Goal: Task Accomplishment & Management: Use online tool/utility

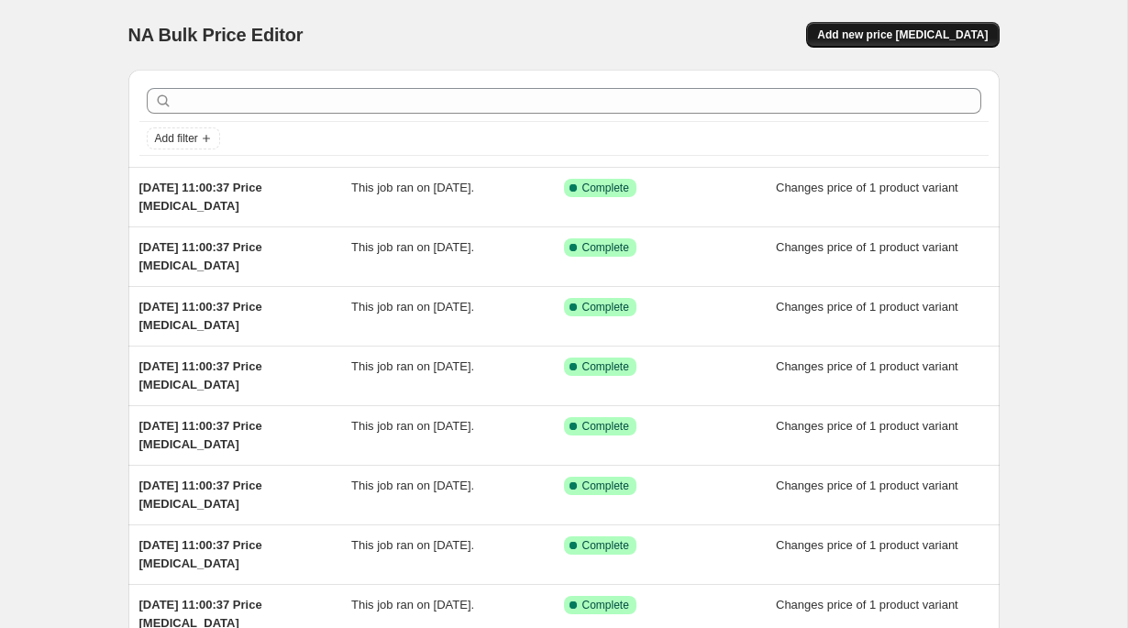
click at [907, 24] on button "Add new price [MEDICAL_DATA]" at bounding box center [902, 35] width 193 height 26
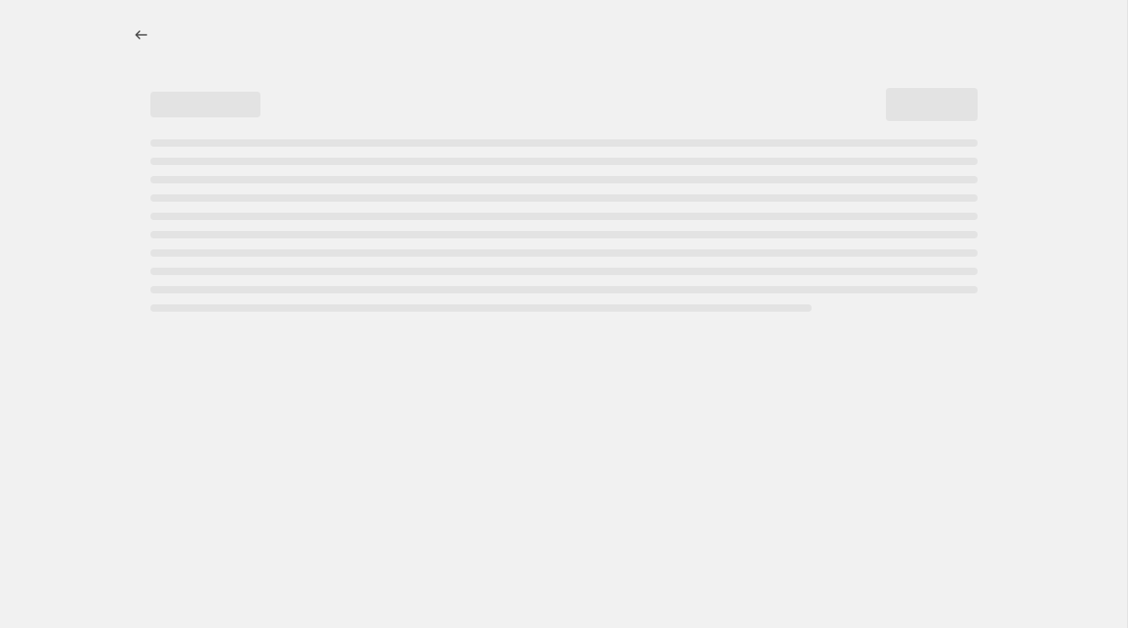
select select "percentage"
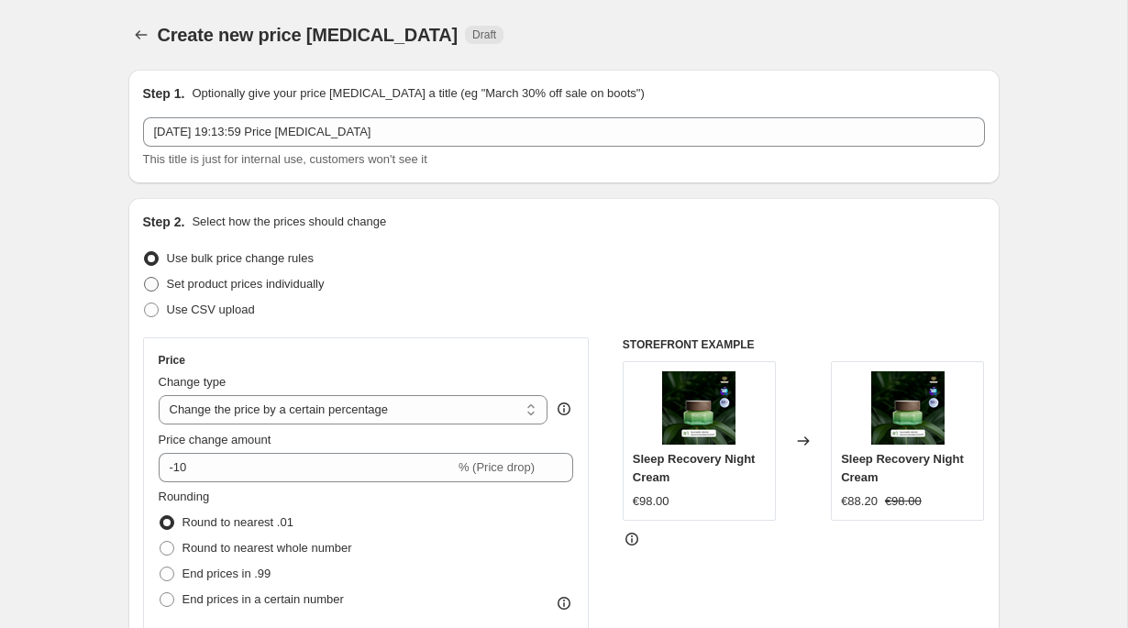
click at [311, 281] on span "Set product prices individually" at bounding box center [246, 284] width 158 height 14
click at [145, 278] on input "Set product prices individually" at bounding box center [144, 277] width 1 height 1
radio input "true"
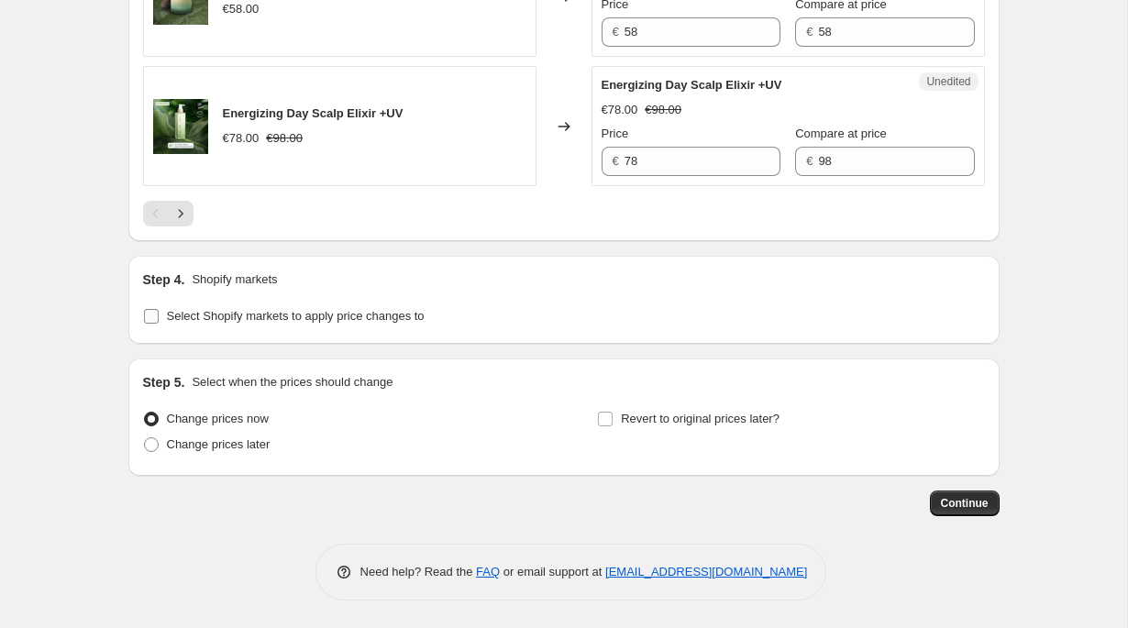
click at [410, 315] on span "Select Shopify markets to apply price changes to" at bounding box center [296, 316] width 258 height 14
click at [159, 315] on input "Select Shopify markets to apply price changes to" at bounding box center [151, 316] width 15 height 15
checkbox input "true"
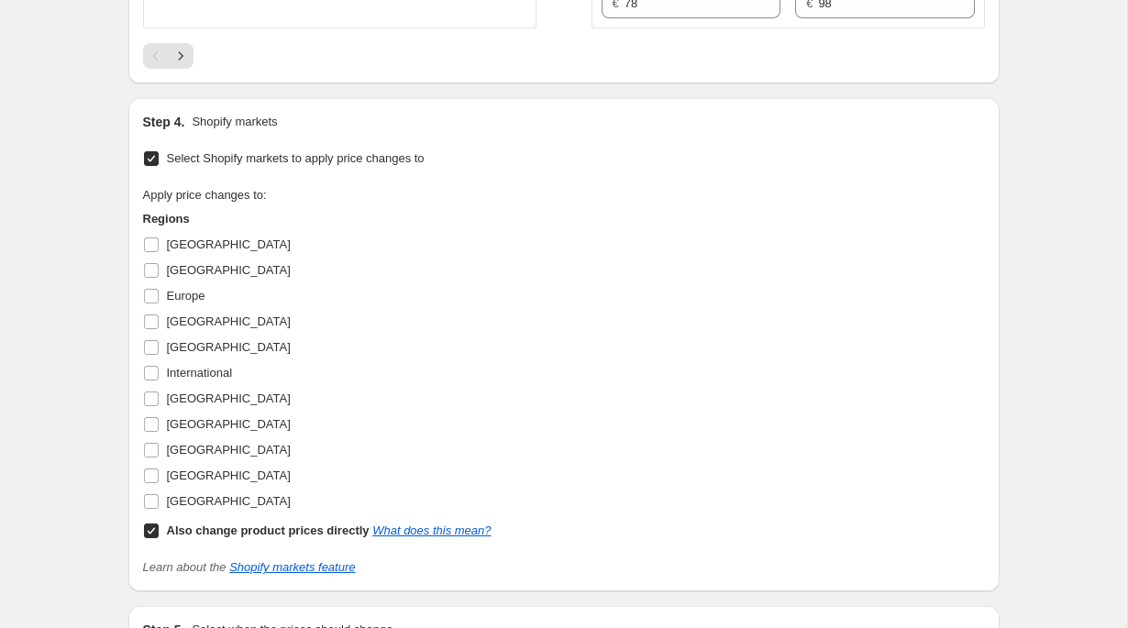
scroll to position [3339, 0]
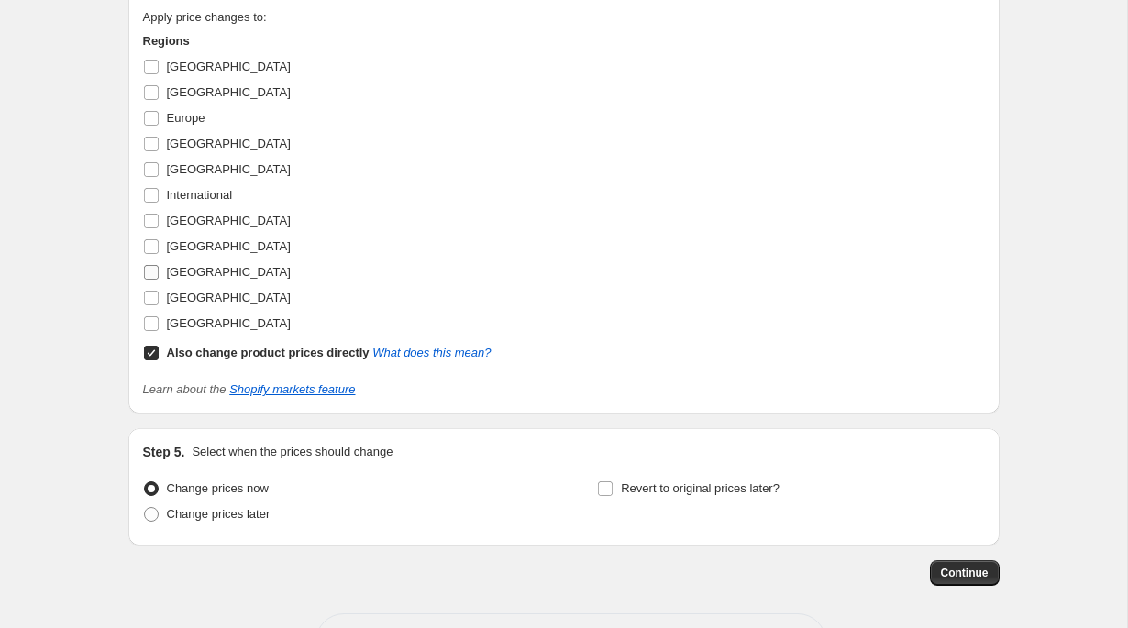
click at [213, 281] on span "Switzerland" at bounding box center [229, 272] width 124 height 18
click at [159, 280] on input "Switzerland" at bounding box center [151, 272] width 15 height 15
checkbox input "true"
click at [286, 359] on b "Also change product prices directly" at bounding box center [268, 353] width 203 height 14
click at [159, 360] on input "Also change product prices directly What does this mean?" at bounding box center [151, 353] width 15 height 15
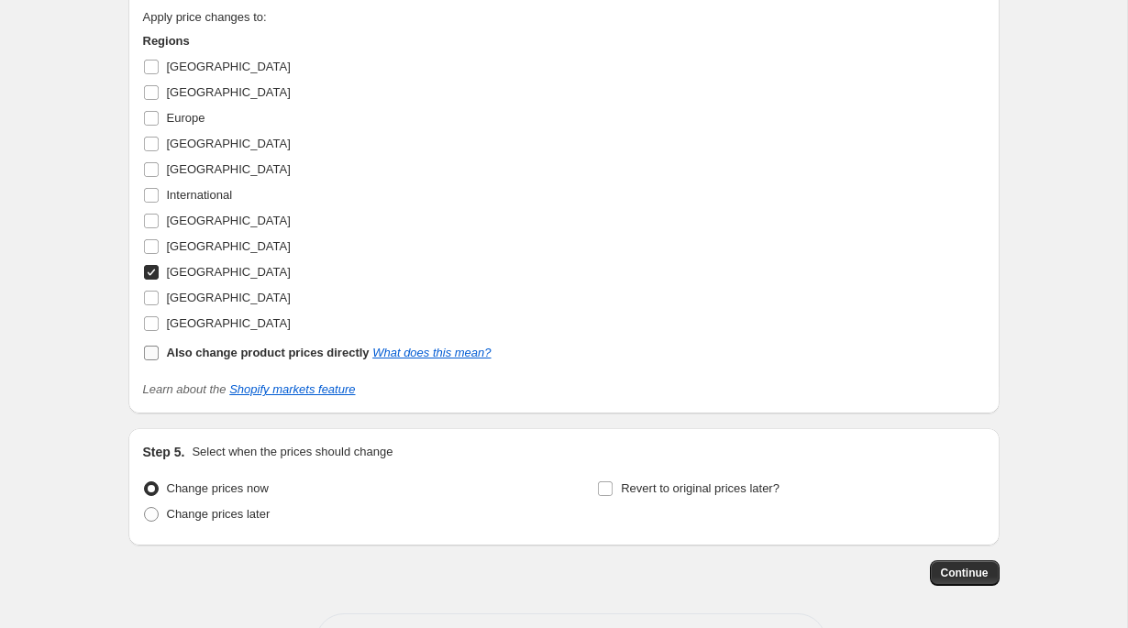
checkbox input "false"
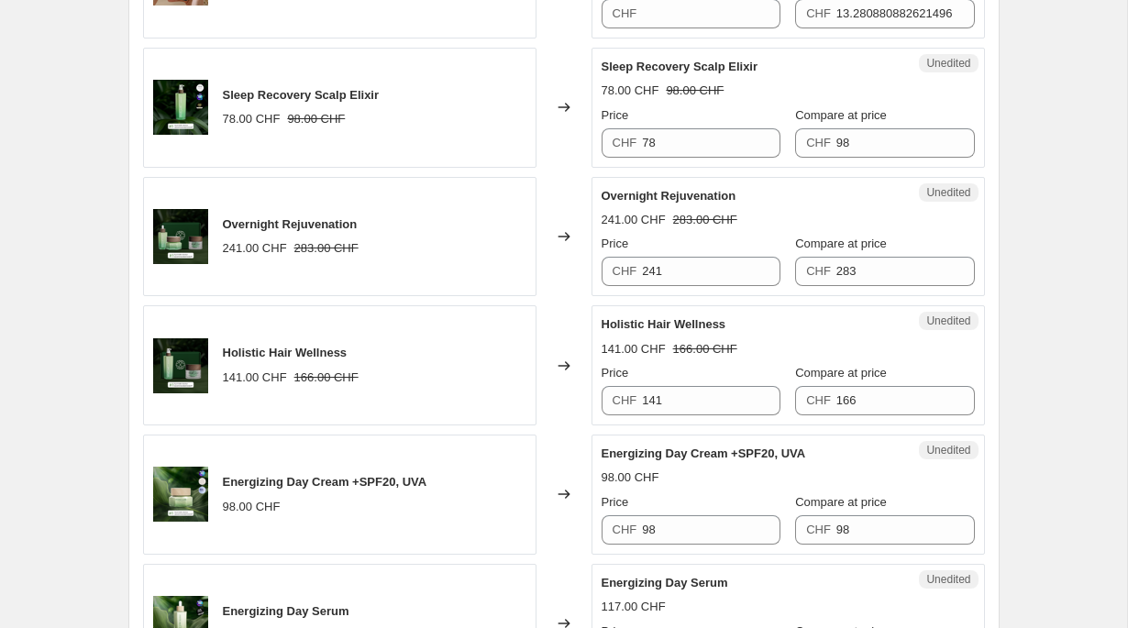
scroll to position [970, 0]
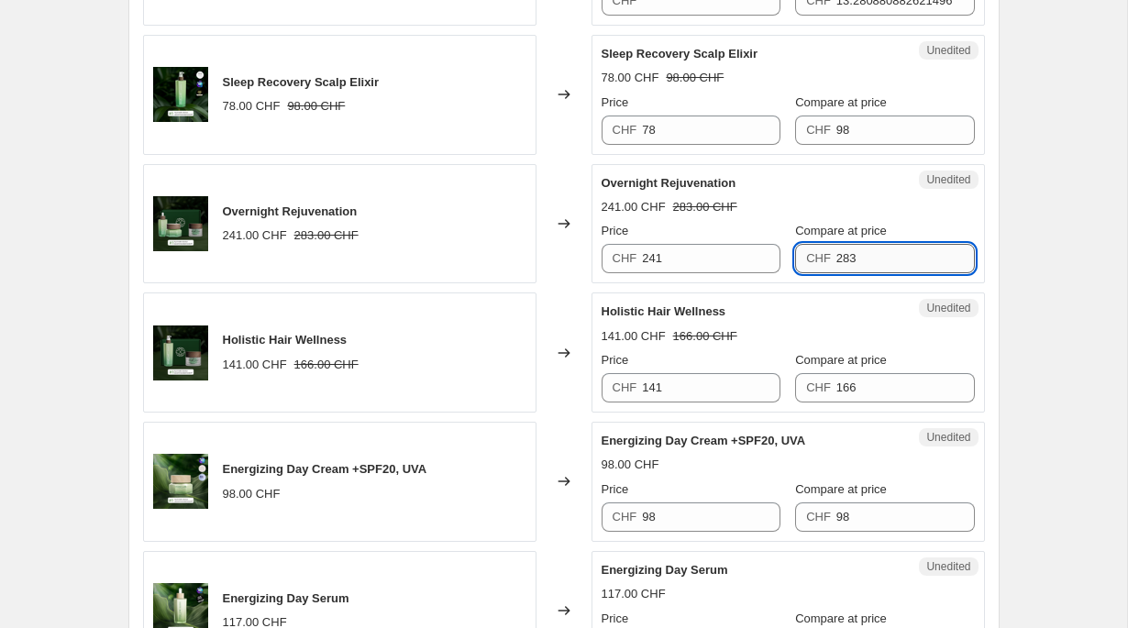
click at [879, 263] on input "283" at bounding box center [905, 258] width 138 height 29
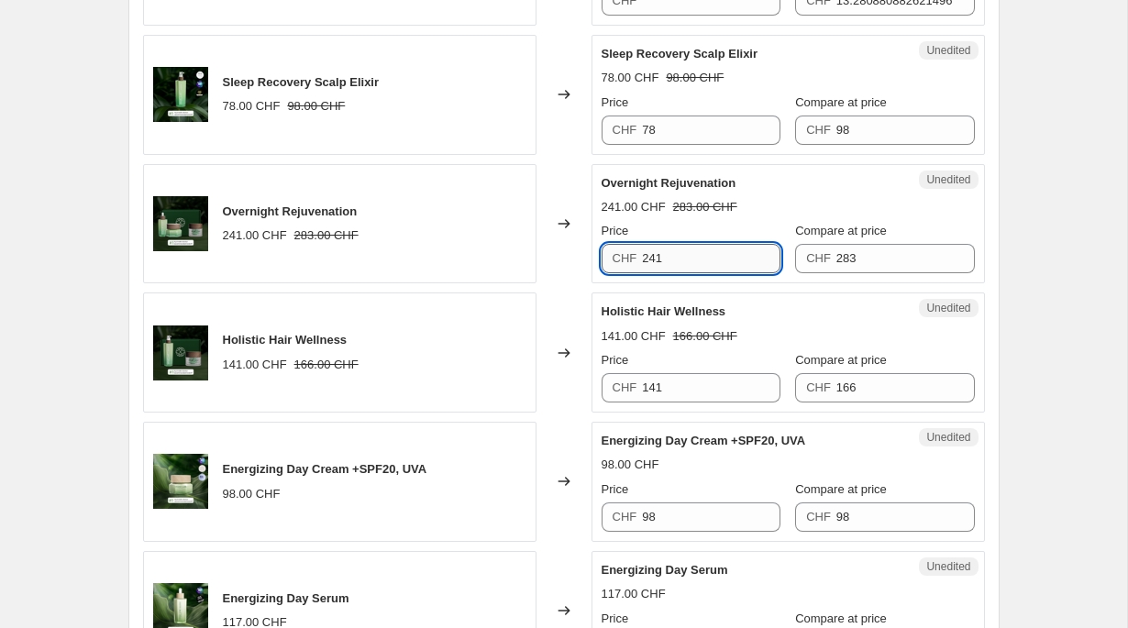
click at [739, 251] on input "241" at bounding box center [711, 258] width 138 height 29
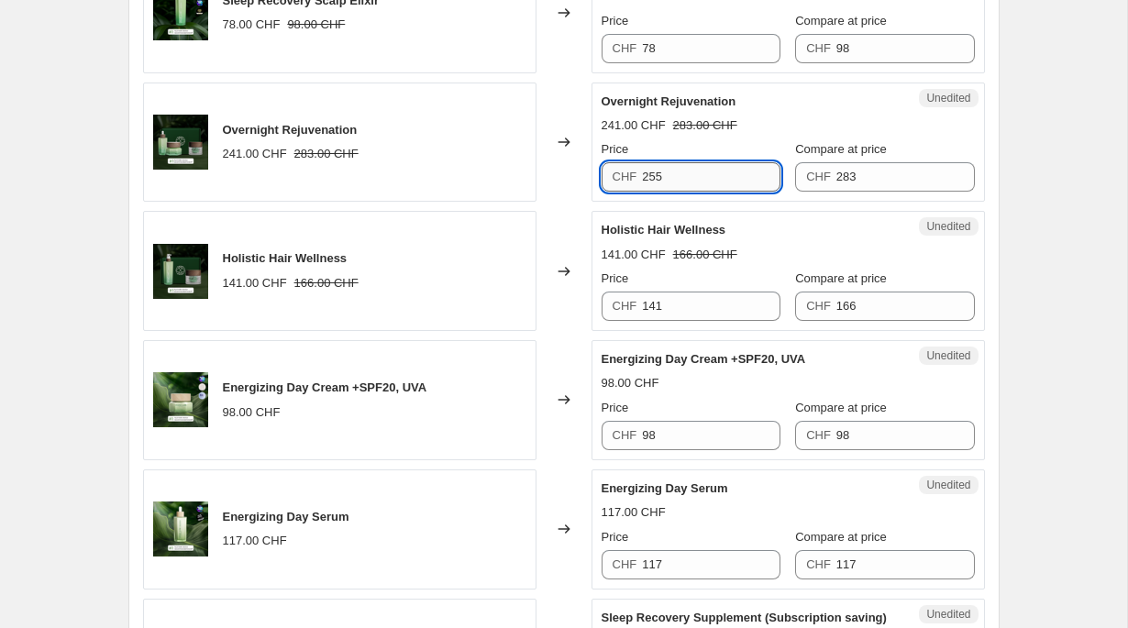
scroll to position [1077, 0]
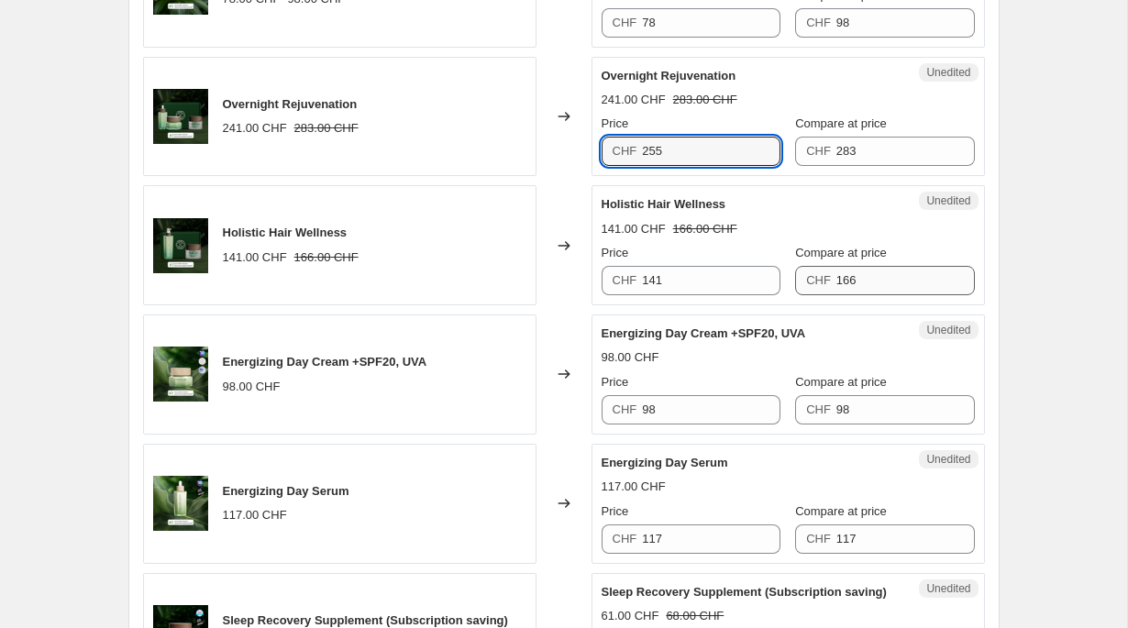
type input "255"
click at [914, 282] on input "166" at bounding box center [905, 280] width 138 height 29
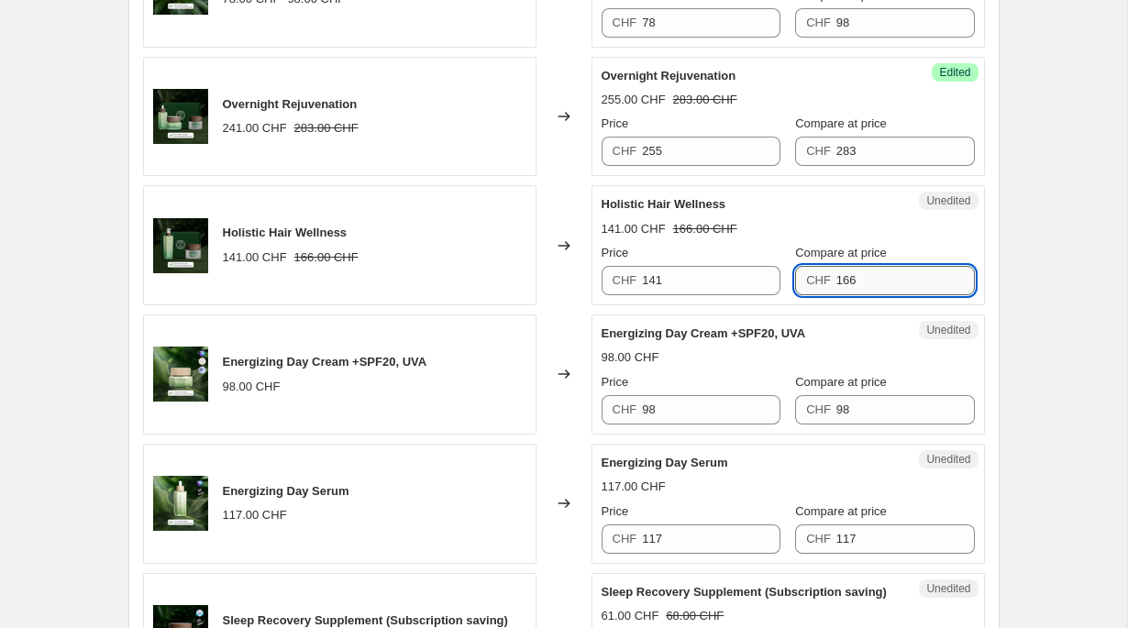
click at [914, 282] on input "166" at bounding box center [905, 280] width 138 height 29
click at [699, 288] on input "141" at bounding box center [711, 280] width 138 height 29
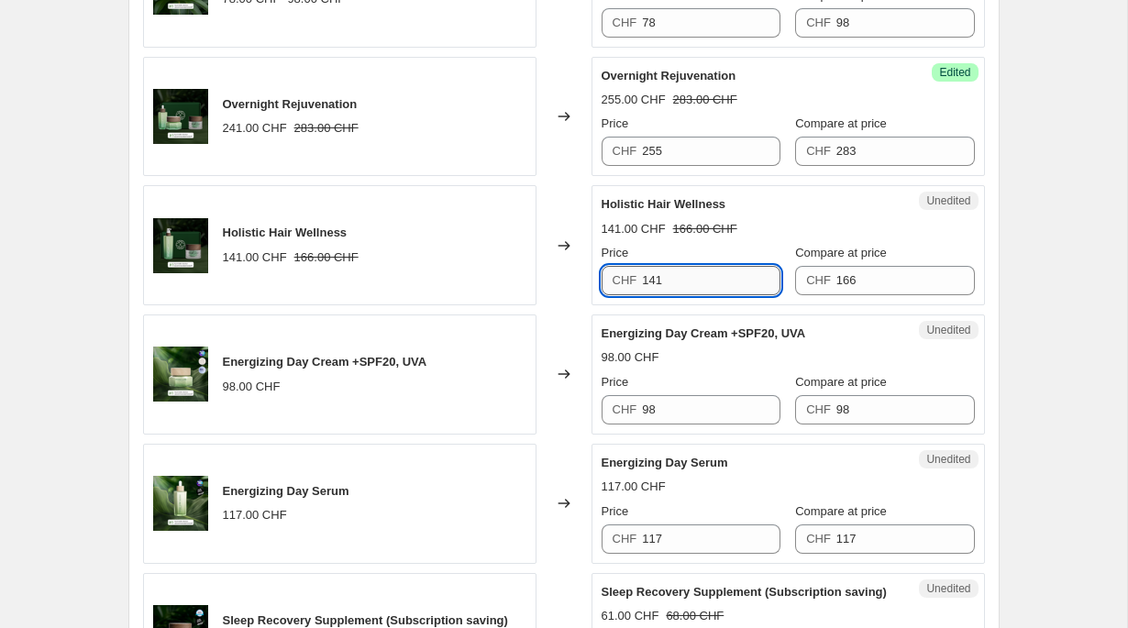
click at [699, 288] on input "141" at bounding box center [711, 280] width 138 height 29
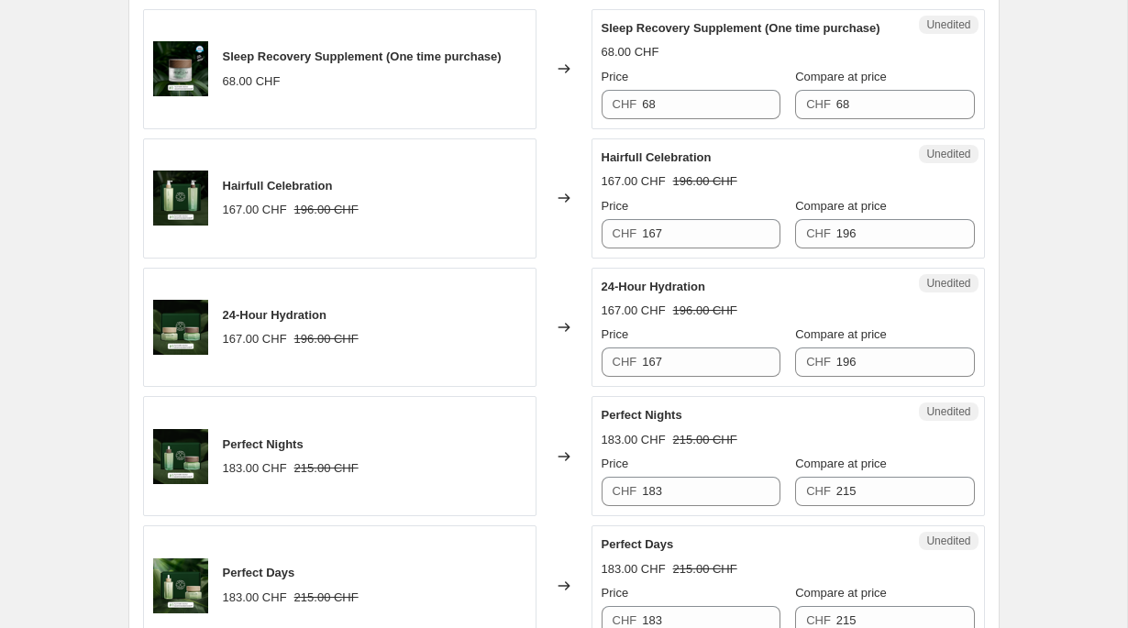
scroll to position [2029, 0]
type input "149"
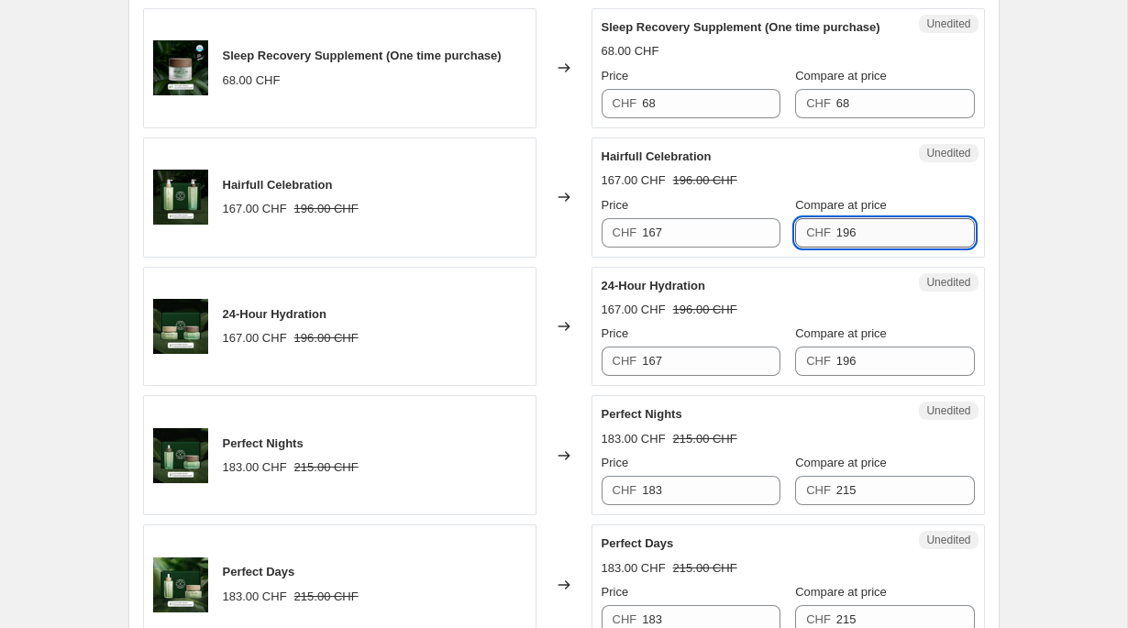
click at [876, 248] on input "196" at bounding box center [905, 232] width 138 height 29
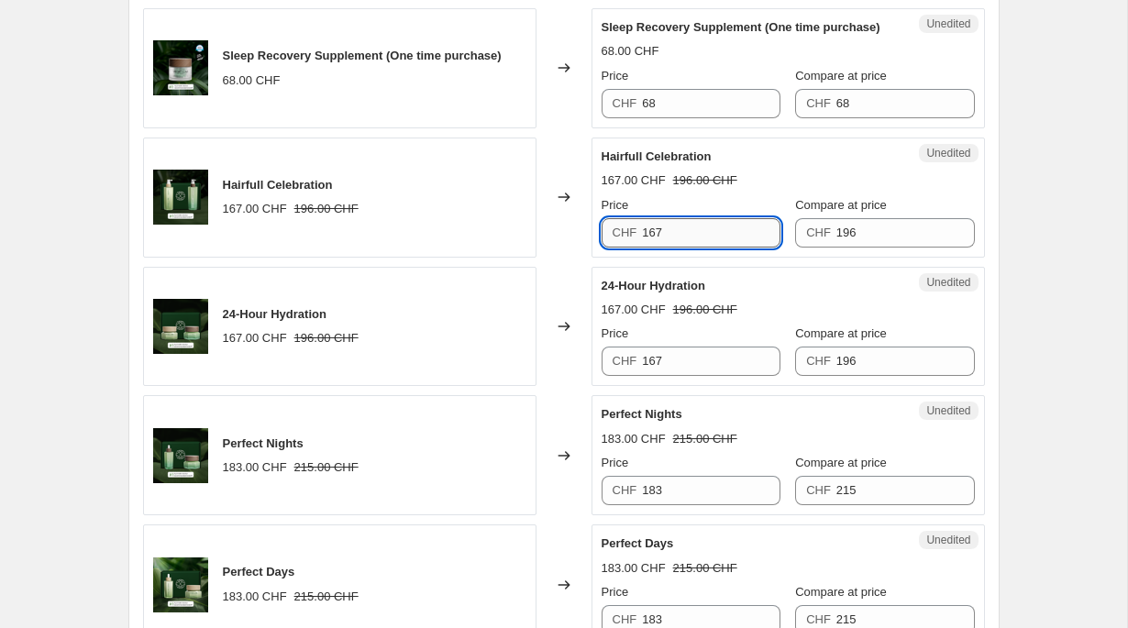
click at [688, 248] on input "167" at bounding box center [711, 232] width 138 height 29
type input "176"
click at [721, 376] on input "167" at bounding box center [711, 361] width 138 height 29
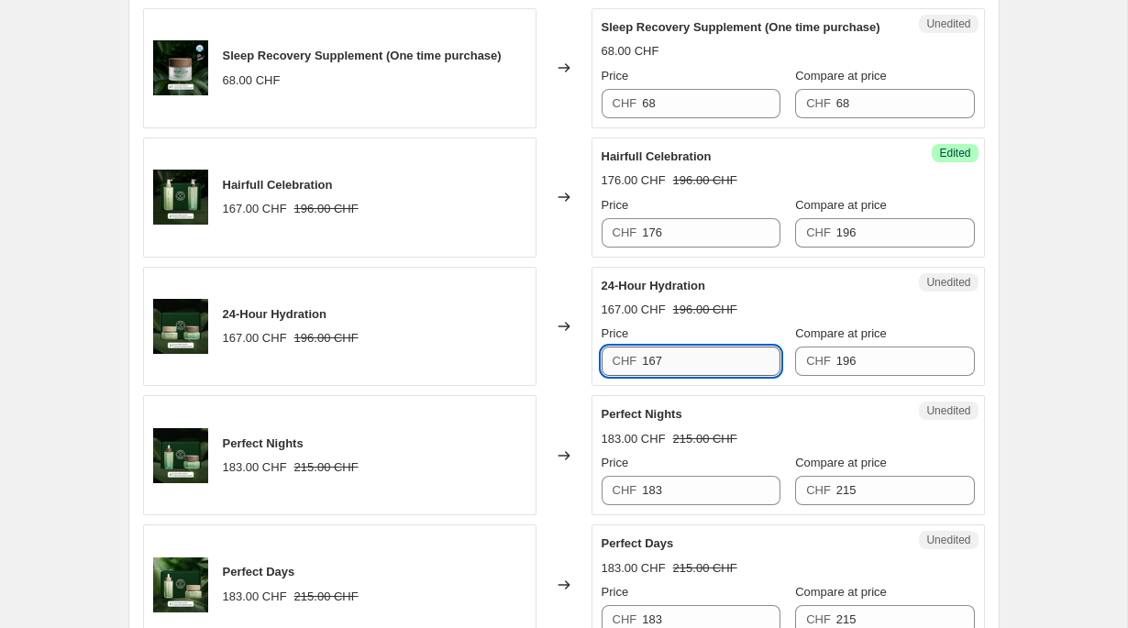
paste input "76"
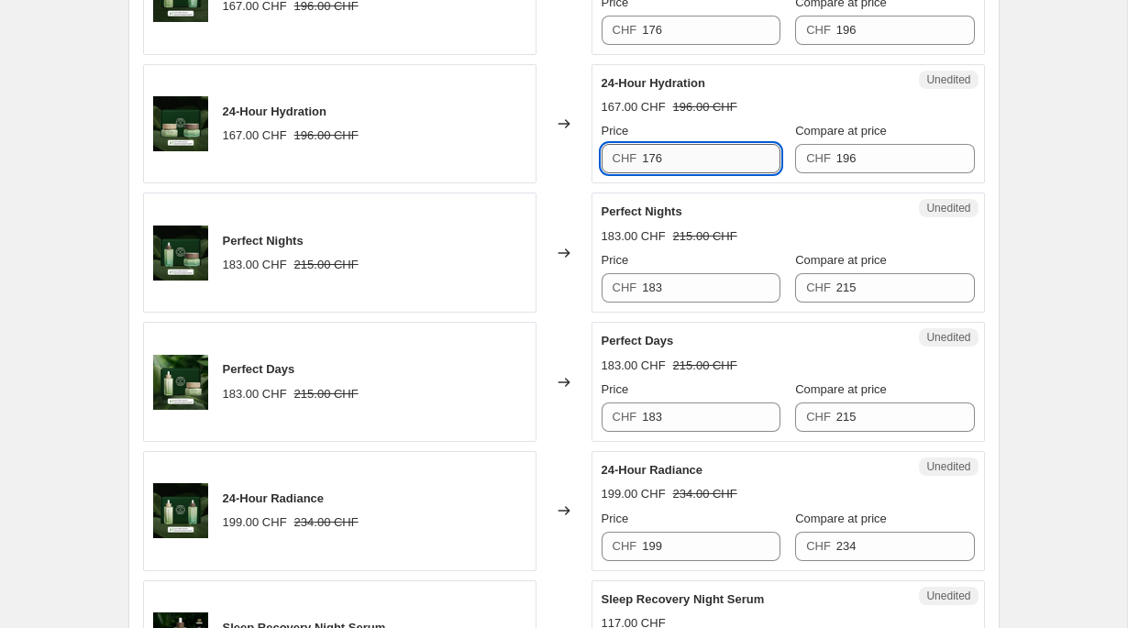
scroll to position [2235, 0]
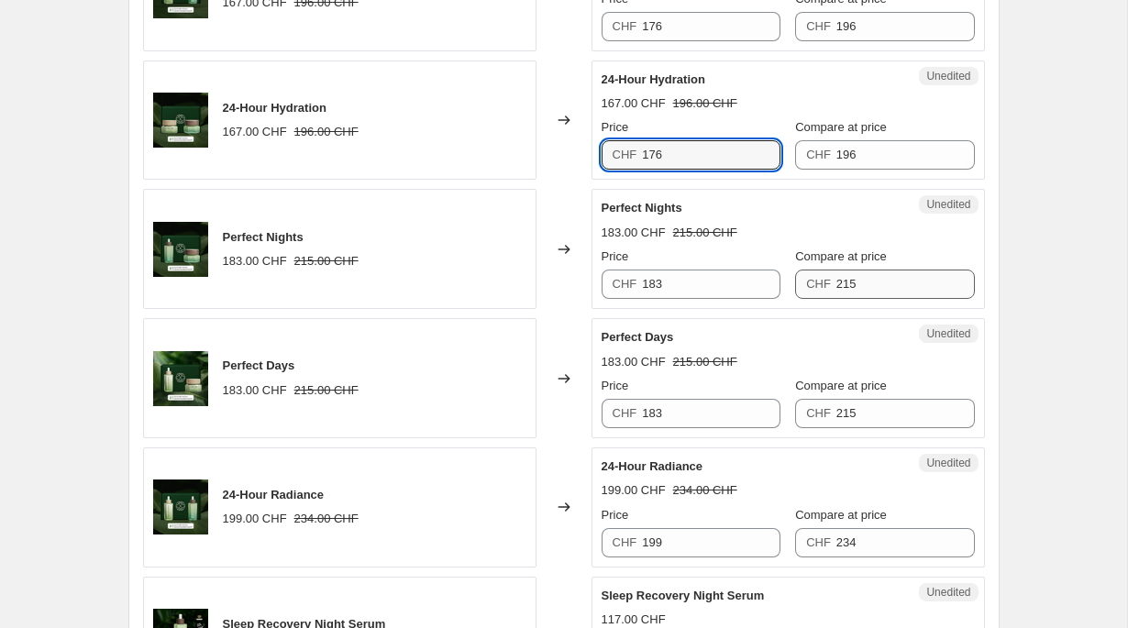
type input "176"
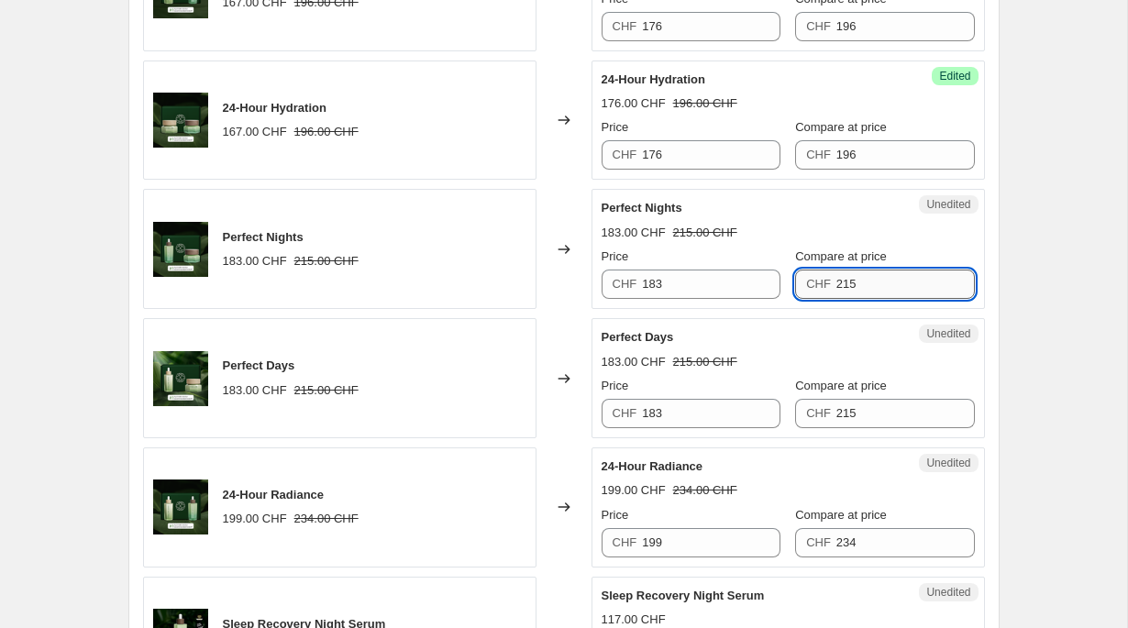
click at [883, 299] on input "215" at bounding box center [905, 284] width 138 height 29
click at [693, 299] on input "183" at bounding box center [711, 284] width 138 height 29
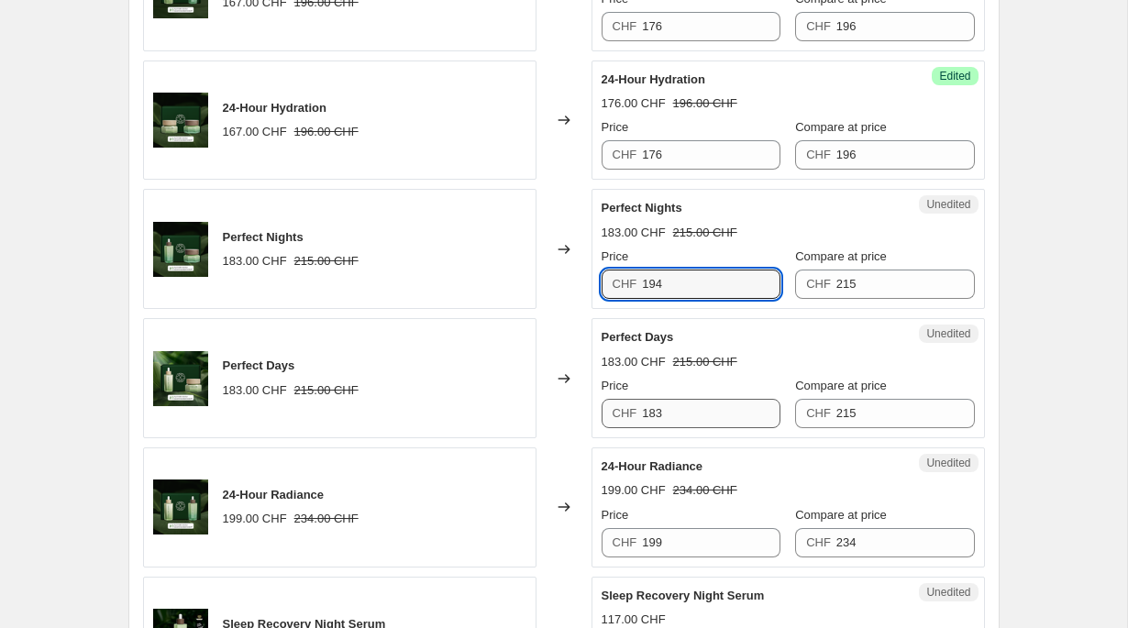
type input "194"
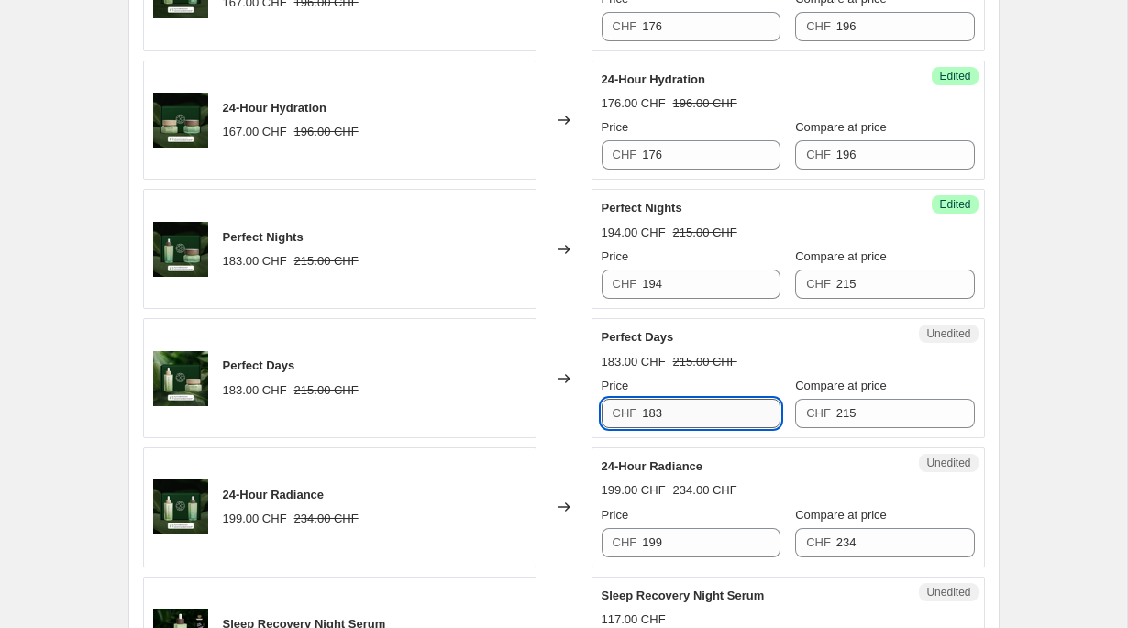
click at [704, 428] on input "183" at bounding box center [711, 413] width 138 height 29
paste input "94"
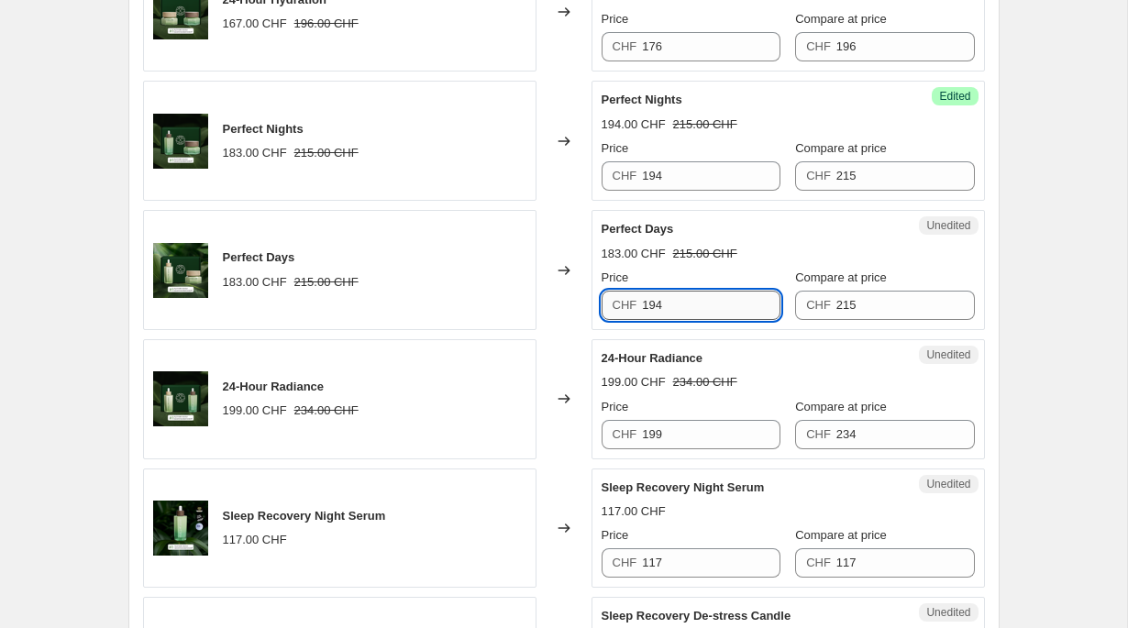
scroll to position [2352, 0]
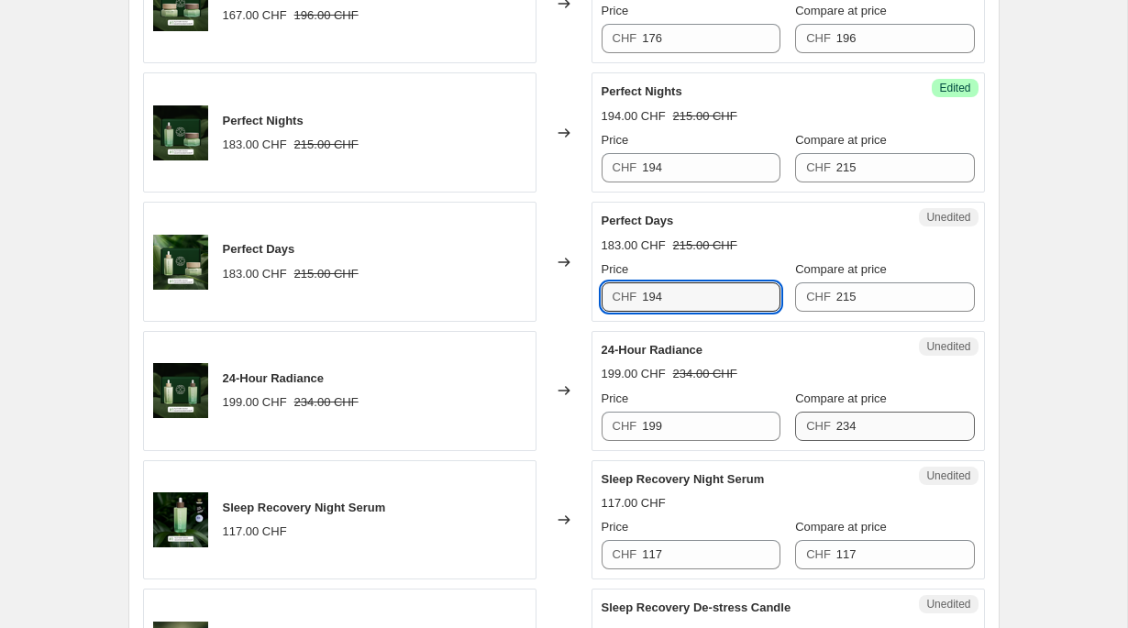
type input "194"
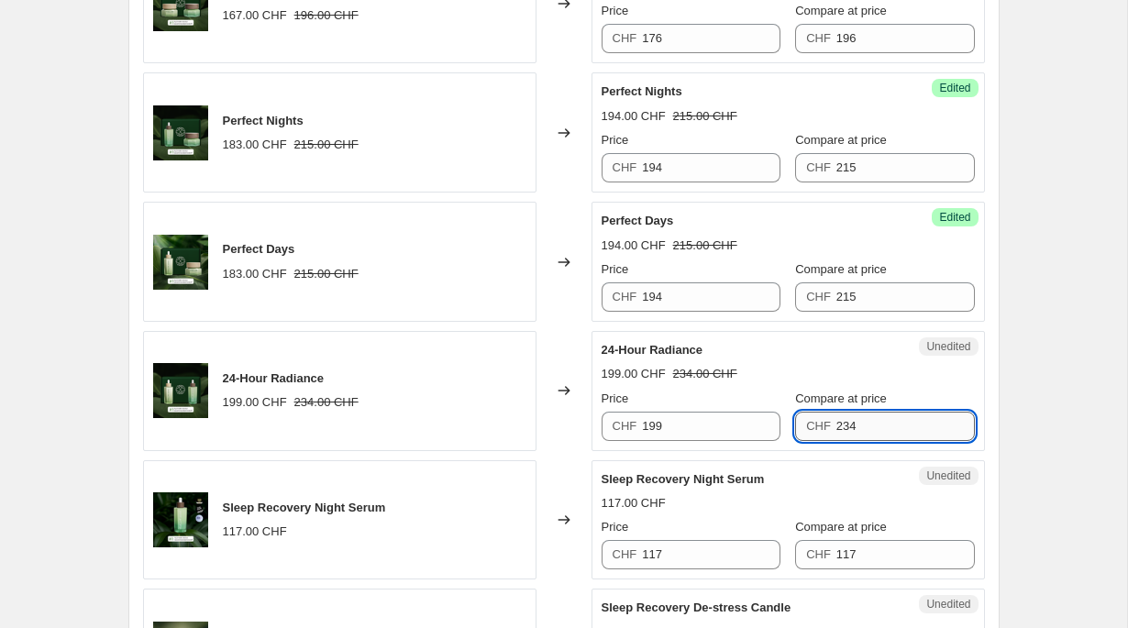
click at [858, 441] on input "234" at bounding box center [905, 426] width 138 height 29
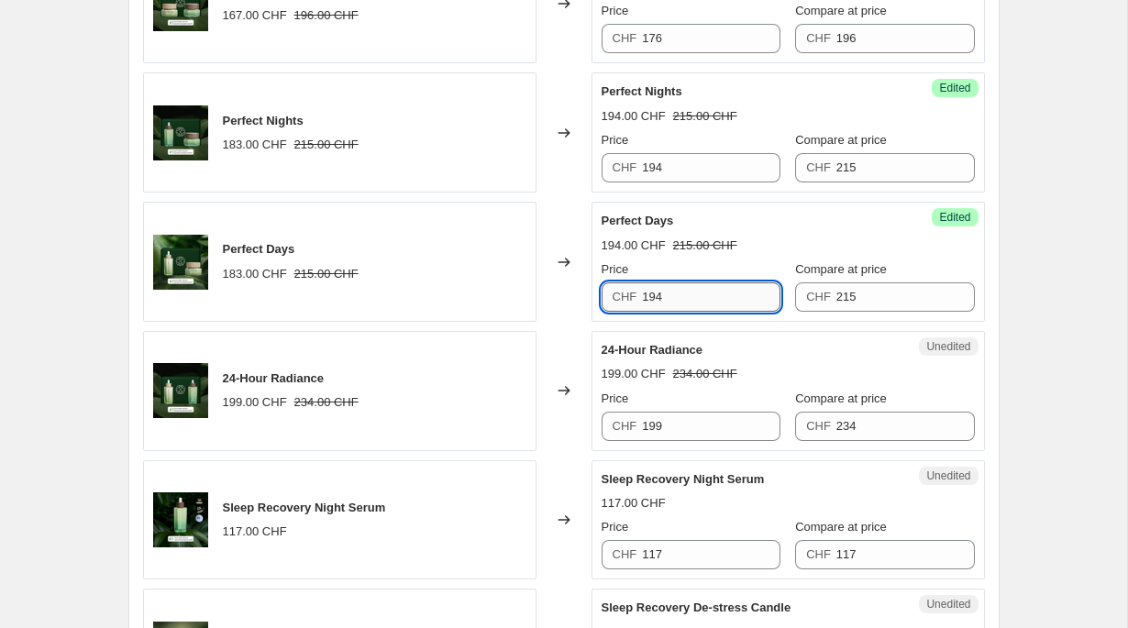
click at [709, 312] on input "194" at bounding box center [711, 296] width 138 height 29
click at [708, 441] on input "199" at bounding box center [711, 426] width 138 height 29
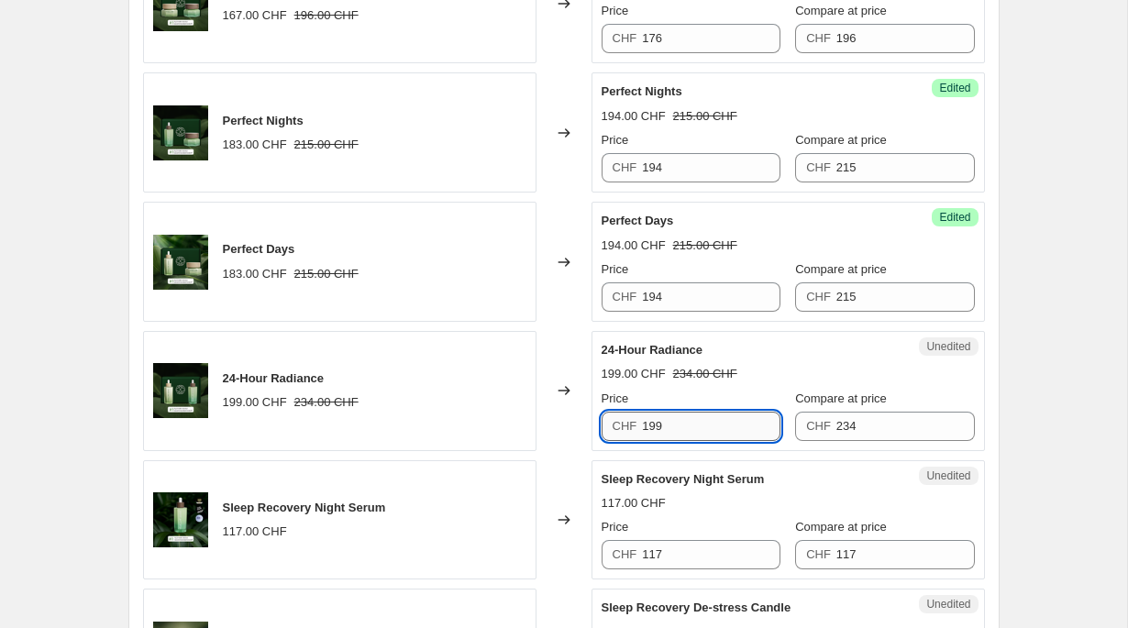
click at [708, 441] on input "199" at bounding box center [711, 426] width 138 height 29
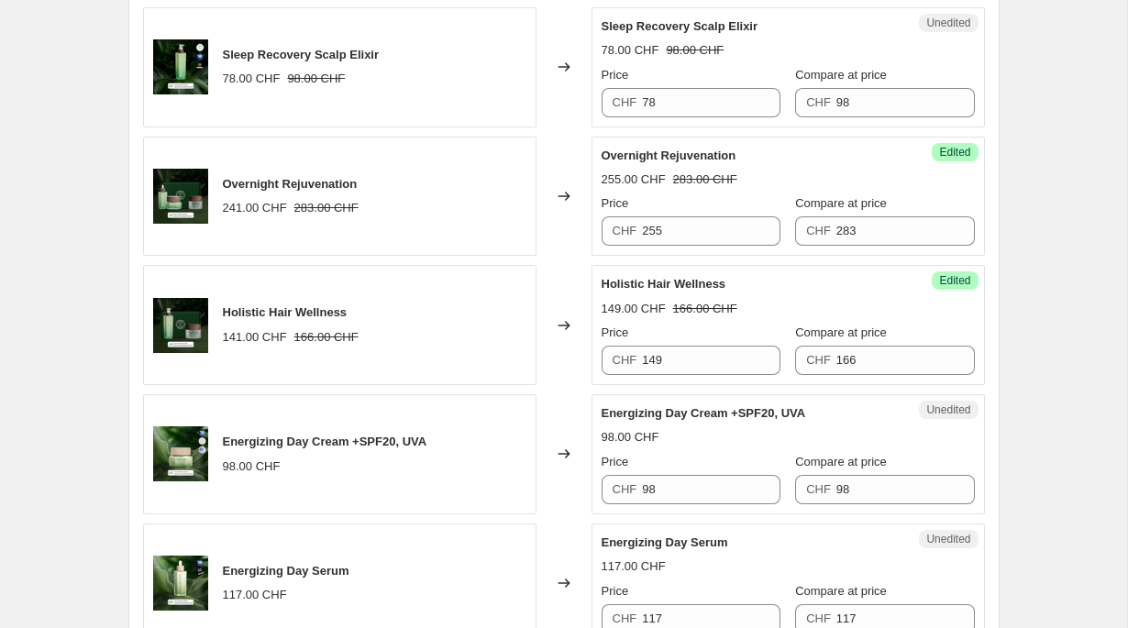
scroll to position [874, 0]
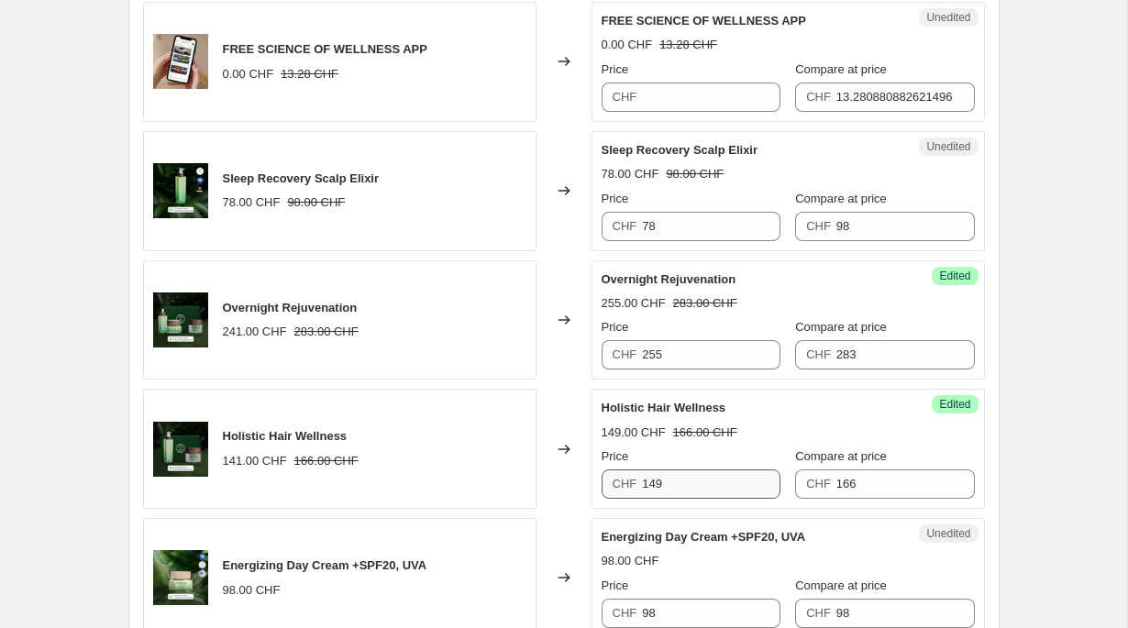
type input "211"
click at [751, 493] on input "149" at bounding box center [711, 483] width 138 height 29
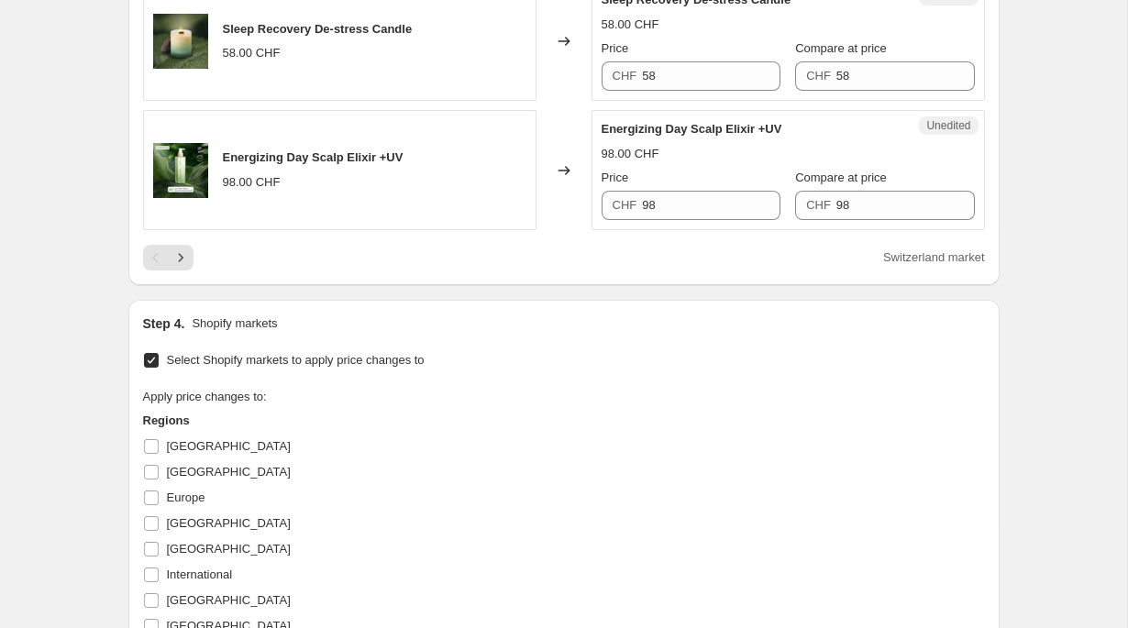
scroll to position [2983, 0]
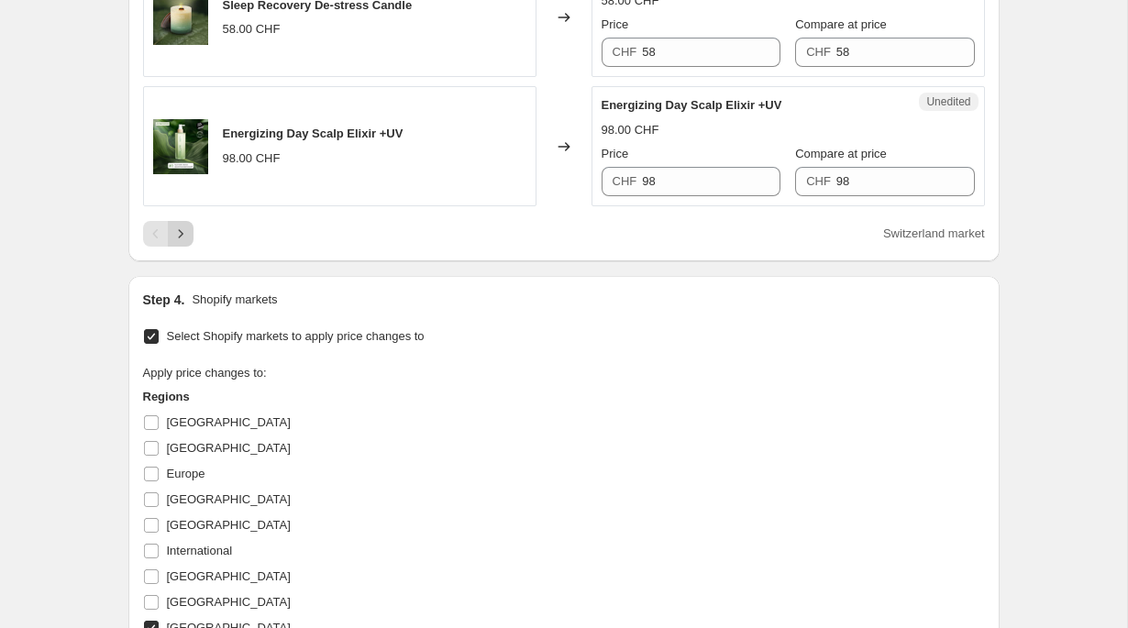
click at [186, 243] on icon "Next" at bounding box center [180, 234] width 18 height 18
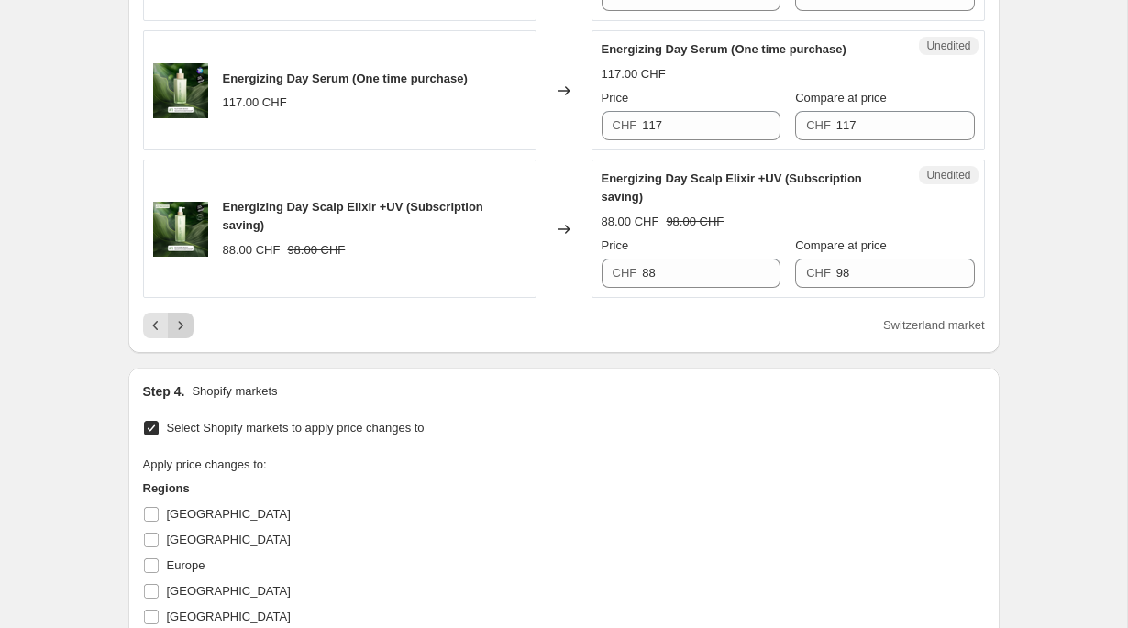
click at [184, 335] on icon "Next" at bounding box center [180, 325] width 18 height 18
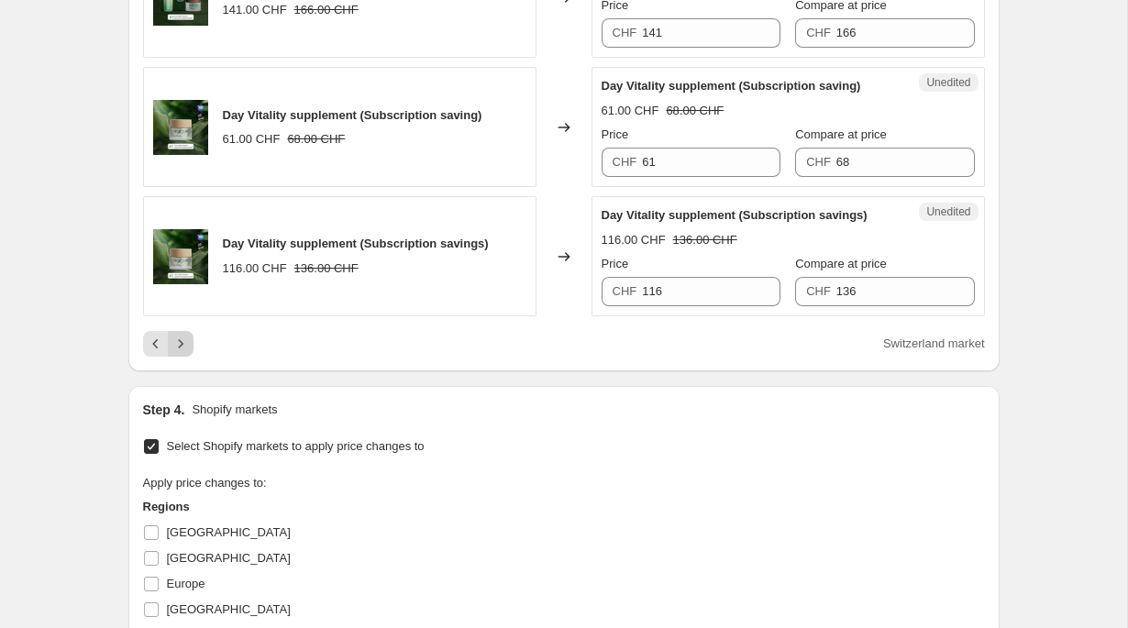
click at [188, 353] on icon "Next" at bounding box center [180, 344] width 18 height 18
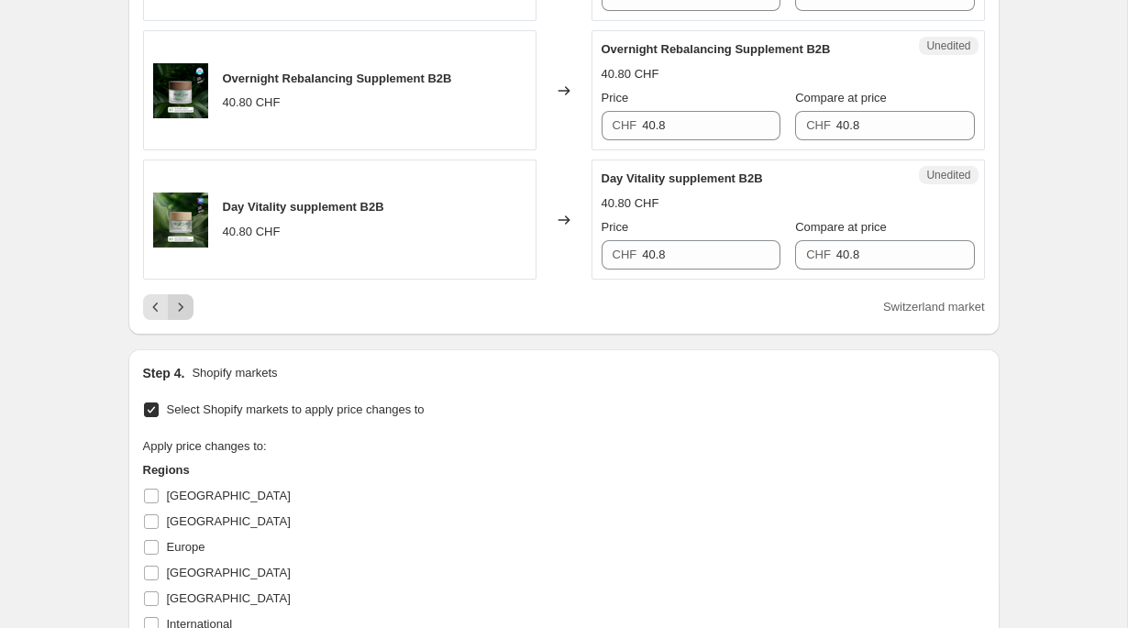
click at [189, 320] on button "Next" at bounding box center [181, 307] width 26 height 26
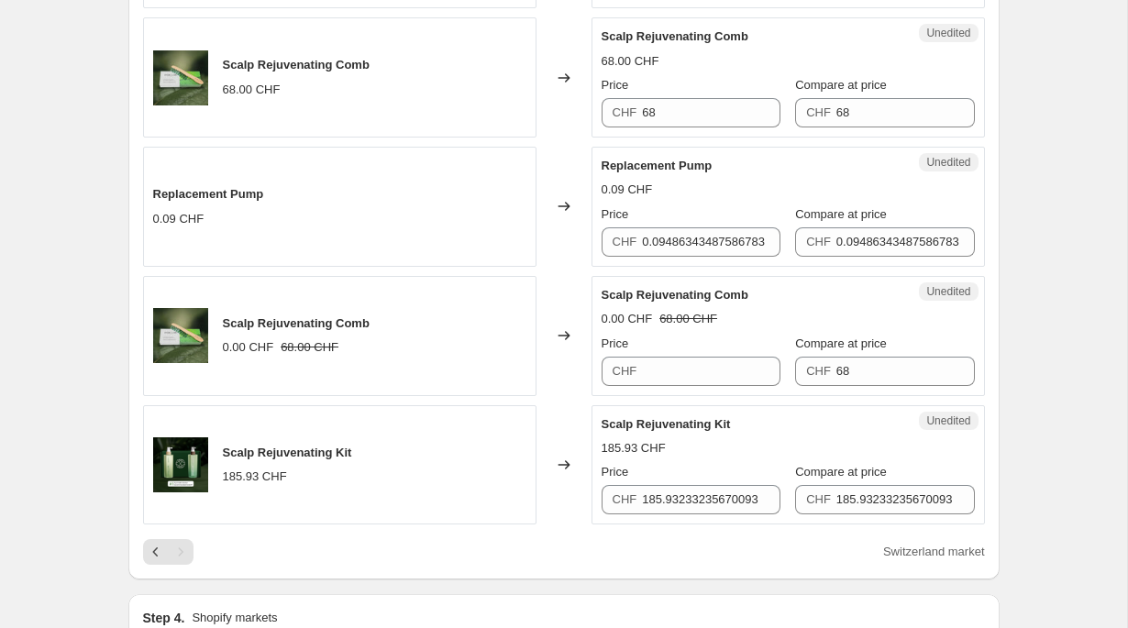
scroll to position [757, 0]
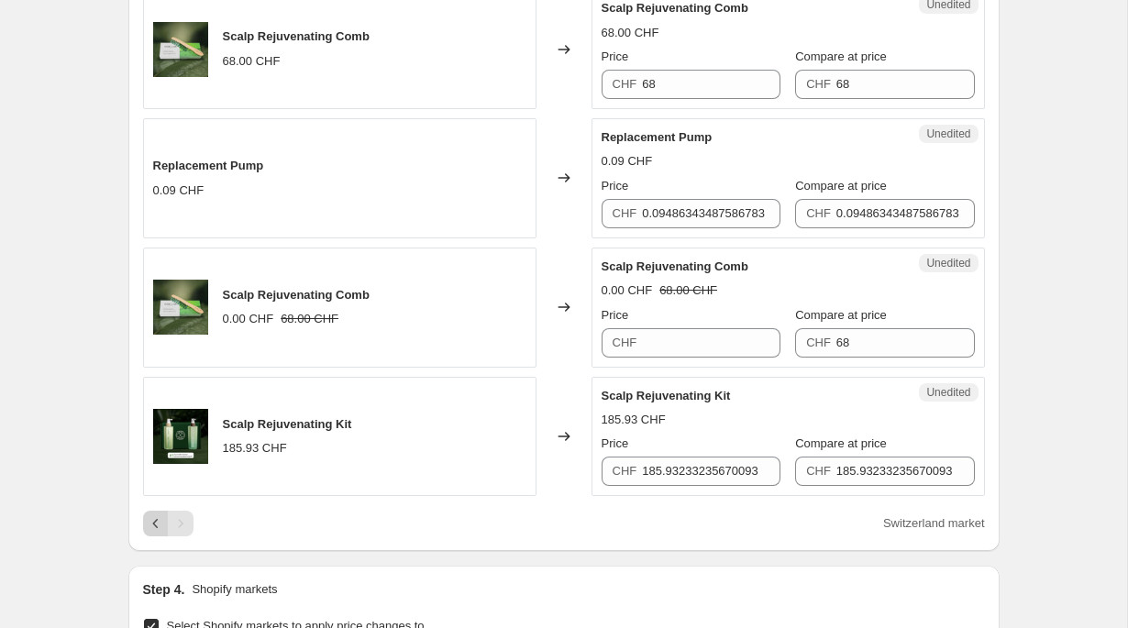
click at [149, 525] on icon "Previous" at bounding box center [156, 523] width 18 height 18
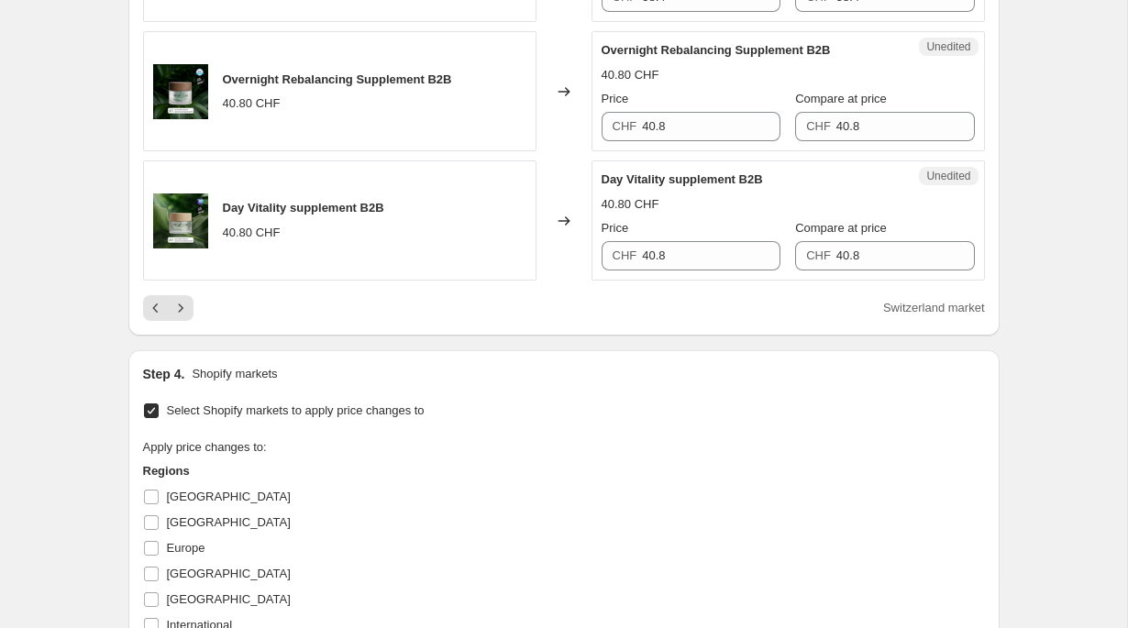
scroll to position [2989, 0]
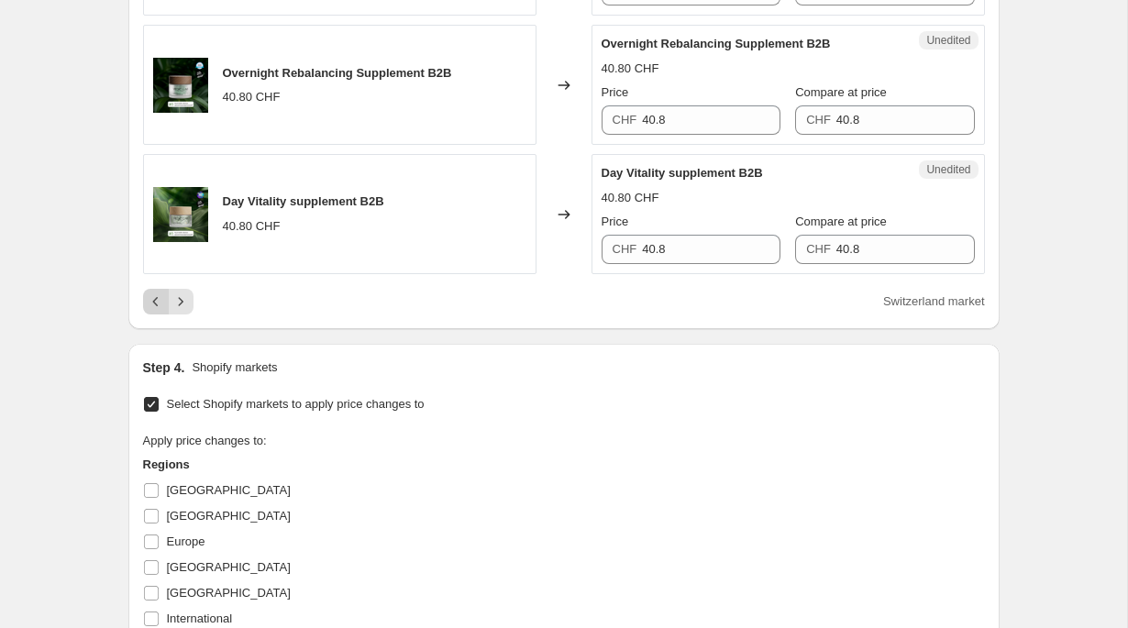
click at [157, 314] on button "Previous" at bounding box center [156, 302] width 26 height 26
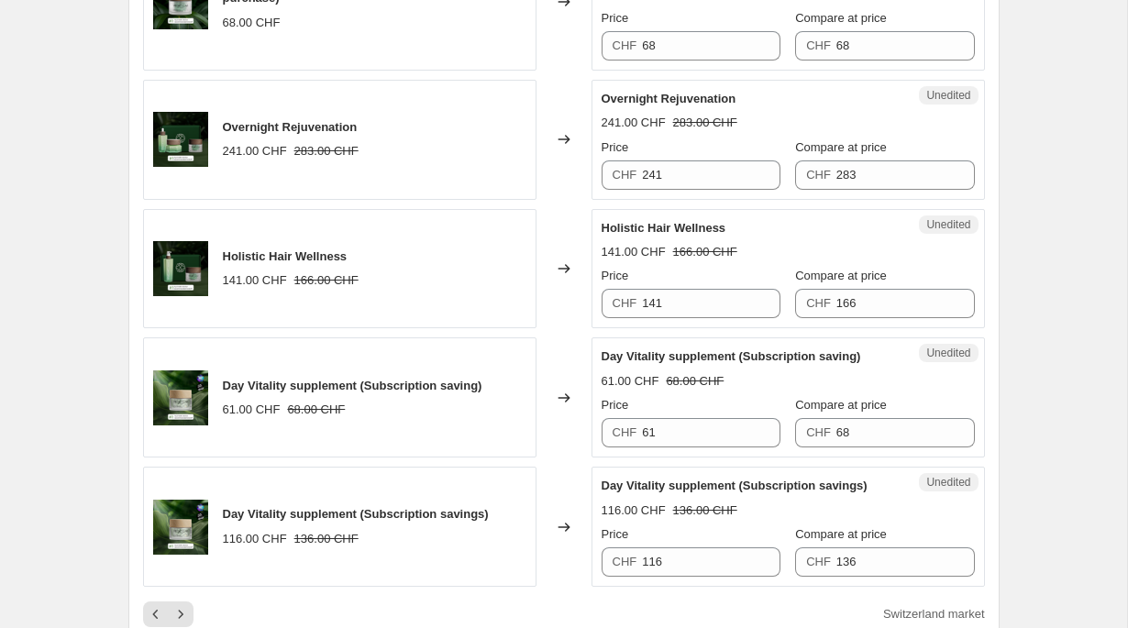
scroll to position [2725, 0]
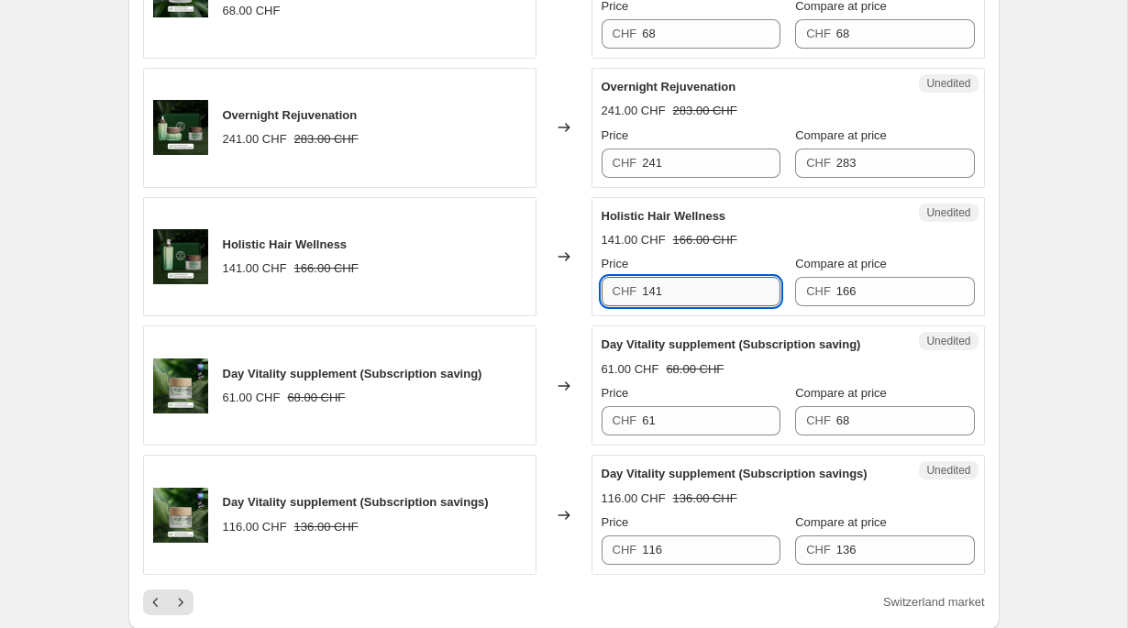
click at [721, 306] on input "141" at bounding box center [711, 291] width 138 height 29
paste input "9"
type input "149"
click at [691, 178] on input "241" at bounding box center [711, 163] width 138 height 29
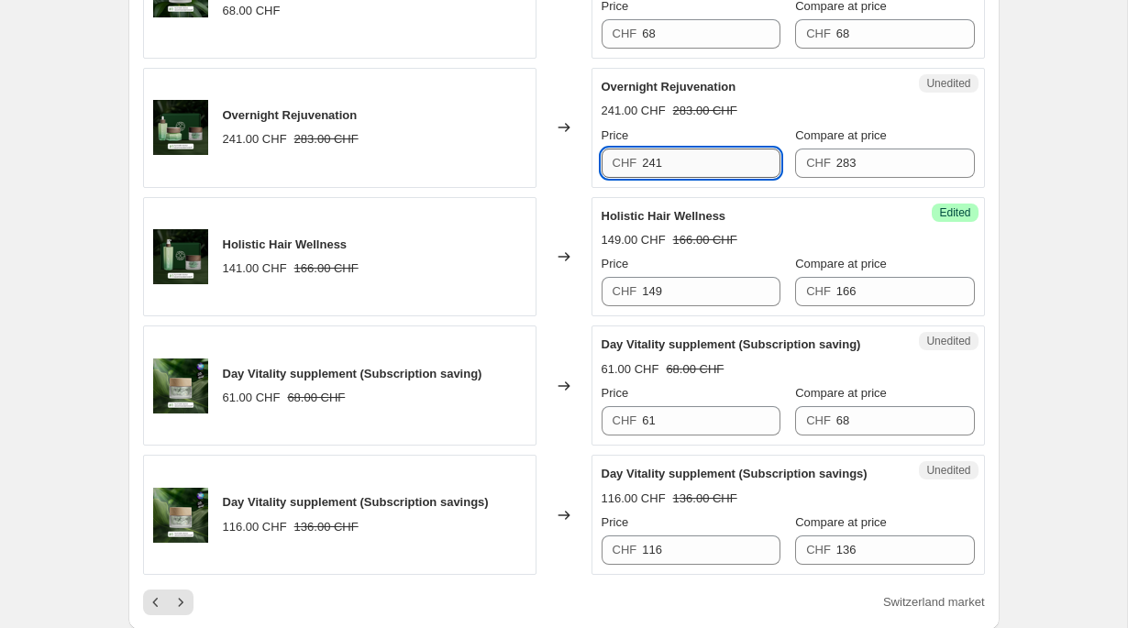
click at [691, 178] on input "241" at bounding box center [711, 163] width 138 height 29
click at [880, 178] on input "283" at bounding box center [905, 163] width 138 height 29
click at [712, 178] on input "241" at bounding box center [711, 163] width 138 height 29
type input "255"
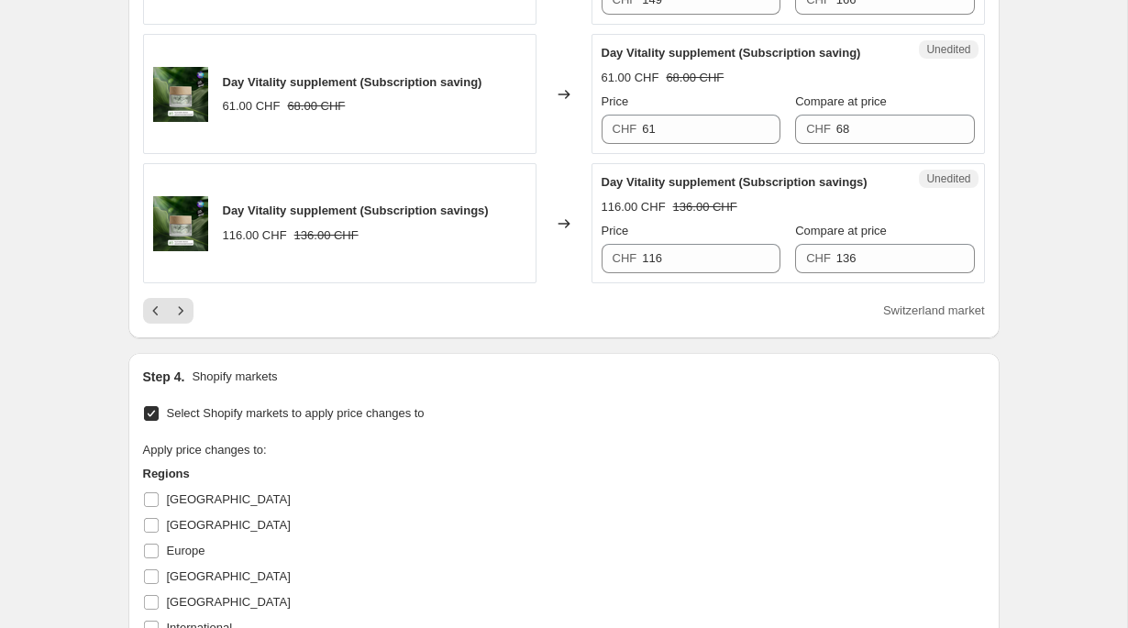
scroll to position [3610, 0]
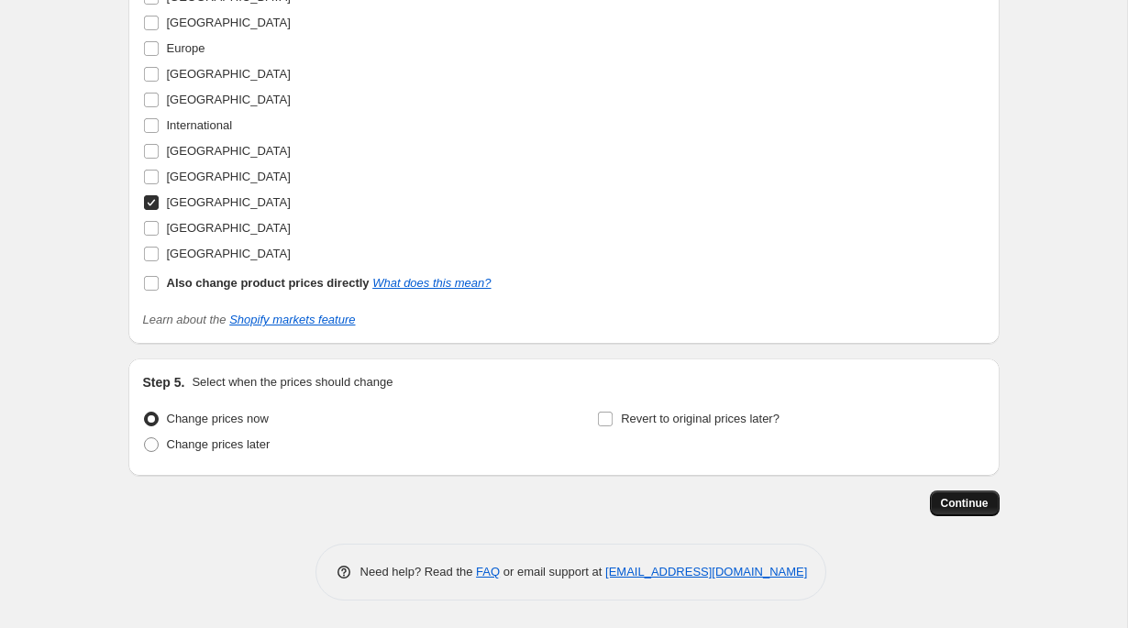
click at [973, 494] on button "Continue" at bounding box center [965, 503] width 70 height 26
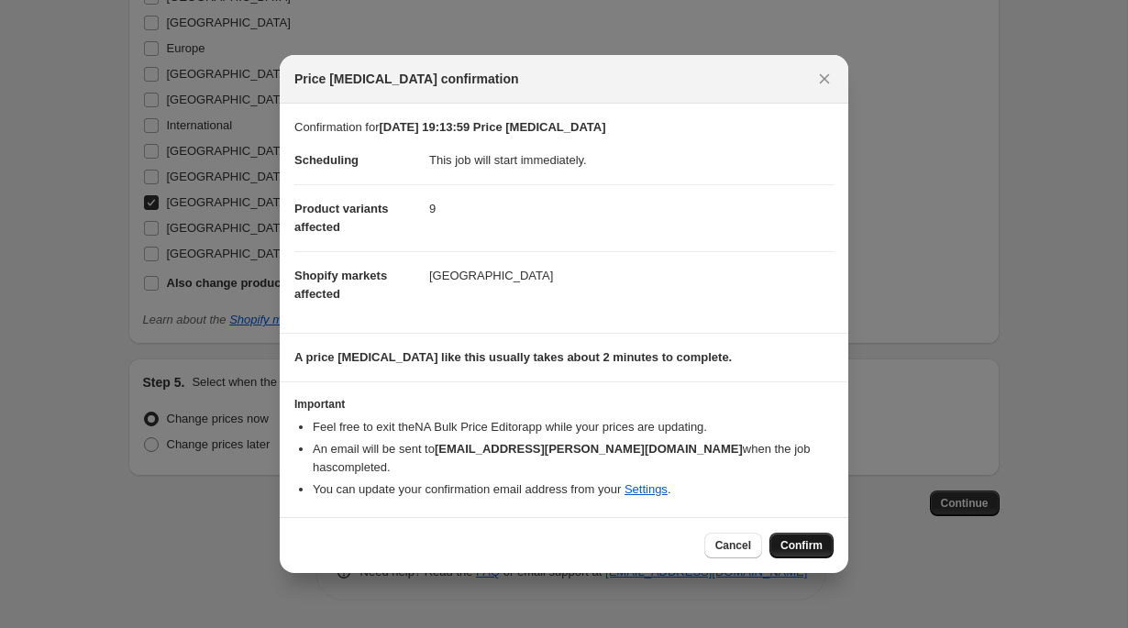
click at [799, 541] on span "Confirm" at bounding box center [801, 545] width 42 height 15
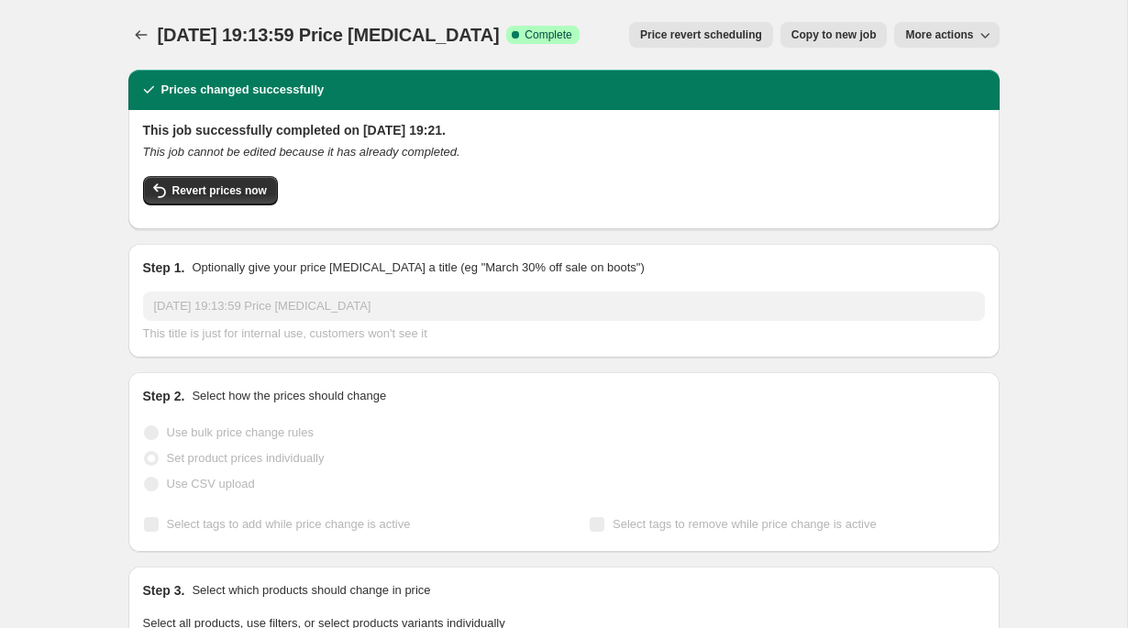
scroll to position [16, 0]
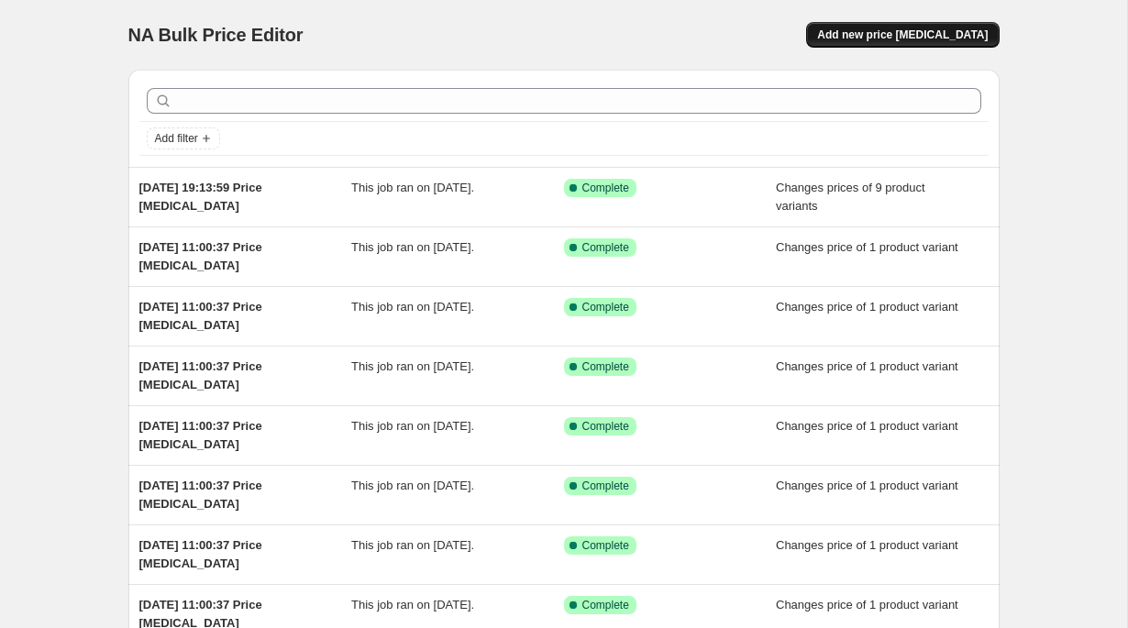
click at [887, 39] on span "Add new price [MEDICAL_DATA]" at bounding box center [902, 35] width 171 height 15
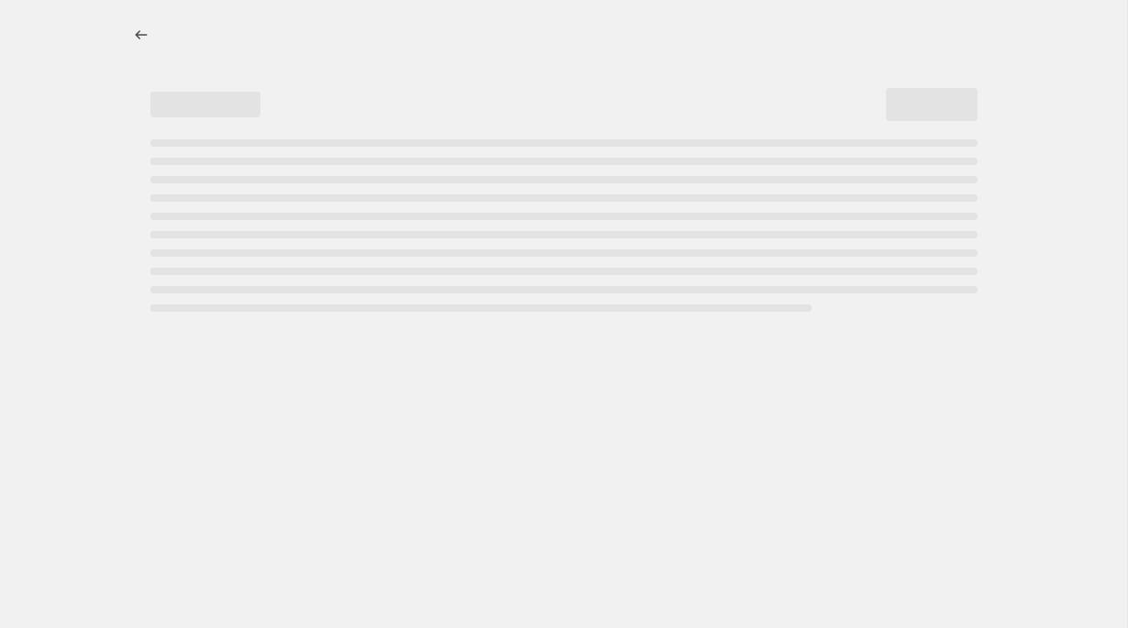
select select "percentage"
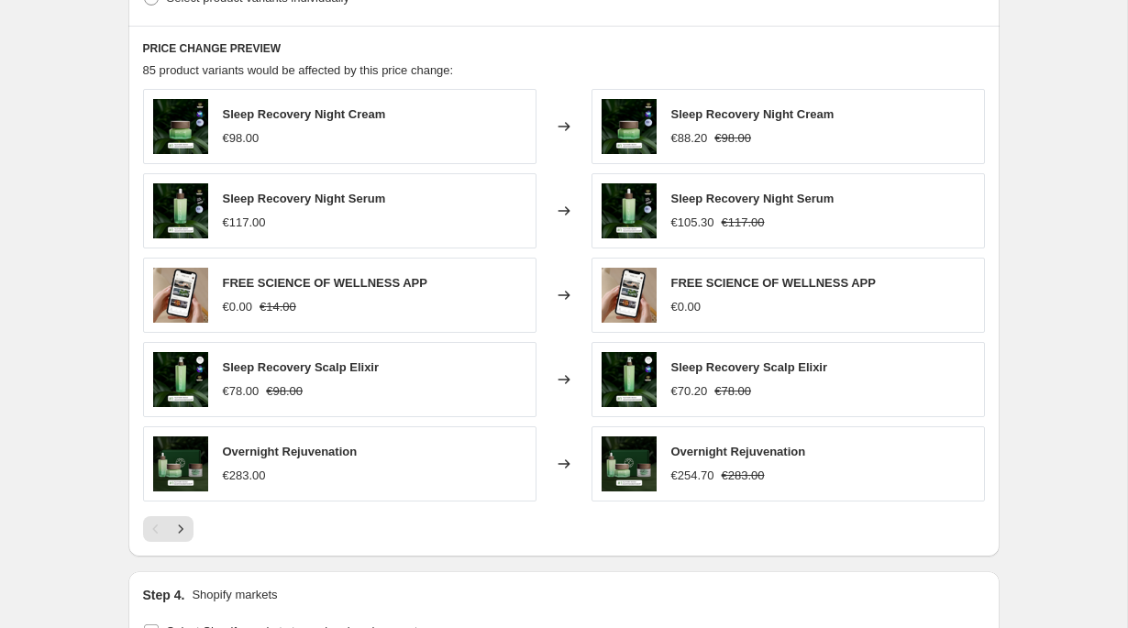
scroll to position [1307, 0]
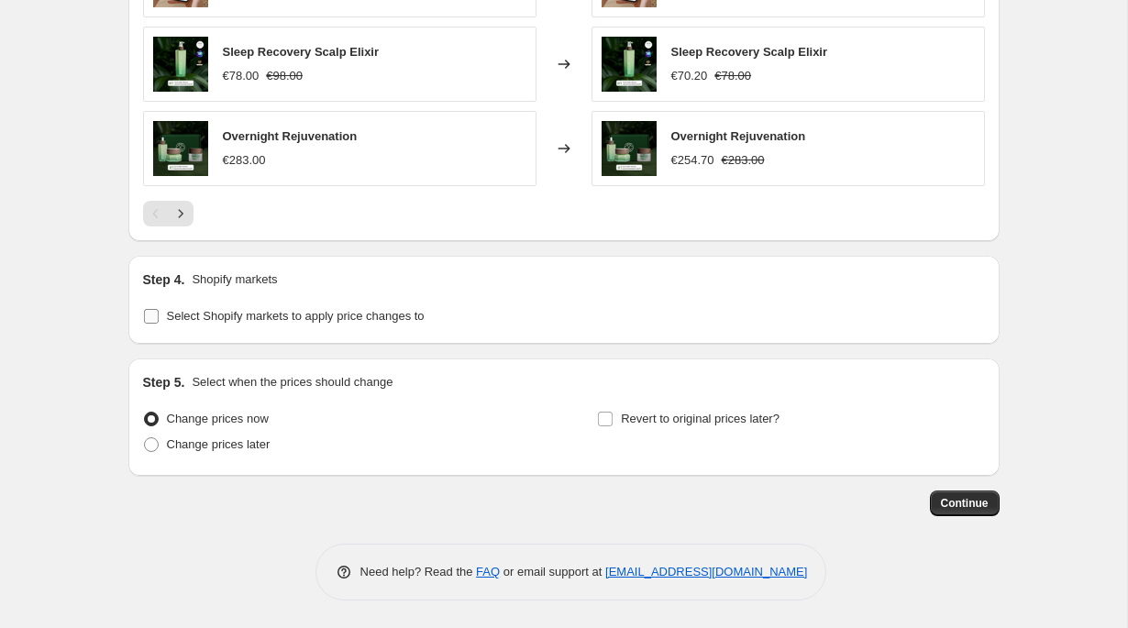
click at [304, 310] on span "Select Shopify markets to apply price changes to" at bounding box center [296, 316] width 258 height 14
click at [159, 310] on input "Select Shopify markets to apply price changes to" at bounding box center [151, 316] width 15 height 15
checkbox input "true"
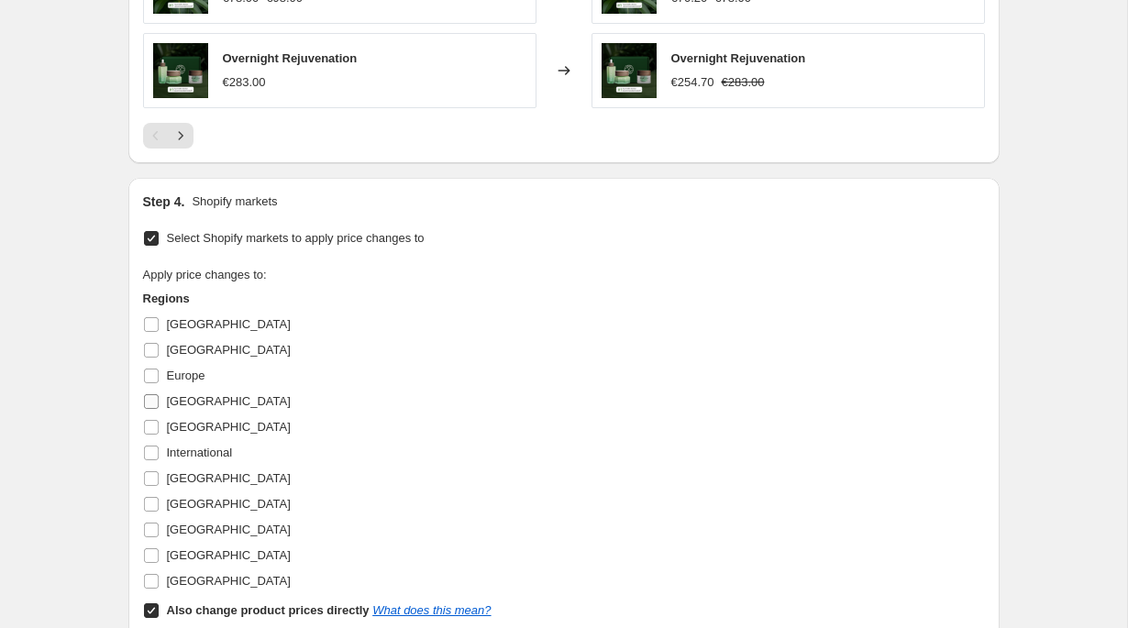
click at [206, 405] on span "Germany" at bounding box center [229, 401] width 124 height 14
click at [159, 405] on input "Germany" at bounding box center [151, 401] width 15 height 15
checkbox input "true"
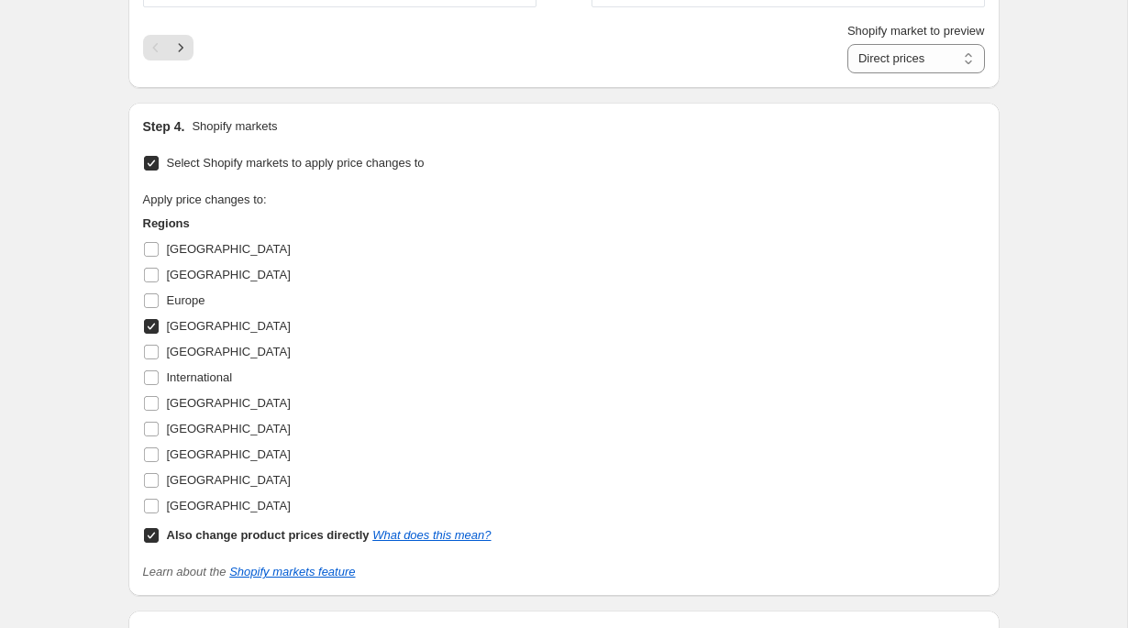
scroll to position [1532, 0]
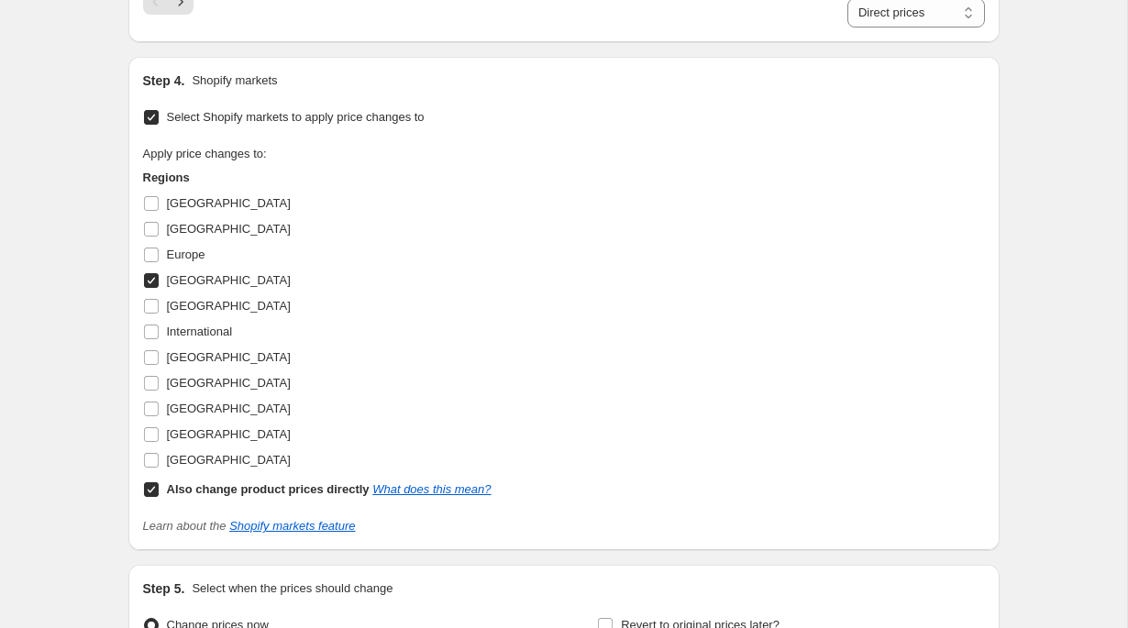
click at [234, 490] on b "Also change product prices directly" at bounding box center [268, 489] width 203 height 14
click at [159, 490] on input "Also change product prices directly What does this mean?" at bounding box center [151, 489] width 15 height 15
checkbox input "false"
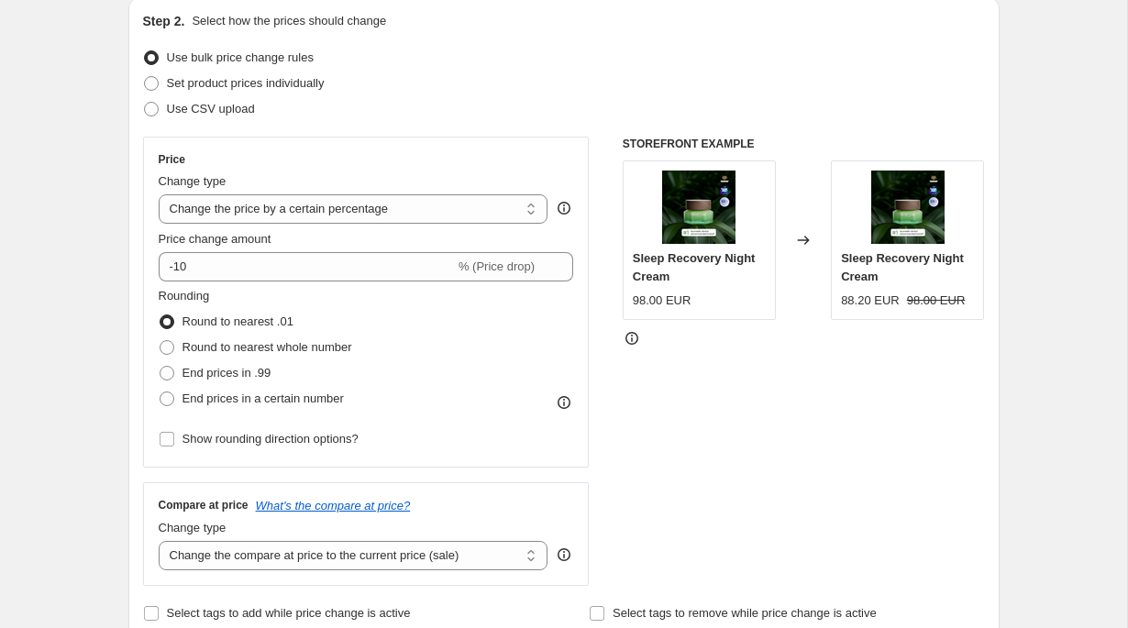
scroll to position [121, 0]
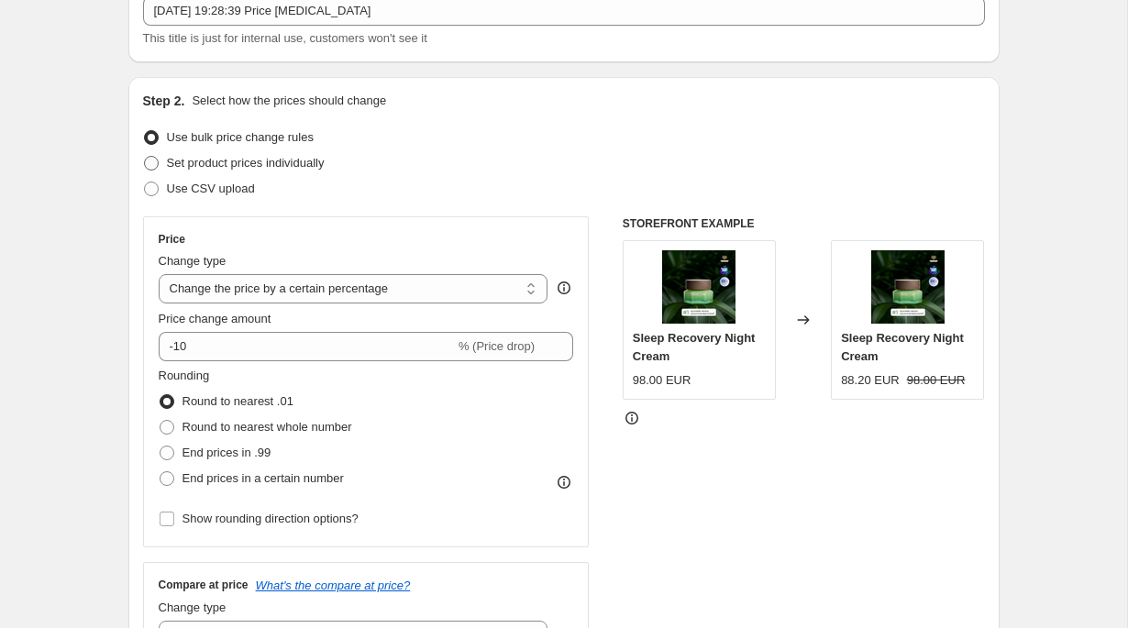
click at [314, 164] on span "Set product prices individually" at bounding box center [246, 163] width 158 height 14
click at [145, 157] on input "Set product prices individually" at bounding box center [144, 156] width 1 height 1
radio input "true"
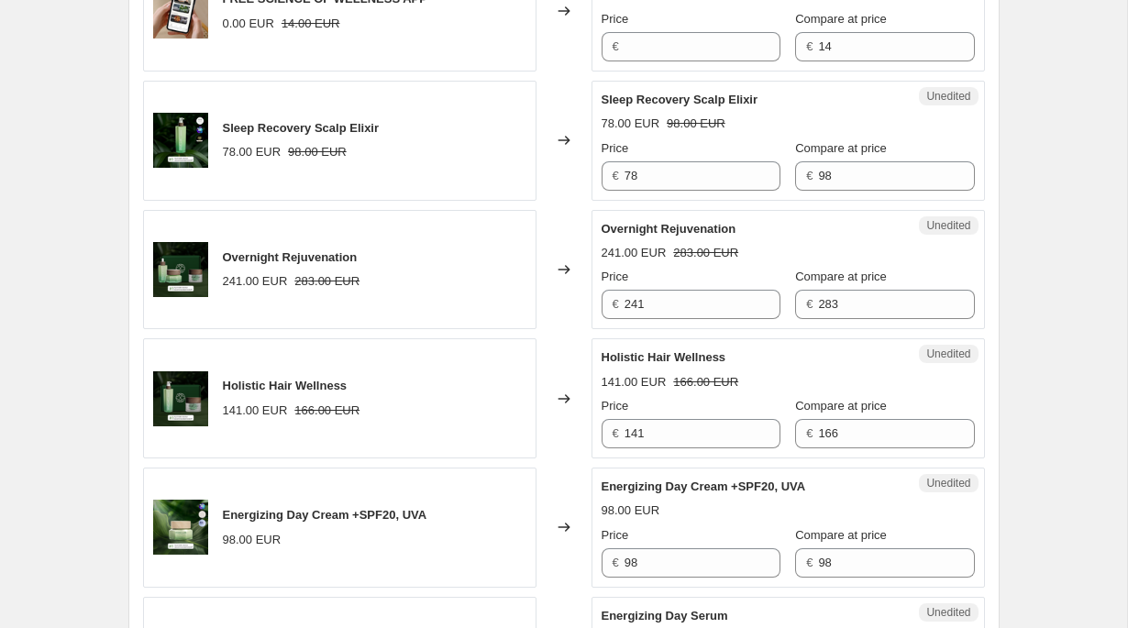
scroll to position [949, 0]
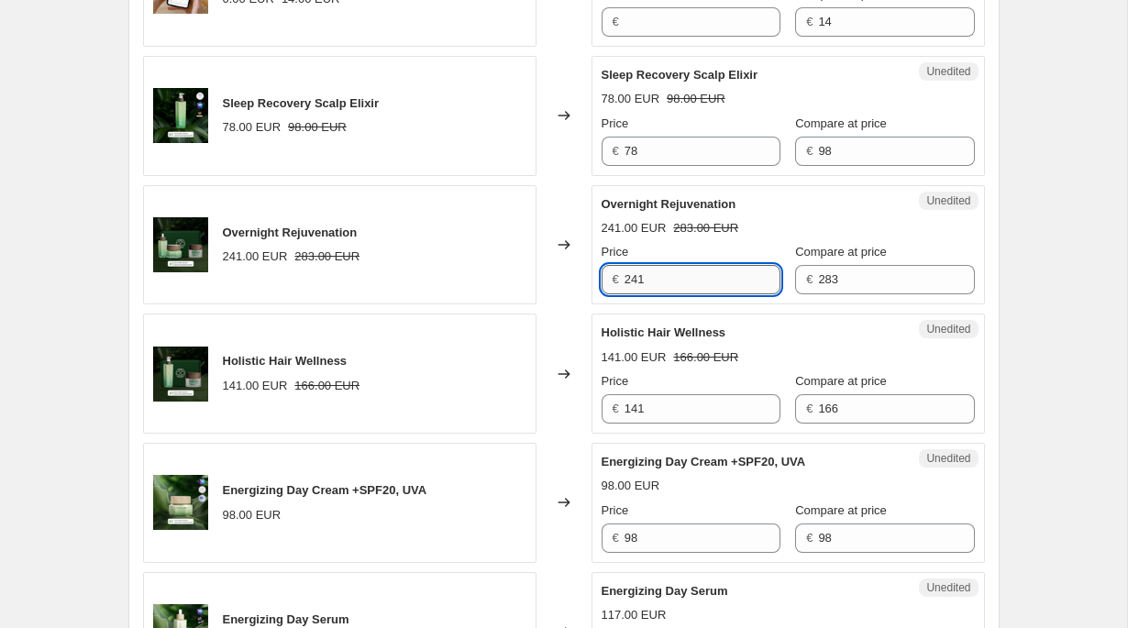
click at [675, 286] on input "241" at bounding box center [702, 279] width 156 height 29
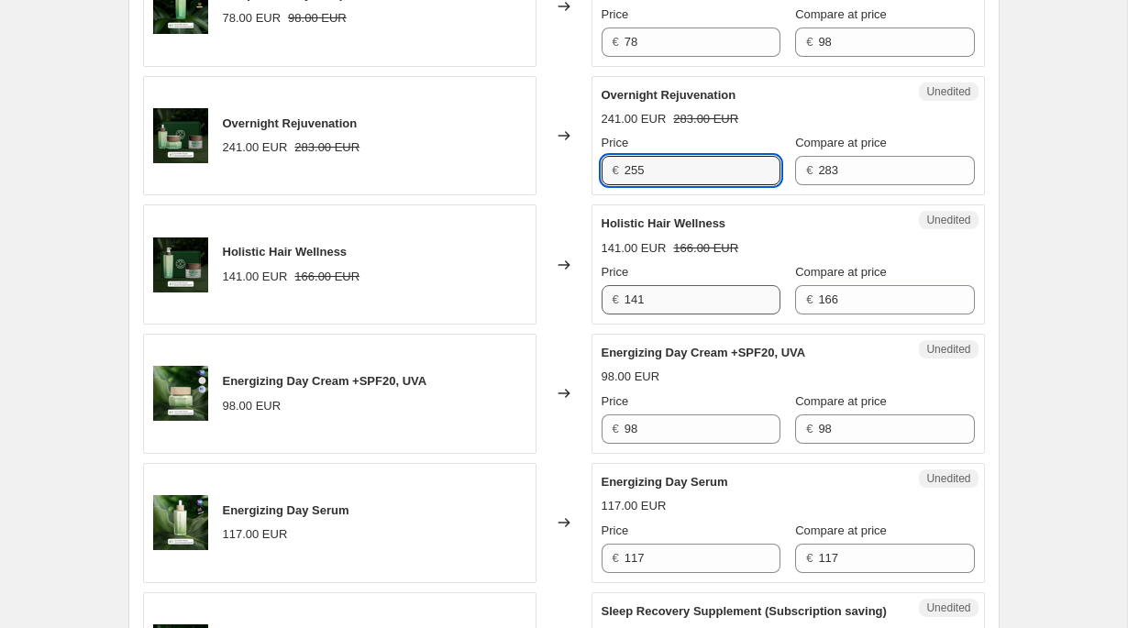
type input "255"
click at [706, 292] on input "141" at bounding box center [702, 299] width 156 height 29
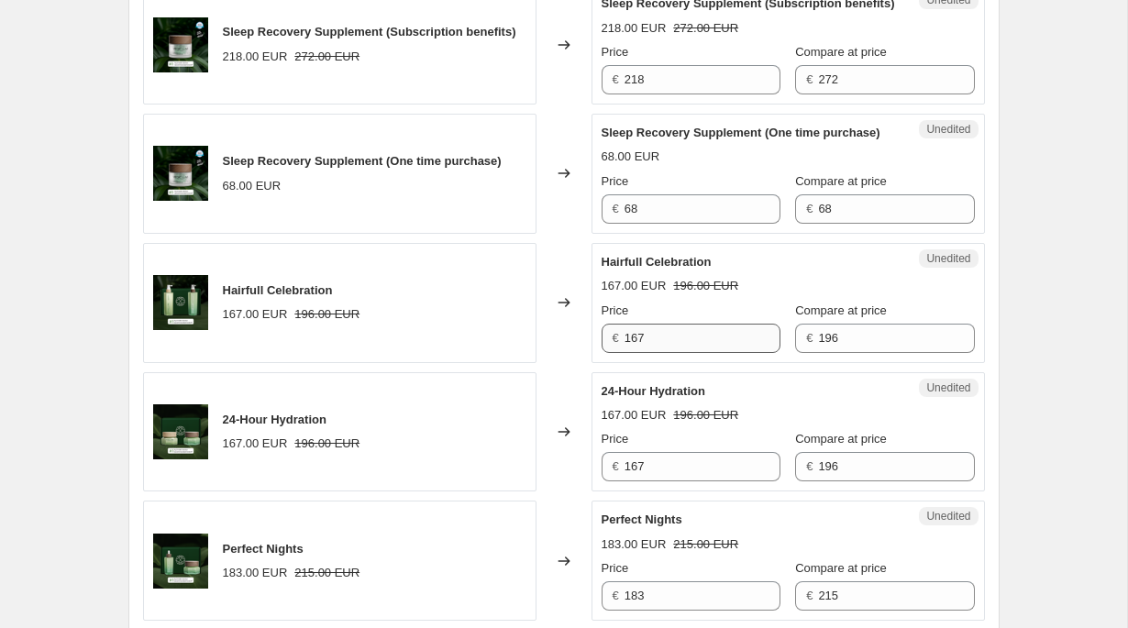
scroll to position [1927, 0]
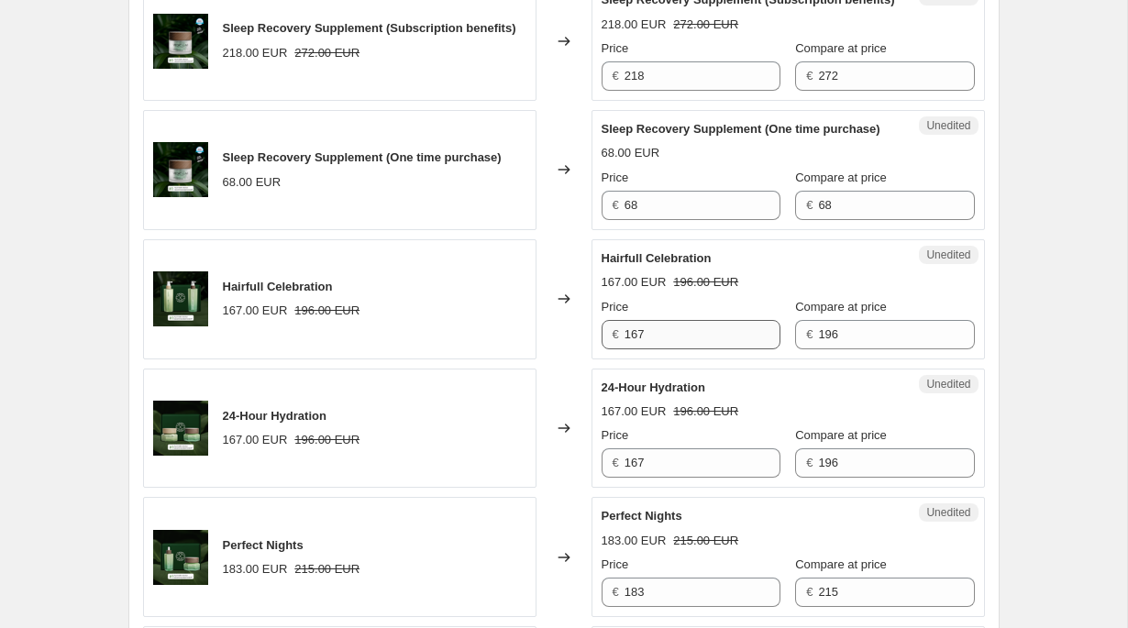
type input "149"
click at [700, 349] on input "167" at bounding box center [702, 334] width 156 height 29
type input "176"
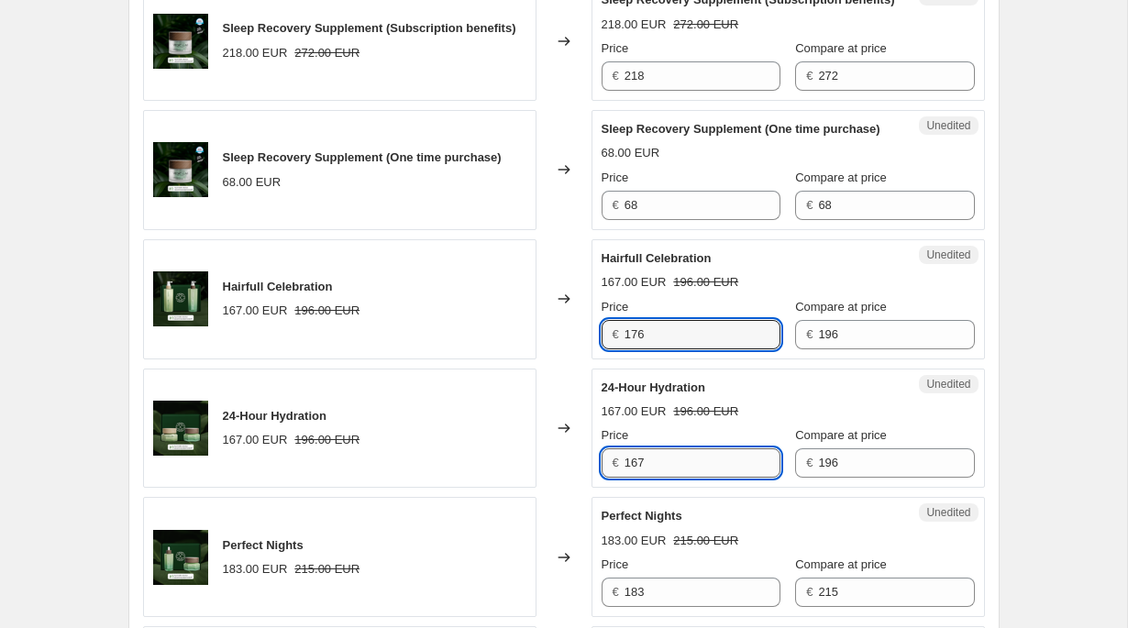
click at [698, 478] on input "167" at bounding box center [702, 462] width 156 height 29
paste input "76"
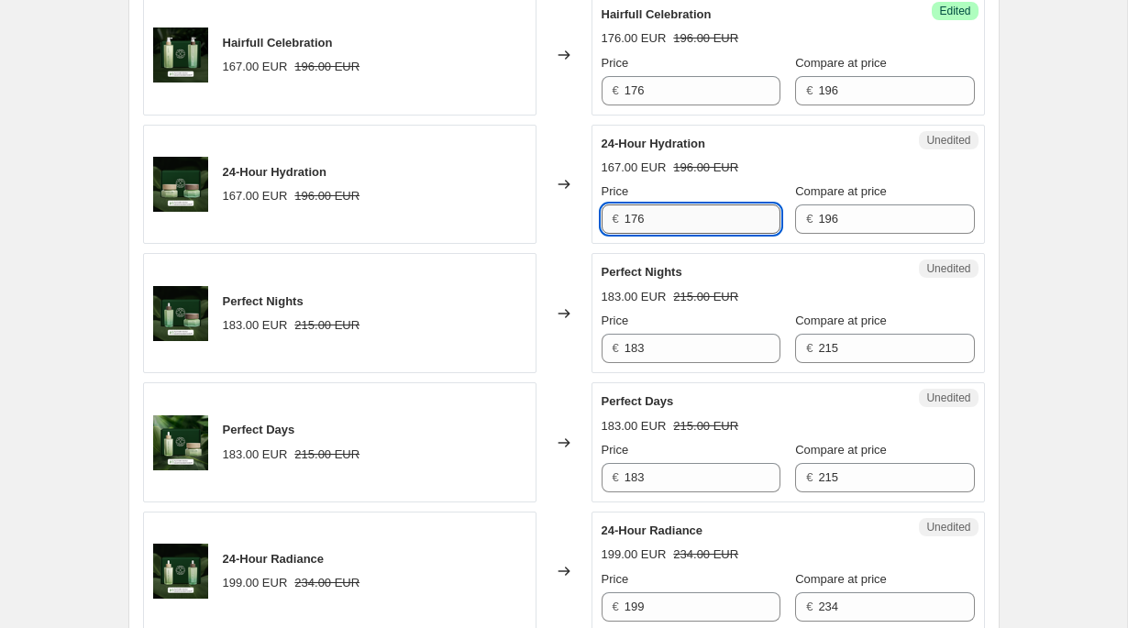
scroll to position [2179, 0]
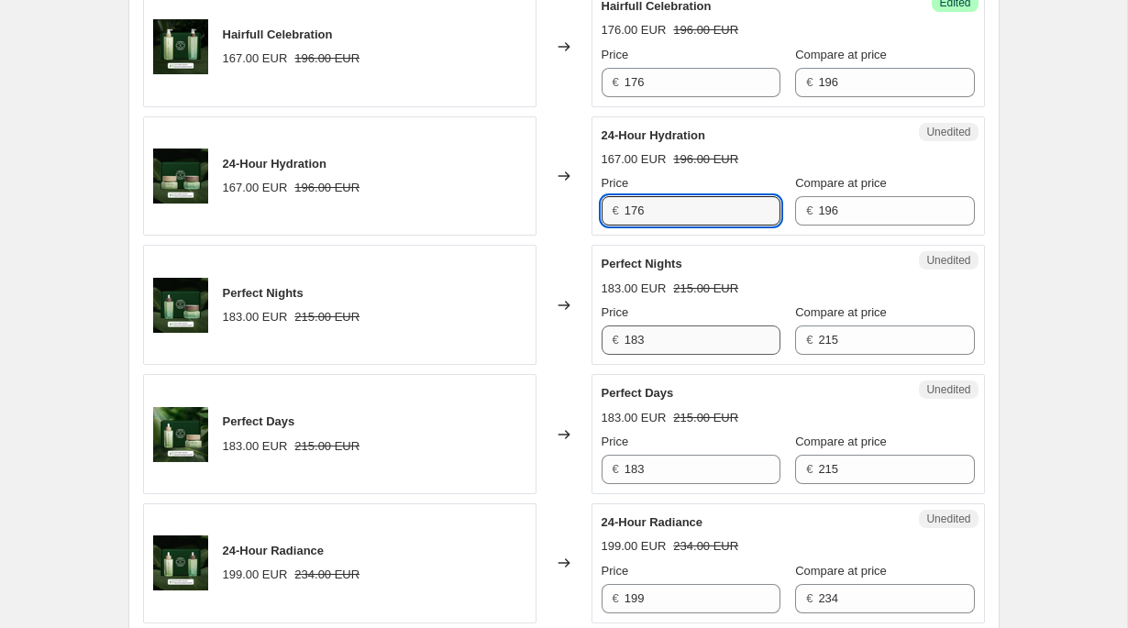
type input "176"
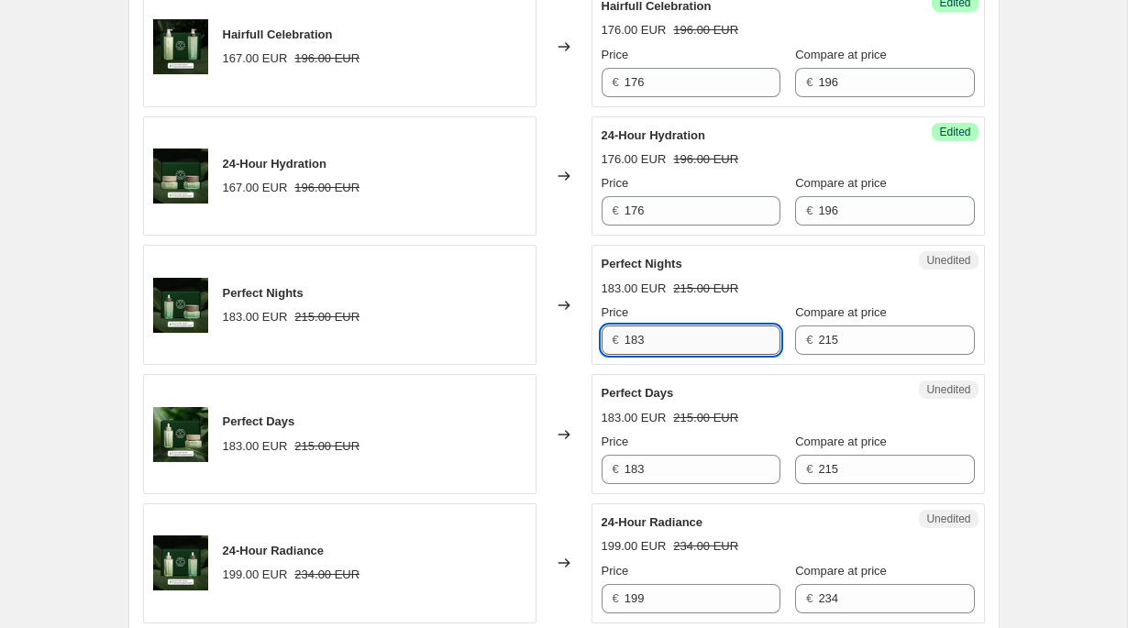
click at [707, 355] on input "183" at bounding box center [702, 339] width 156 height 29
paste input "194"
type input "183"
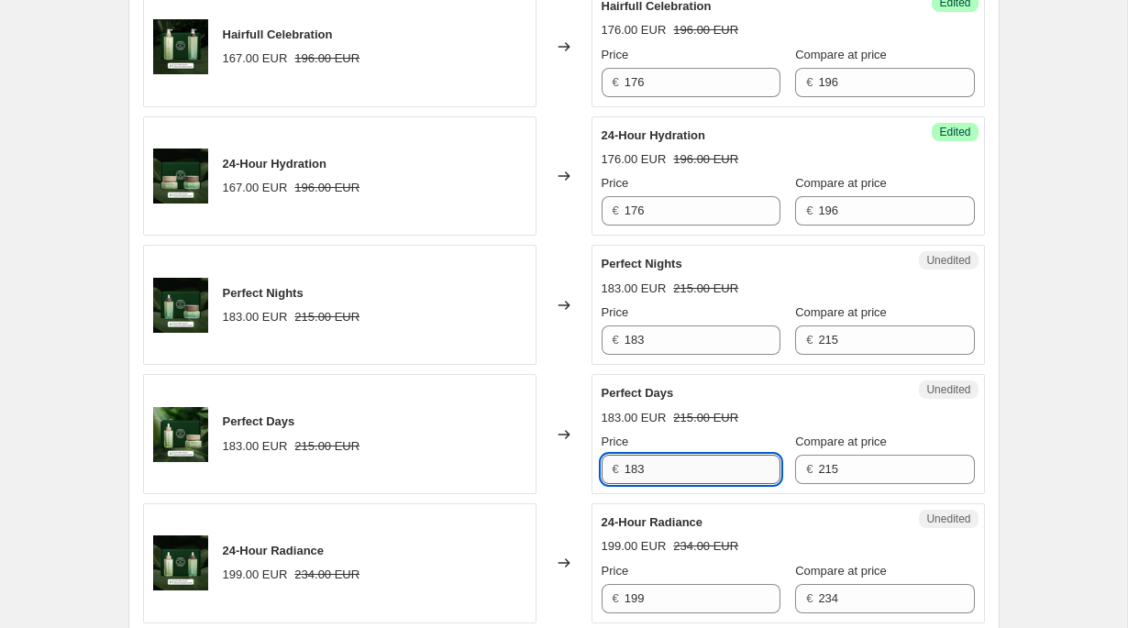
click at [690, 484] on input "183" at bounding box center [702, 469] width 156 height 29
paste input "194"
type input "194"
click at [651, 355] on input "183" at bounding box center [702, 339] width 156 height 29
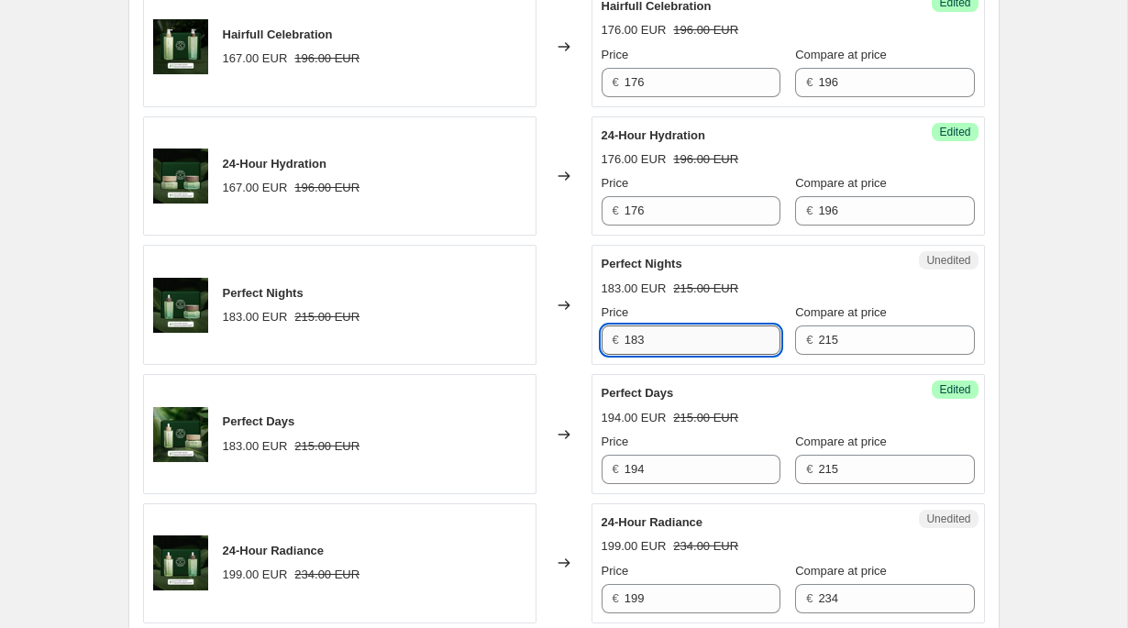
paste input "94"
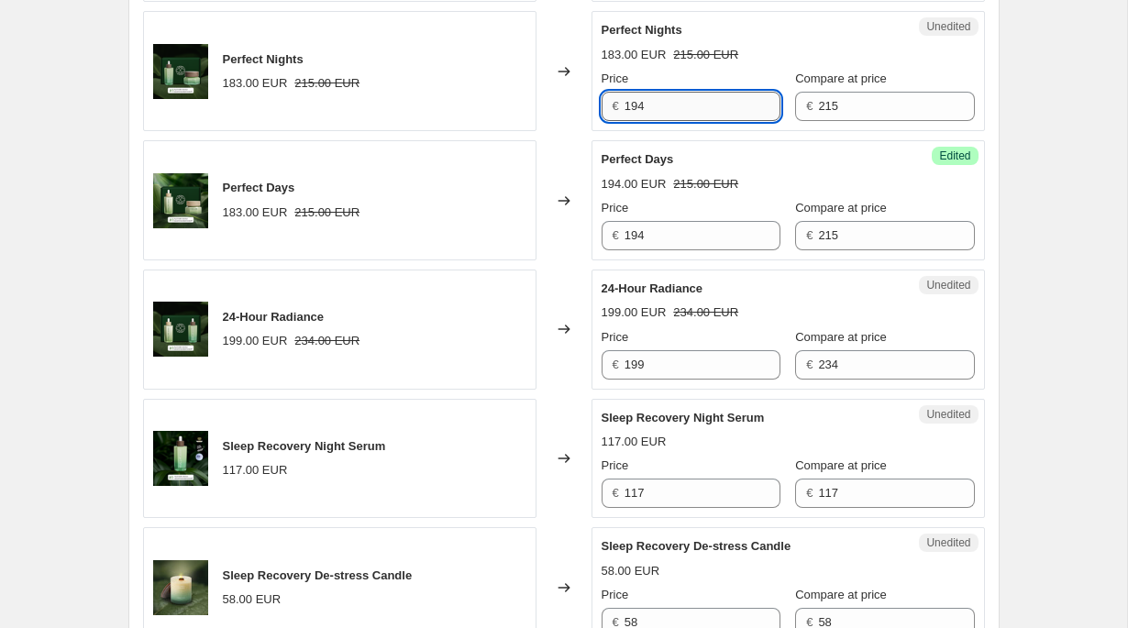
scroll to position [2430, 0]
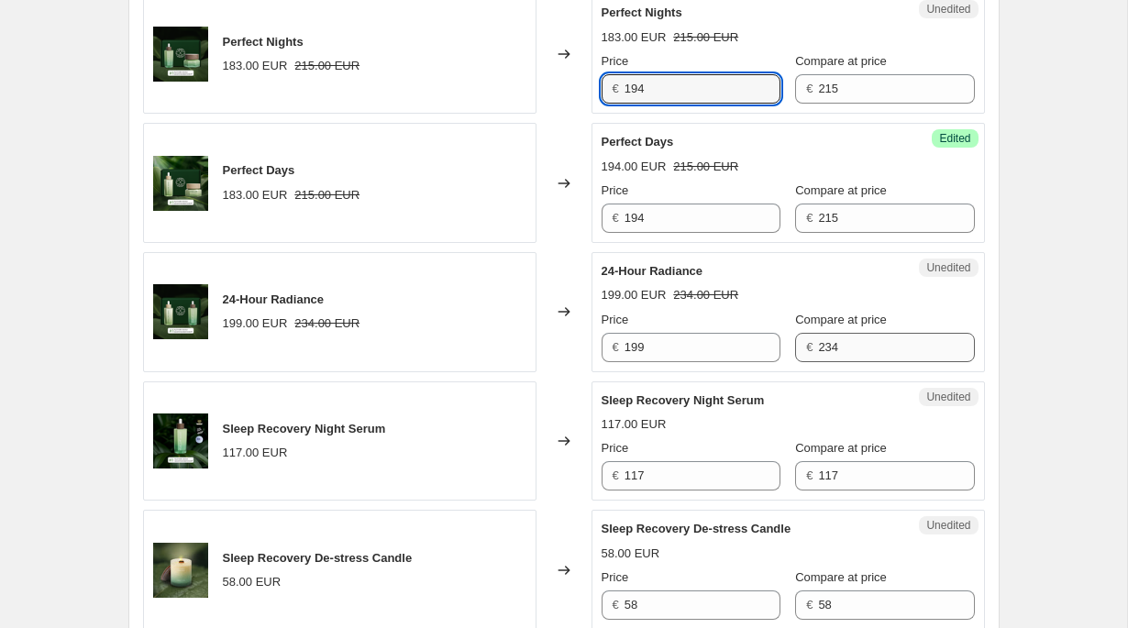
type input "194"
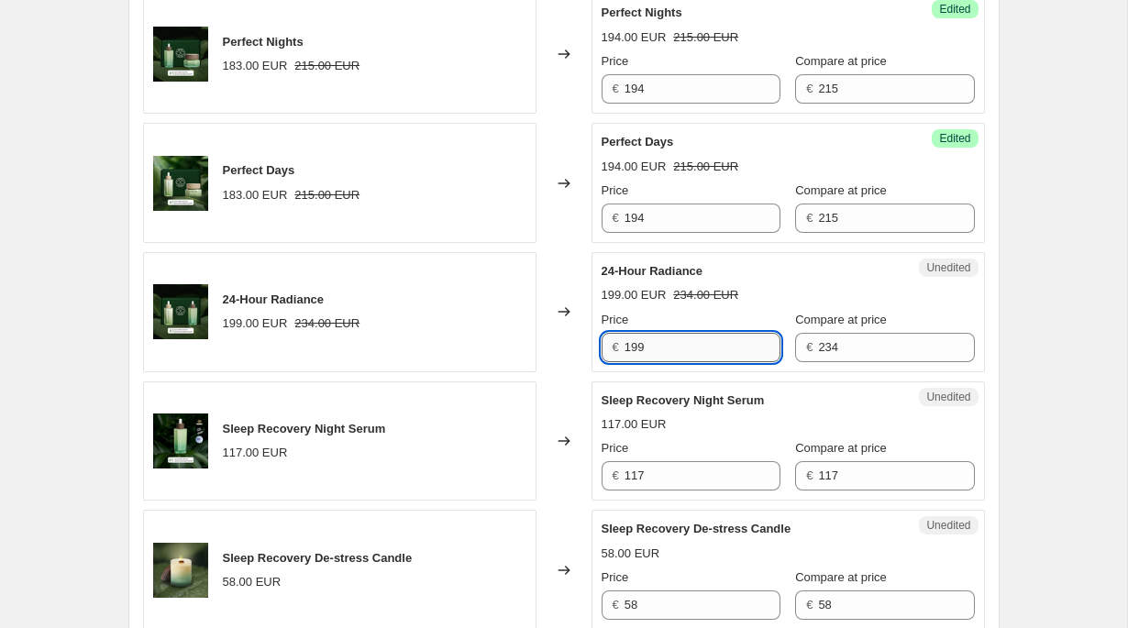
click at [682, 362] on input "199" at bounding box center [702, 347] width 156 height 29
type input "211"
click at [776, 281] on div "24-Hour Radiance" at bounding box center [751, 271] width 300 height 18
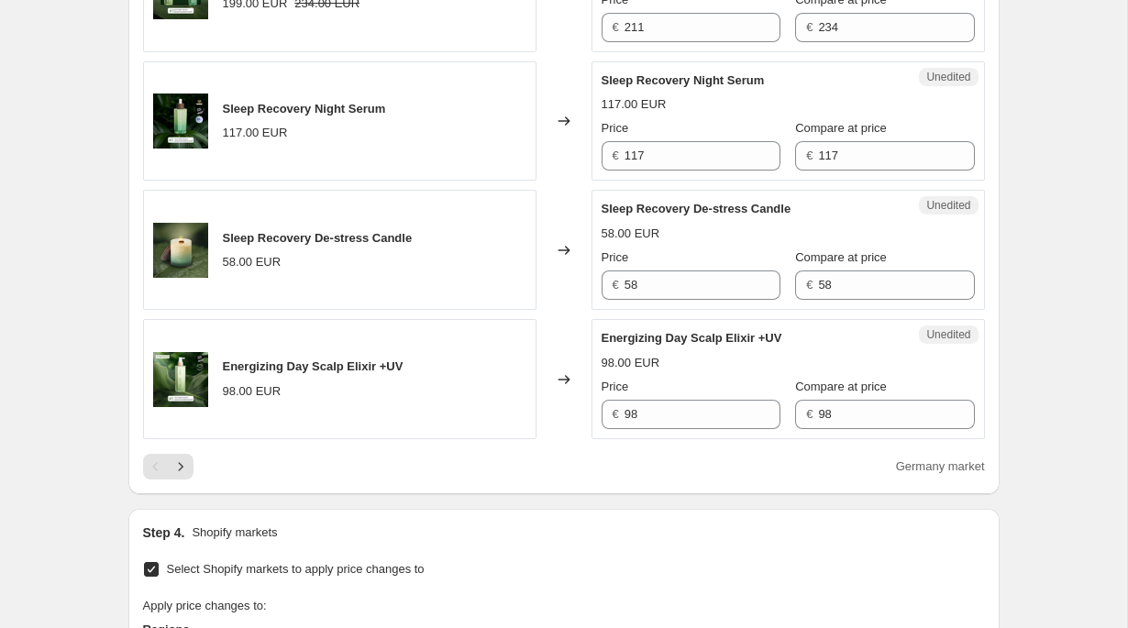
scroll to position [2766, 0]
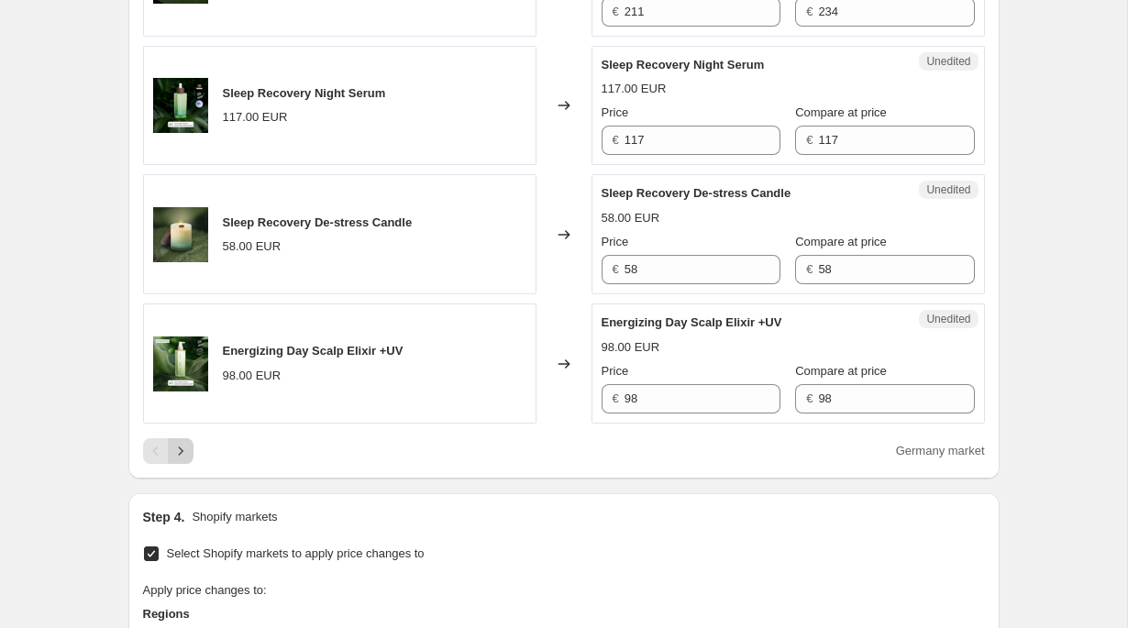
click at [180, 460] on icon "Next" at bounding box center [180, 451] width 18 height 18
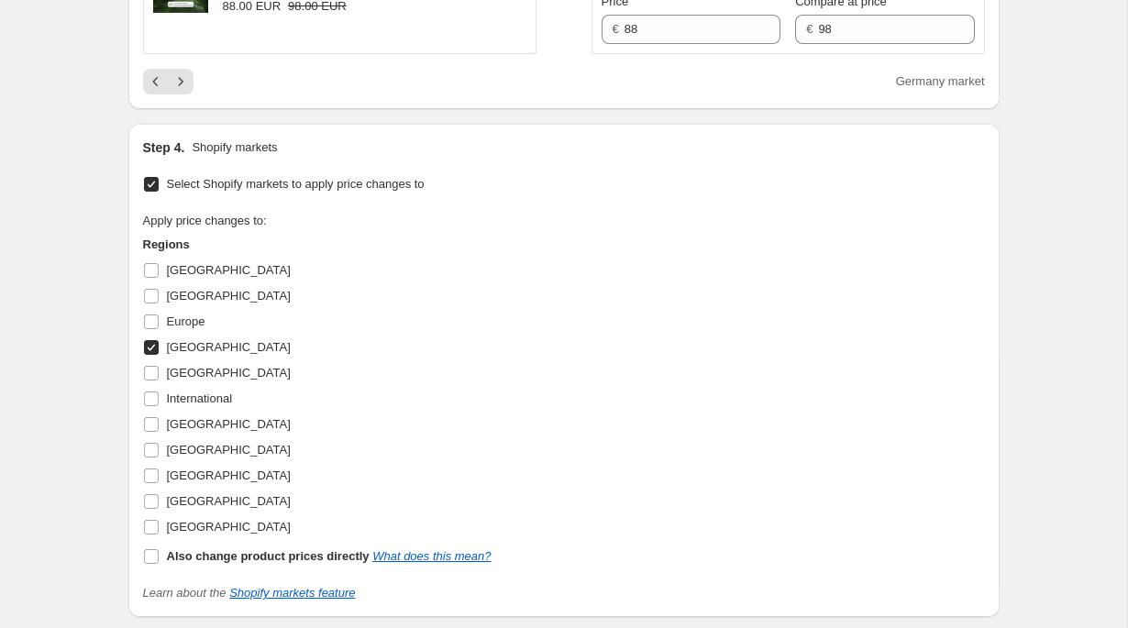
scroll to position [3209, 0]
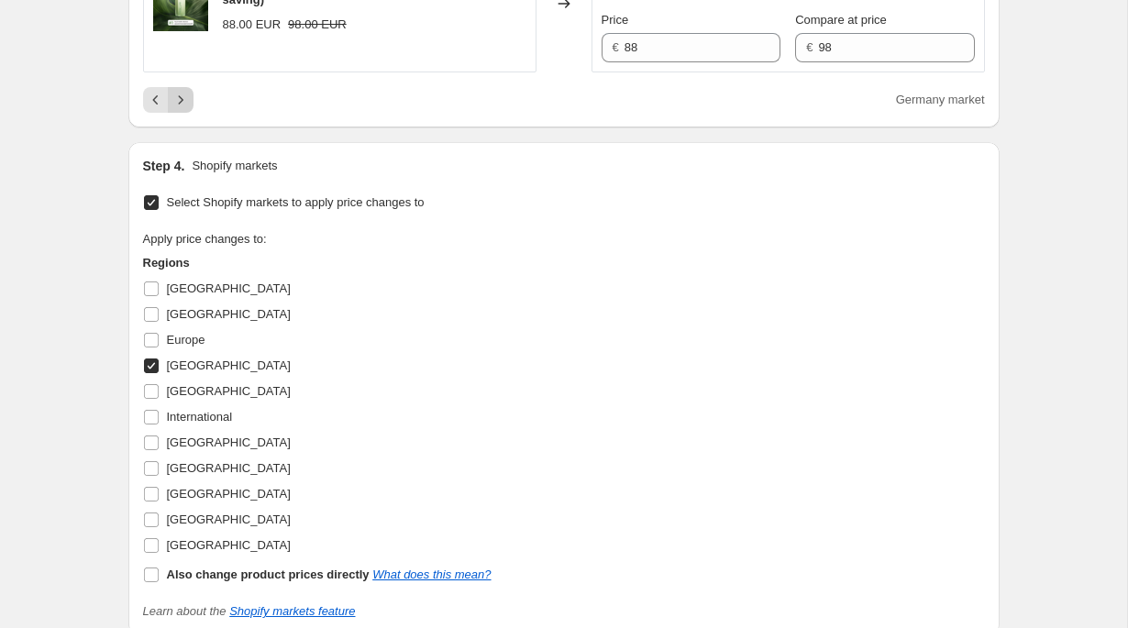
click at [181, 109] on icon "Next" at bounding box center [180, 100] width 18 height 18
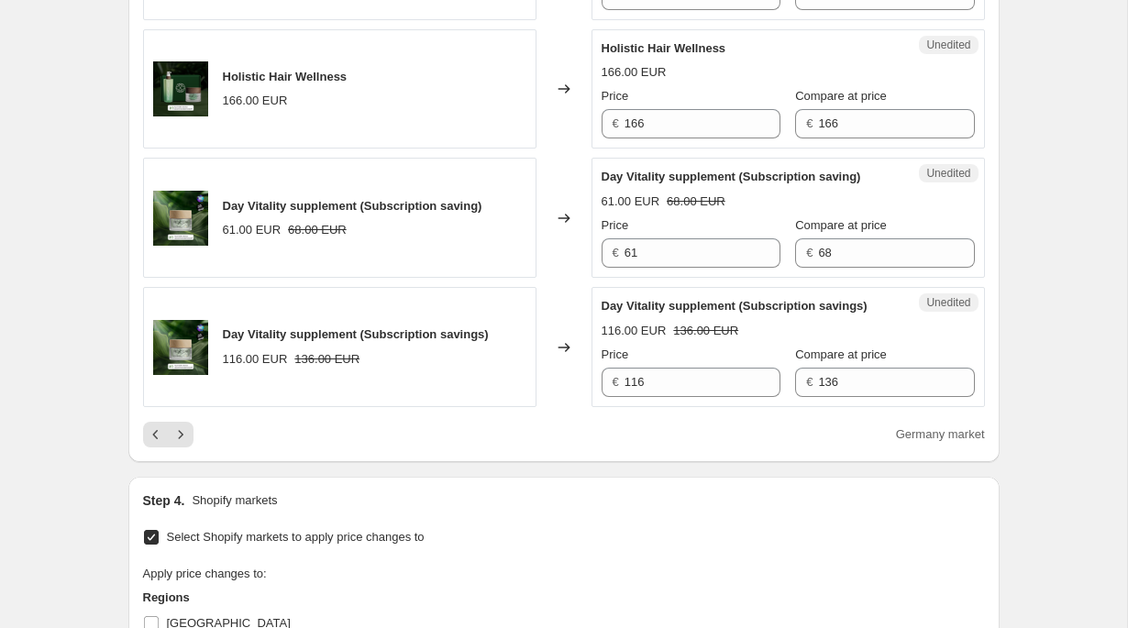
scroll to position [2886, 0]
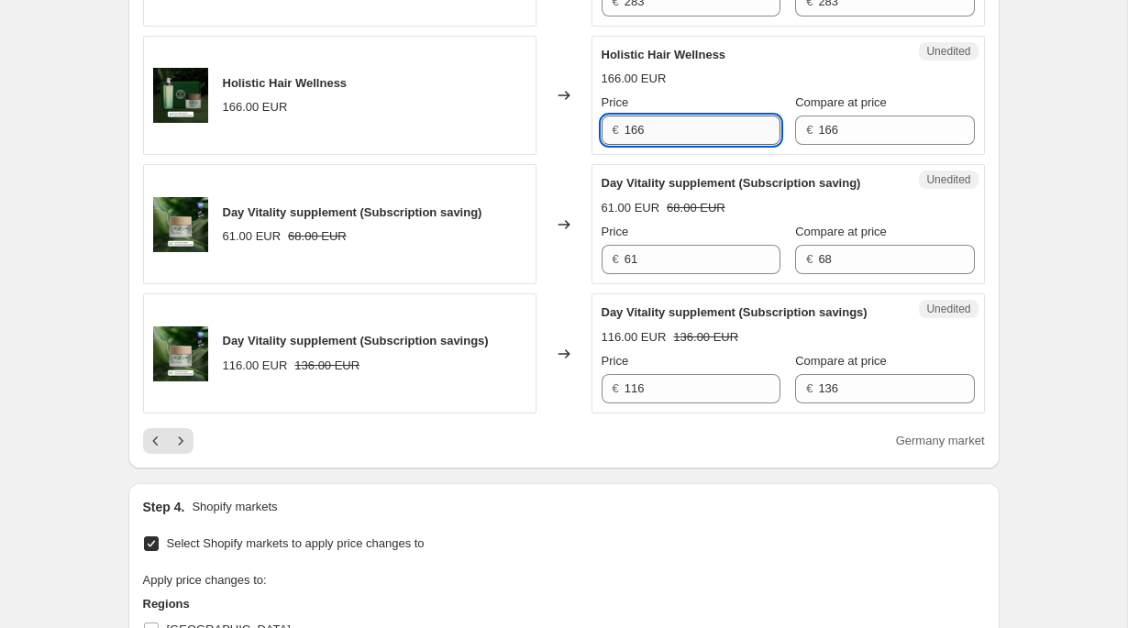
click at [693, 145] on input "166" at bounding box center [702, 130] width 156 height 29
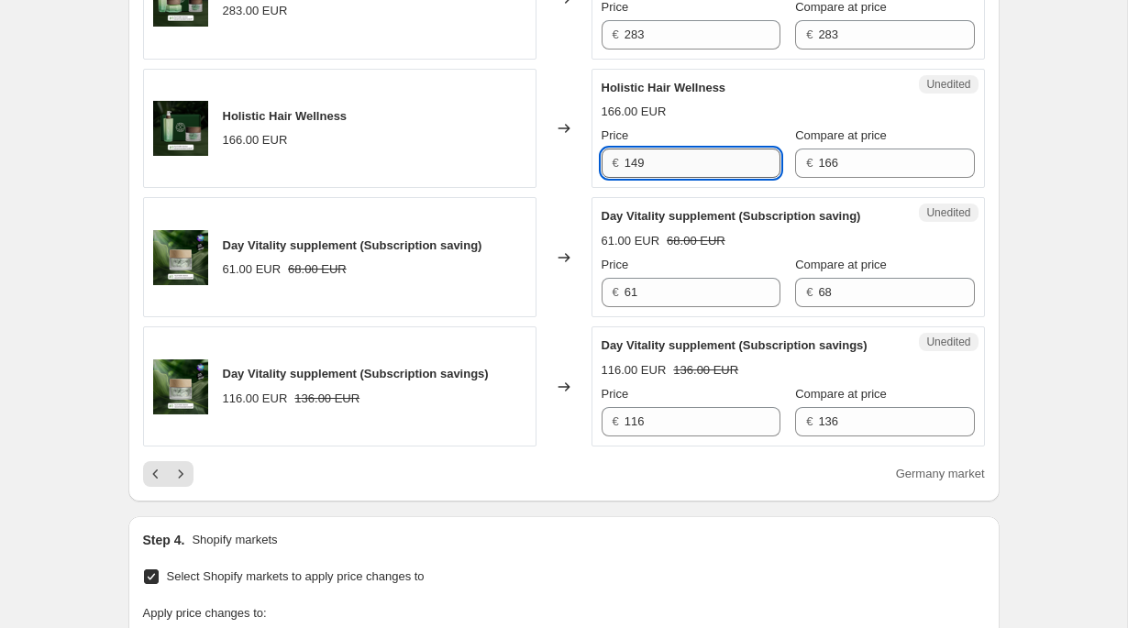
scroll to position [2848, 0]
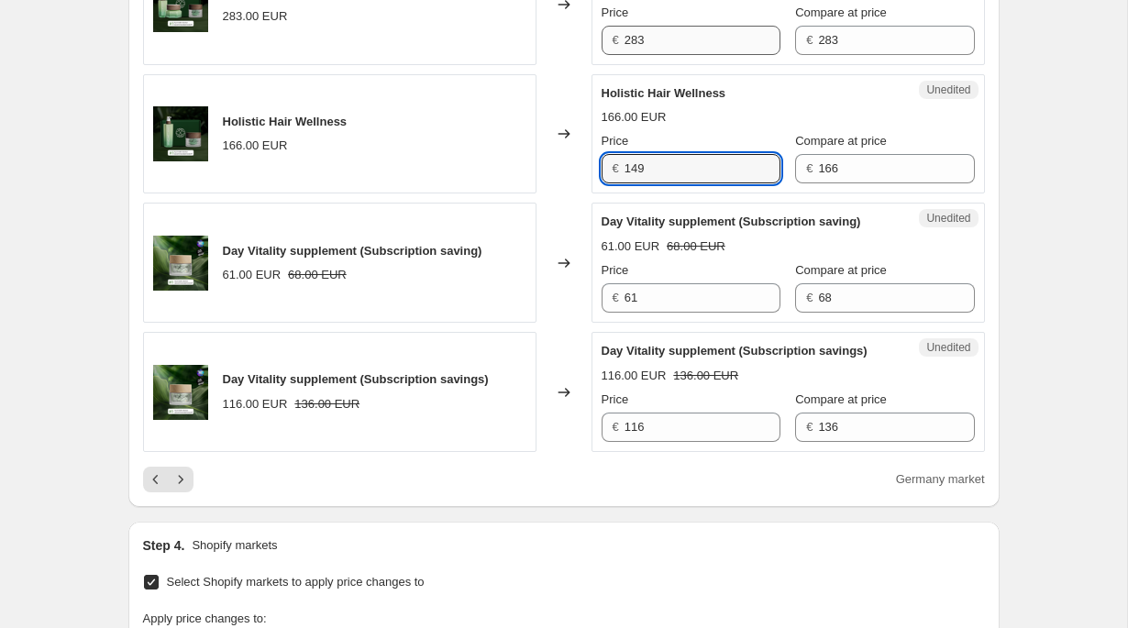
type input "149"
click at [706, 55] on input "283" at bounding box center [702, 40] width 156 height 29
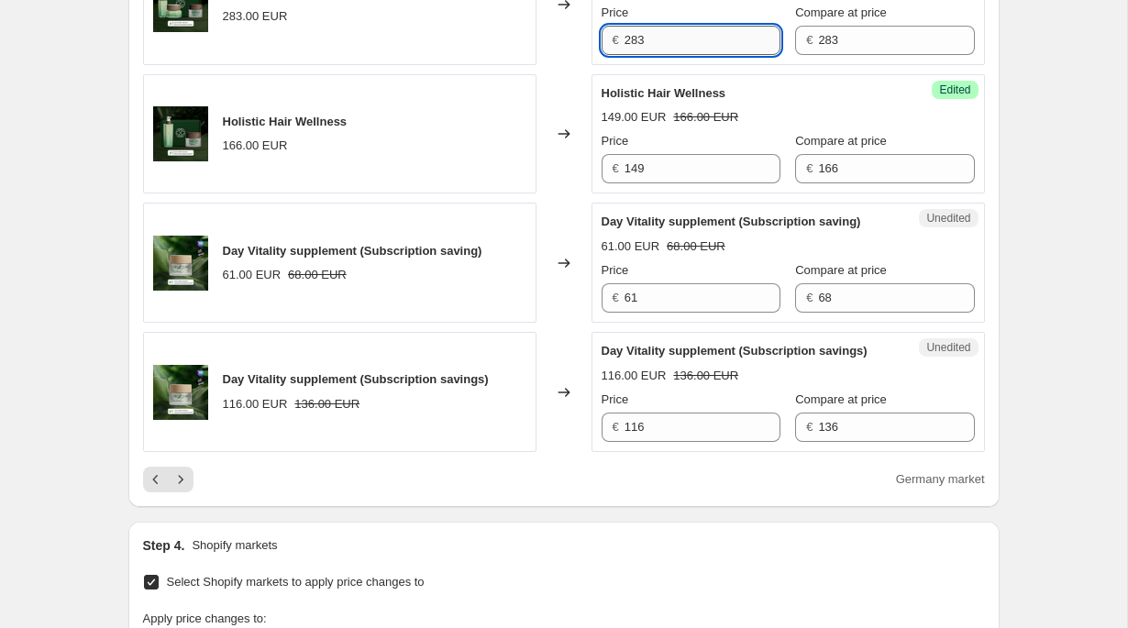
click at [706, 55] on input "283" at bounding box center [702, 40] width 156 height 29
type input "255"
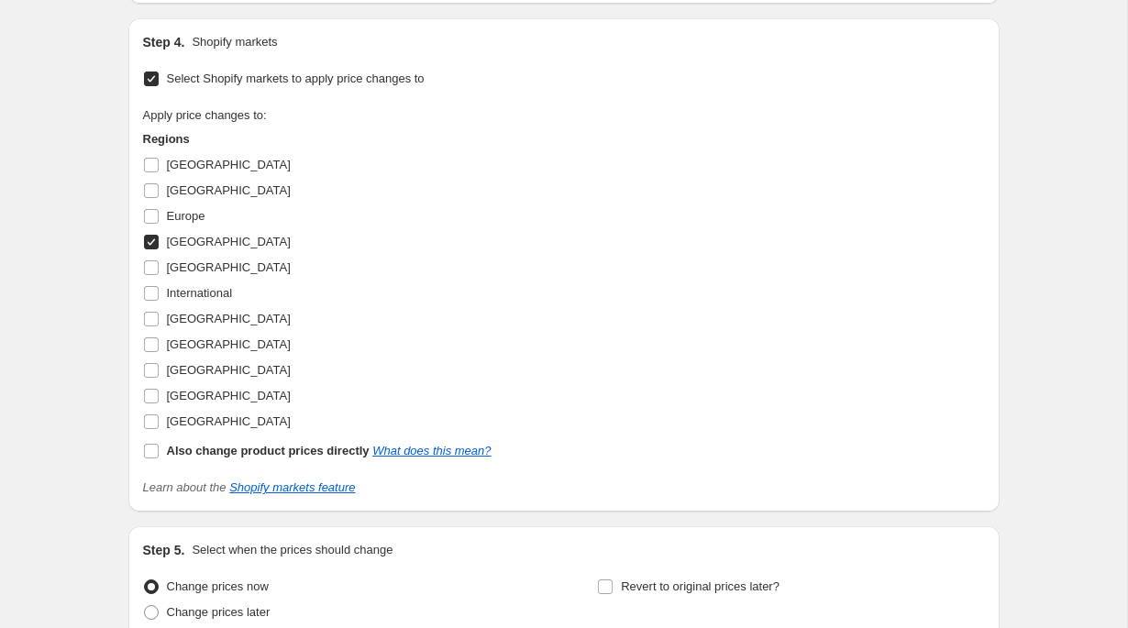
scroll to position [3739, 0]
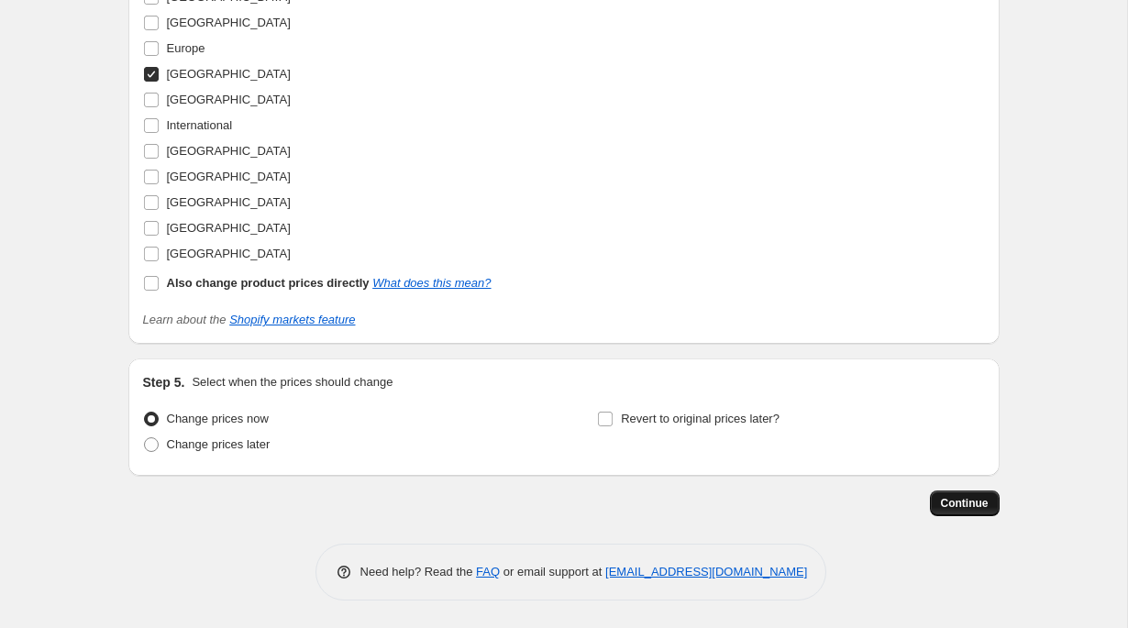
click at [992, 502] on button "Continue" at bounding box center [965, 503] width 70 height 26
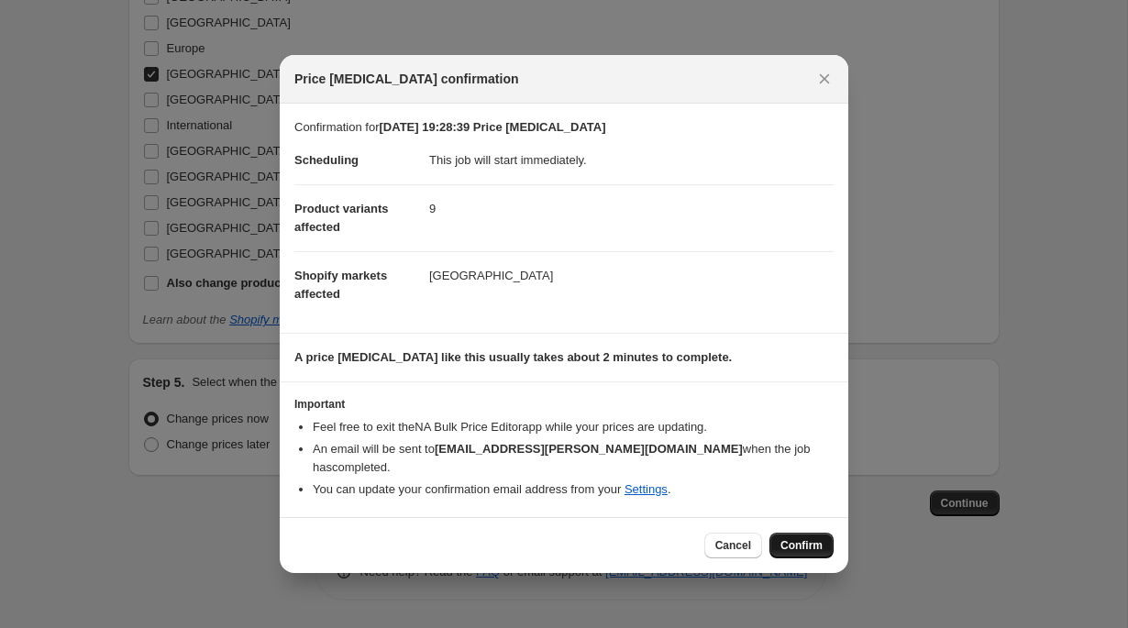
click at [812, 552] on span "Confirm" at bounding box center [801, 545] width 42 height 15
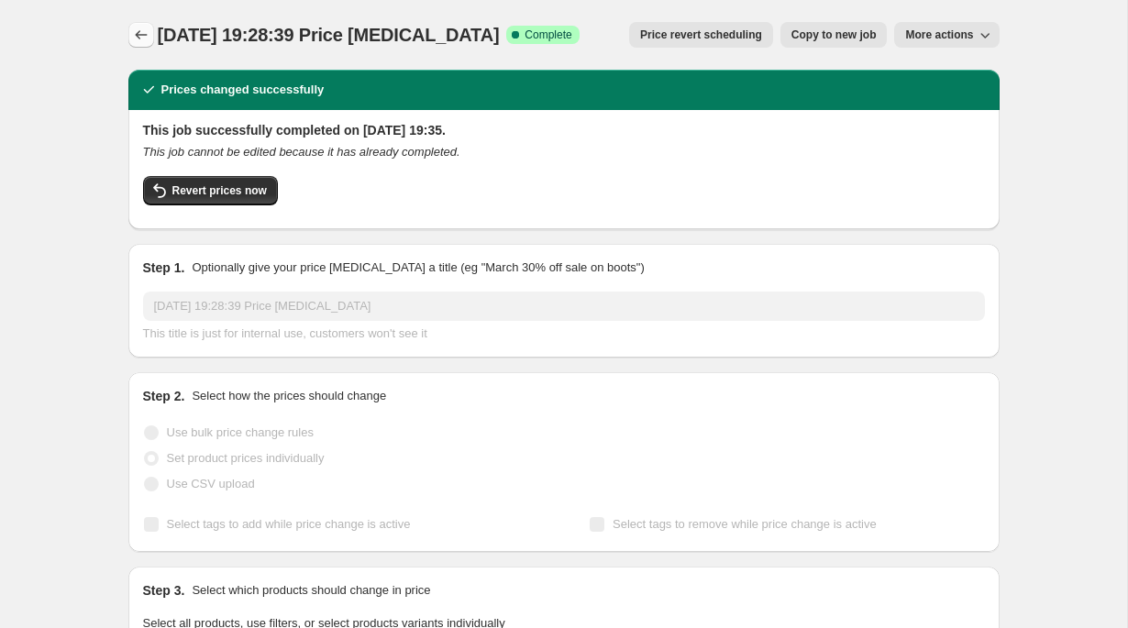
click at [145, 33] on icon "Price change jobs" at bounding box center [141, 35] width 18 height 18
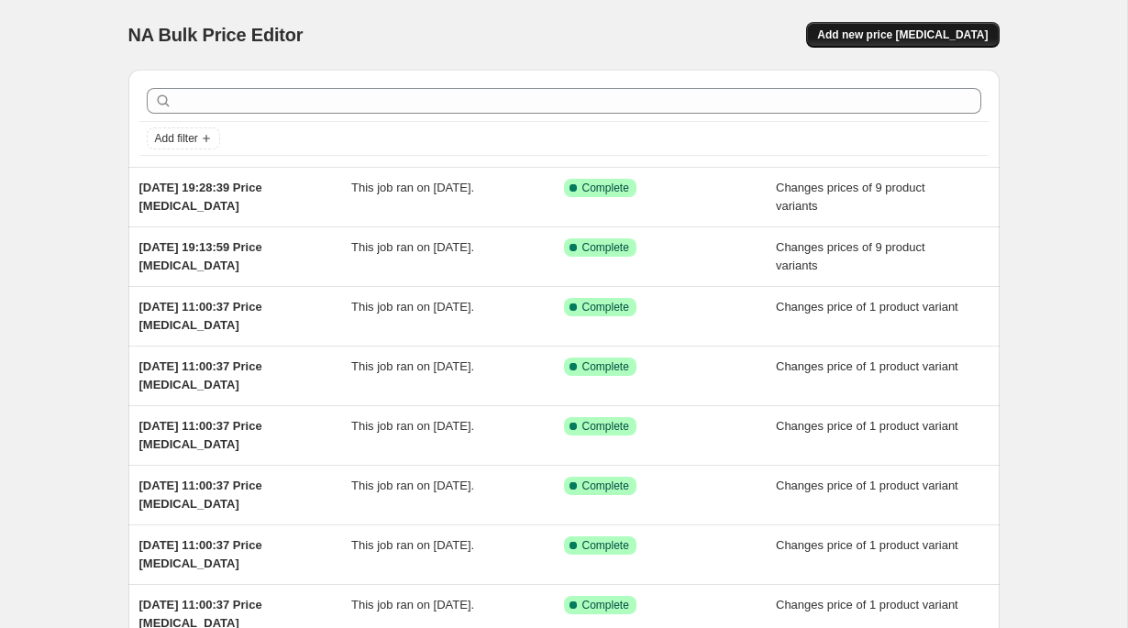
click at [848, 41] on button "Add new price change job" at bounding box center [902, 35] width 193 height 26
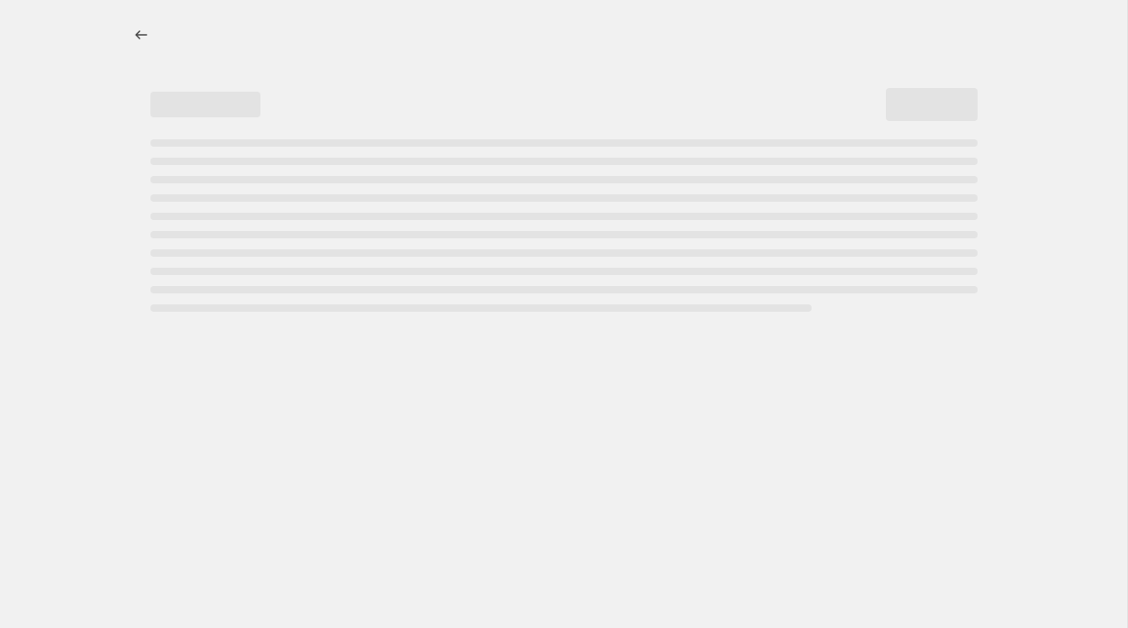
select select "percentage"
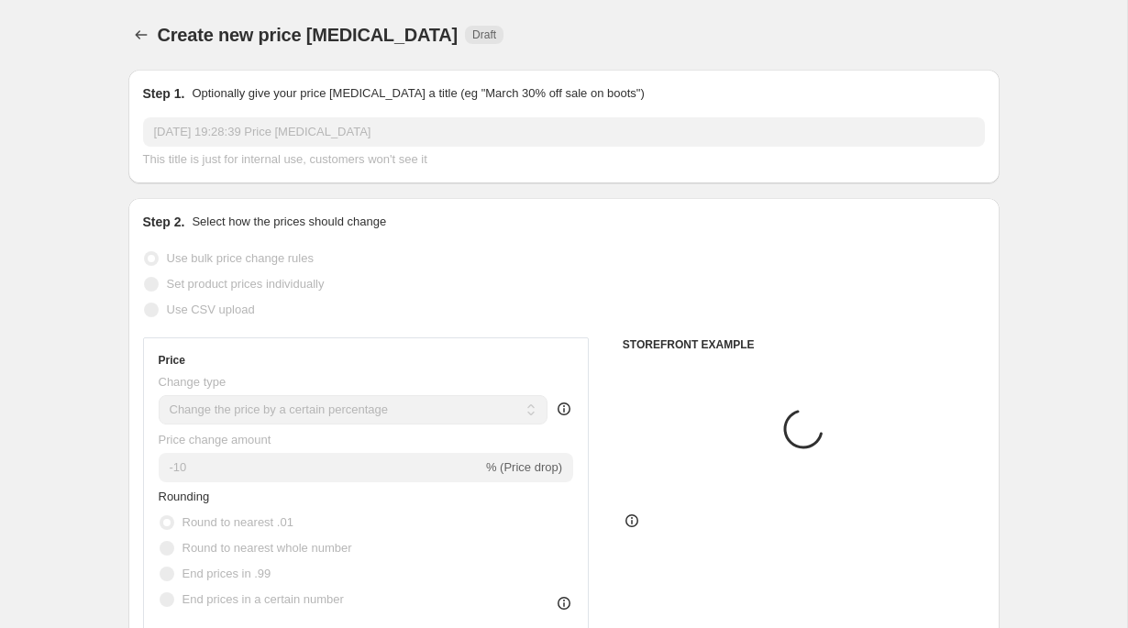
click at [307, 281] on span "Set product prices individually" at bounding box center [246, 284] width 158 height 14
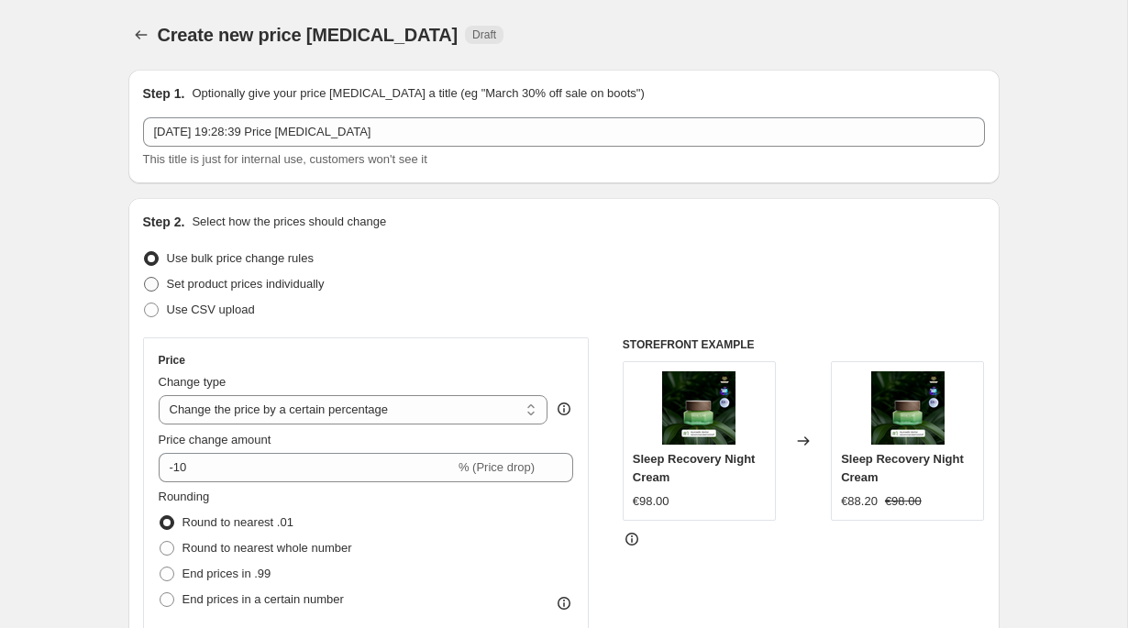
click at [314, 285] on span "Set product prices individually" at bounding box center [246, 284] width 158 height 14
click at [145, 278] on input "Set product prices individually" at bounding box center [144, 277] width 1 height 1
radio input "true"
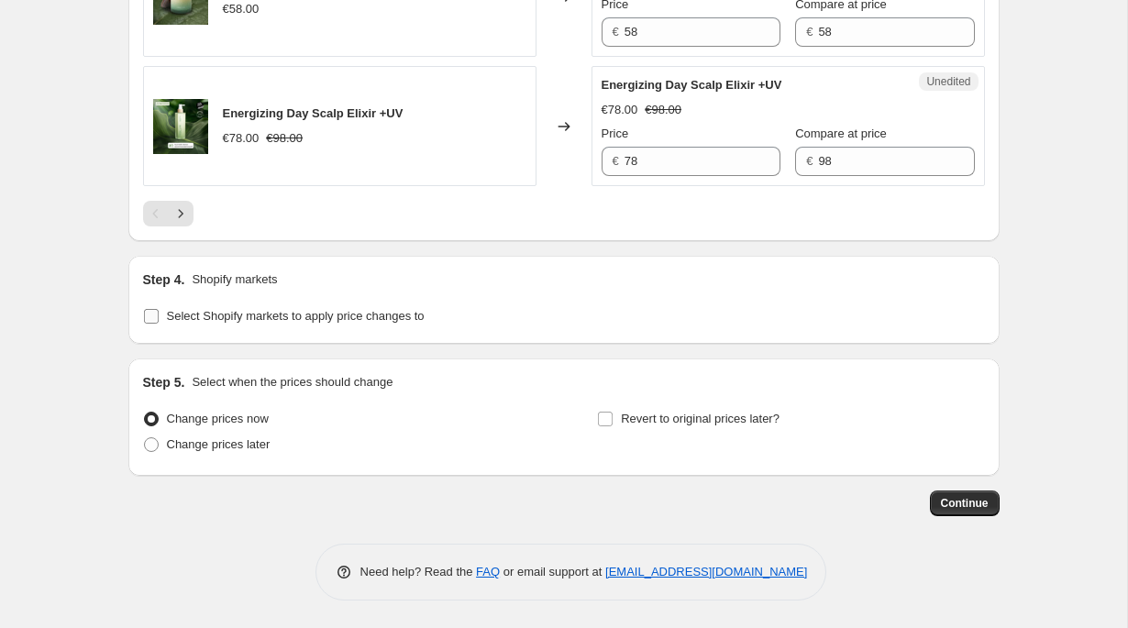
click at [306, 323] on span "Select Shopify markets to apply price changes to" at bounding box center [296, 316] width 258 height 18
click at [159, 323] on input "Select Shopify markets to apply price changes to" at bounding box center [151, 316] width 15 height 15
checkbox input "true"
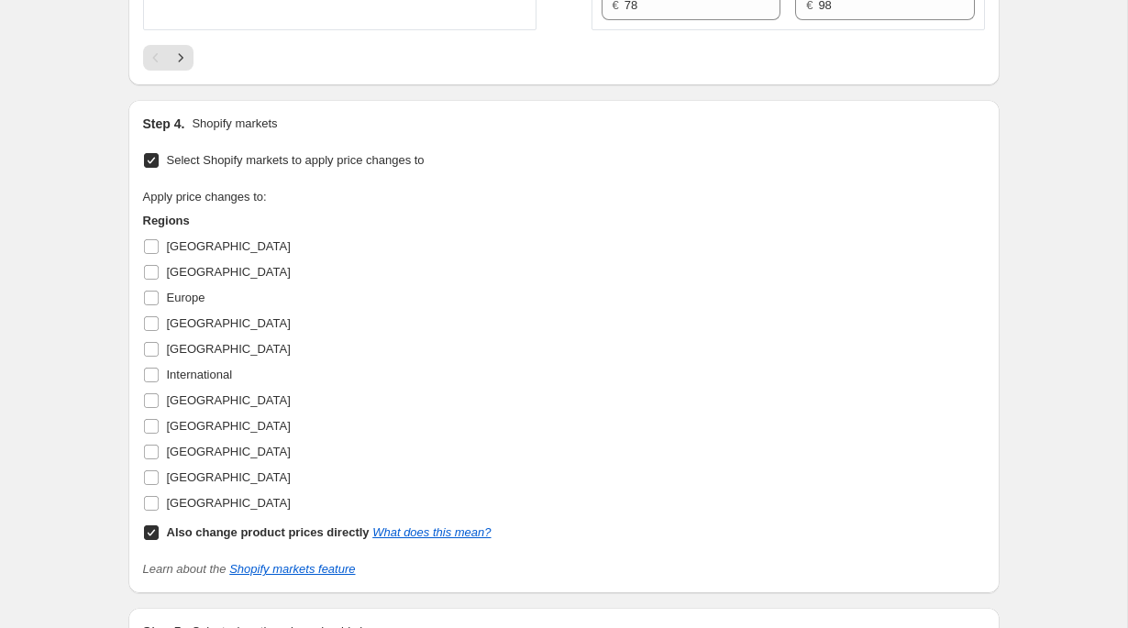
scroll to position [3229, 0]
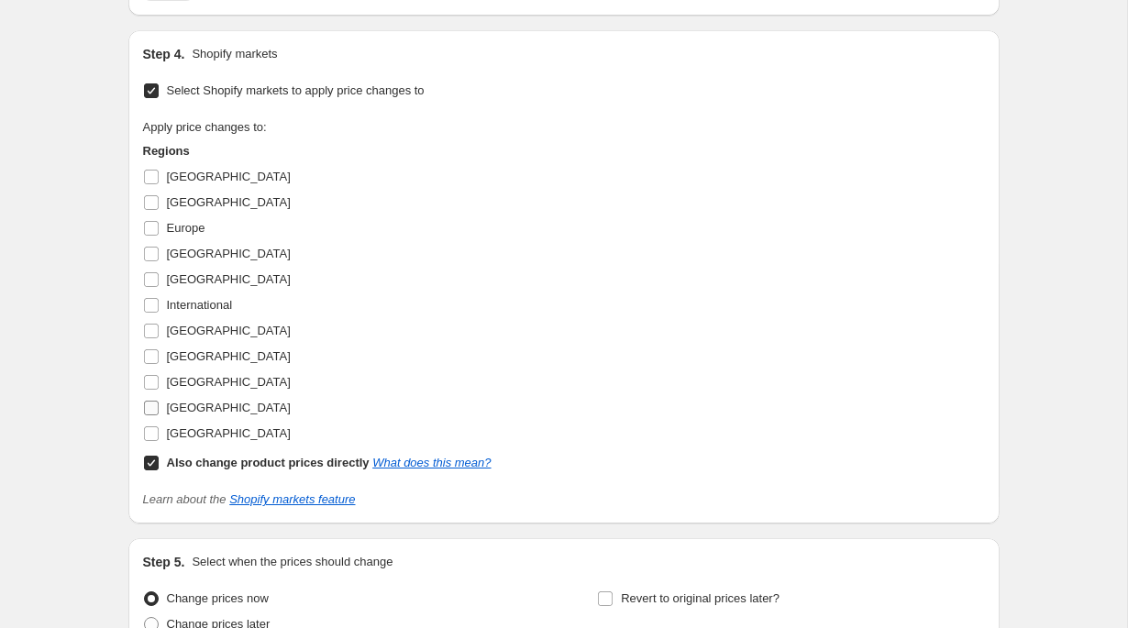
click at [226, 421] on label "United Kingdom" at bounding box center [217, 408] width 148 height 26
click at [159, 415] on input "United Kingdom" at bounding box center [151, 408] width 15 height 15
checkbox input "true"
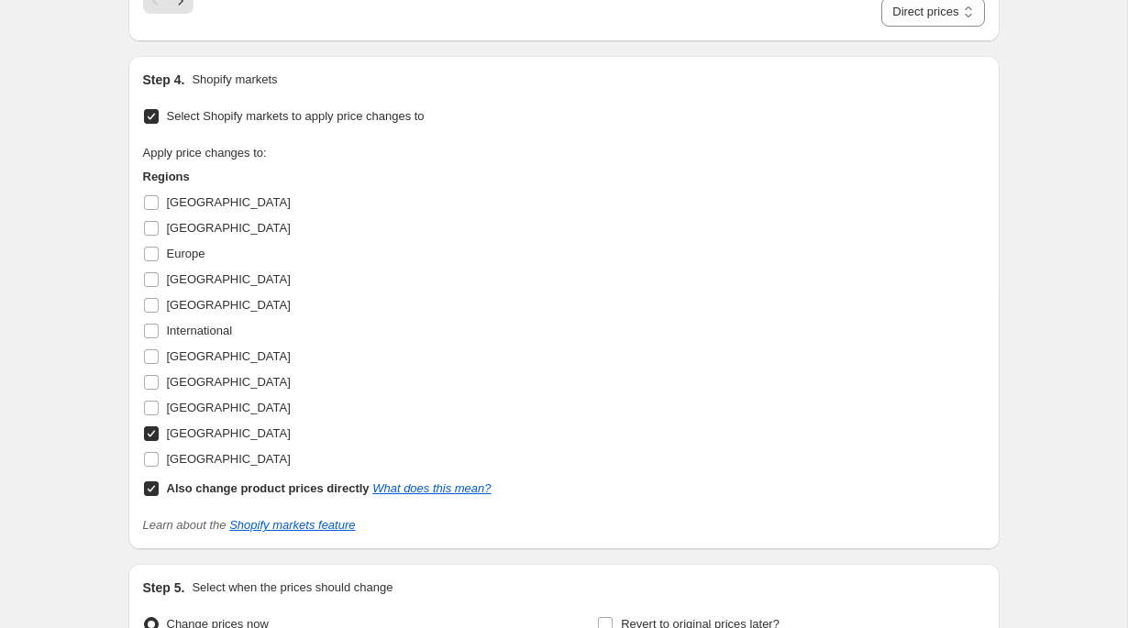
click at [248, 501] on label "Also change product prices directly What does this mean?" at bounding box center [317, 489] width 348 height 26
click at [159, 496] on input "Also change product prices directly What does this mean?" at bounding box center [151, 488] width 15 height 15
checkbox input "false"
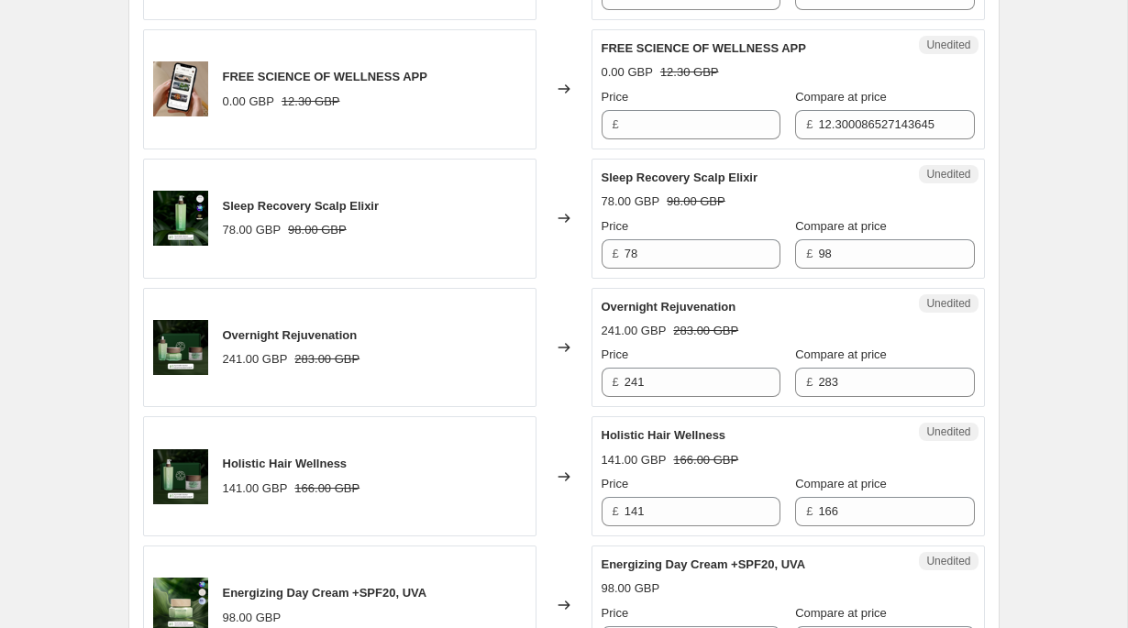
scroll to position [835, 0]
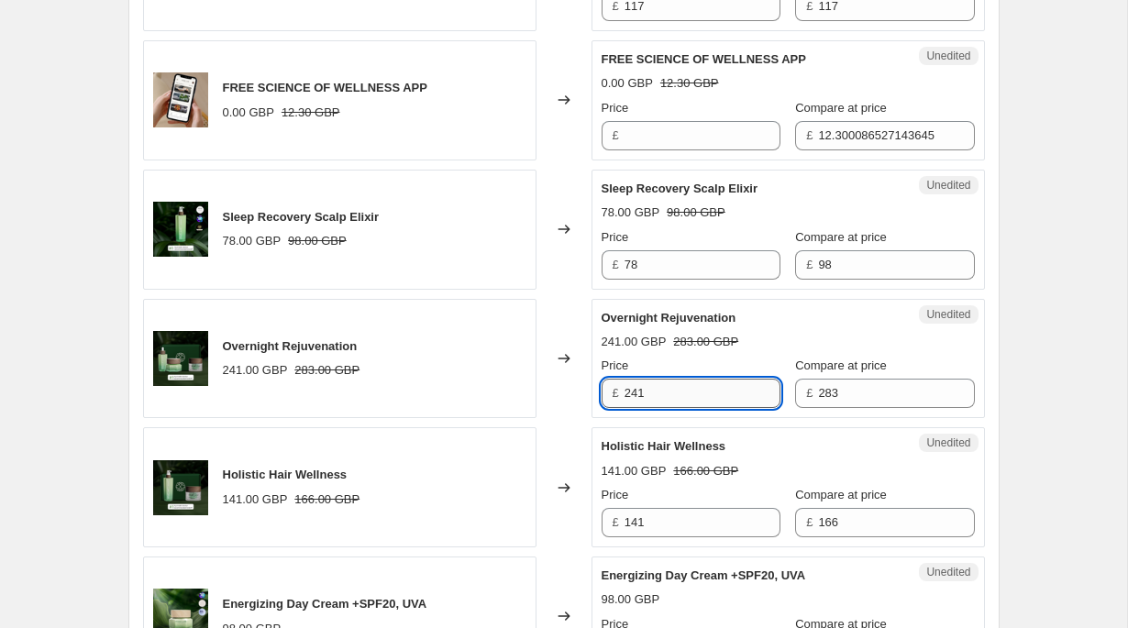
click at [715, 400] on input "241" at bounding box center [702, 393] width 156 height 29
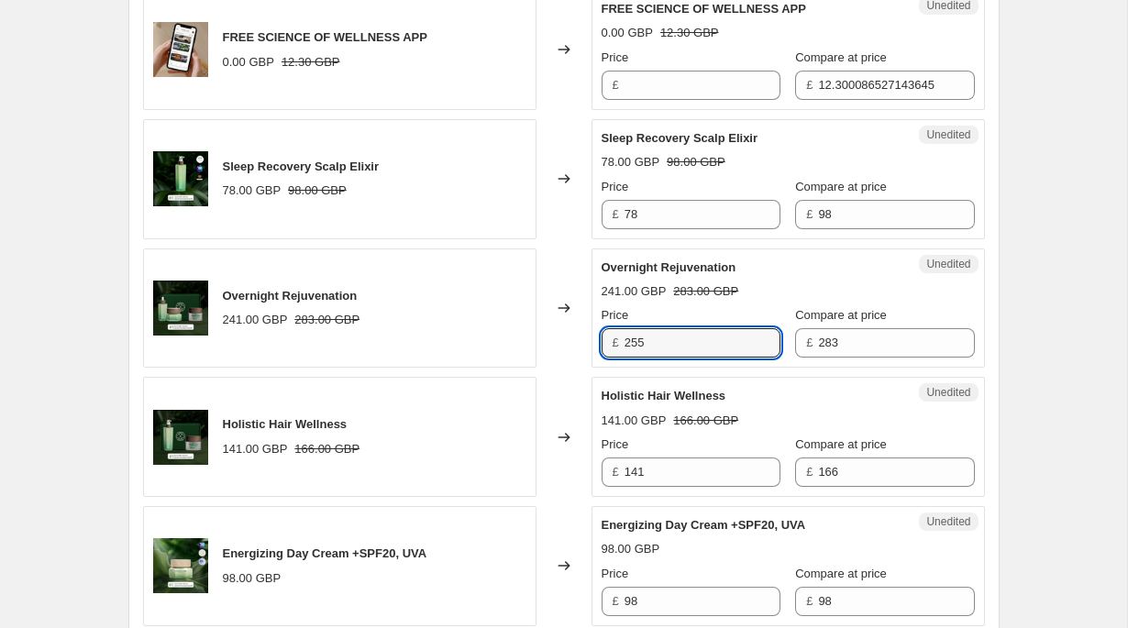
scroll to position [890, 0]
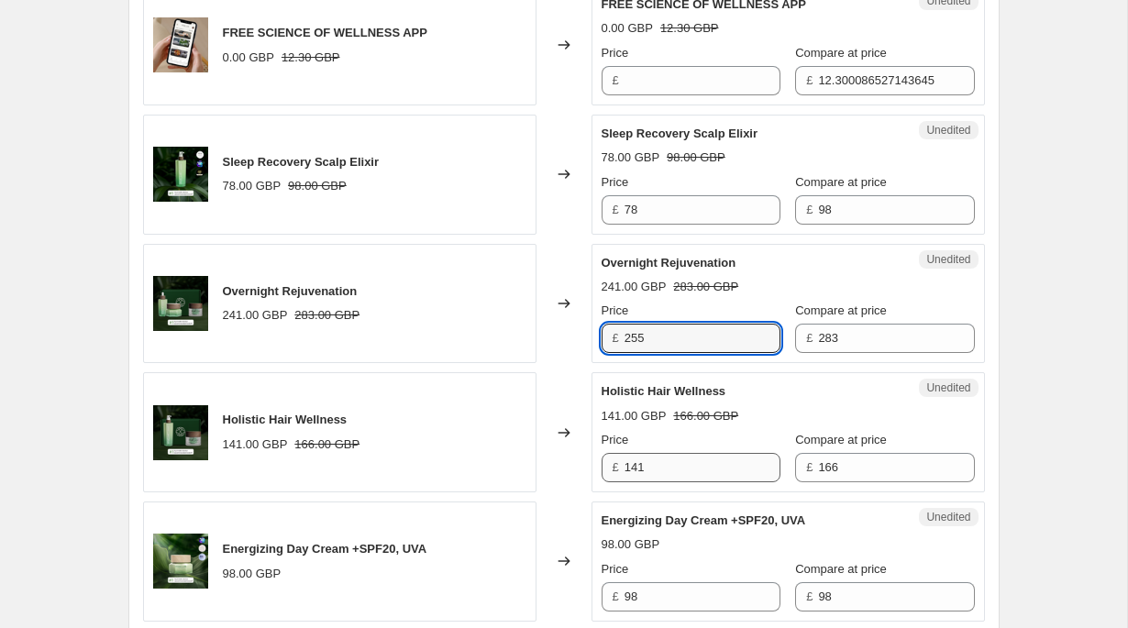
type input "255"
click at [710, 468] on input "141" at bounding box center [702, 467] width 156 height 29
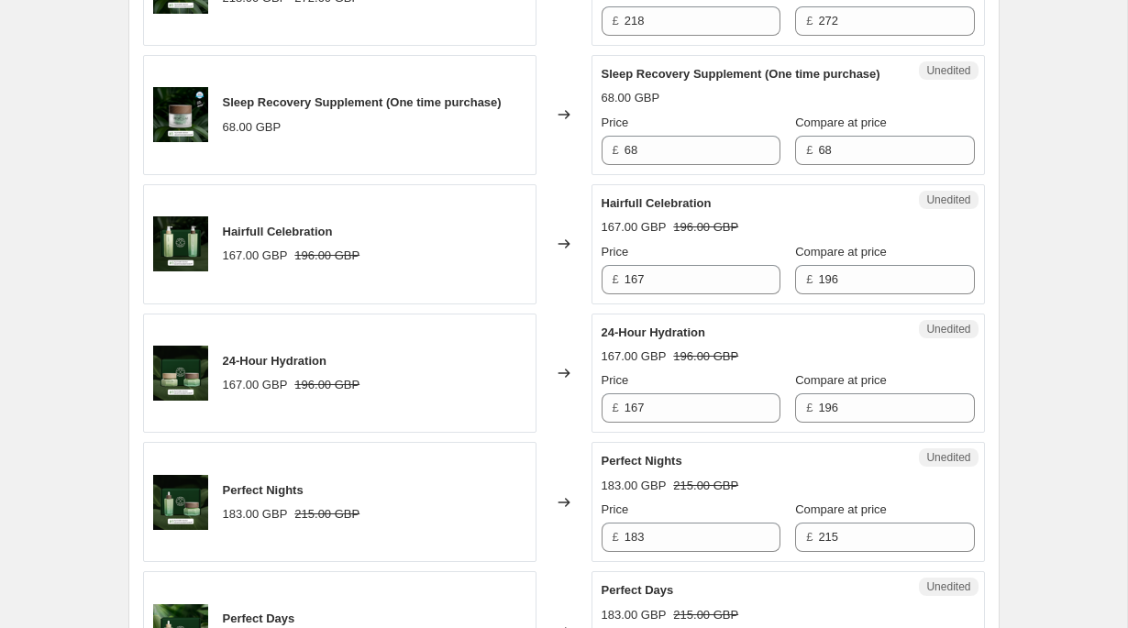
scroll to position [2022, 0]
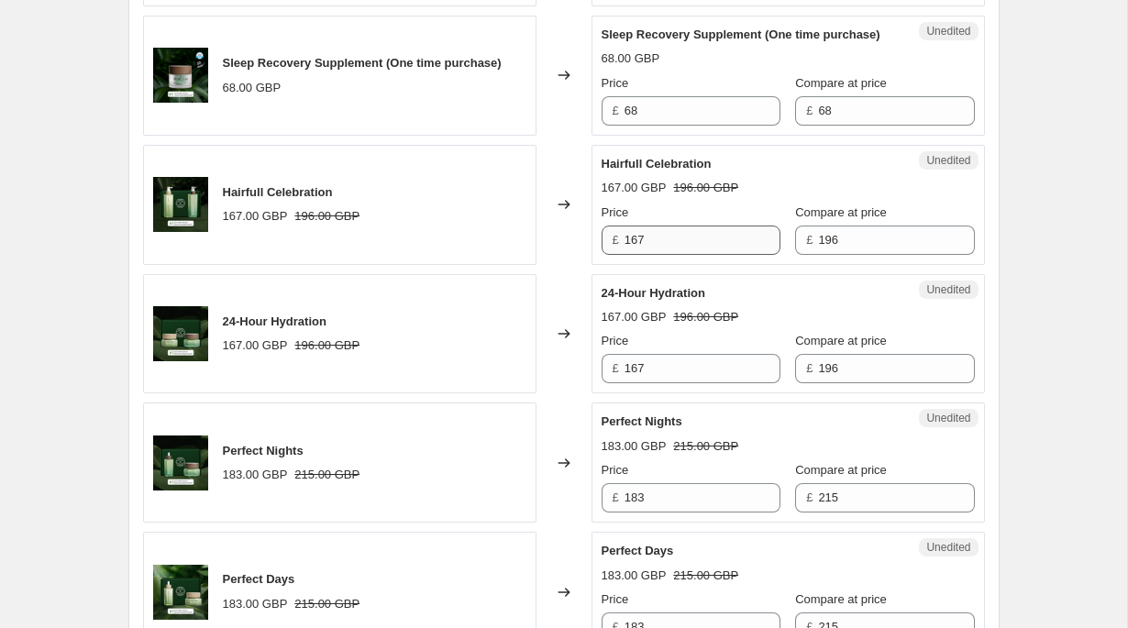
type input "149"
click at [728, 255] on input "167" at bounding box center [702, 240] width 156 height 29
type input "176"
click at [709, 383] on input "167" at bounding box center [702, 368] width 156 height 29
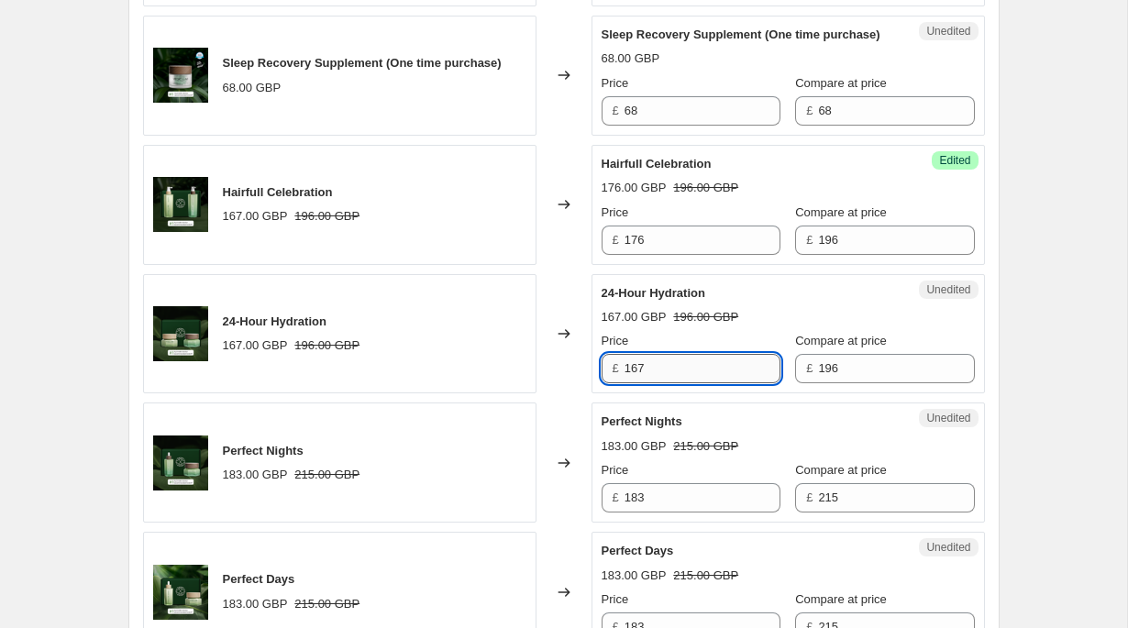
paste input "76"
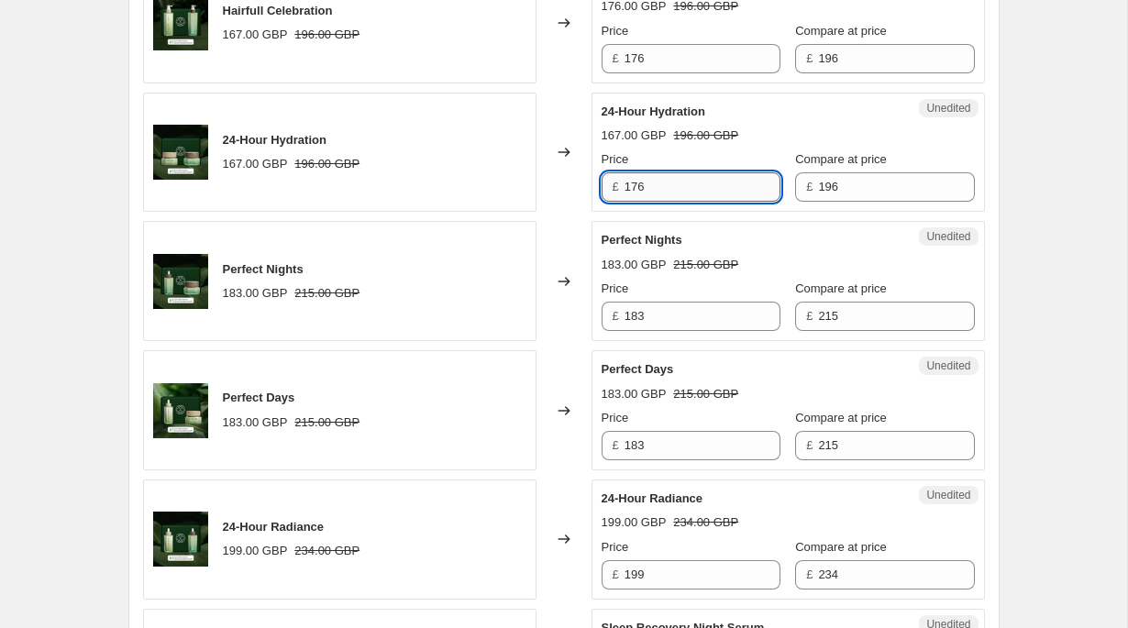
scroll to position [2206, 0]
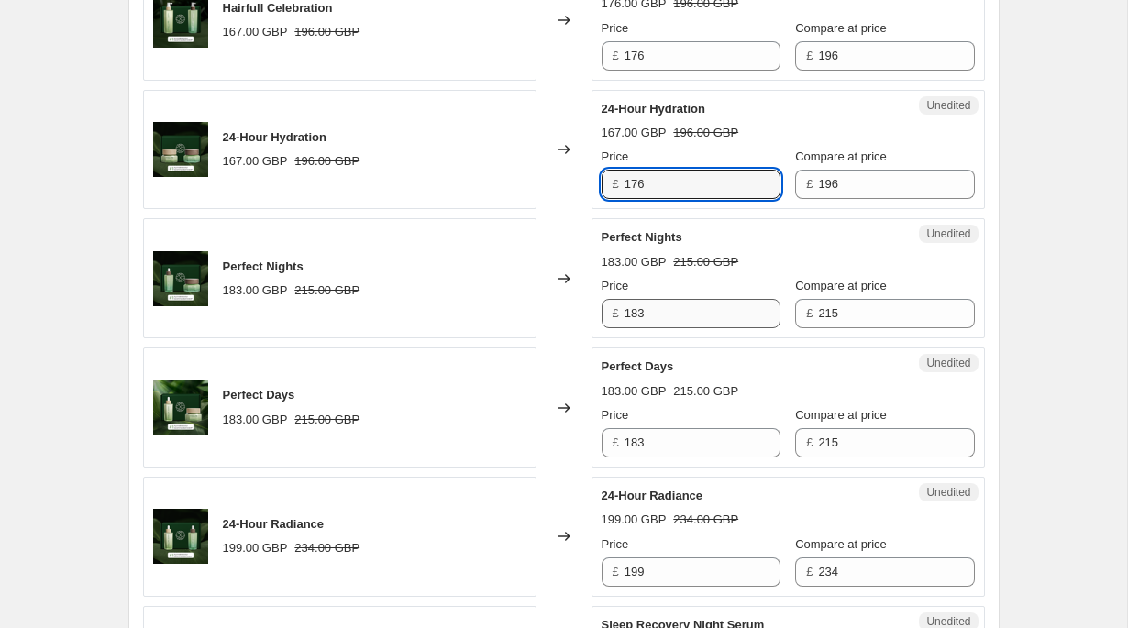
type input "176"
click at [690, 328] on input "183" at bounding box center [702, 313] width 156 height 29
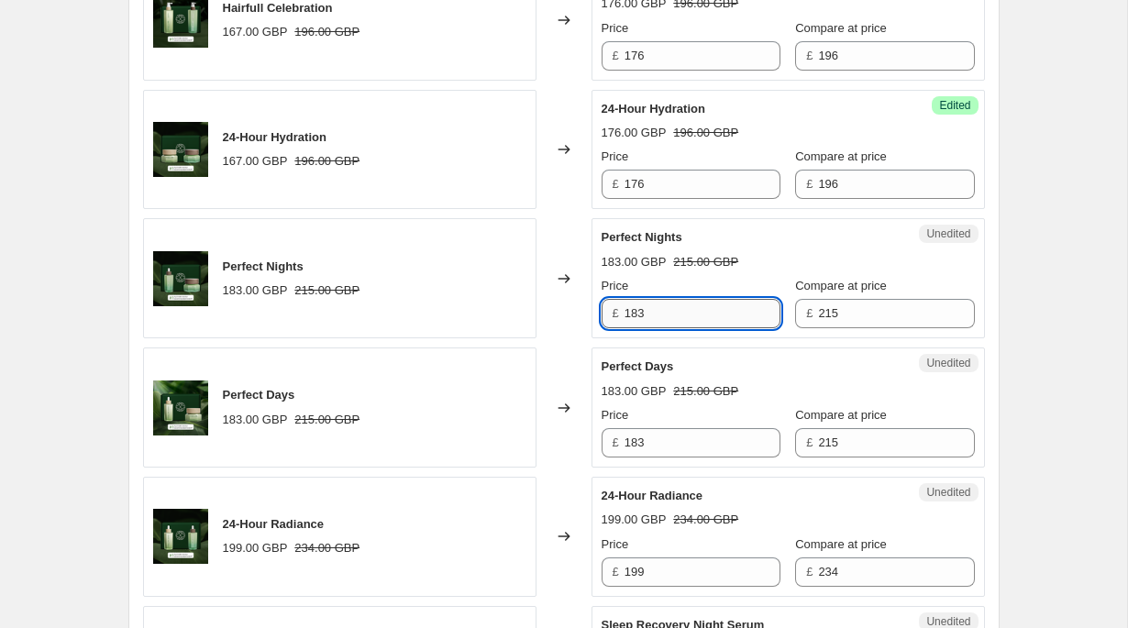
click at [690, 328] on input "183" at bounding box center [702, 313] width 156 height 29
type input "194"
click at [667, 457] on input "183" at bounding box center [702, 442] width 156 height 29
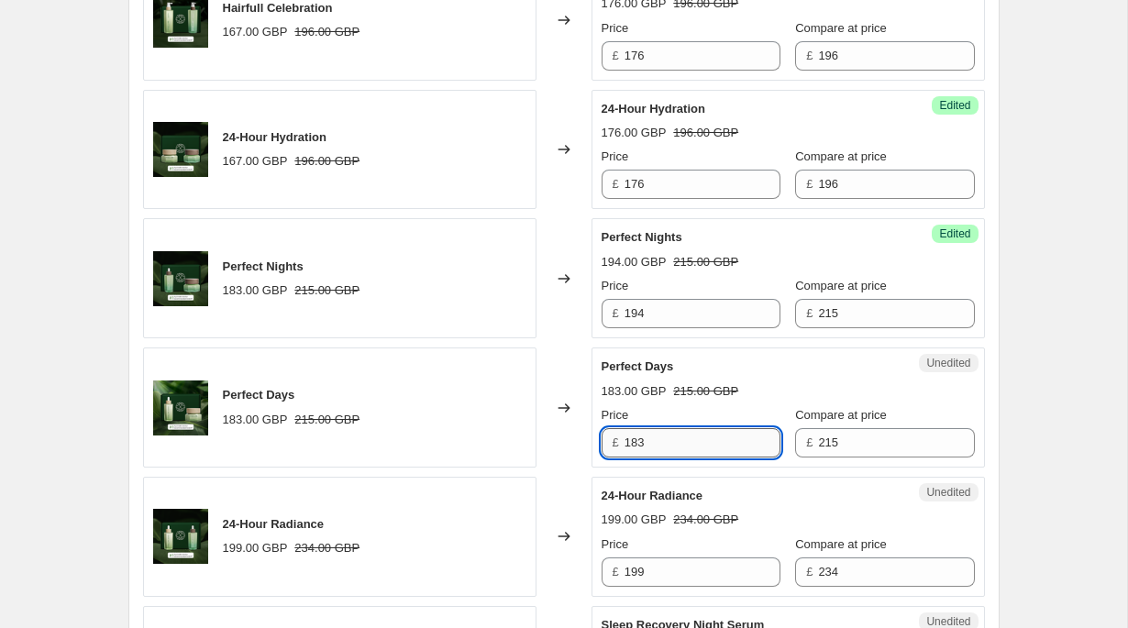
paste input "94"
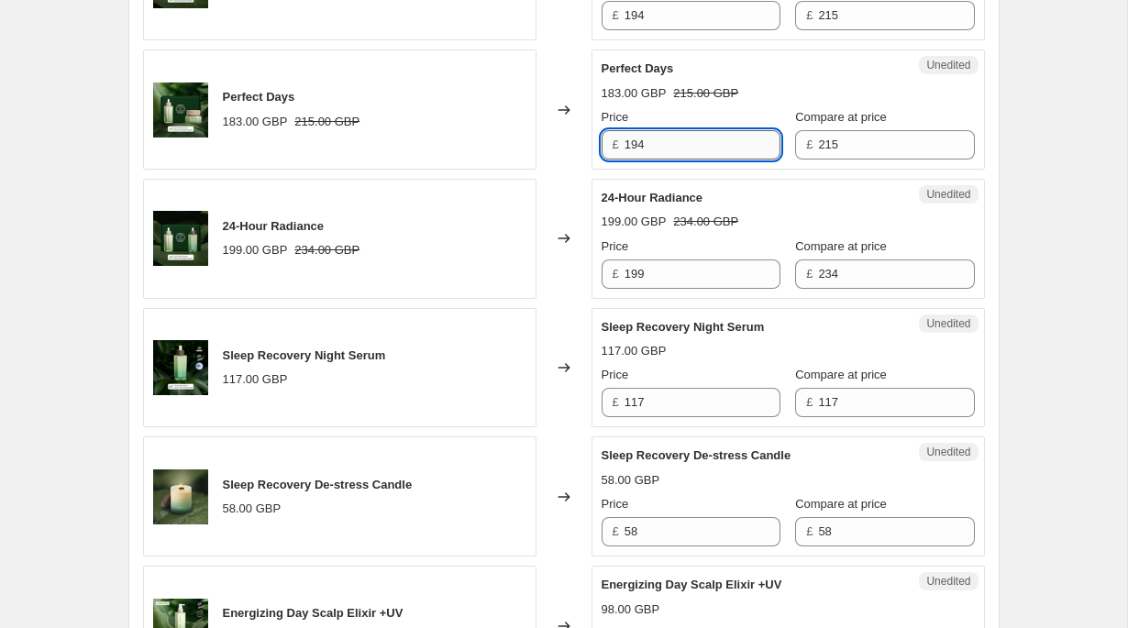
scroll to position [2518, 0]
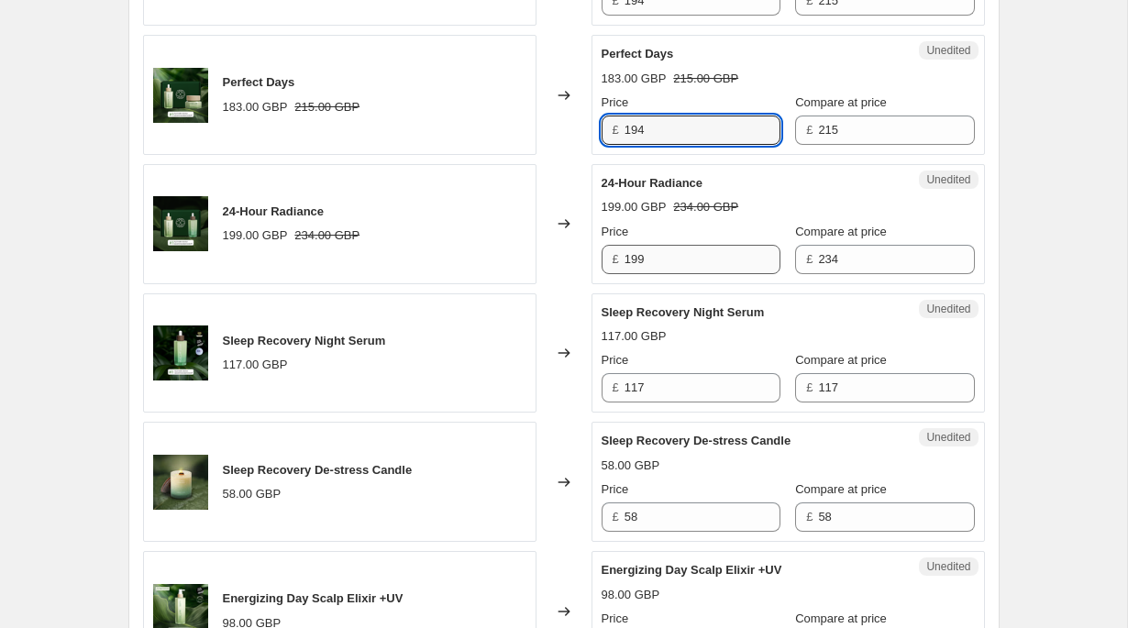
type input "194"
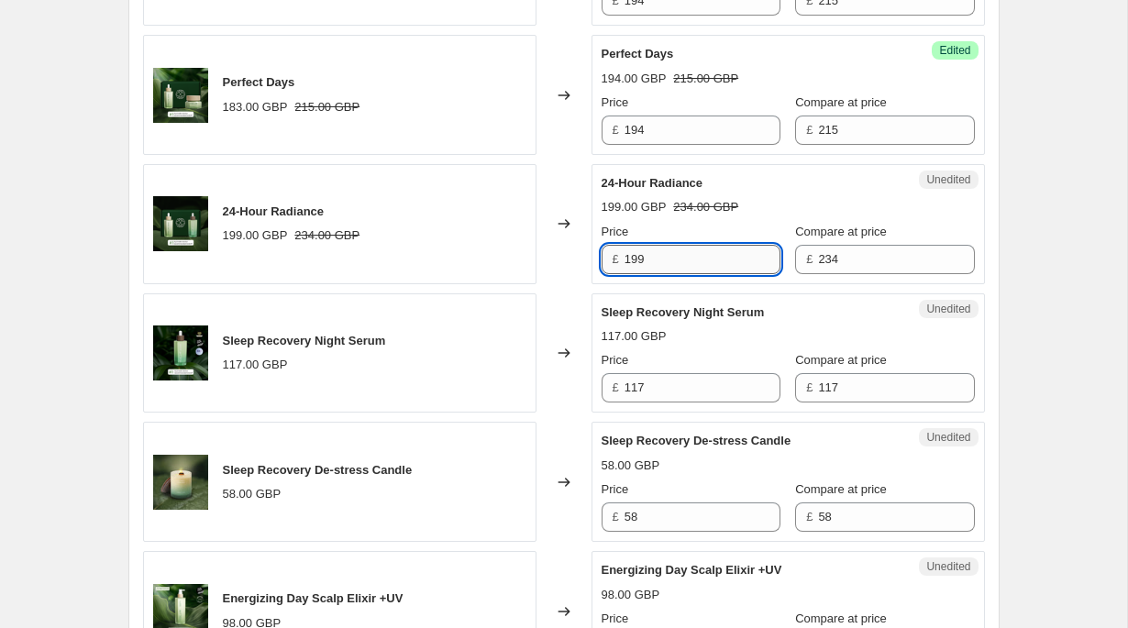
click at [689, 274] on input "199" at bounding box center [702, 259] width 156 height 29
type input "211"
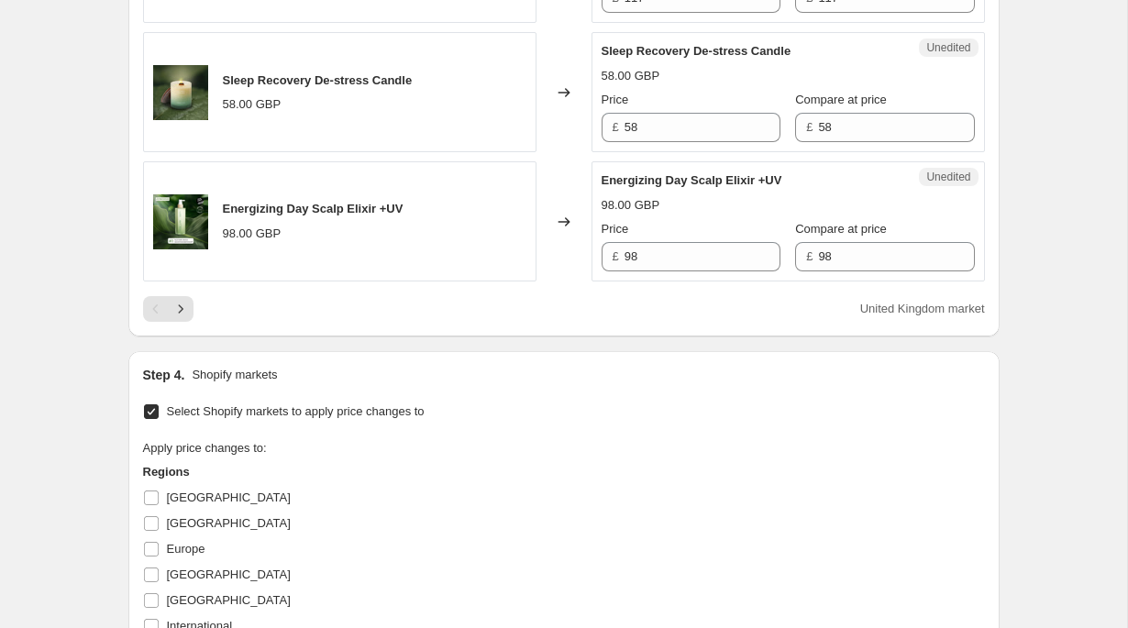
scroll to position [2910, 0]
click at [188, 316] on icon "Next" at bounding box center [180, 307] width 18 height 18
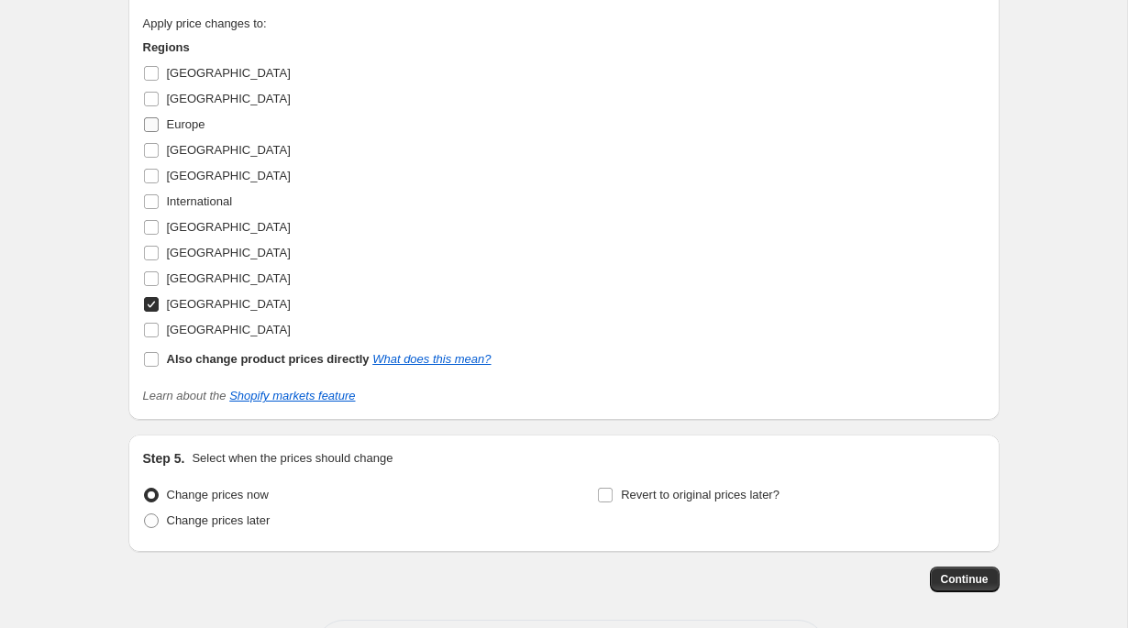
scroll to position [3288, 0]
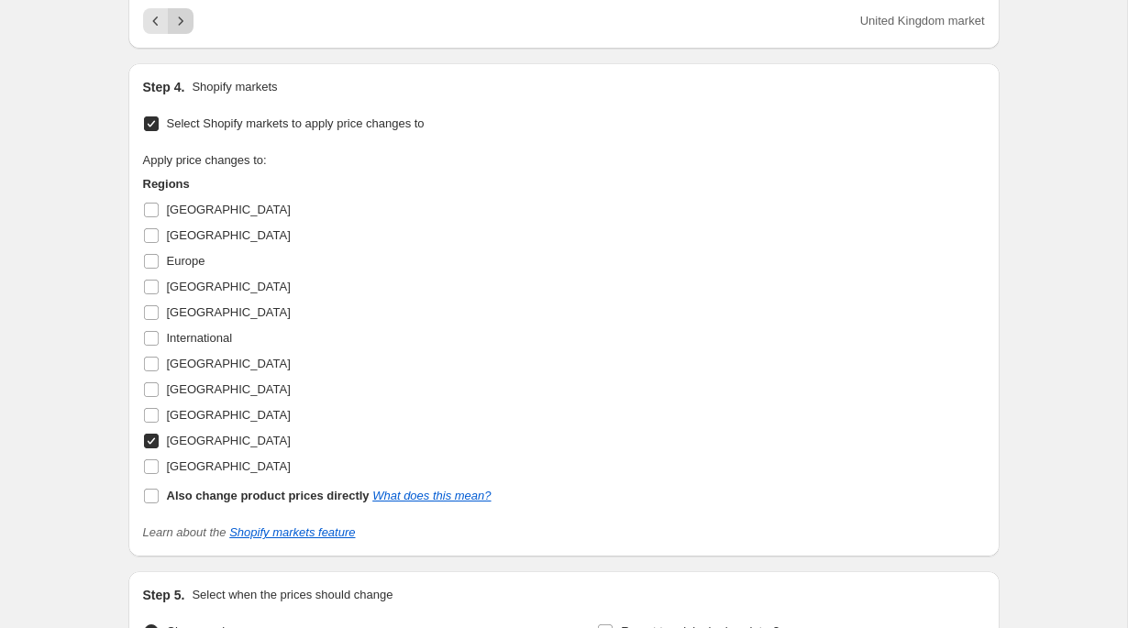
click at [182, 30] on icon "Next" at bounding box center [180, 21] width 18 height 18
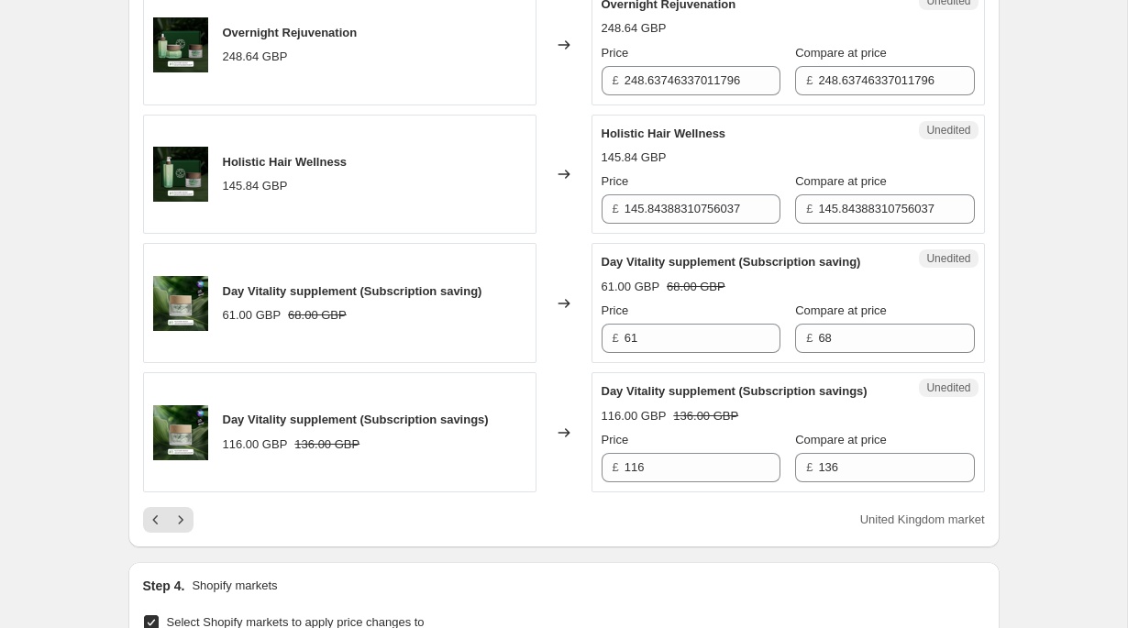
scroll to position [2813, 0]
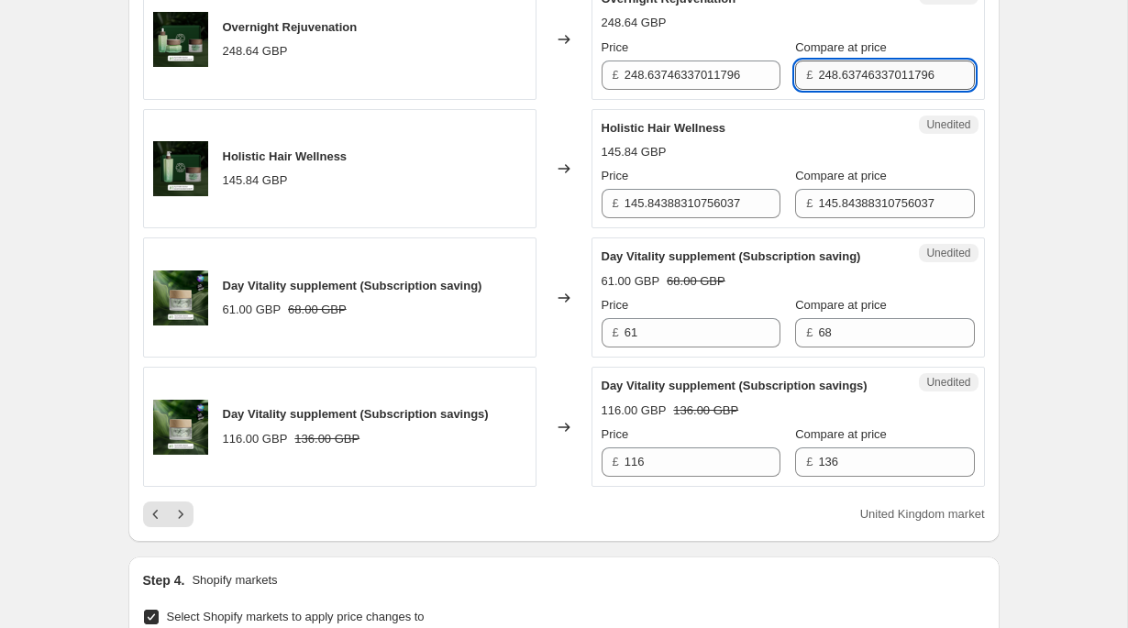
click at [818, 90] on input "248.63746337011796" at bounding box center [896, 75] width 156 height 29
type input "283"
click at [704, 90] on input "248.63746337011796" at bounding box center [702, 75] width 156 height 29
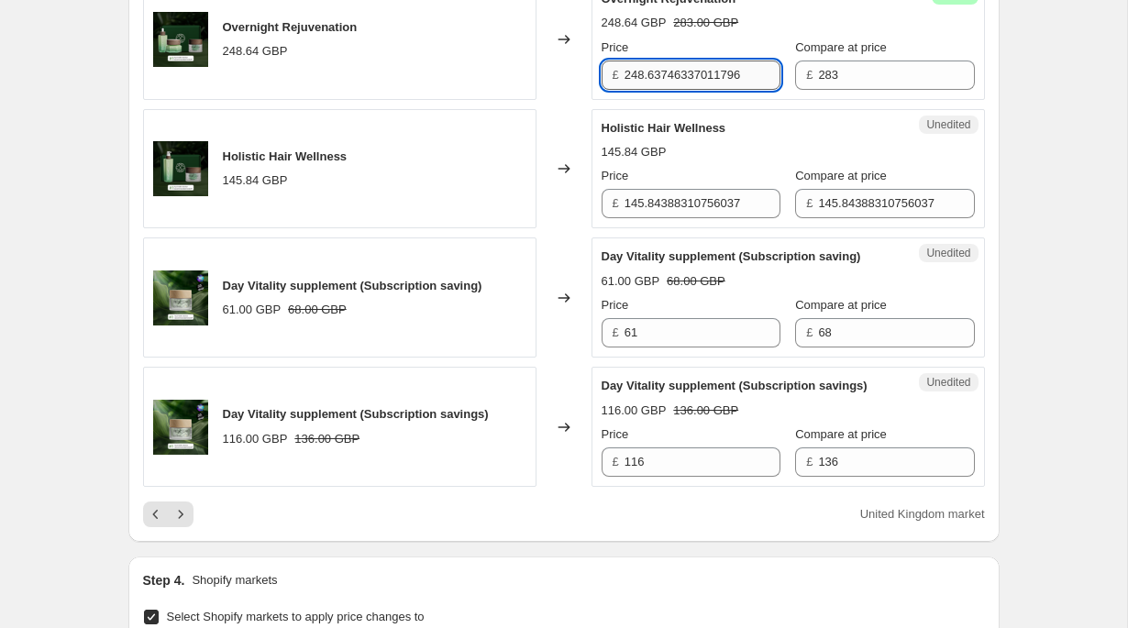
click at [704, 90] on input "248.63746337011796" at bounding box center [702, 75] width 156 height 29
type input "255"
click at [877, 218] on input "145.84388310756037" at bounding box center [896, 203] width 156 height 29
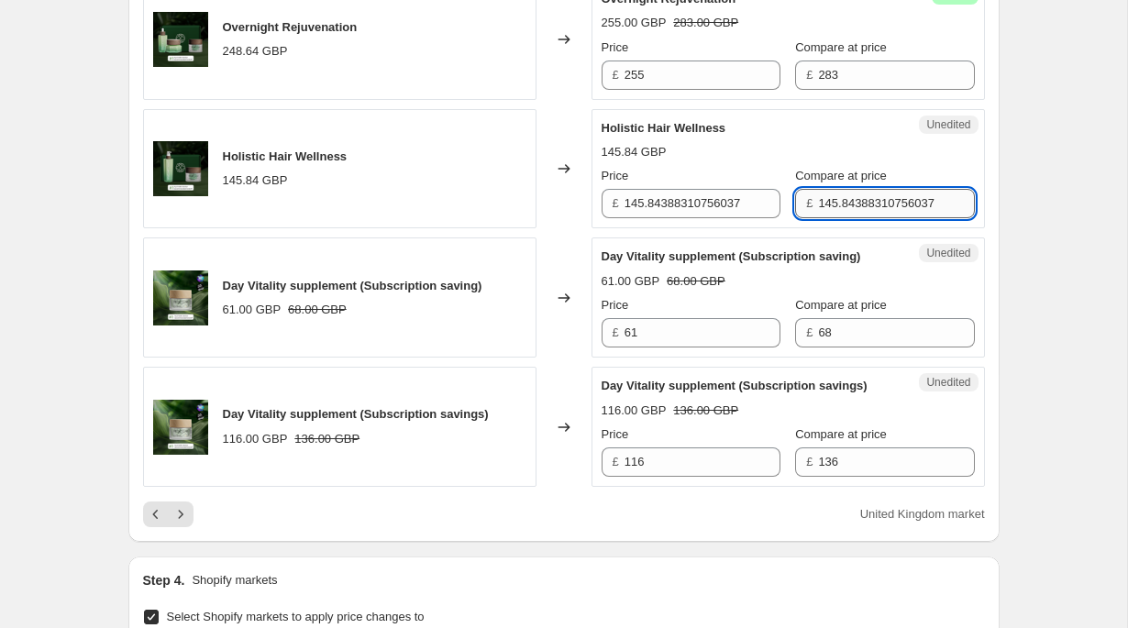
click at [877, 218] on input "145.84388310756037" at bounding box center [896, 203] width 156 height 29
type input "166"
click at [724, 218] on input "145.84388310756037" at bounding box center [702, 203] width 156 height 29
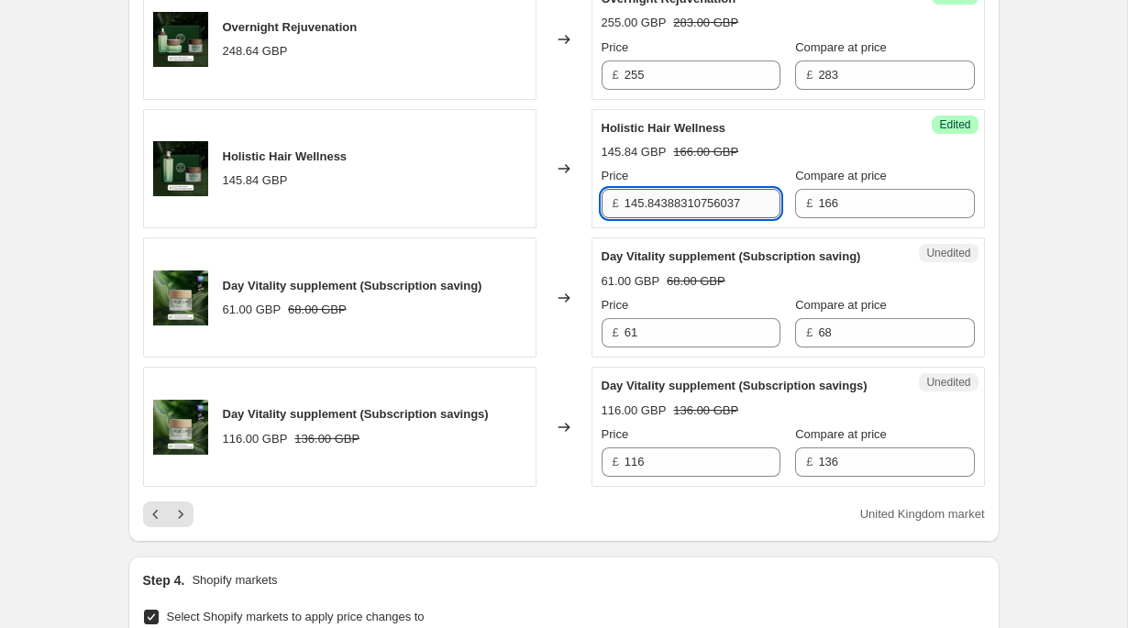
click at [724, 218] on input "145.84388310756037" at bounding box center [702, 203] width 156 height 29
type input "149"
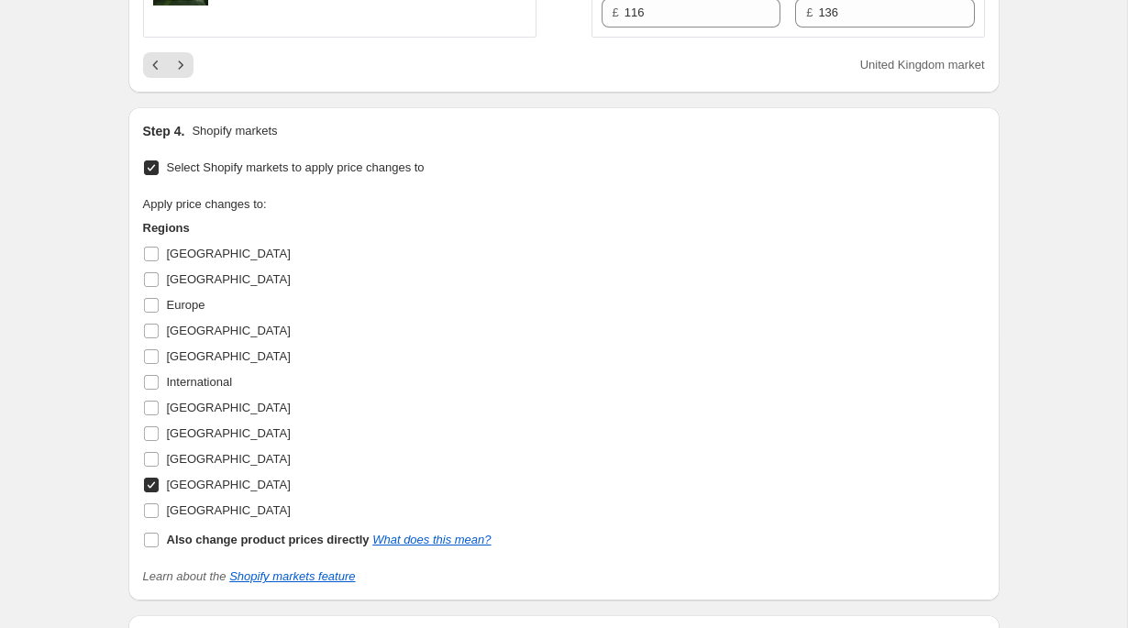
scroll to position [3739, 0]
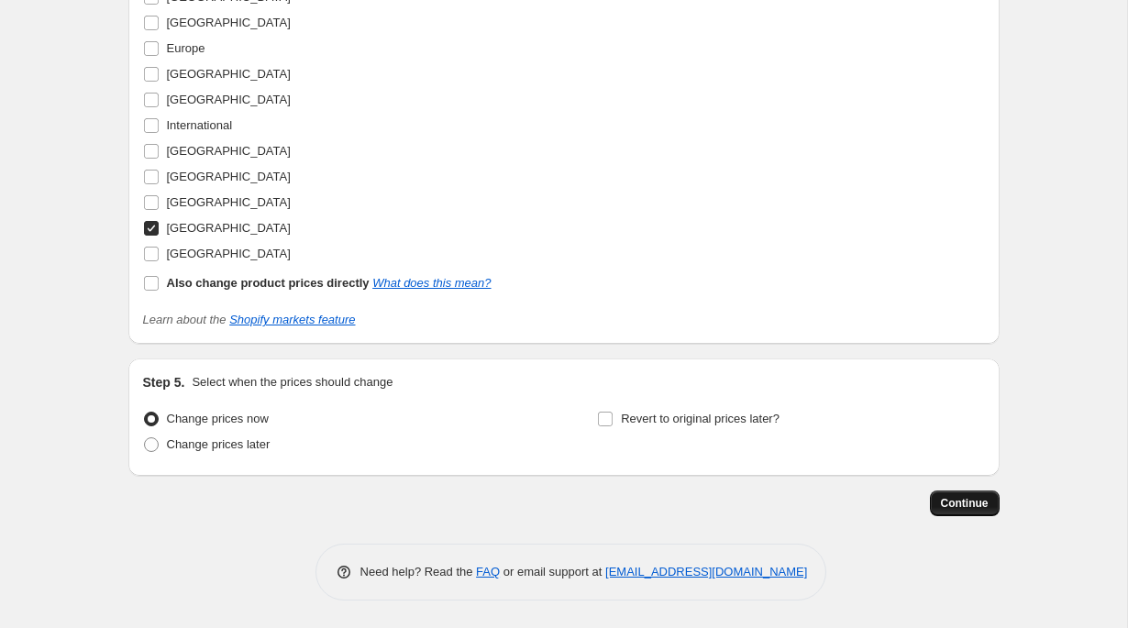
click at [969, 501] on span "Continue" at bounding box center [965, 503] width 48 height 15
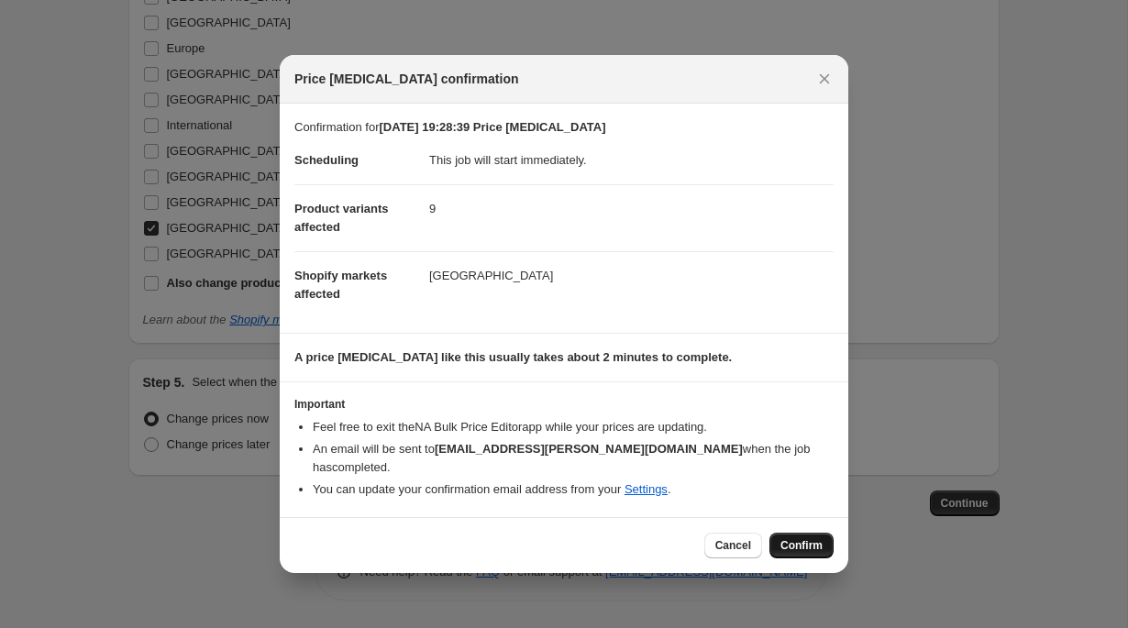
click at [818, 550] on span "Confirm" at bounding box center [801, 545] width 42 height 15
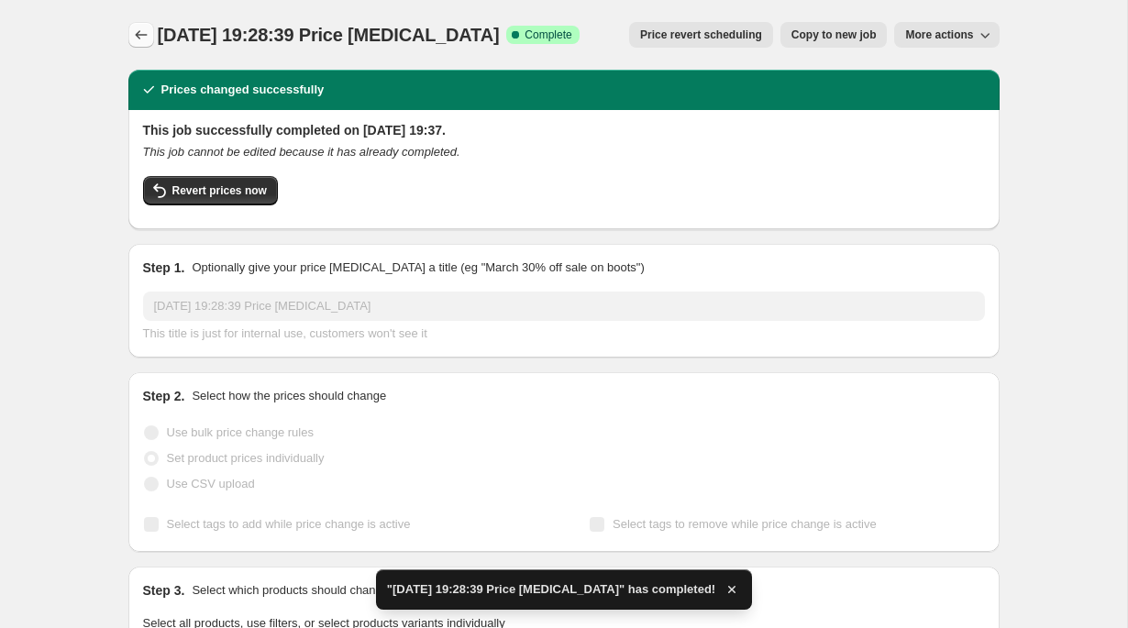
click at [148, 32] on icon "Price change jobs" at bounding box center [141, 35] width 18 height 18
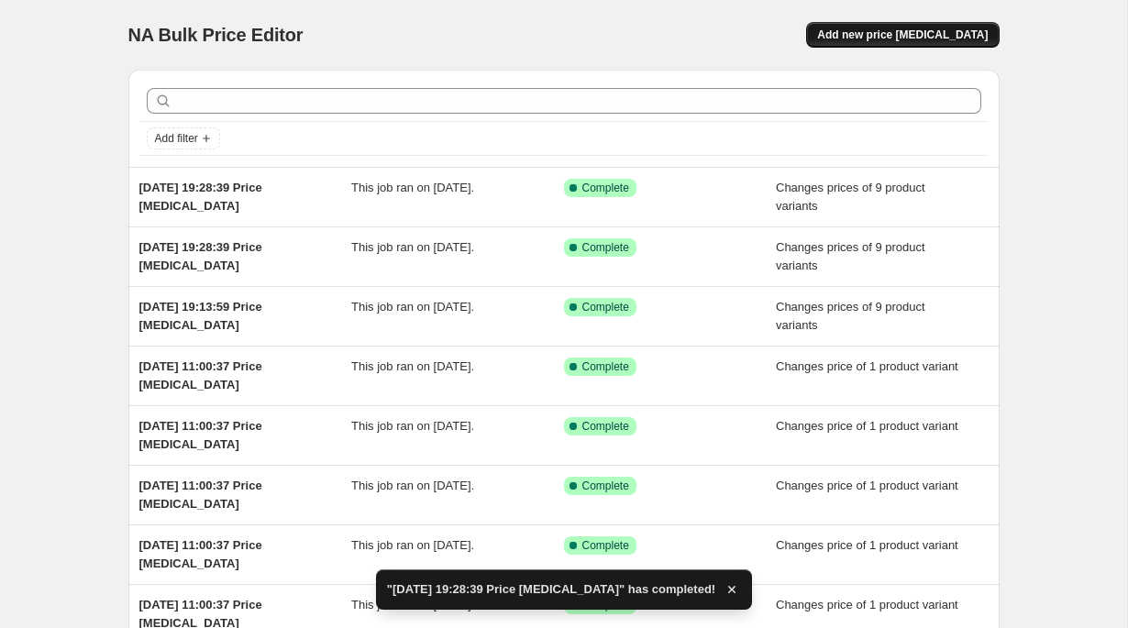
click at [898, 38] on span "Add new price change job" at bounding box center [902, 35] width 171 height 15
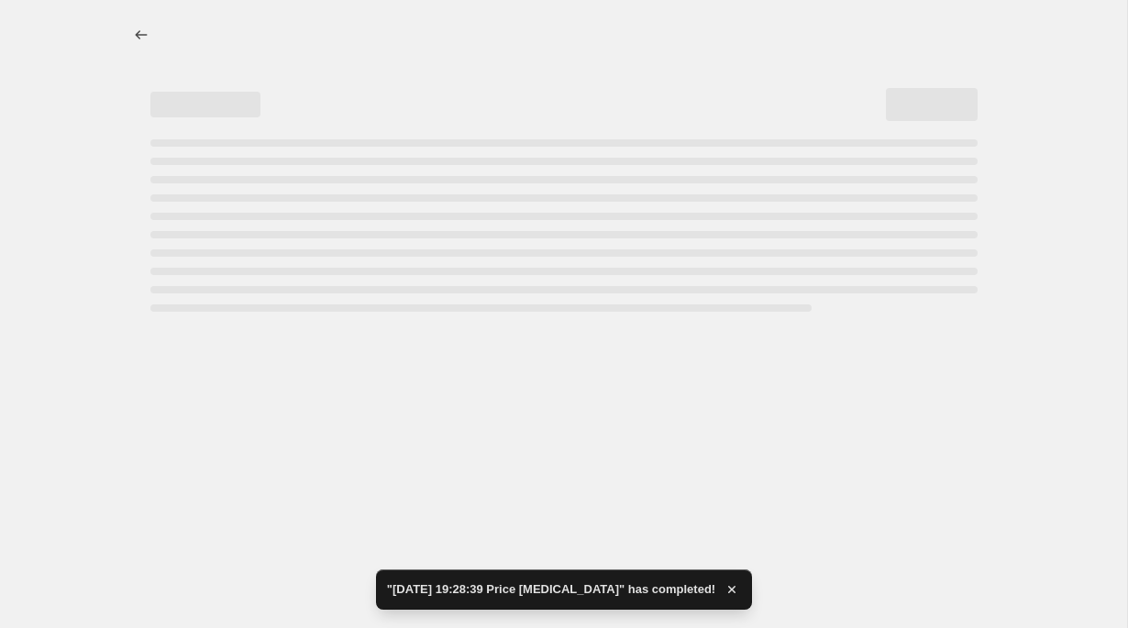
select select "percentage"
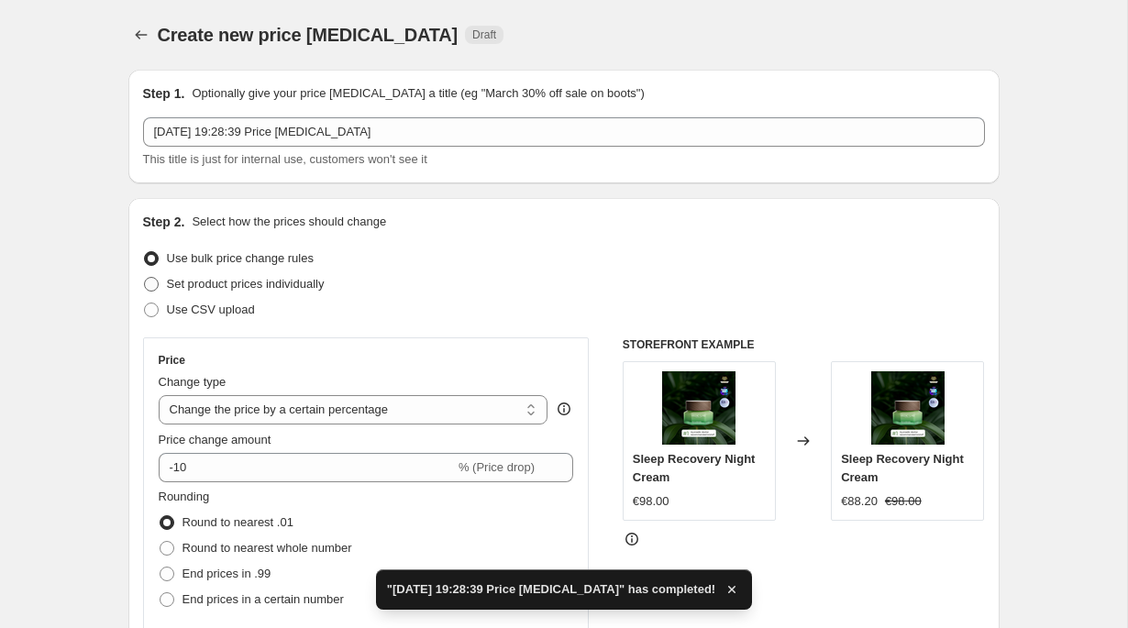
click at [305, 285] on span "Set product prices individually" at bounding box center [246, 284] width 158 height 14
click at [145, 278] on input "Set product prices individually" at bounding box center [144, 277] width 1 height 1
radio input "true"
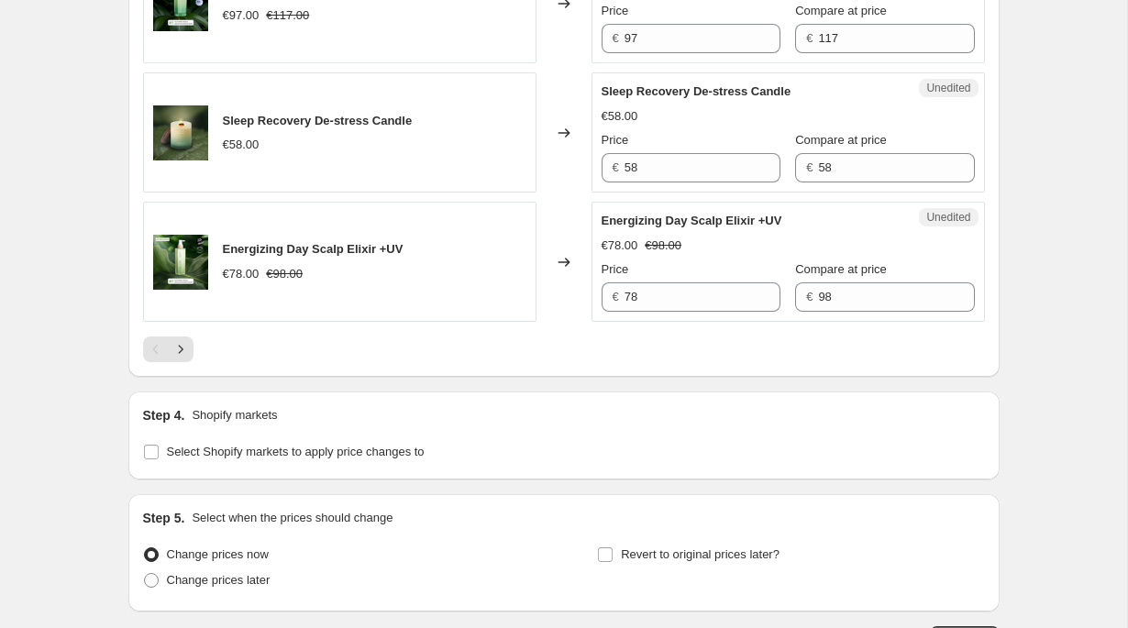
scroll to position [3077, 0]
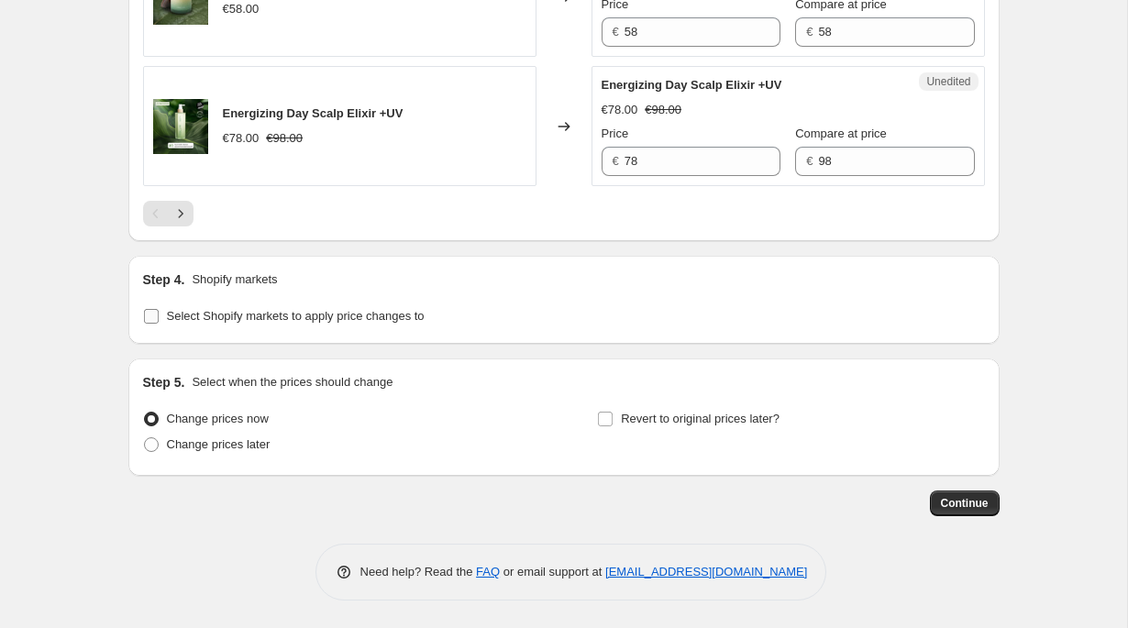
click at [358, 311] on span "Select Shopify markets to apply price changes to" at bounding box center [296, 316] width 258 height 14
click at [159, 311] on input "Select Shopify markets to apply price changes to" at bounding box center [151, 316] width 15 height 15
checkbox input "true"
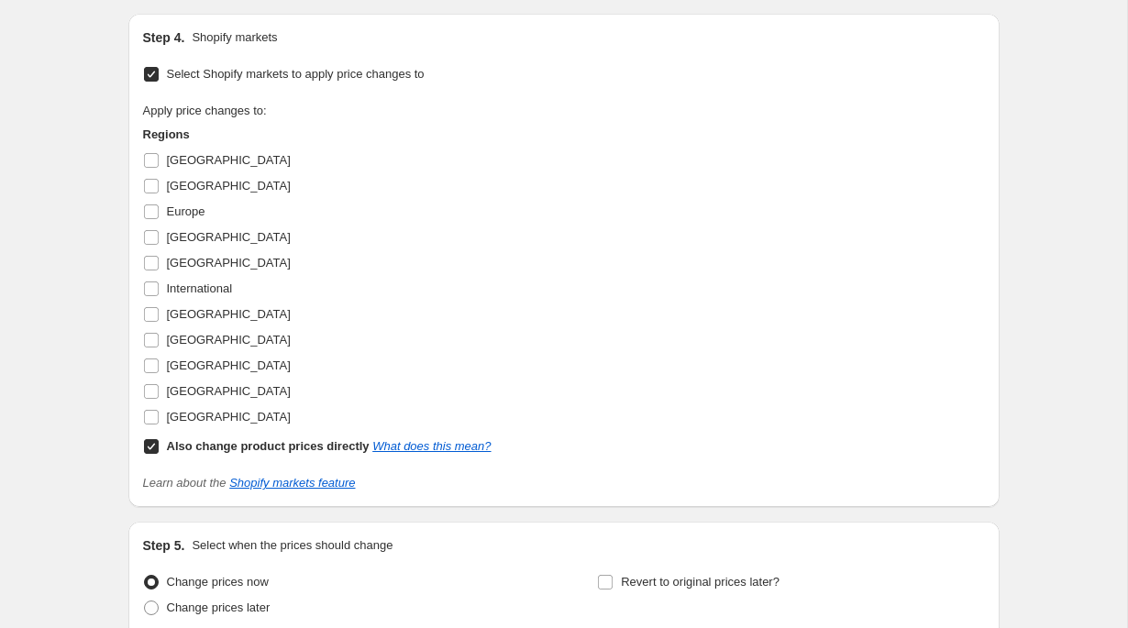
scroll to position [3275, 0]
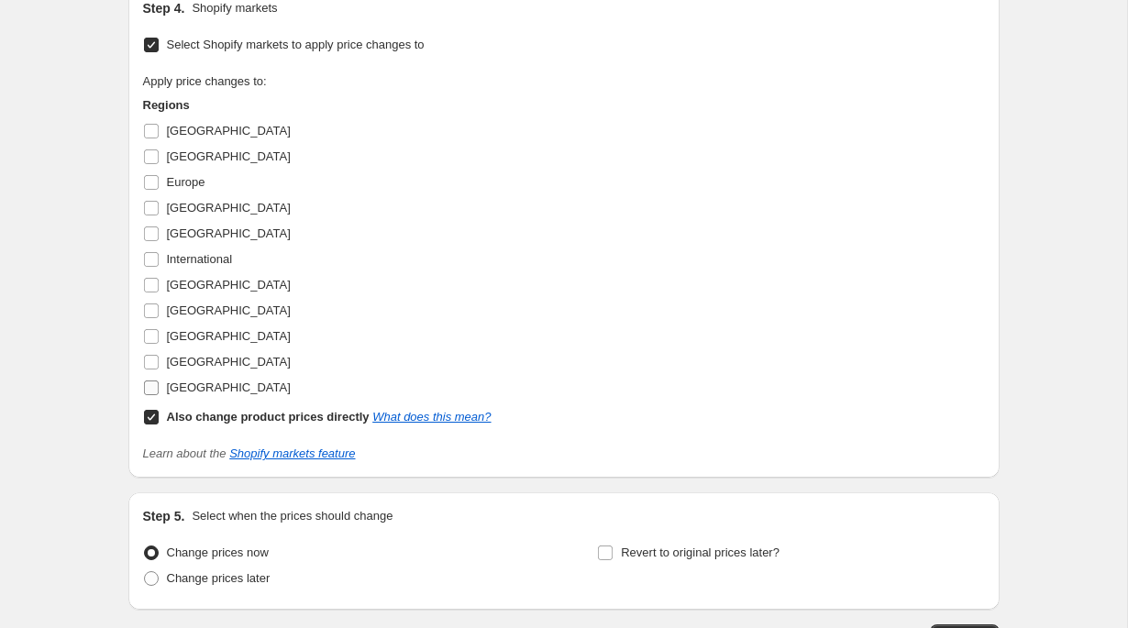
click at [222, 394] on span "United States" at bounding box center [229, 387] width 124 height 14
click at [159, 395] on input "United States" at bounding box center [151, 387] width 15 height 15
checkbox input "true"
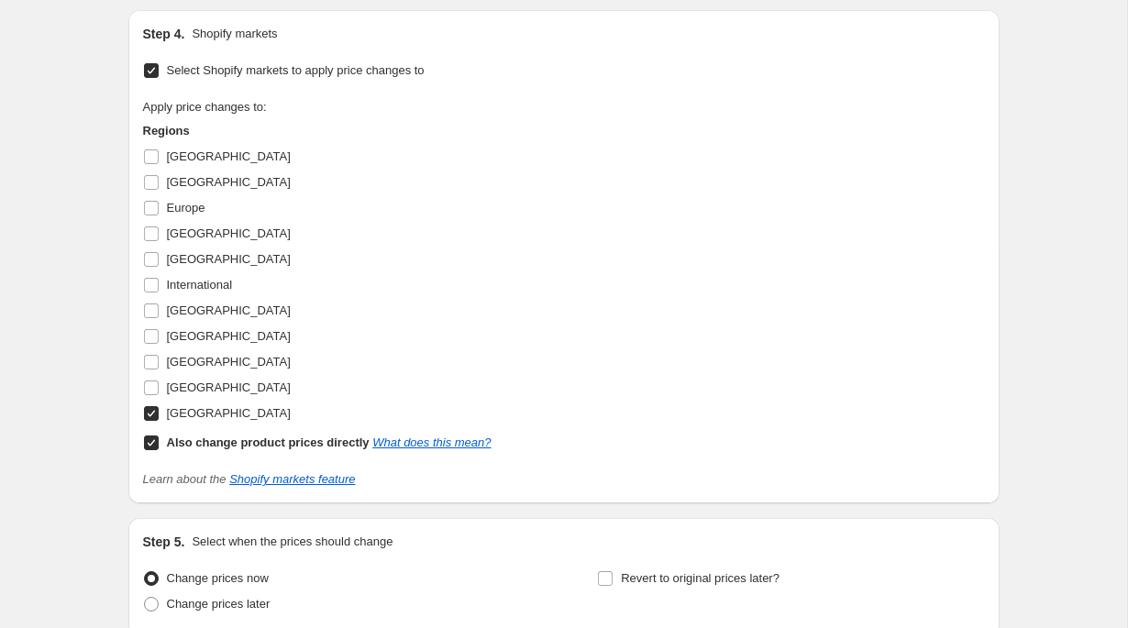
click at [274, 456] on label "Also change product prices directly What does this mean?" at bounding box center [317, 443] width 348 height 26
click at [159, 450] on input "Also change product prices directly What does this mean?" at bounding box center [151, 442] width 15 height 15
checkbox input "false"
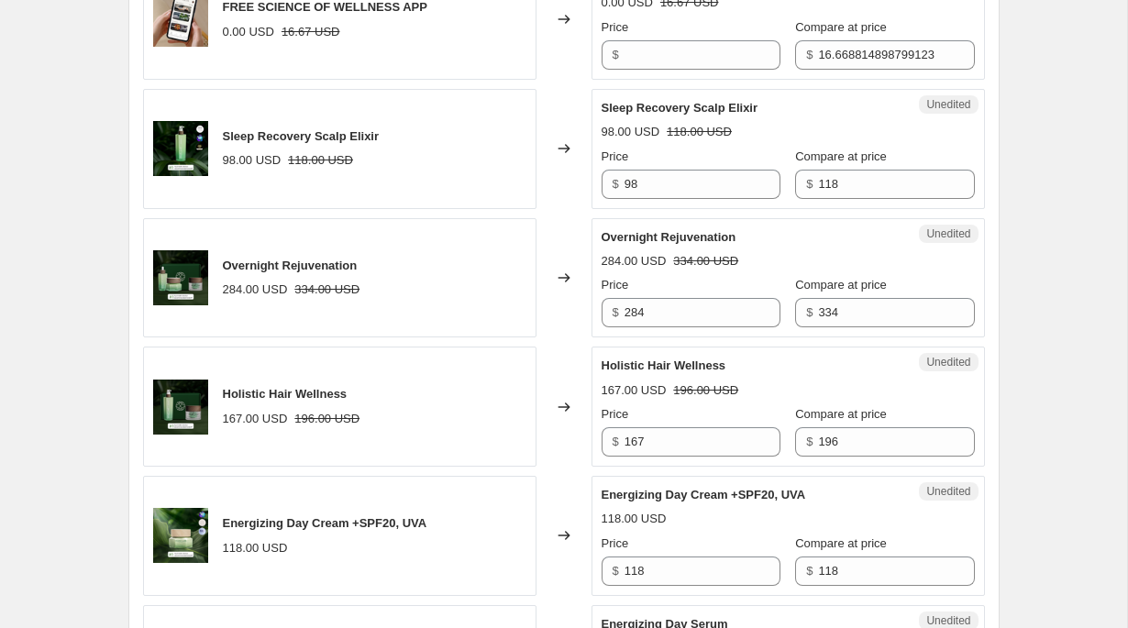
scroll to position [912, 0]
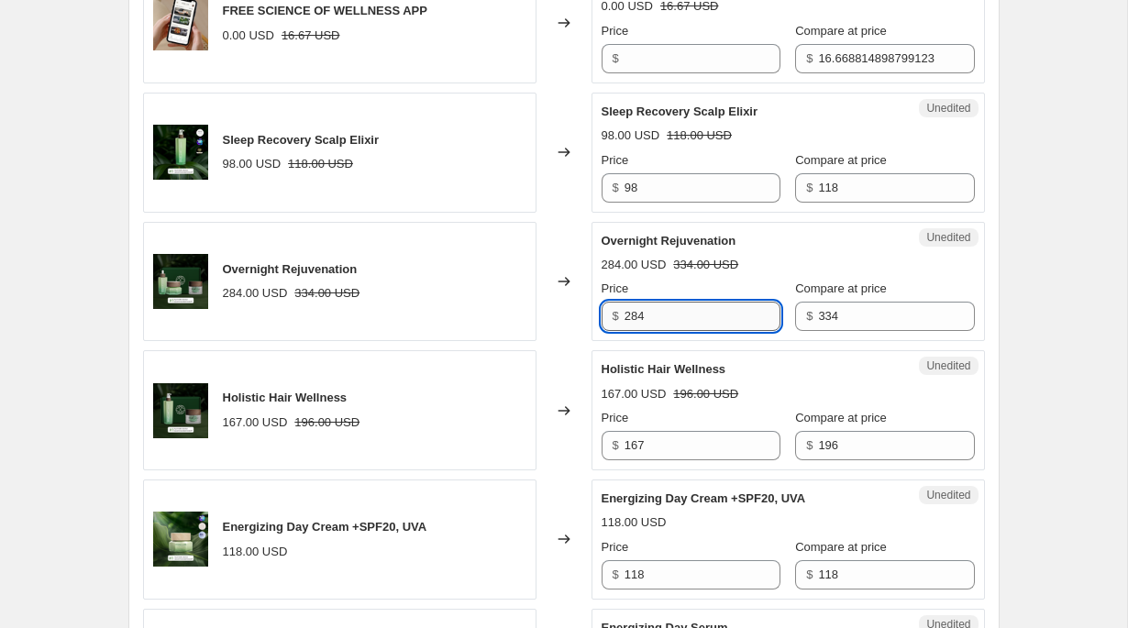
click at [666, 319] on input "284" at bounding box center [702, 316] width 156 height 29
type input "301"
click at [706, 352] on div "Unedited Holistic Hair Wellness 167.00 USD 196.00 USD Price $ 167 Compare at pr…" at bounding box center [787, 410] width 393 height 120
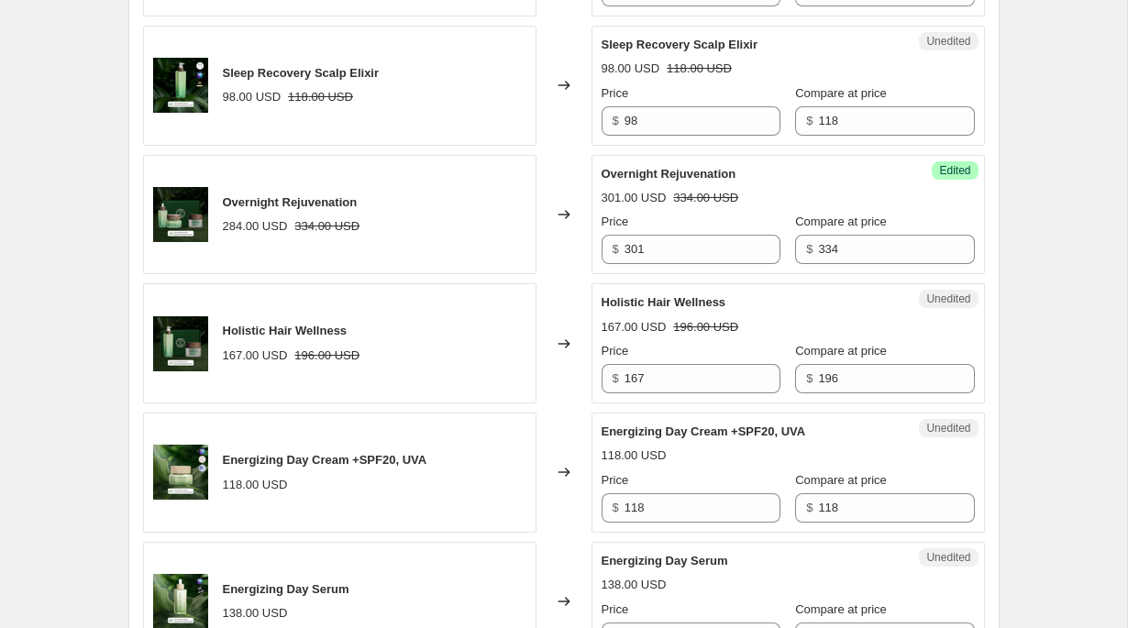
scroll to position [980, 0]
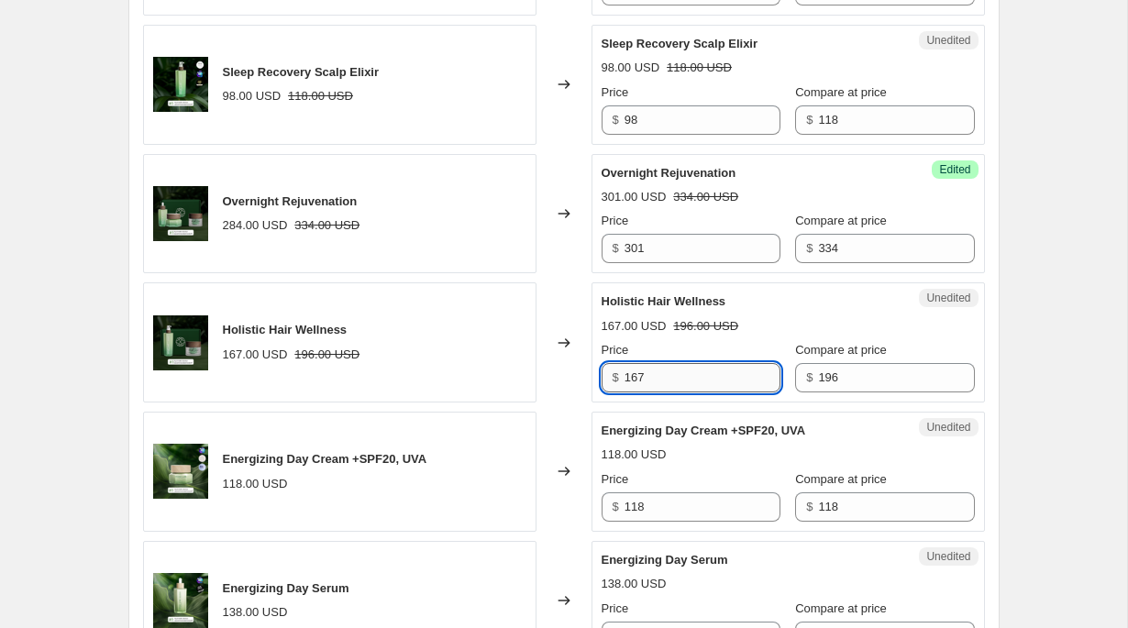
click at [692, 377] on input "167" at bounding box center [702, 377] width 156 height 29
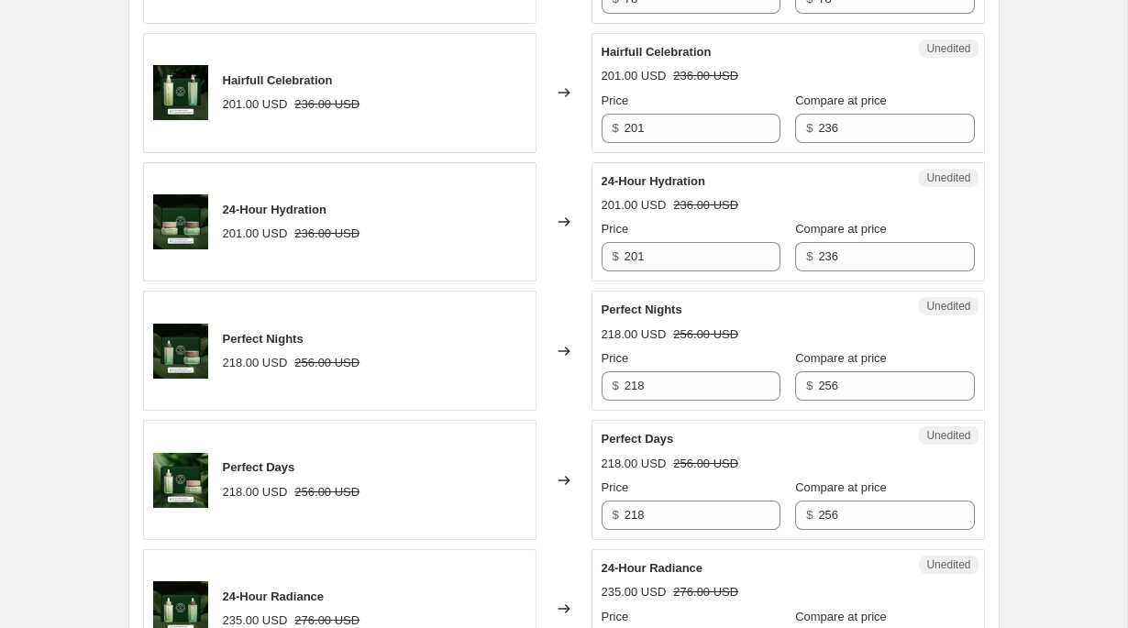
scroll to position [2148, 0]
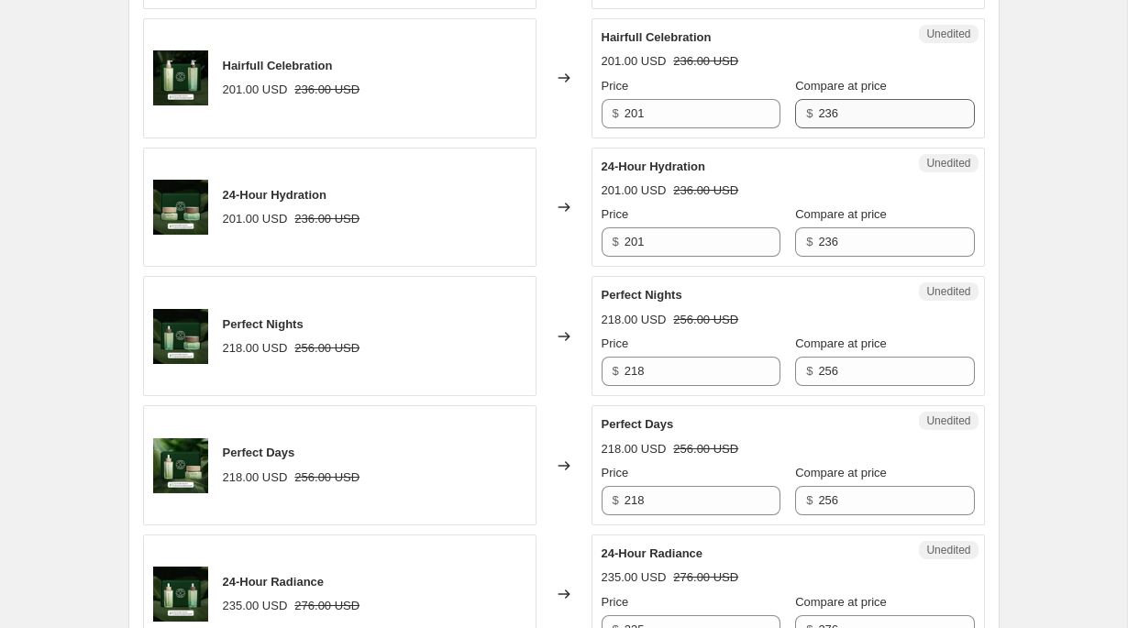
type input "176"
click at [667, 257] on input "201" at bounding box center [702, 241] width 156 height 29
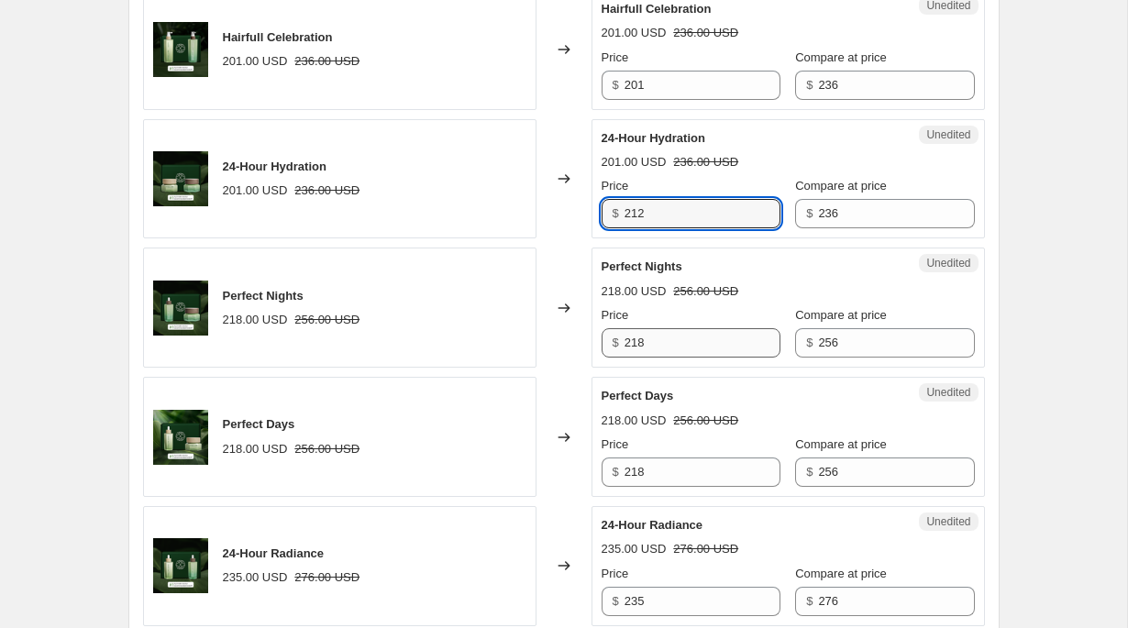
type input "212"
click at [703, 358] on input "218" at bounding box center [702, 342] width 156 height 29
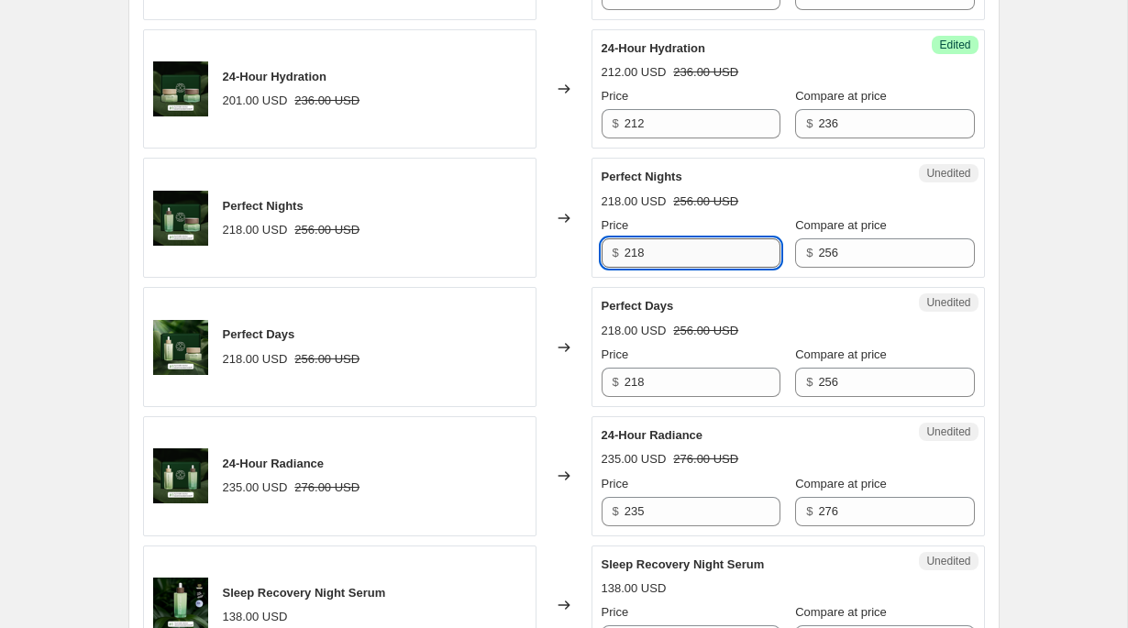
scroll to position [2276, 0]
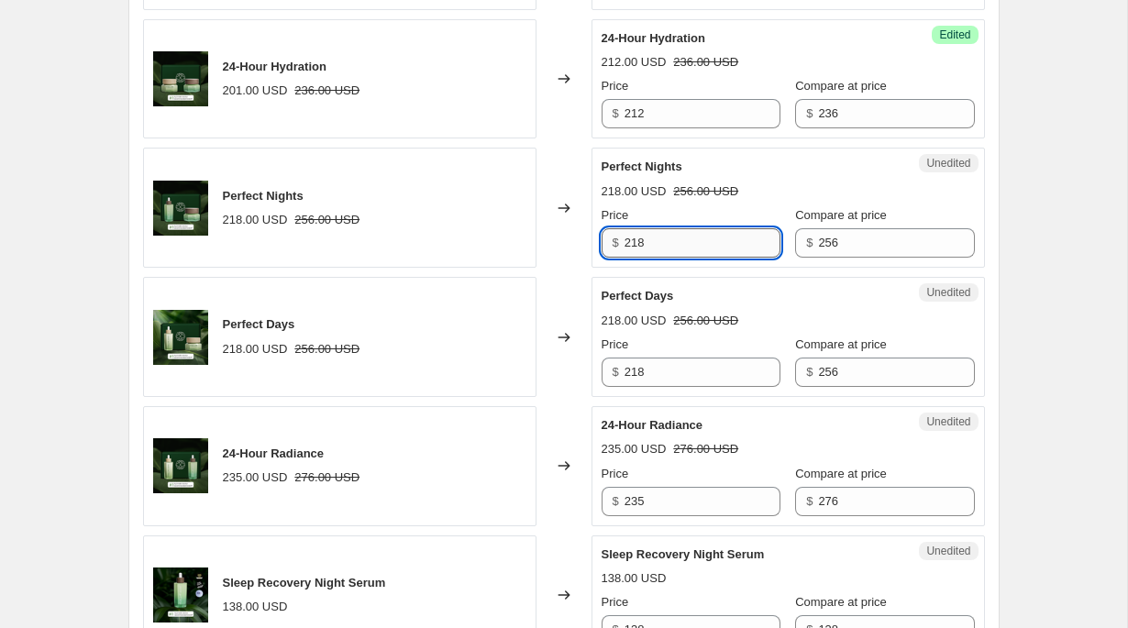
click at [680, 258] on input "218" at bounding box center [702, 242] width 156 height 29
type input "230"
click at [678, 387] on input "218" at bounding box center [702, 372] width 156 height 29
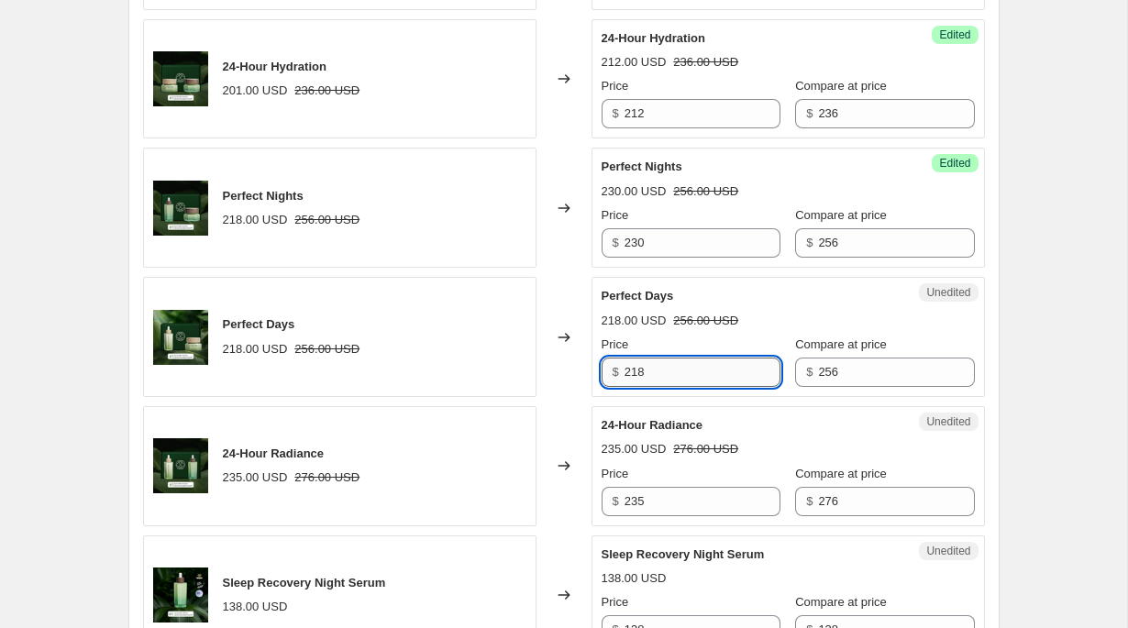
click at [678, 387] on input "218" at bounding box center [702, 372] width 156 height 29
paste input "30"
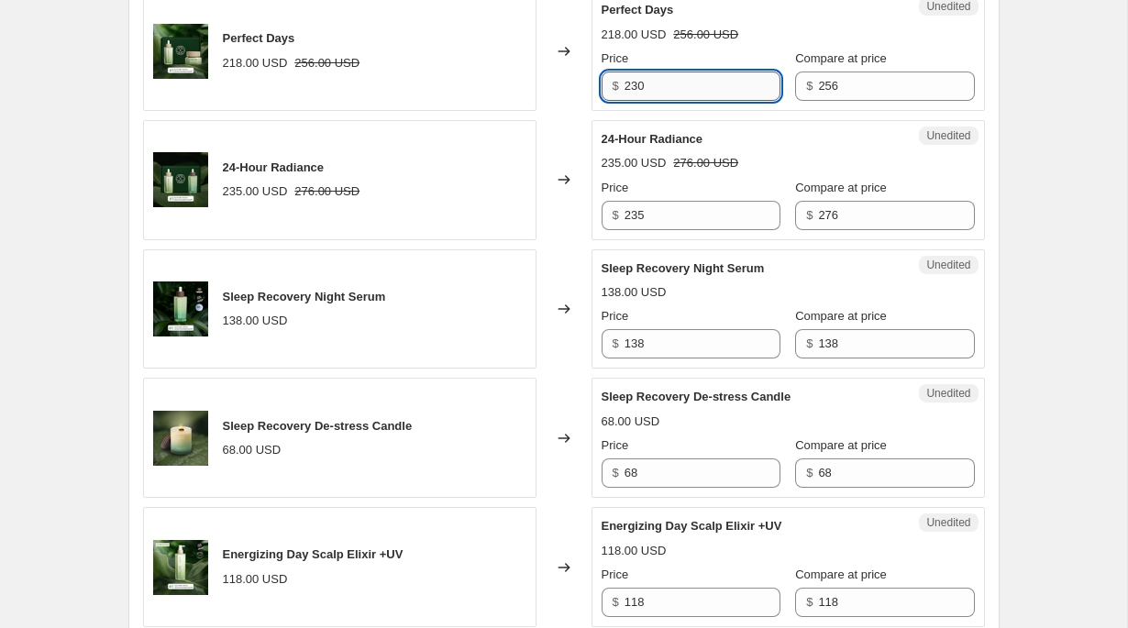
scroll to position [2564, 0]
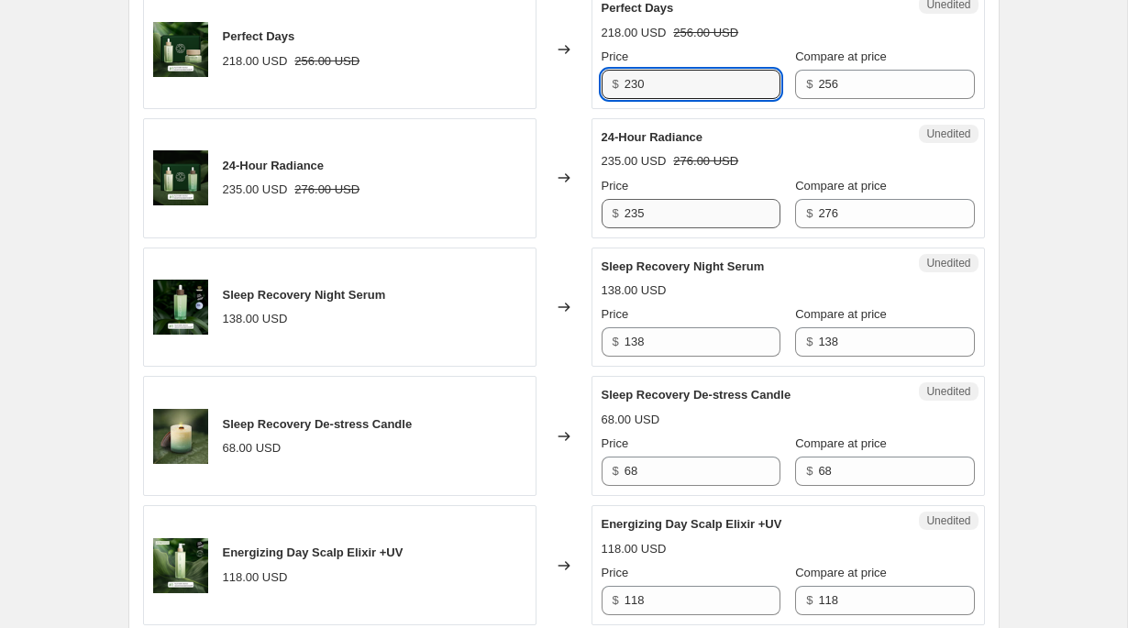
type input "230"
click at [711, 228] on input "235" at bounding box center [702, 213] width 156 height 29
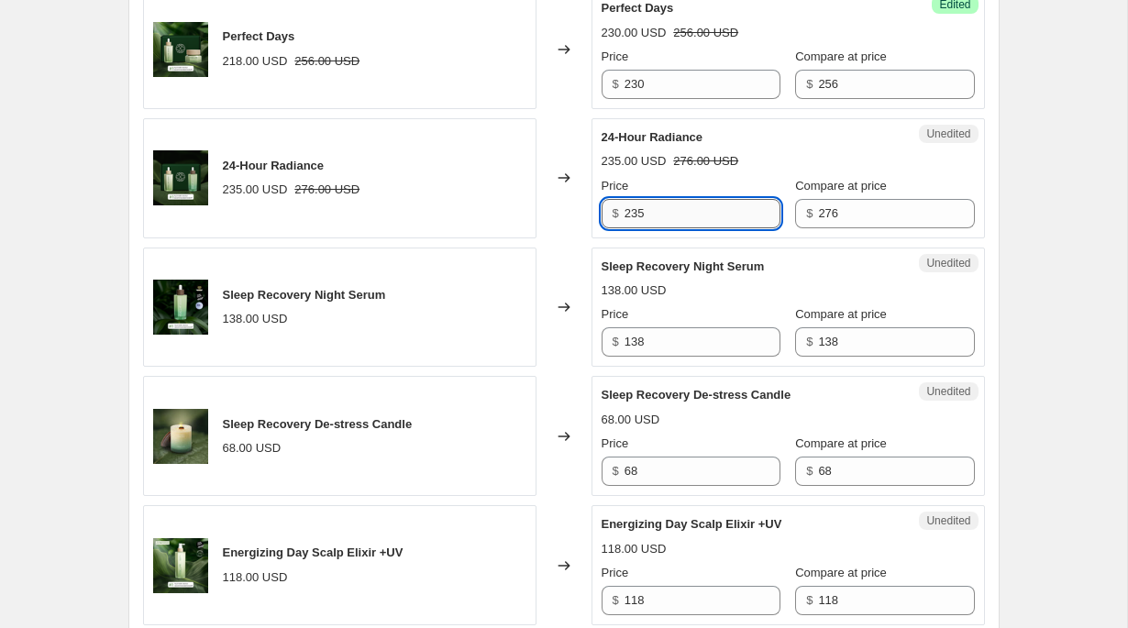
click at [693, 228] on input "235" at bounding box center [702, 213] width 156 height 29
type input "248"
click at [816, 171] on div "248.00 USD 276.00 USD" at bounding box center [787, 161] width 373 height 18
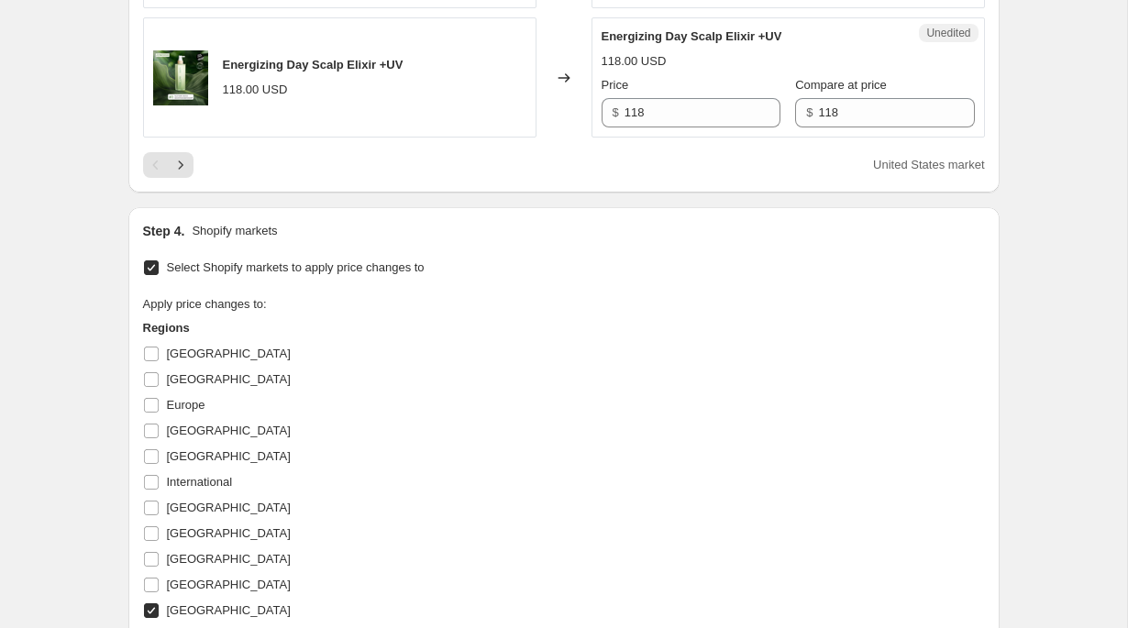
scroll to position [3057, 0]
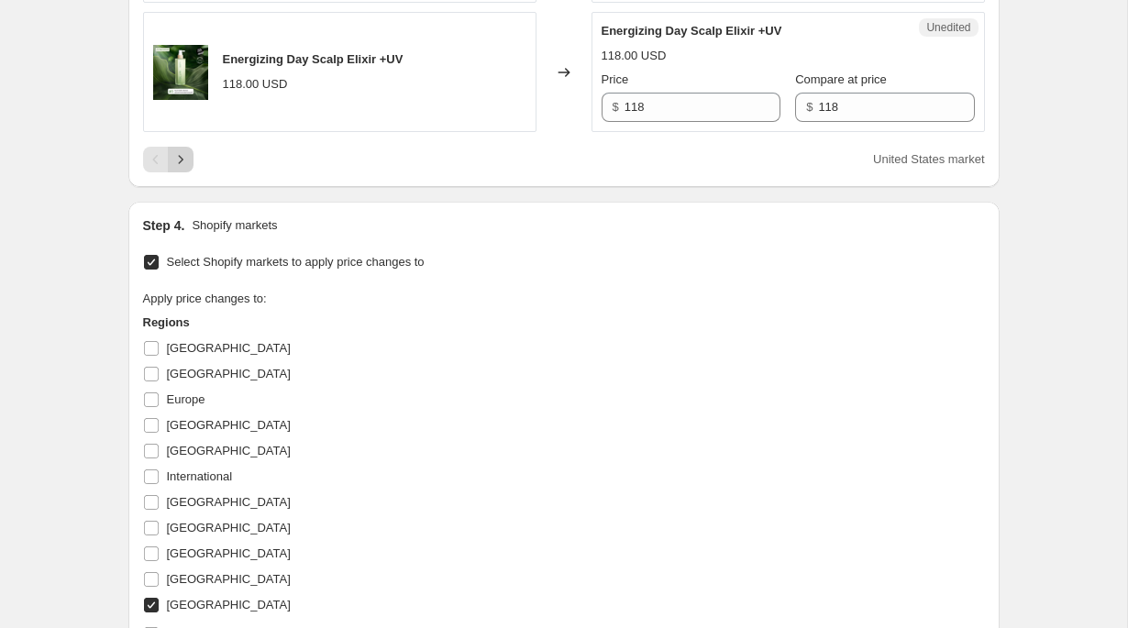
click at [178, 169] on icon "Next" at bounding box center [180, 159] width 18 height 18
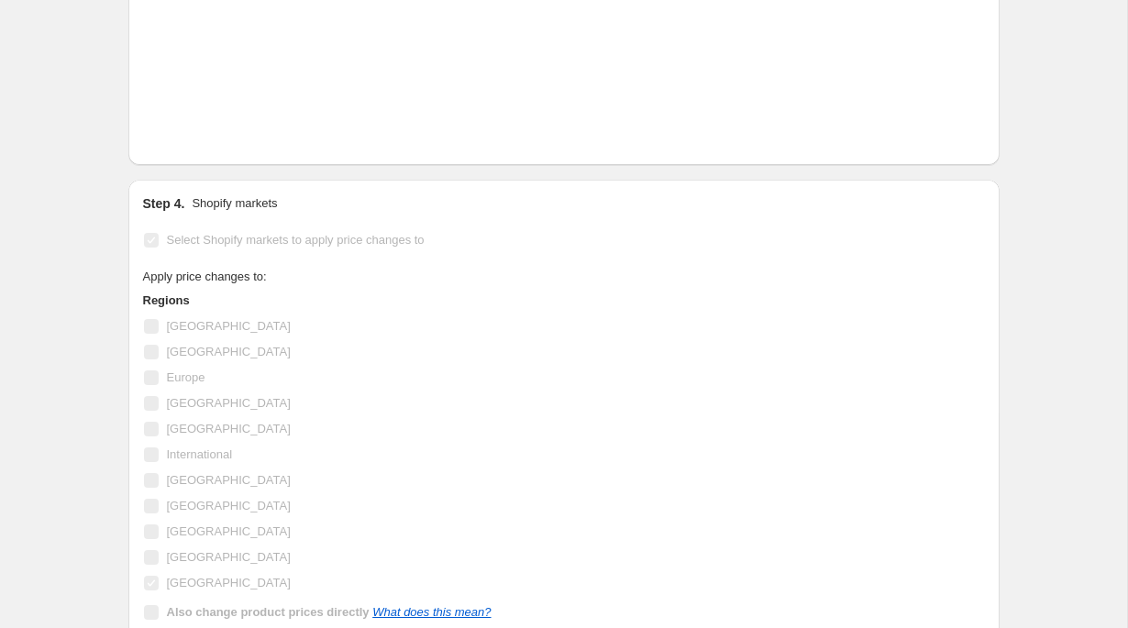
scroll to position [3081, 0]
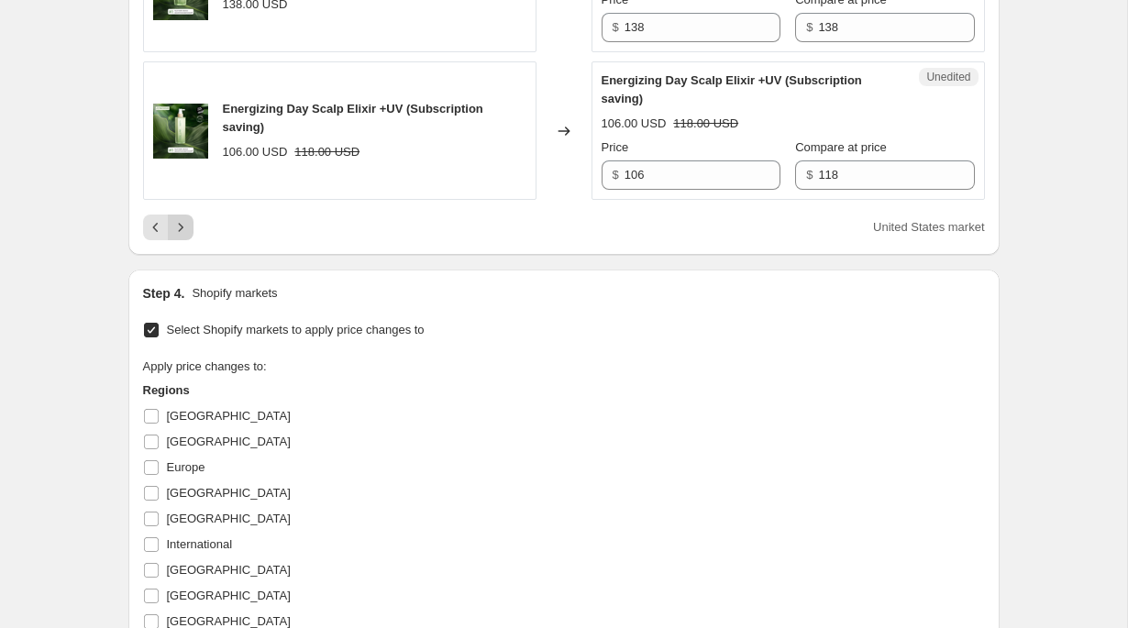
click at [178, 237] on icon "Next" at bounding box center [180, 227] width 18 height 18
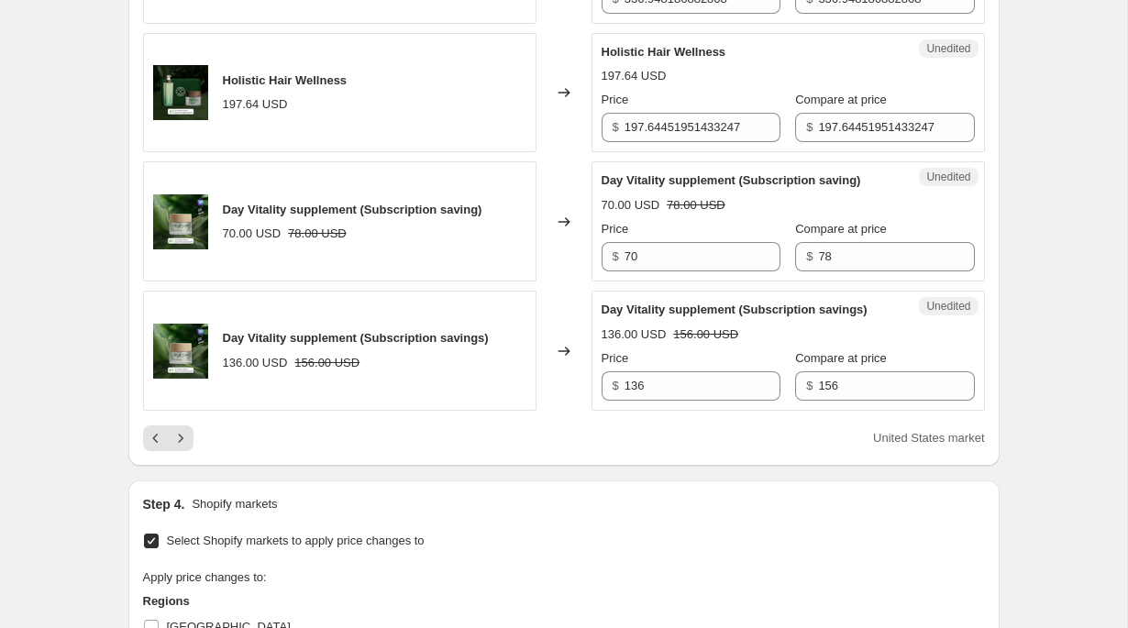
scroll to position [2901, 0]
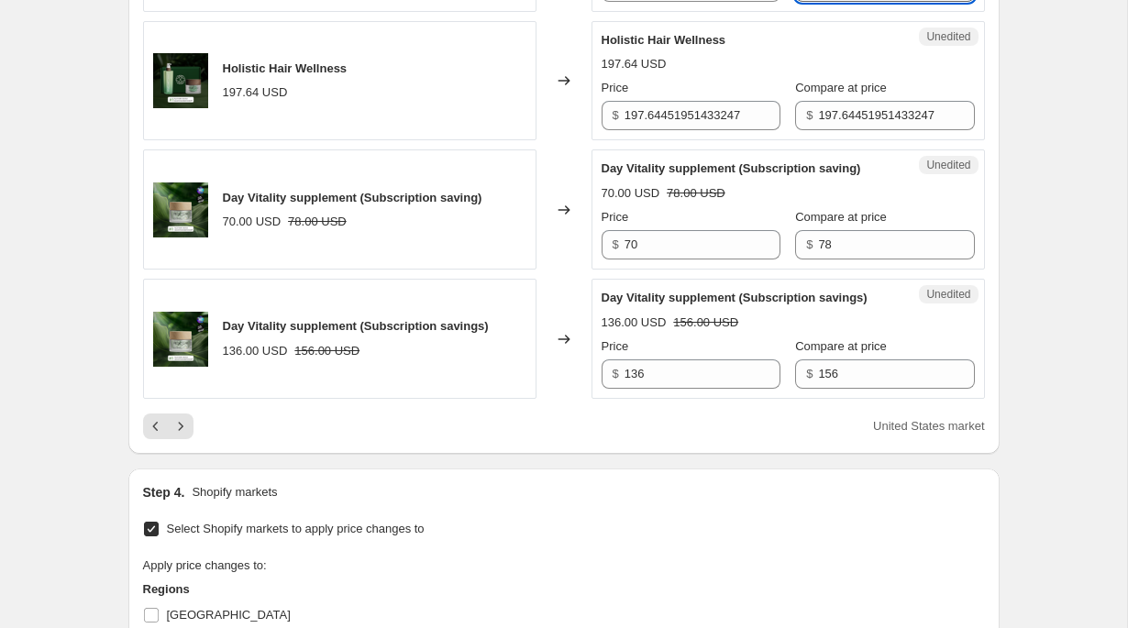
type input "334"
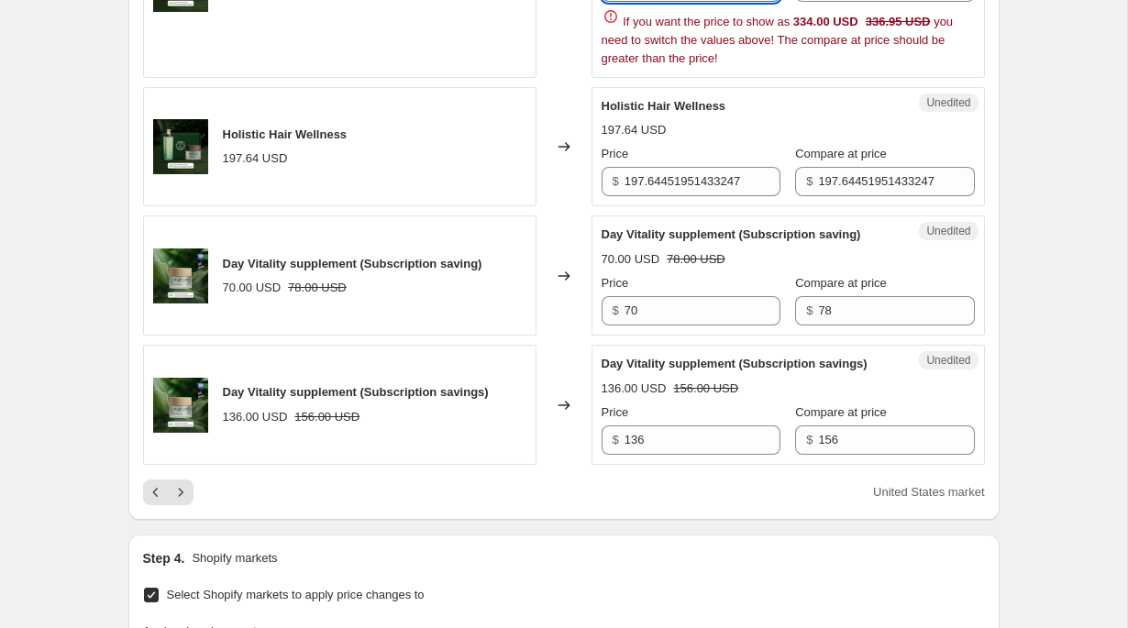
type input "301"
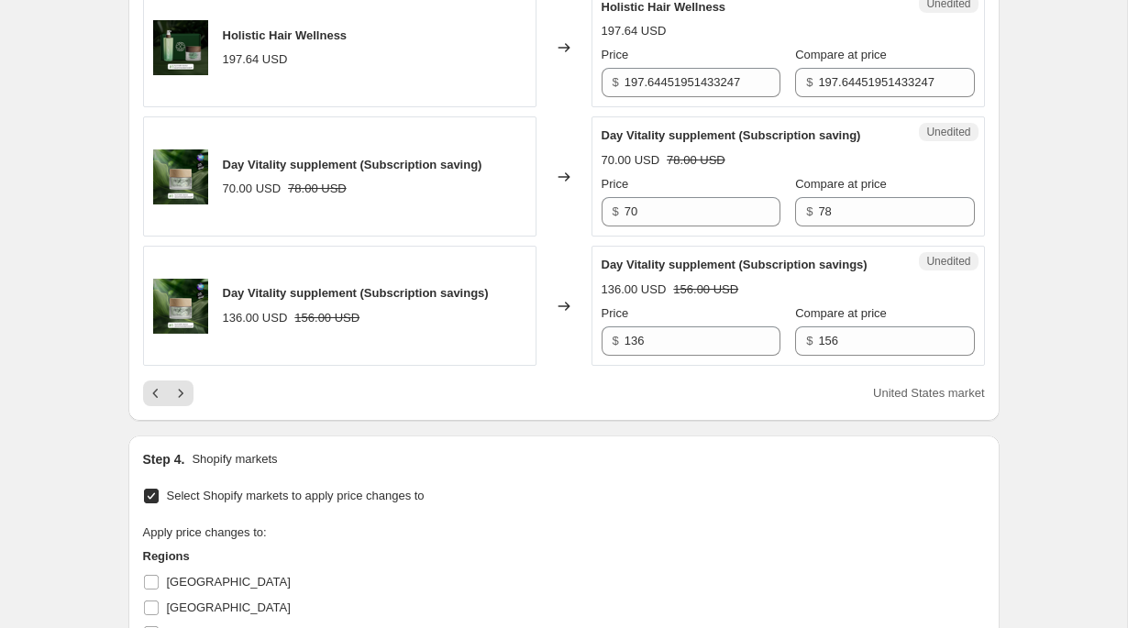
scroll to position [2935, 0]
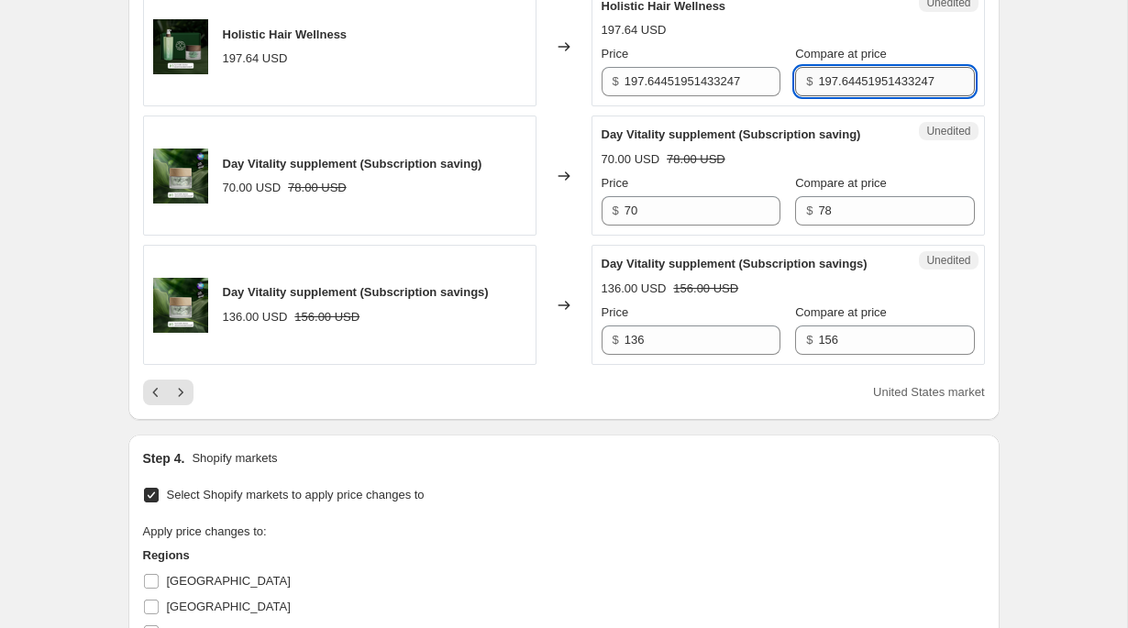
click at [821, 96] on input "197.64451951433247" at bounding box center [896, 81] width 156 height 29
type input "196"
click at [709, 96] on input "197.64451951433247" at bounding box center [702, 81] width 156 height 29
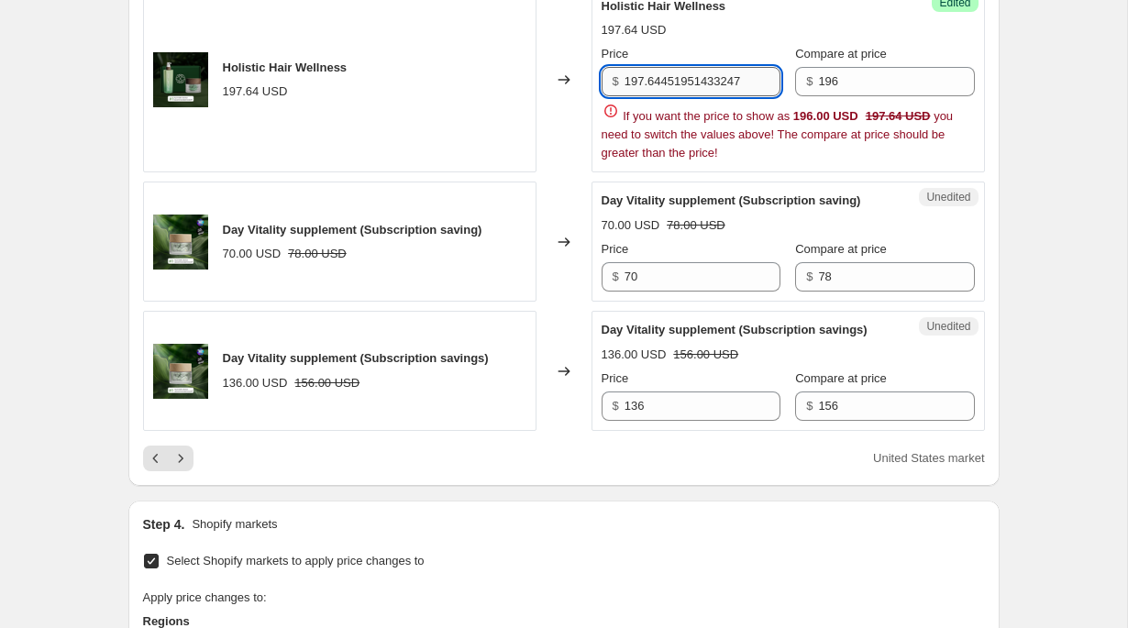
click at [709, 96] on input "197.64451951433247" at bounding box center [702, 81] width 156 height 29
type input "176"
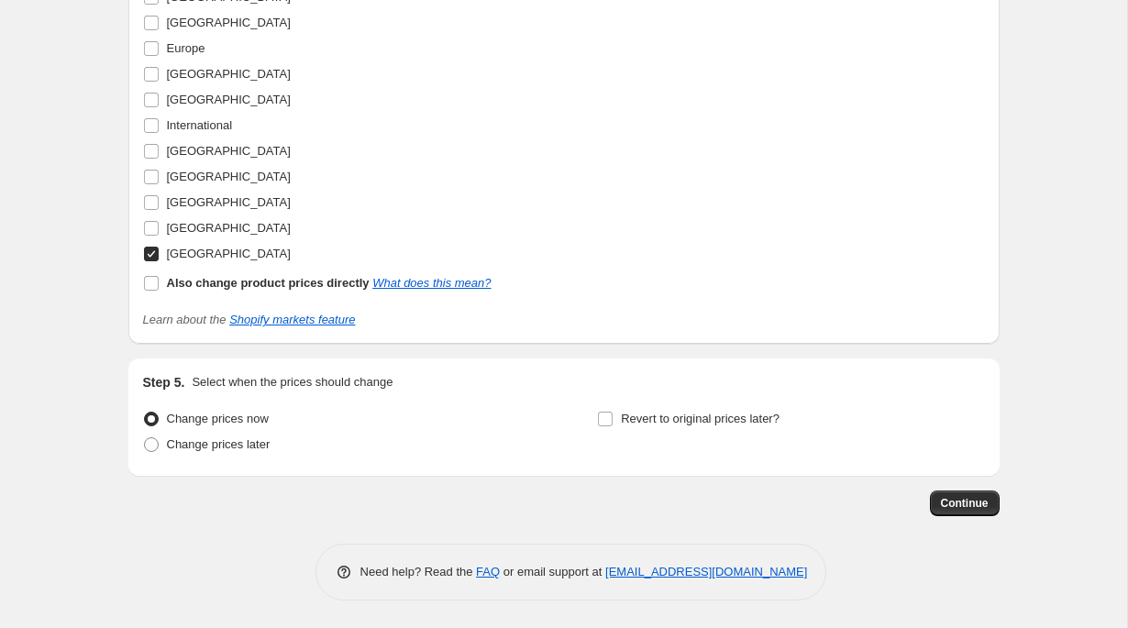
scroll to position [3739, 0]
click at [979, 501] on span "Continue" at bounding box center [965, 503] width 48 height 15
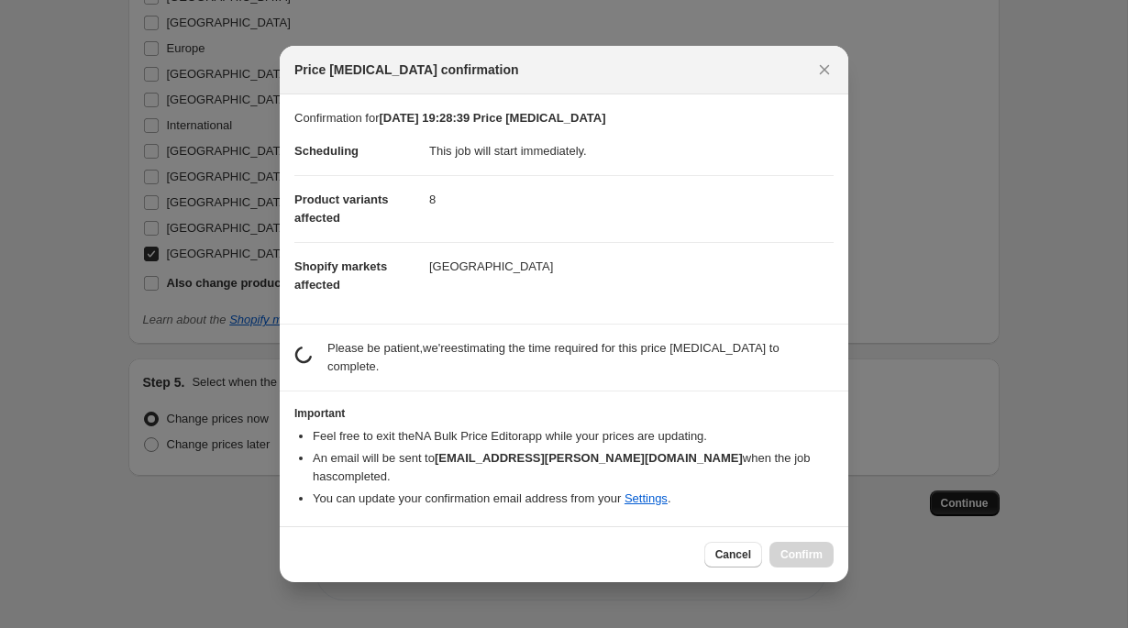
scroll to position [0, 0]
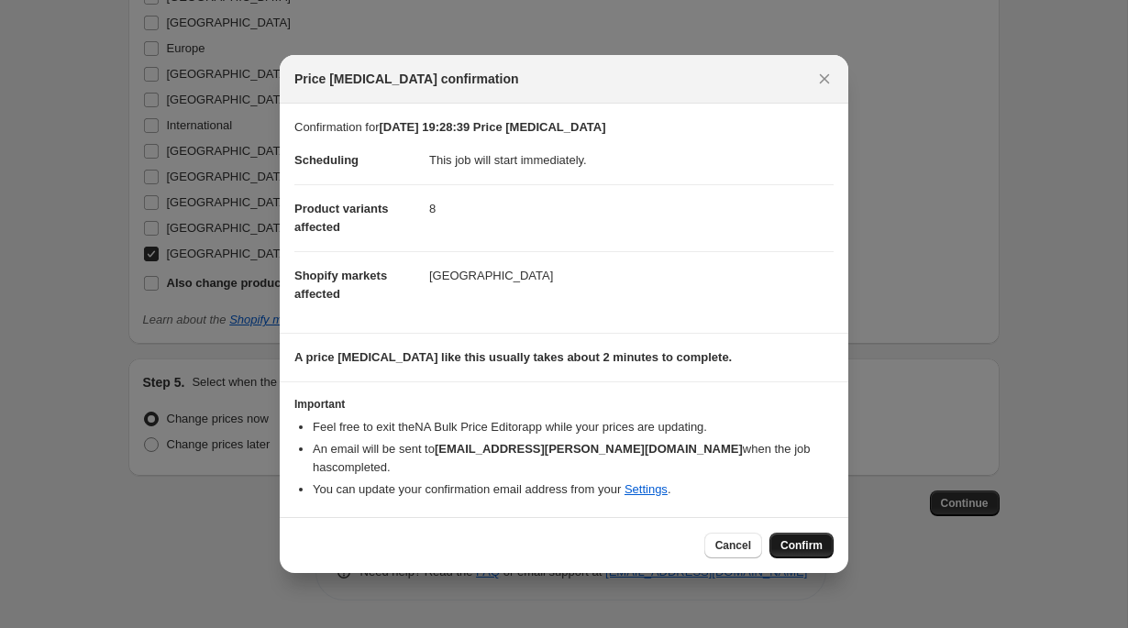
click at [798, 539] on span "Confirm" at bounding box center [801, 545] width 42 height 15
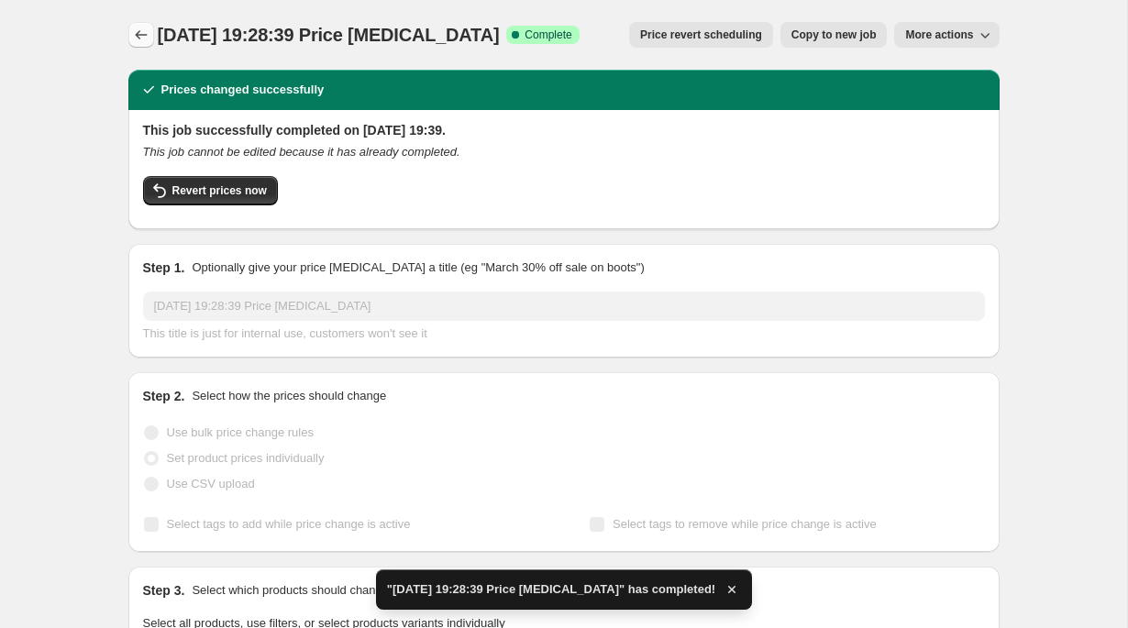
click at [140, 38] on icon "Price change jobs" at bounding box center [141, 35] width 18 height 18
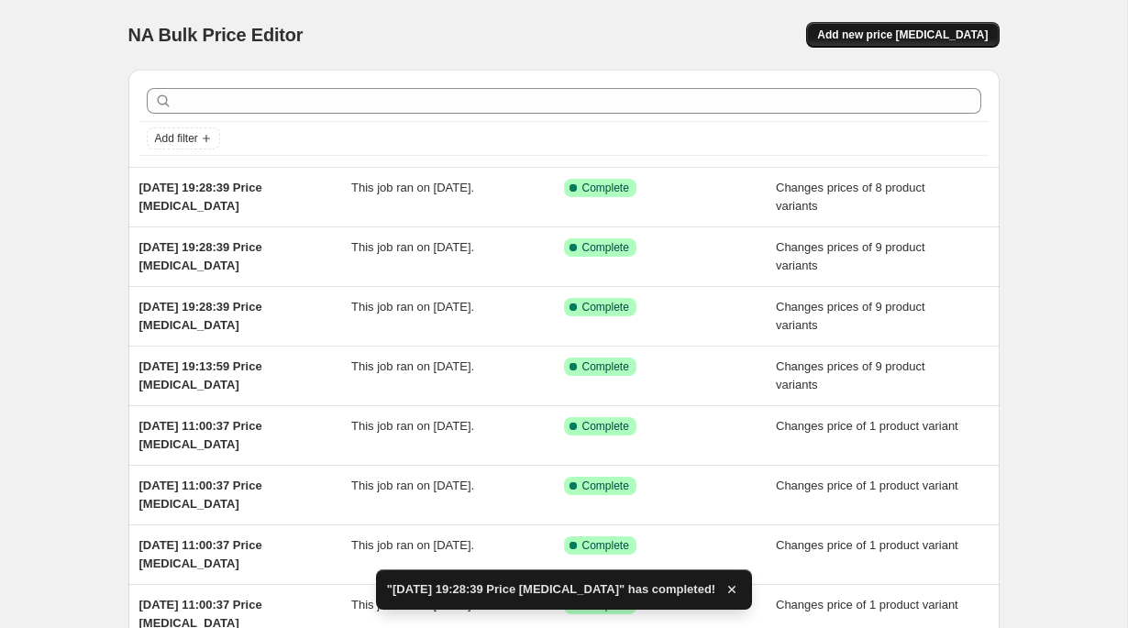
click at [870, 40] on span "Add new price change job" at bounding box center [902, 35] width 171 height 15
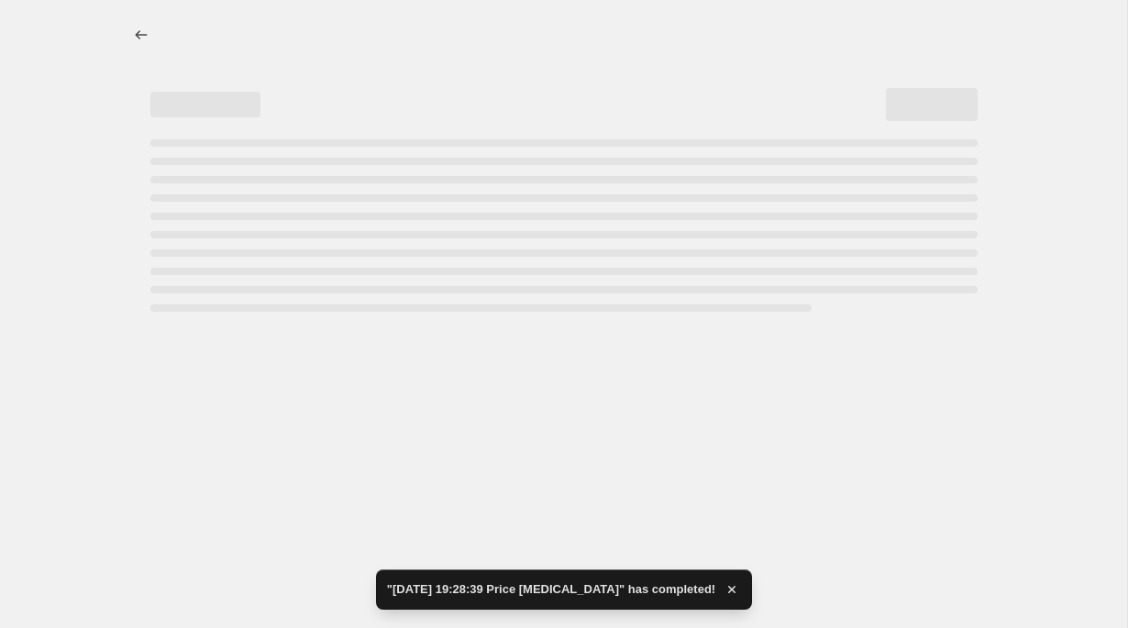
select select "percentage"
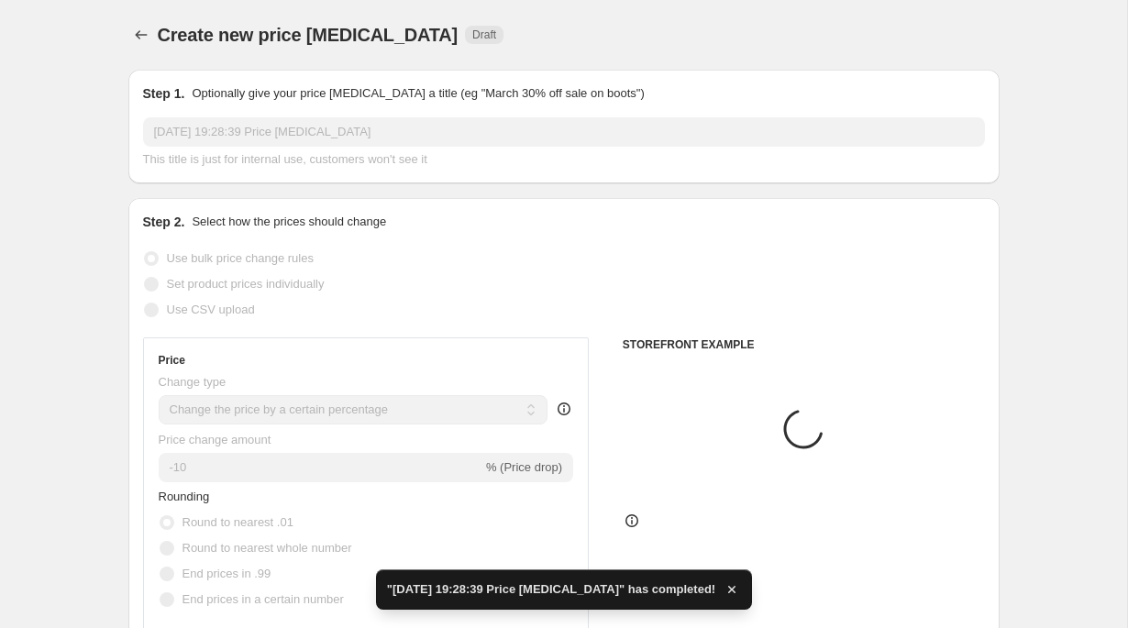
click at [230, 286] on span "Set product prices individually" at bounding box center [246, 284] width 158 height 14
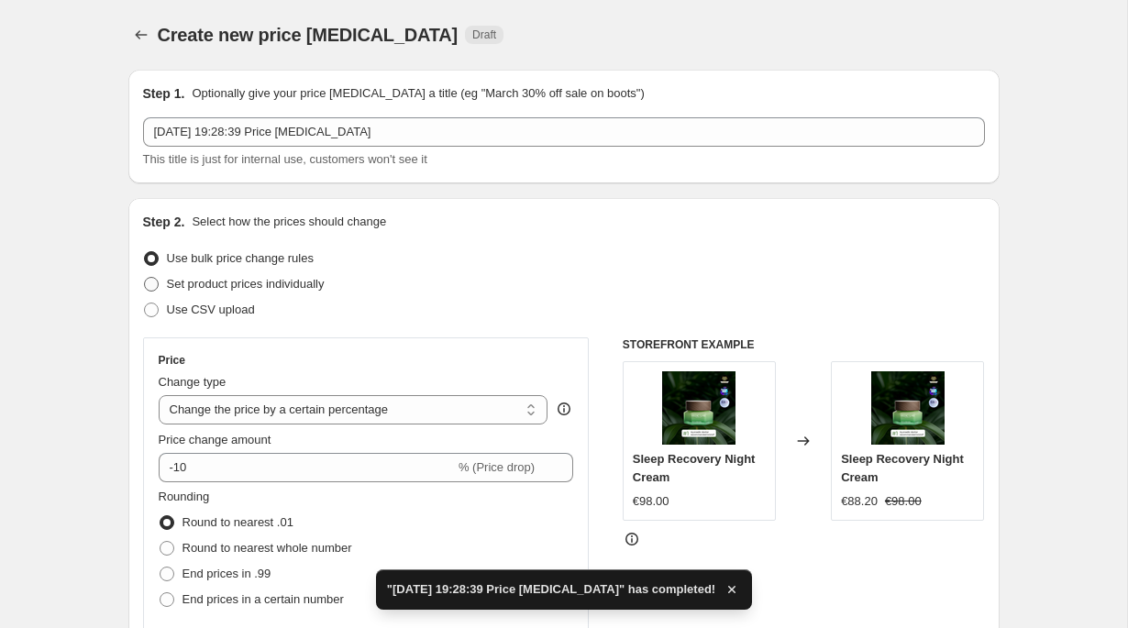
click at [230, 286] on span "Set product prices individually" at bounding box center [246, 284] width 158 height 14
click at [145, 278] on input "Set product prices individually" at bounding box center [144, 277] width 1 height 1
radio input "true"
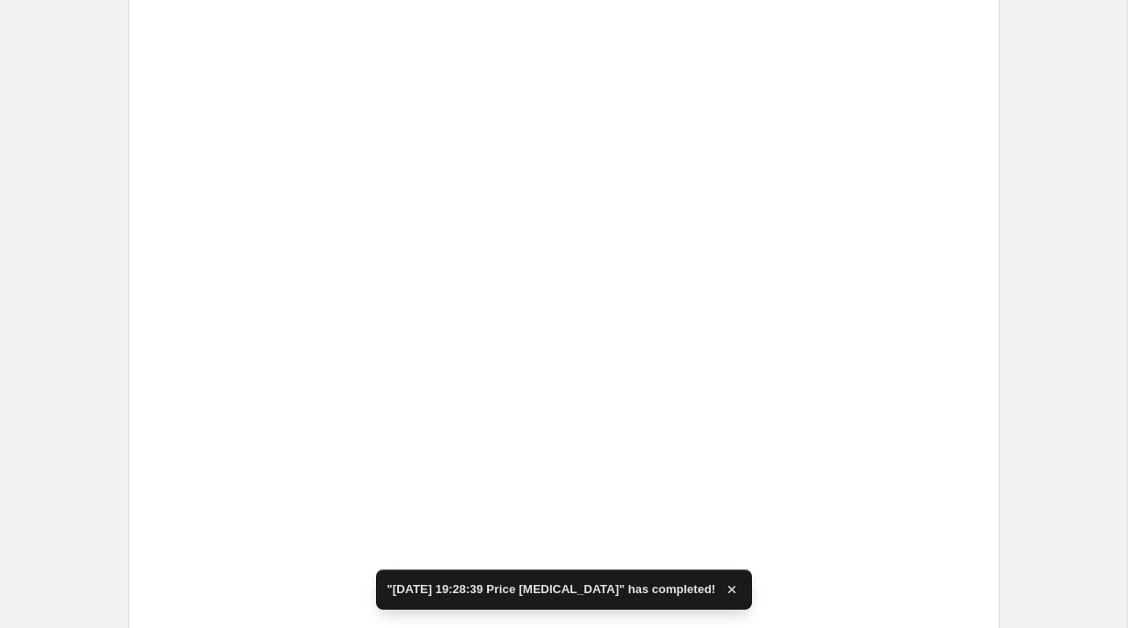
scroll to position [3003, 0]
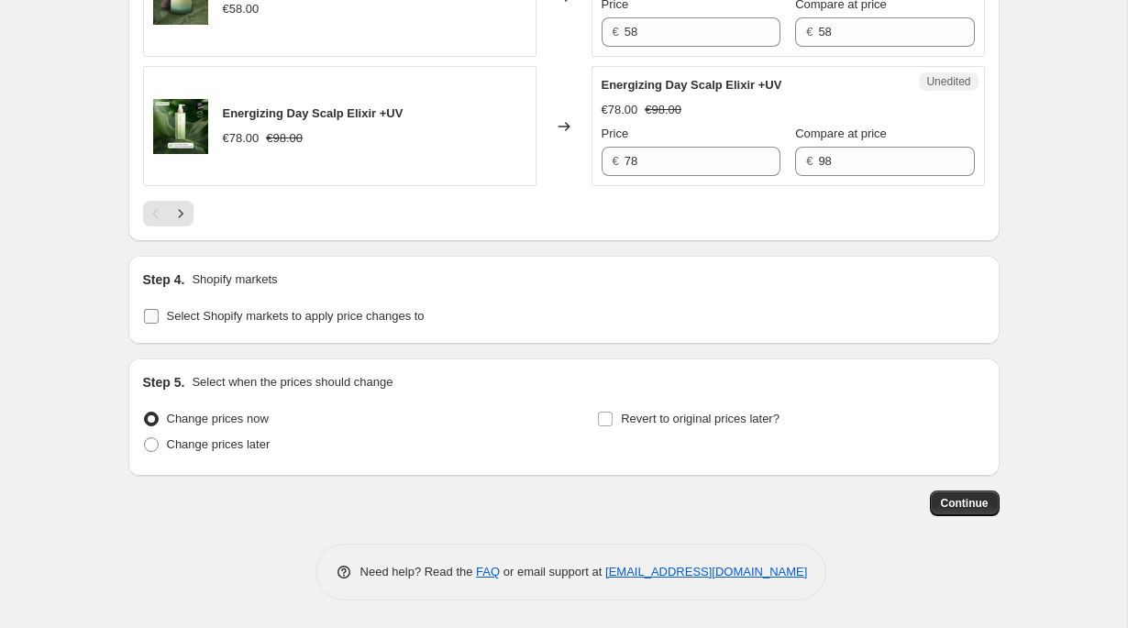
click at [282, 325] on span "Select Shopify markets to apply price changes to" at bounding box center [296, 316] width 258 height 18
click at [159, 324] on input "Select Shopify markets to apply price changes to" at bounding box center [151, 316] width 15 height 15
checkbox input "true"
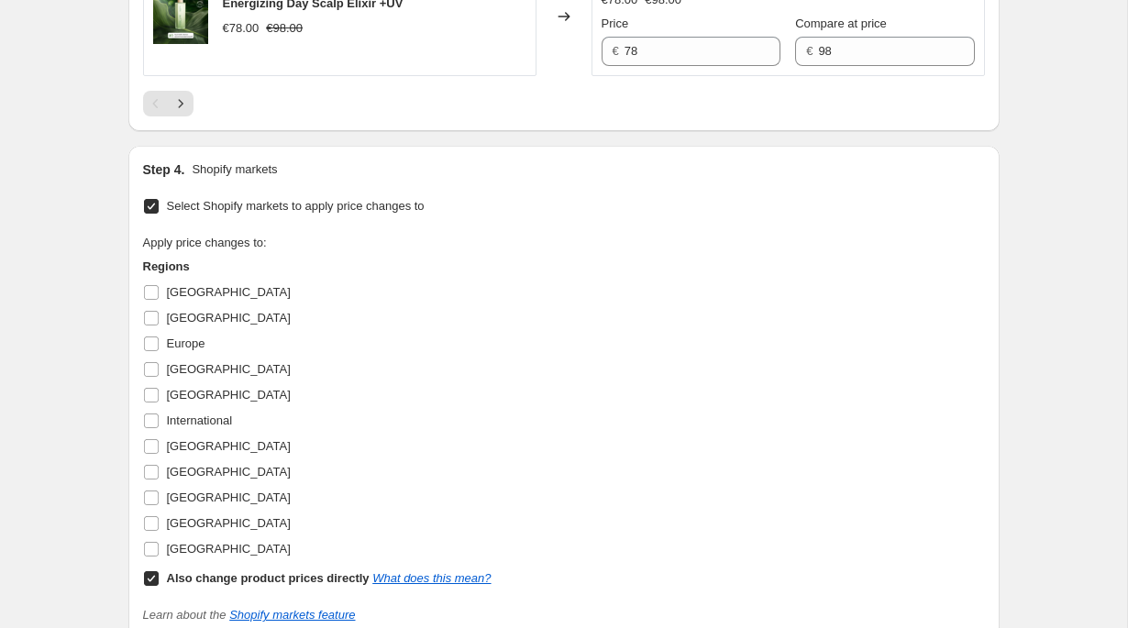
scroll to position [3179, 0]
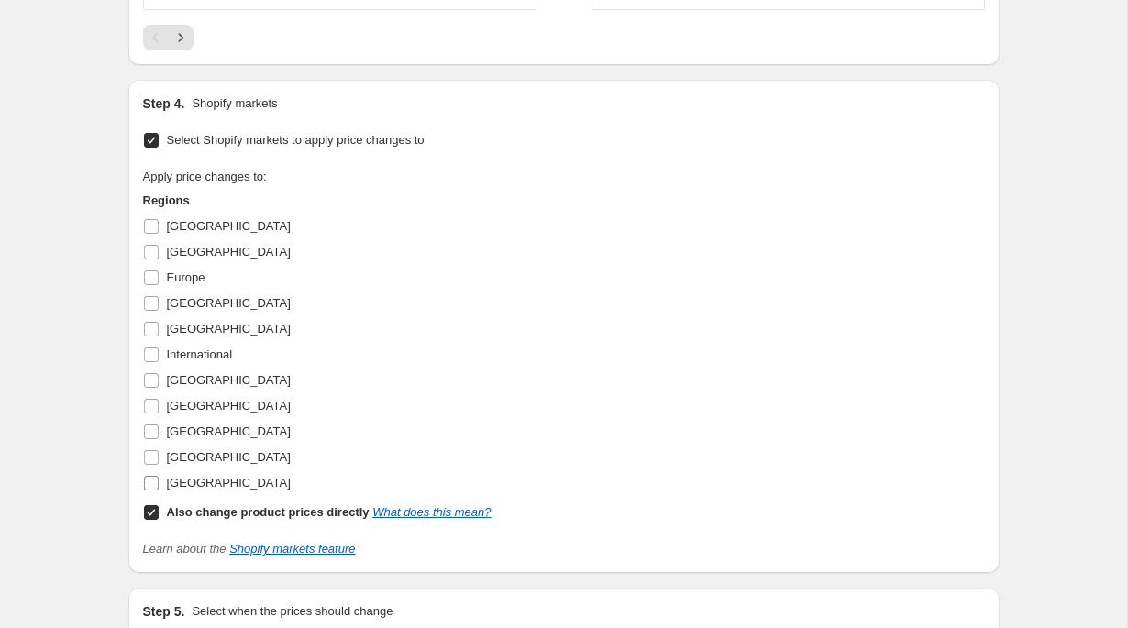
click at [209, 490] on span "United States" at bounding box center [229, 483] width 124 height 14
click at [159, 490] on input "United States" at bounding box center [151, 483] width 15 height 15
checkbox input "true"
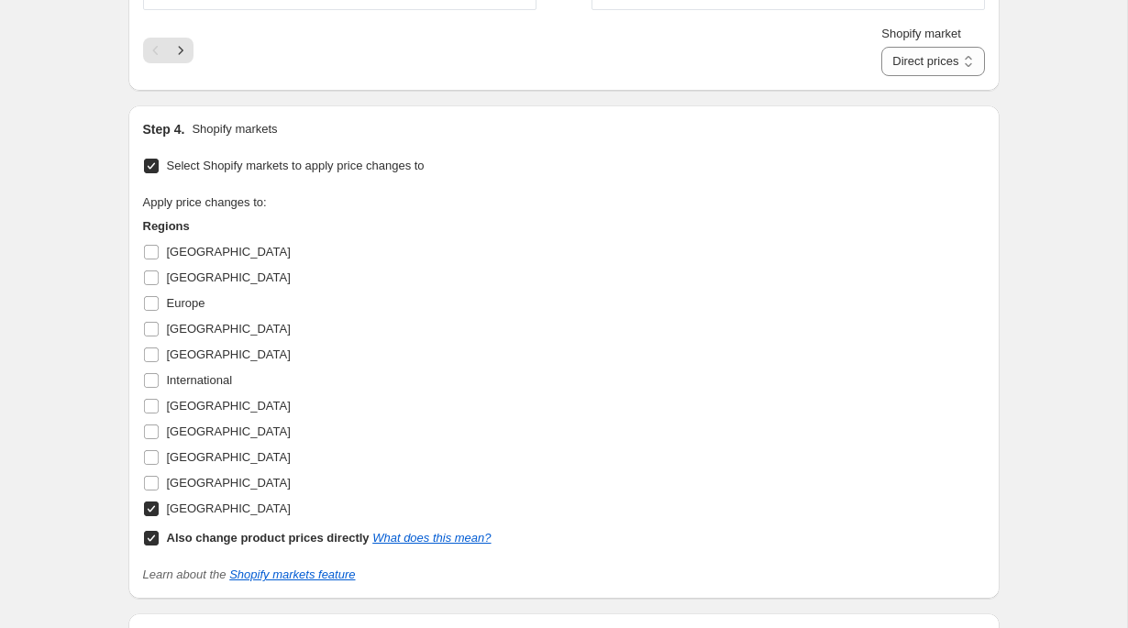
click at [237, 547] on div "Also change product prices directly What does this mean?" at bounding box center [329, 538] width 325 height 18
click at [159, 545] on input "Also change product prices directly What does this mean?" at bounding box center [151, 538] width 15 height 15
checkbox input "false"
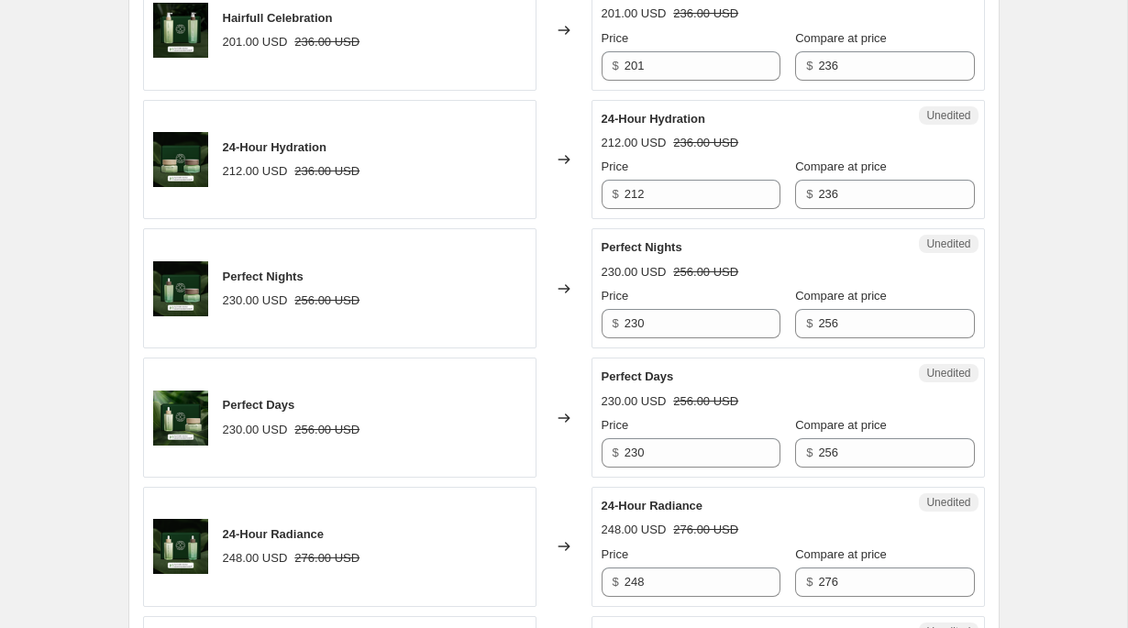
scroll to position [2194, 0]
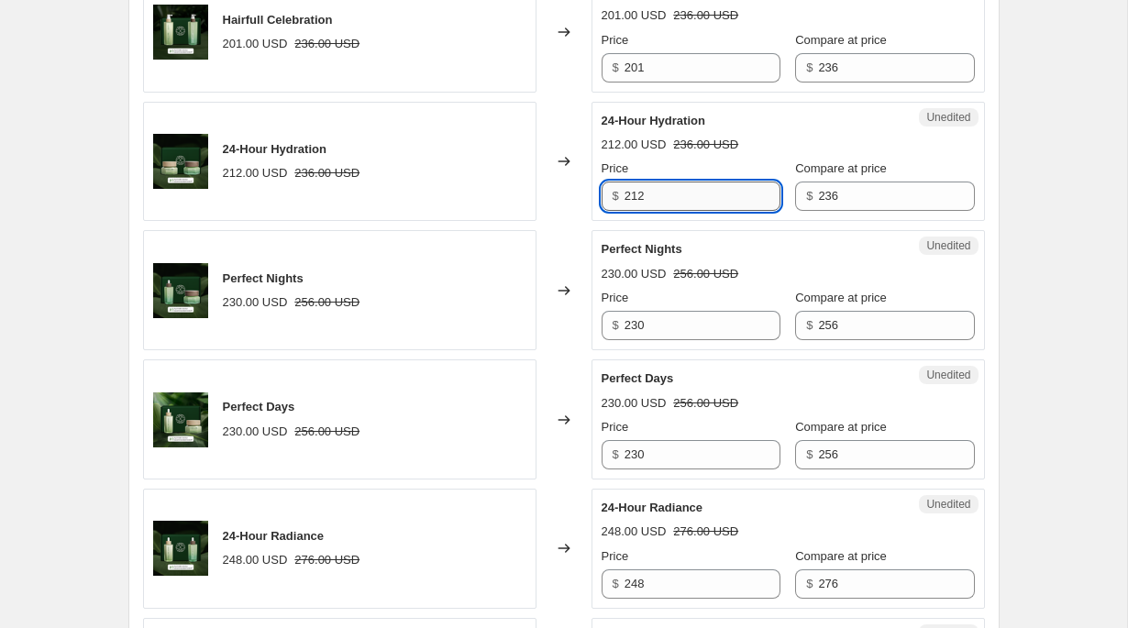
click at [674, 211] on input "212" at bounding box center [702, 196] width 156 height 29
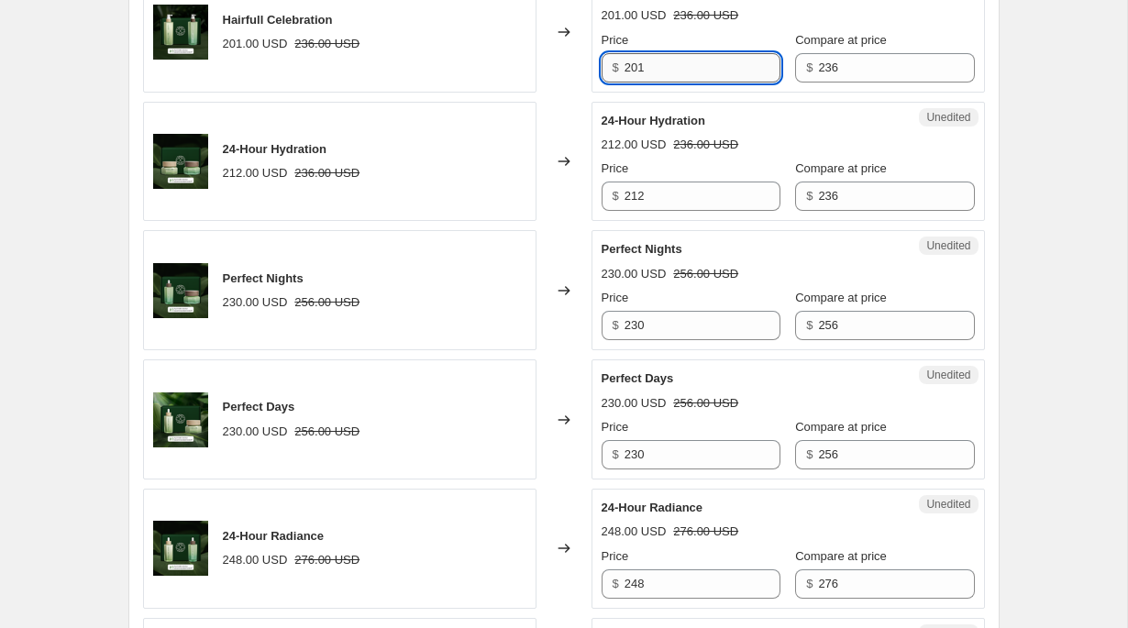
click at [690, 83] on input "201" at bounding box center [702, 67] width 156 height 29
paste input "12"
type input "212"
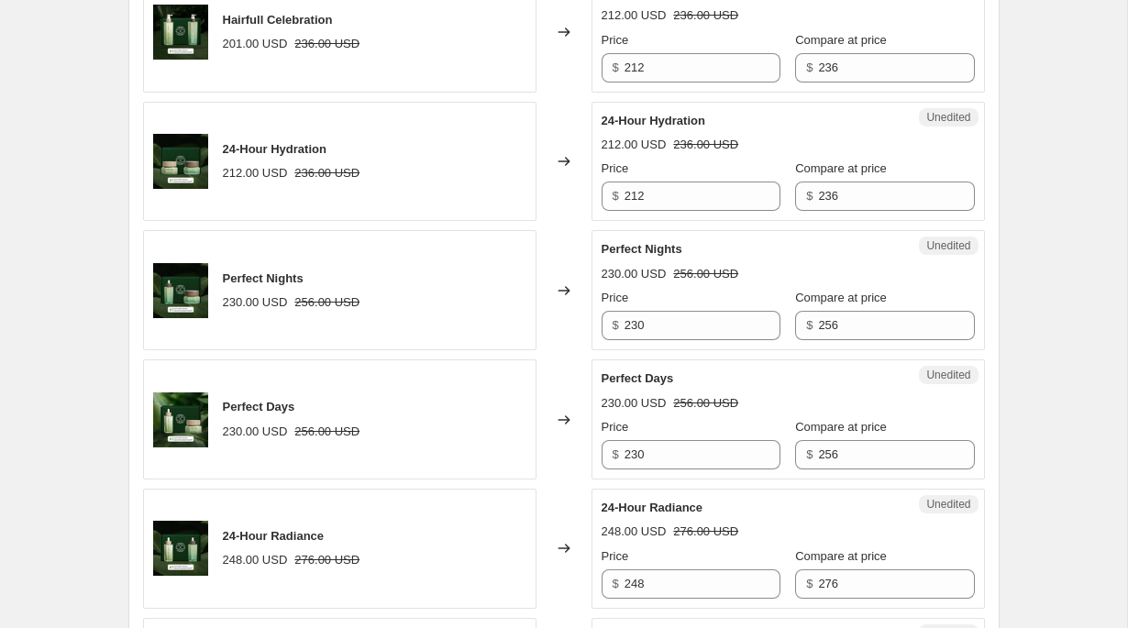
scroll to position [3482, 0]
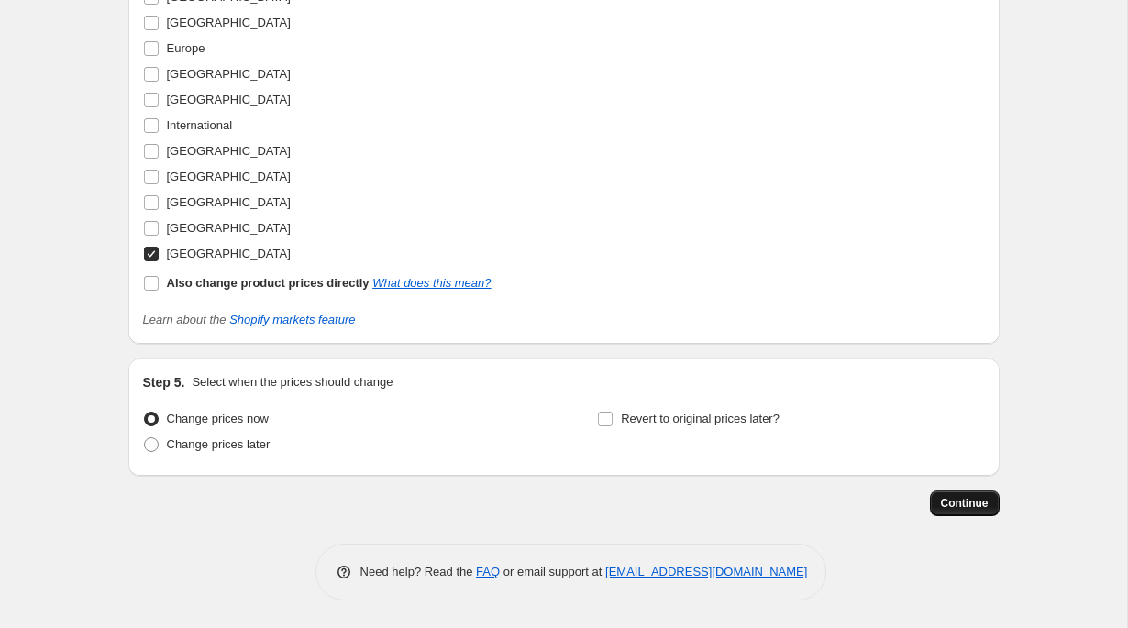
click at [984, 503] on span "Continue" at bounding box center [965, 503] width 48 height 15
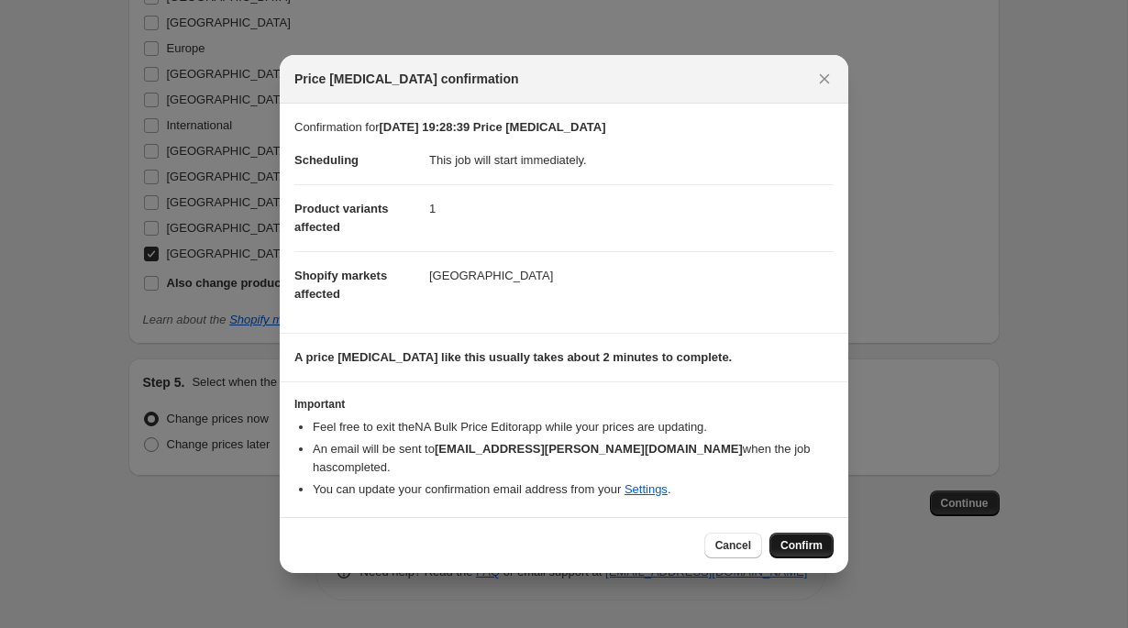
click at [806, 553] on button "Confirm" at bounding box center [801, 546] width 64 height 26
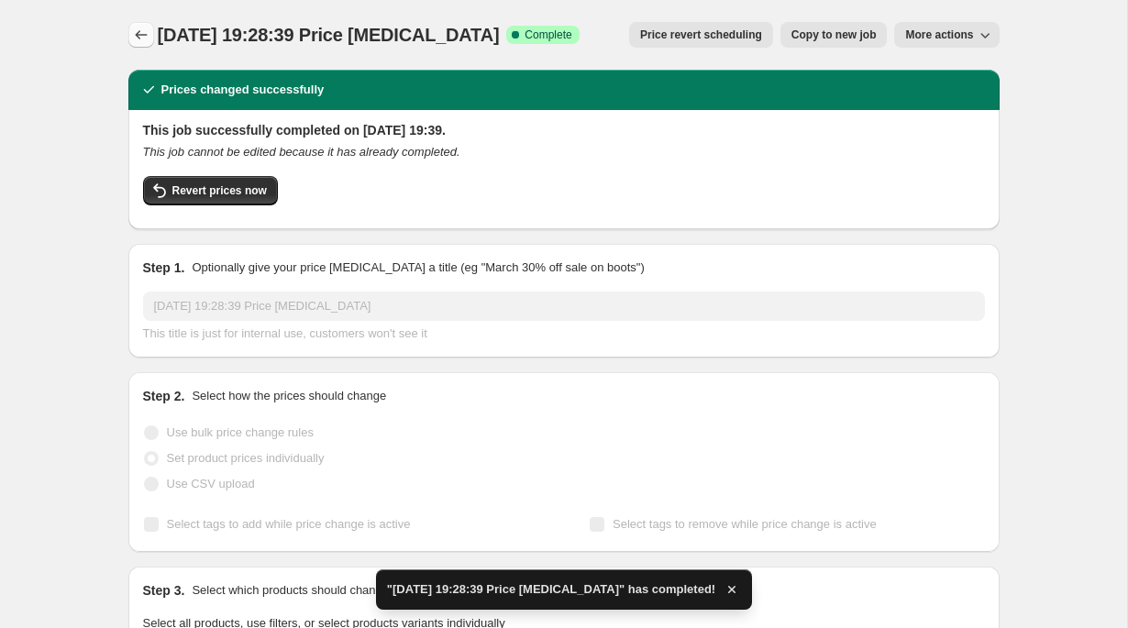
click at [139, 38] on icon "Price change jobs" at bounding box center [141, 35] width 18 height 18
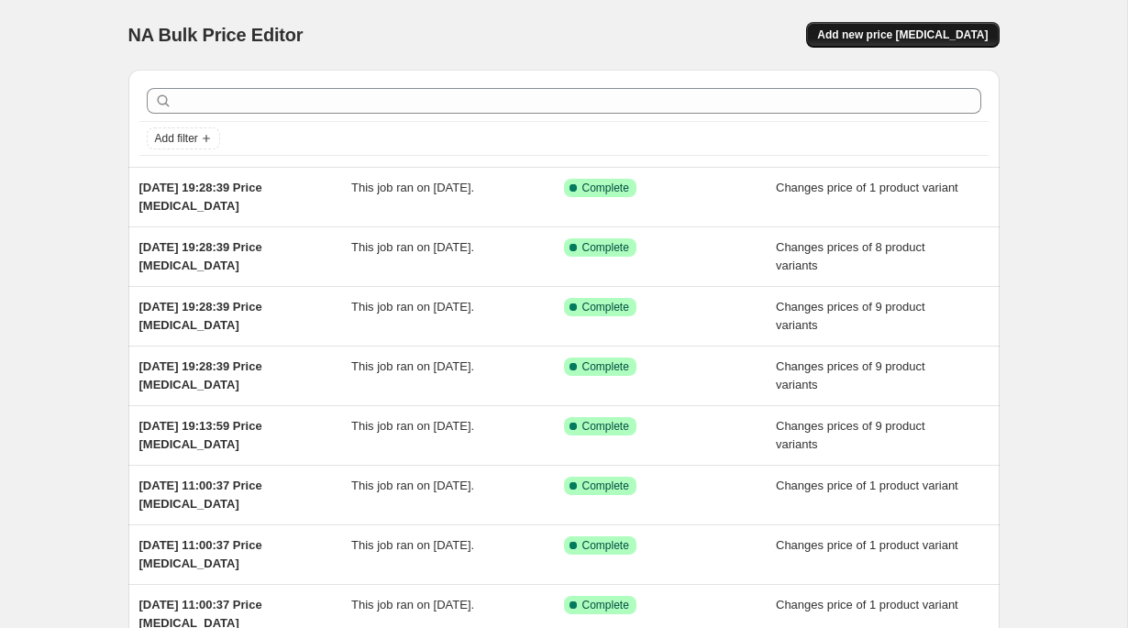
click at [872, 28] on span "Add new price change job" at bounding box center [902, 35] width 171 height 15
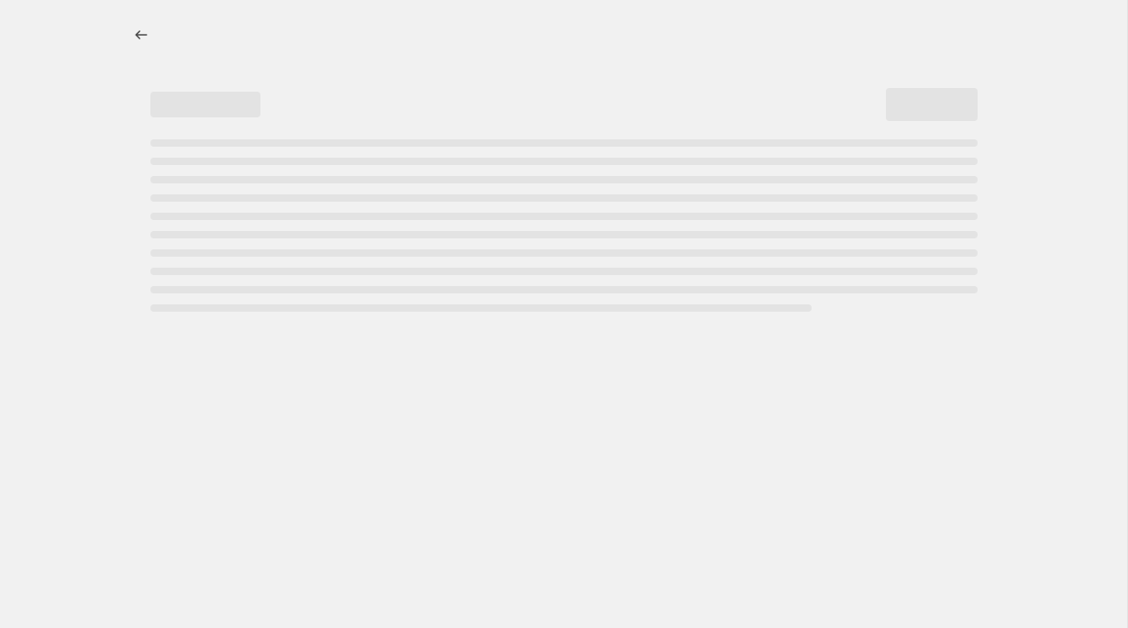
select select "percentage"
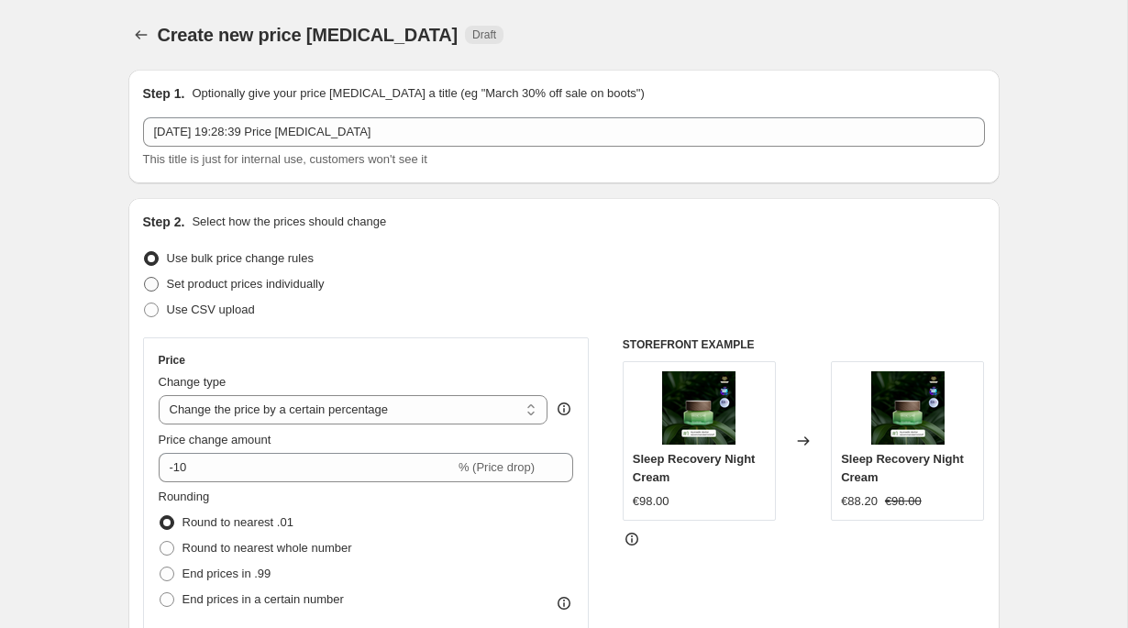
click at [276, 287] on span "Set product prices individually" at bounding box center [246, 284] width 158 height 14
click at [145, 278] on input "Set product prices individually" at bounding box center [144, 277] width 1 height 1
radio input "true"
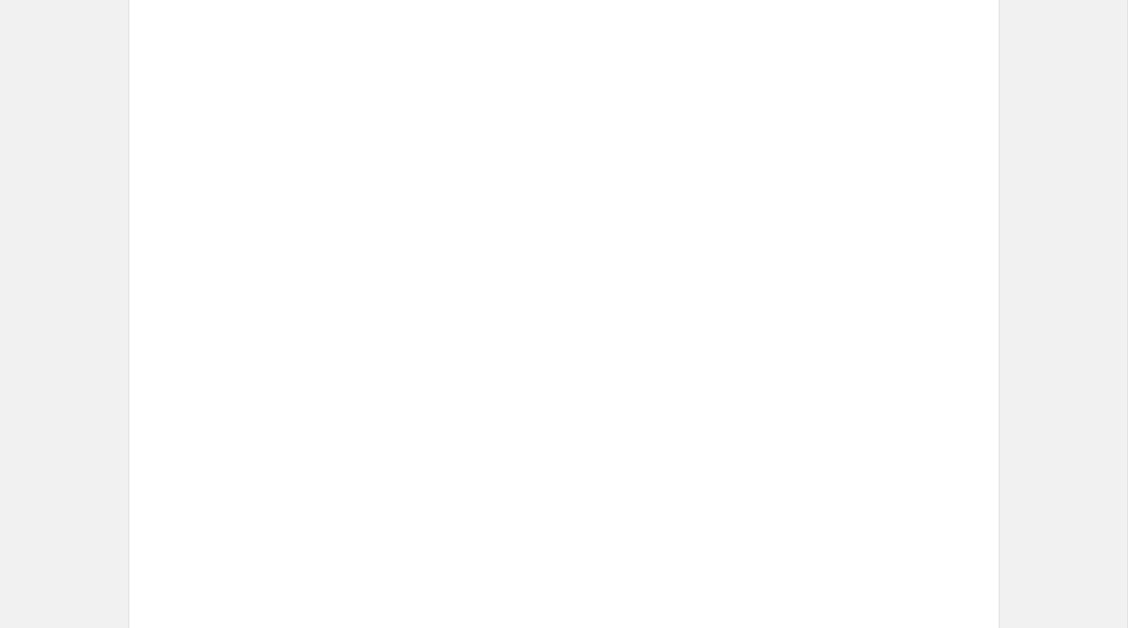
scroll to position [3003, 0]
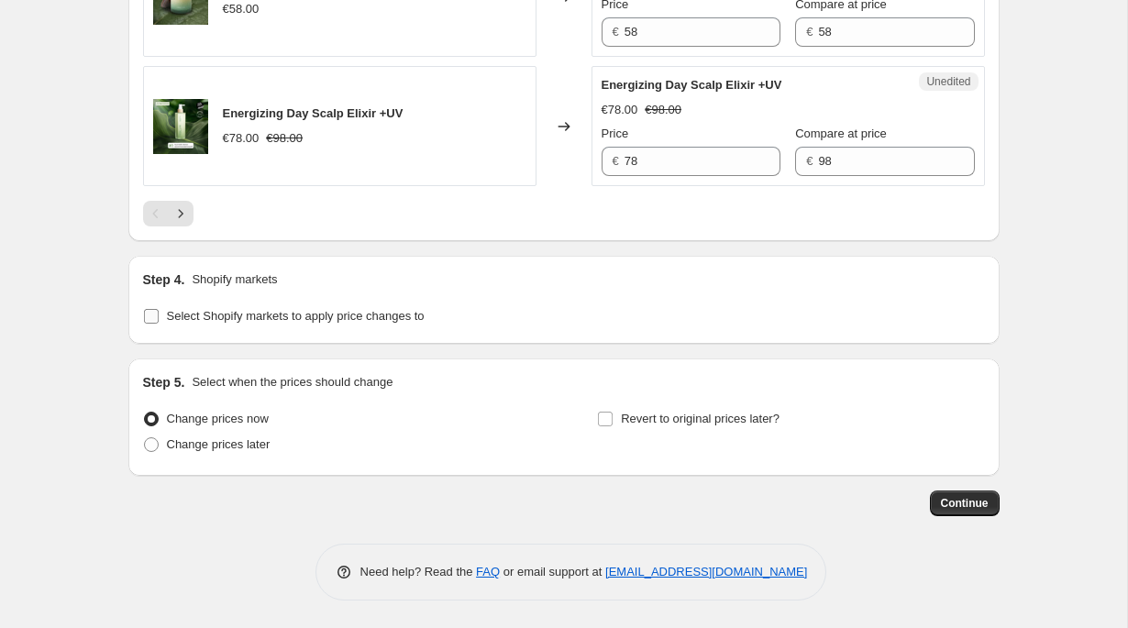
click at [325, 325] on span "Select Shopify markets to apply price changes to" at bounding box center [296, 316] width 258 height 18
click at [159, 324] on input "Select Shopify markets to apply price changes to" at bounding box center [151, 316] width 15 height 15
checkbox input "true"
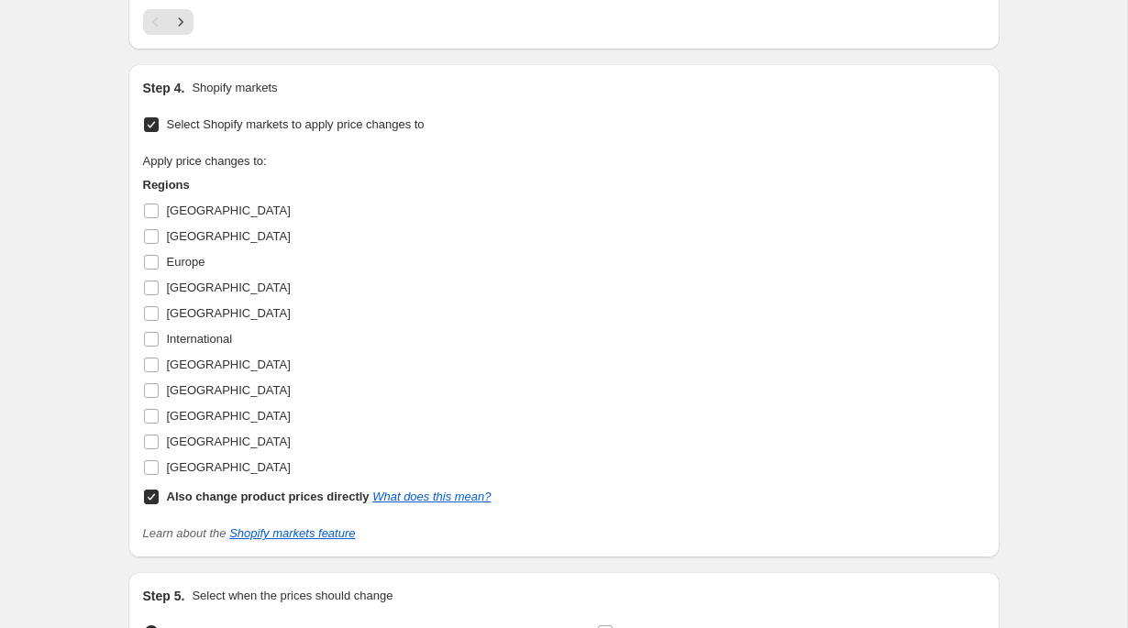
scroll to position [3288, 0]
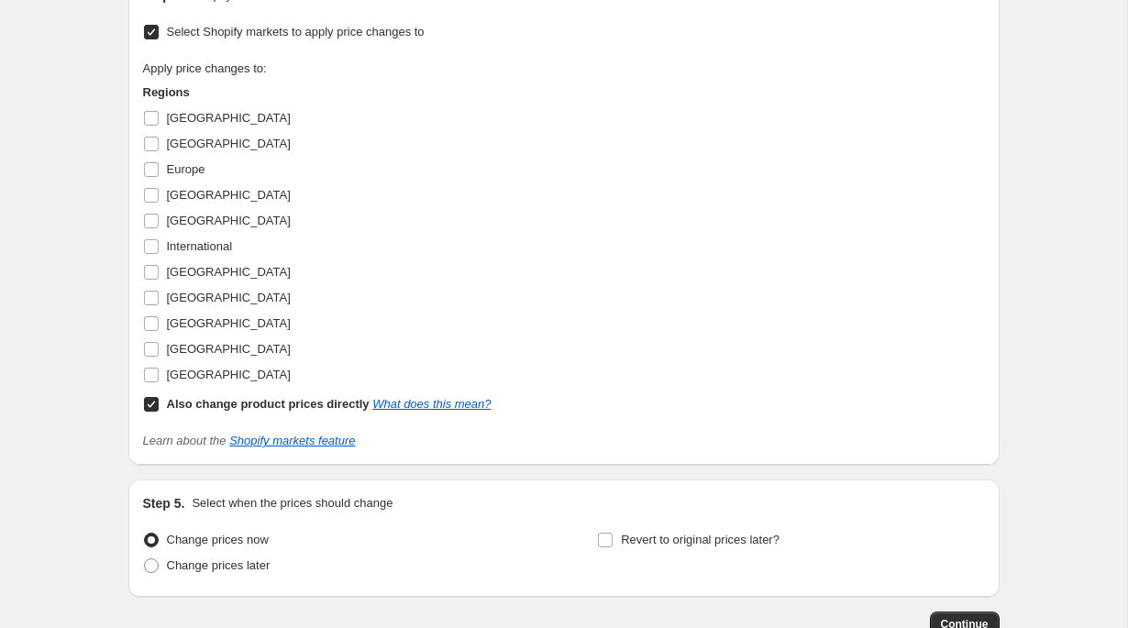
click at [200, 253] on span "International" at bounding box center [200, 246] width 66 height 14
click at [159, 254] on input "International" at bounding box center [151, 246] width 15 height 15
checkbox input "true"
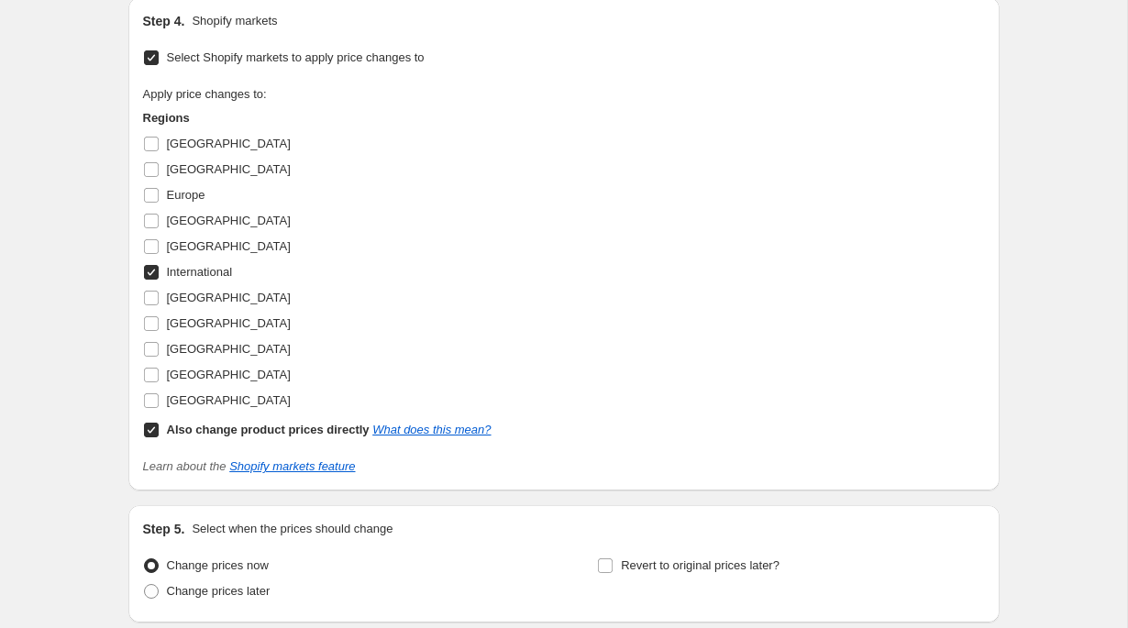
click at [247, 436] on b "Also change product prices directly" at bounding box center [268, 430] width 203 height 14
click at [159, 437] on input "Also change product prices directly What does this mean?" at bounding box center [151, 430] width 15 height 15
checkbox input "false"
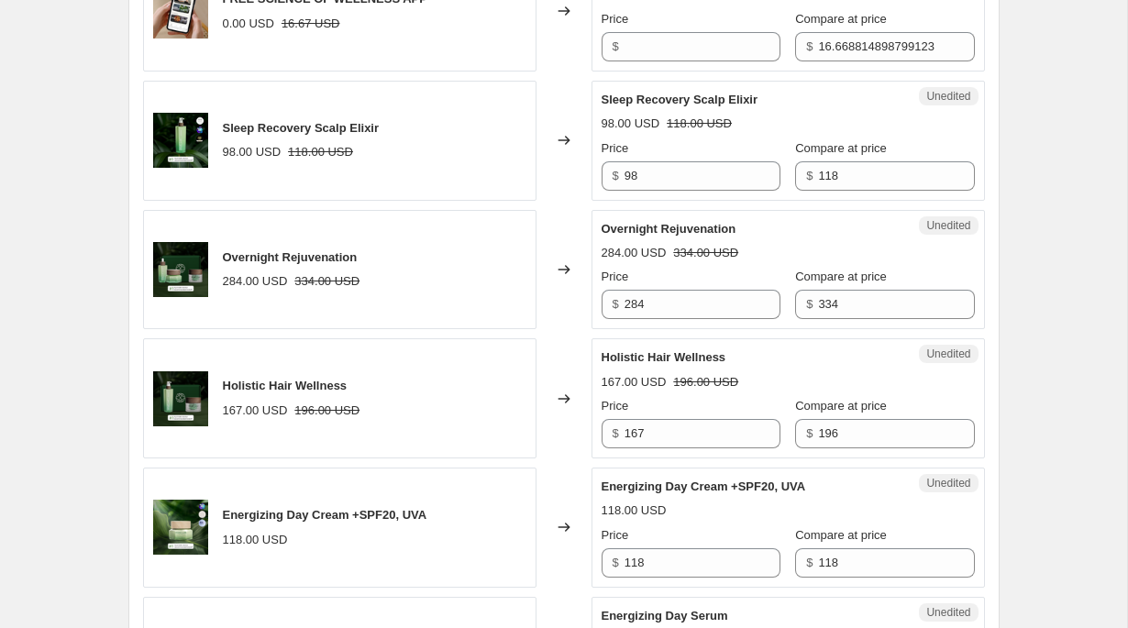
scroll to position [884, 0]
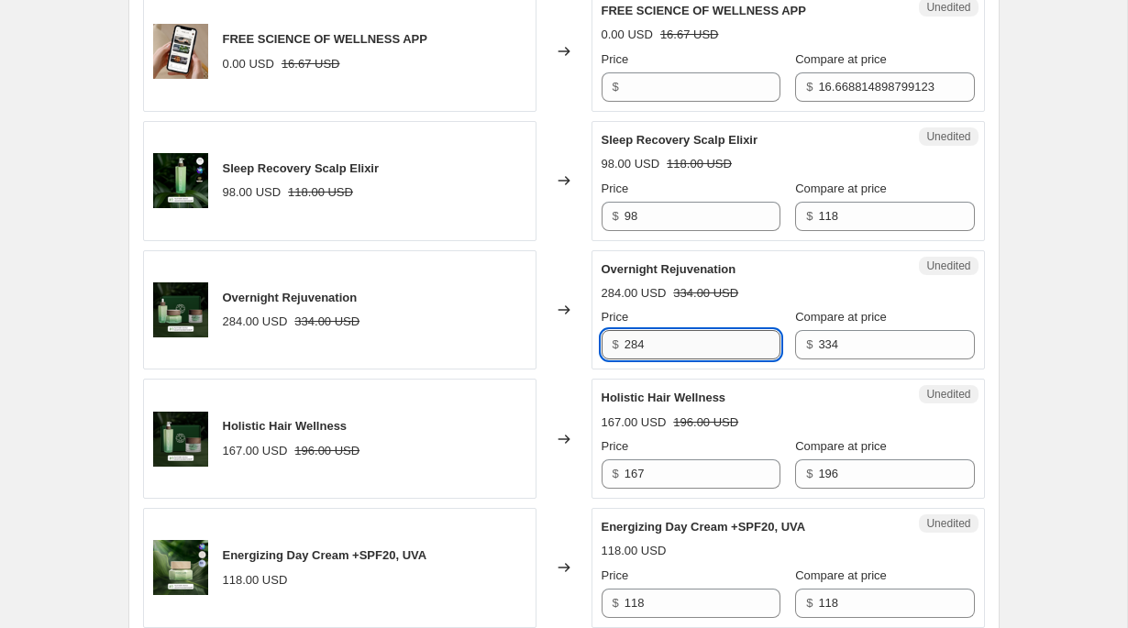
click at [691, 344] on input "284" at bounding box center [702, 344] width 156 height 29
type input "301"
click at [705, 457] on div "Price $ 167" at bounding box center [690, 462] width 179 height 51
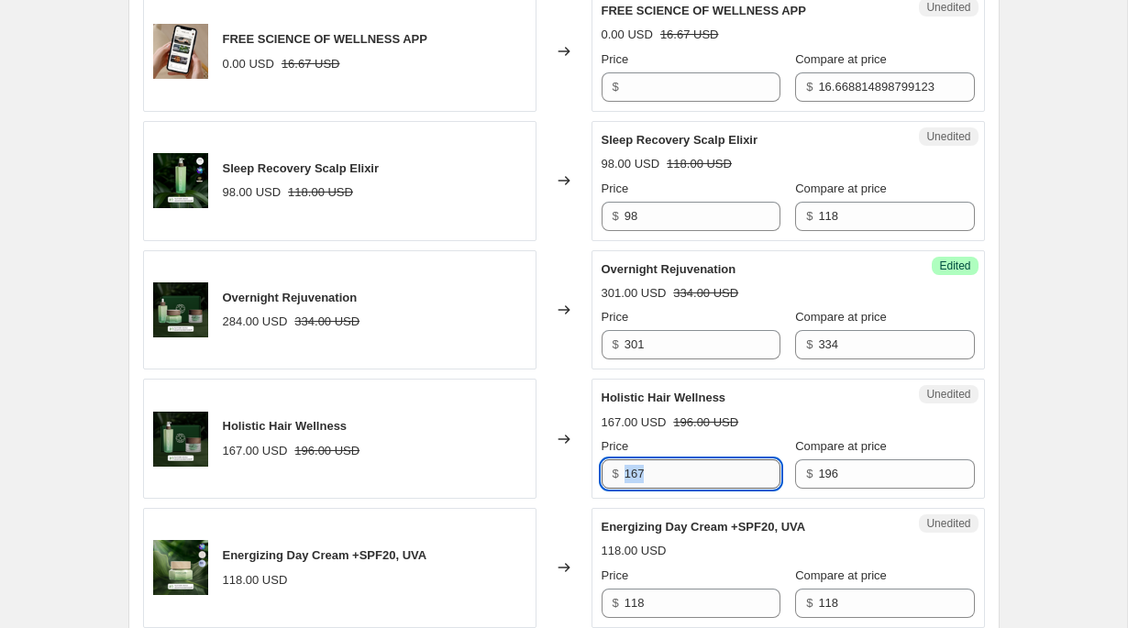
click at [692, 484] on input "167" at bounding box center [702, 473] width 156 height 29
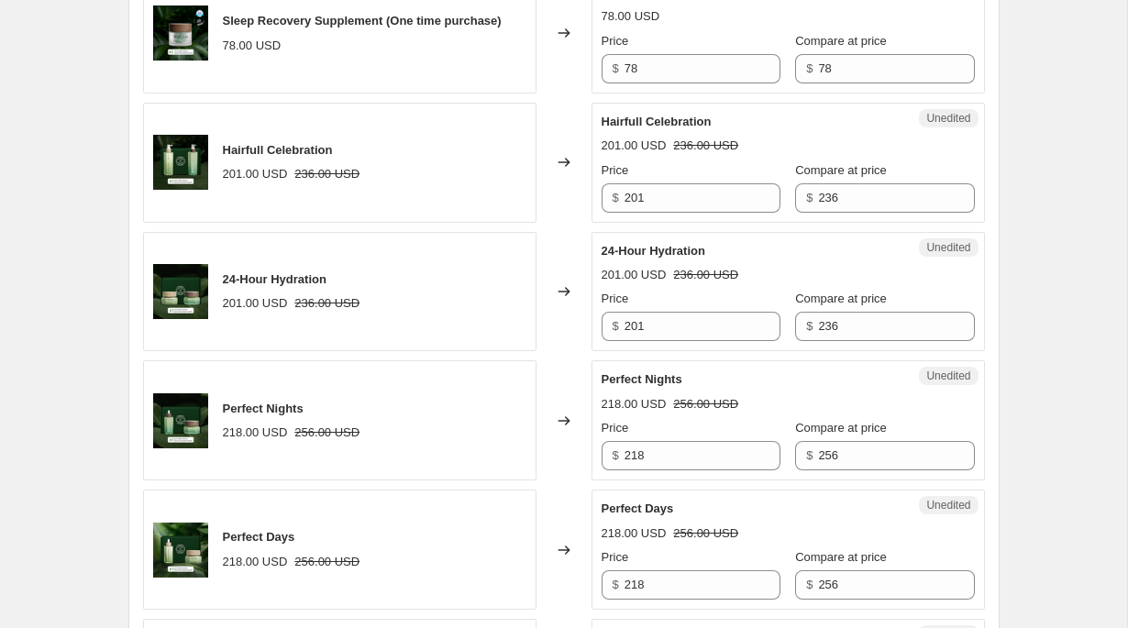
scroll to position [2063, 0]
type input "176"
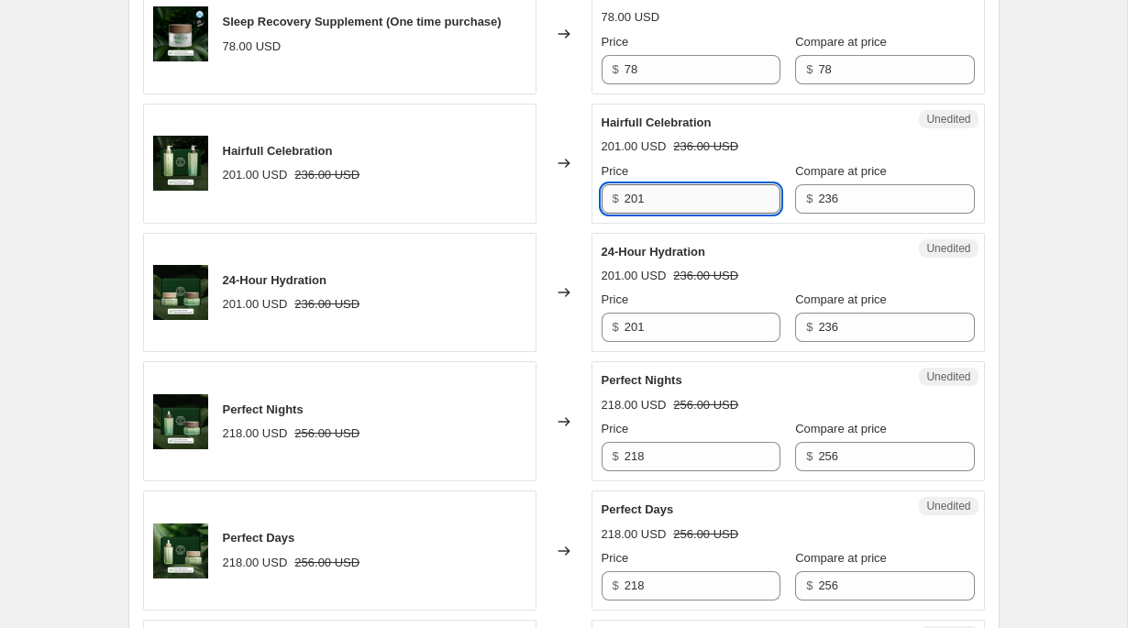
click at [730, 214] on input "201" at bounding box center [702, 198] width 156 height 29
type input "212"
click at [675, 342] on input "201" at bounding box center [702, 327] width 156 height 29
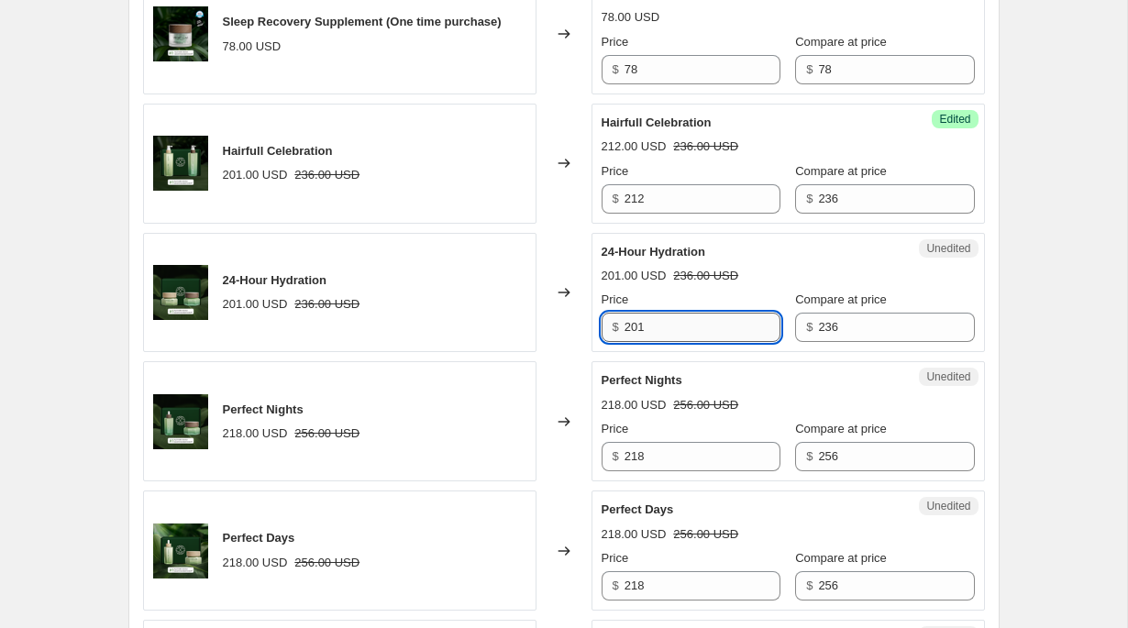
click at [675, 342] on input "201" at bounding box center [702, 327] width 156 height 29
paste input "12"
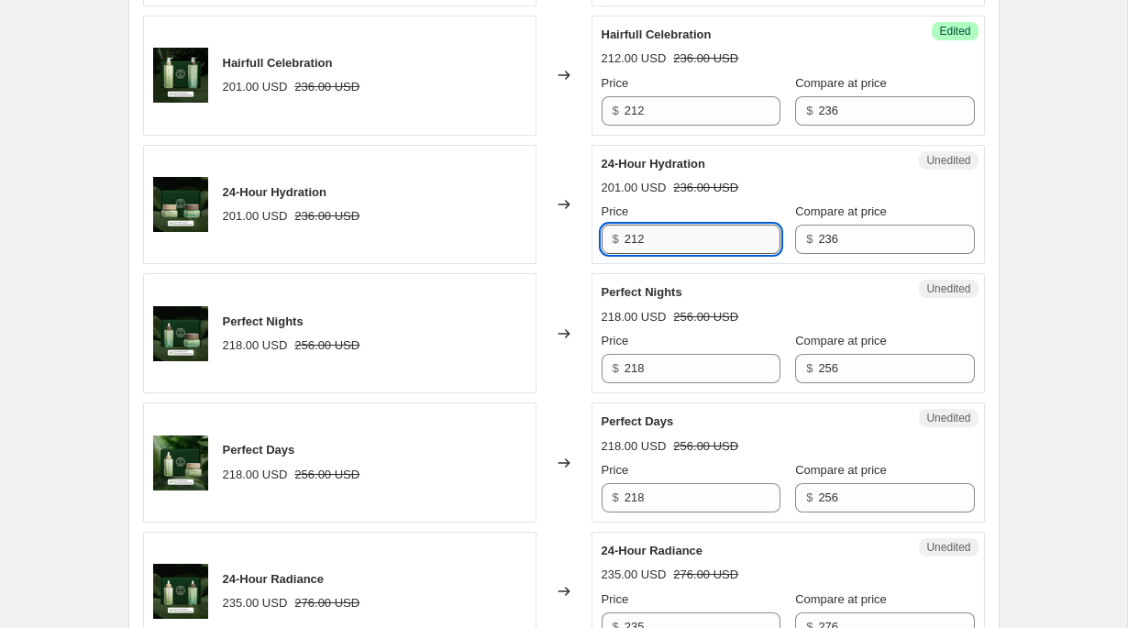
scroll to position [2168, 0]
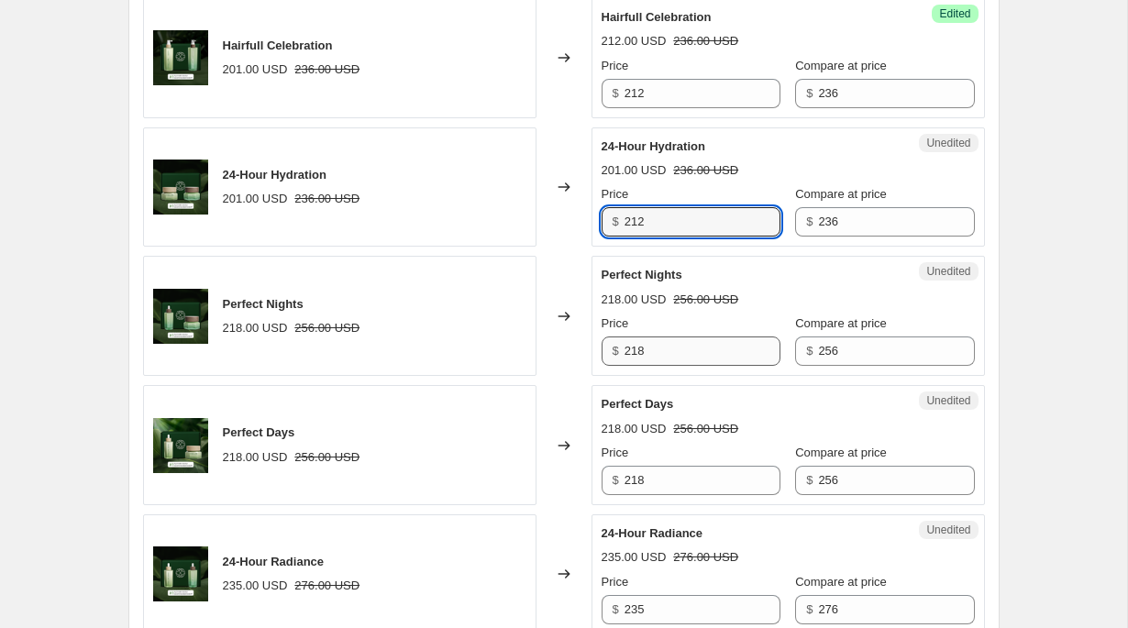
type input "212"
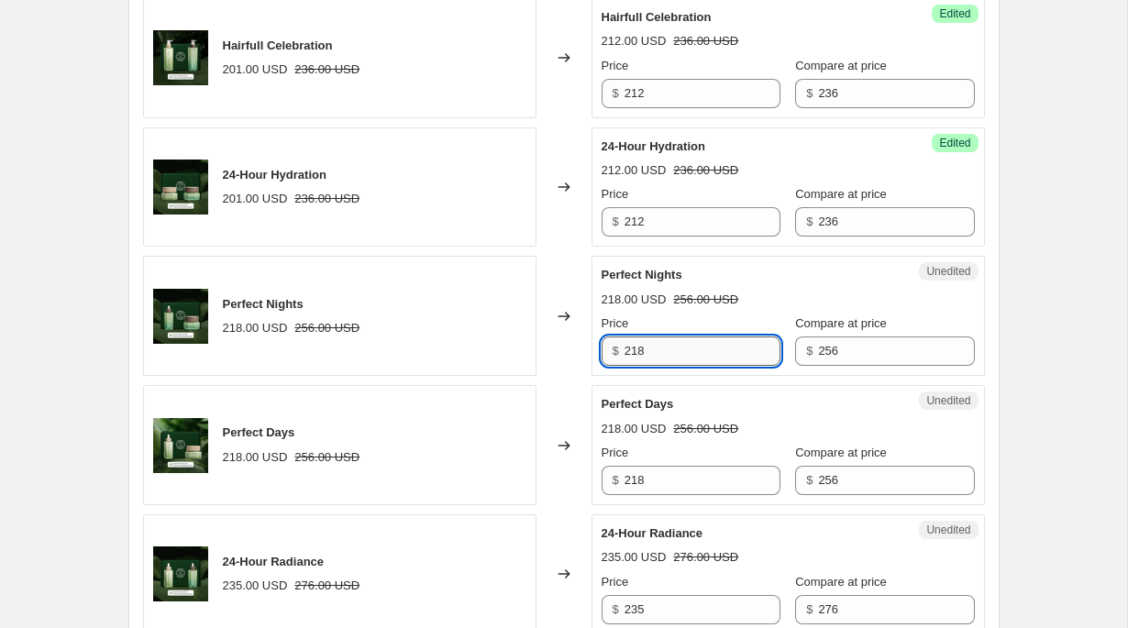
click at [675, 366] on input "218" at bounding box center [702, 350] width 156 height 29
type input "230"
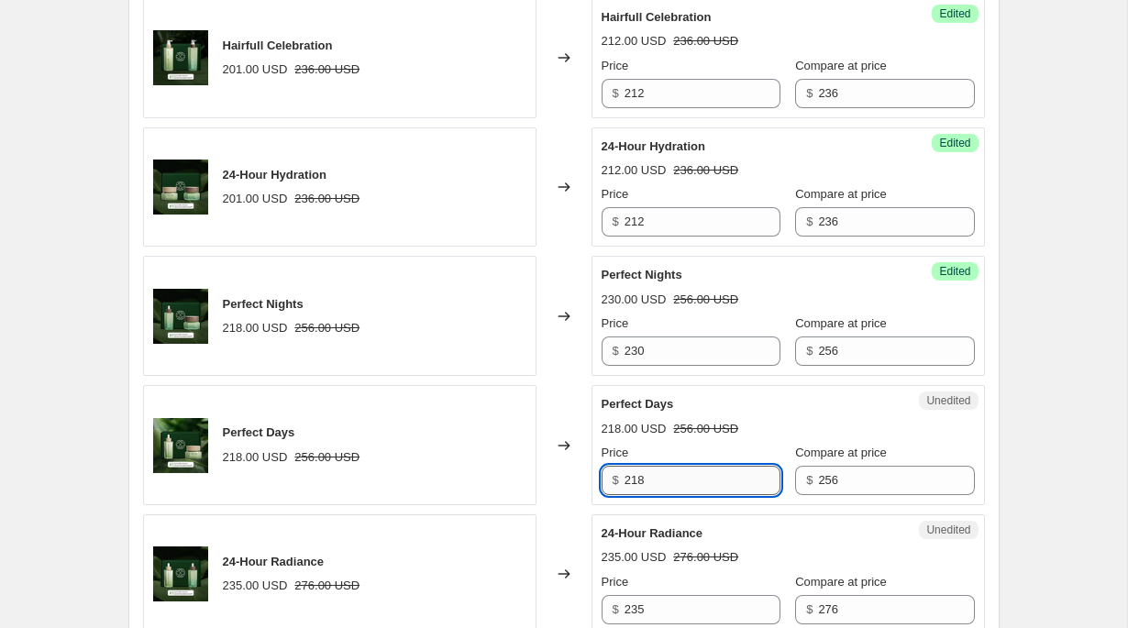
click at [678, 495] on input "218" at bounding box center [702, 480] width 156 height 29
paste input "30"
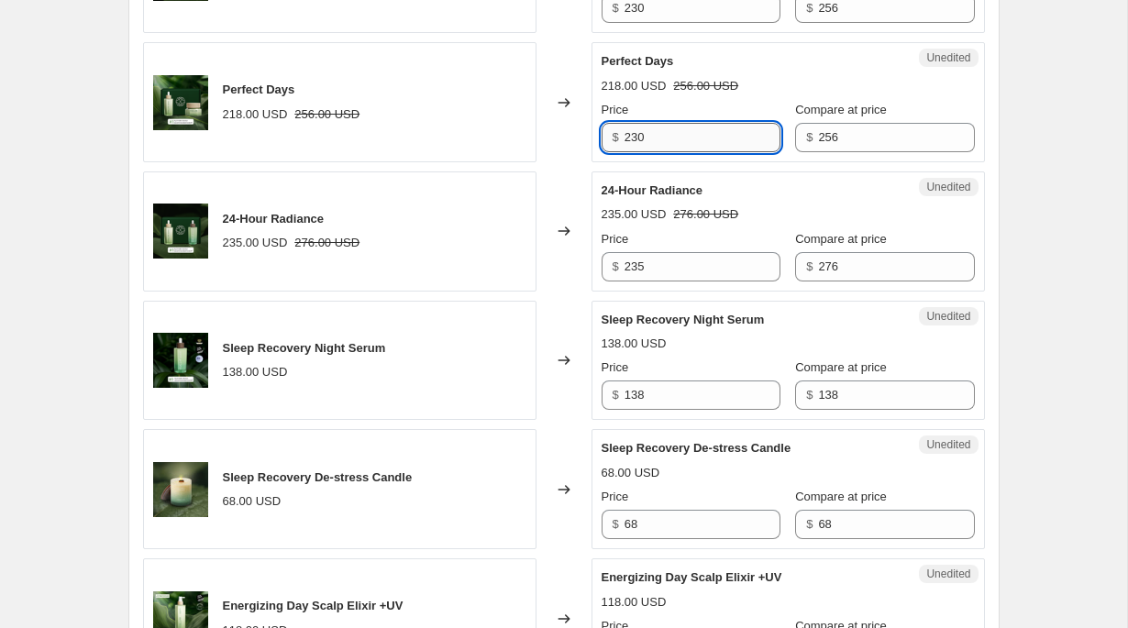
scroll to position [2518, 0]
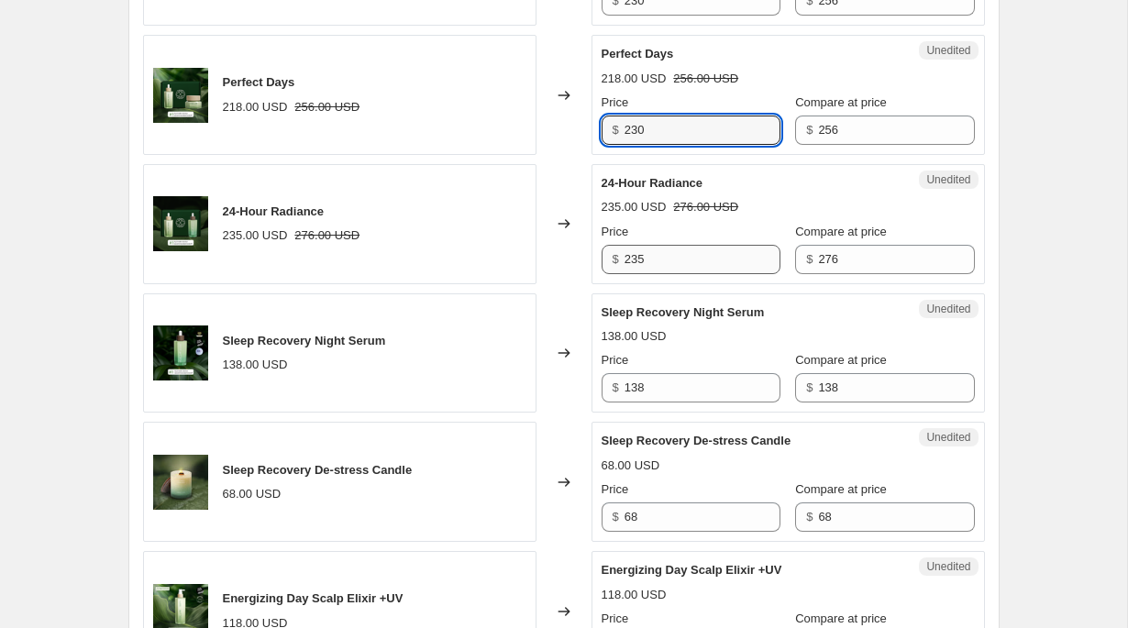
type input "230"
click at [702, 274] on input "235" at bounding box center [702, 259] width 156 height 29
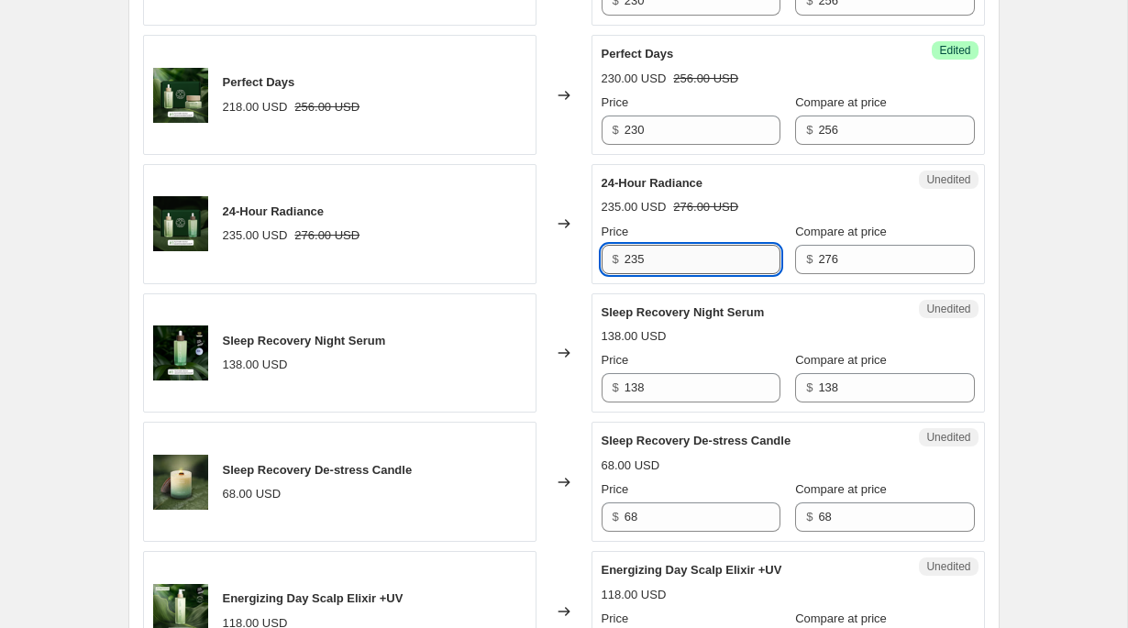
click at [702, 274] on input "235" at bounding box center [702, 259] width 156 height 29
type input "248"
click at [749, 216] on div "235.00 USD 276.00 USD" at bounding box center [787, 207] width 373 height 18
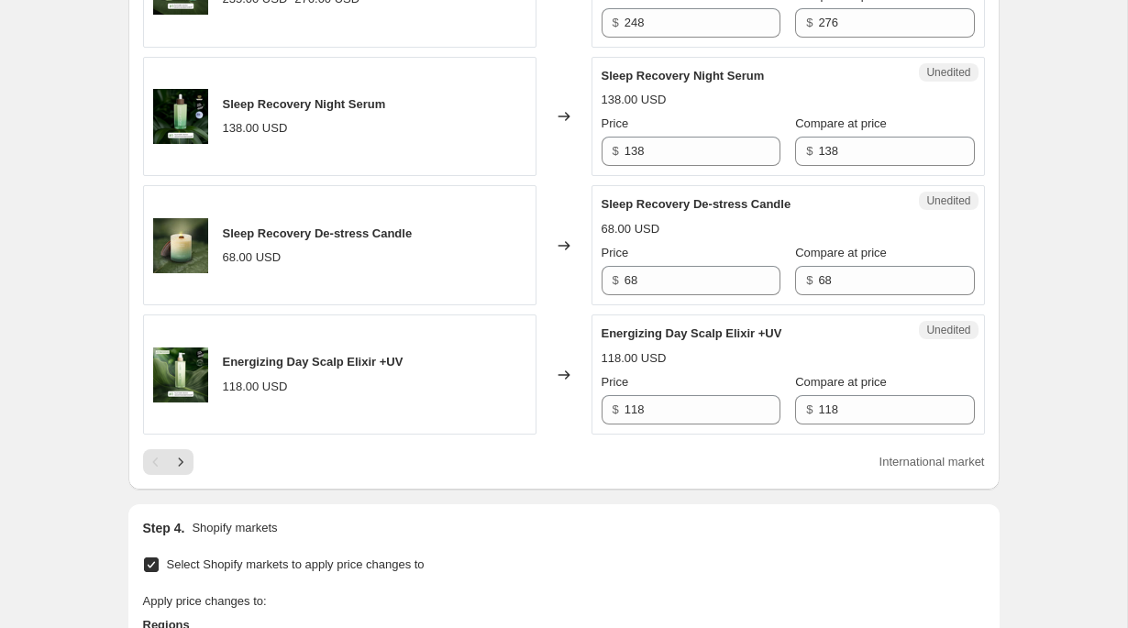
scroll to position [2889, 0]
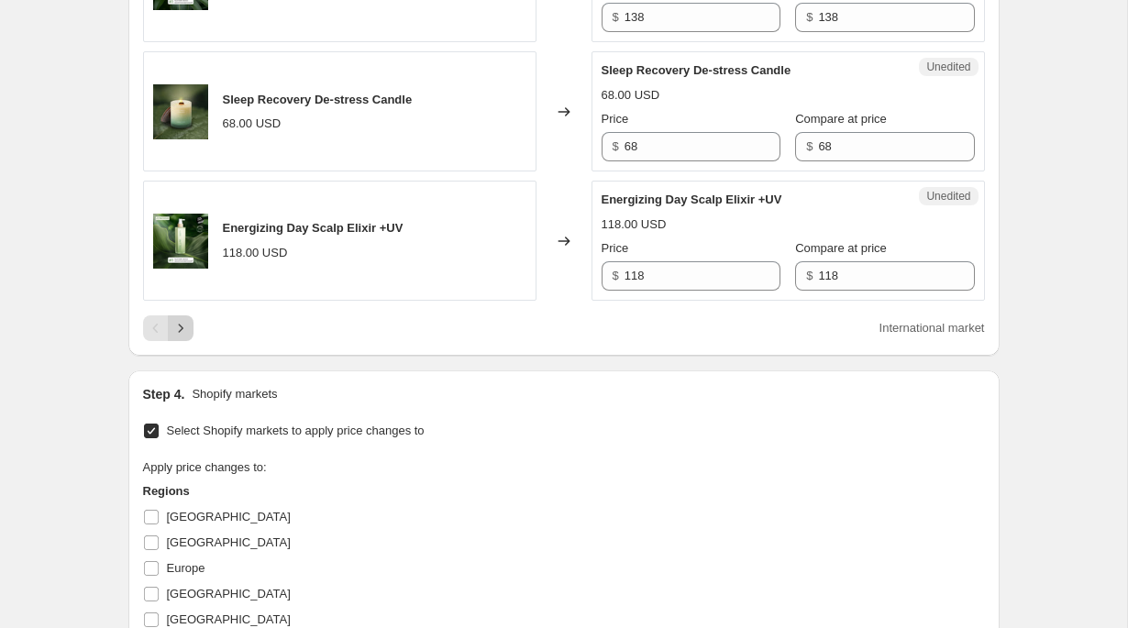
click at [186, 337] on icon "Next" at bounding box center [180, 328] width 18 height 18
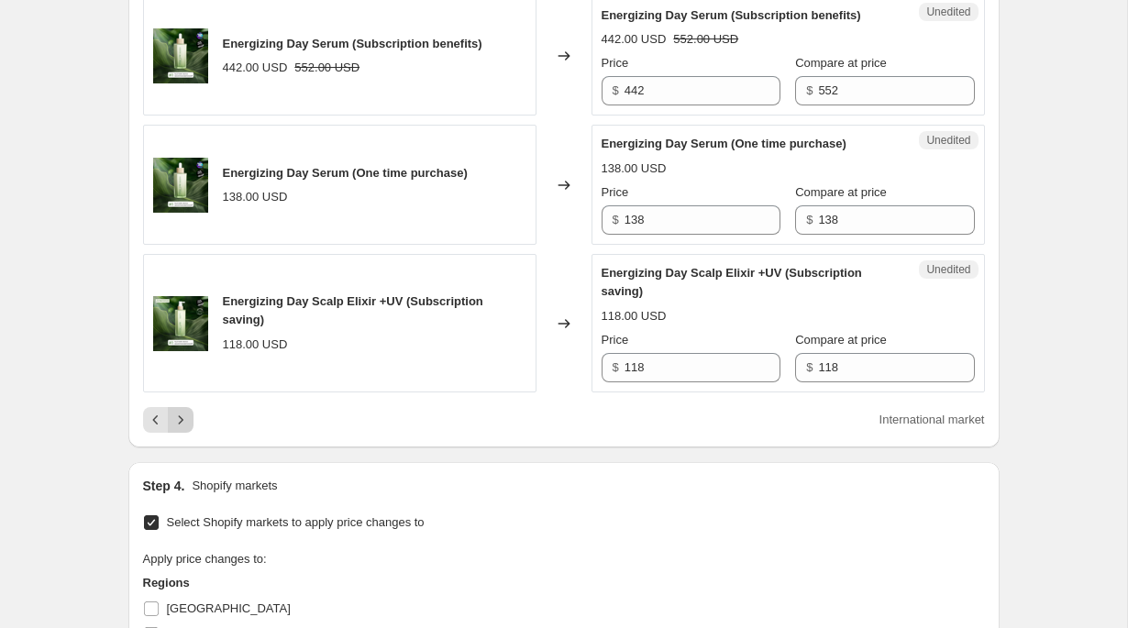
click at [175, 429] on icon "Next" at bounding box center [180, 420] width 18 height 18
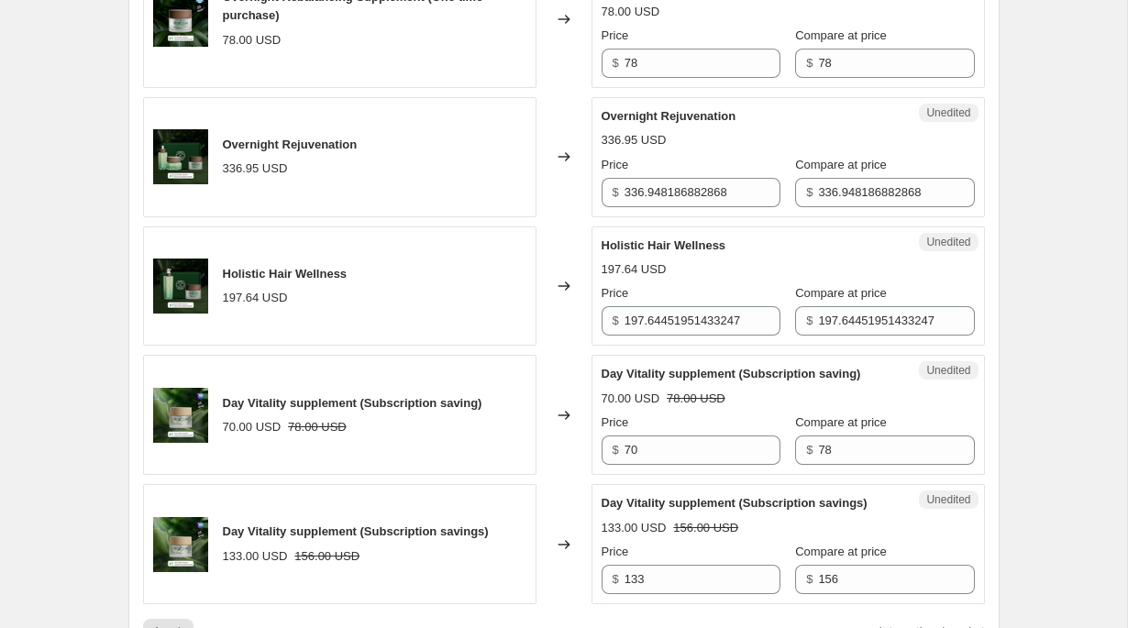
scroll to position [2649, 0]
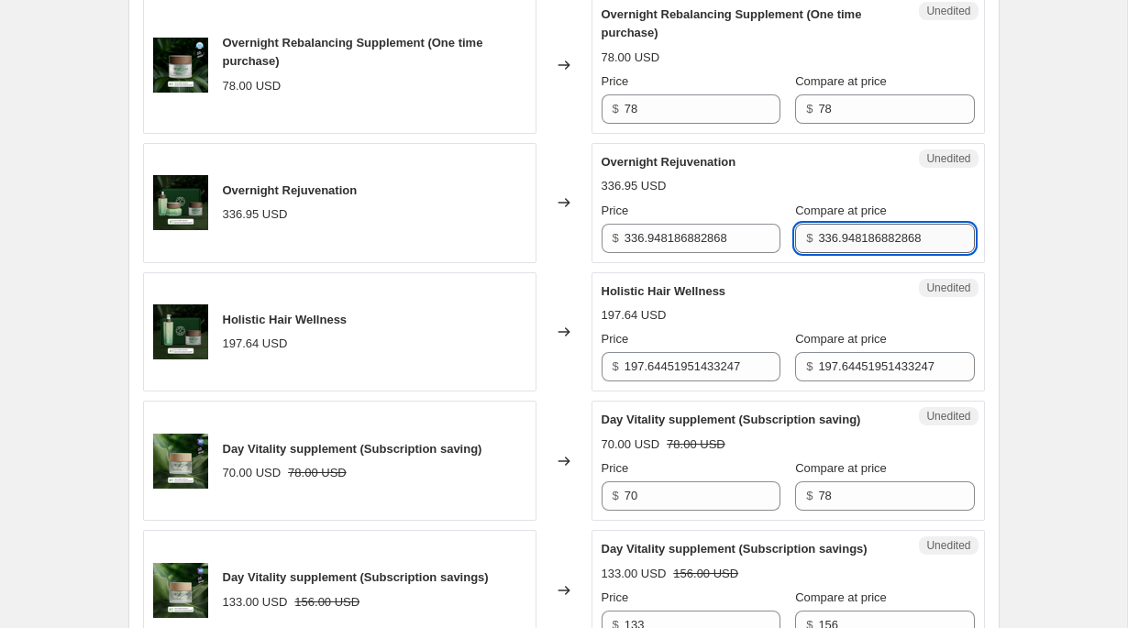
click at [865, 253] on input "336.948186882868" at bounding box center [896, 238] width 156 height 29
type input "334"
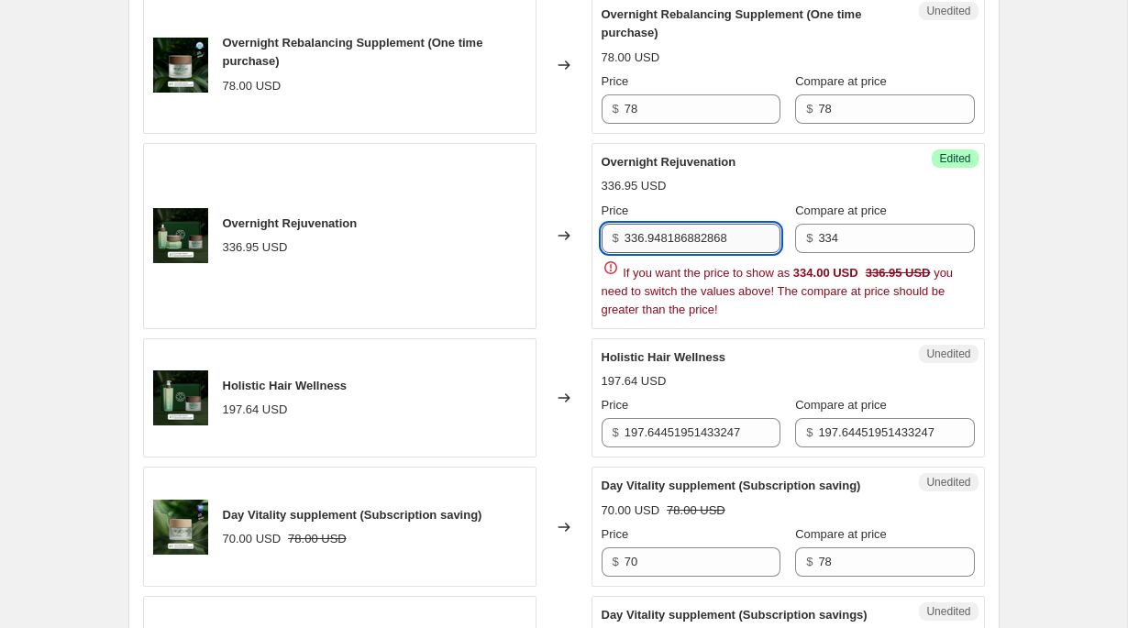
click at [706, 253] on input "336.948186882868" at bounding box center [702, 238] width 156 height 29
type input "301"
click at [761, 329] on div "Success Edited Overnight Rejuvenation 336.95 USD Price $ 301 Compare at price $…" at bounding box center [787, 236] width 393 height 186
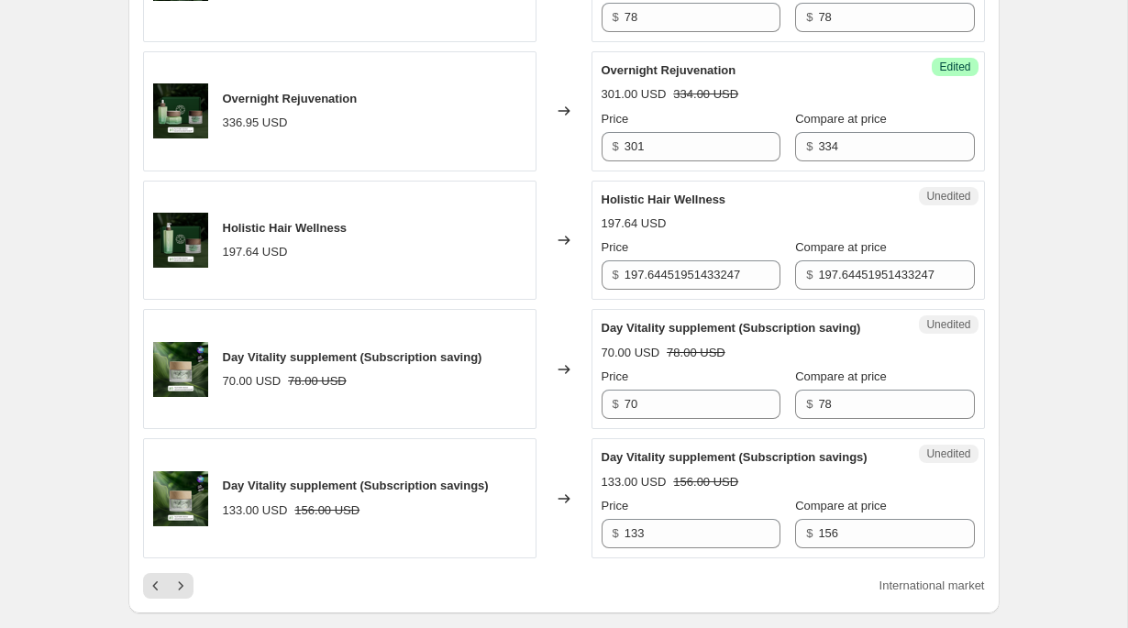
scroll to position [2757, 0]
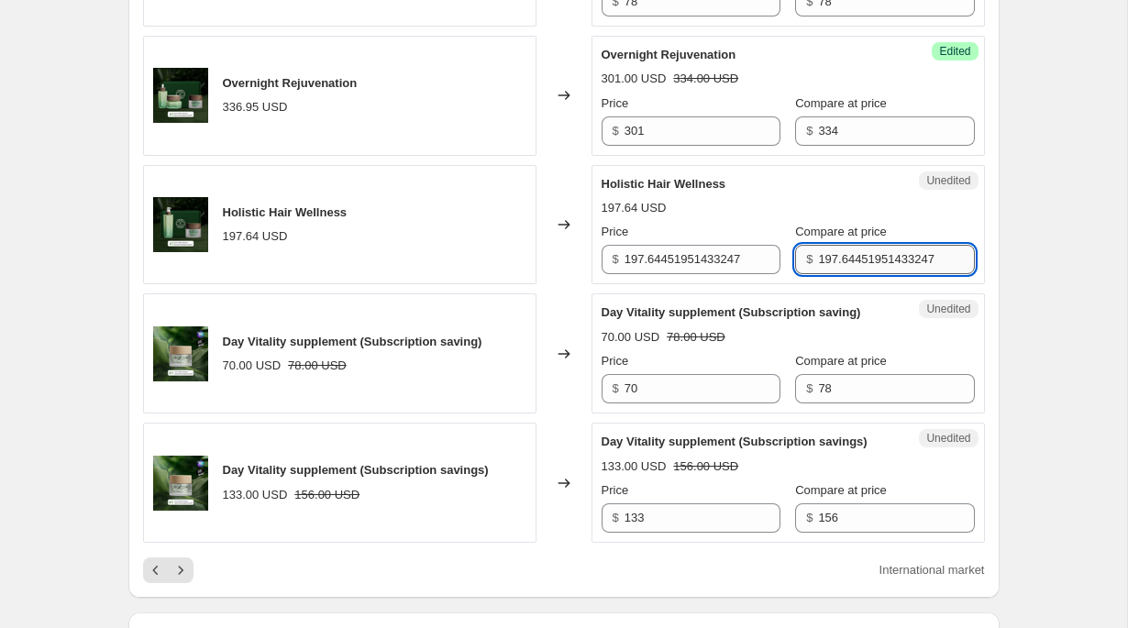
click at [847, 274] on input "197.64451951433247" at bounding box center [896, 259] width 156 height 29
type input "196"
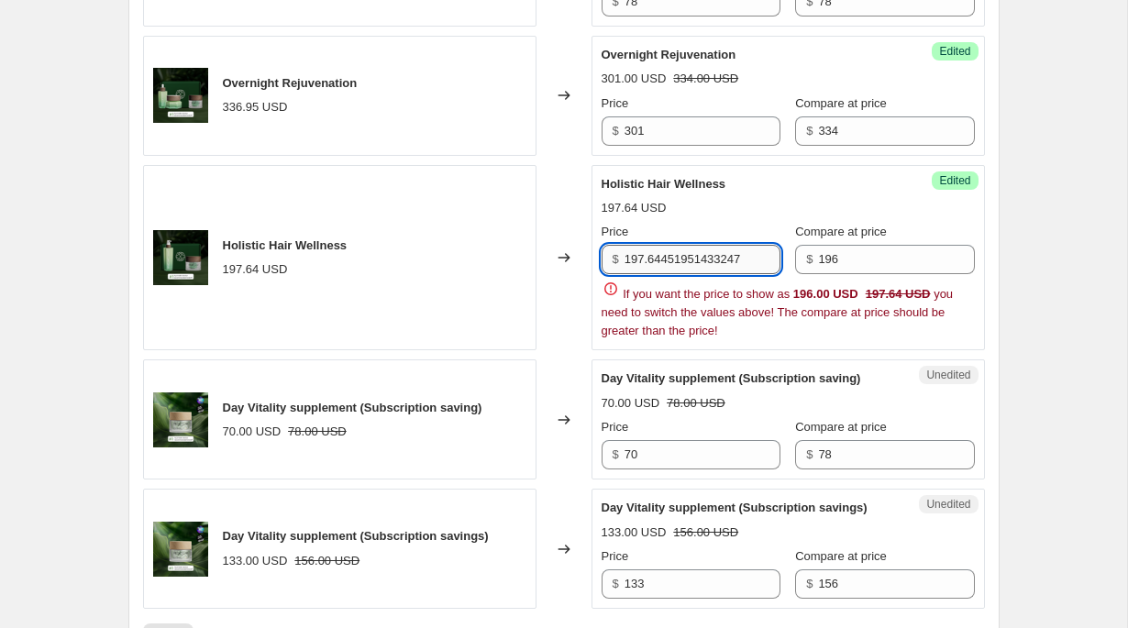
click at [666, 274] on input "197.64451951433247" at bounding box center [702, 259] width 156 height 29
type input "176"
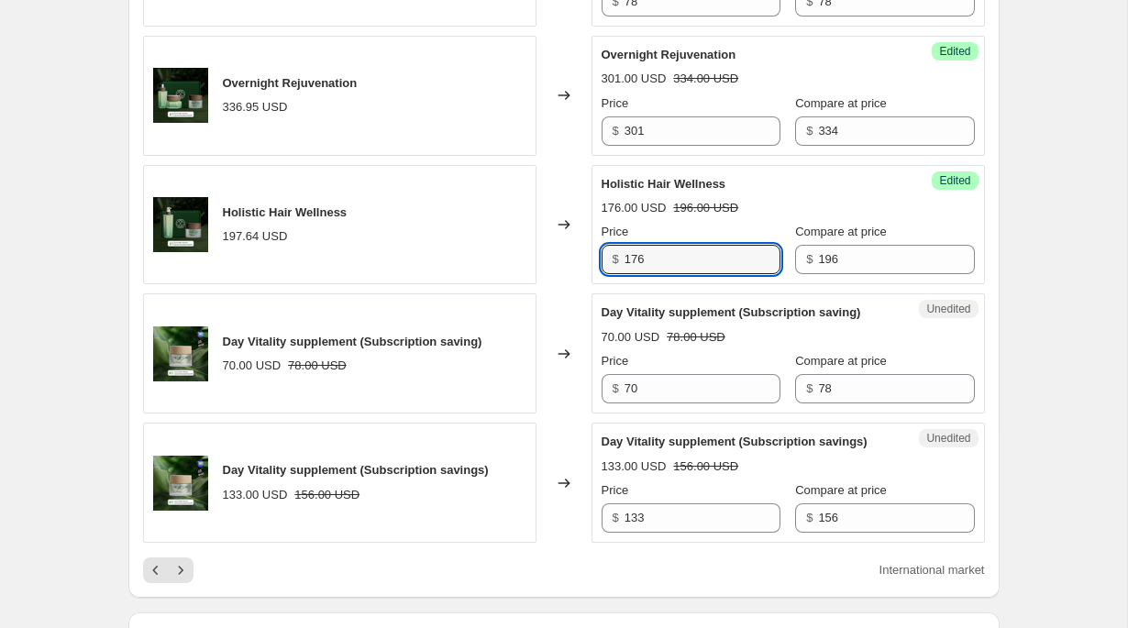
click at [754, 193] on div "Holistic Hair Wellness" at bounding box center [751, 184] width 300 height 18
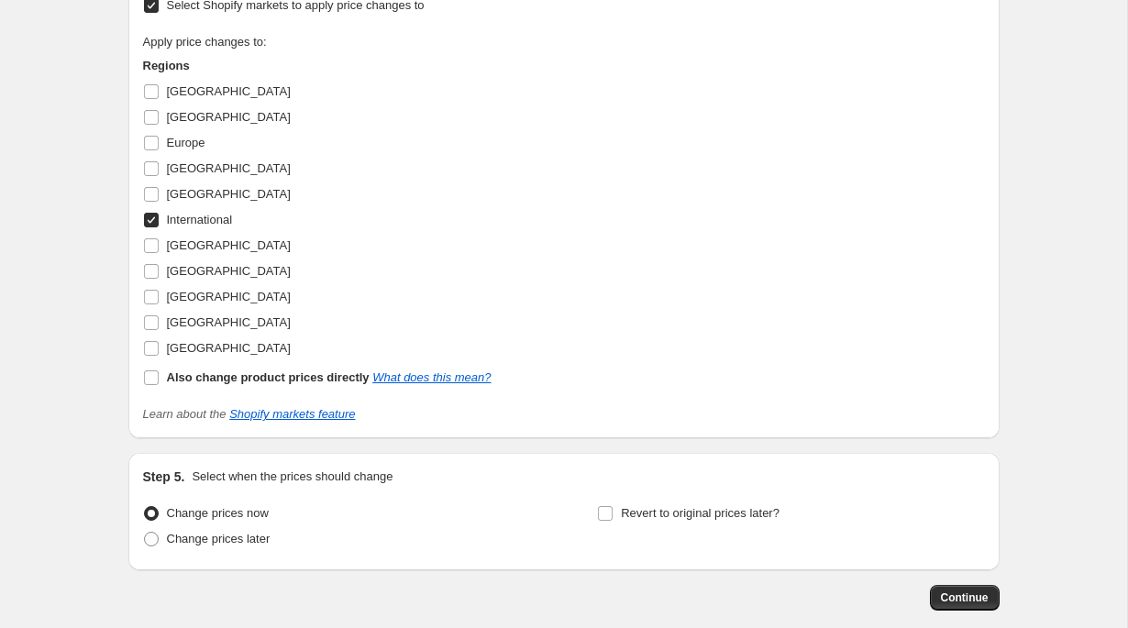
scroll to position [3739, 0]
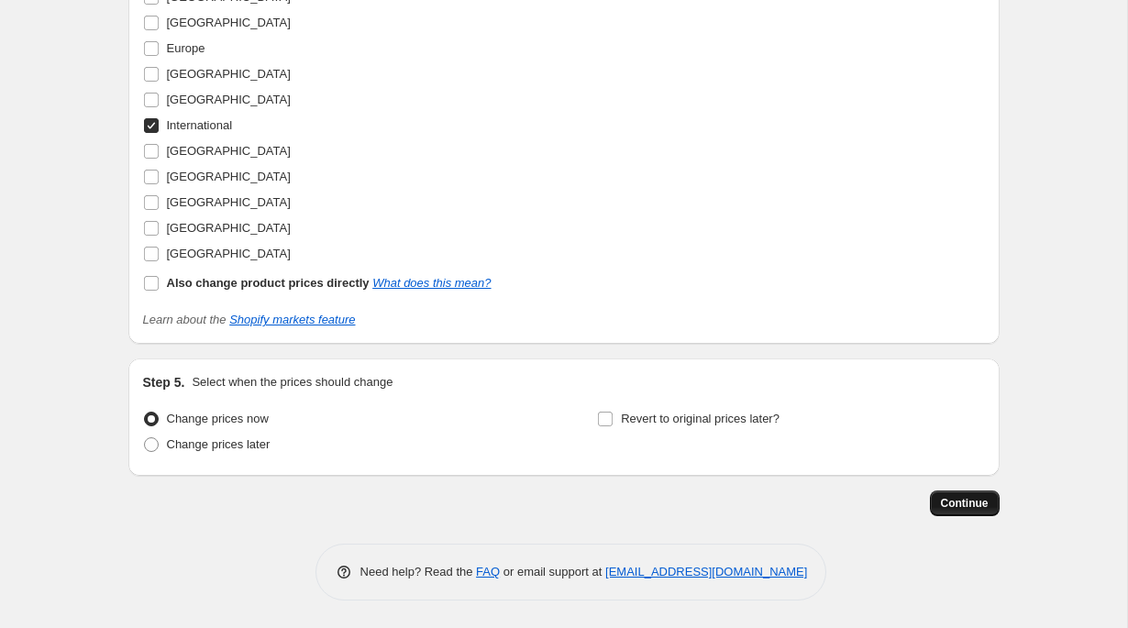
click at [953, 494] on button "Continue" at bounding box center [965, 503] width 70 height 26
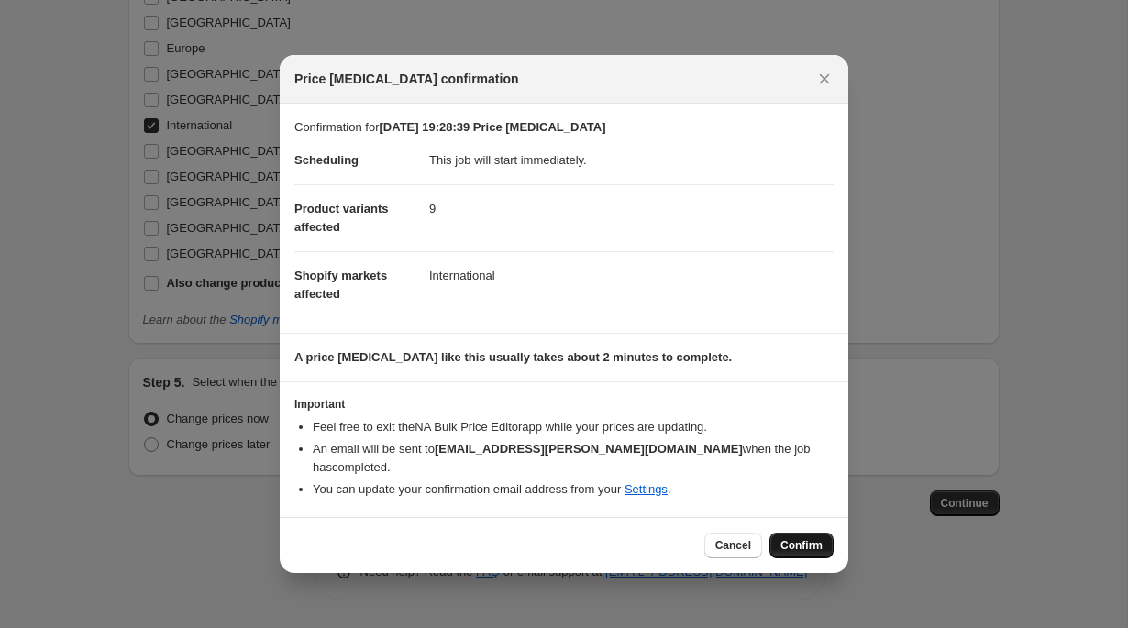
click at [800, 544] on span "Confirm" at bounding box center [801, 545] width 42 height 15
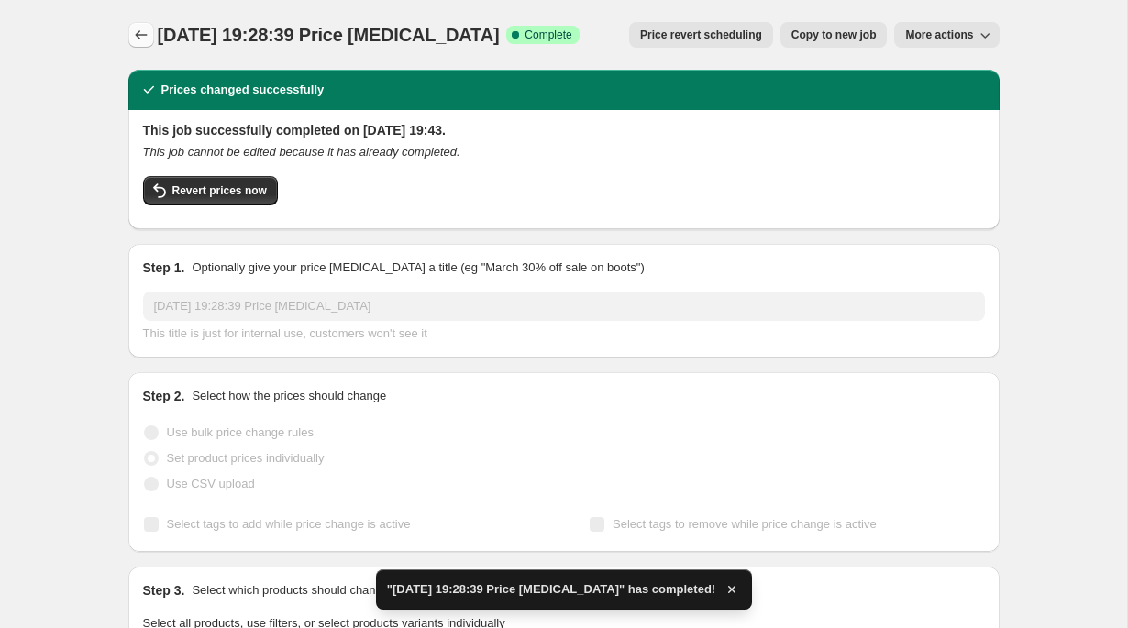
click at [136, 36] on icon "Price change jobs" at bounding box center [141, 35] width 18 height 18
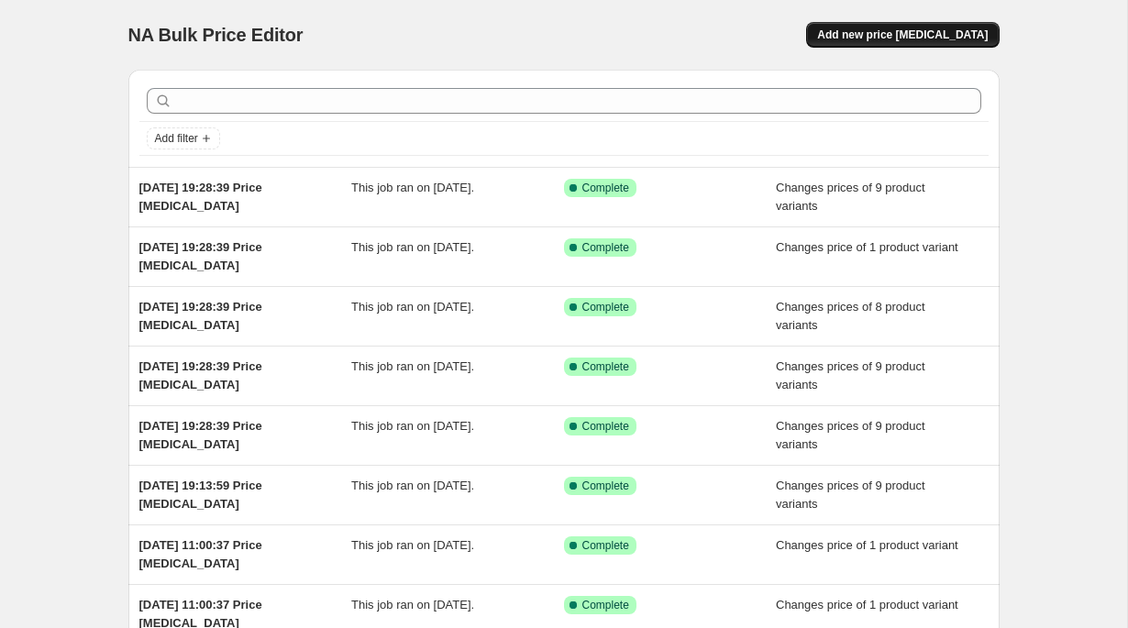
click at [881, 35] on span "Add new price change job" at bounding box center [902, 35] width 171 height 15
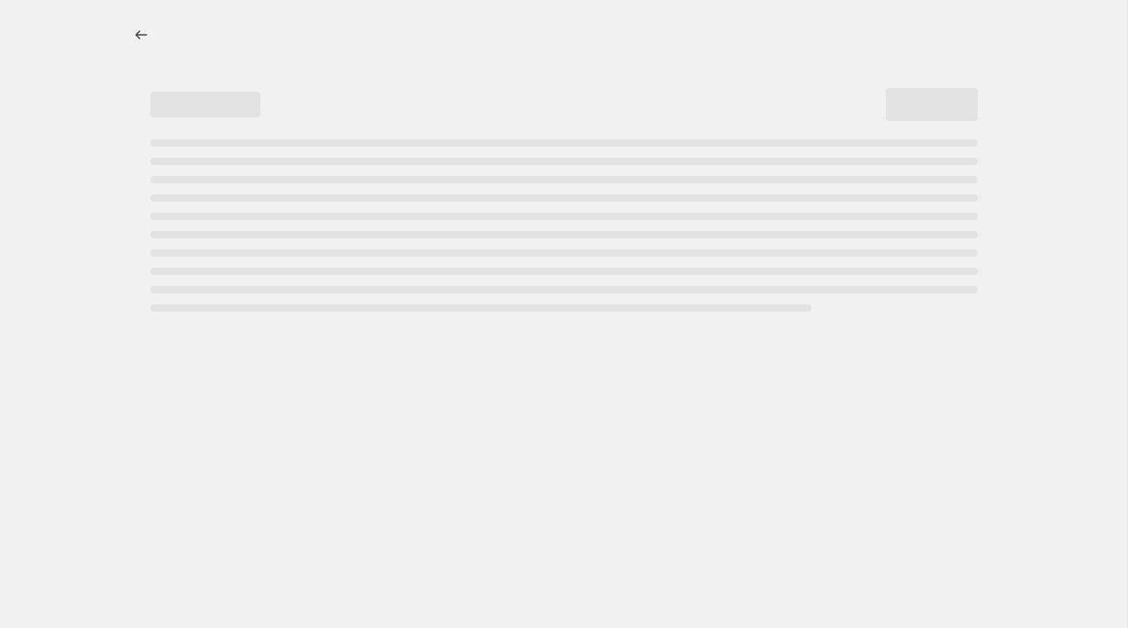
select select "percentage"
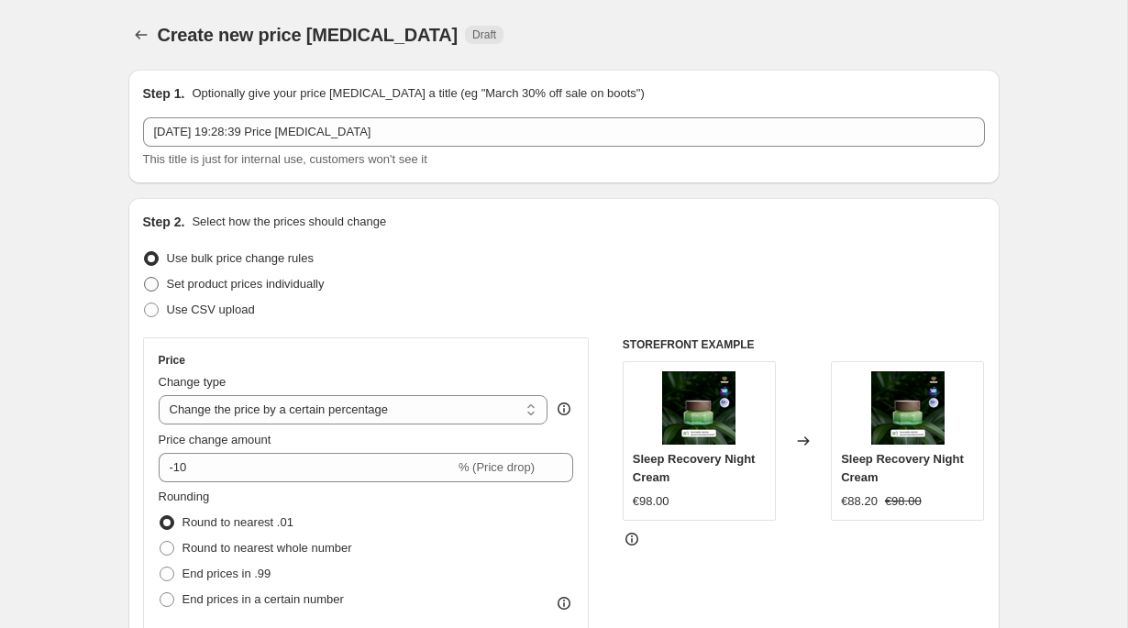
click at [285, 284] on span "Set product prices individually" at bounding box center [246, 284] width 158 height 14
click at [145, 278] on input "Set product prices individually" at bounding box center [144, 277] width 1 height 1
radio input "true"
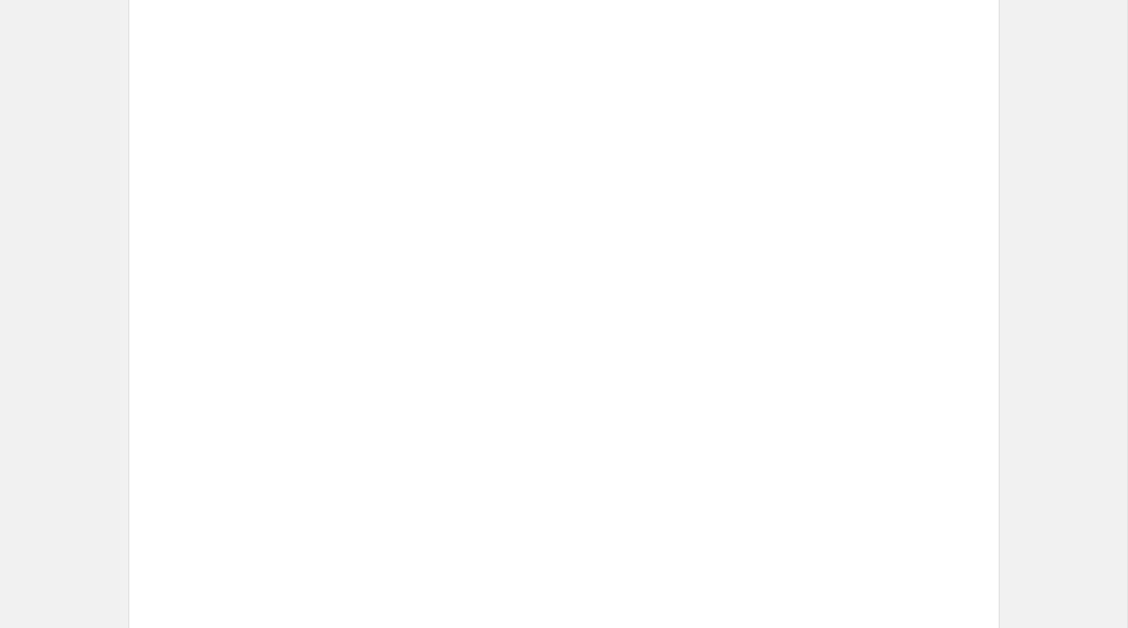
scroll to position [3003, 0]
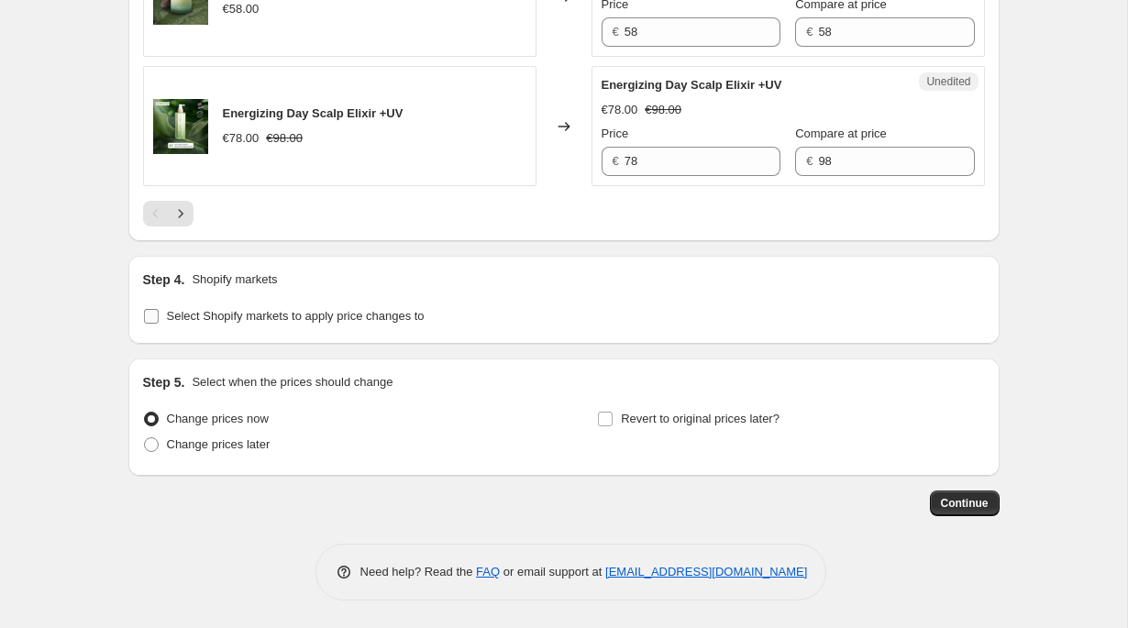
click at [333, 323] on span "Select Shopify markets to apply price changes to" at bounding box center [296, 316] width 258 height 14
click at [159, 324] on input "Select Shopify markets to apply price changes to" at bounding box center [151, 316] width 15 height 15
checkbox input "true"
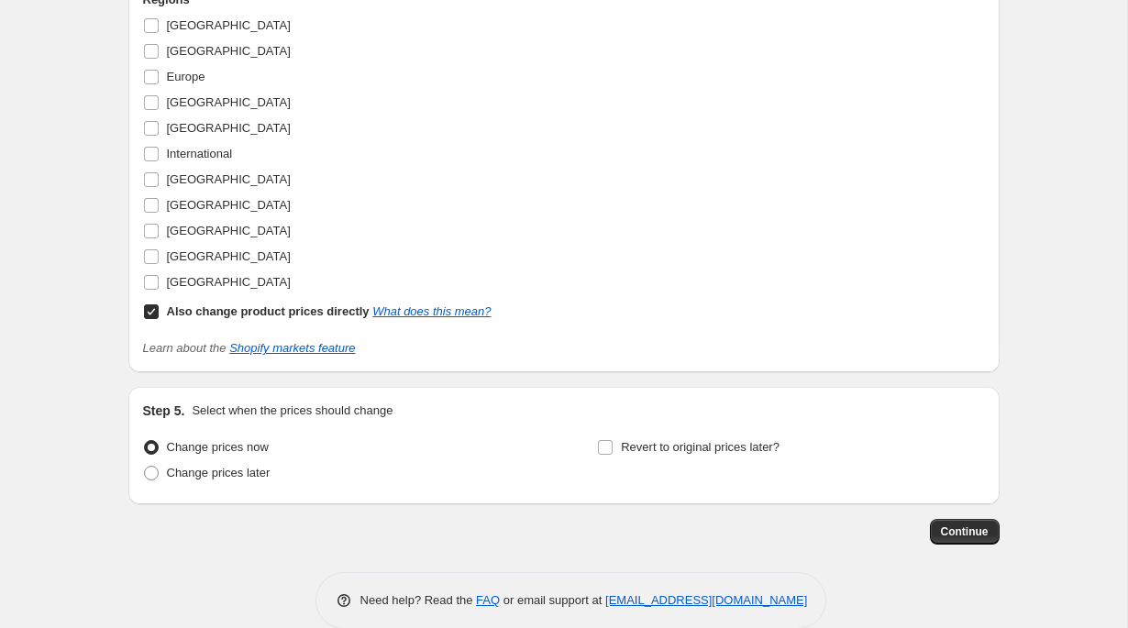
scroll to position [3378, 0]
click at [180, 34] on span "Australia" at bounding box center [229, 27] width 124 height 14
click at [159, 35] on input "Australia" at bounding box center [151, 27] width 15 height 15
checkbox input "true"
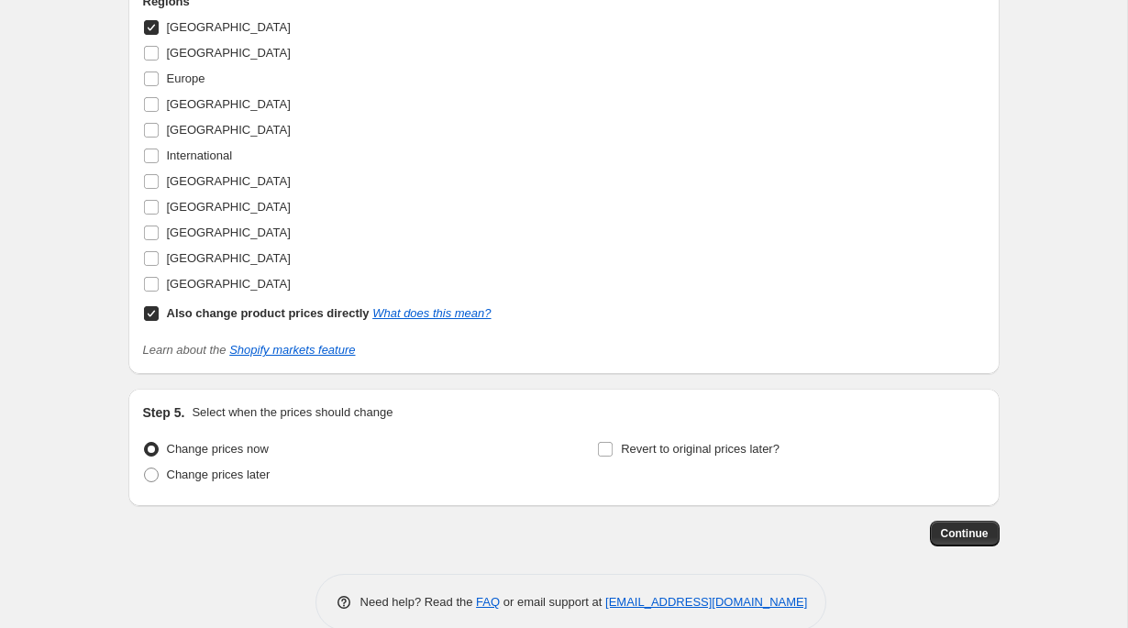
click at [276, 320] on b "Also change product prices directly" at bounding box center [268, 313] width 203 height 14
click at [159, 321] on input "Also change product prices directly What does this mean?" at bounding box center [151, 313] width 15 height 15
checkbox input "false"
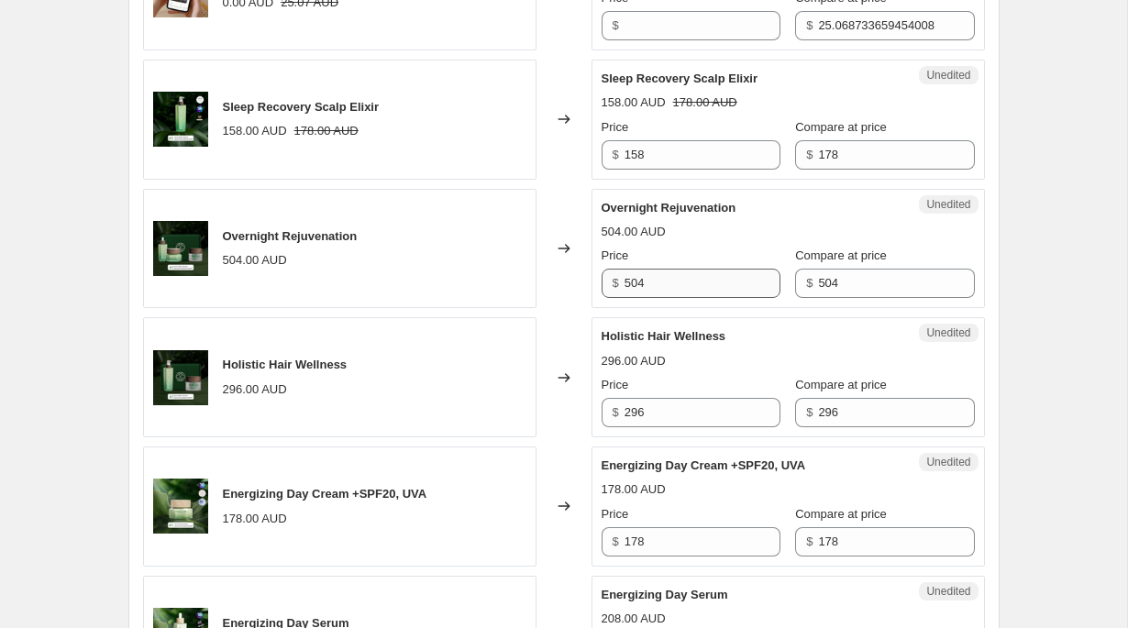
scroll to position [938, 0]
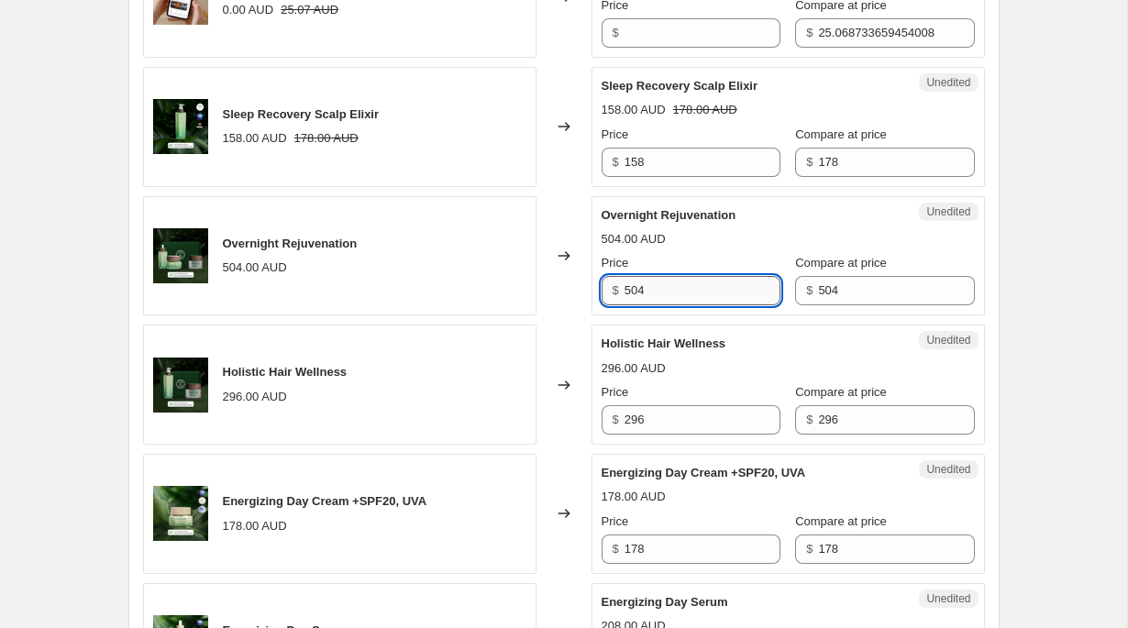
click at [695, 289] on input "504" at bounding box center [702, 290] width 156 height 29
click at [717, 280] on input "454" at bounding box center [702, 290] width 156 height 29
type input "454"
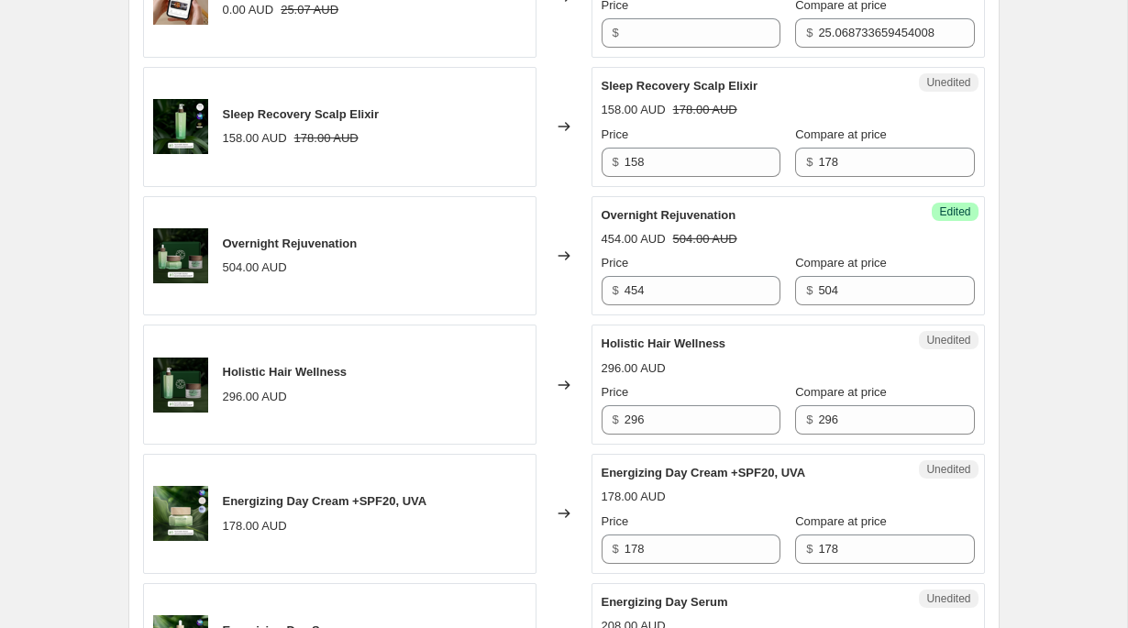
click at [720, 247] on div "454.00 AUD 504.00 AUD" at bounding box center [787, 239] width 373 height 18
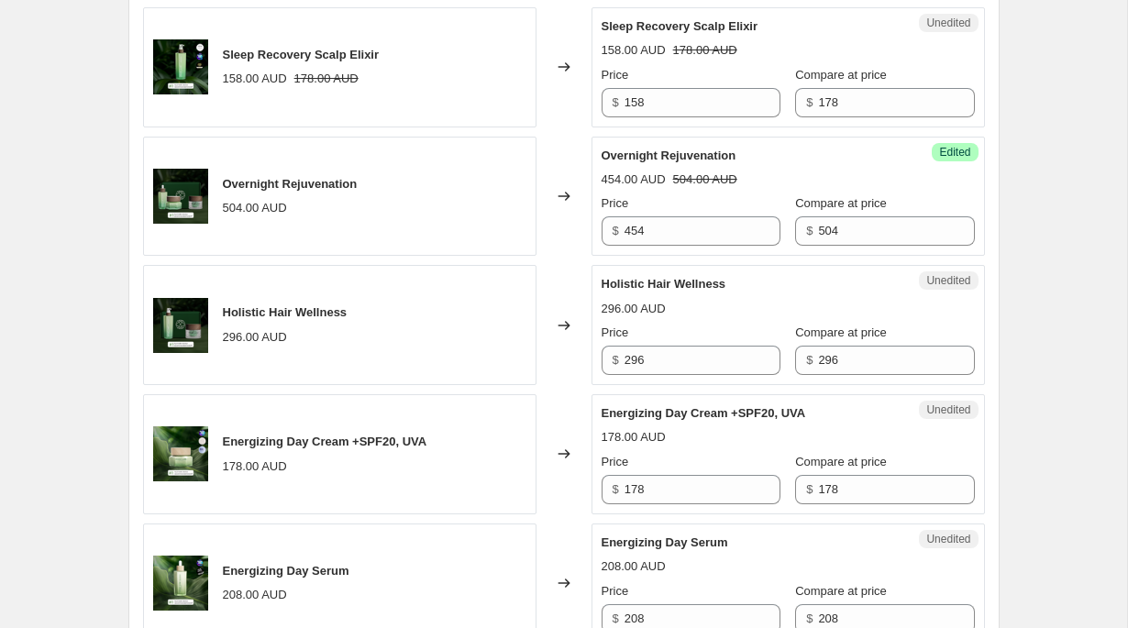
scroll to position [998, 0]
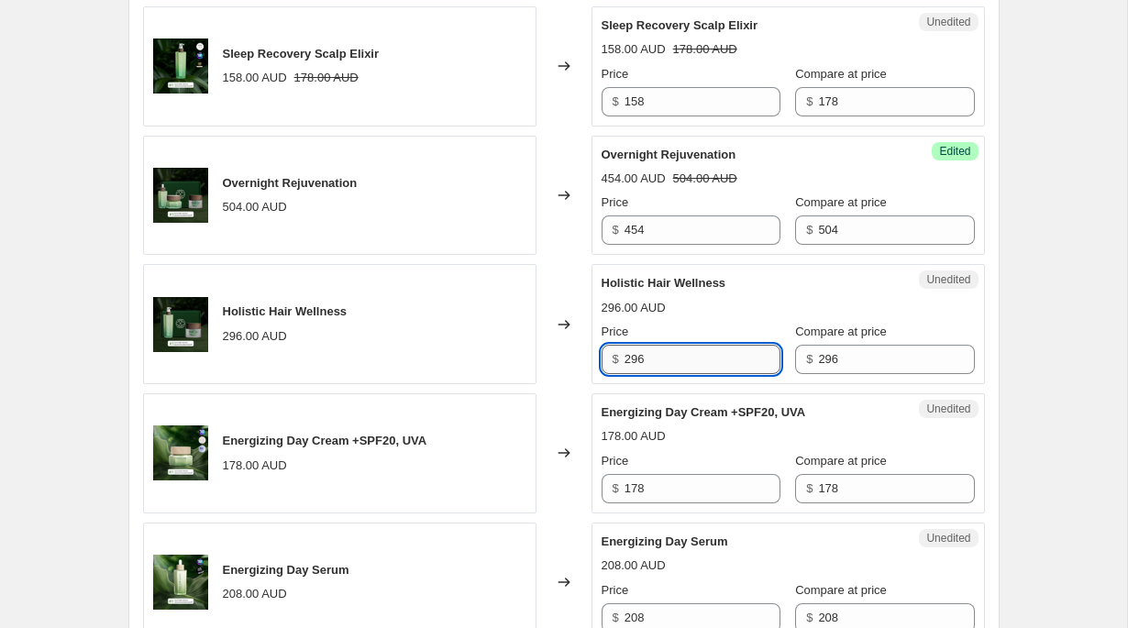
click at [725, 358] on input "296" at bounding box center [702, 359] width 156 height 29
type input "266"
click at [763, 300] on div "296.00 AUD" at bounding box center [787, 308] width 373 height 18
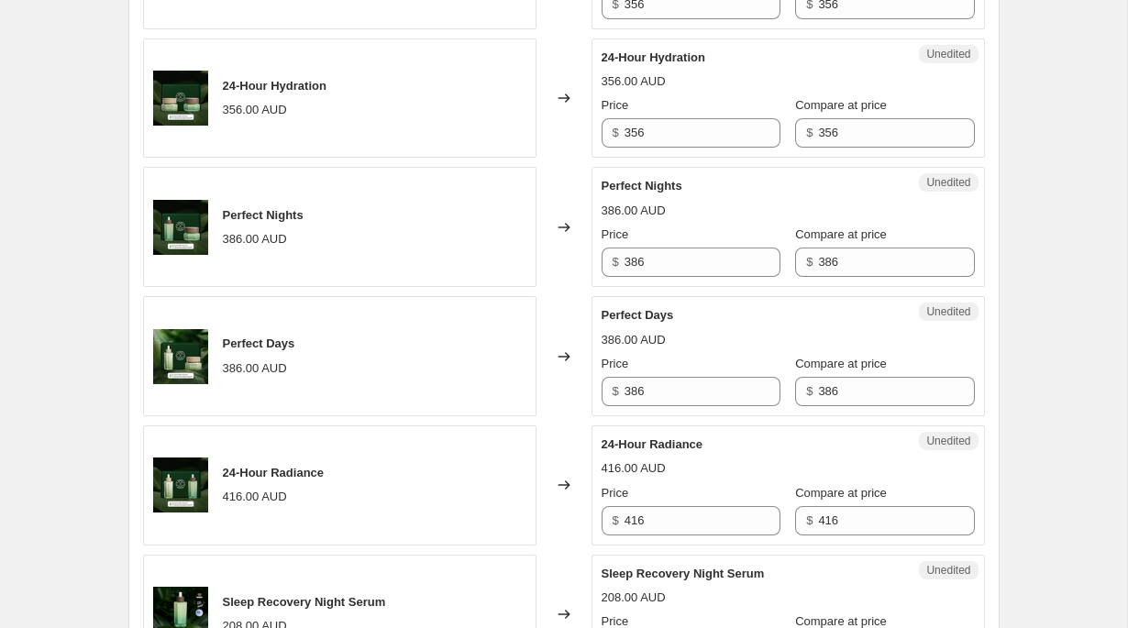
scroll to position [2282, 0]
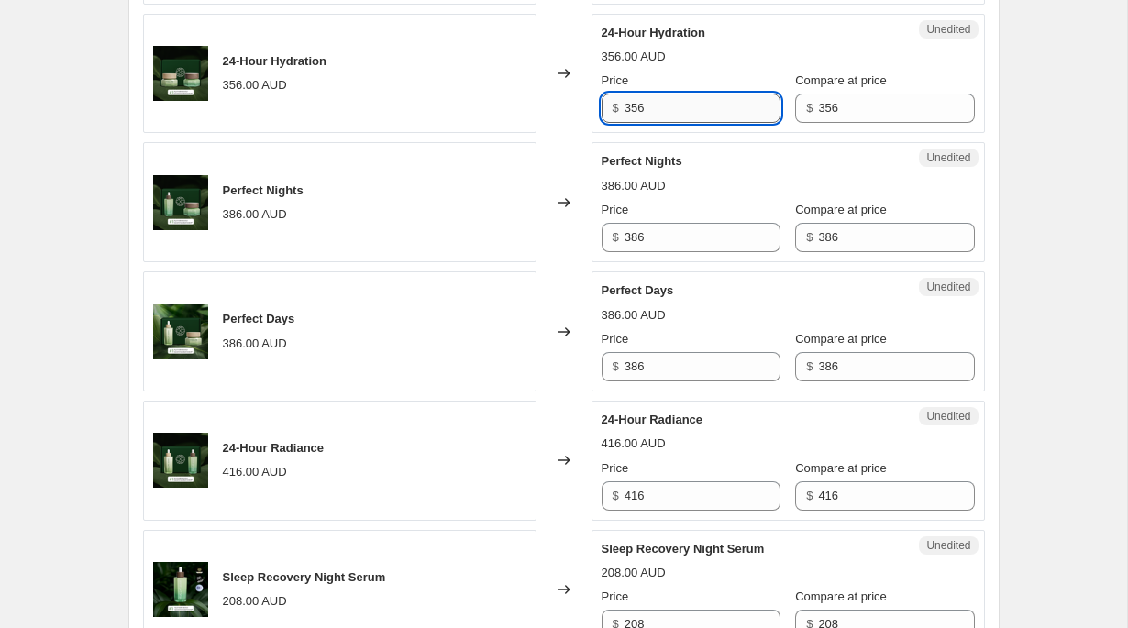
click at [698, 123] on input "356" at bounding box center [702, 108] width 156 height 29
type input "320"
click at [696, 252] on input "386" at bounding box center [702, 237] width 156 height 29
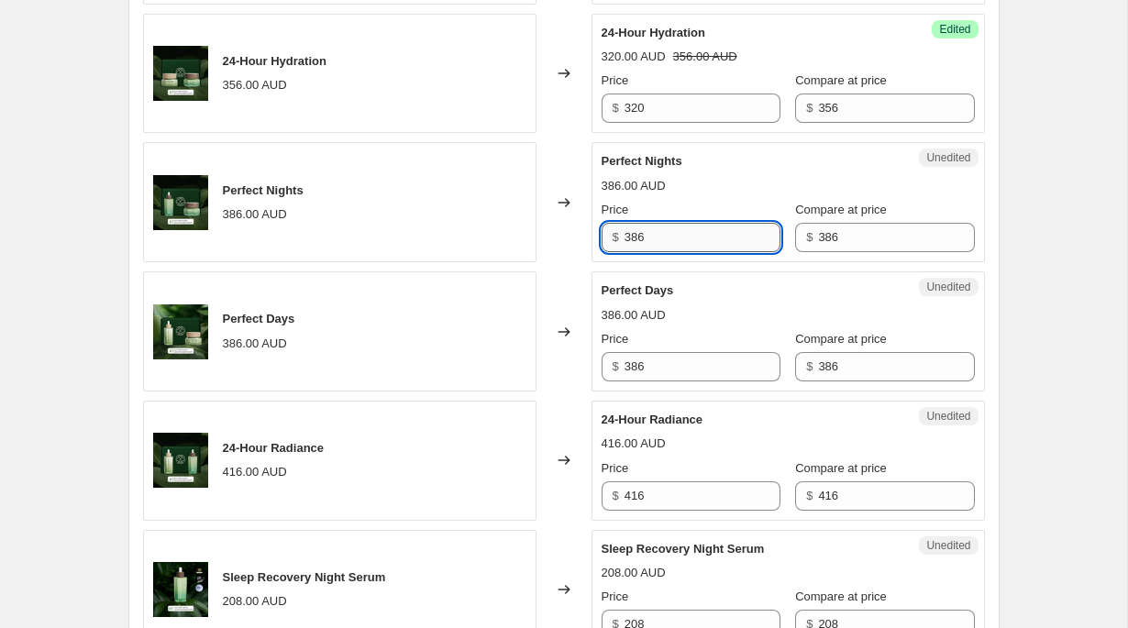
click at [696, 252] on input "386" at bounding box center [702, 237] width 156 height 29
paste input "20"
type input "320"
click at [749, 246] on div "Perfect Nights 386.00 AUD Price $ 320 Compare at price $ 386" at bounding box center [787, 202] width 373 height 100
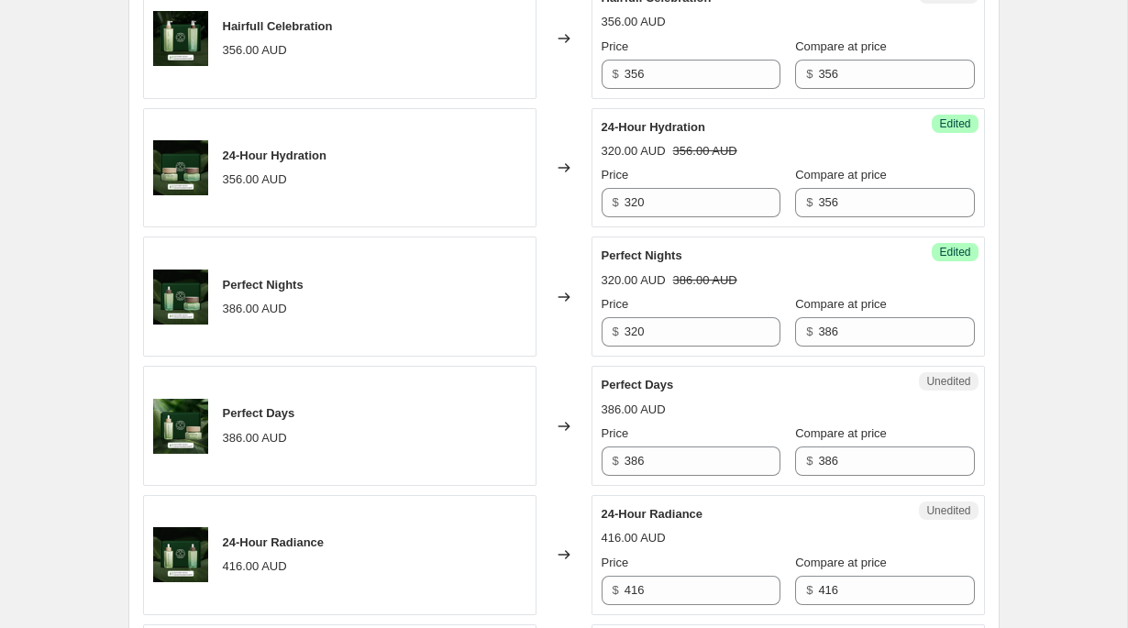
scroll to position [2186, 0]
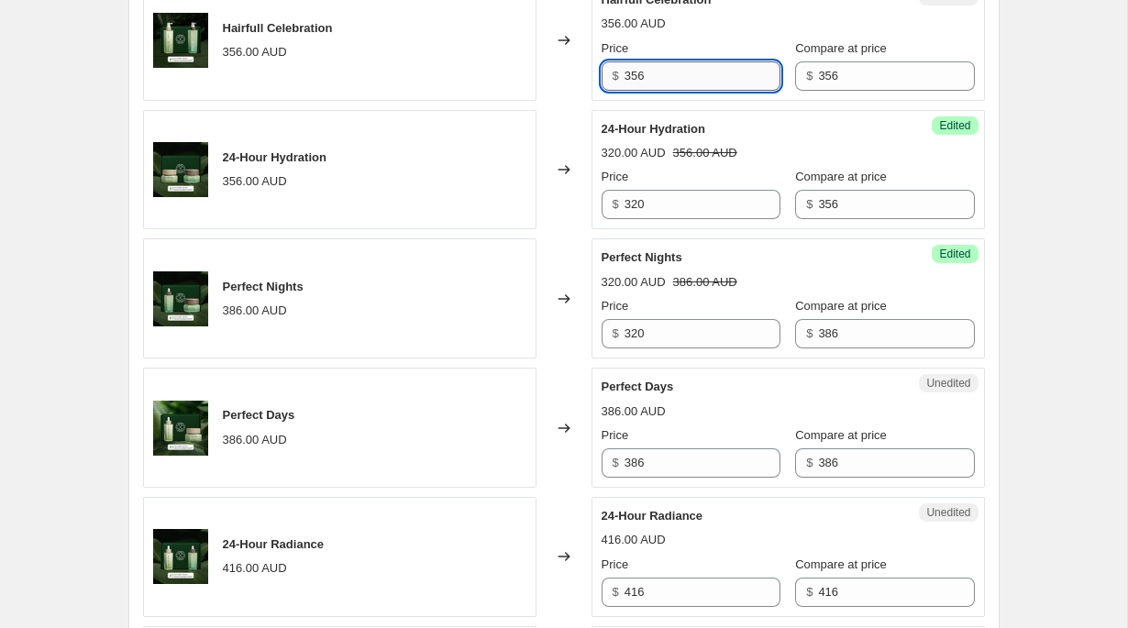
click at [722, 91] on input "356" at bounding box center [702, 75] width 156 height 29
paste input "20"
type input "320"
click at [730, 187] on div "Success Edited 24-Hour Hydration 320.00 AUD 356.00 AUD Price $ 320 Compare at p…" at bounding box center [787, 170] width 393 height 120
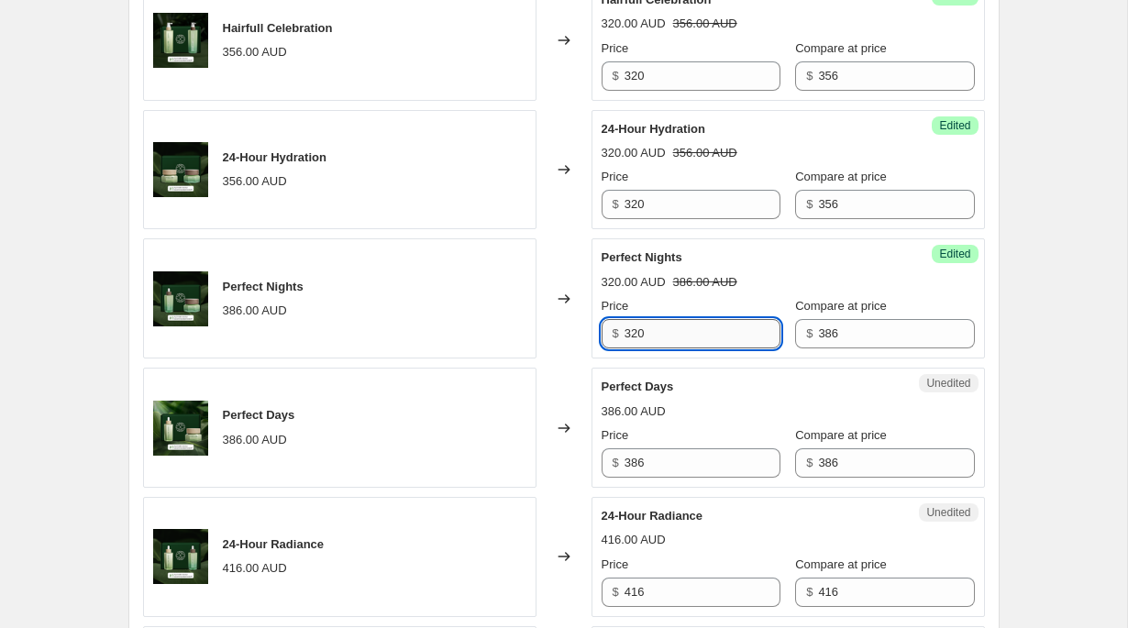
click at [667, 348] on input "320" at bounding box center [702, 333] width 156 height 29
type input "347"
click at [714, 292] on strike "386.00 AUD" at bounding box center [705, 282] width 64 height 18
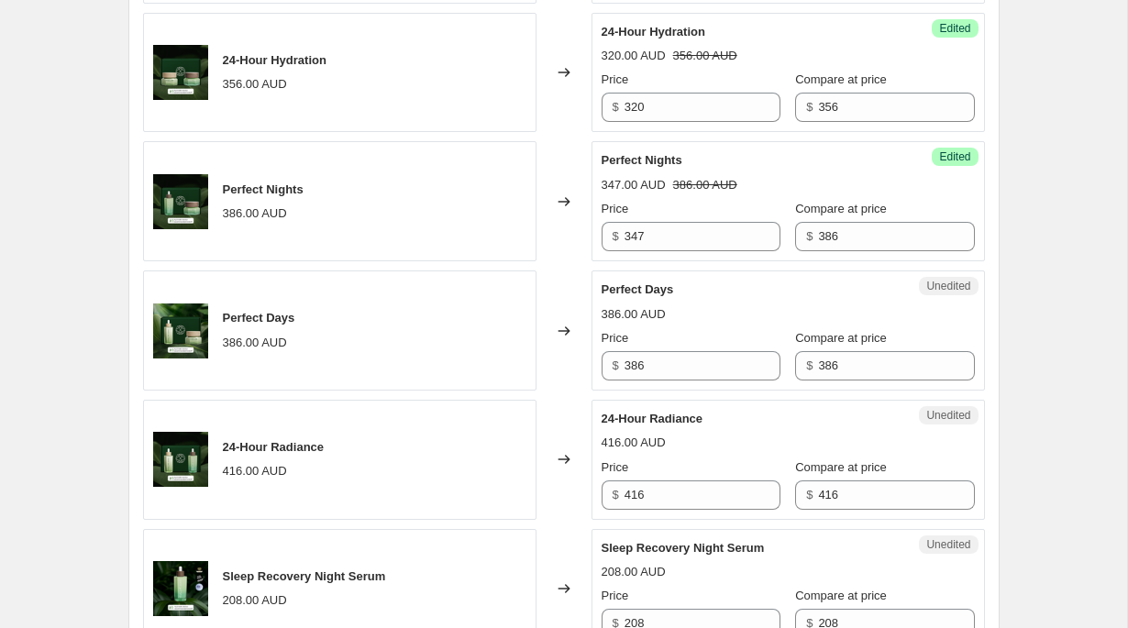
scroll to position [2302, 0]
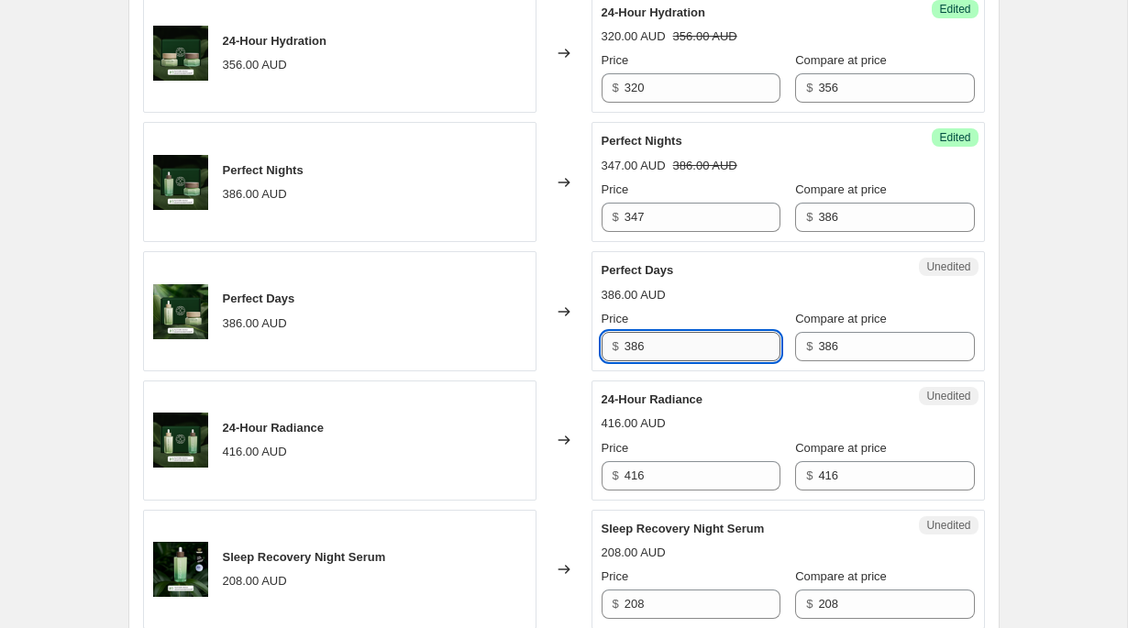
click at [706, 361] on input "386" at bounding box center [702, 346] width 156 height 29
type input "347"
click at [738, 280] on div "Perfect Days" at bounding box center [751, 270] width 300 height 18
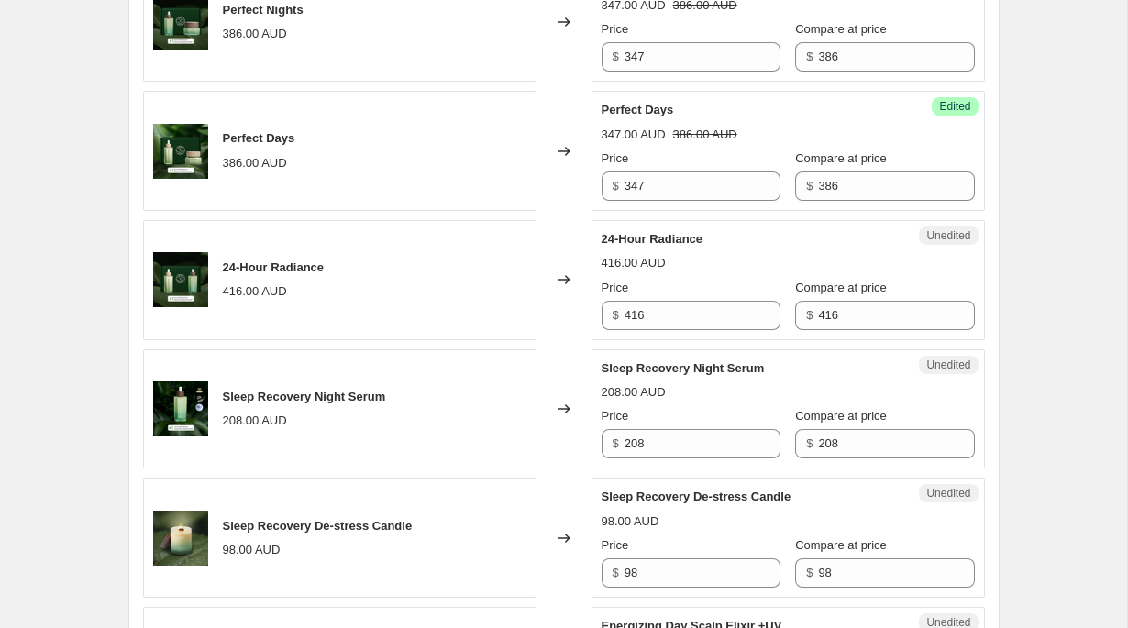
scroll to position [2484, 0]
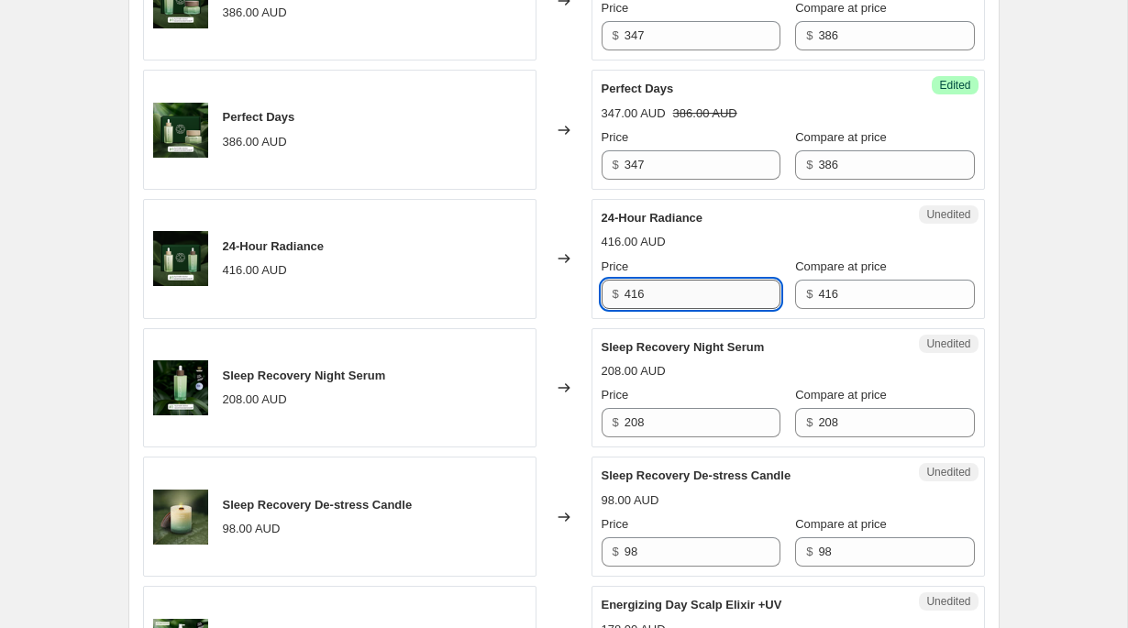
click at [711, 309] on input "416" at bounding box center [702, 294] width 156 height 29
type input "374"
click at [765, 227] on div "24-Hour Radiance" at bounding box center [751, 218] width 300 height 18
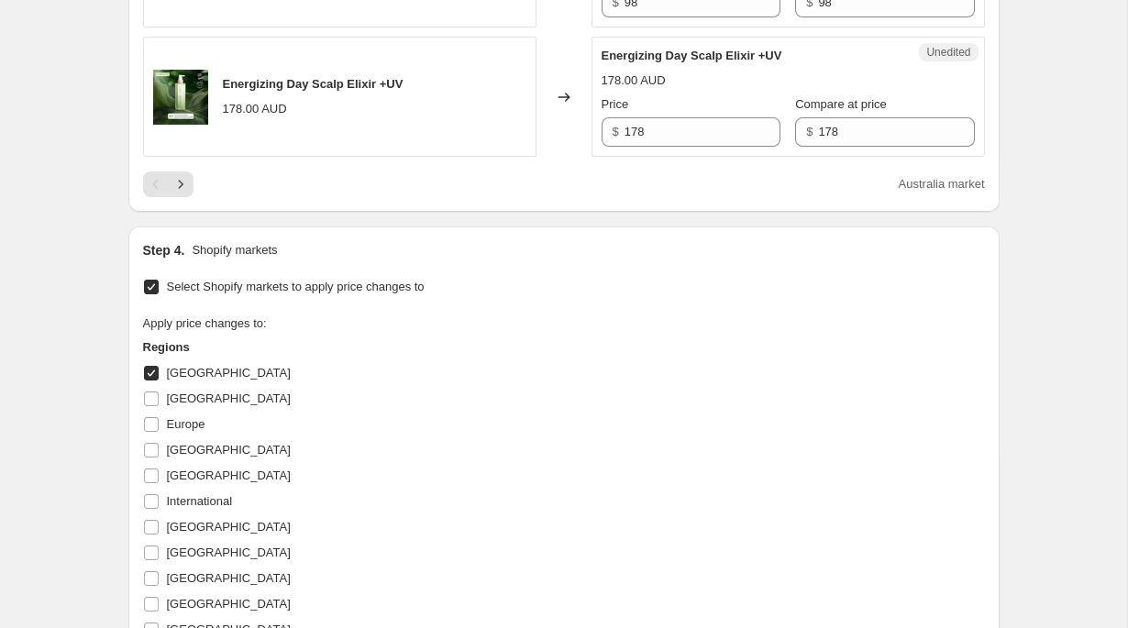
scroll to position [3038, 0]
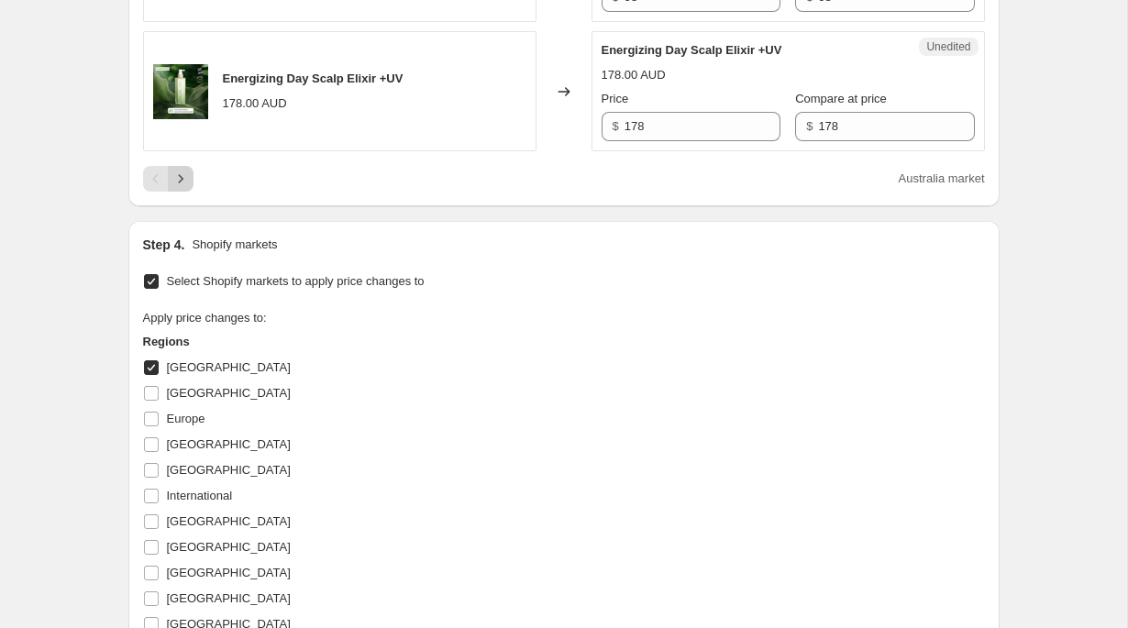
click at [181, 188] on icon "Next" at bounding box center [180, 179] width 18 height 18
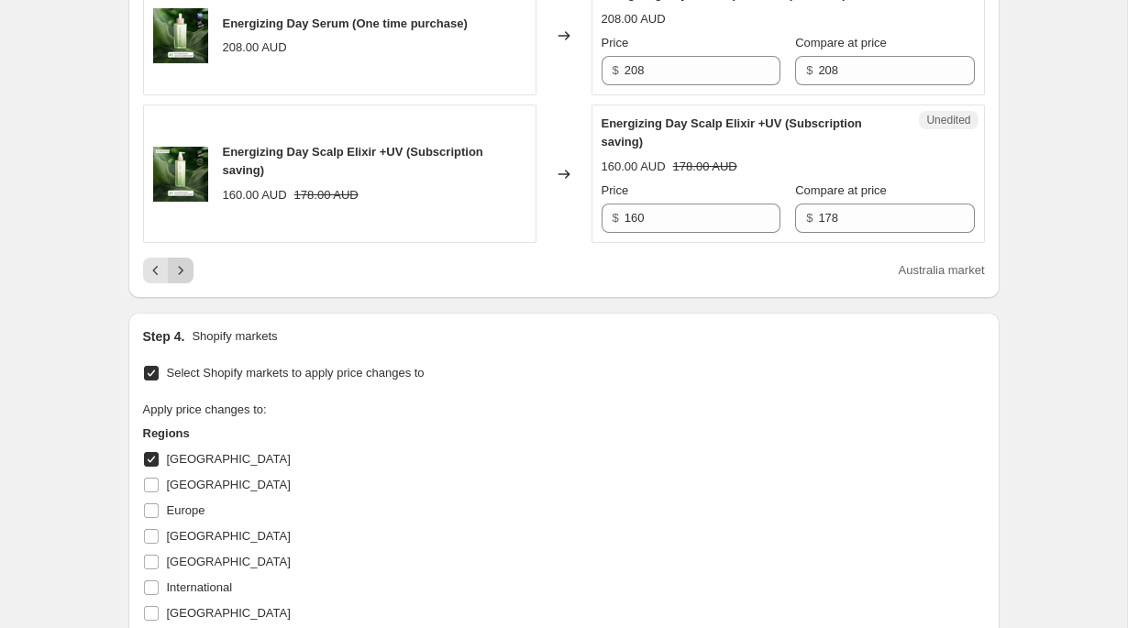
click at [175, 280] on icon "Next" at bounding box center [180, 270] width 18 height 18
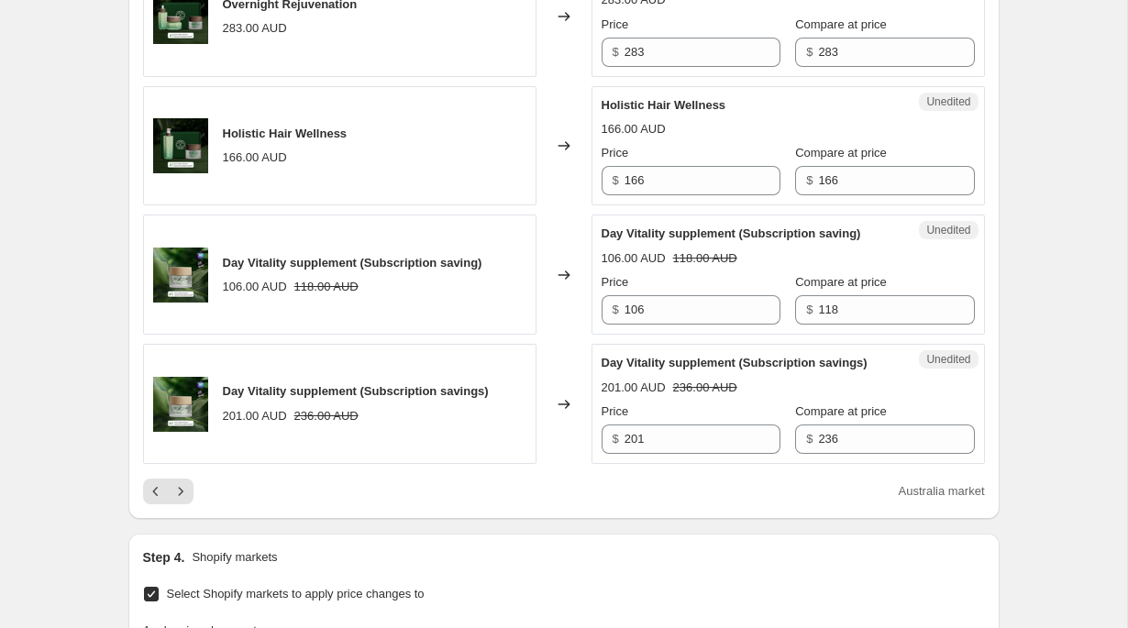
scroll to position [2849, 0]
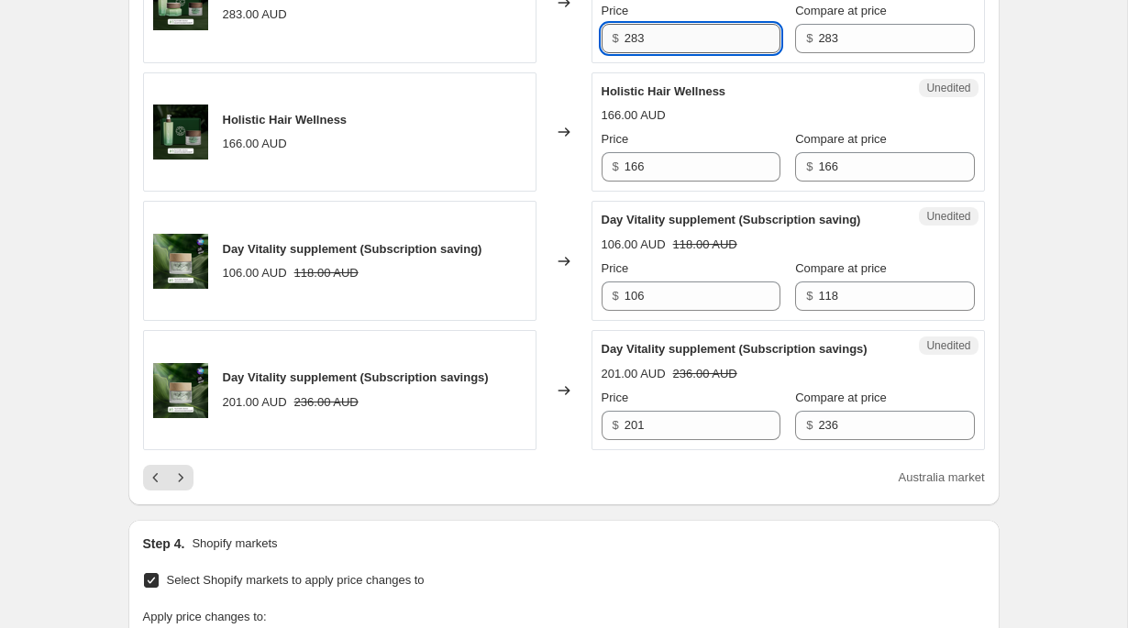
click at [694, 53] on input "283" at bounding box center [702, 38] width 156 height 29
click at [865, 53] on input "283" at bounding box center [896, 38] width 156 height 29
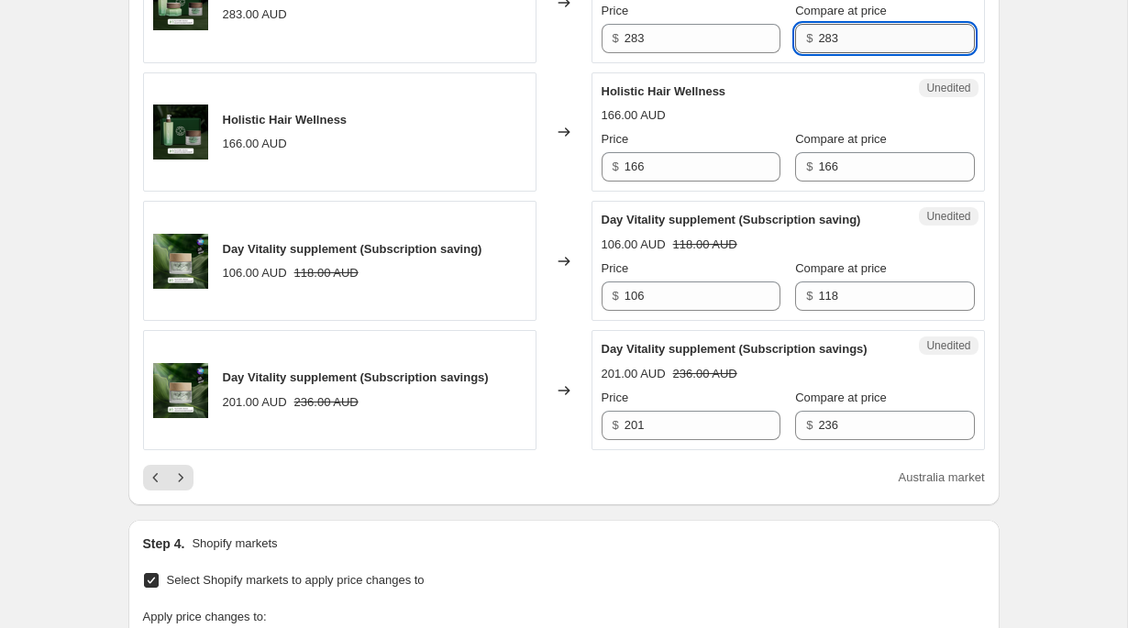
click at [865, 53] on input "283" at bounding box center [896, 38] width 156 height 29
type input "504"
click at [728, 53] on input "283" at bounding box center [702, 38] width 156 height 29
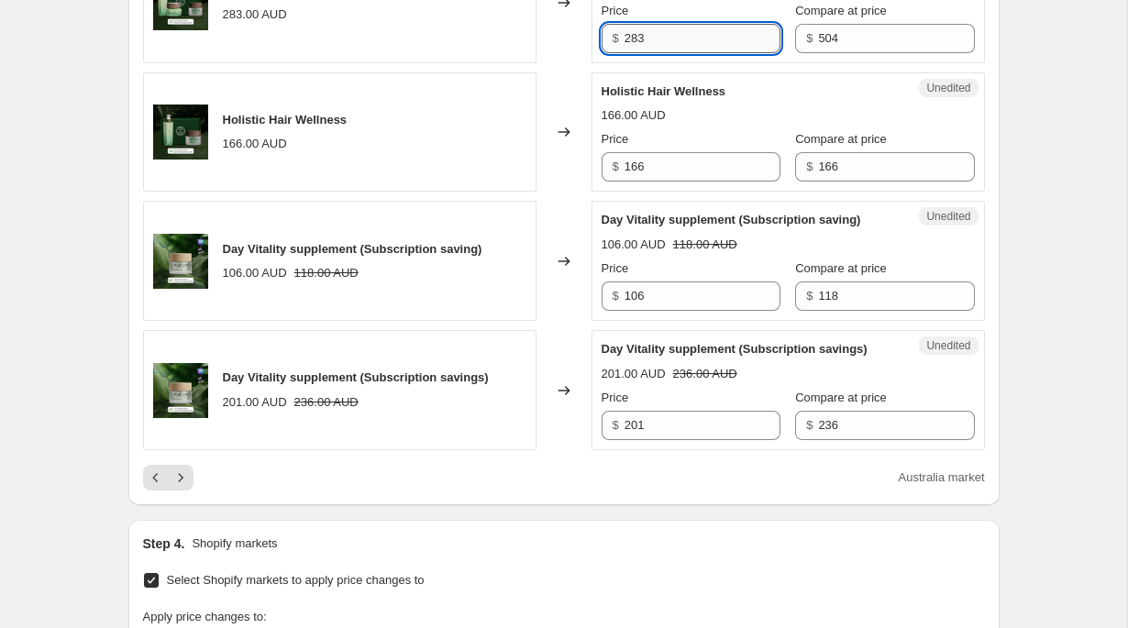
click at [728, 53] on input "283" at bounding box center [702, 38] width 156 height 29
type input "454"
click at [614, 53] on div "Overnight Rejuvenation 454.00 AUD 504.00 AUD Price $ 454 Compare at price $ 504" at bounding box center [787, 3] width 373 height 100
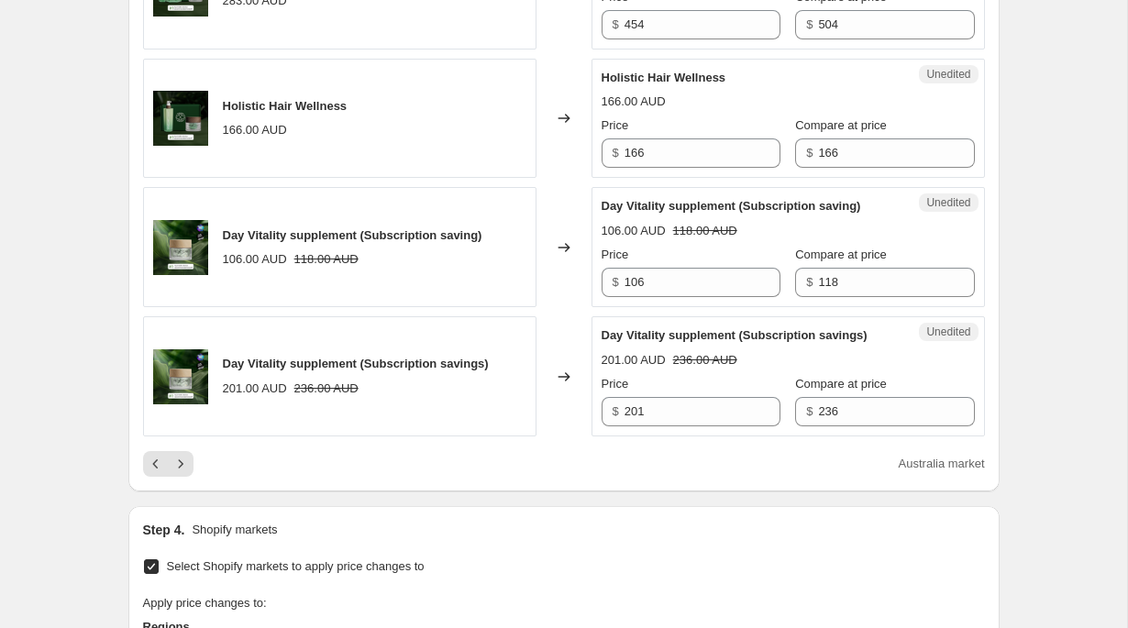
scroll to position [2864, 0]
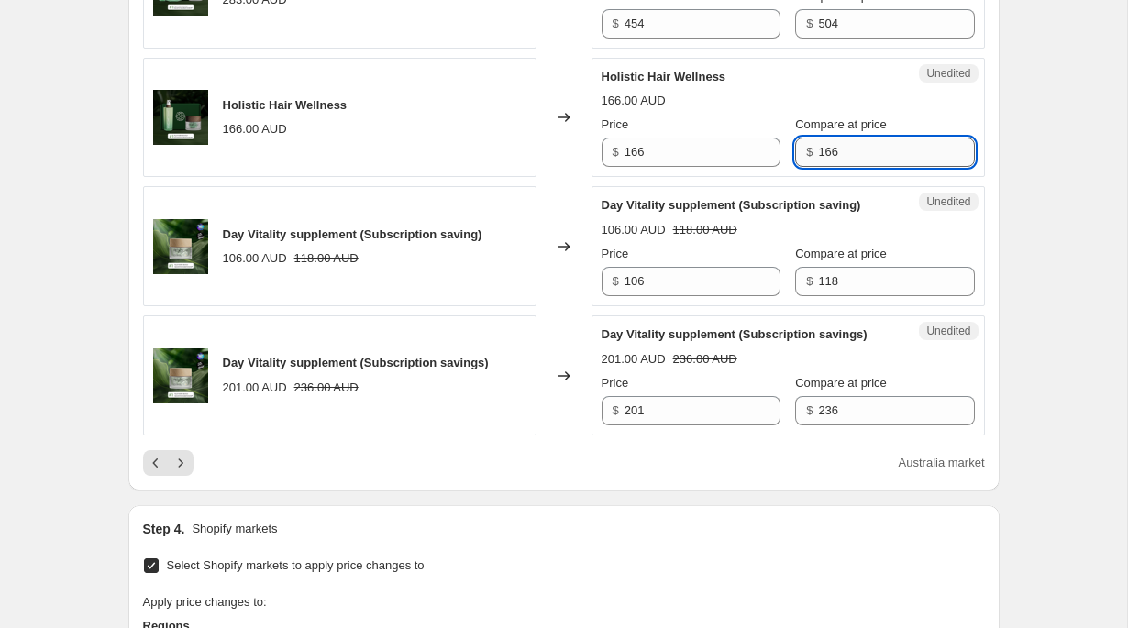
click at [831, 167] on input "166" at bounding box center [896, 152] width 156 height 29
type input "266"
click at [777, 110] on div "166.00 AUD" at bounding box center [787, 101] width 373 height 18
click at [842, 167] on input "266" at bounding box center [896, 152] width 156 height 29
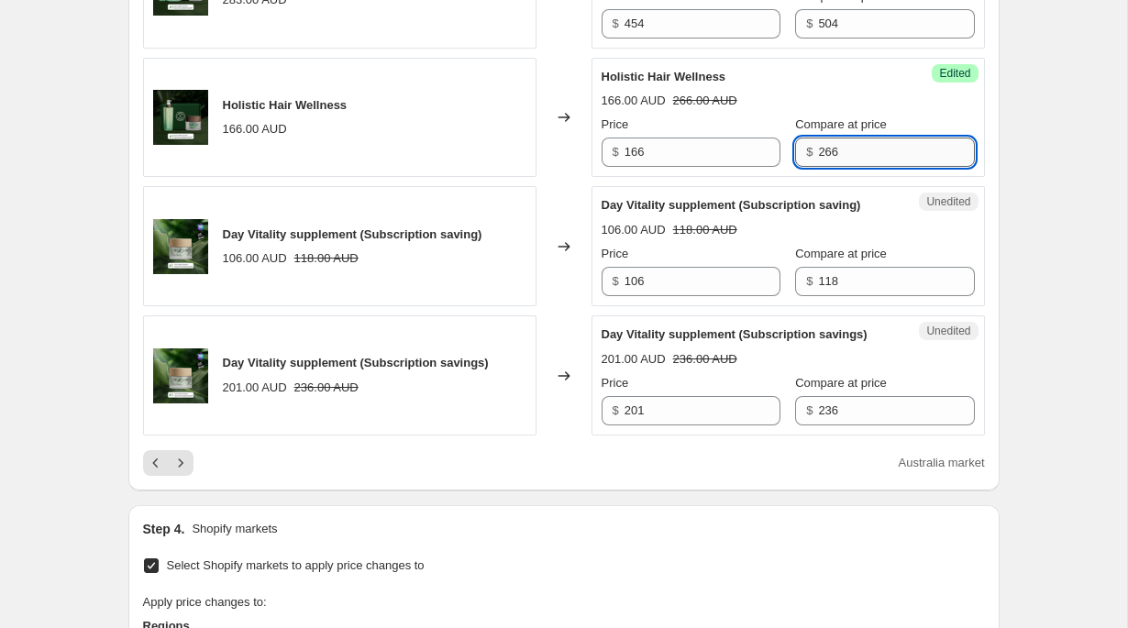
click at [842, 167] on input "266" at bounding box center [896, 152] width 156 height 29
click at [685, 167] on input "166" at bounding box center [702, 152] width 156 height 29
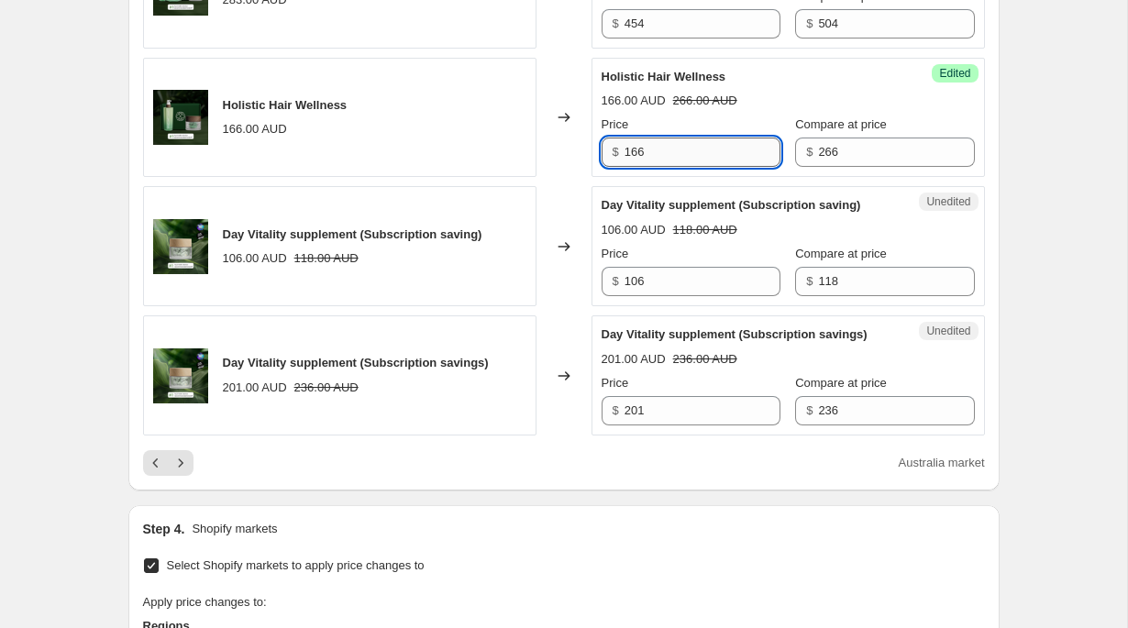
click at [685, 167] on input "166" at bounding box center [702, 152] width 156 height 29
paste input "2"
type input "266"
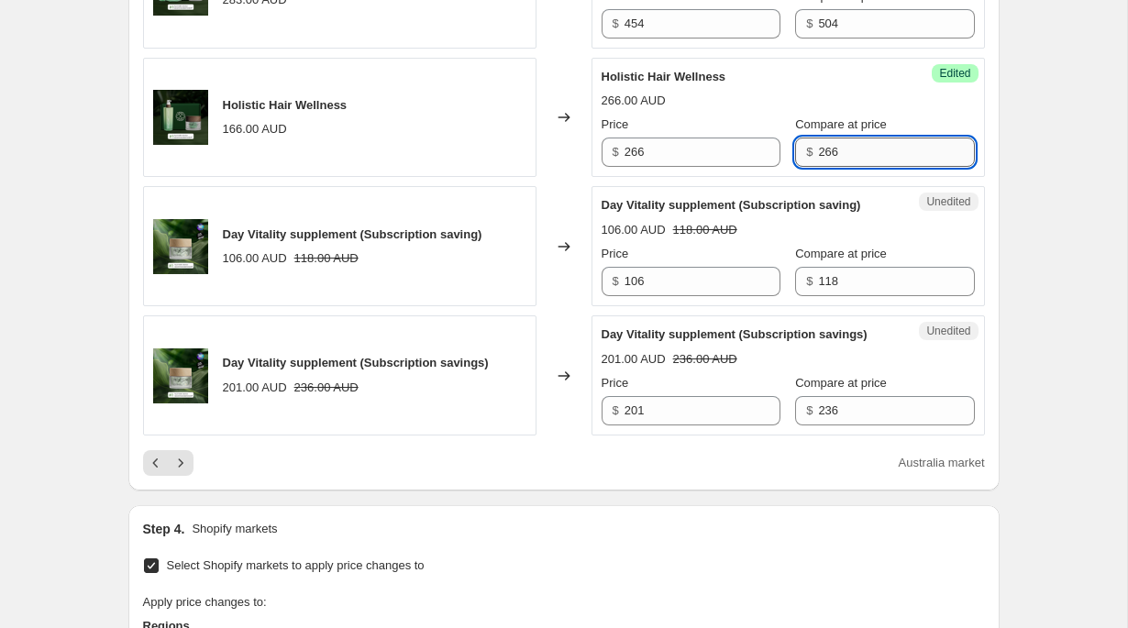
click at [818, 167] on input "266" at bounding box center [896, 152] width 156 height 29
type input "296"
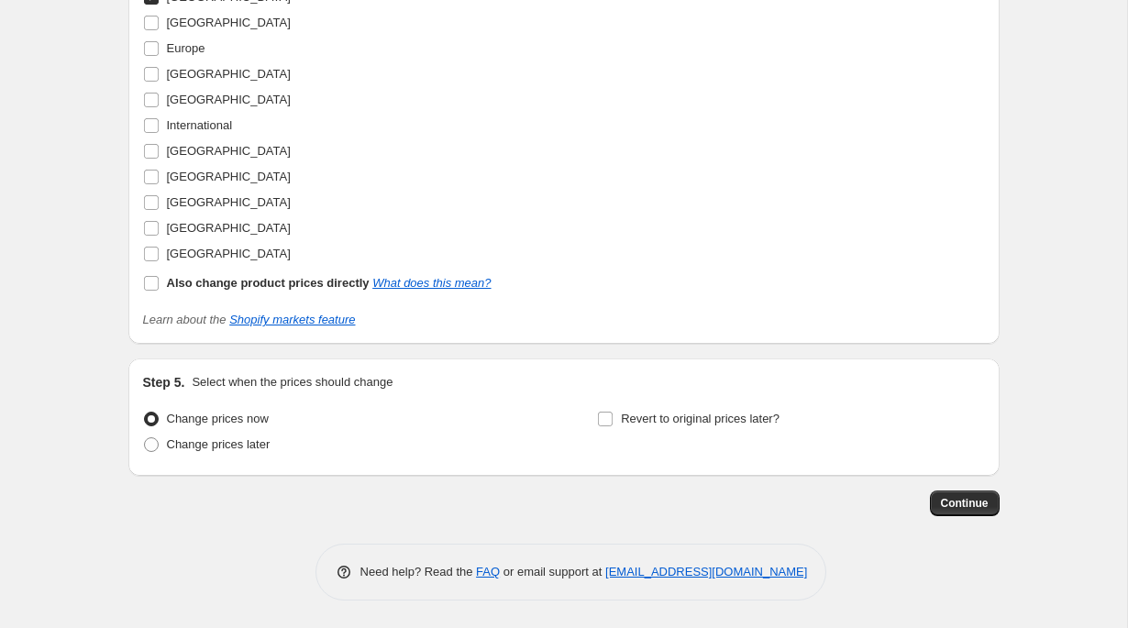
scroll to position [3714, 0]
click at [981, 516] on button "Continue" at bounding box center [965, 503] width 70 height 26
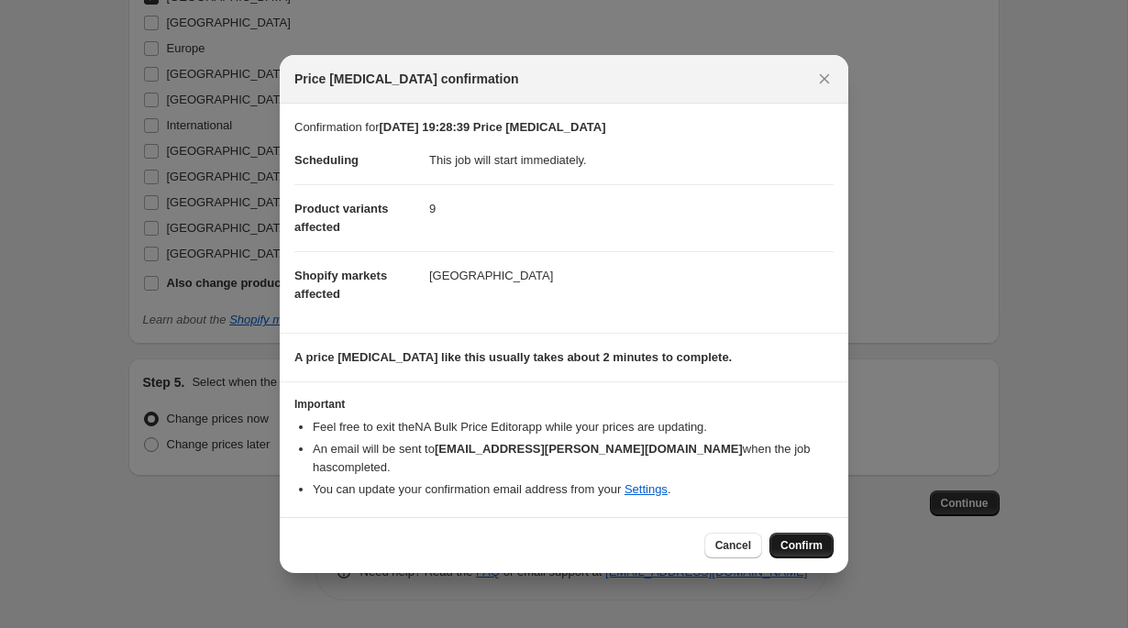
click at [818, 536] on button "Confirm" at bounding box center [801, 546] width 64 height 26
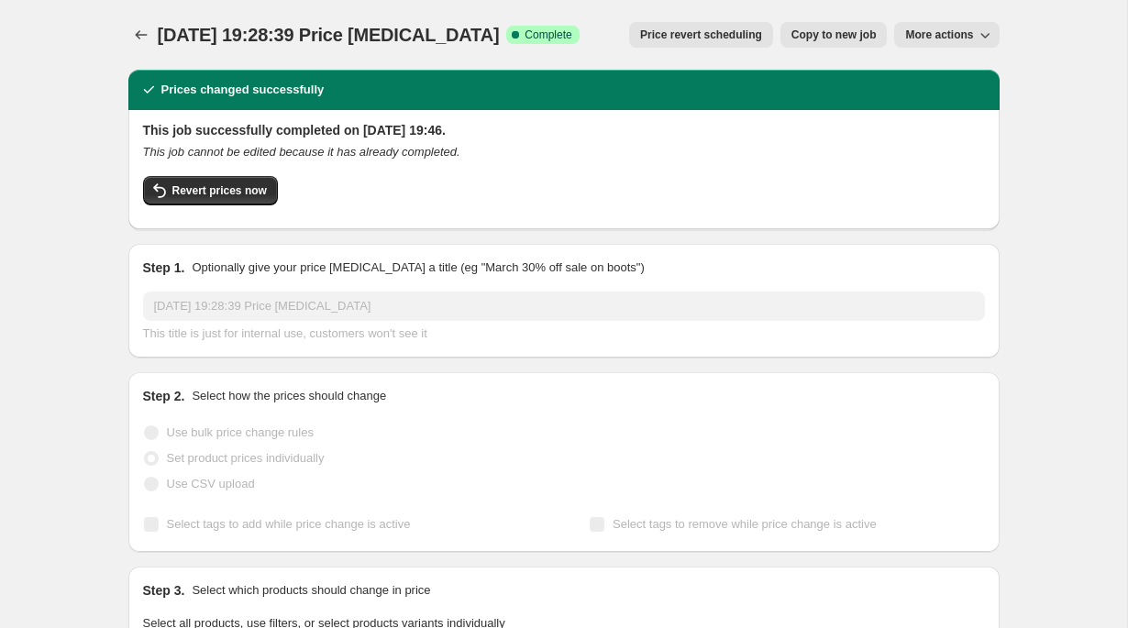
click at [662, 131] on h2 "This job successfully completed on 15 September 2025 at 19:46." at bounding box center [564, 130] width 842 height 18
click at [678, 134] on h2 "This job successfully completed on 15 September 2025 at 19:46." at bounding box center [564, 130] width 842 height 18
click at [519, 125] on h2 "This job successfully completed on 15 September 2025 at 19:46." at bounding box center [564, 130] width 842 height 18
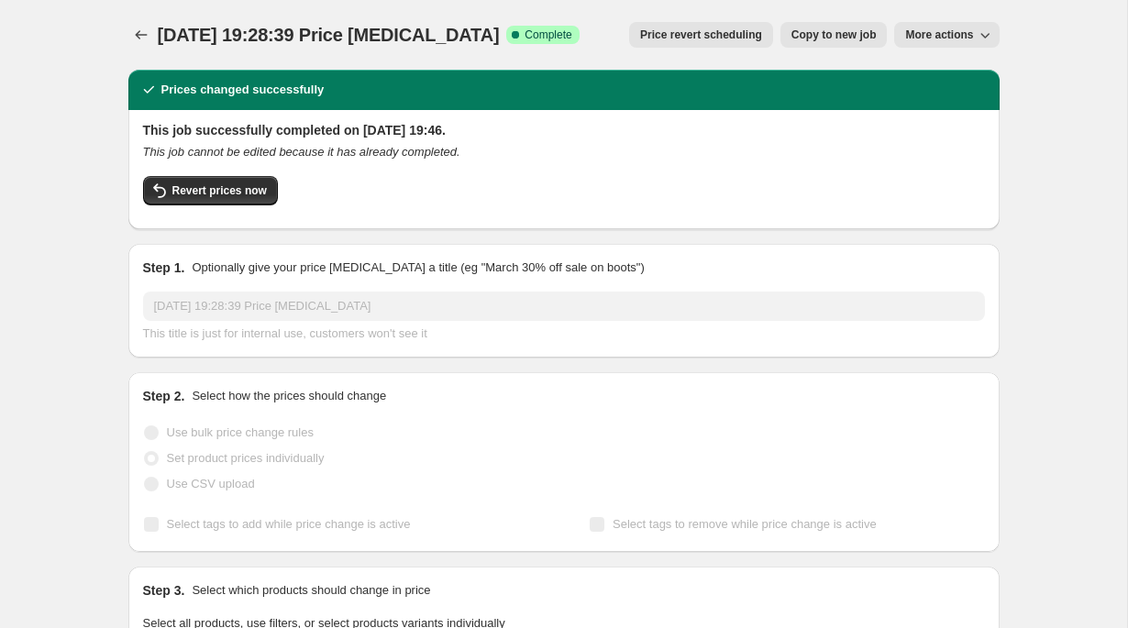
click at [519, 125] on h2 "This job successfully completed on 15 September 2025 at 19:46." at bounding box center [564, 130] width 842 height 18
click at [600, 125] on h2 "This job successfully completed on 15 September 2025 at 19:46." at bounding box center [564, 130] width 842 height 18
click at [148, 36] on icon "Price change jobs" at bounding box center [141, 35] width 18 height 18
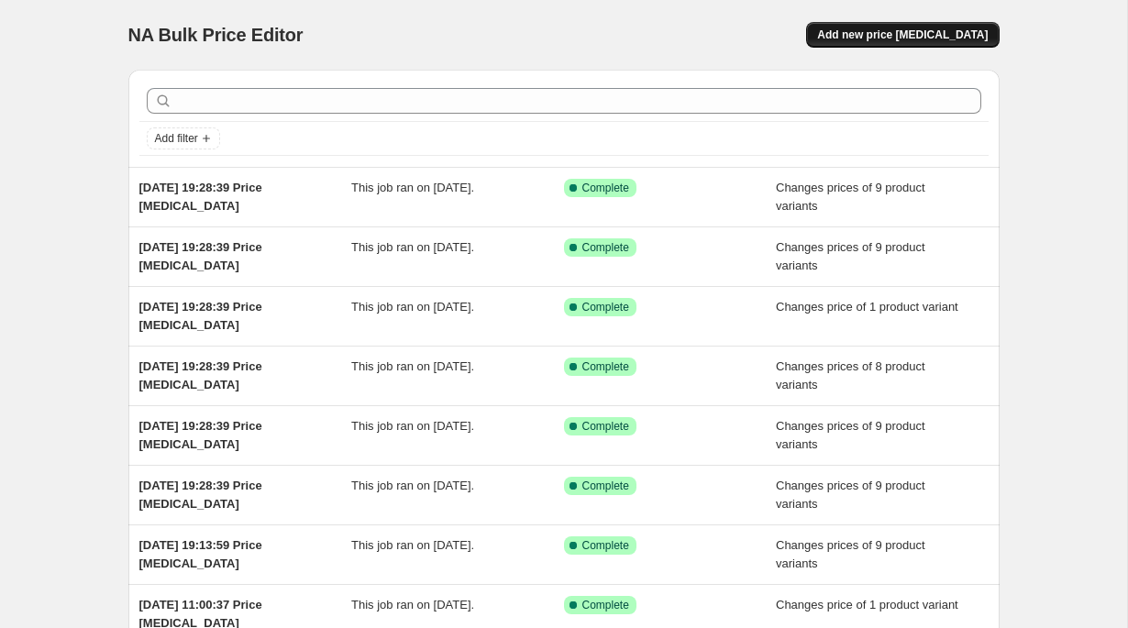
click at [978, 28] on button "Add new price change job" at bounding box center [902, 35] width 193 height 26
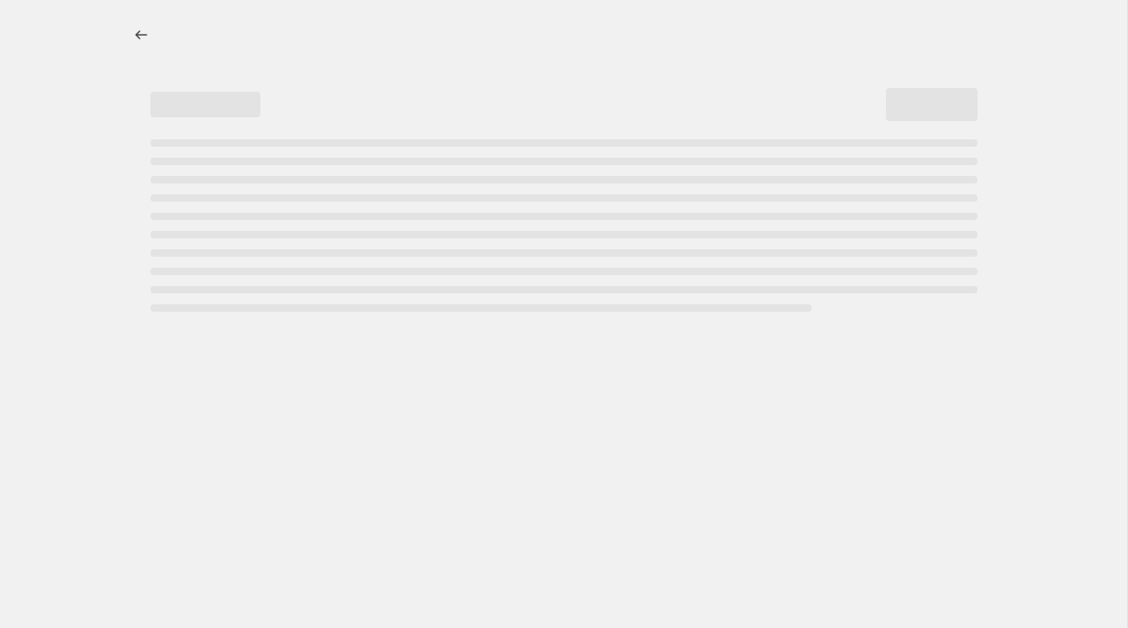
select select "percentage"
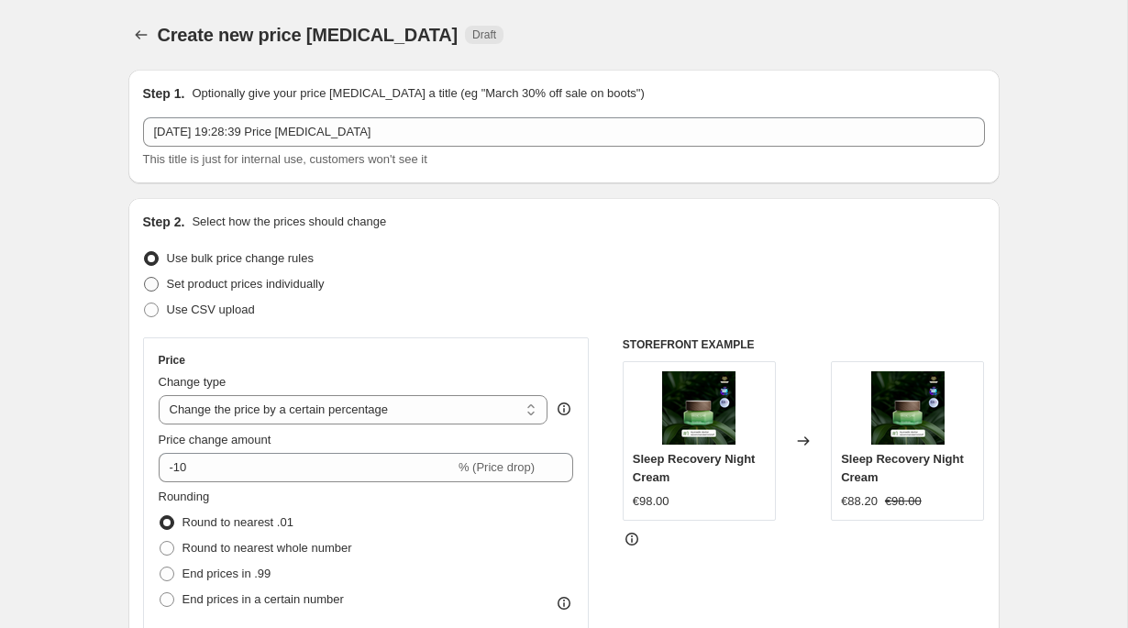
click at [291, 289] on span "Set product prices individually" at bounding box center [246, 284] width 158 height 14
click at [145, 278] on input "Set product prices individually" at bounding box center [144, 277] width 1 height 1
radio input "true"
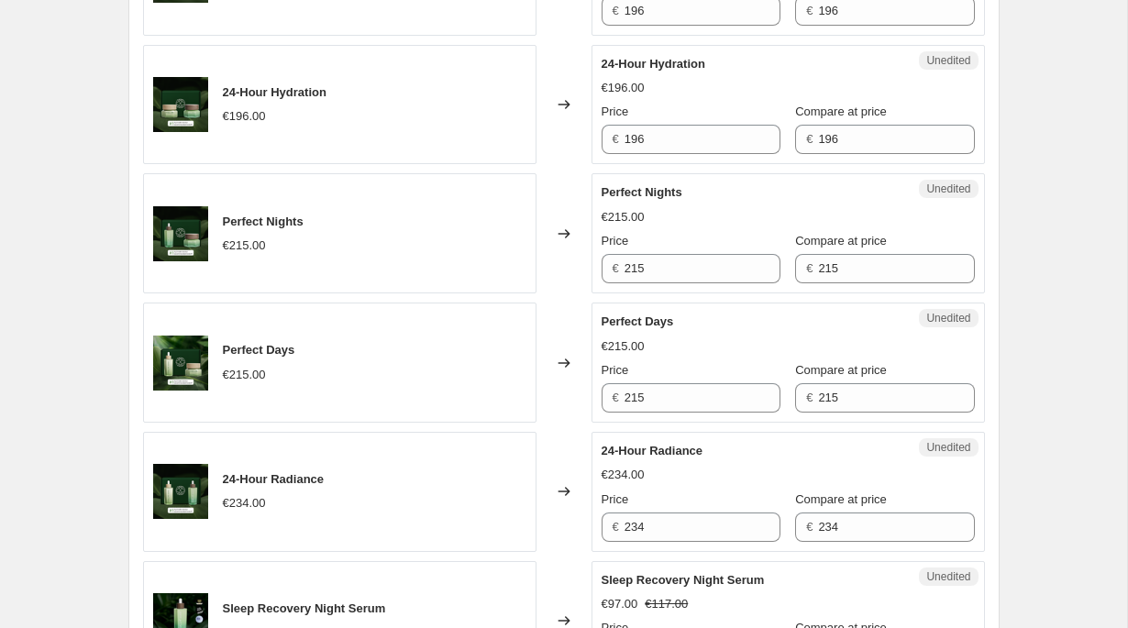
scroll to position [3077, 0]
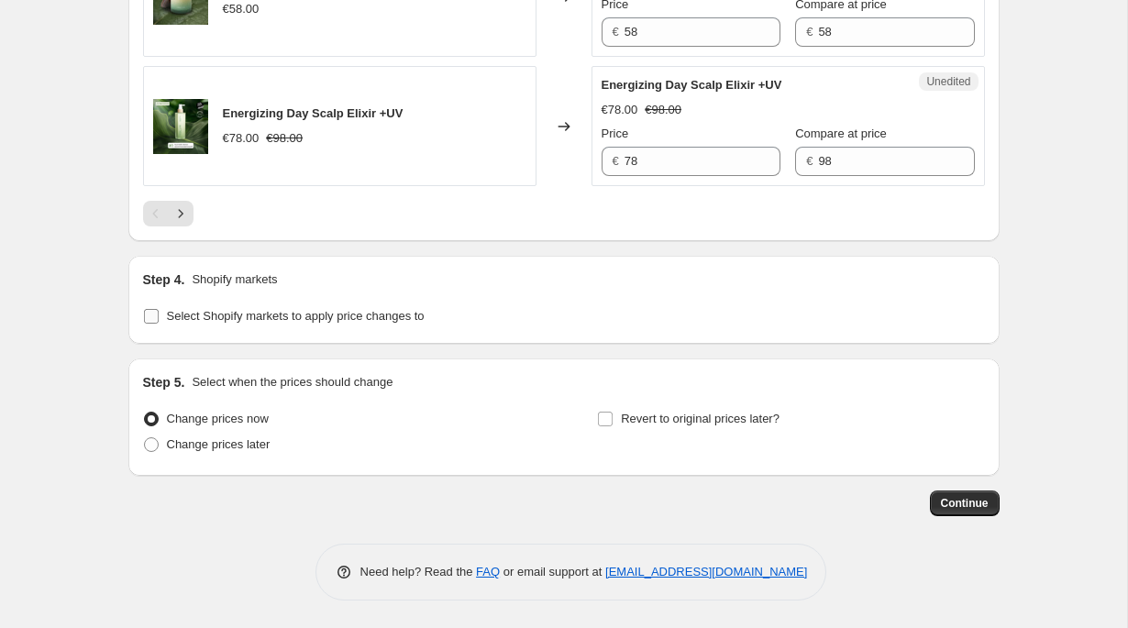
click at [284, 314] on span "Select Shopify markets to apply price changes to" at bounding box center [296, 316] width 258 height 14
click at [159, 314] on input "Select Shopify markets to apply price changes to" at bounding box center [151, 316] width 15 height 15
checkbox input "true"
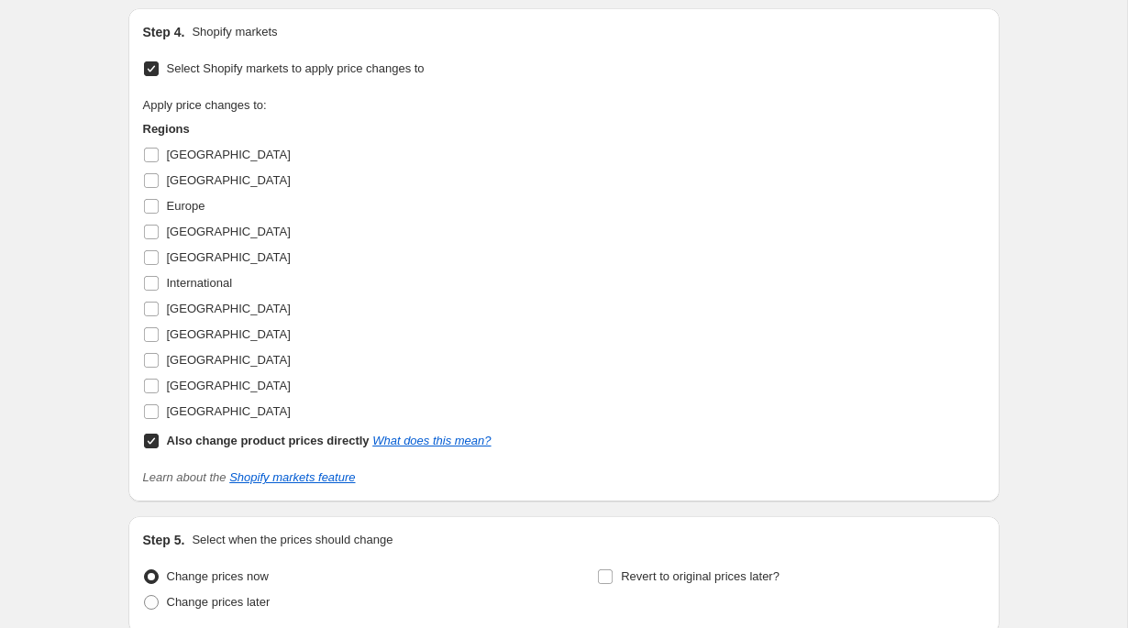
scroll to position [3482, 0]
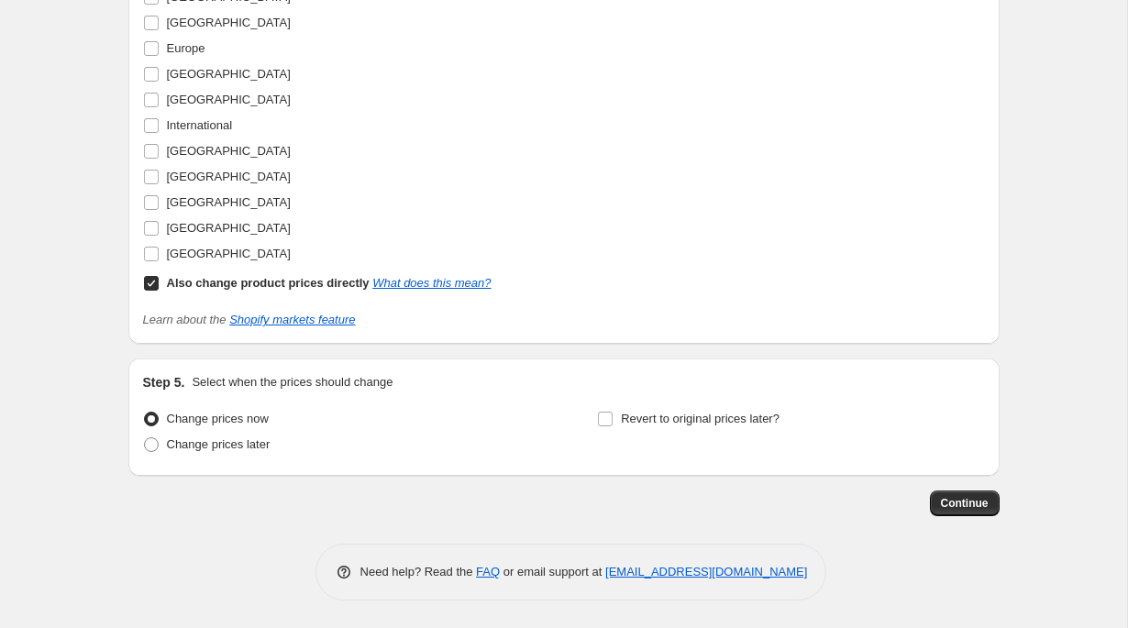
click at [271, 281] on b "Also change product prices directly" at bounding box center [268, 283] width 203 height 14
click at [159, 281] on input "Also change product prices directly What does this mean?" at bounding box center [151, 283] width 15 height 15
checkbox input "false"
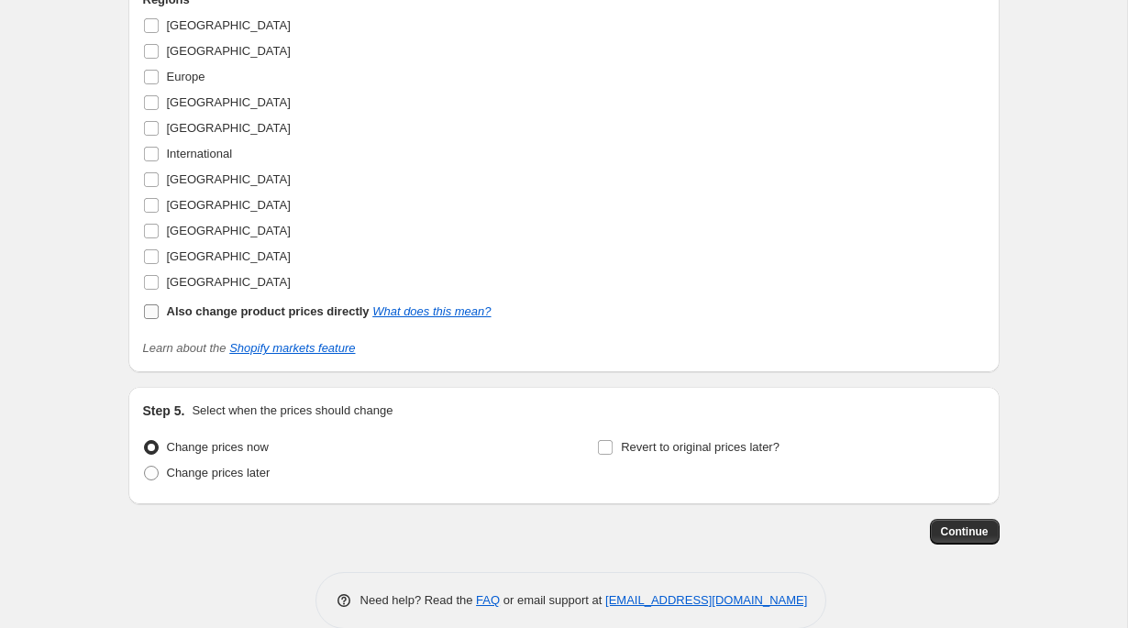
scroll to position [3377, 0]
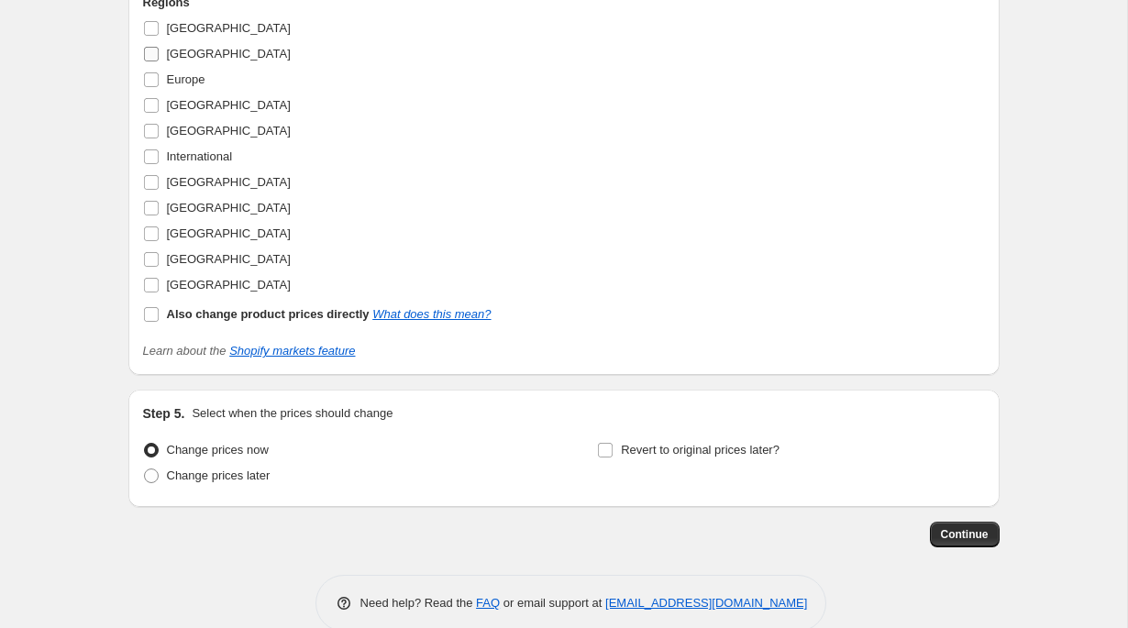
click at [179, 61] on span "Canada" at bounding box center [229, 54] width 124 height 14
click at [159, 61] on input "Canada" at bounding box center [151, 54] width 15 height 15
checkbox input "true"
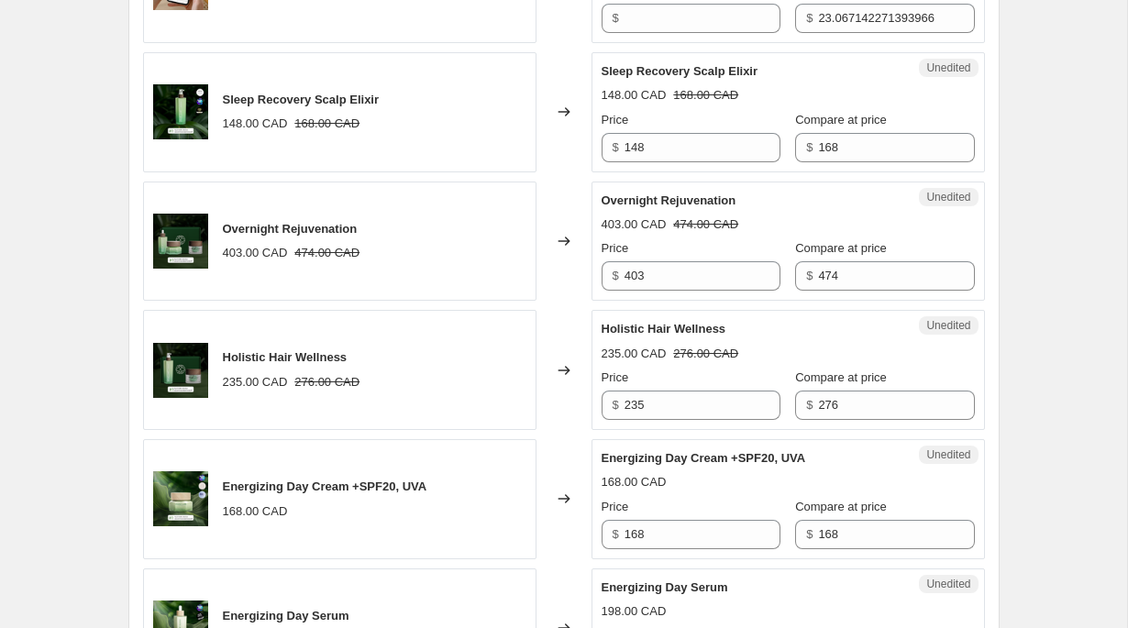
scroll to position [914, 0]
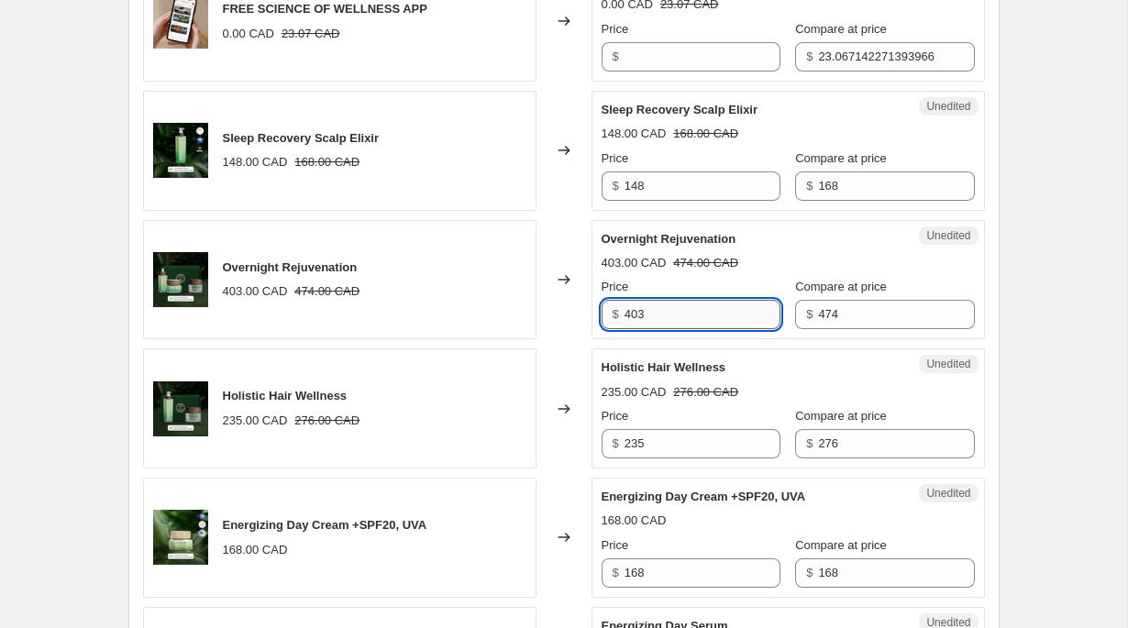
click at [689, 310] on input "403" at bounding box center [702, 314] width 156 height 29
type input "427"
click at [789, 257] on div "403.00 CAD 474.00 CAD" at bounding box center [787, 263] width 373 height 18
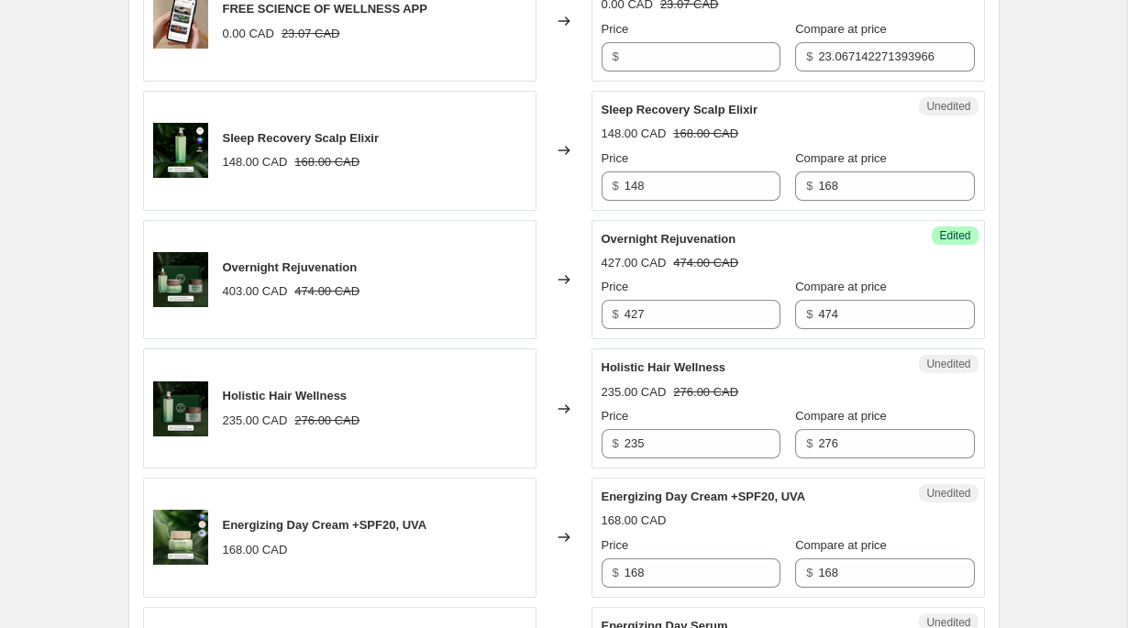
click at [686, 259] on strike "474.00 CAD" at bounding box center [705, 263] width 65 height 18
click at [762, 259] on div "427.00 CAD 474.00 CAD" at bounding box center [787, 263] width 373 height 18
click at [733, 259] on strike "474.00 CAD" at bounding box center [705, 263] width 65 height 18
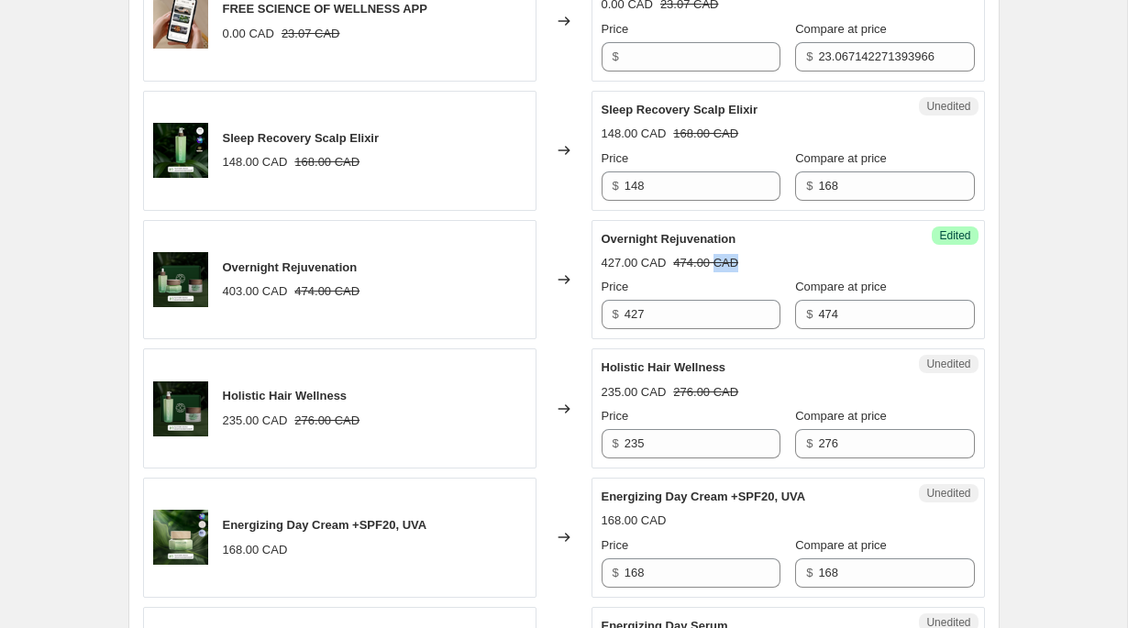
click at [733, 259] on strike "474.00 CAD" at bounding box center [705, 263] width 65 height 18
click at [826, 254] on div "427.00 CAD 474.00 CAD" at bounding box center [787, 263] width 373 height 18
click at [828, 236] on div "Overnight Rejuvenation" at bounding box center [751, 239] width 300 height 18
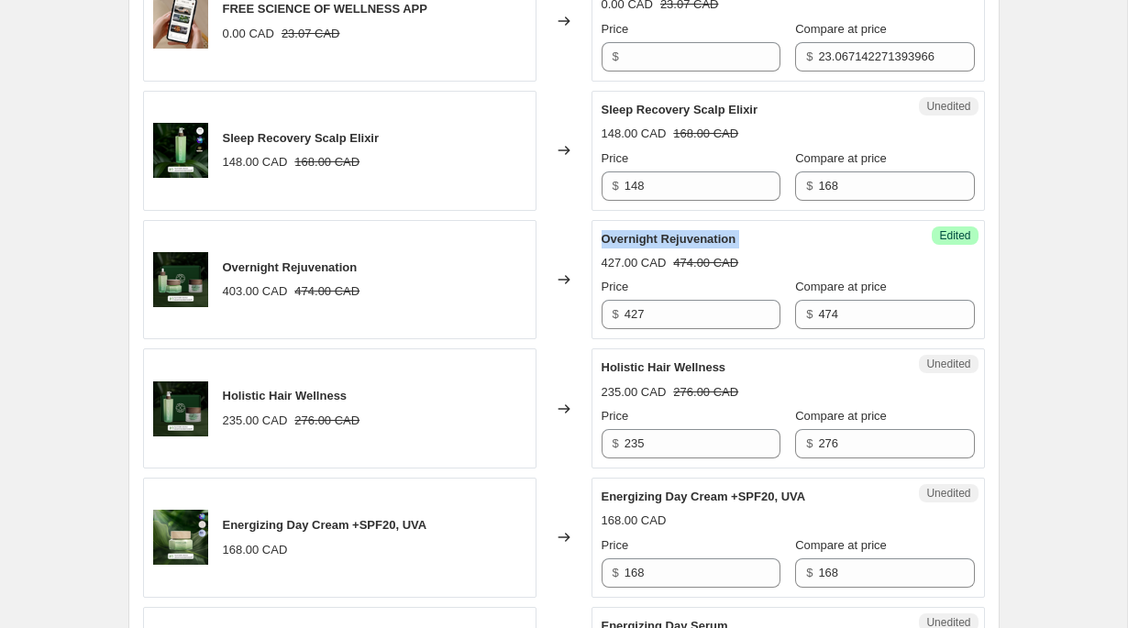
click at [828, 236] on div "Overnight Rejuvenation" at bounding box center [751, 239] width 300 height 18
click at [835, 236] on div "Overnight Rejuvenation" at bounding box center [751, 239] width 300 height 18
click at [711, 251] on div "Overnight Rejuvenation 427.00 CAD 474.00 CAD Price $ 427 Compare at price $ 474" at bounding box center [787, 280] width 373 height 100
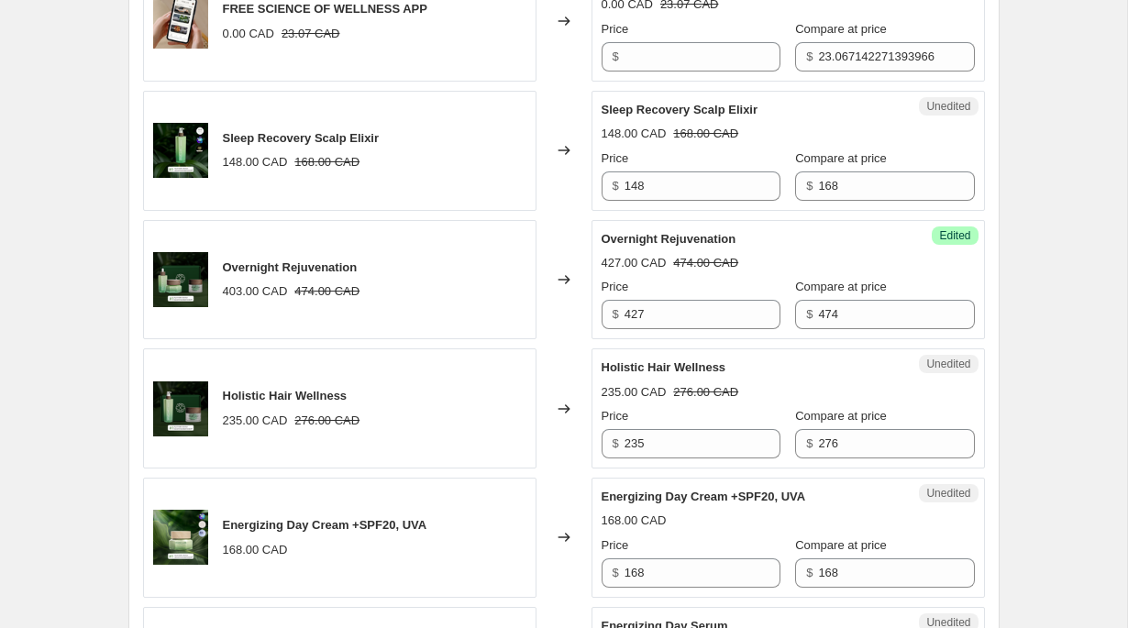
click at [766, 247] on div "Overnight Rejuvenation" at bounding box center [751, 239] width 300 height 18
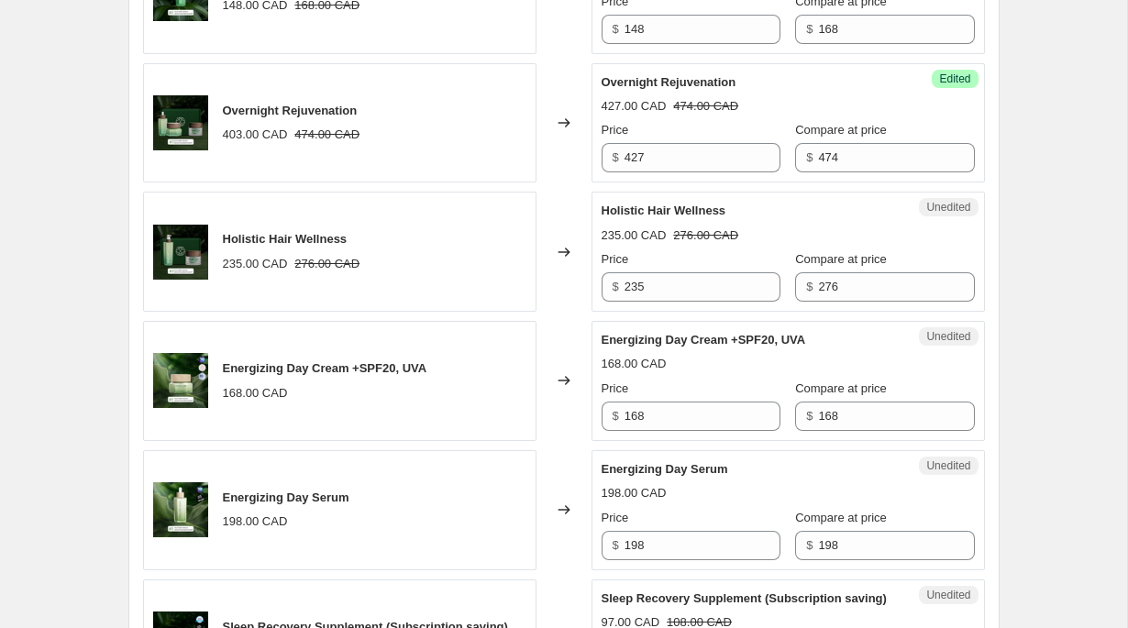
scroll to position [1072, 0]
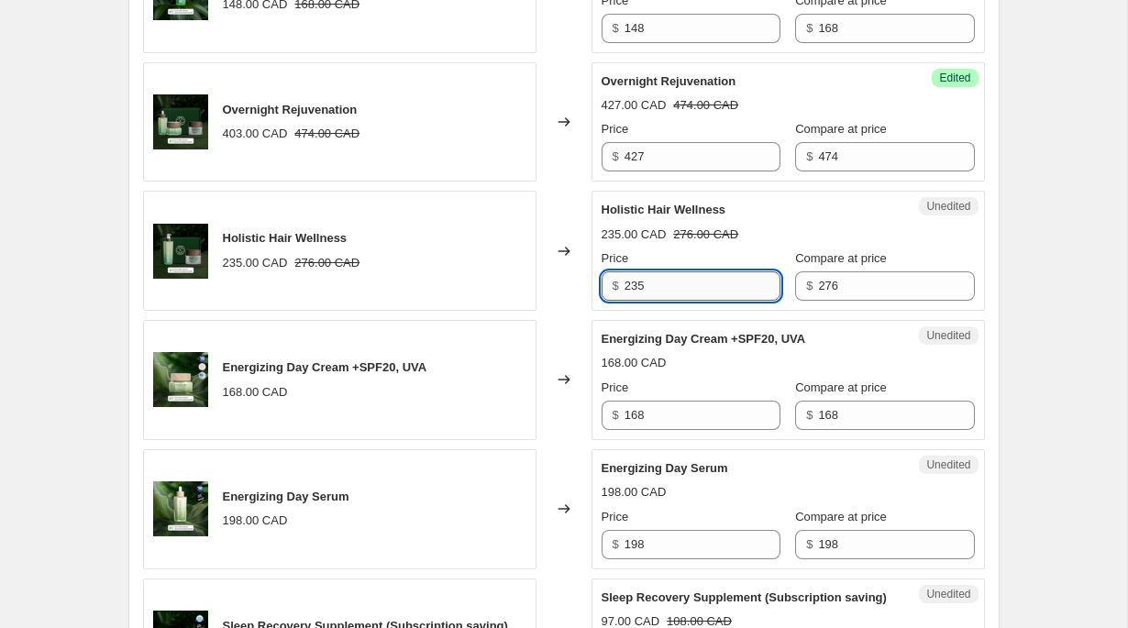
click at [677, 284] on input "235" at bounding box center [702, 285] width 156 height 29
type input "248"
click at [732, 250] on div "Price" at bounding box center [690, 258] width 179 height 18
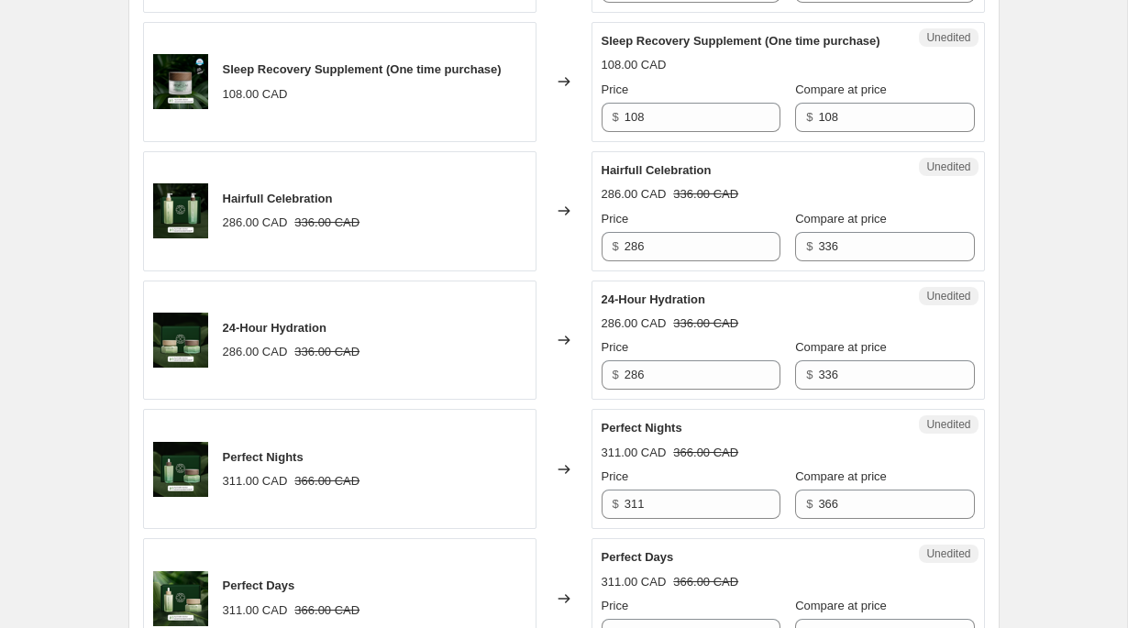
scroll to position [2016, 0]
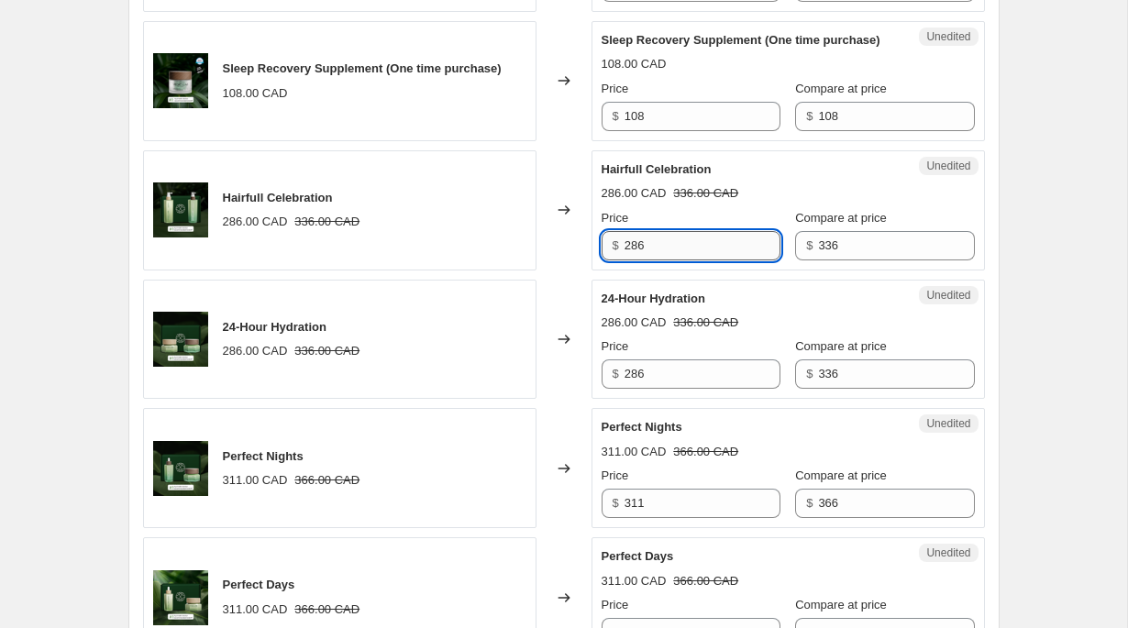
click at [663, 260] on input "286" at bounding box center [702, 245] width 156 height 29
type input "302"
click at [716, 203] on strike "336.00 CAD" at bounding box center [705, 193] width 65 height 18
click at [708, 260] on input "302" at bounding box center [702, 245] width 156 height 29
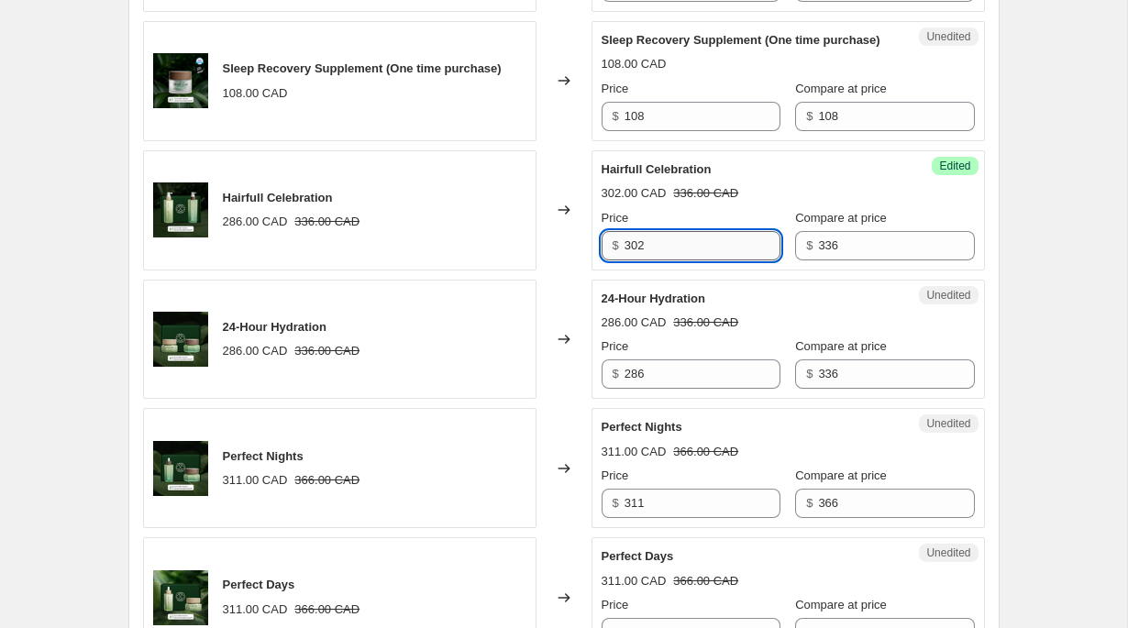
click at [708, 260] on input "302" at bounding box center [702, 245] width 156 height 29
click at [733, 389] on input "286" at bounding box center [702, 373] width 156 height 29
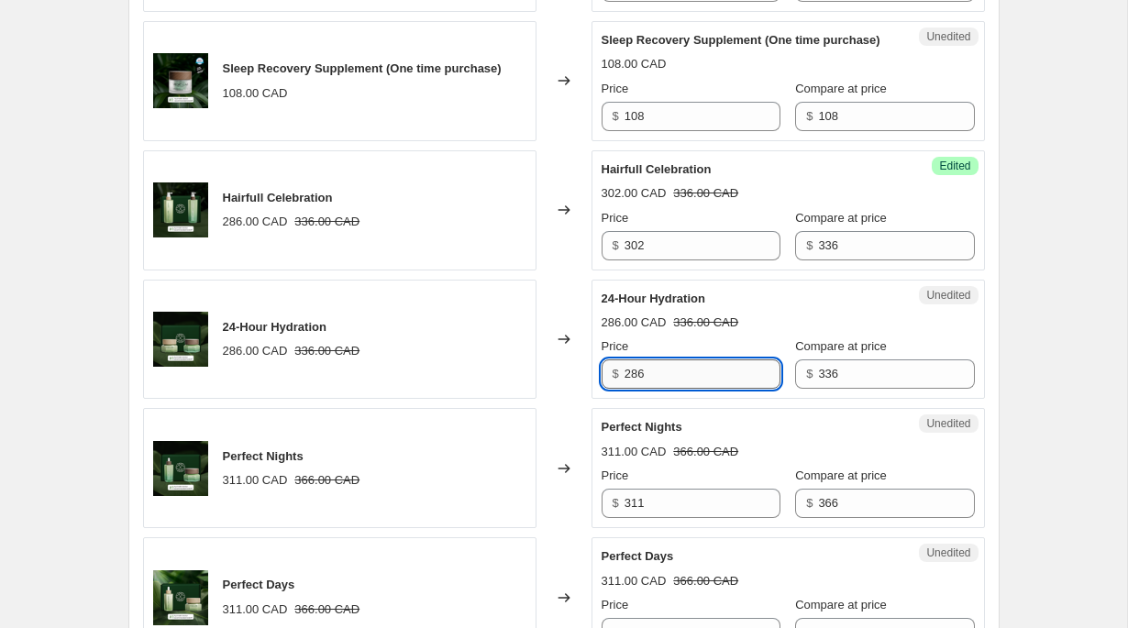
click at [733, 389] on input "286" at bounding box center [702, 373] width 156 height 29
paste input "302"
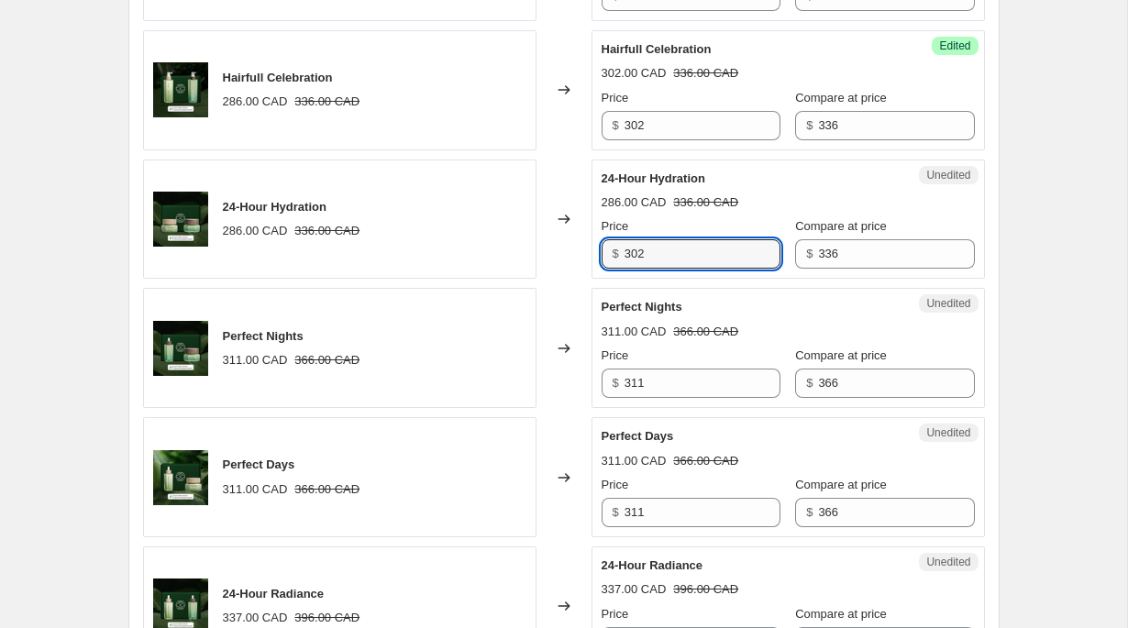
type input "302"
click at [732, 341] on strike "366.00 CAD" at bounding box center [705, 332] width 65 height 18
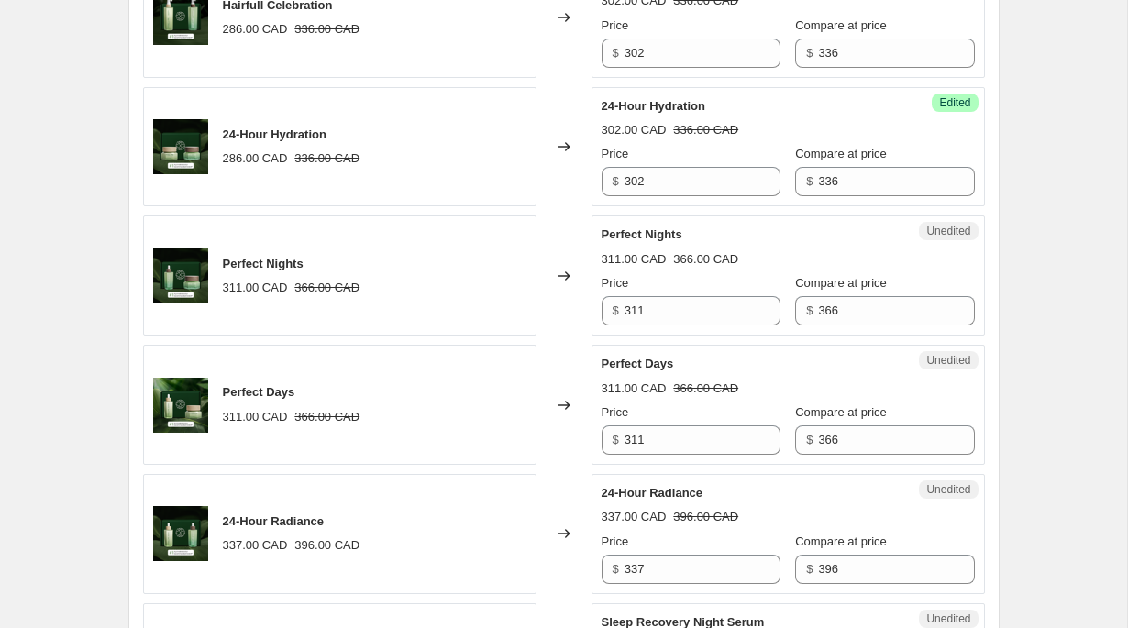
scroll to position [2215, 0]
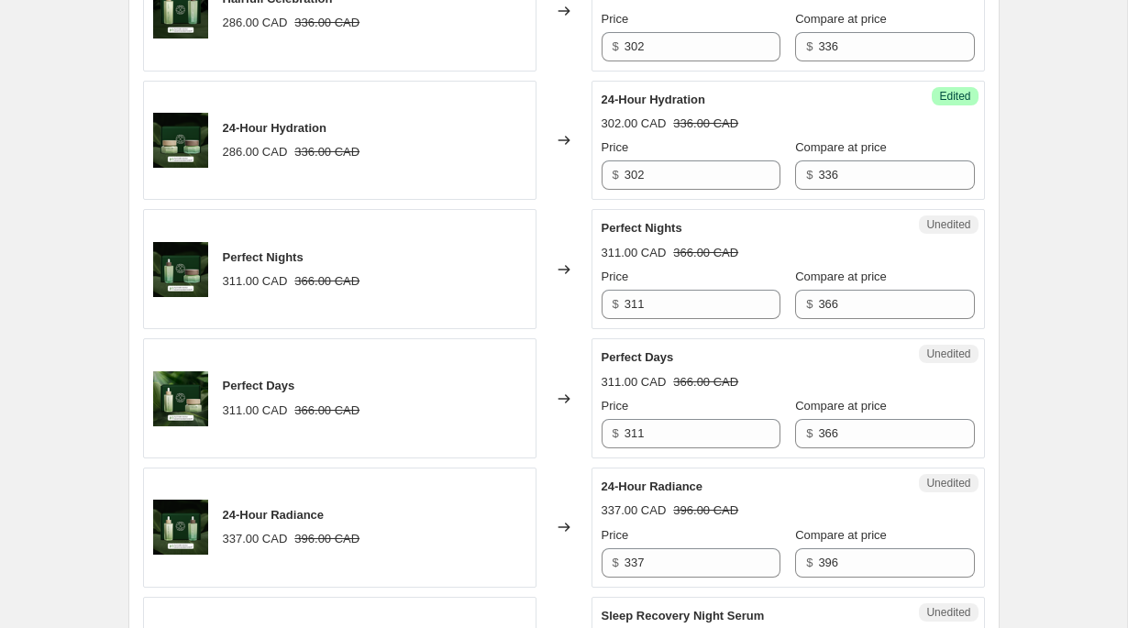
click at [733, 262] on strike "366.00 CAD" at bounding box center [705, 253] width 65 height 18
click at [761, 262] on div "311.00 CAD 366.00 CAD" at bounding box center [787, 253] width 373 height 18
click at [677, 319] on input "311" at bounding box center [702, 304] width 156 height 29
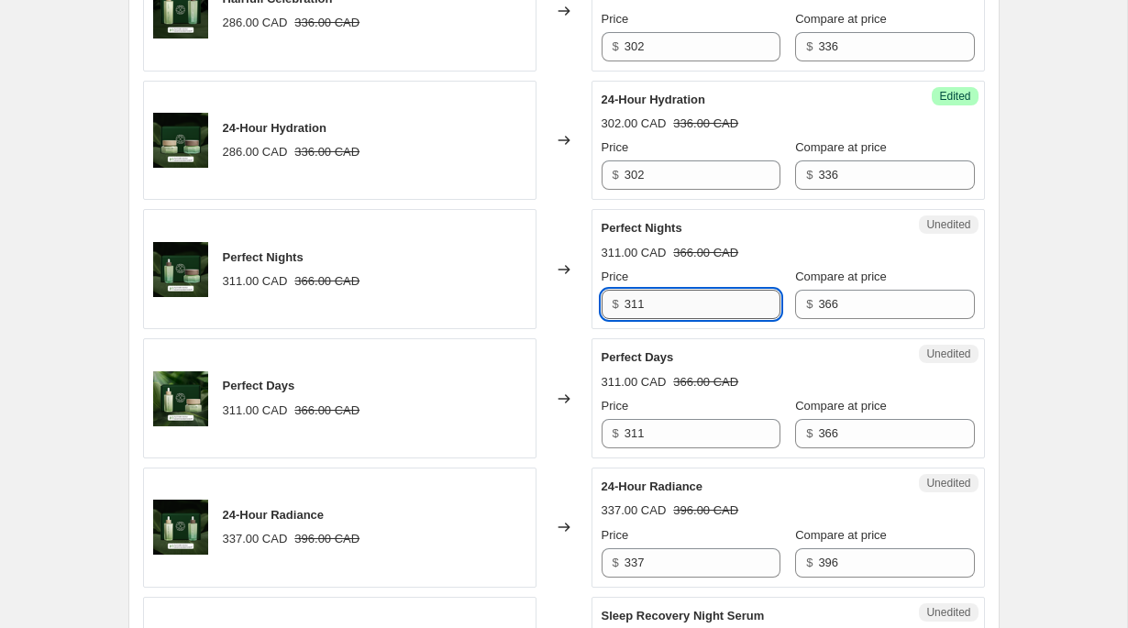
click at [677, 319] on input "311" at bounding box center [702, 304] width 156 height 29
type input "329"
click at [667, 448] on input "311" at bounding box center [702, 433] width 156 height 29
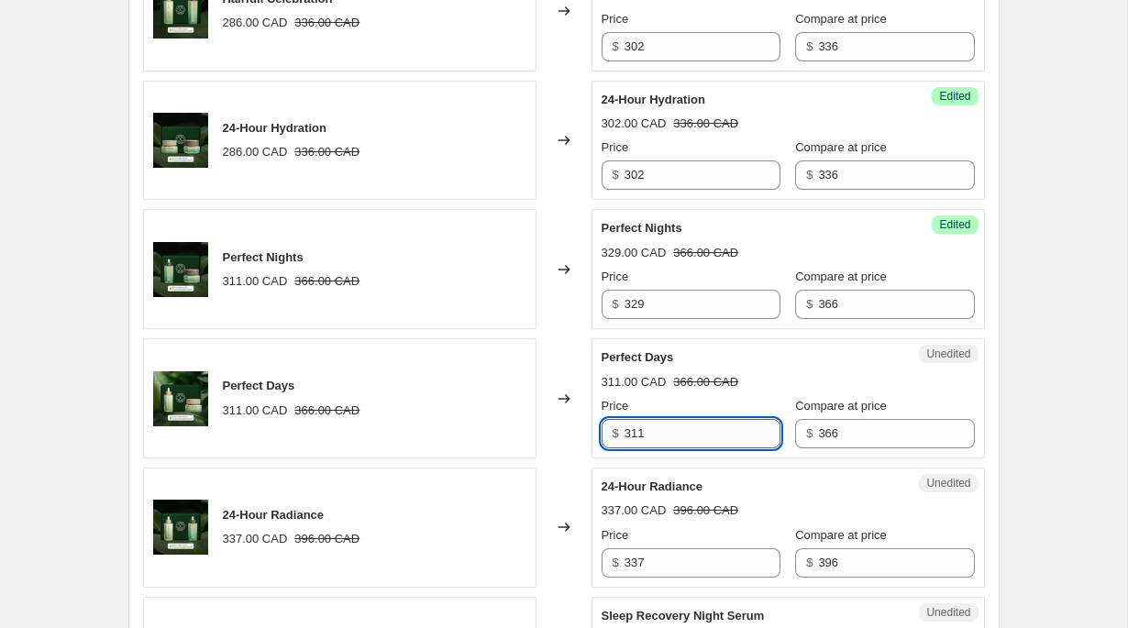
click at [667, 448] on input "311" at bounding box center [702, 433] width 156 height 29
paste input "29"
type input "329"
click at [727, 391] on strike "366.00 CAD" at bounding box center [705, 382] width 65 height 18
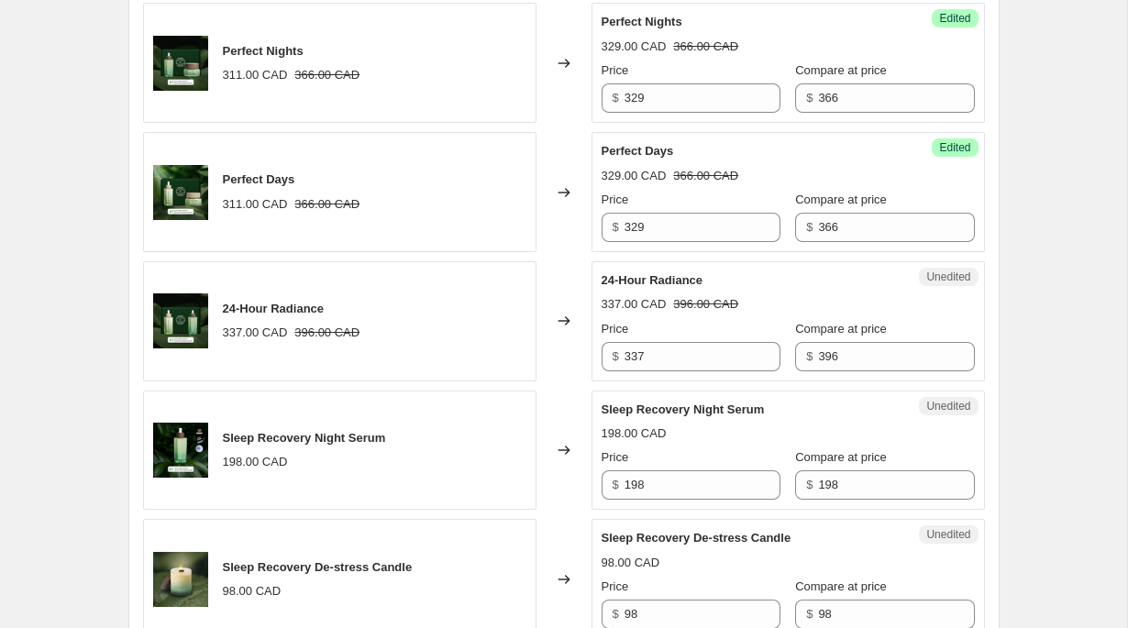
scroll to position [2434, 0]
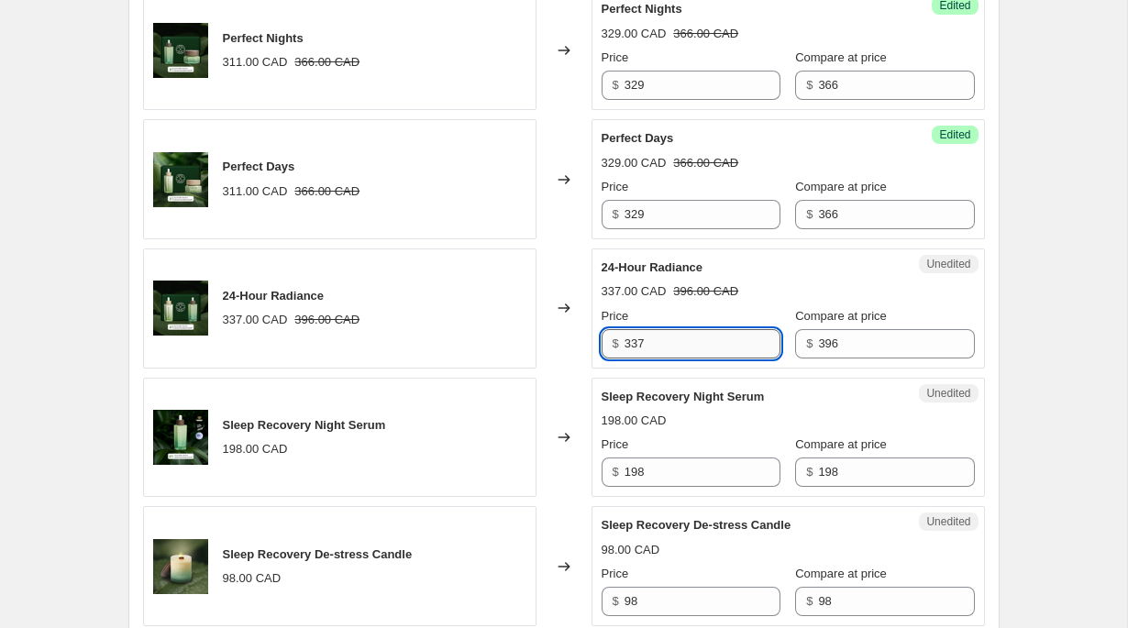
click at [707, 358] on input "337" at bounding box center [702, 343] width 156 height 29
type input "356"
click at [781, 358] on div "24-Hour Radiance 337.00 CAD 396.00 CAD Price $ 356 Compare at price $ 396" at bounding box center [787, 309] width 373 height 100
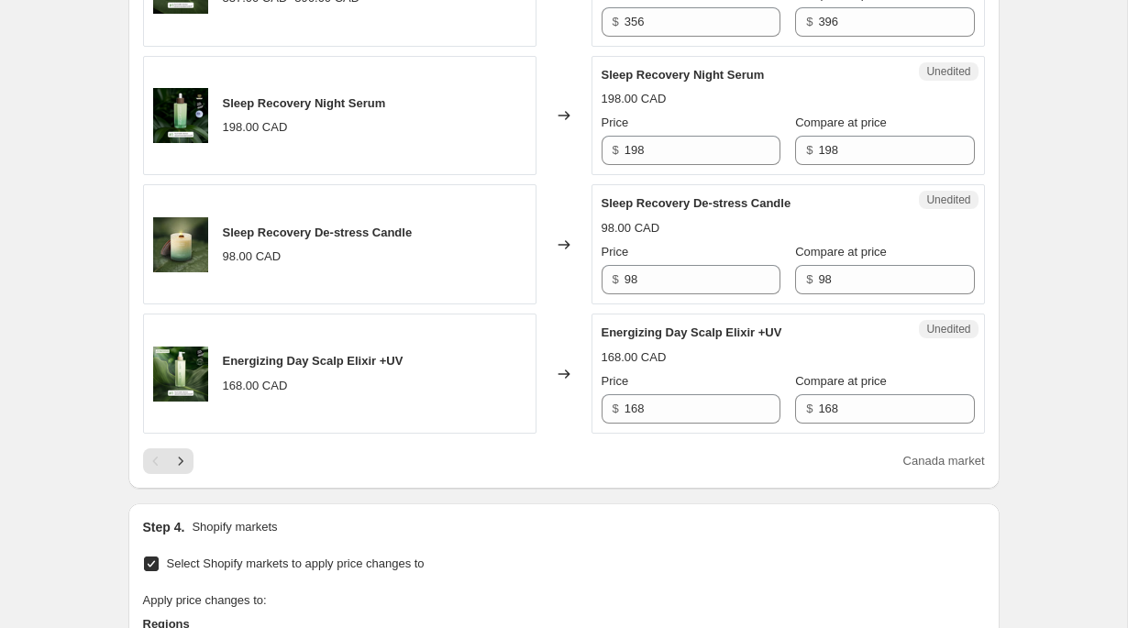
scroll to position [2757, 0]
click at [177, 473] on button "Next" at bounding box center [181, 460] width 26 height 26
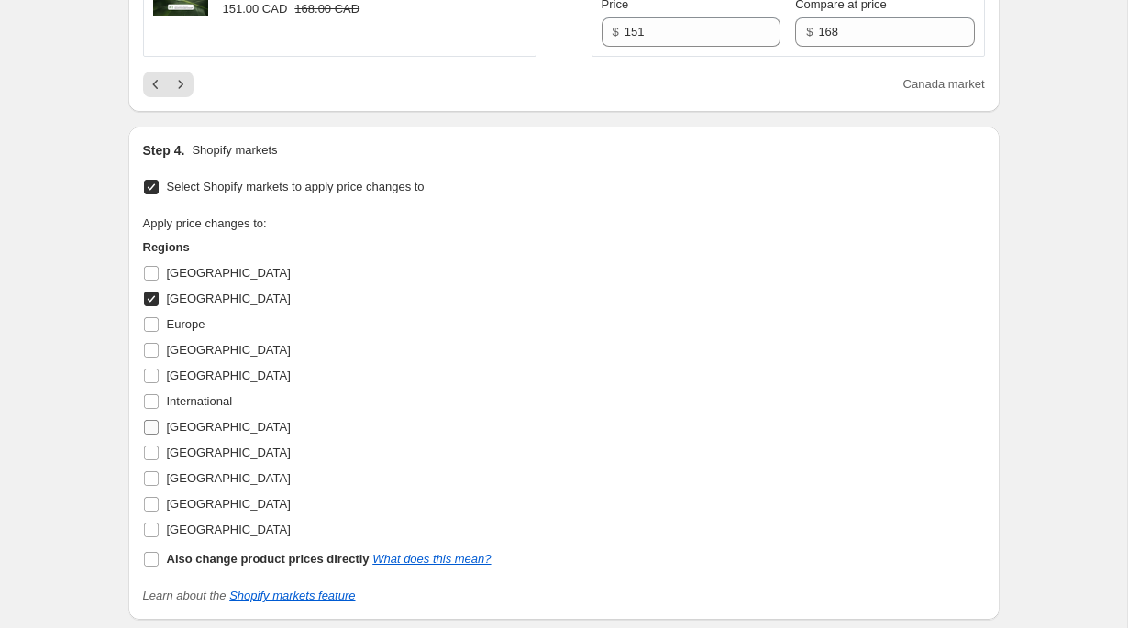
scroll to position [3314, 0]
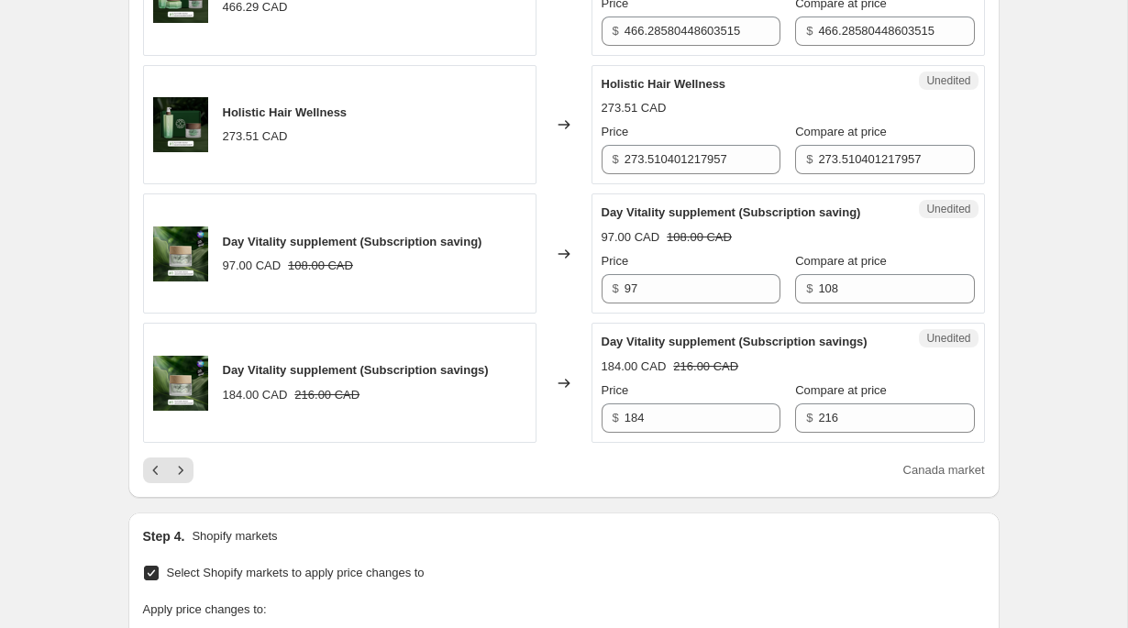
scroll to position [2855, 0]
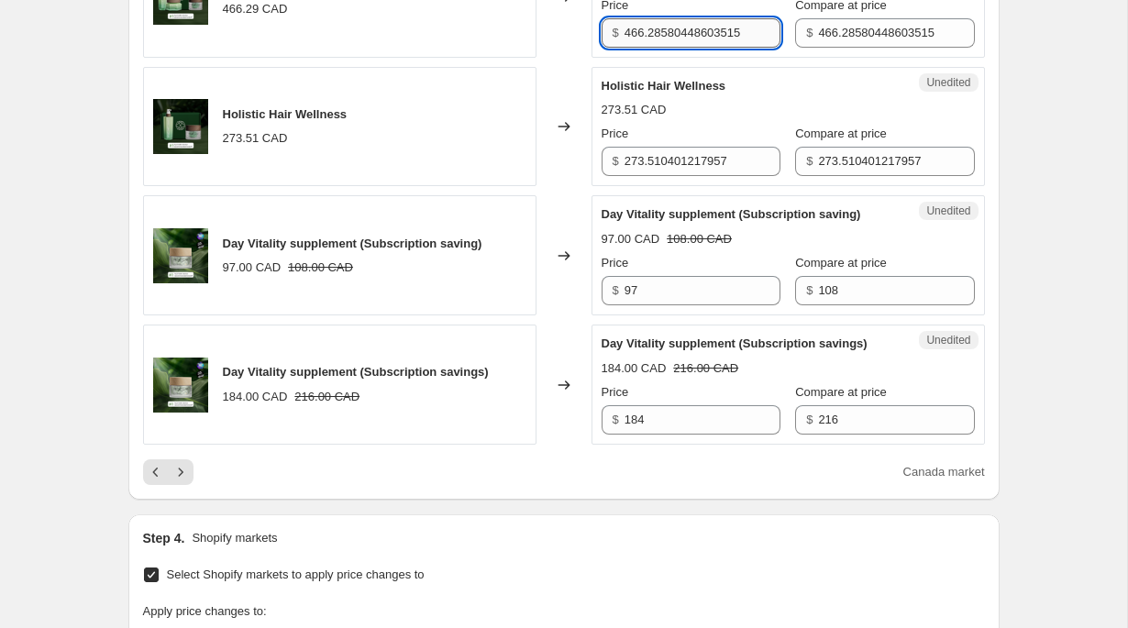
click at [700, 48] on input "466.28580448603515" at bounding box center [702, 32] width 156 height 29
type input "427"
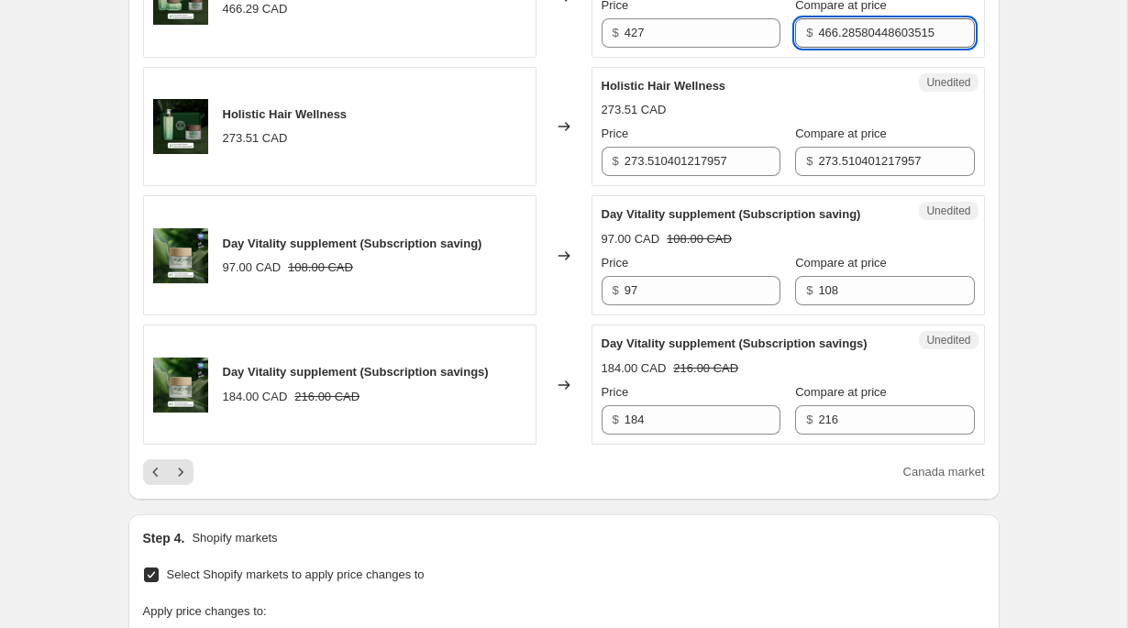
click at [845, 48] on input "466.28580448603515" at bounding box center [896, 32] width 156 height 29
type input "474"
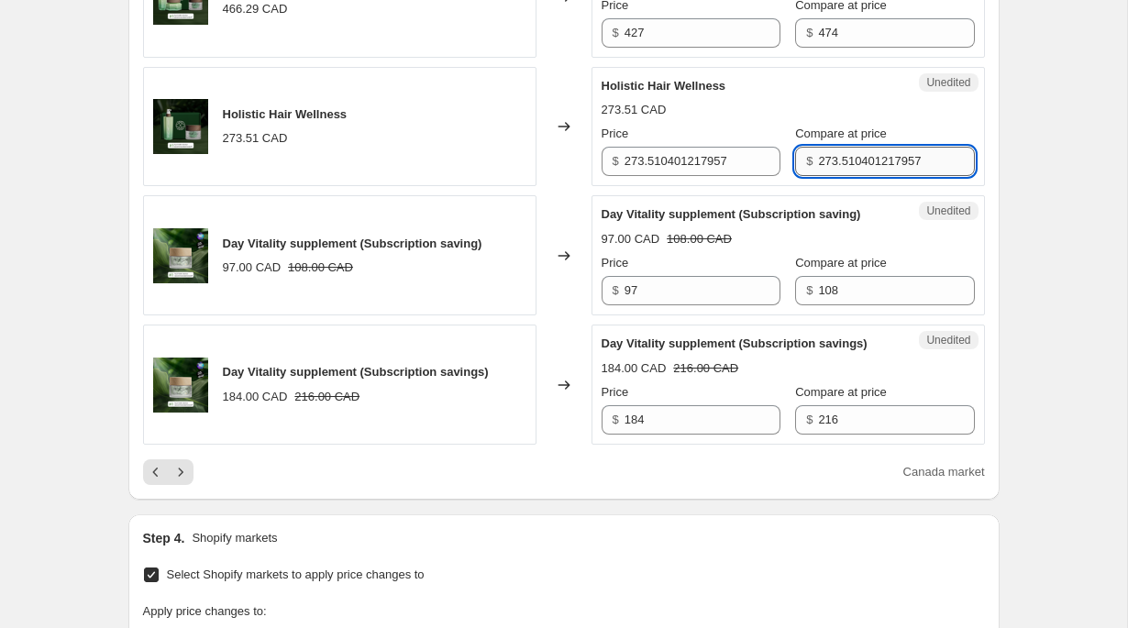
click at [834, 176] on input "273.510401217957" at bounding box center [896, 161] width 156 height 29
type input "276"
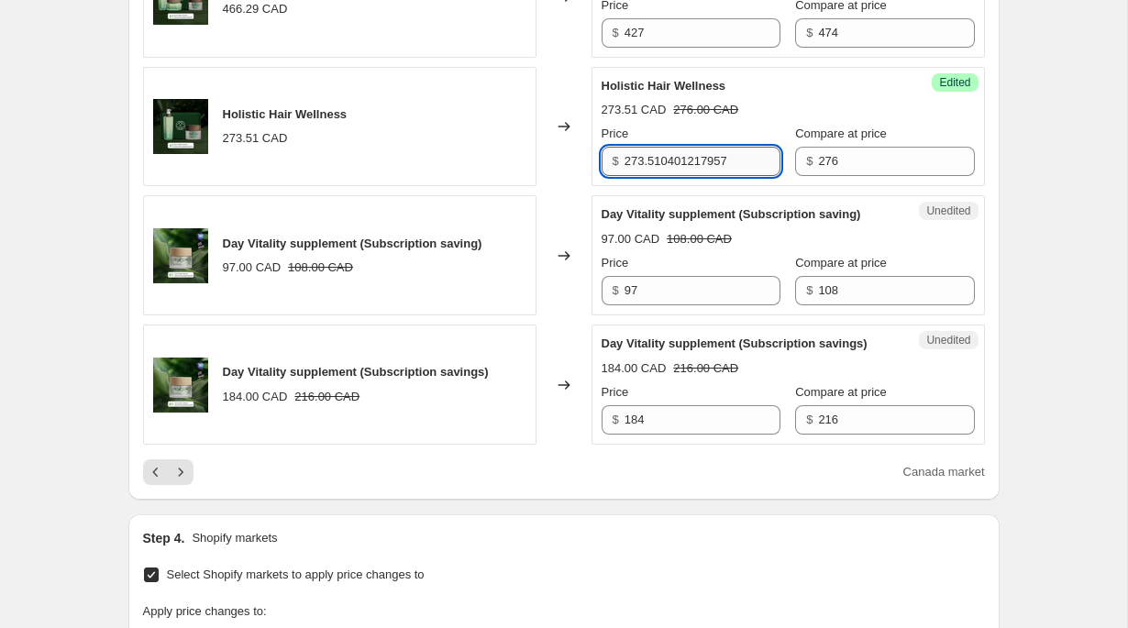
click at [689, 176] on input "273.510401217957" at bounding box center [702, 161] width 156 height 29
type input "248"
click at [800, 187] on div "Success Edited Holistic Hair Wellness 273.51 CAD 276.00 CAD Price $ 248 Compare…" at bounding box center [787, 127] width 393 height 120
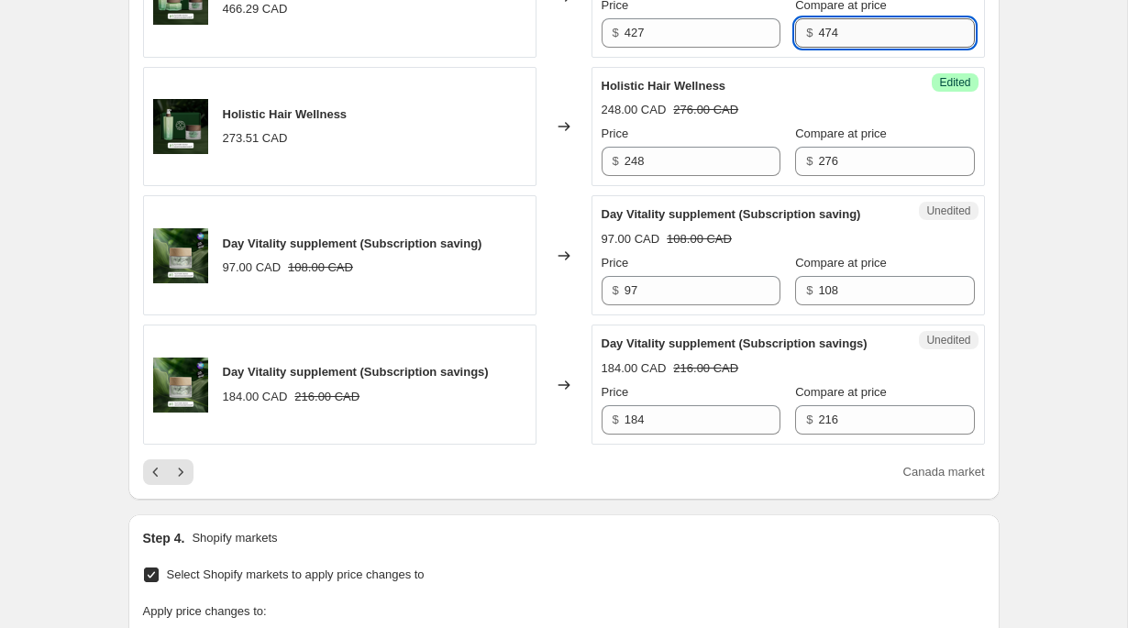
click at [832, 48] on input "474" at bounding box center [896, 32] width 156 height 29
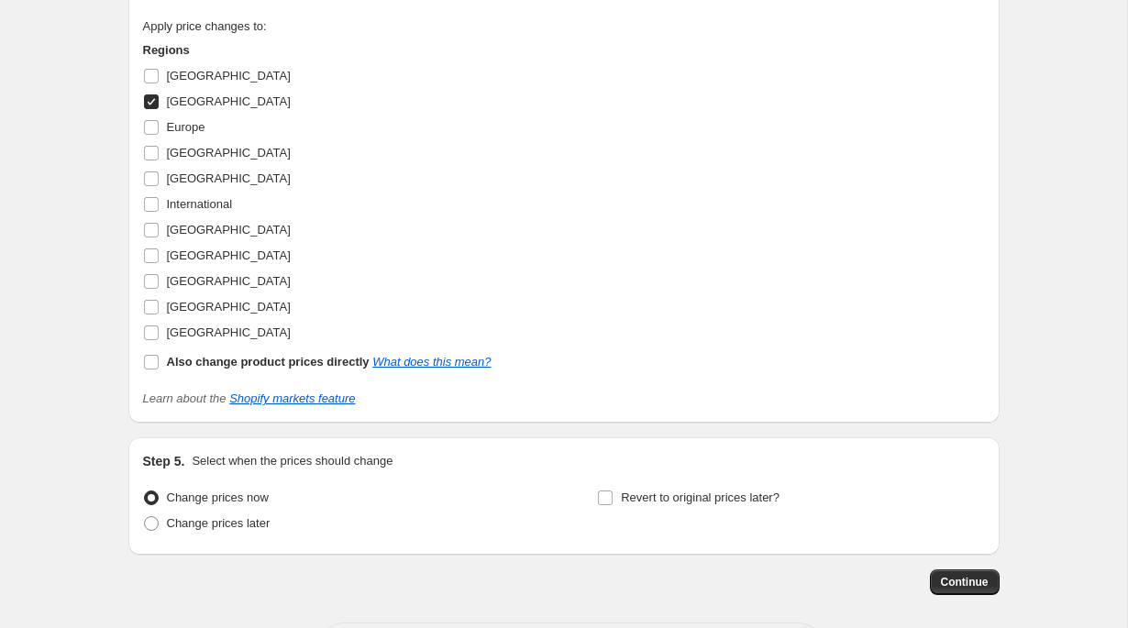
scroll to position [3739, 0]
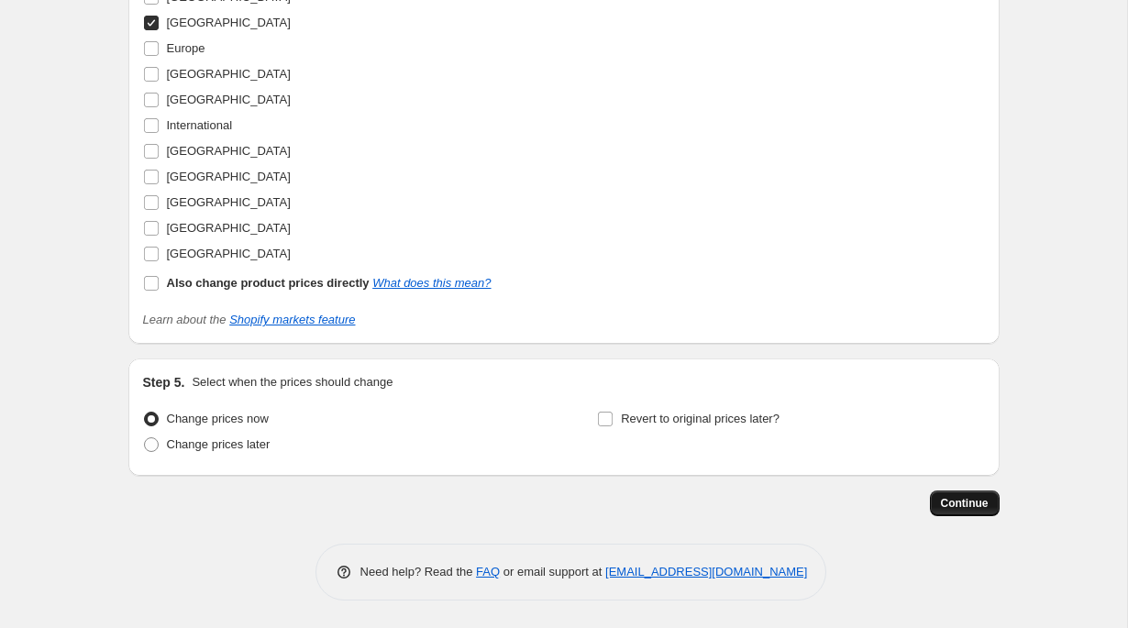
click at [950, 494] on button "Continue" at bounding box center [965, 503] width 70 height 26
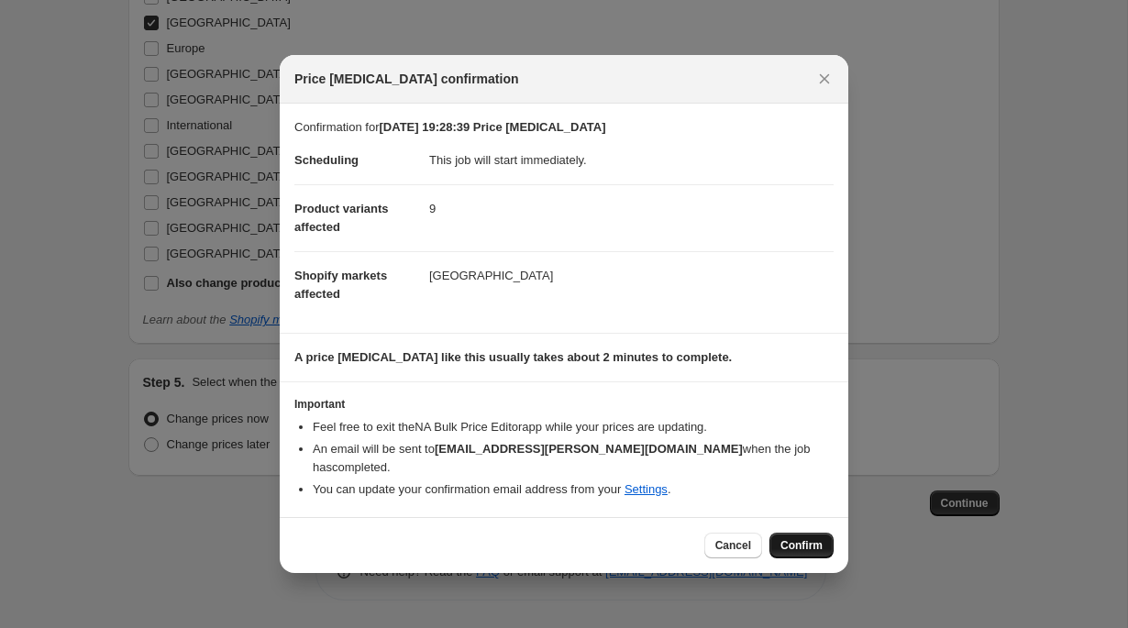
click at [803, 551] on span "Confirm" at bounding box center [801, 545] width 42 height 15
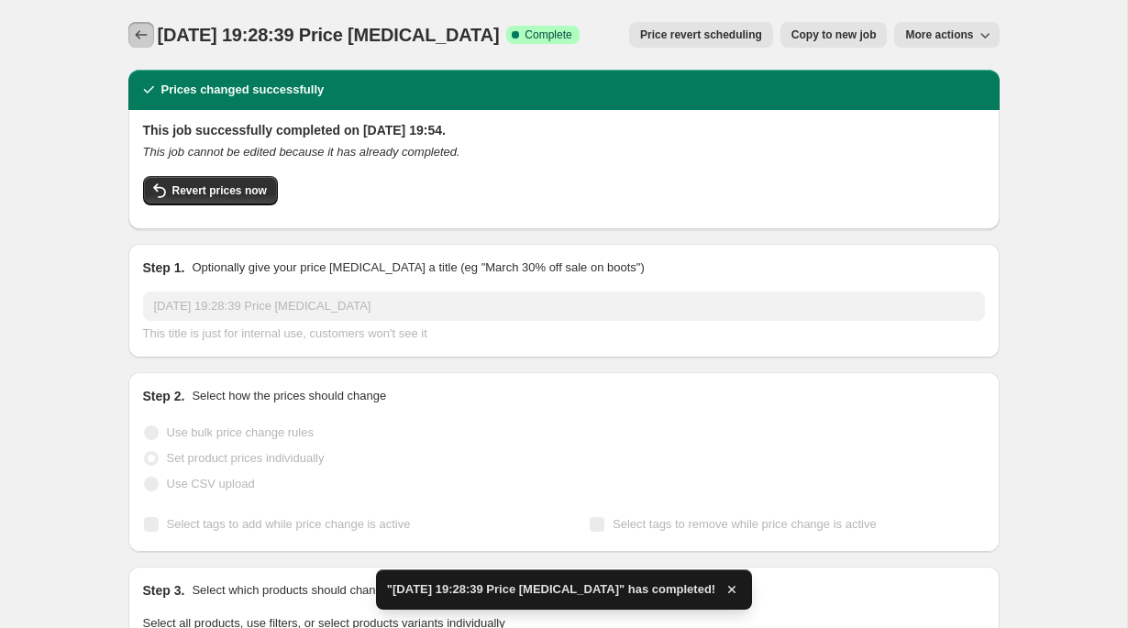
click at [135, 33] on icon "Price change jobs" at bounding box center [141, 35] width 18 height 18
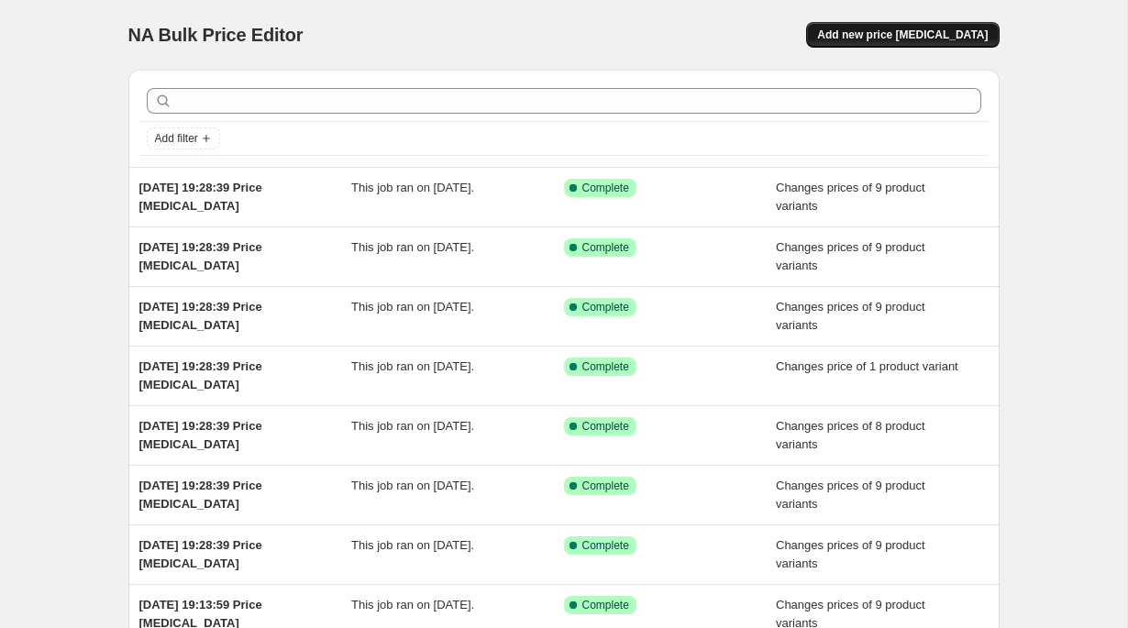
click at [882, 38] on span "Add new price change job" at bounding box center [902, 35] width 171 height 15
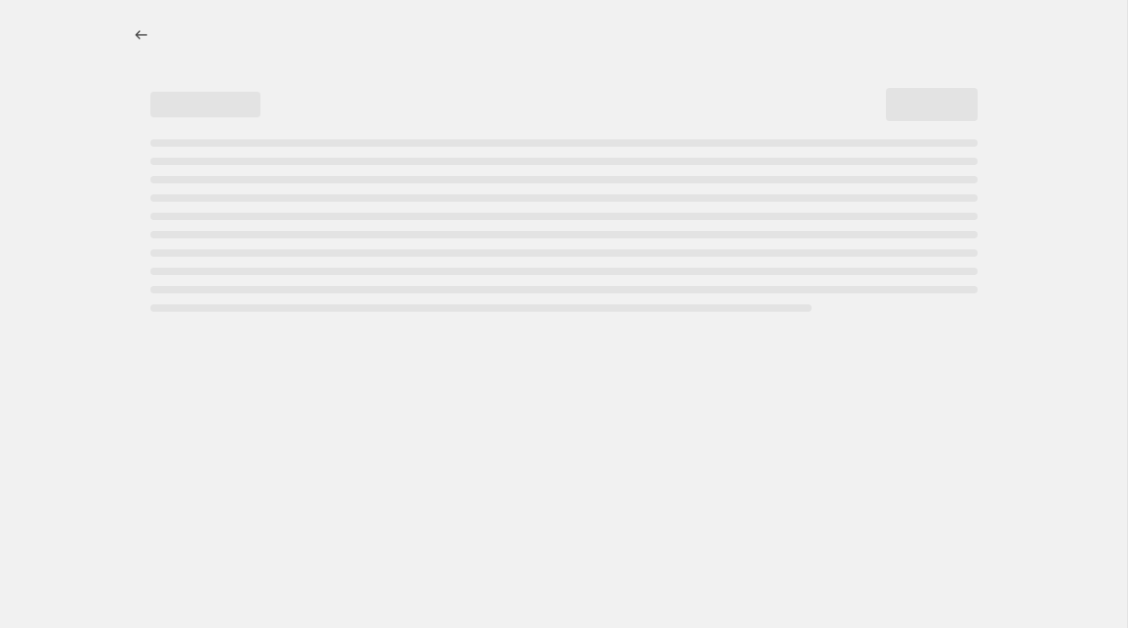
select select "percentage"
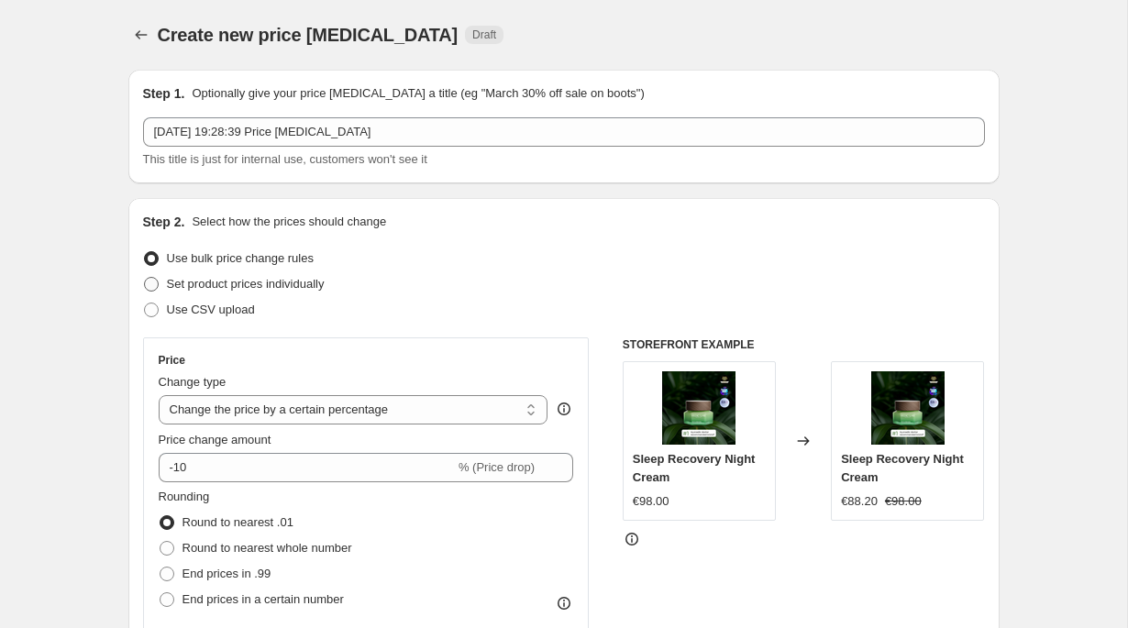
click at [325, 282] on span "Set product prices individually" at bounding box center [246, 284] width 158 height 14
click at [145, 278] on input "Set product prices individually" at bounding box center [144, 277] width 1 height 1
radio input "true"
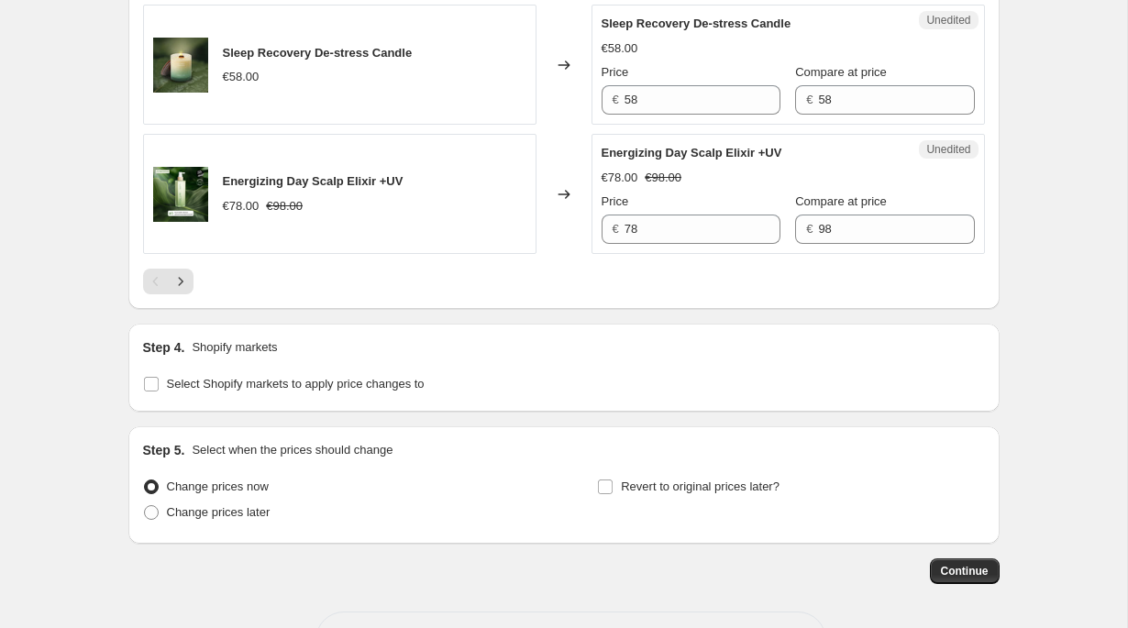
scroll to position [3045, 0]
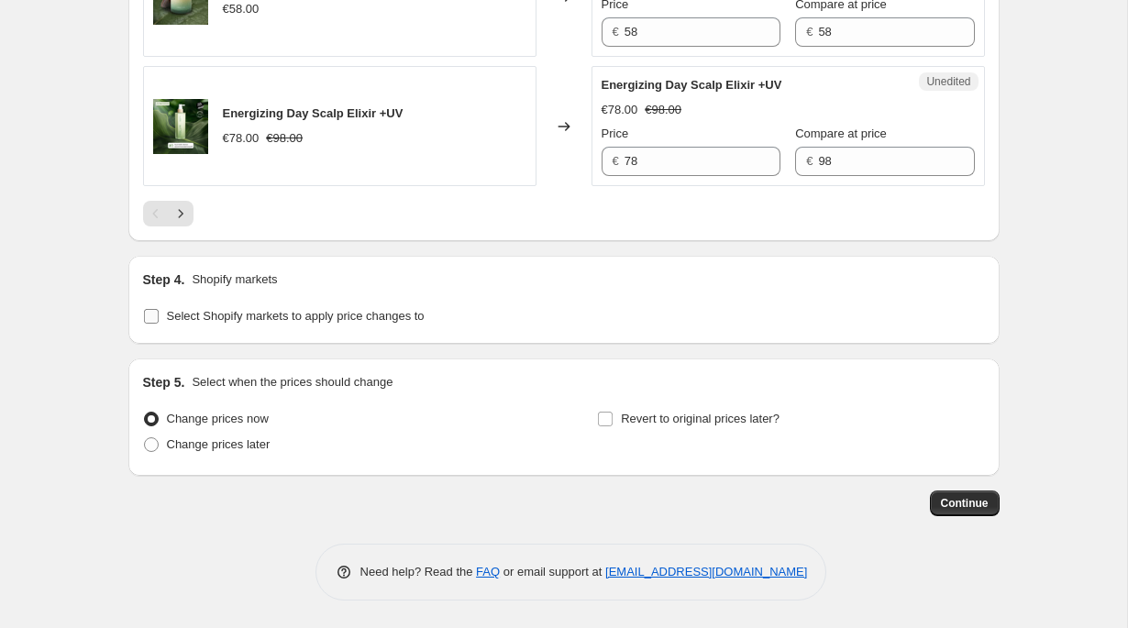
click at [401, 323] on span "Select Shopify markets to apply price changes to" at bounding box center [296, 316] width 258 height 14
click at [159, 324] on input "Select Shopify markets to apply price changes to" at bounding box center [151, 316] width 15 height 15
checkbox input "true"
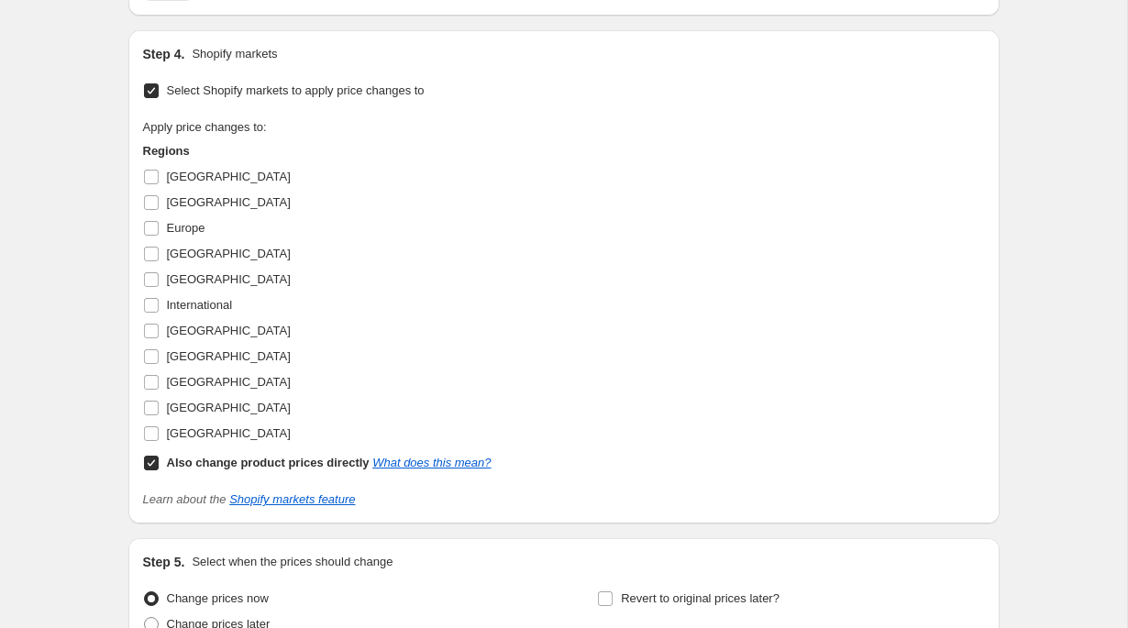
scroll to position [3243, 0]
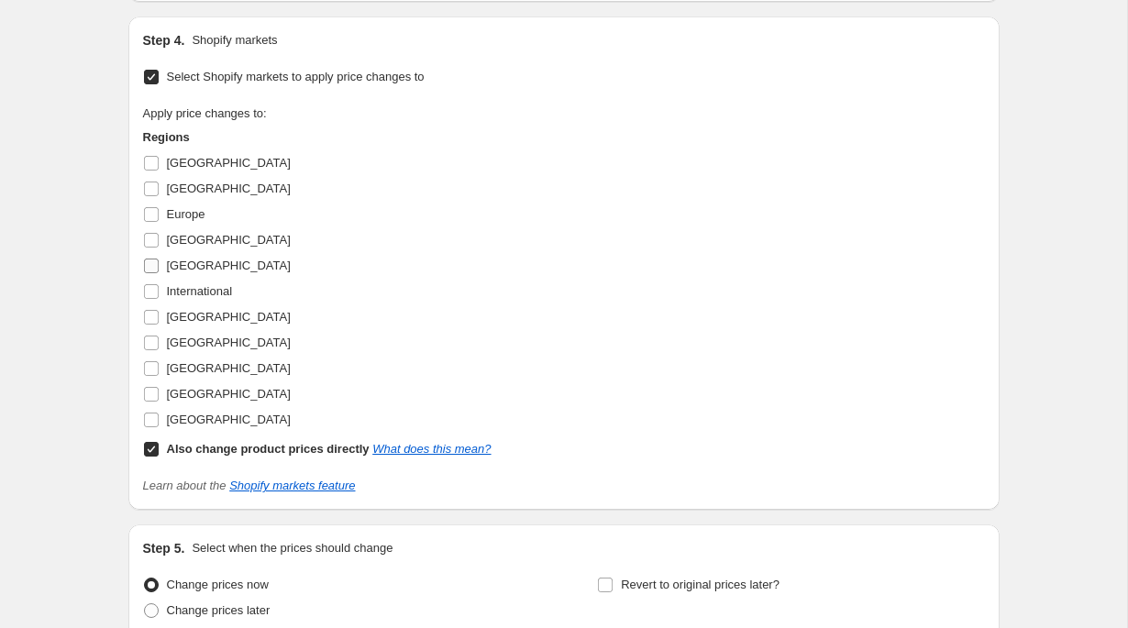
click at [180, 272] on span "India" at bounding box center [229, 266] width 124 height 14
click at [159, 273] on input "India" at bounding box center [151, 266] width 15 height 15
checkbox input "true"
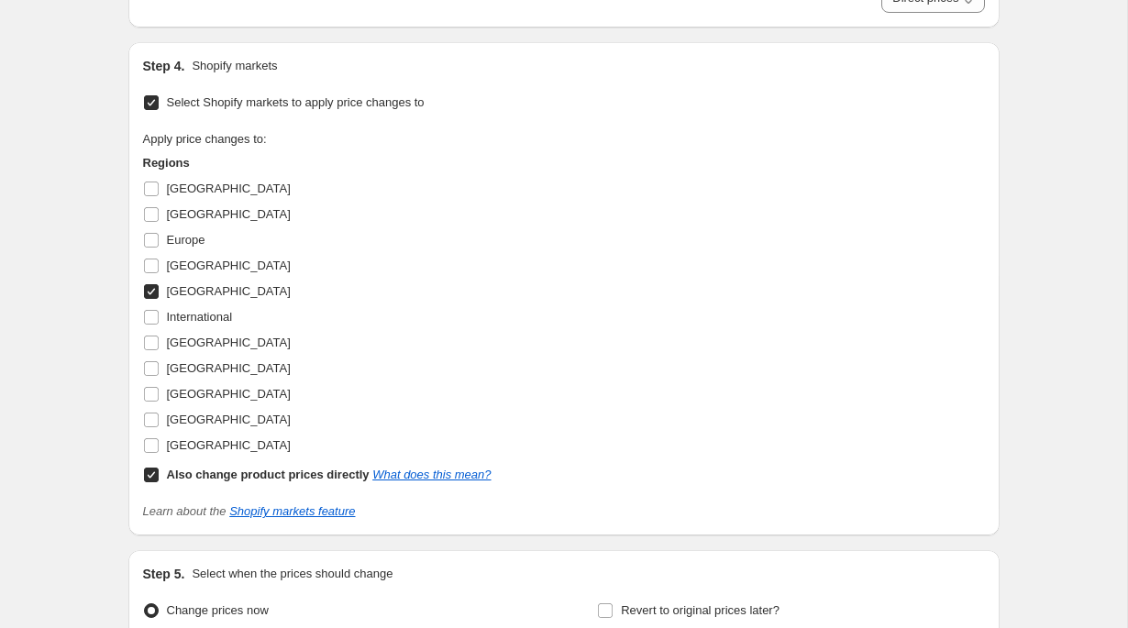
click at [244, 481] on b "Also change product prices directly" at bounding box center [268, 475] width 203 height 14
click at [159, 482] on input "Also change product prices directly What does this mean?" at bounding box center [151, 475] width 15 height 15
checkbox input "false"
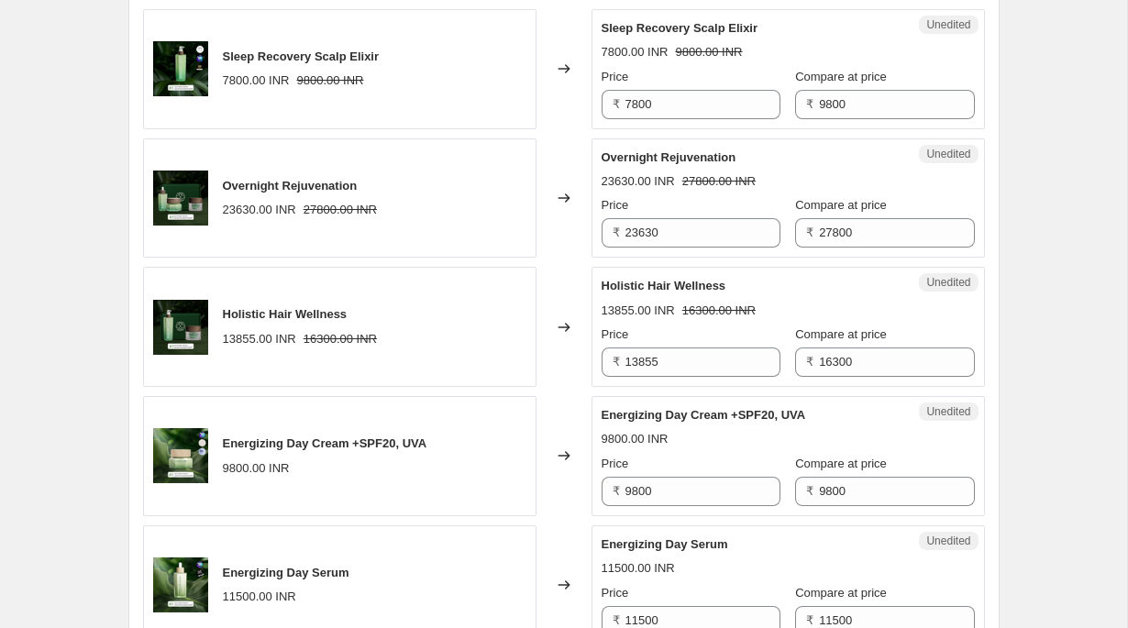
scroll to position [959, 0]
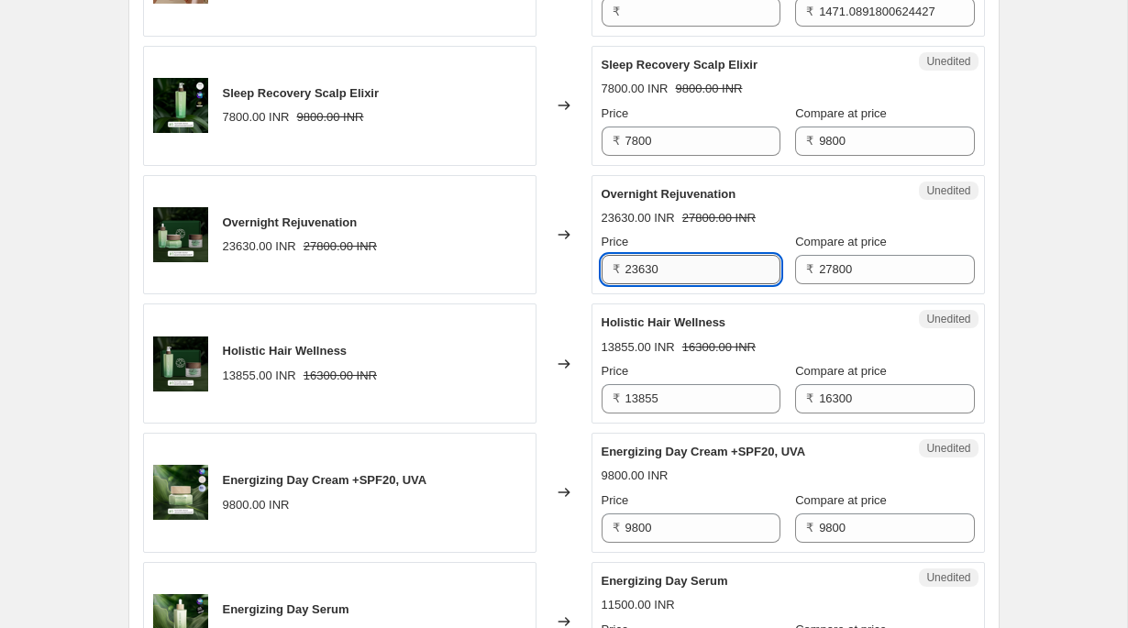
click at [734, 268] on input "23630" at bounding box center [702, 269] width 155 height 29
type input "25020"
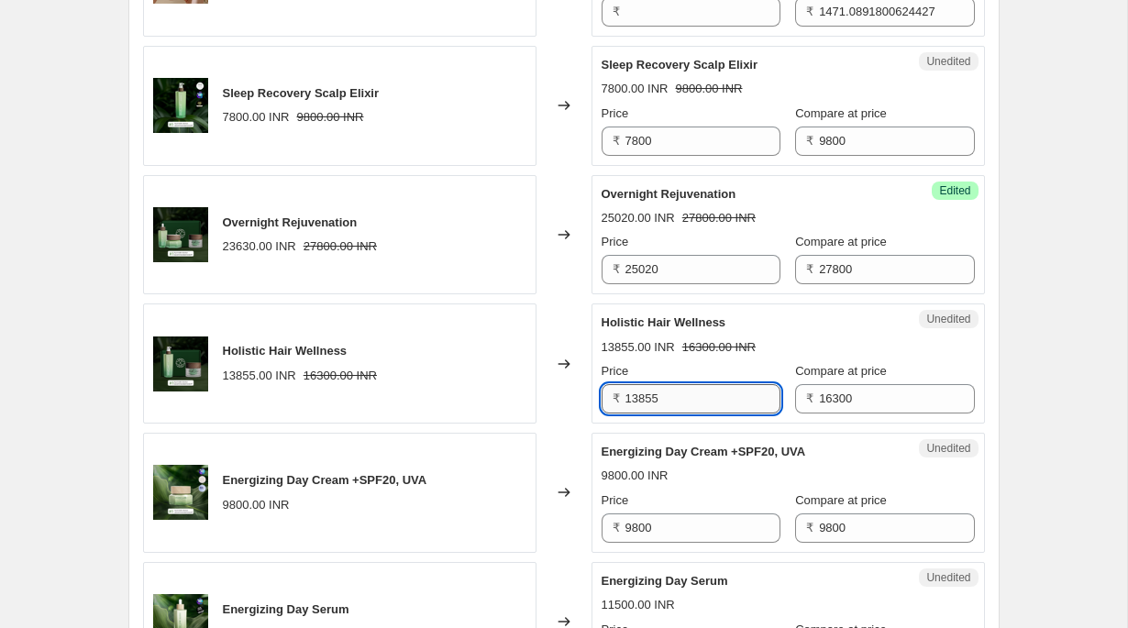
click at [659, 395] on input "13855" at bounding box center [702, 398] width 155 height 29
type input "14670"
click at [755, 346] on strike "16300.00 INR" at bounding box center [718, 347] width 73 height 18
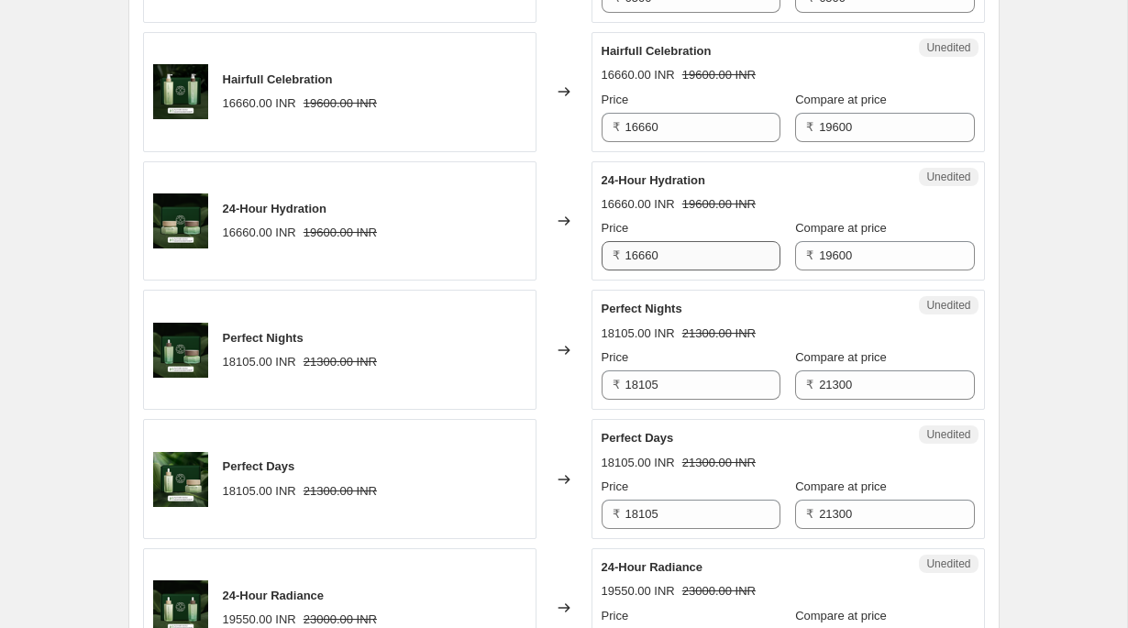
scroll to position [2122, 0]
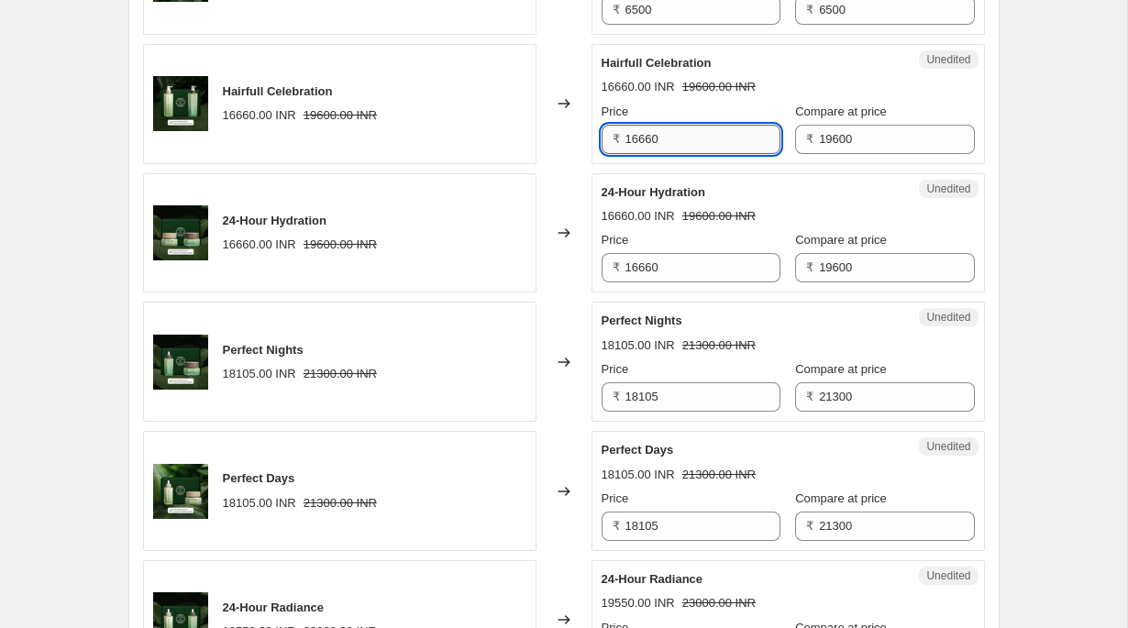
click at [675, 154] on input "16660" at bounding box center [702, 139] width 155 height 29
type input "17640"
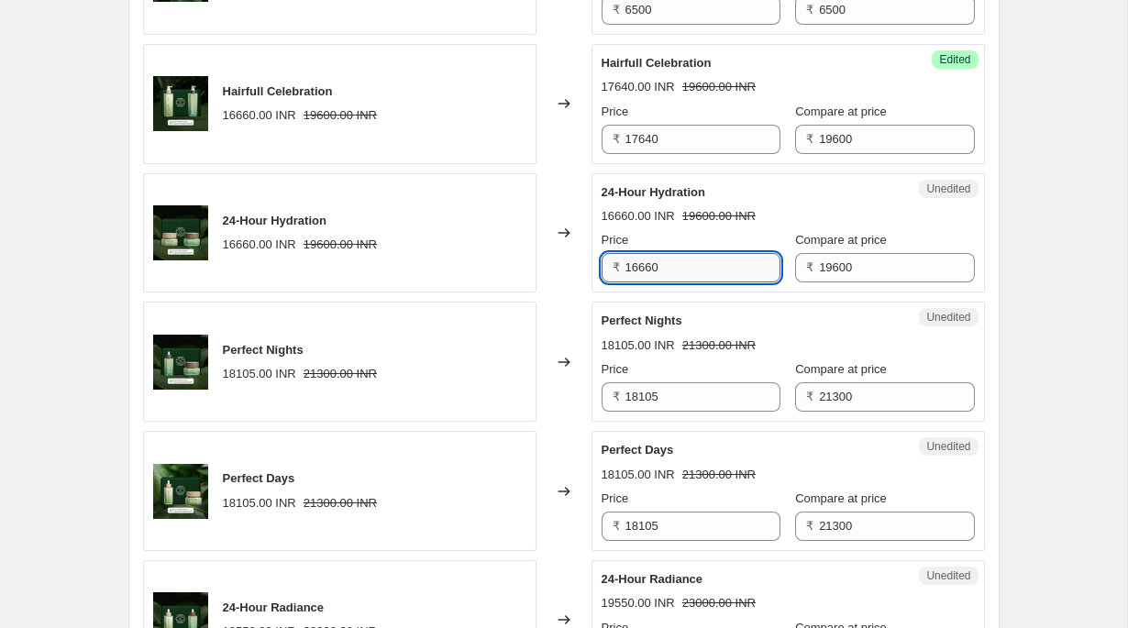
click at [689, 282] on input "16660" at bounding box center [702, 267] width 155 height 29
paste input "764"
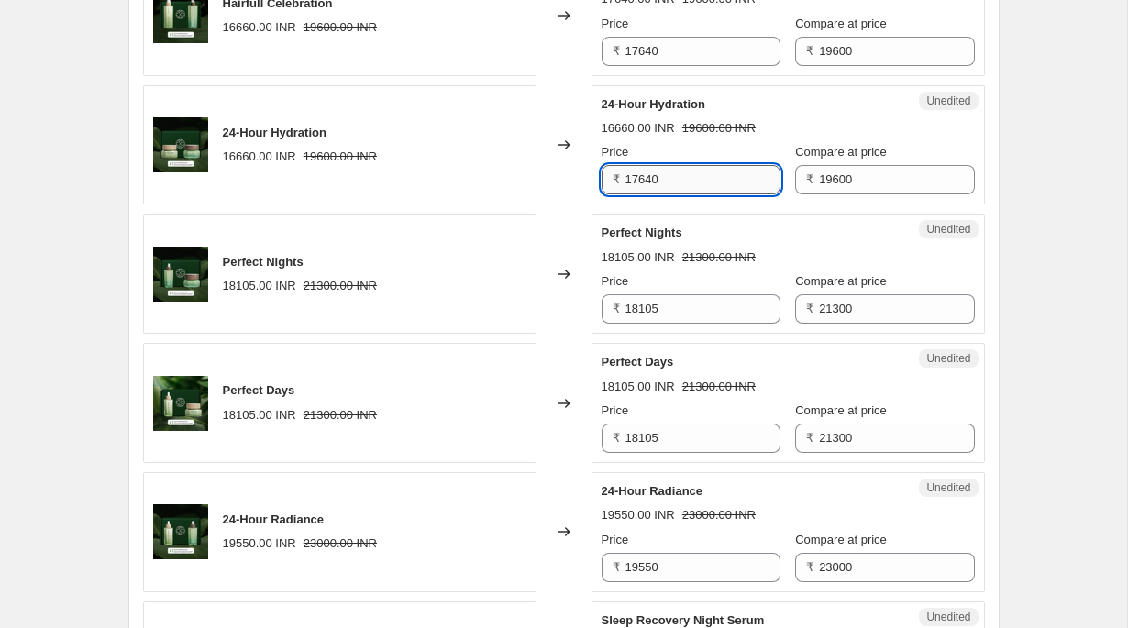
scroll to position [2236, 0]
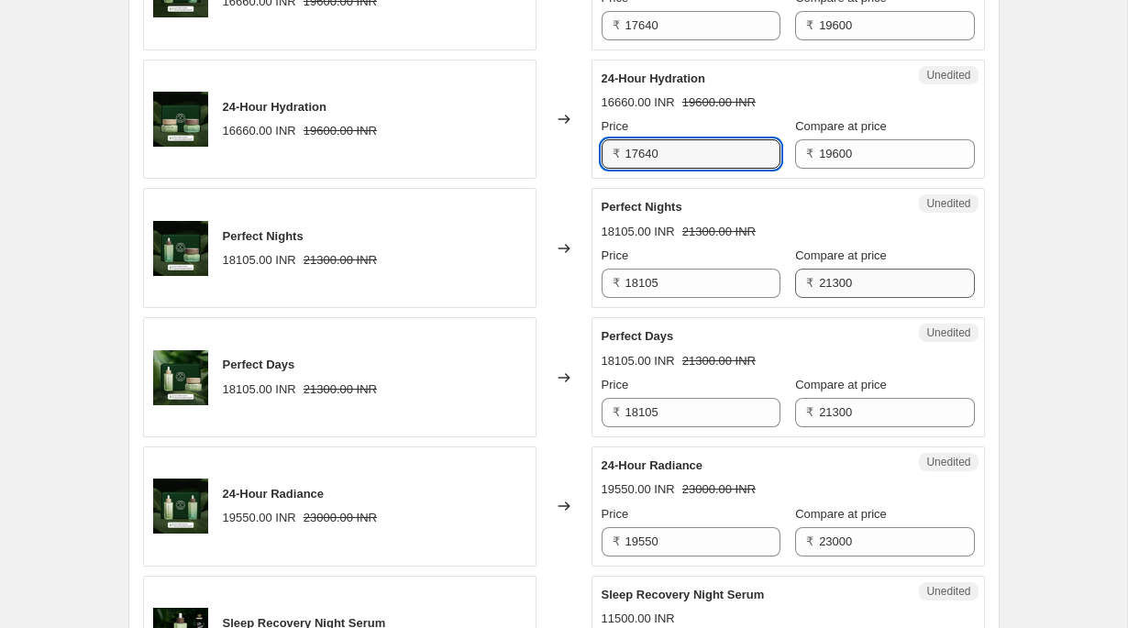
type input "17640"
click at [845, 298] on input "21300" at bounding box center [896, 283] width 155 height 29
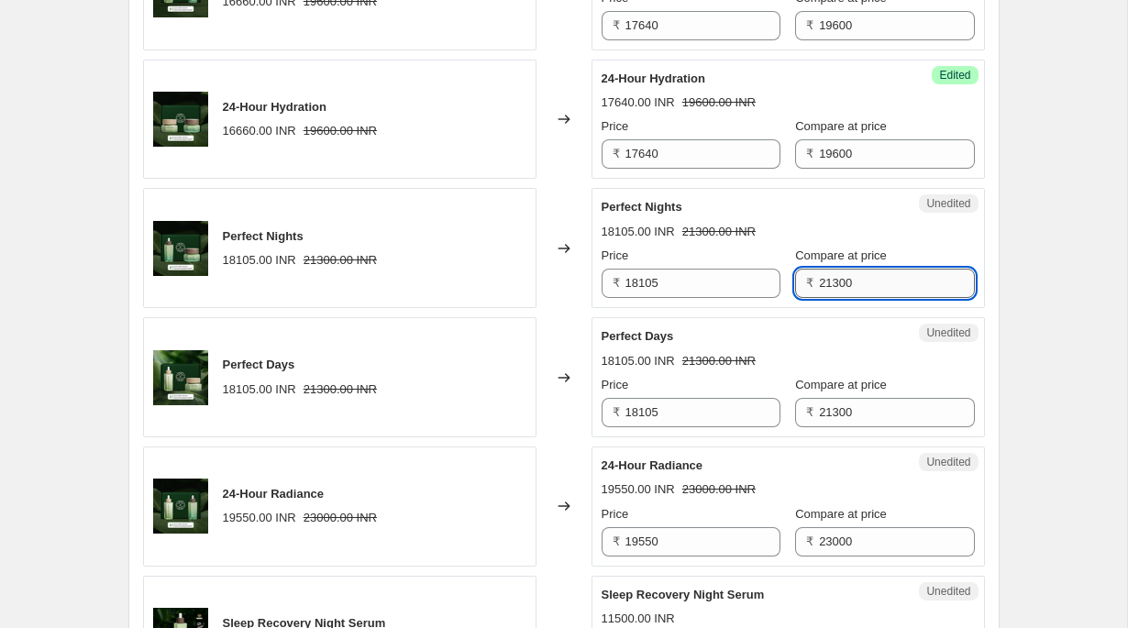
click at [845, 298] on input "21300" at bounding box center [896, 283] width 155 height 29
click at [698, 298] on input "18105" at bounding box center [702, 283] width 155 height 29
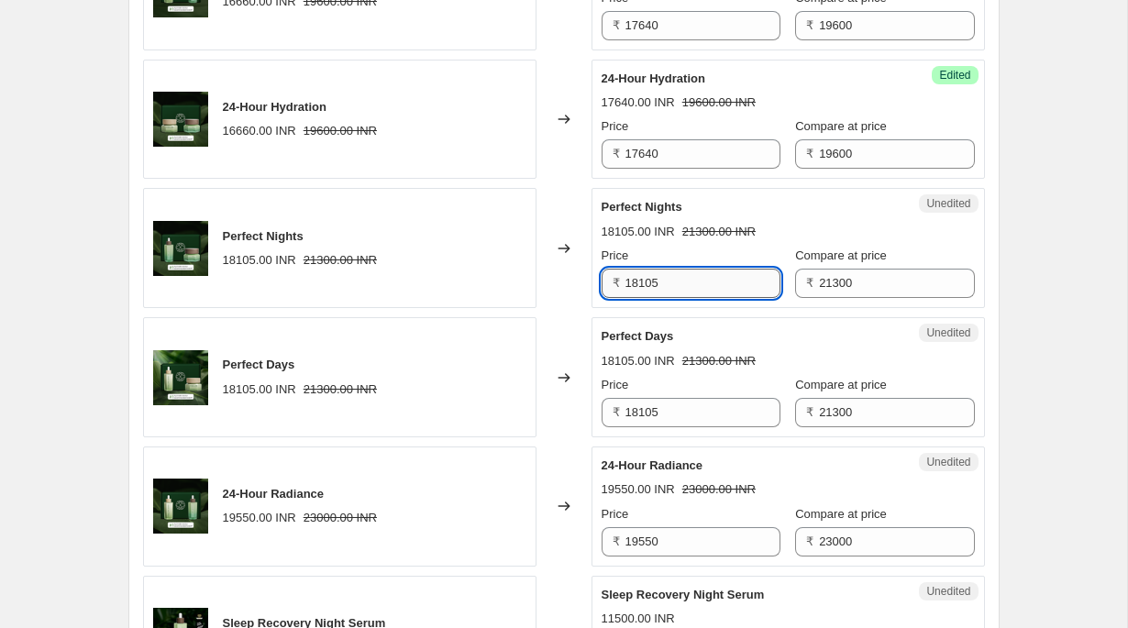
click at [698, 298] on input "18105" at bounding box center [702, 283] width 155 height 29
type input "19170"
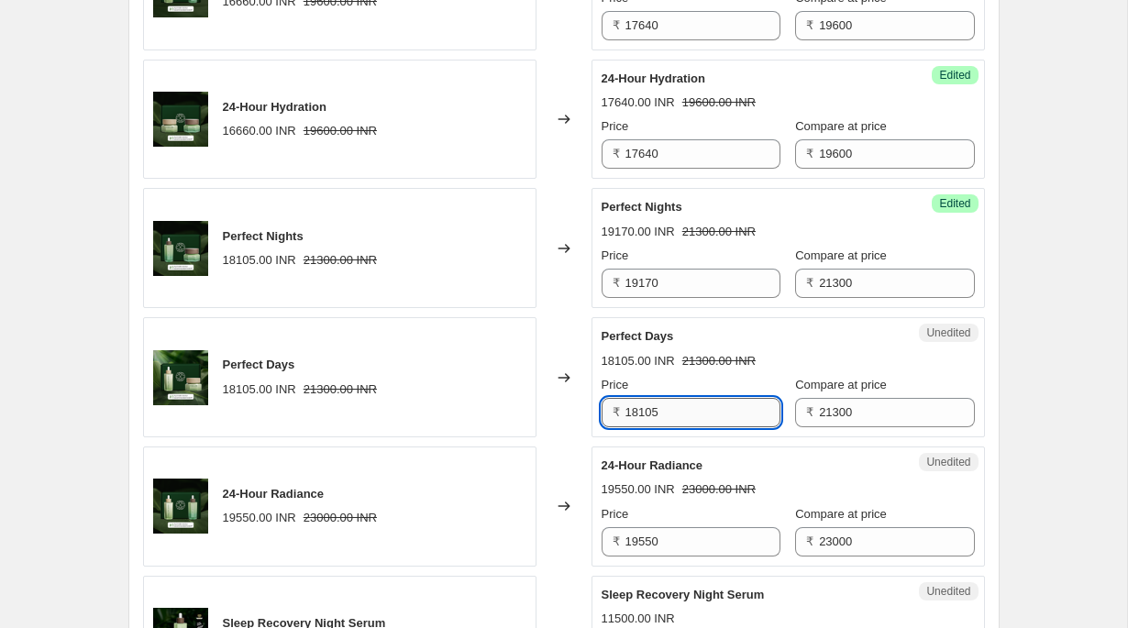
click at [685, 427] on input "18105" at bounding box center [702, 412] width 155 height 29
paste input "9170"
type input "19170"
click at [718, 346] on div "Perfect Days" at bounding box center [751, 336] width 300 height 18
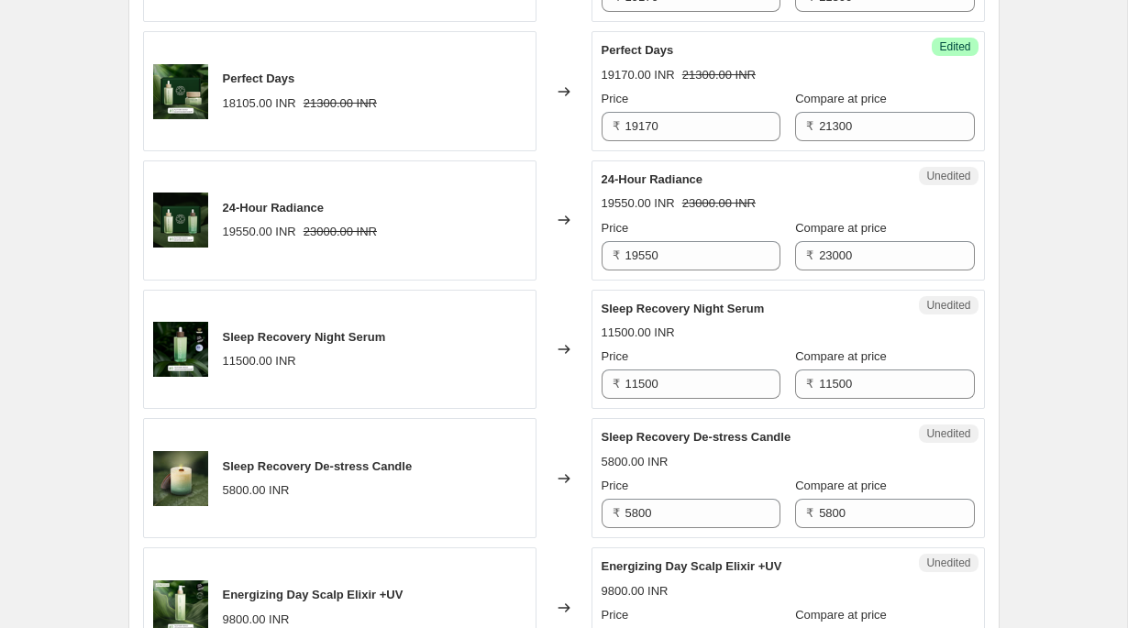
scroll to position [2523, 0]
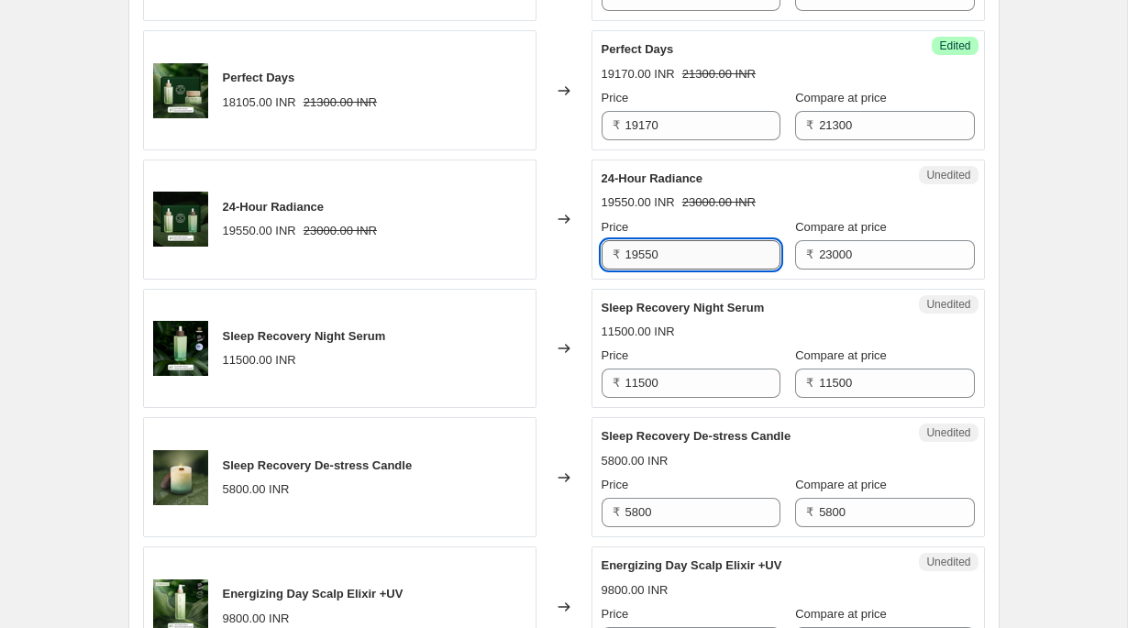
click at [673, 270] on input "19550" at bounding box center [702, 254] width 155 height 29
type input "20700"
click at [748, 188] on div "24-Hour Radiance" at bounding box center [751, 179] width 300 height 18
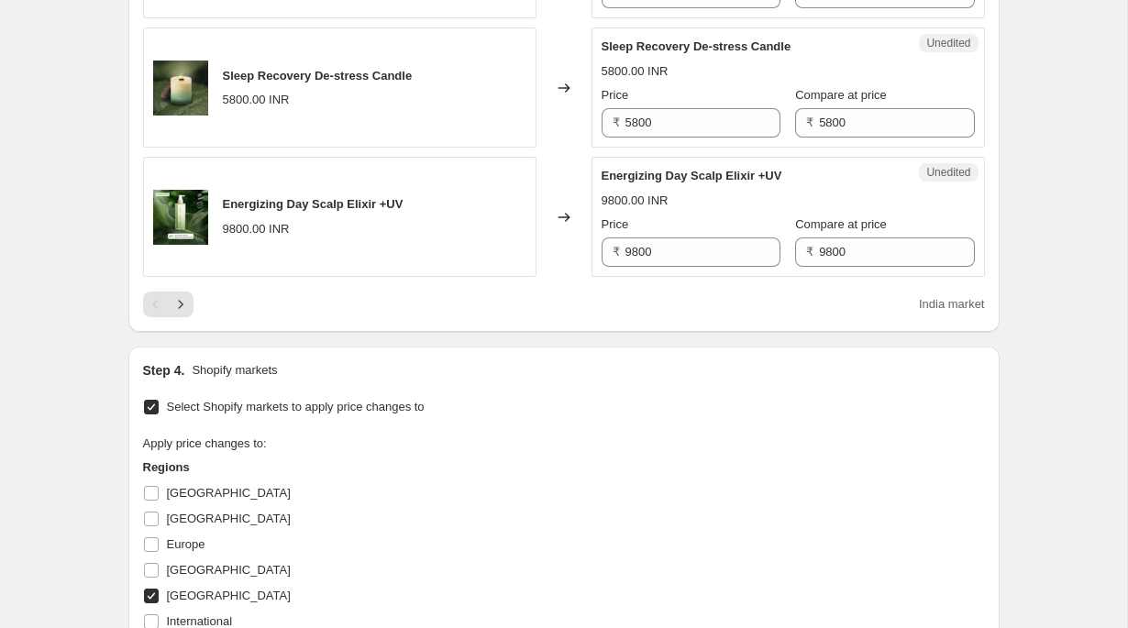
scroll to position [2941, 0]
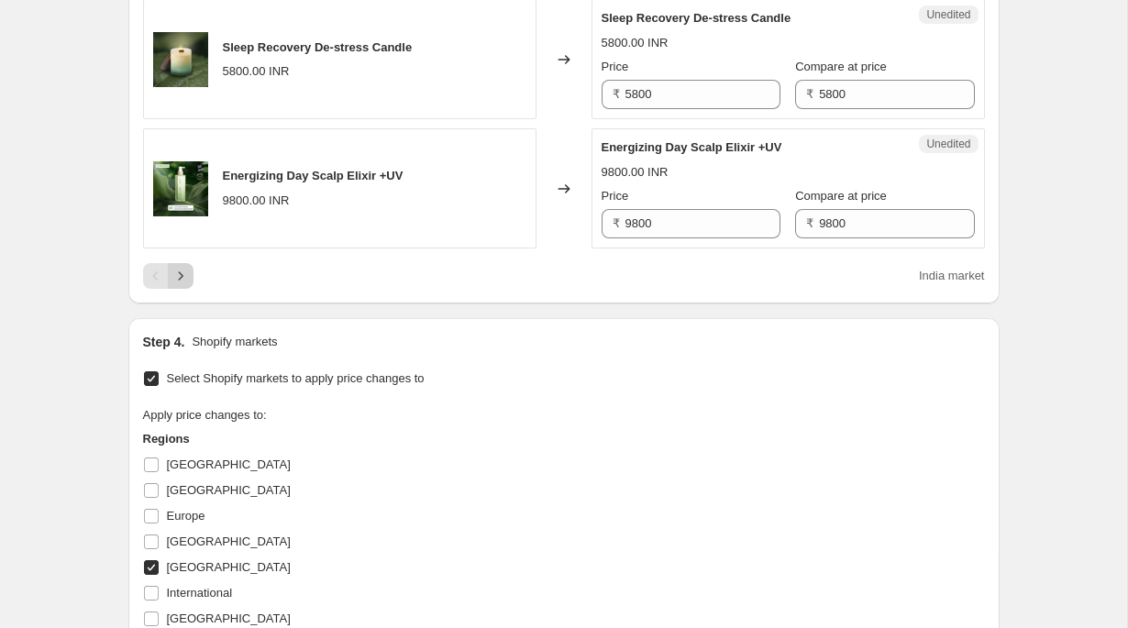
click at [181, 285] on icon "Next" at bounding box center [180, 276] width 18 height 18
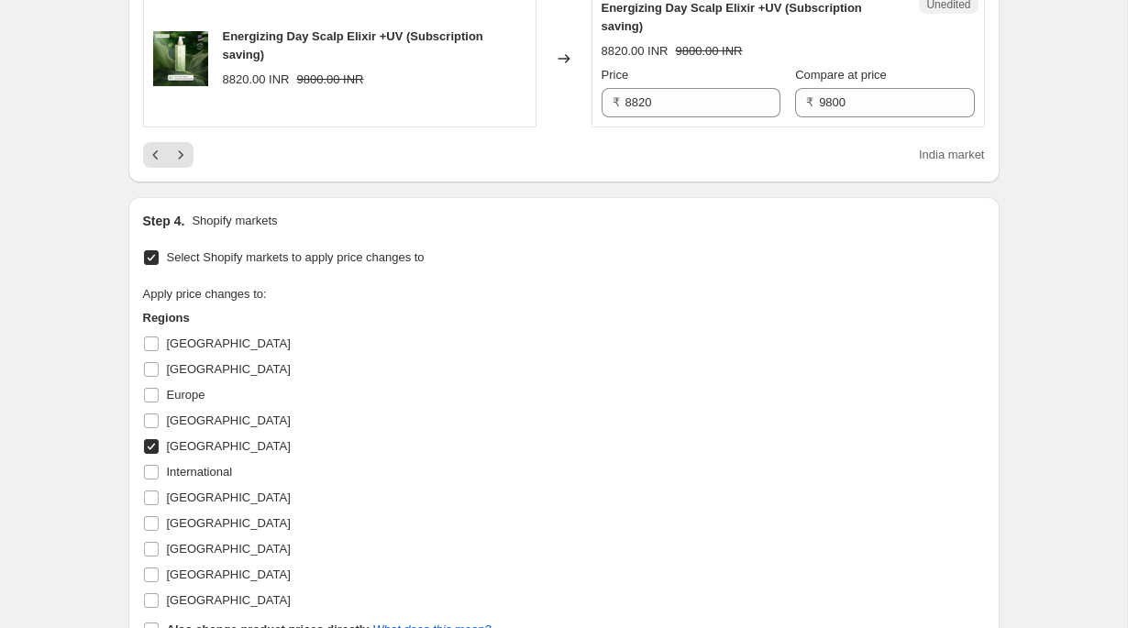
scroll to position [3189, 0]
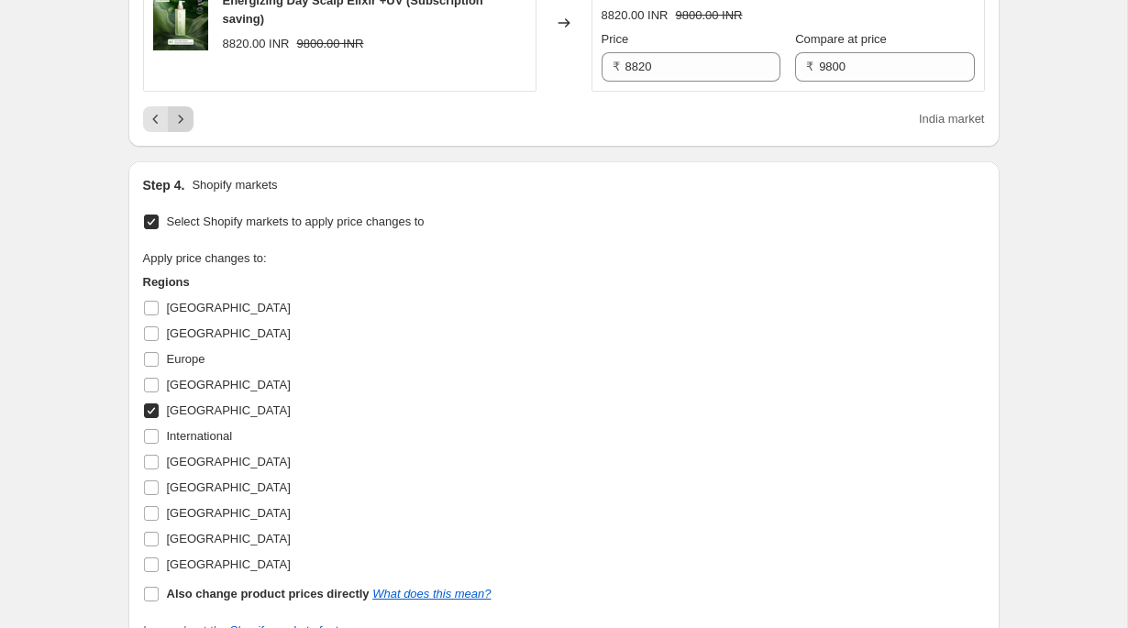
click at [180, 128] on icon "Next" at bounding box center [180, 119] width 18 height 18
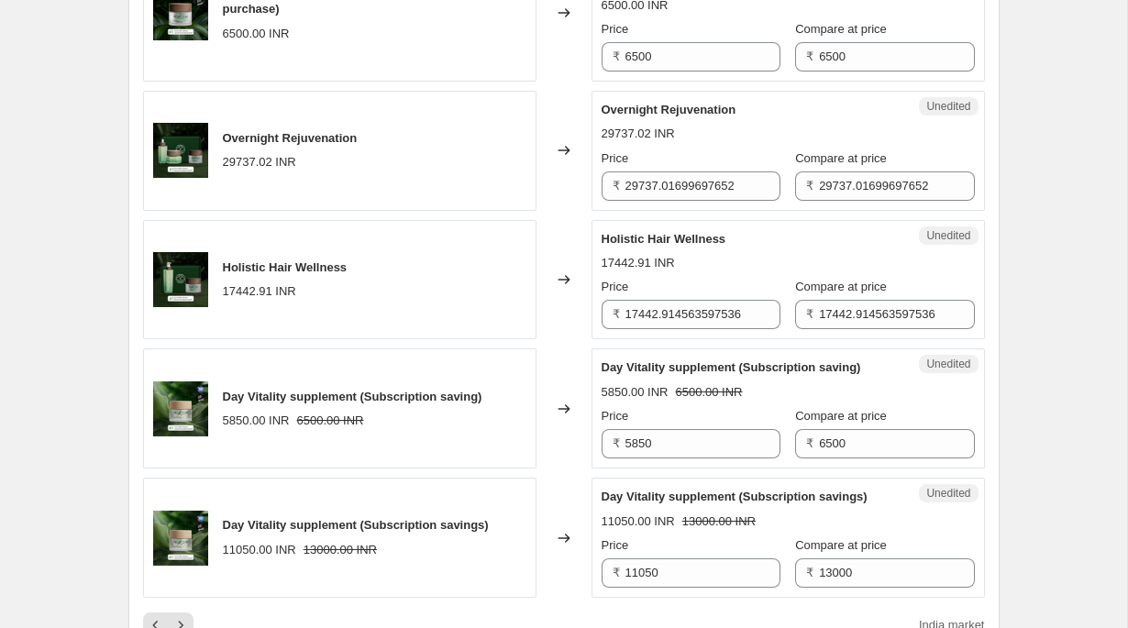
scroll to position [2703, 0]
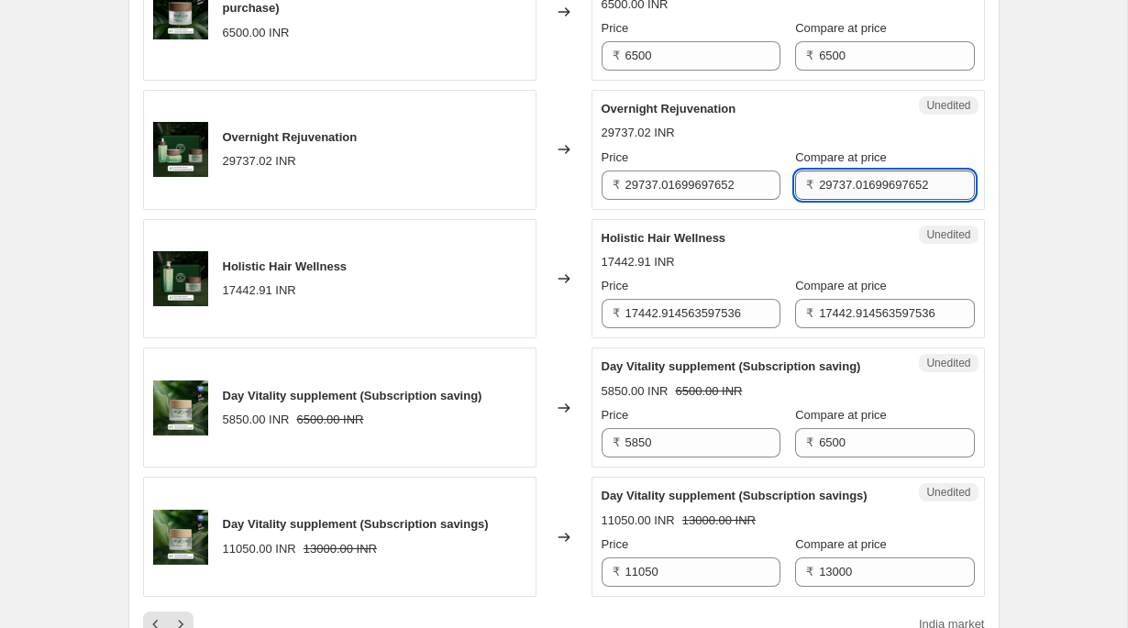
click at [830, 200] on input "29737.01699697652" at bounding box center [896, 185] width 155 height 29
type input "27800"
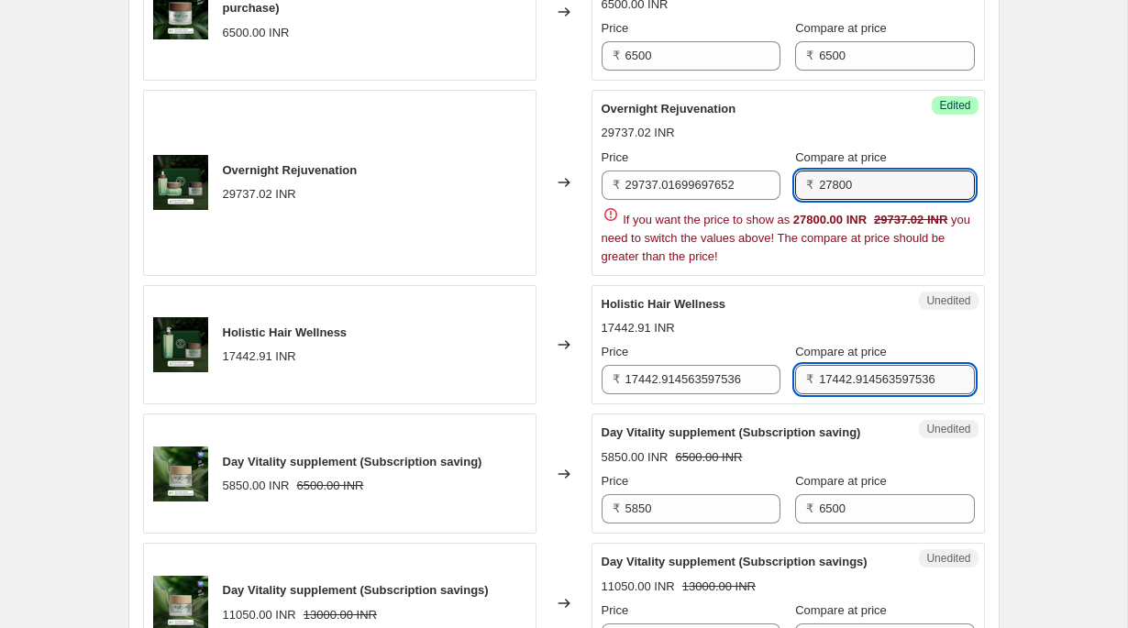
click at [841, 394] on input "17442.914563597536" at bounding box center [896, 379] width 155 height 29
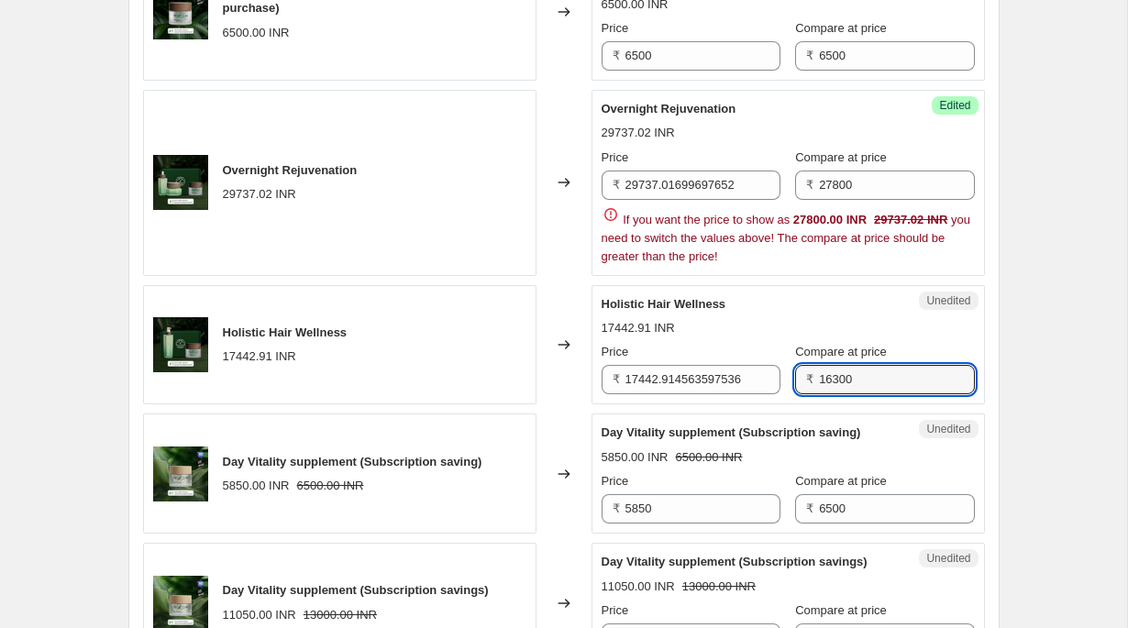
type input "16300"
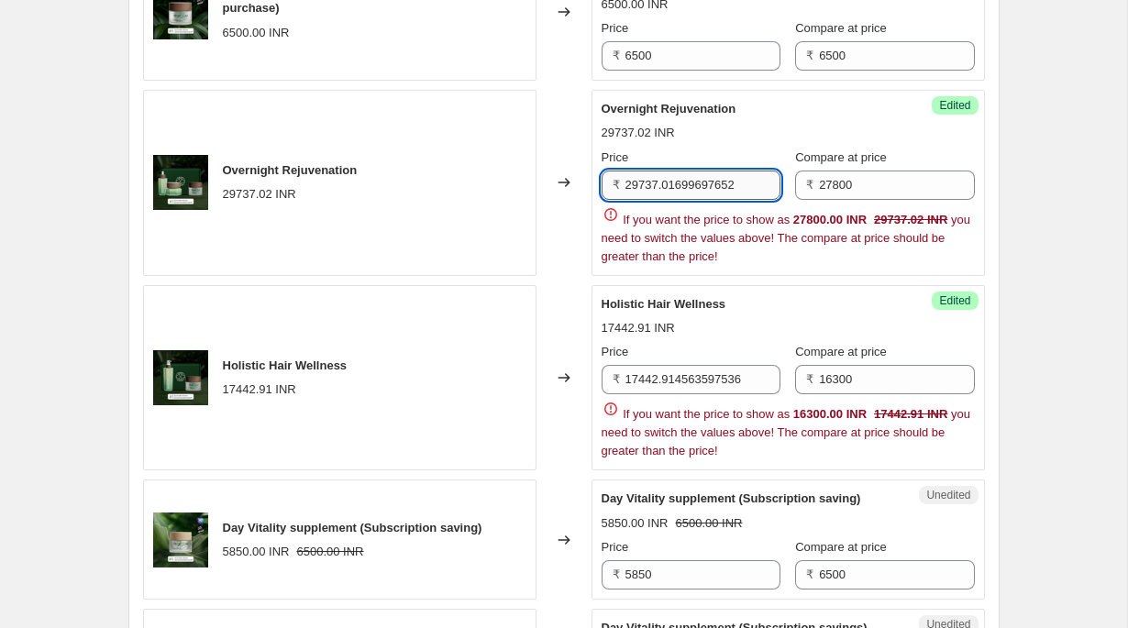
click at [669, 200] on input "29737.01699697652" at bounding box center [702, 185] width 155 height 29
type input "25020"
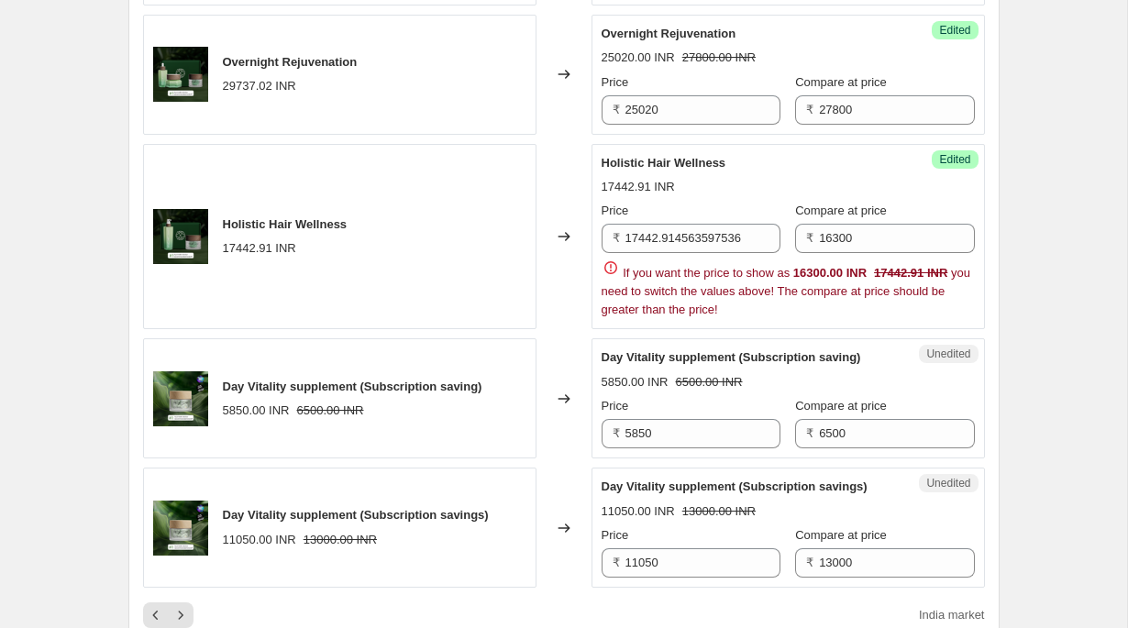
scroll to position [2782, 0]
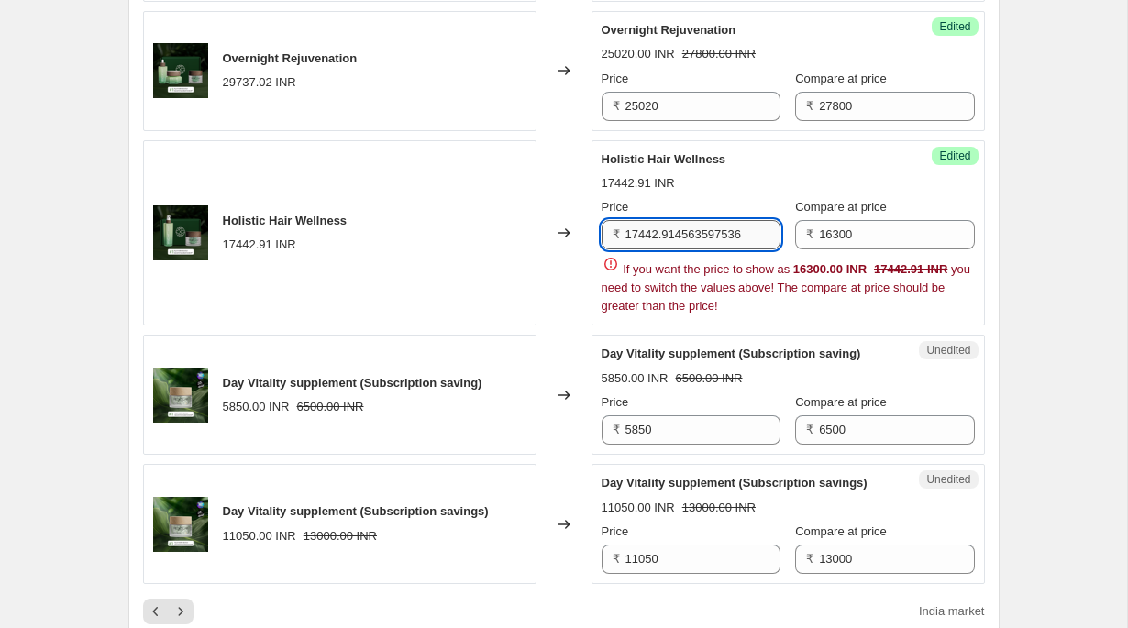
click at [675, 249] on input "17442.914563597536" at bounding box center [702, 234] width 155 height 29
type input "14670"
click at [755, 193] on div "17442.91 INR" at bounding box center [787, 183] width 373 height 18
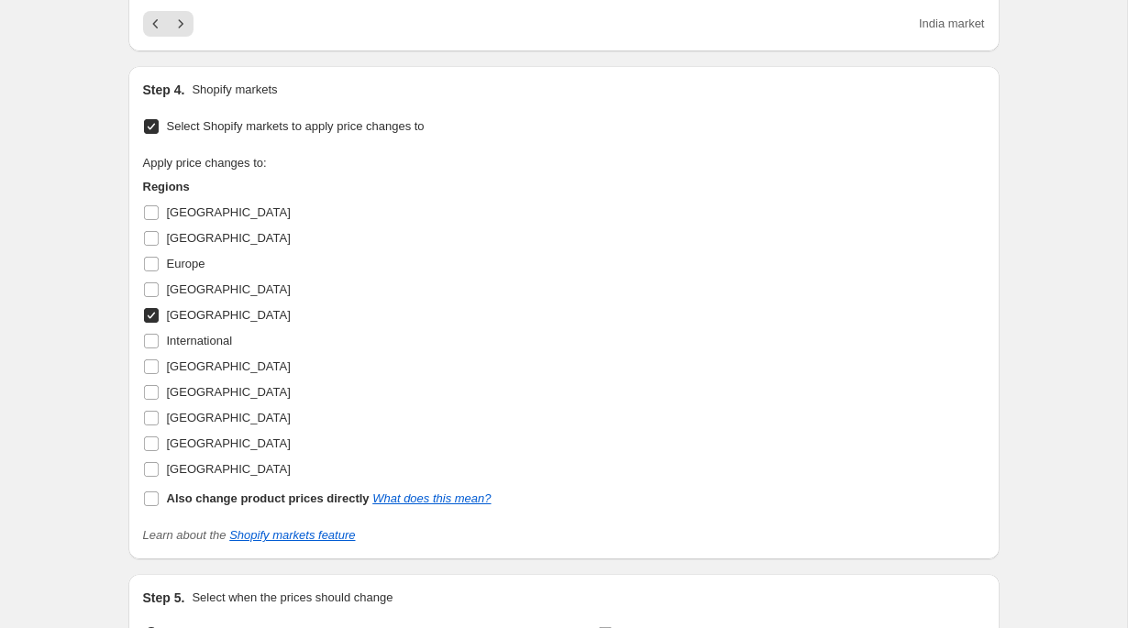
scroll to position [3739, 0]
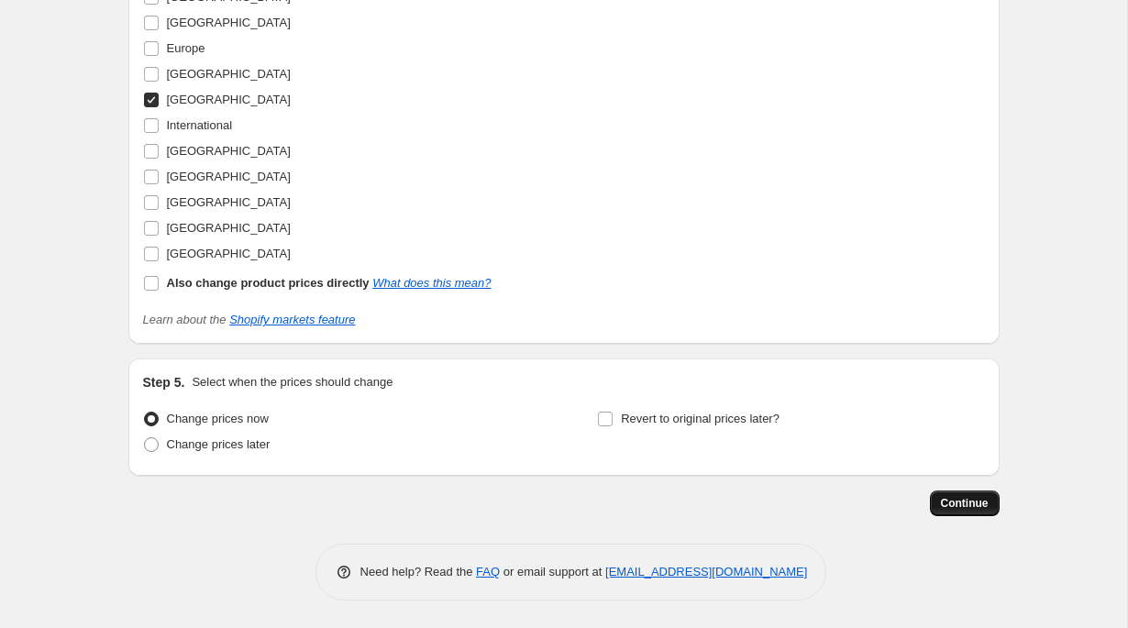
click at [975, 506] on span "Continue" at bounding box center [965, 503] width 48 height 15
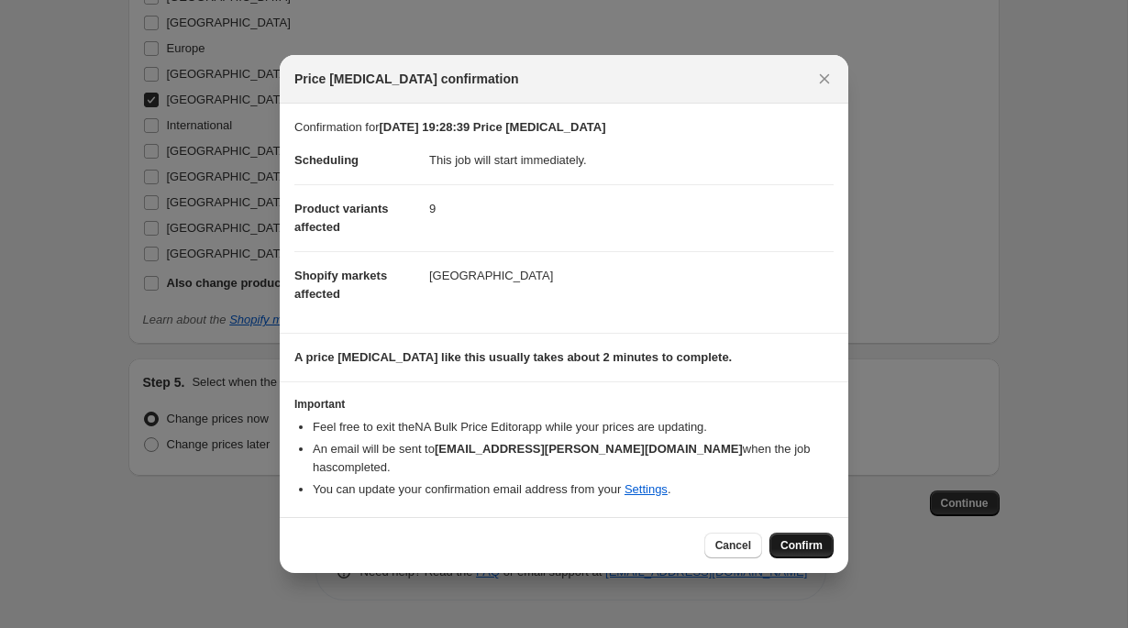
click at [801, 552] on span "Confirm" at bounding box center [801, 545] width 42 height 15
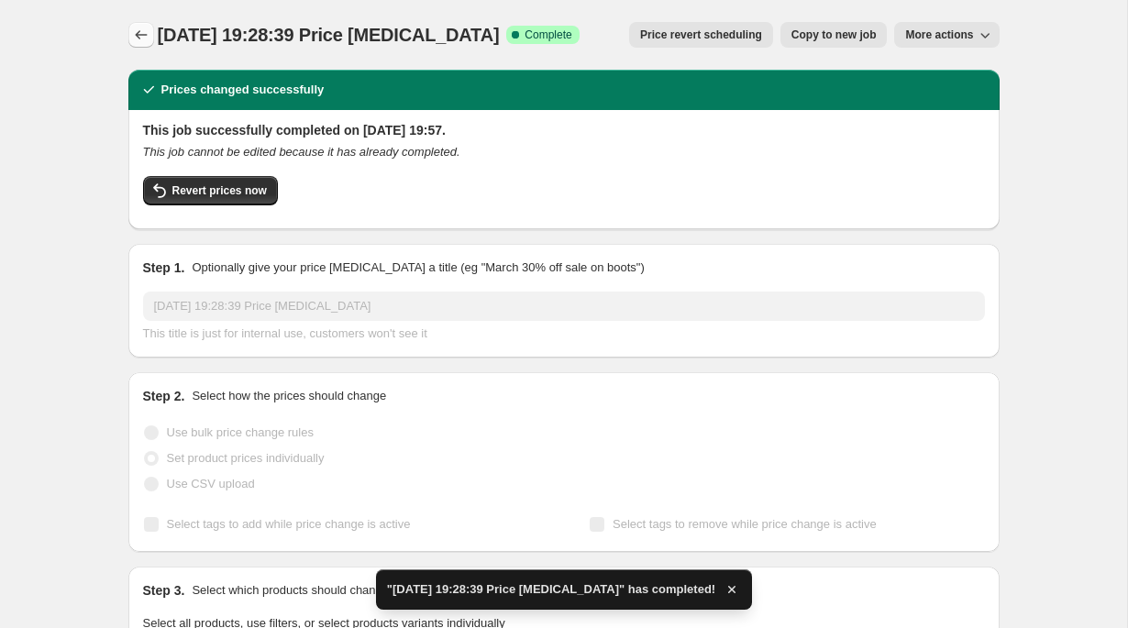
click at [143, 36] on icon "Price change jobs" at bounding box center [141, 35] width 18 height 18
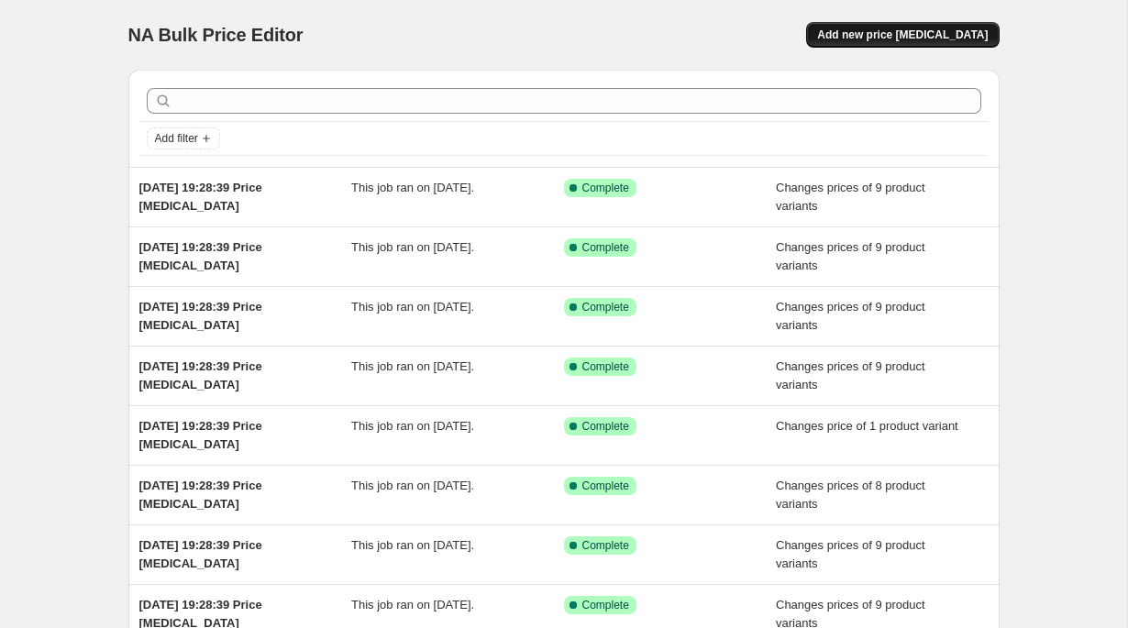
click at [898, 23] on button "Add new price change job" at bounding box center [902, 35] width 193 height 26
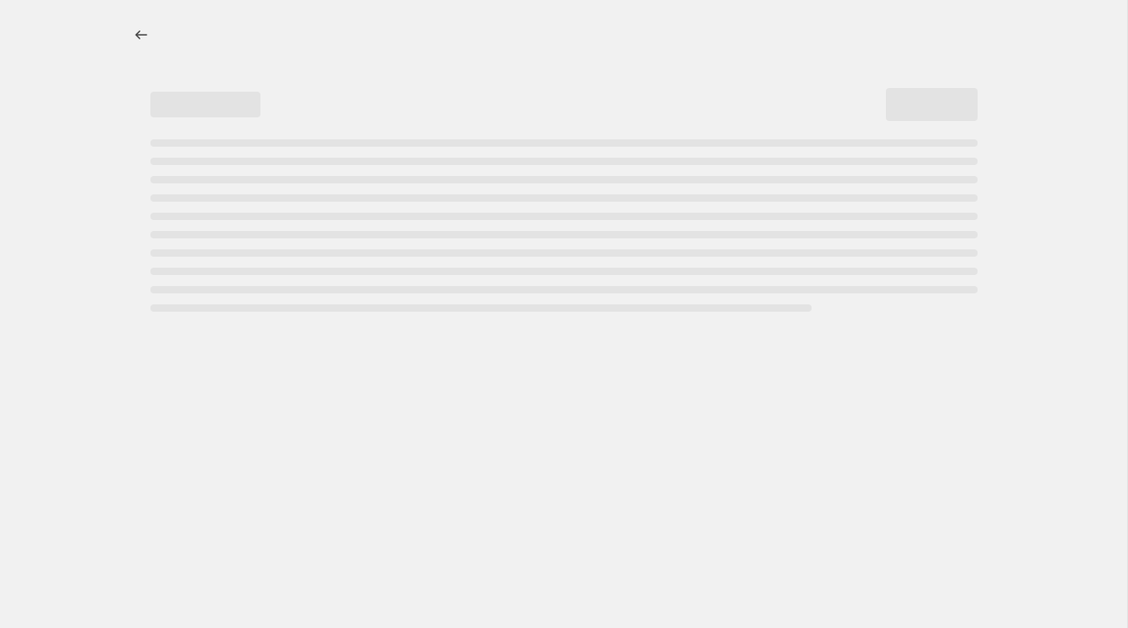
select select "percentage"
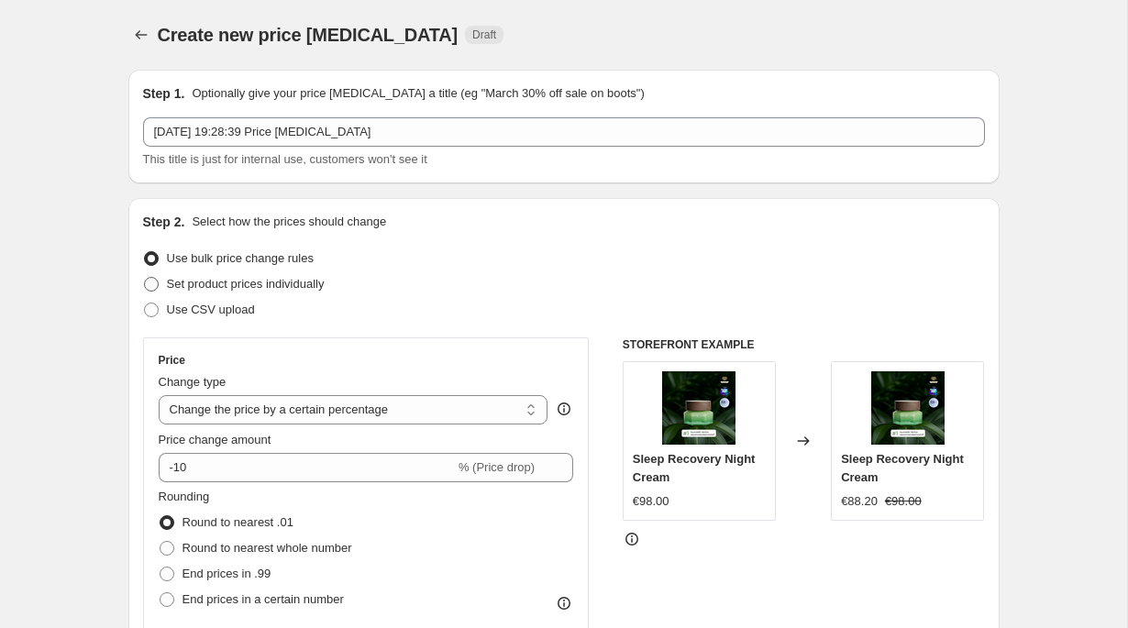
click at [298, 279] on span "Set product prices individually" at bounding box center [246, 284] width 158 height 14
click at [145, 278] on input "Set product prices individually" at bounding box center [144, 277] width 1 height 1
radio input "true"
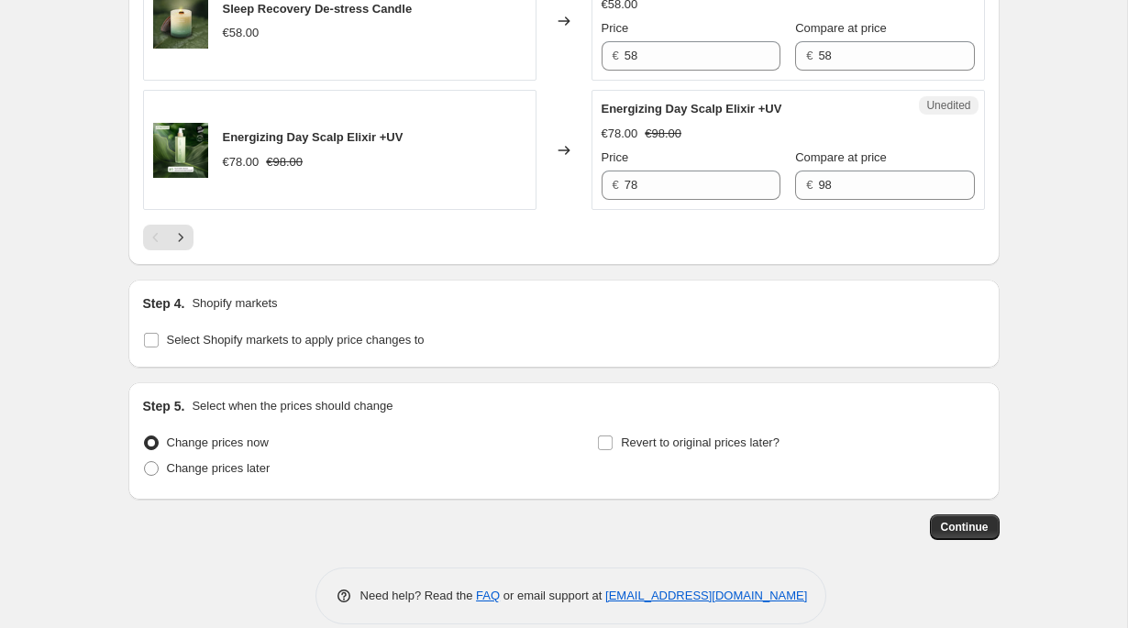
scroll to position [3077, 0]
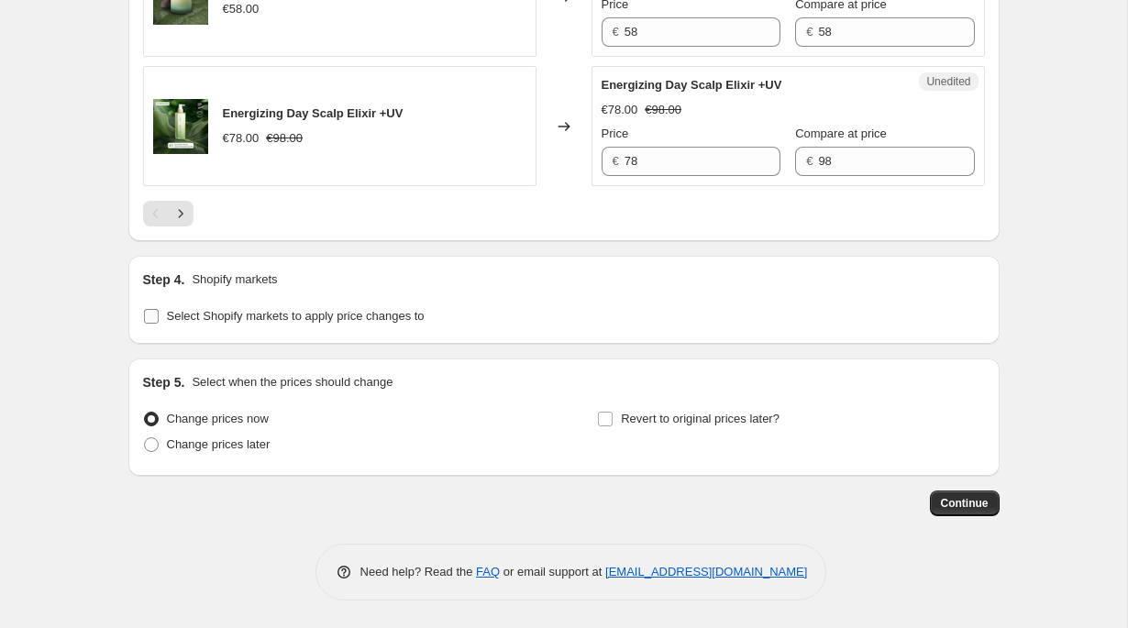
click at [320, 315] on span "Select Shopify markets to apply price changes to" at bounding box center [296, 316] width 258 height 14
click at [159, 315] on input "Select Shopify markets to apply price changes to" at bounding box center [151, 316] width 15 height 15
checkbox input "true"
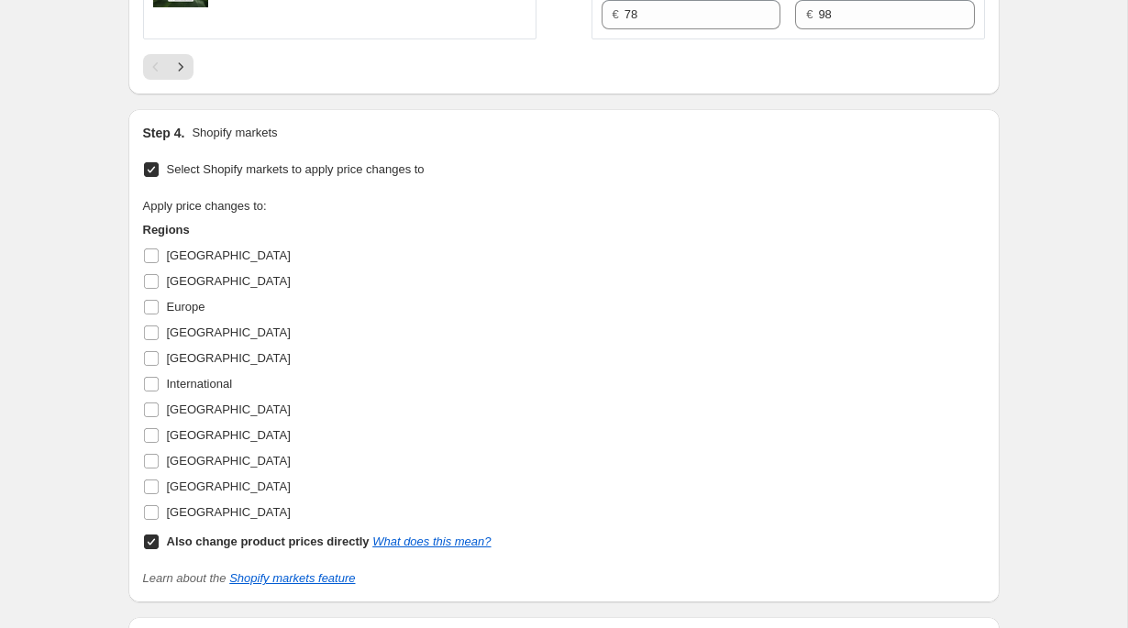
scroll to position [3167, 0]
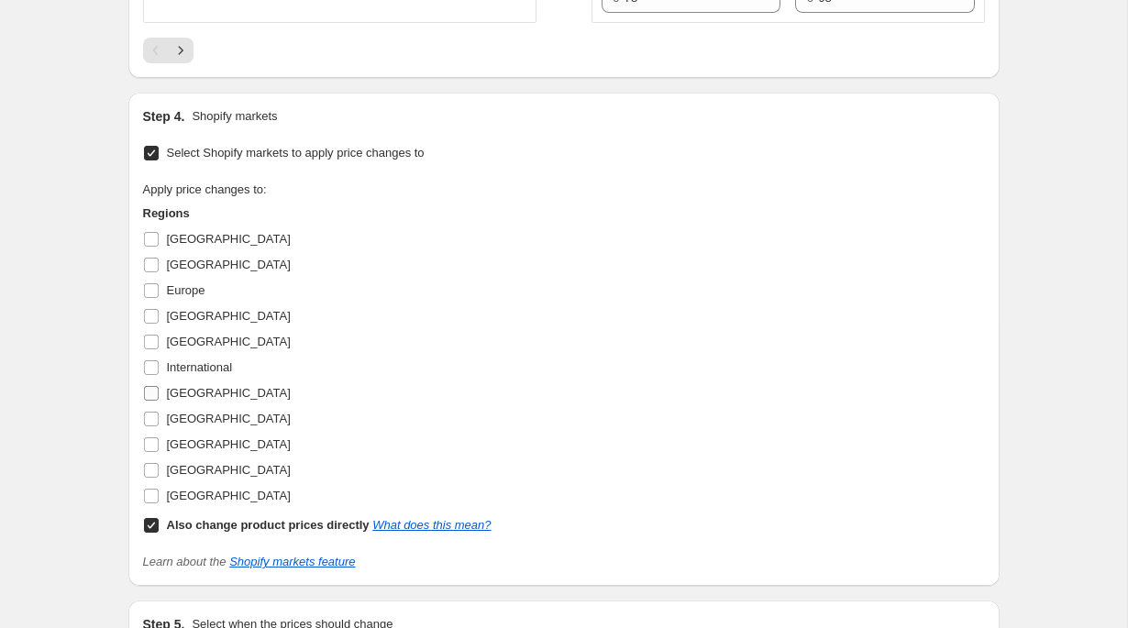
click at [204, 400] on span "Saudi Arabia" at bounding box center [229, 393] width 124 height 14
click at [159, 401] on input "Saudi Arabia" at bounding box center [151, 393] width 15 height 15
checkbox input "true"
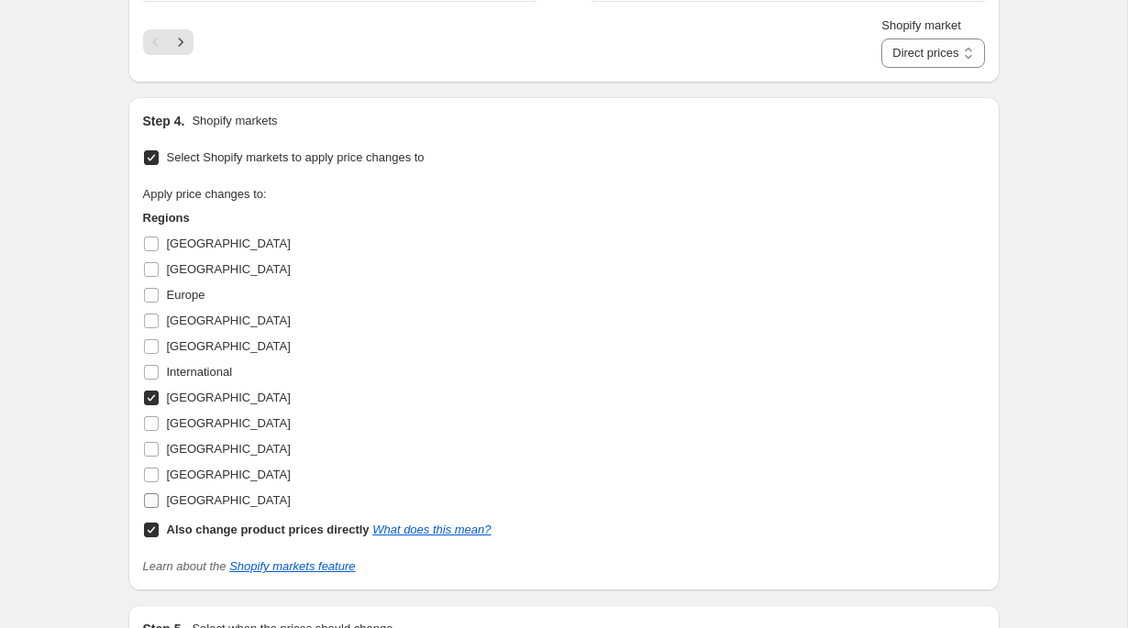
scroll to position [3189, 0]
click at [246, 542] on label "Also change product prices directly What does this mean?" at bounding box center [317, 529] width 348 height 26
click at [159, 536] on input "Also change product prices directly What does this mean?" at bounding box center [151, 529] width 15 height 15
checkbox input "false"
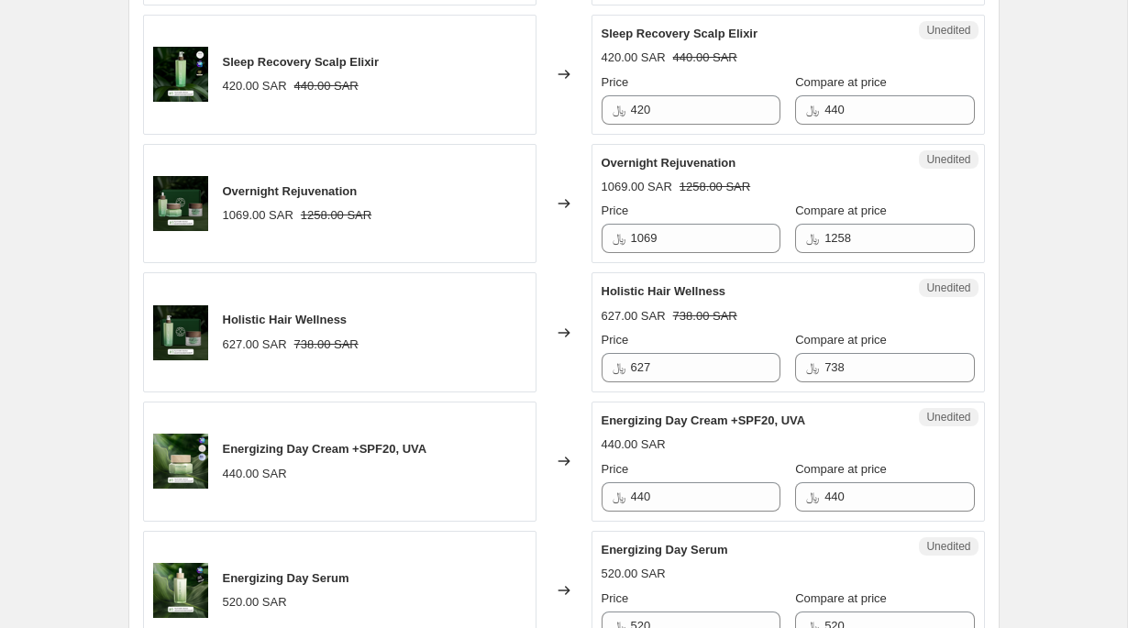
scroll to position [980, 0]
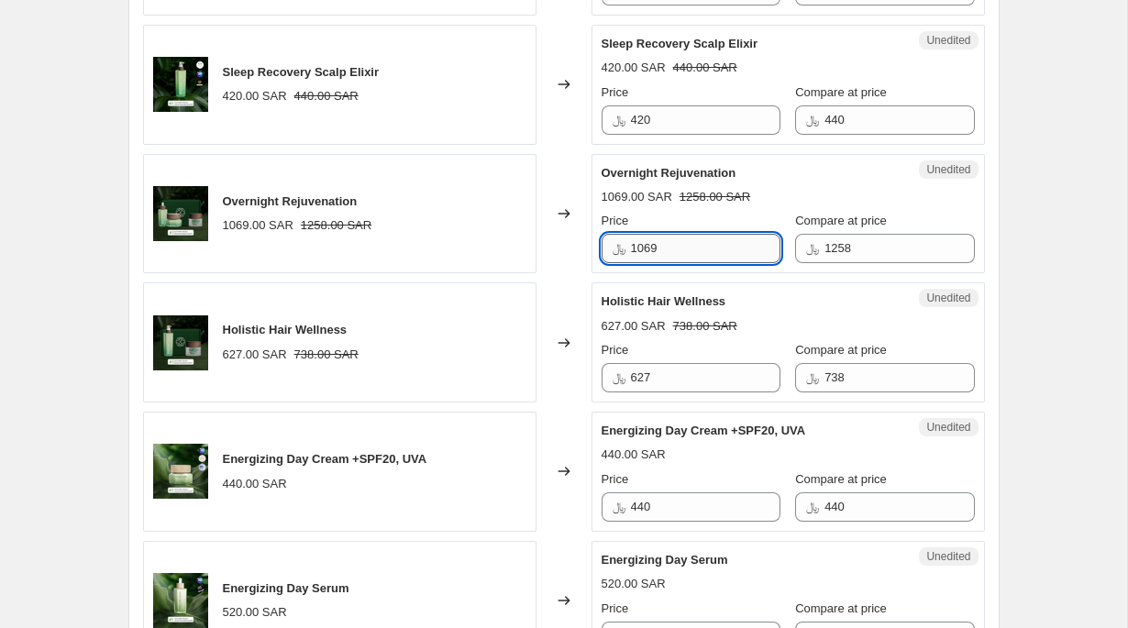
click at [682, 248] on input "1069" at bounding box center [705, 248] width 149 height 29
type input "1132"
click at [766, 298] on div "Holistic Hair Wellness" at bounding box center [751, 301] width 300 height 18
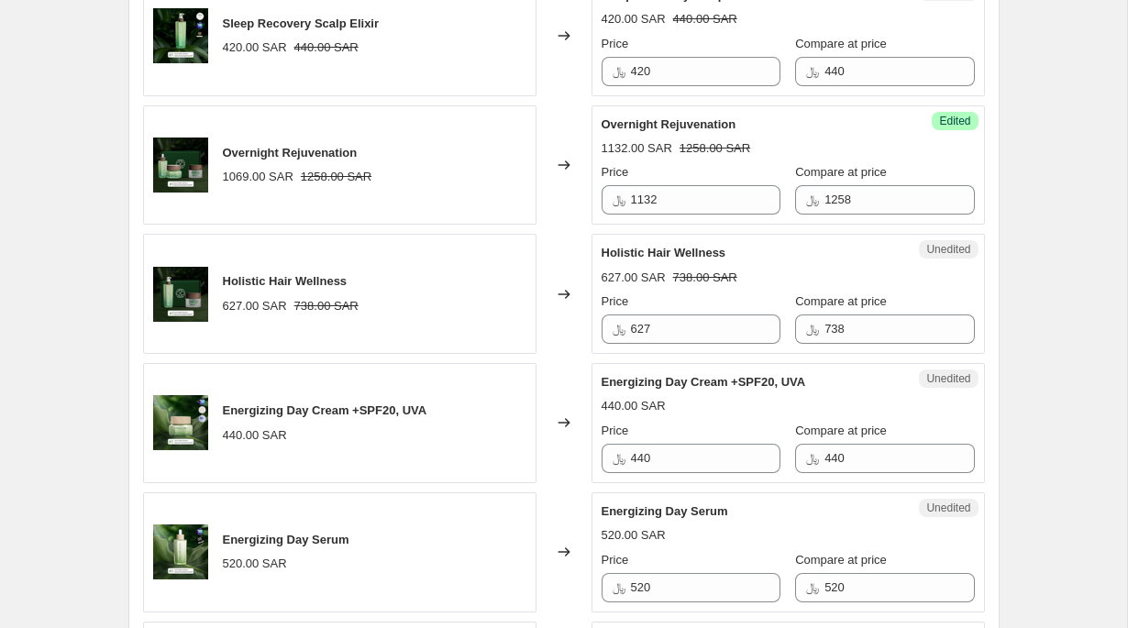
scroll to position [1032, 0]
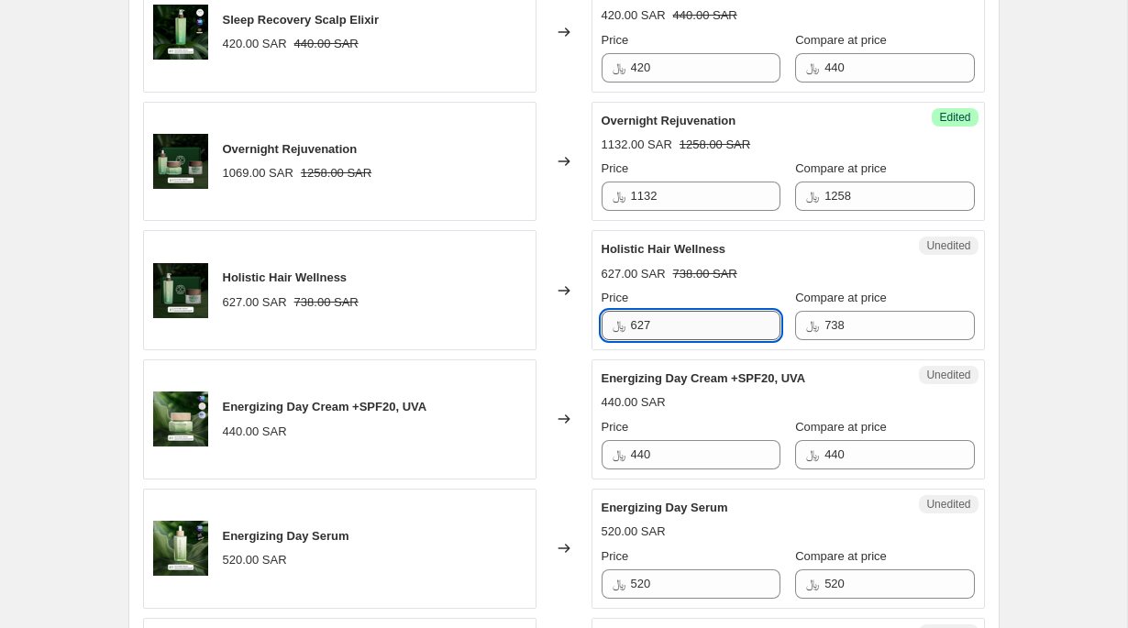
click at [689, 326] on input "627" at bounding box center [705, 325] width 149 height 29
type input "664"
click at [717, 259] on div "Holistic Hair Wellness 627.00 SAR 738.00 SAR Price ﷼ 664 Compare at price ﷼ 738" at bounding box center [787, 290] width 373 height 100
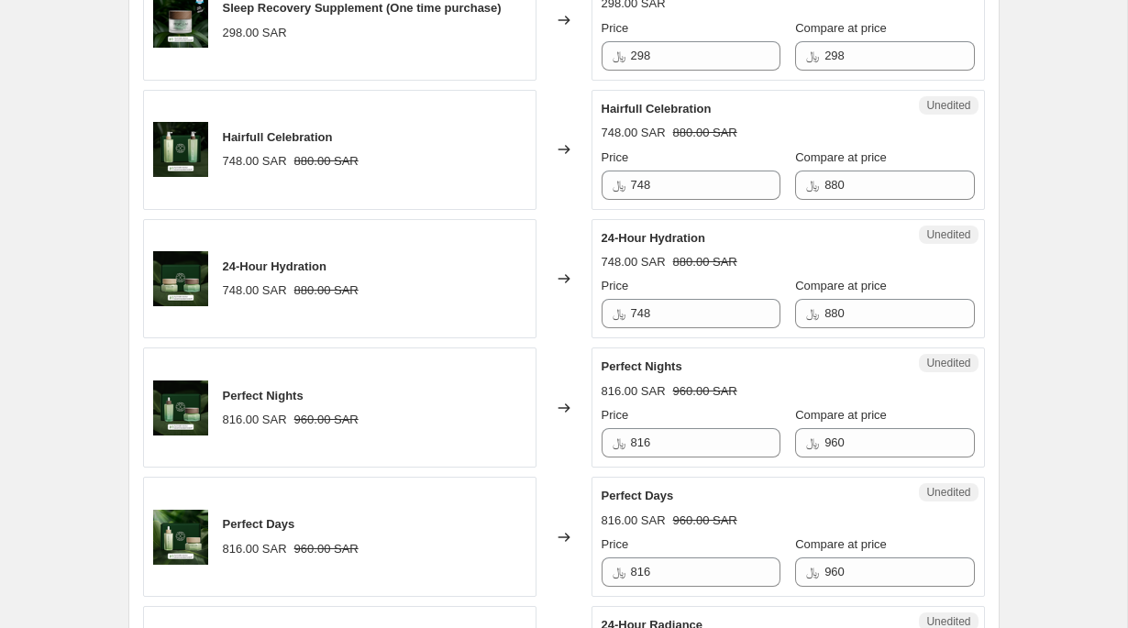
scroll to position [2158, 0]
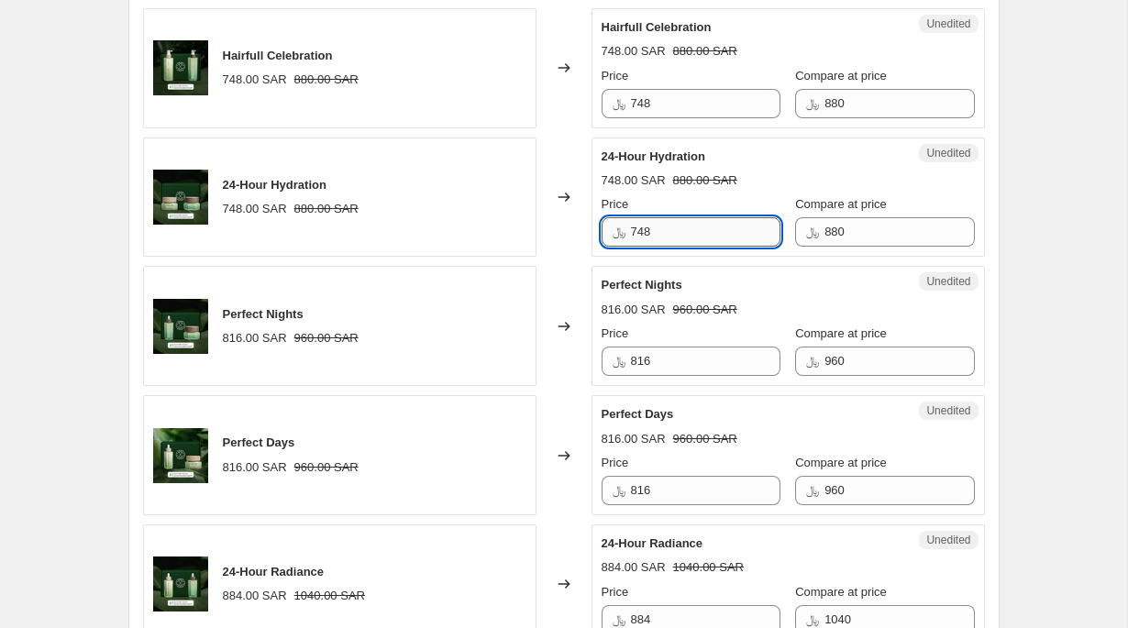
click at [670, 247] on input "748" at bounding box center [705, 231] width 149 height 29
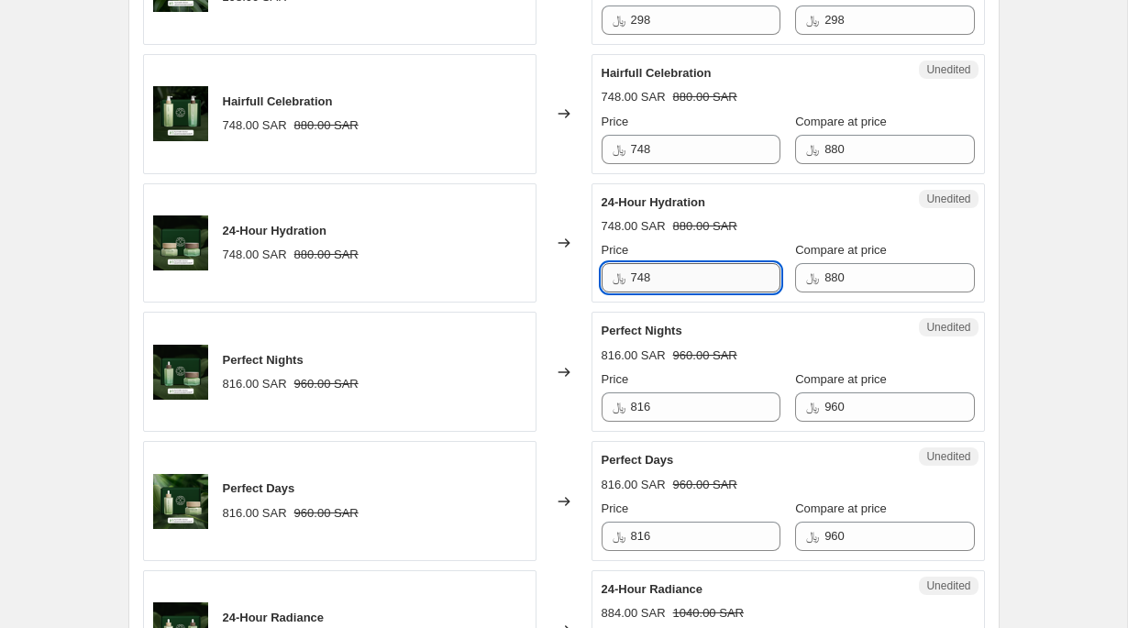
scroll to position [2111, 0]
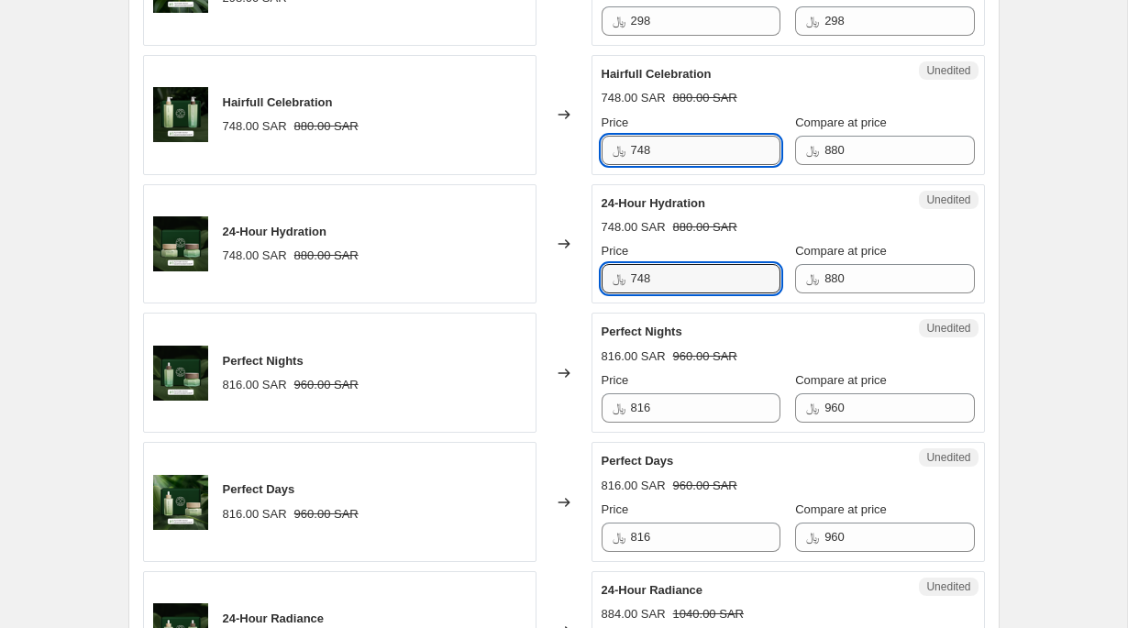
click at [696, 165] on input "748" at bounding box center [705, 150] width 149 height 29
type input "792"
click at [701, 293] on input "748" at bounding box center [705, 278] width 149 height 29
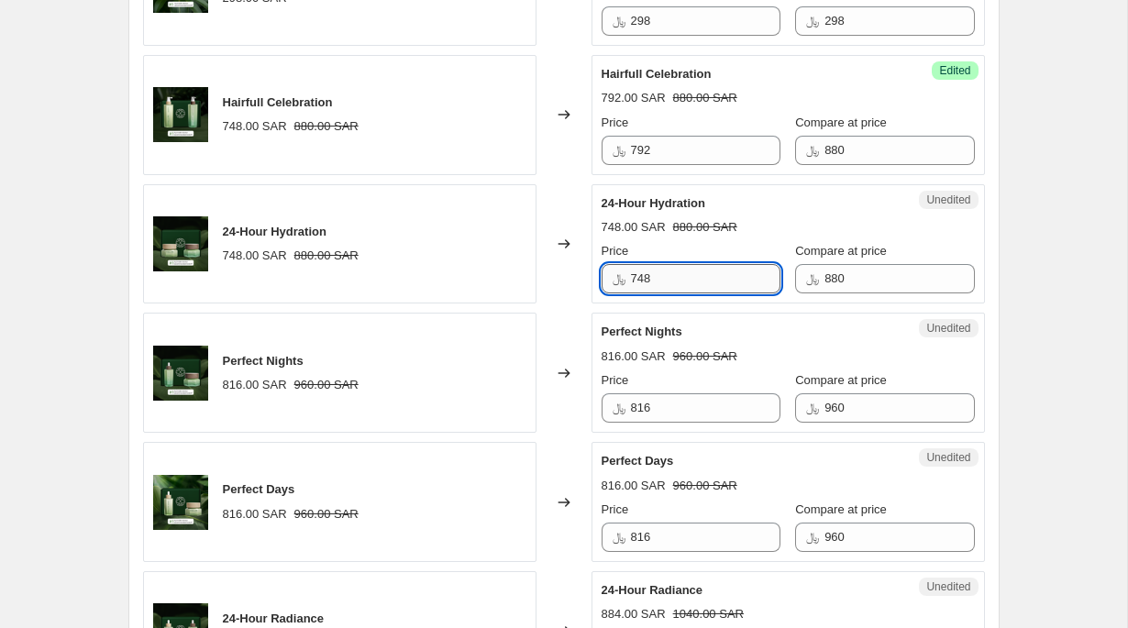
paste input "92"
type input "792"
click at [745, 286] on div "24-Hour Hydration 748.00 SAR 880.00 SAR Price ﷼ 792 Compare at price ﷼ 880" at bounding box center [787, 244] width 373 height 100
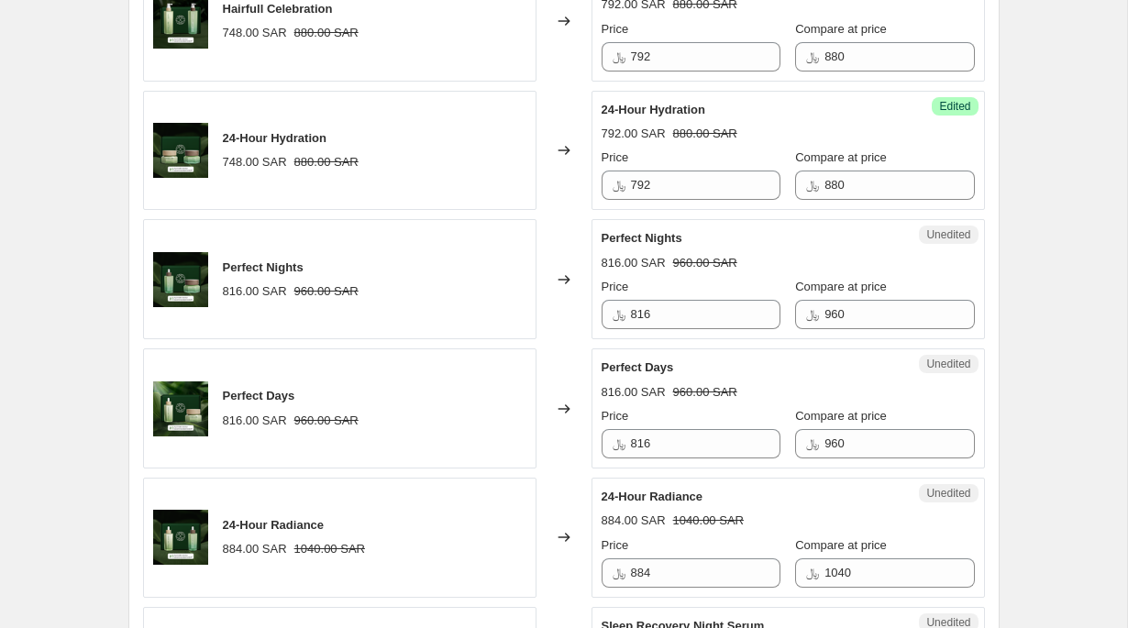
scroll to position [2212, 0]
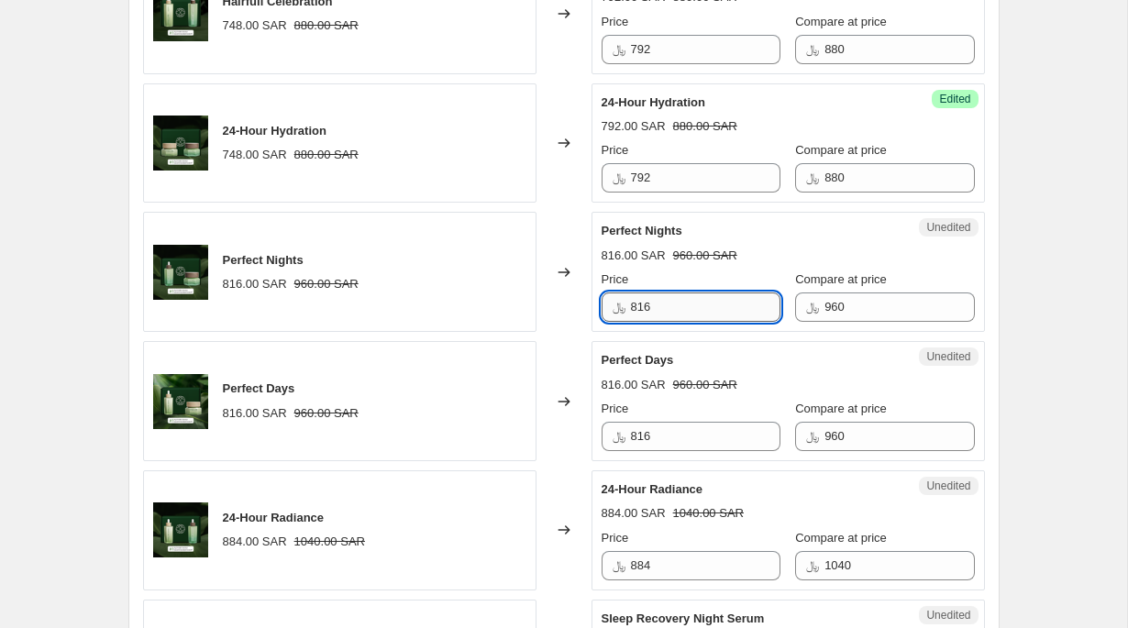
click at [696, 322] on input "816" at bounding box center [705, 306] width 149 height 29
type input "864"
click at [714, 451] on input "816" at bounding box center [705, 436] width 149 height 29
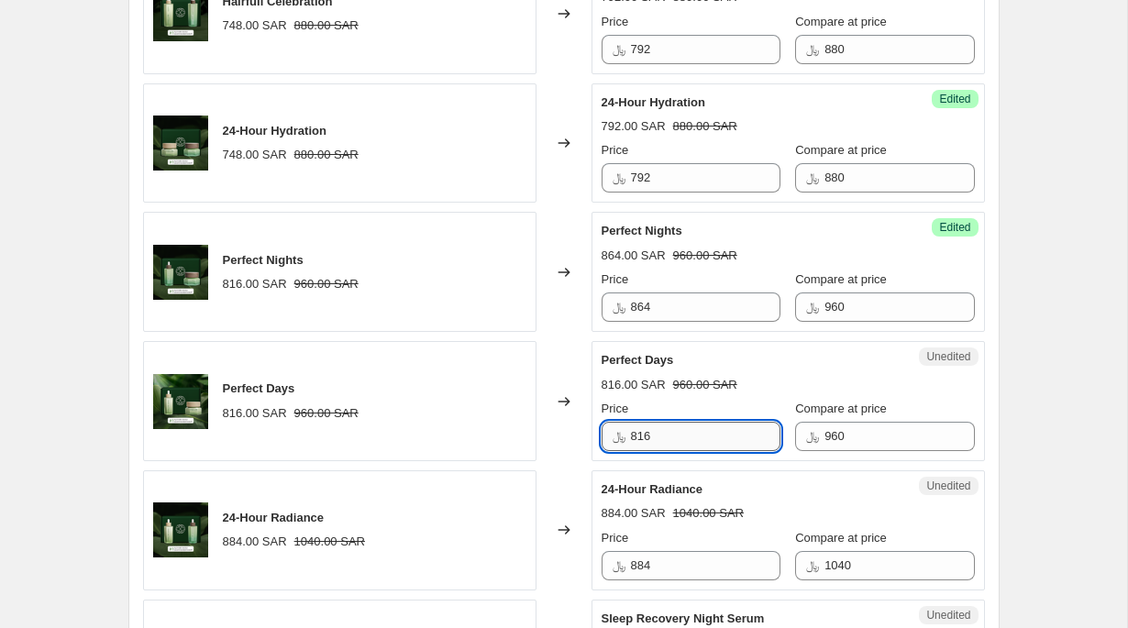
click at [714, 451] on input "816" at bounding box center [705, 436] width 149 height 29
paste input "64"
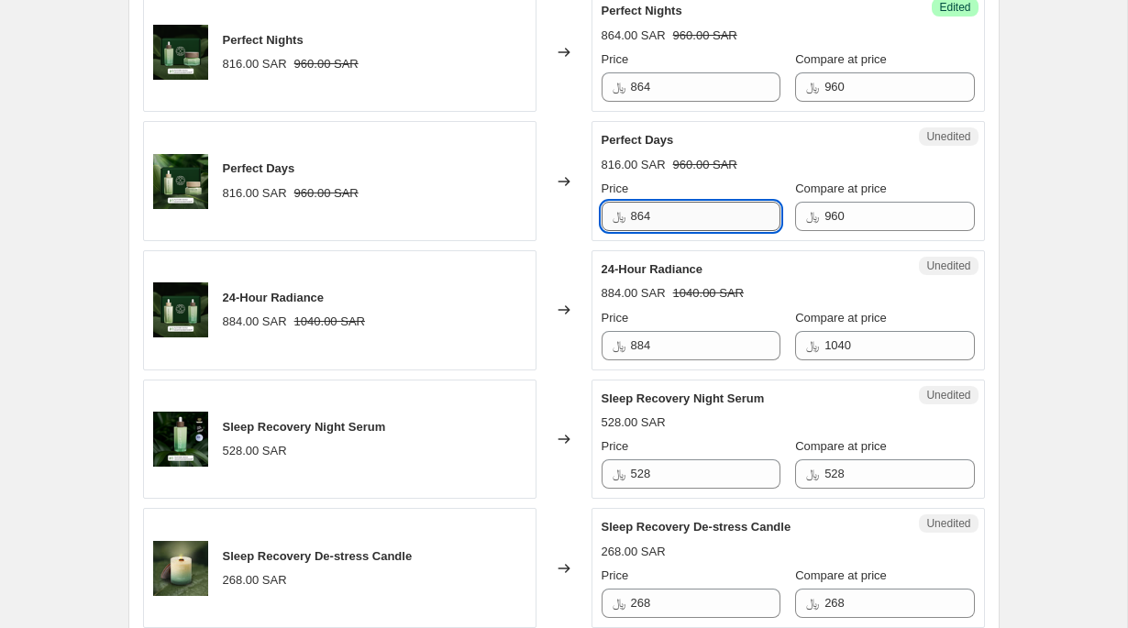
scroll to position [2436, 0]
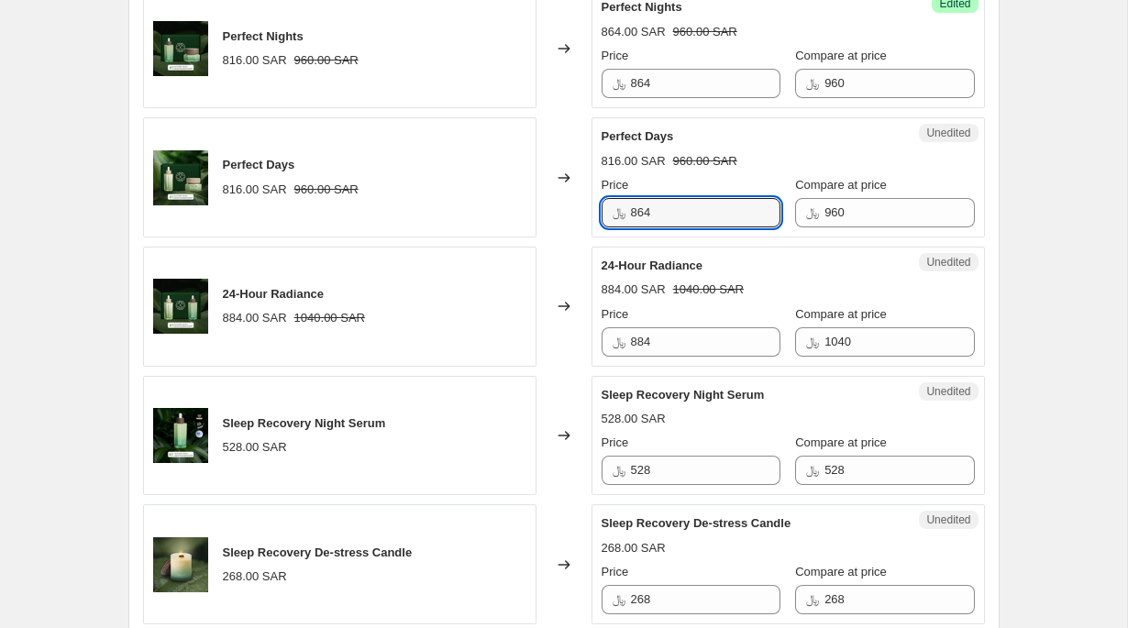
type input "864"
click at [748, 357] on div "24-Hour Radiance 884.00 SAR 1040.00 SAR Price ﷼ 884 Compare at price ﷼ 1040" at bounding box center [787, 307] width 373 height 100
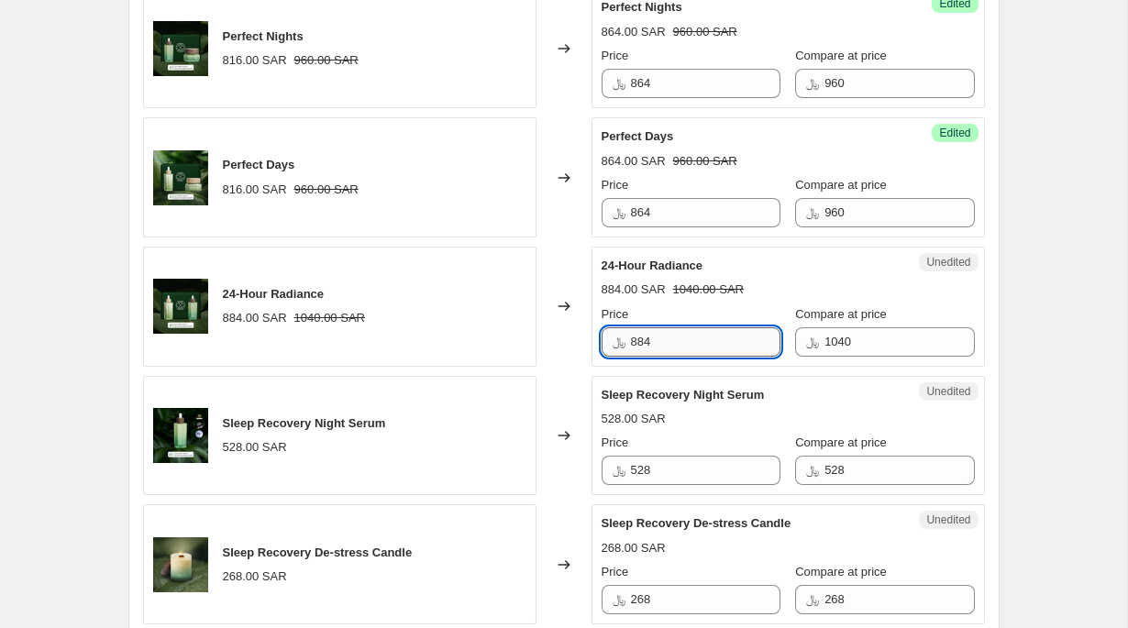
click at [722, 357] on input "884" at bounding box center [705, 341] width 149 height 29
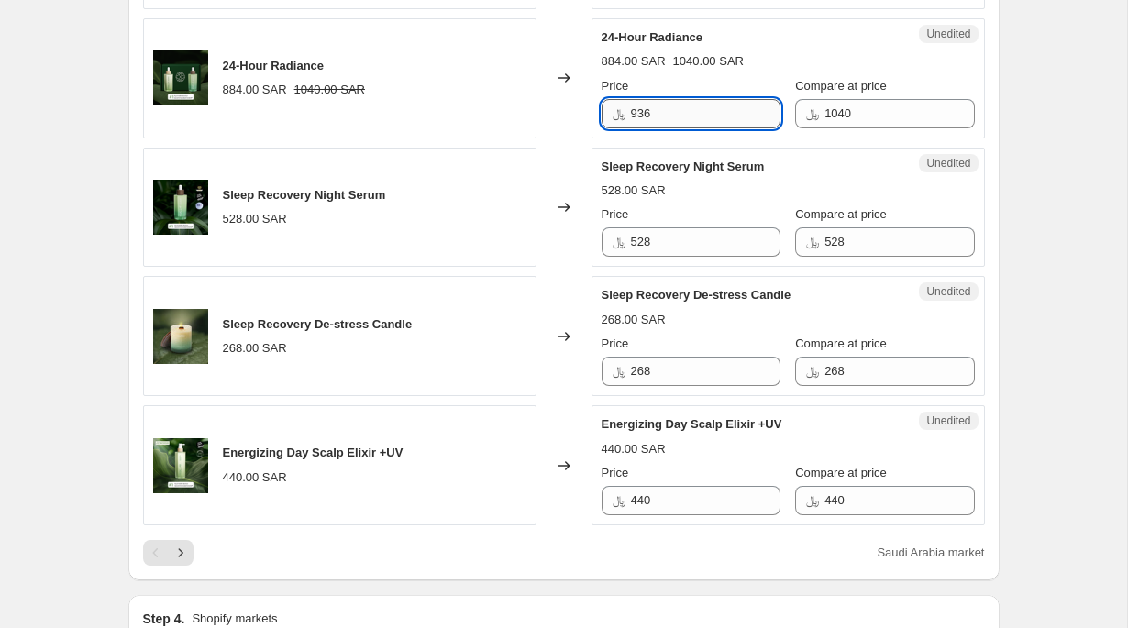
scroll to position [2807, 0]
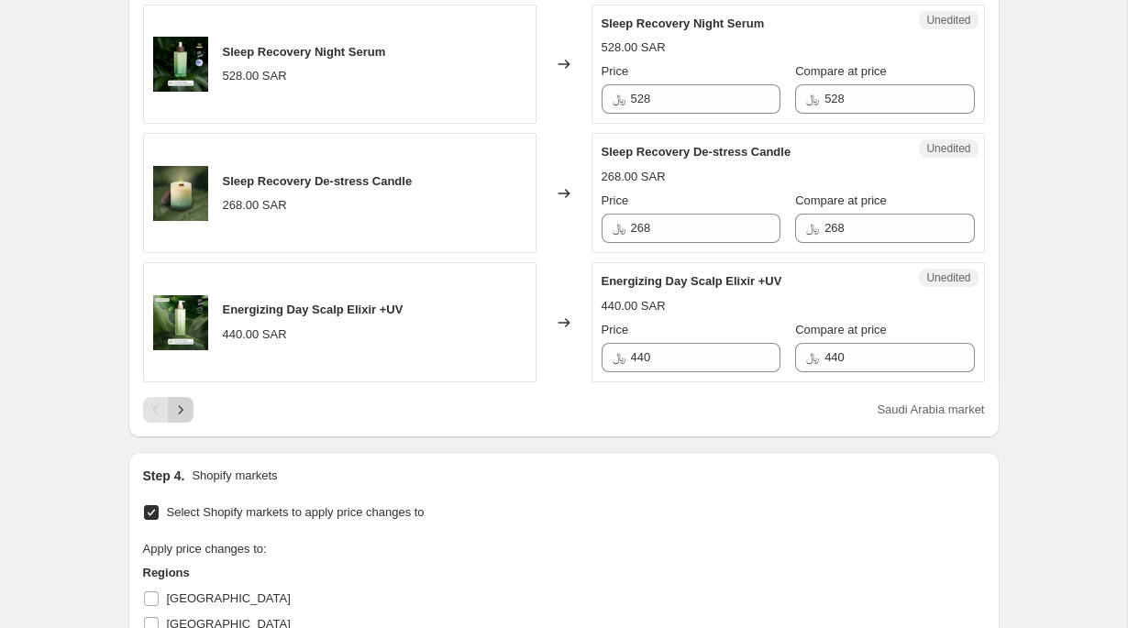
type input "936"
click at [177, 419] on icon "Next" at bounding box center [180, 410] width 18 height 18
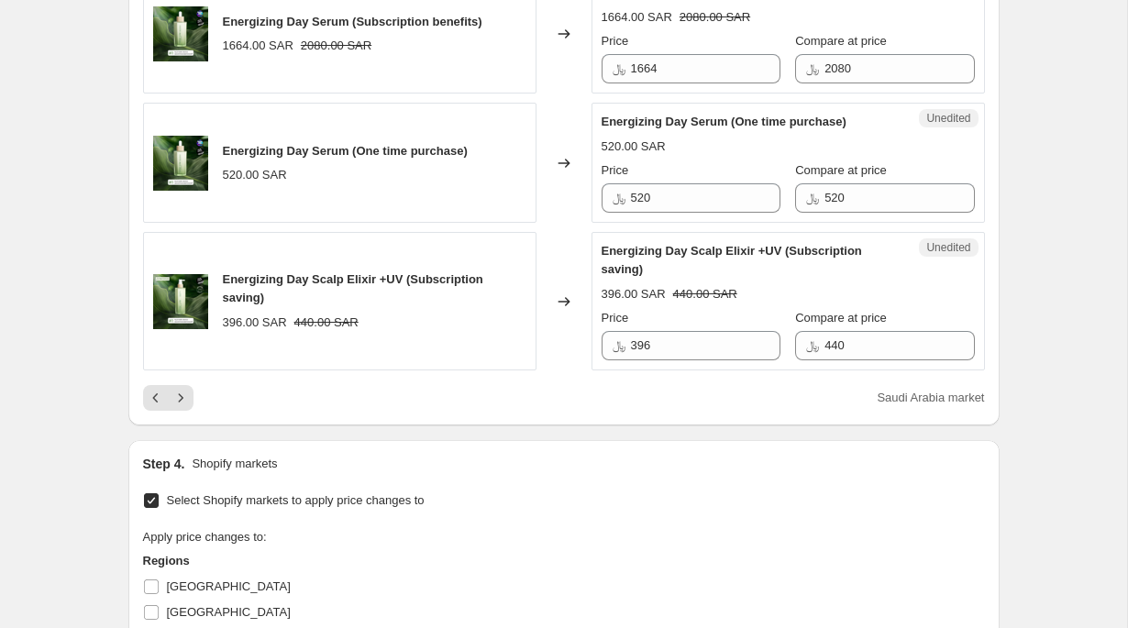
scroll to position [3283, 0]
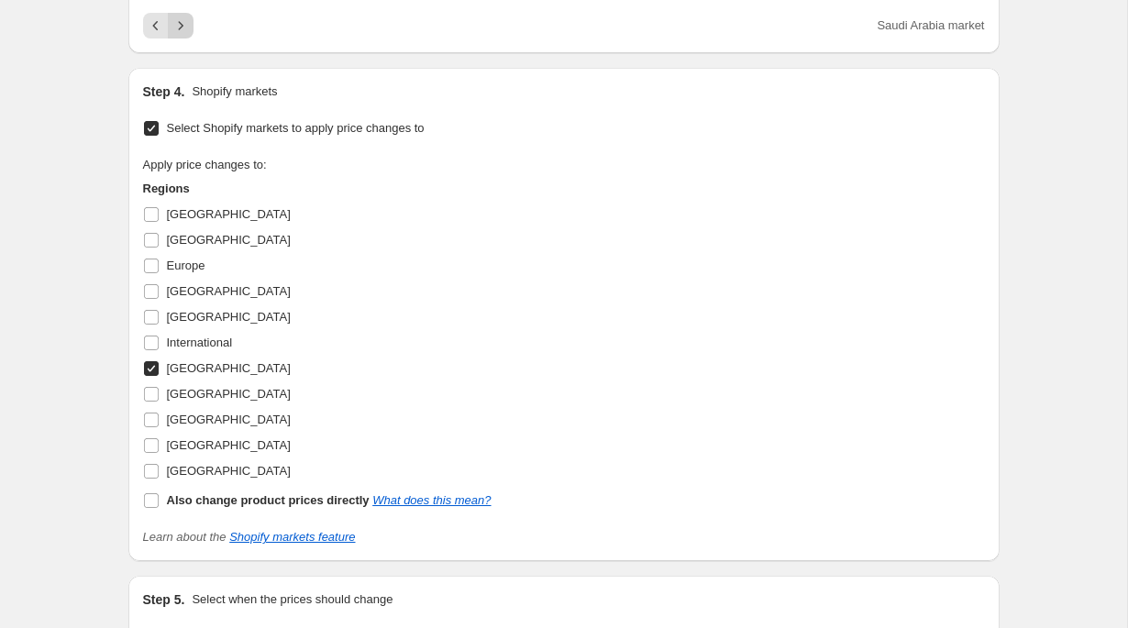
click at [175, 35] on icon "Next" at bounding box center [180, 26] width 18 height 18
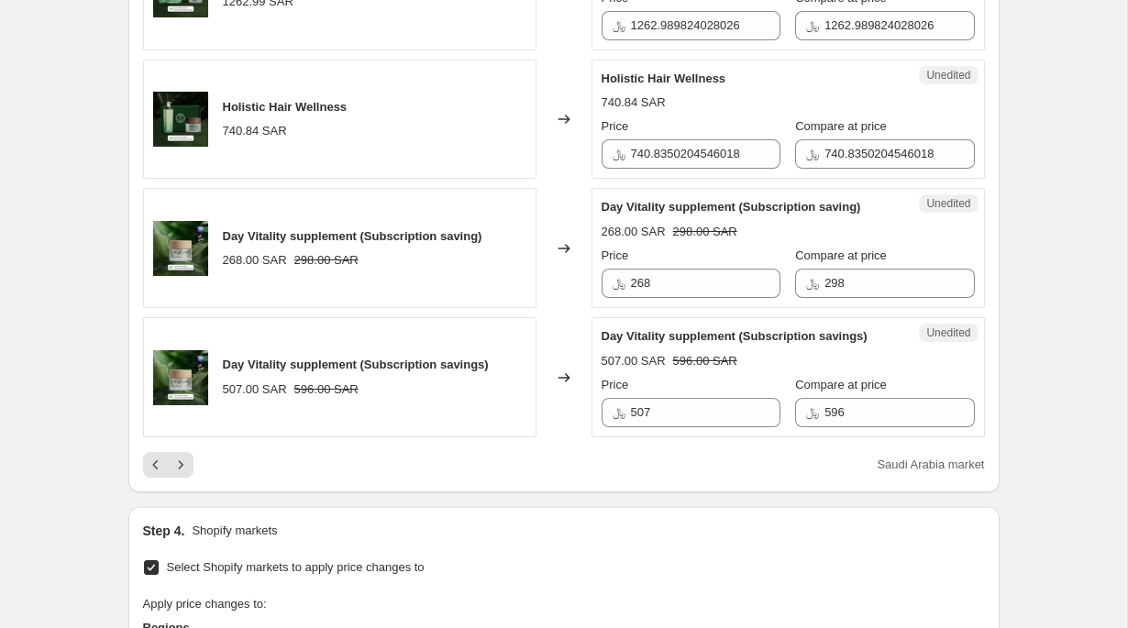
scroll to position [2863, 0]
click at [627, 168] on div "﷼ 740.8350204546018" at bounding box center [690, 152] width 179 height 29
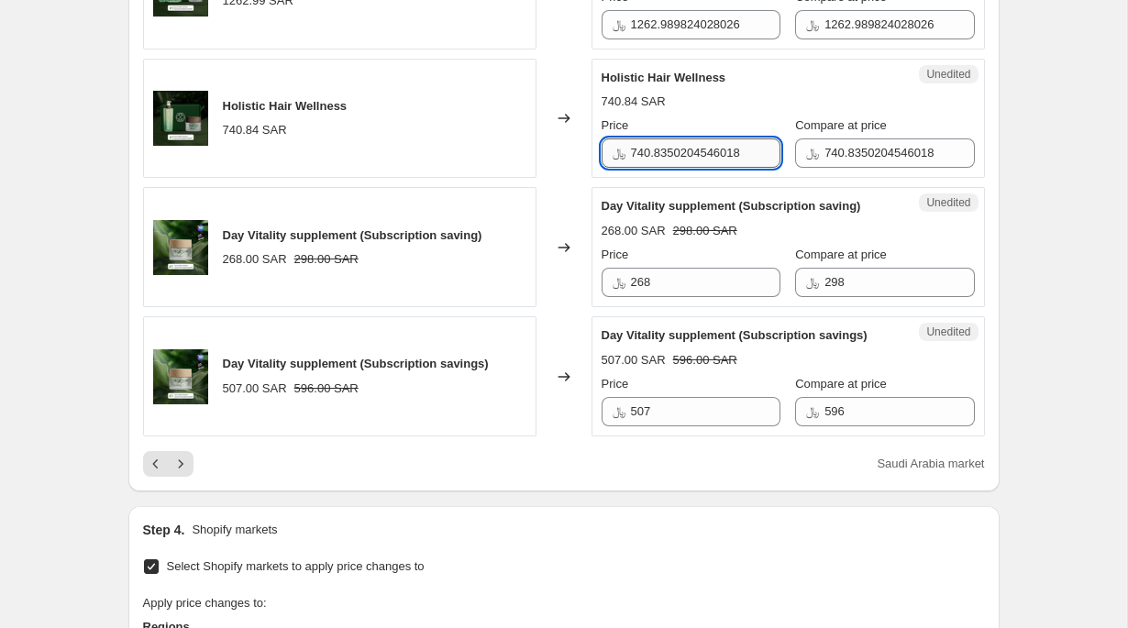
click at [636, 168] on input "740.8350204546018" at bounding box center [705, 152] width 149 height 29
type input "11"
click at [668, 39] on input "1262.989824028026" at bounding box center [705, 24] width 149 height 29
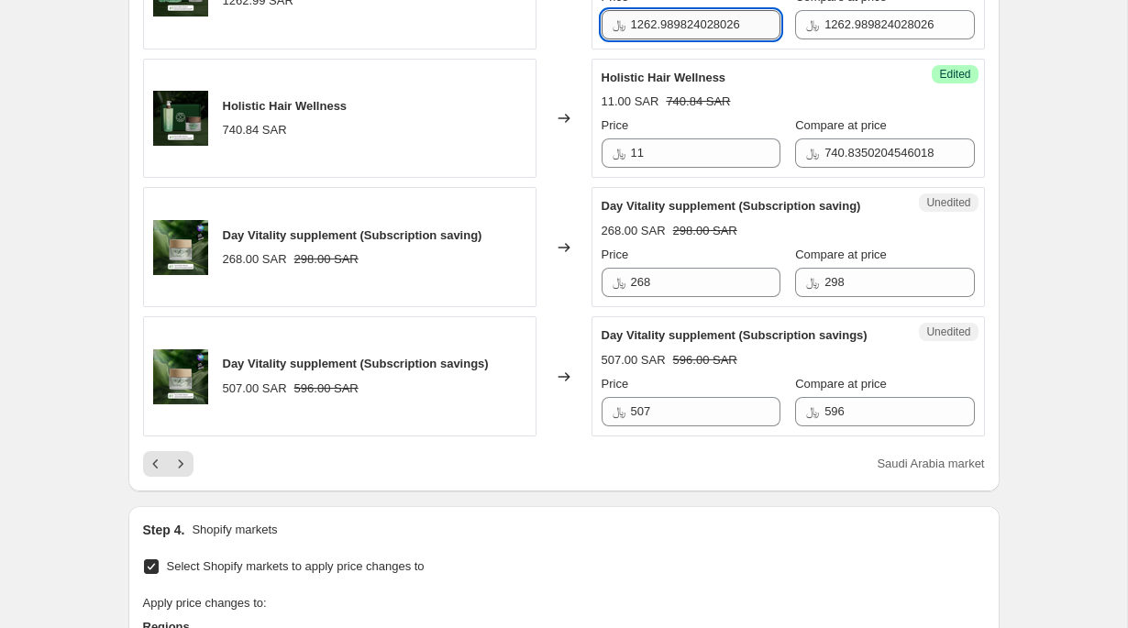
click at [668, 39] on input "1262.989824028026" at bounding box center [705, 24] width 149 height 29
type input "1132"
click at [697, 179] on div "Success Edited Holistic Hair Wellness 11.00 SAR 740.84 SAR Price ﷼ 11 Compare a…" at bounding box center [787, 119] width 393 height 120
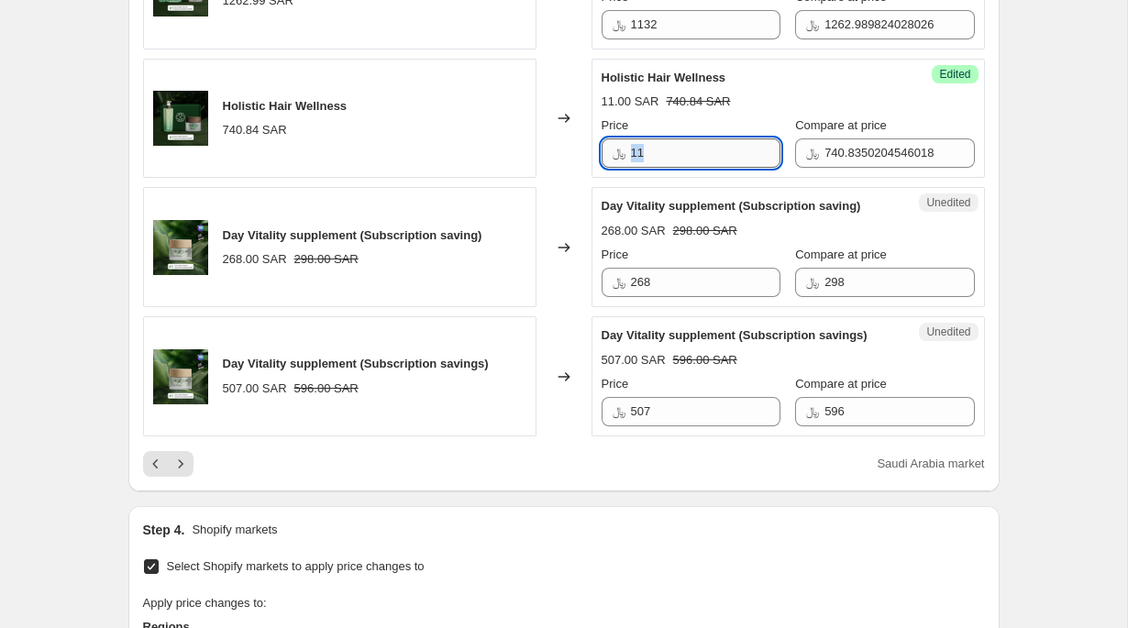
click at [678, 168] on input "11" at bounding box center [705, 152] width 149 height 29
type input "664"
click at [677, 169] on div "Holistic Hair Wellness 11.00 SAR 740.84 SAR Price ﷼ 664 Compare at price ﷼ 740.…" at bounding box center [787, 119] width 373 height 100
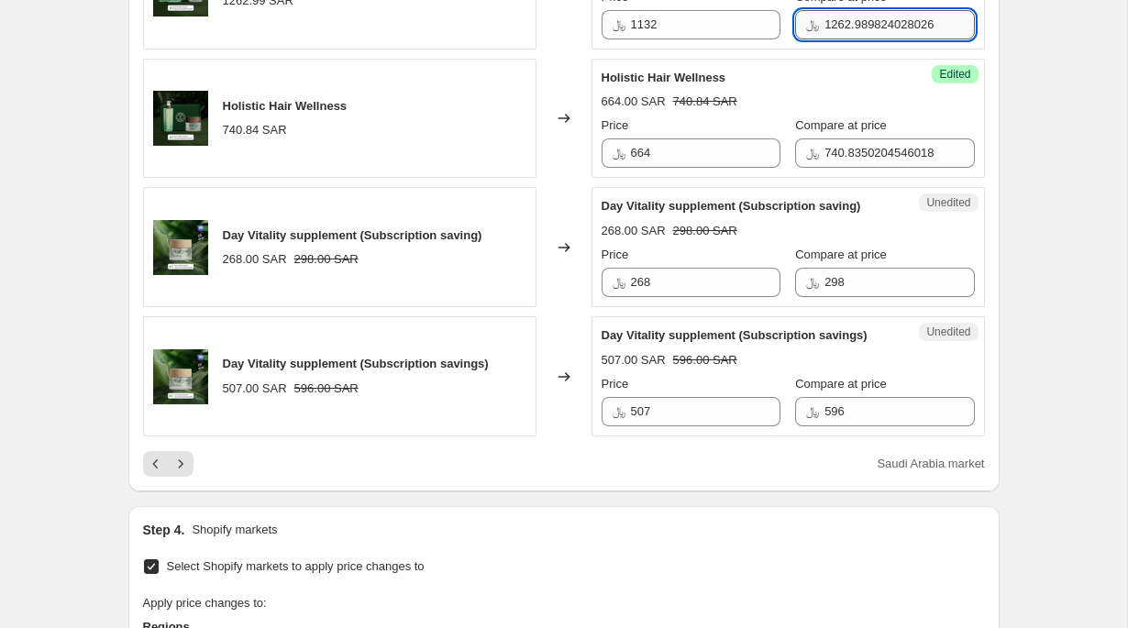
click at [863, 39] on input "1262.989824028026" at bounding box center [898, 24] width 149 height 29
type input "1258"
click at [858, 168] on input "740.8350204546018" at bounding box center [898, 152] width 149 height 29
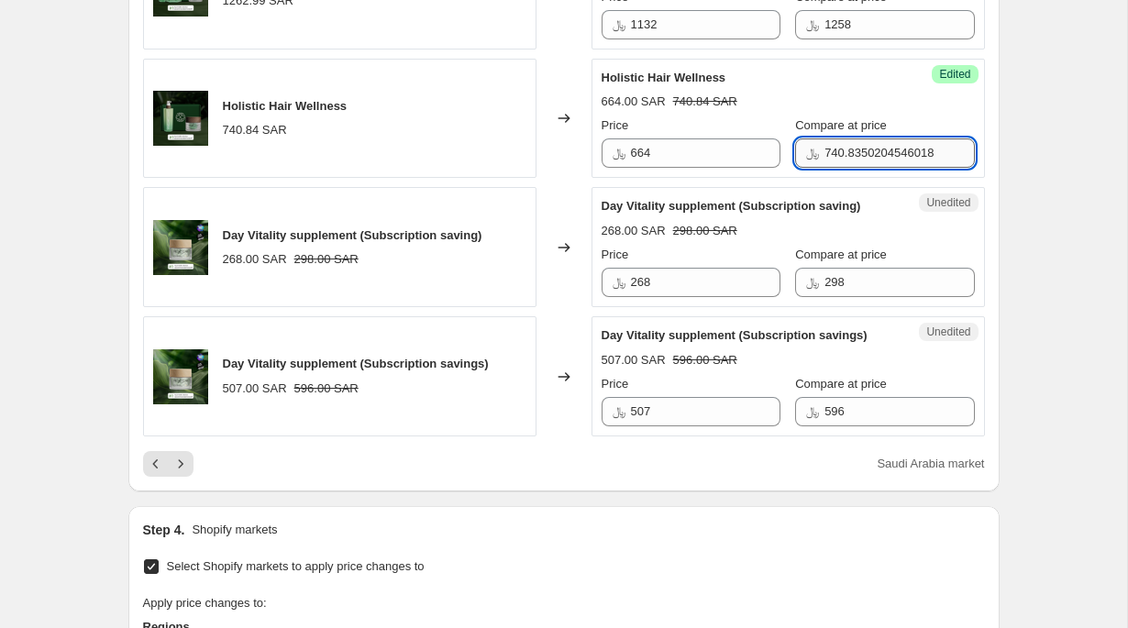
click at [858, 168] on input "740.8350204546018" at bounding box center [898, 152] width 149 height 29
type input "738"
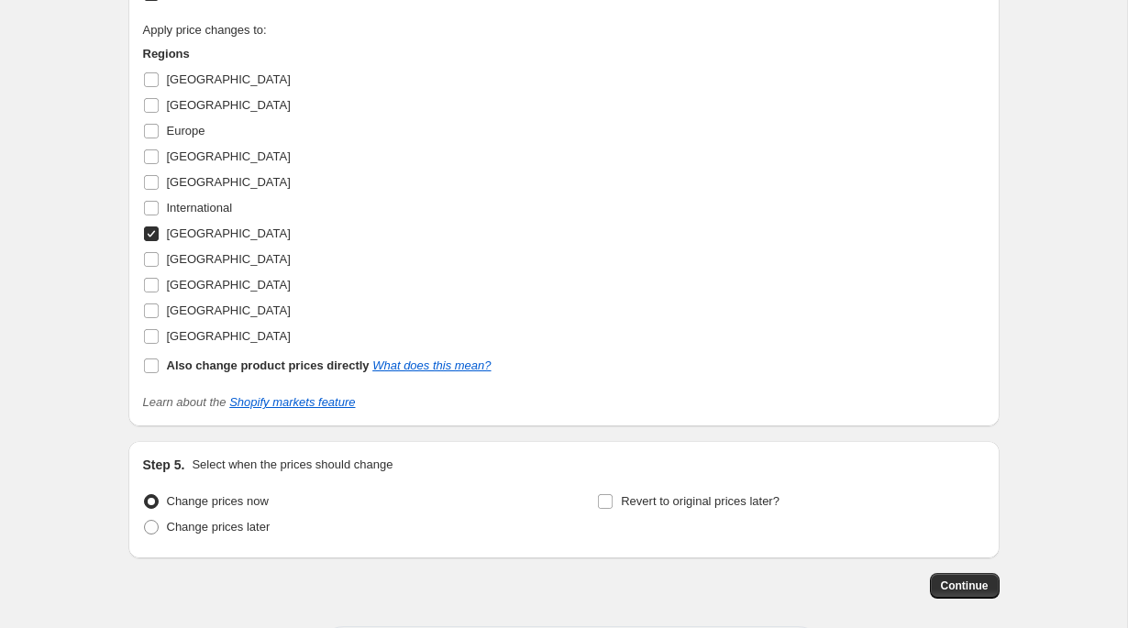
scroll to position [3702, 0]
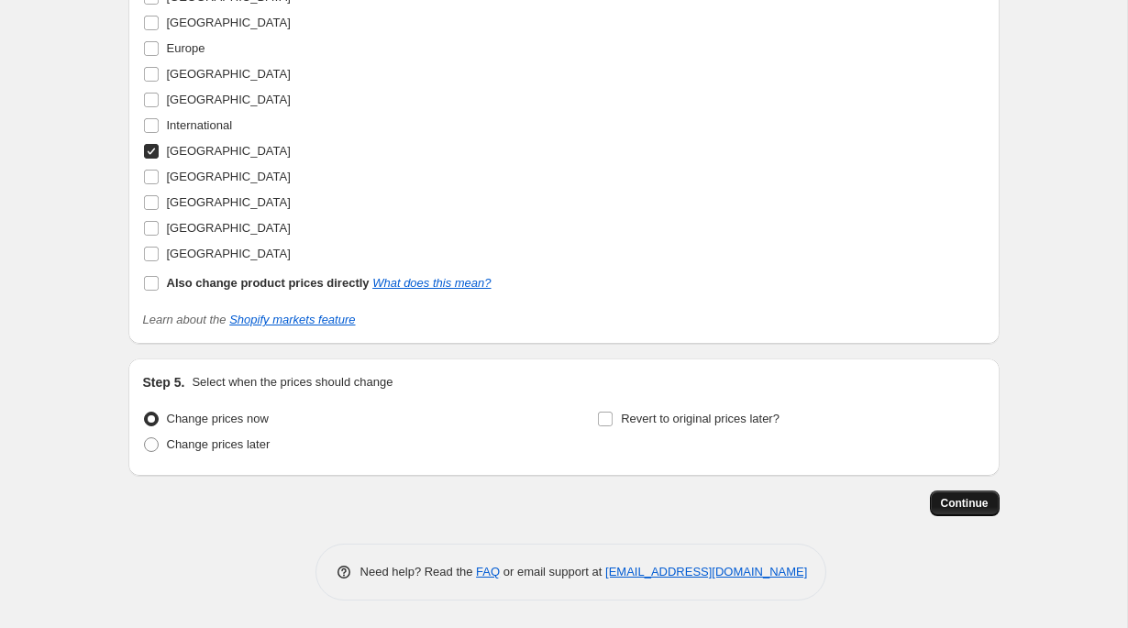
click at [982, 508] on span "Continue" at bounding box center [965, 503] width 48 height 15
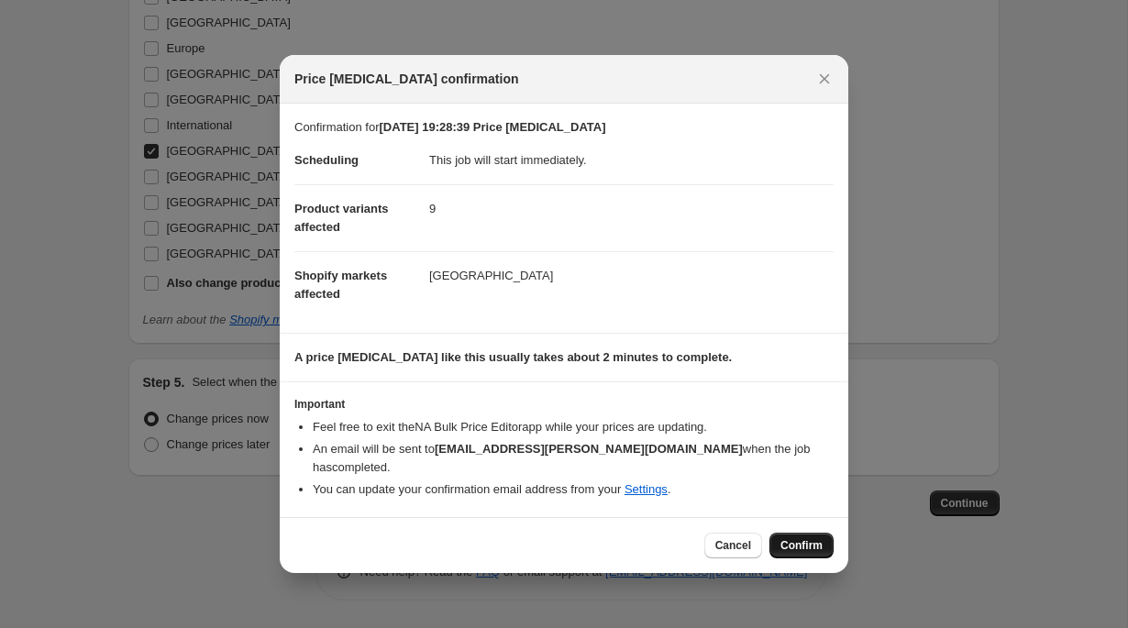
click at [802, 549] on span "Confirm" at bounding box center [801, 545] width 42 height 15
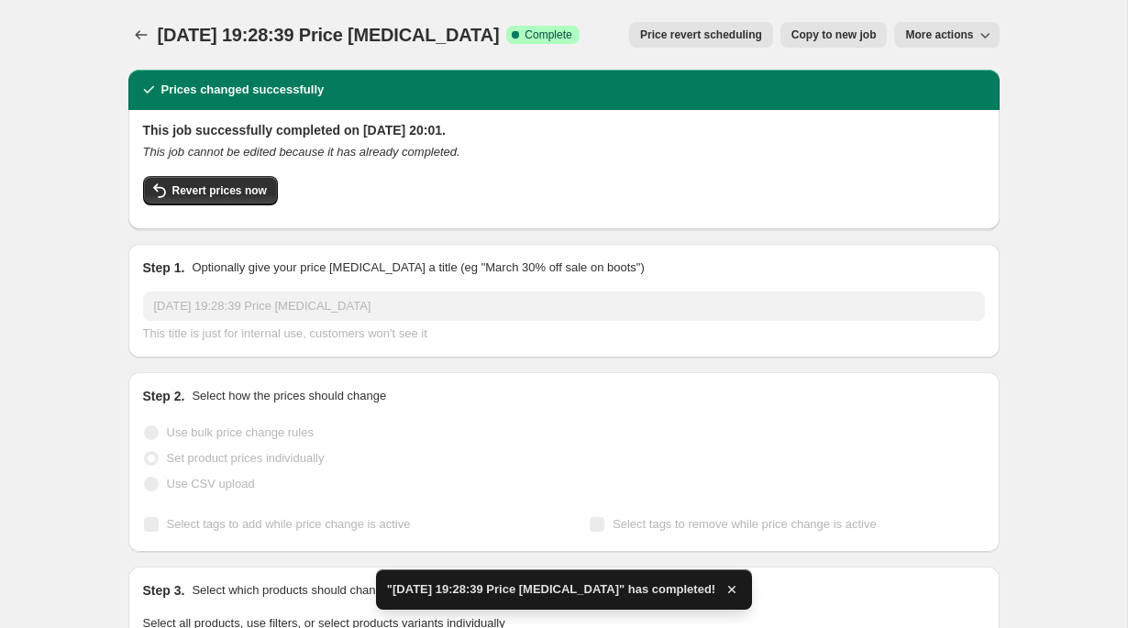
click at [142, 48] on div "15 Sept 2025, 19:28:39 Price change job. This page is ready 15 Sept 2025, 19:28…" at bounding box center [563, 35] width 871 height 70
click at [142, 42] on icon "Price change jobs" at bounding box center [141, 35] width 18 height 18
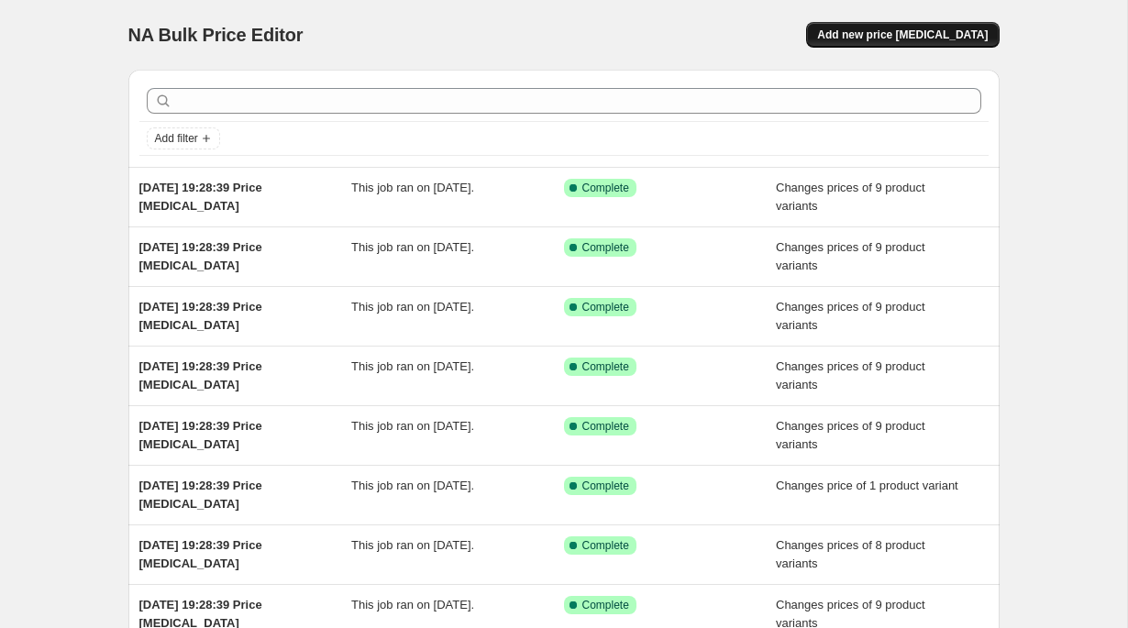
click at [891, 31] on span "Add new price change job" at bounding box center [902, 35] width 171 height 15
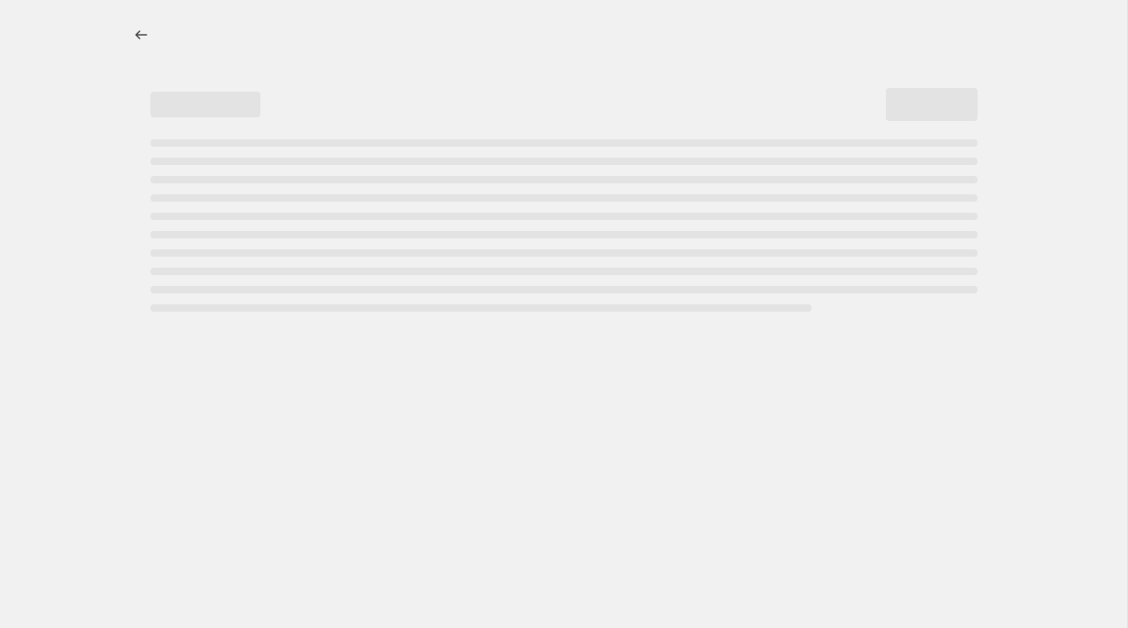
select select "percentage"
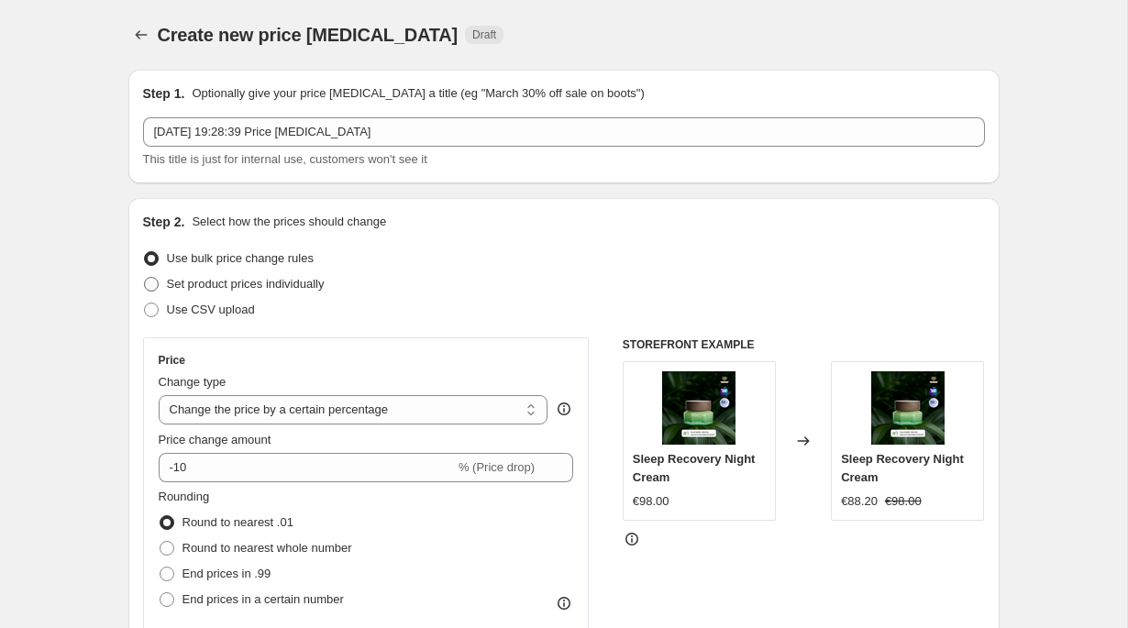
click at [303, 281] on span "Set product prices individually" at bounding box center [246, 284] width 158 height 14
click at [145, 278] on input "Set product prices individually" at bounding box center [144, 277] width 1 height 1
radio input "true"
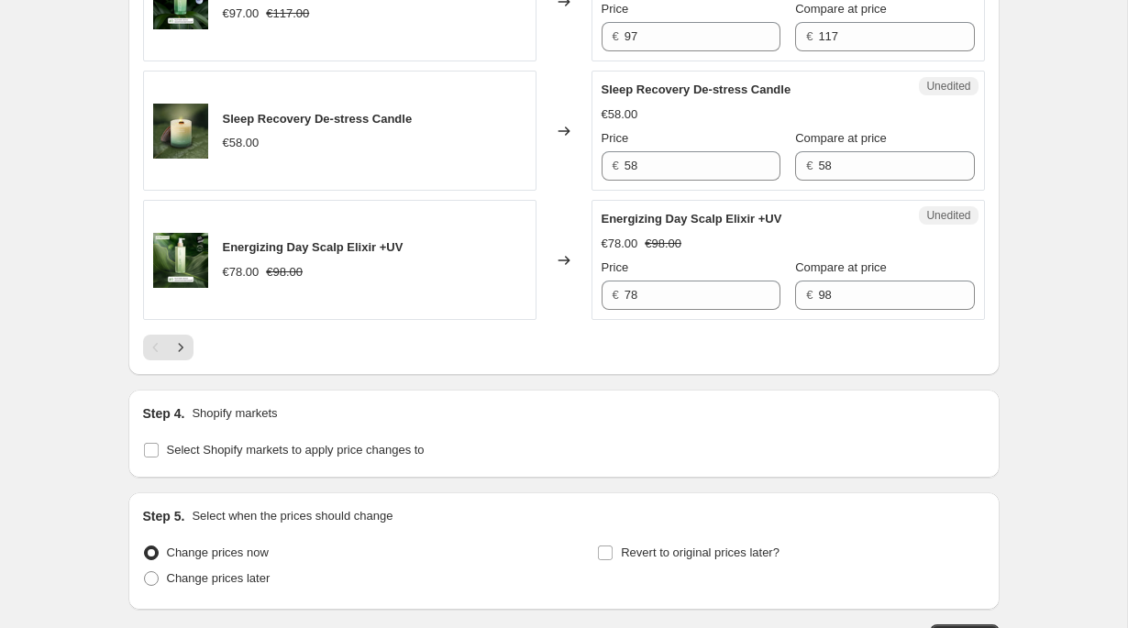
scroll to position [3077, 0]
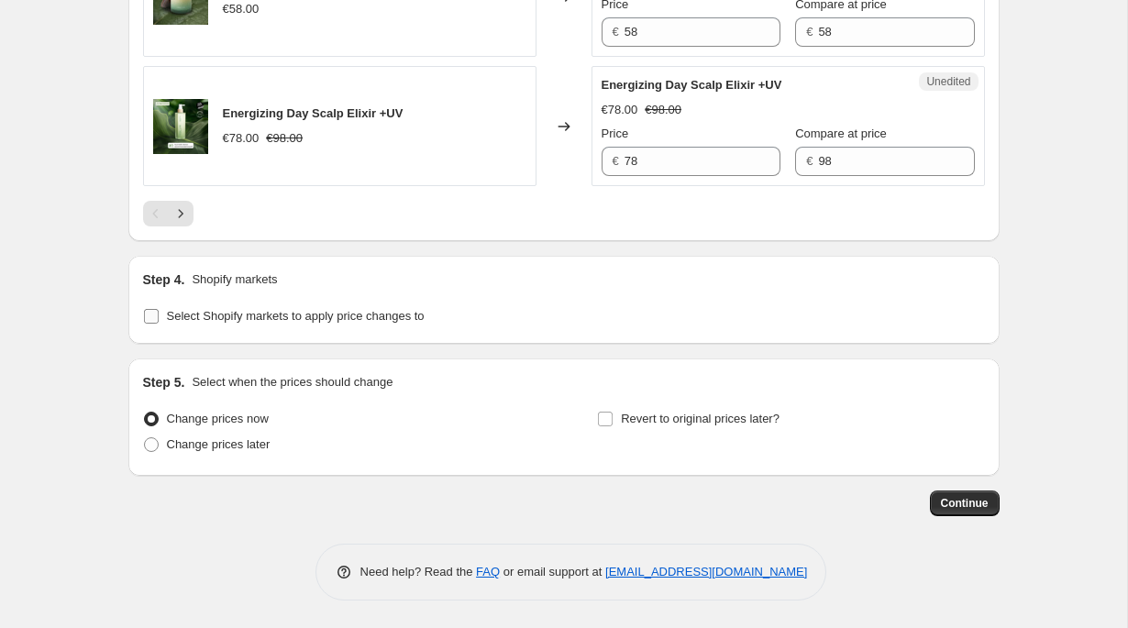
click at [314, 313] on span "Select Shopify markets to apply price changes to" at bounding box center [296, 316] width 258 height 14
click at [159, 313] on input "Select Shopify markets to apply price changes to" at bounding box center [151, 316] width 15 height 15
checkbox input "true"
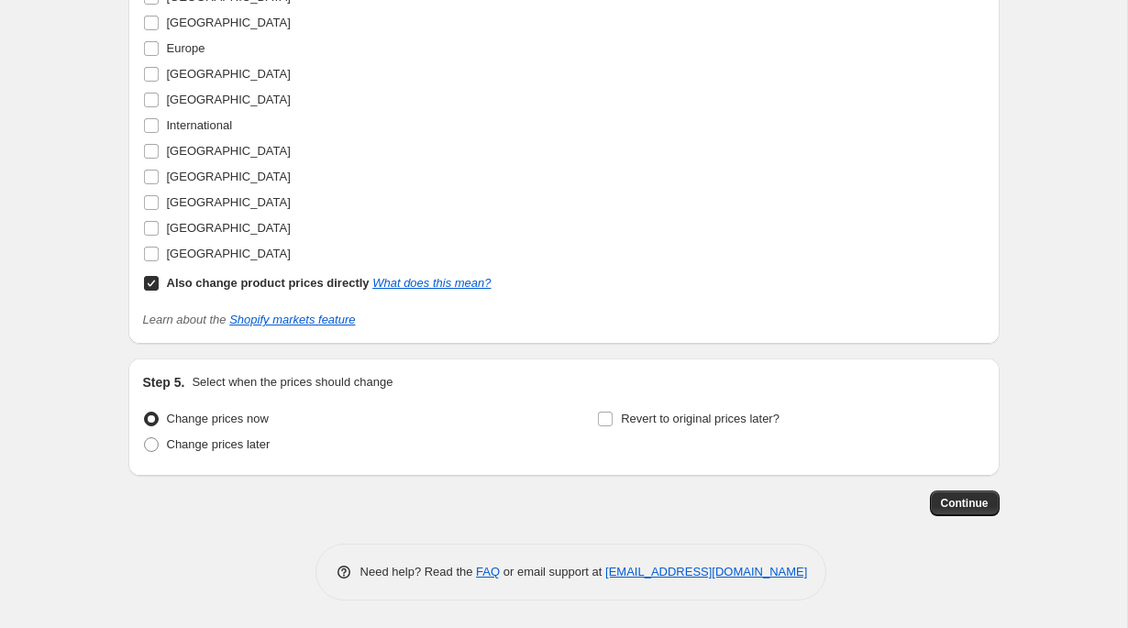
scroll to position [3422, 0]
click at [203, 183] on span "Singapore" at bounding box center [229, 177] width 124 height 14
click at [159, 184] on input "Singapore" at bounding box center [151, 177] width 15 height 15
checkbox input "true"
click at [225, 292] on div "Also change product prices directly What does this mean?" at bounding box center [329, 283] width 325 height 18
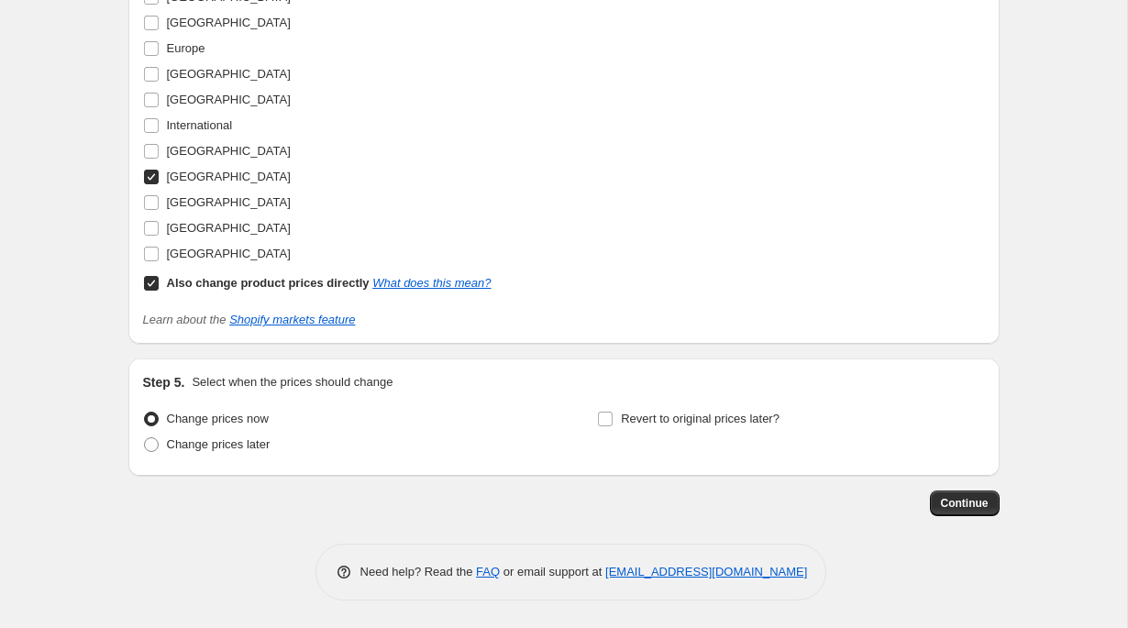
click at [159, 291] on input "Also change product prices directly What does this mean?" at bounding box center [151, 283] width 15 height 15
checkbox input "false"
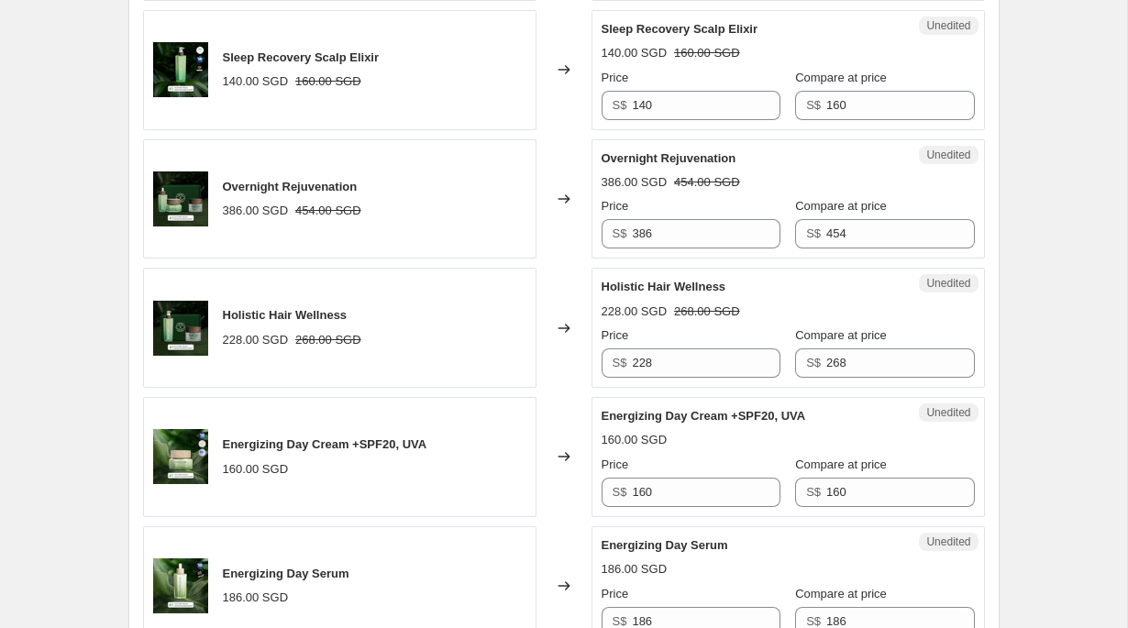
scroll to position [986, 0]
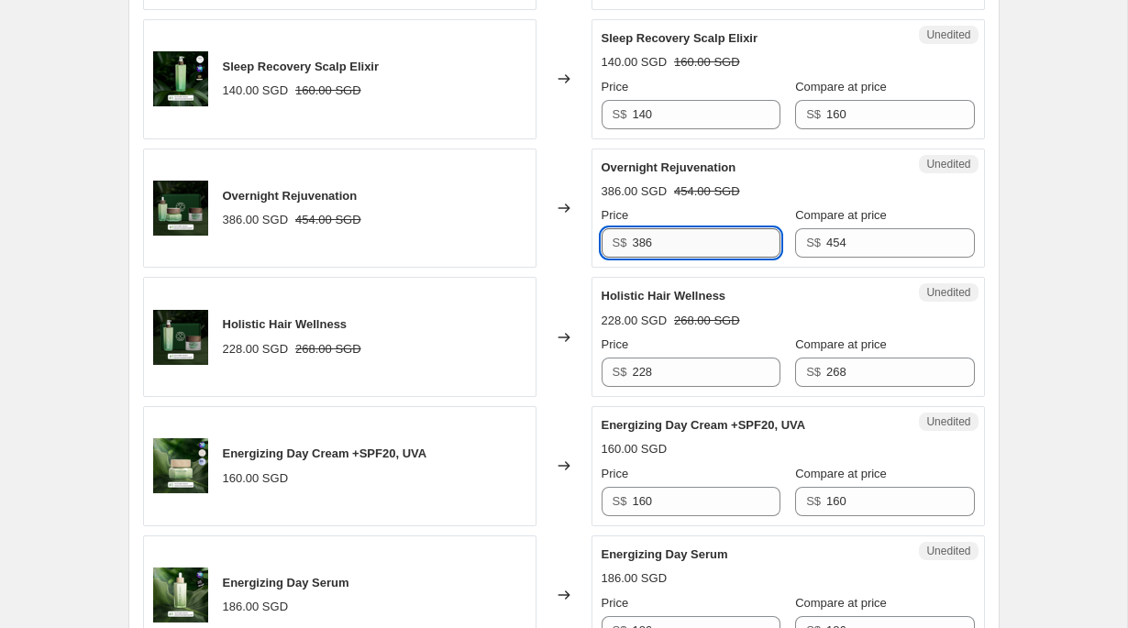
click at [678, 238] on input "386" at bounding box center [706, 242] width 148 height 29
type input "409"
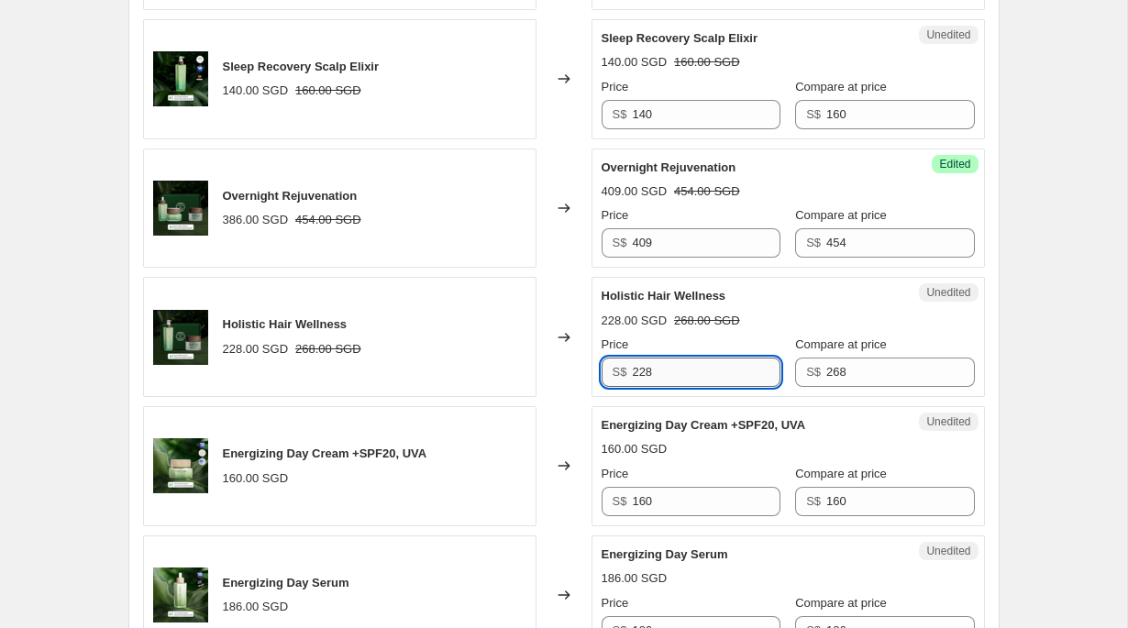
click at [716, 378] on input "228" at bounding box center [706, 372] width 148 height 29
type input "241"
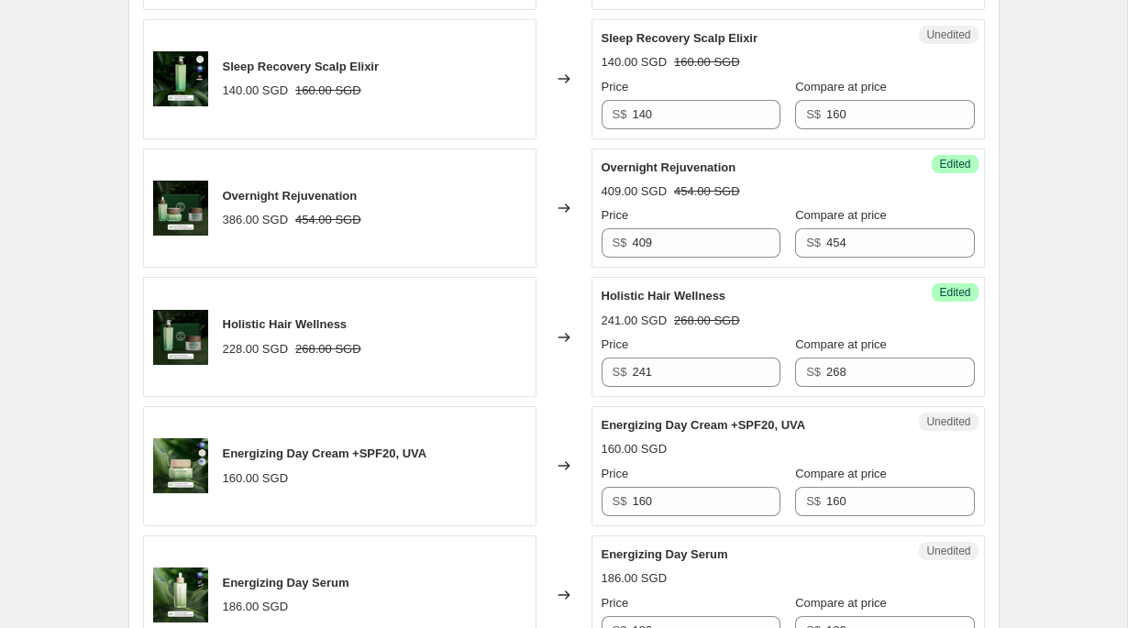
click at [738, 423] on span "Energizing Day Cream +SPF20, UVA" at bounding box center [703, 425] width 204 height 14
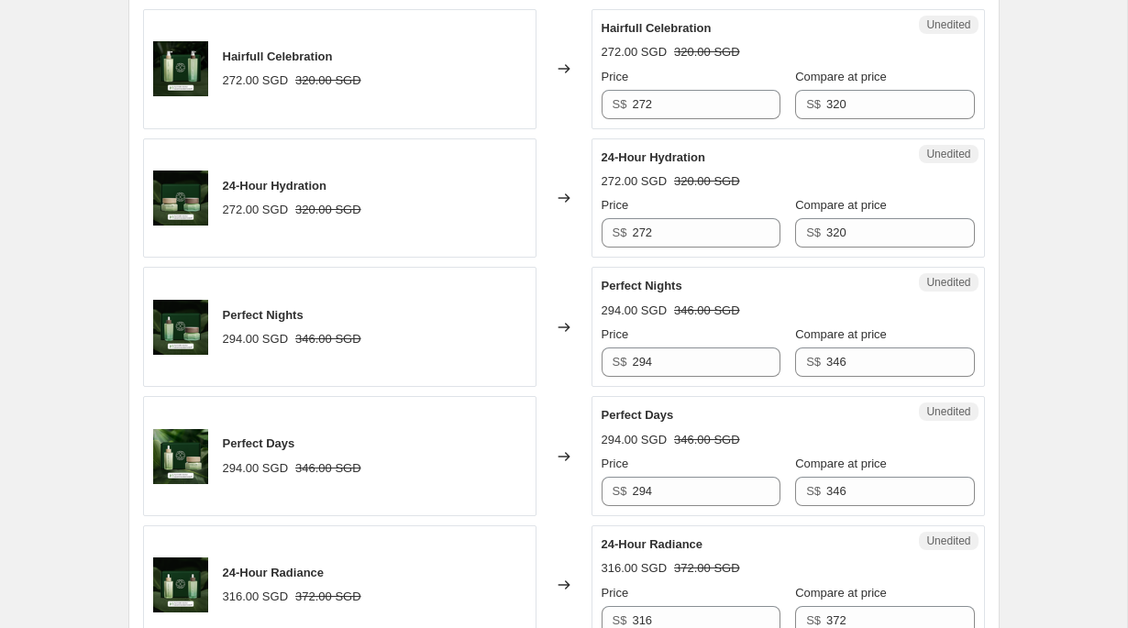
scroll to position [2159, 0]
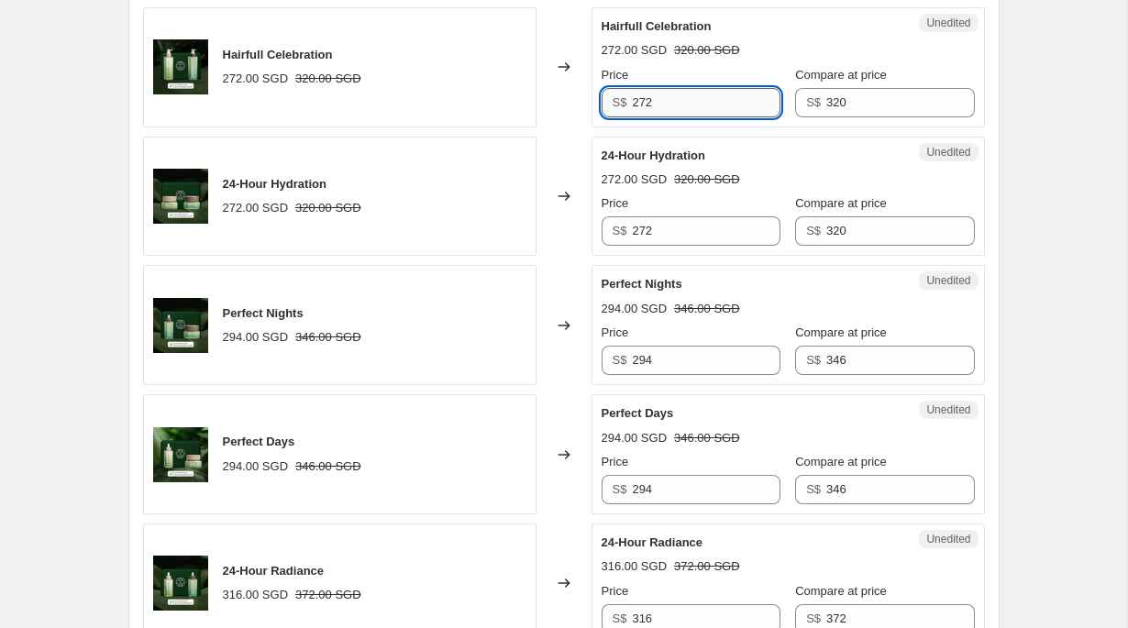
click at [710, 117] on input "272" at bounding box center [706, 102] width 148 height 29
type input "288"
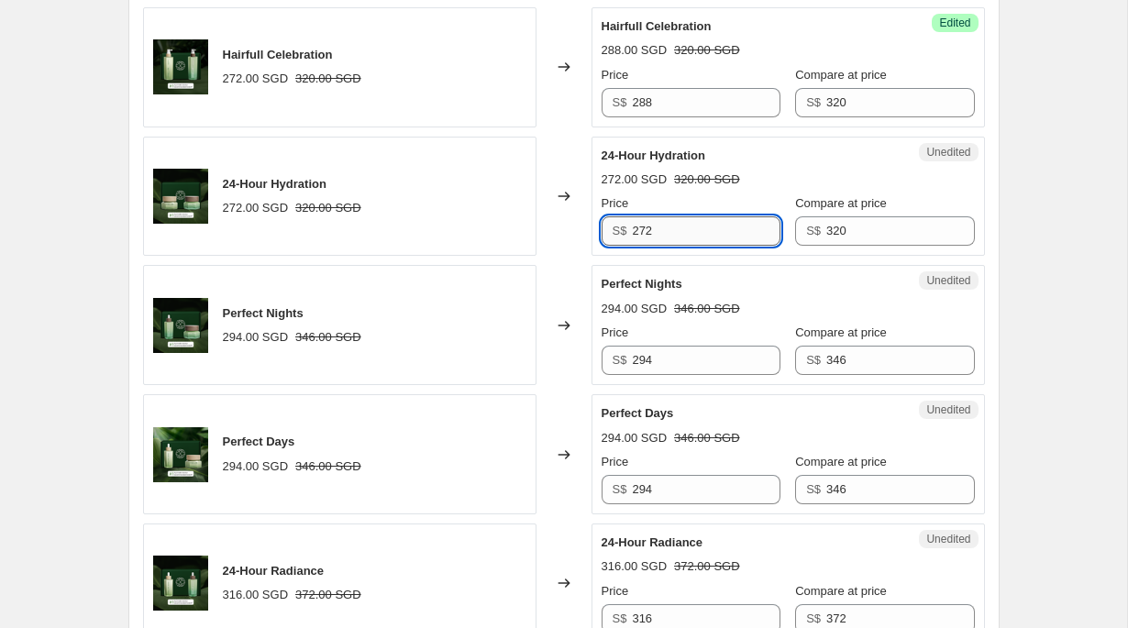
click at [701, 246] on input "272" at bounding box center [706, 230] width 148 height 29
paste input "88"
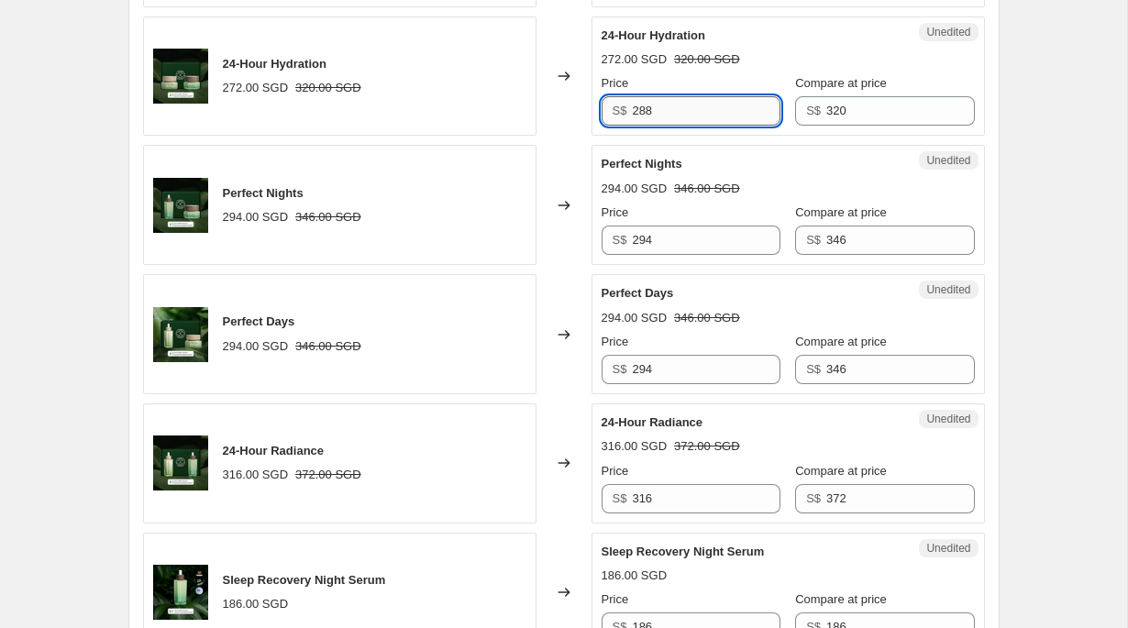
scroll to position [2282, 0]
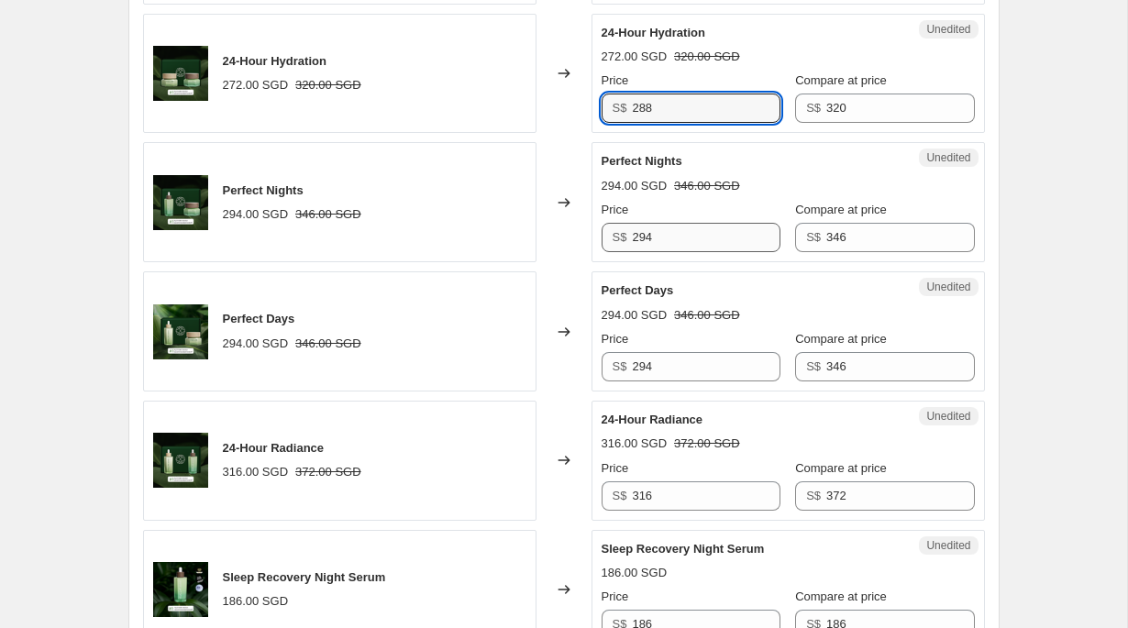
type input "288"
click at [677, 252] on input "294" at bounding box center [706, 237] width 148 height 29
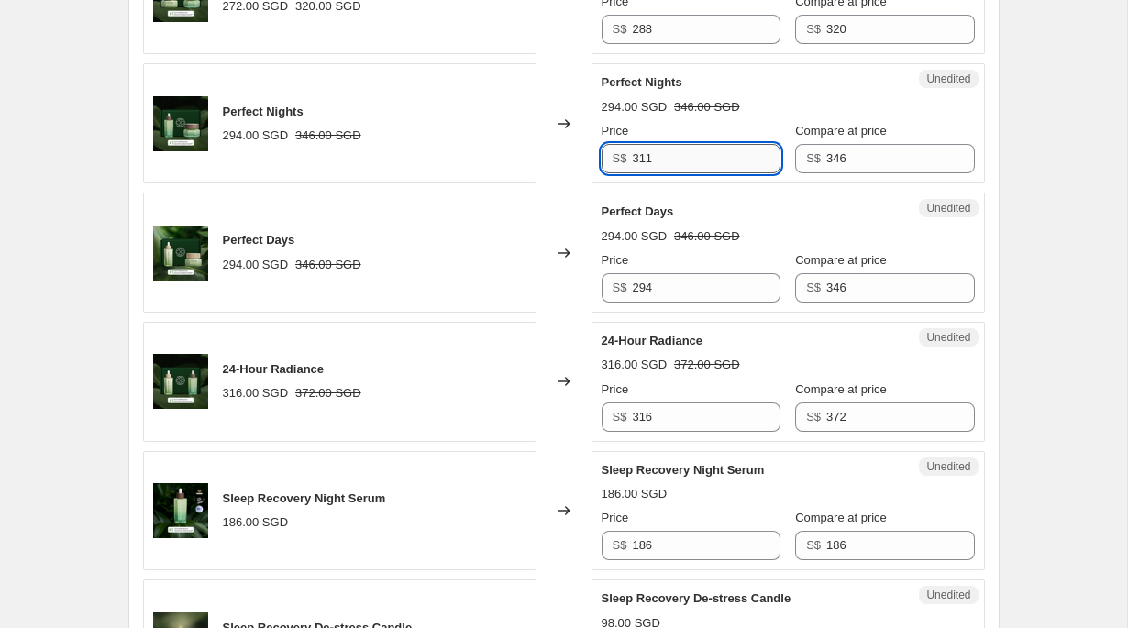
scroll to position [2385, 0]
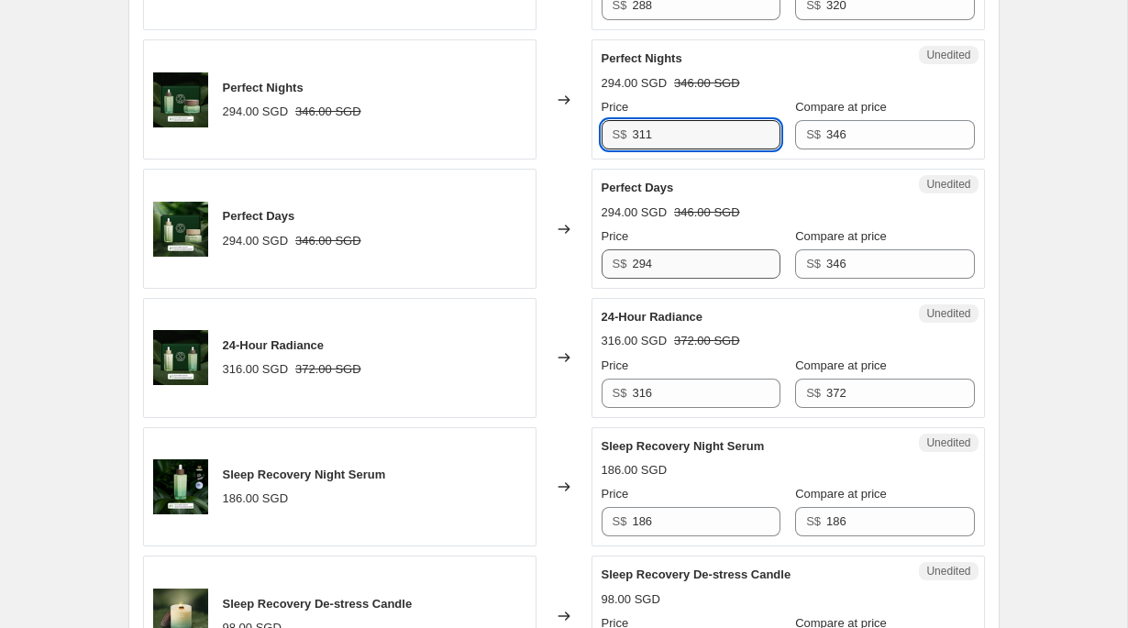
type input "311"
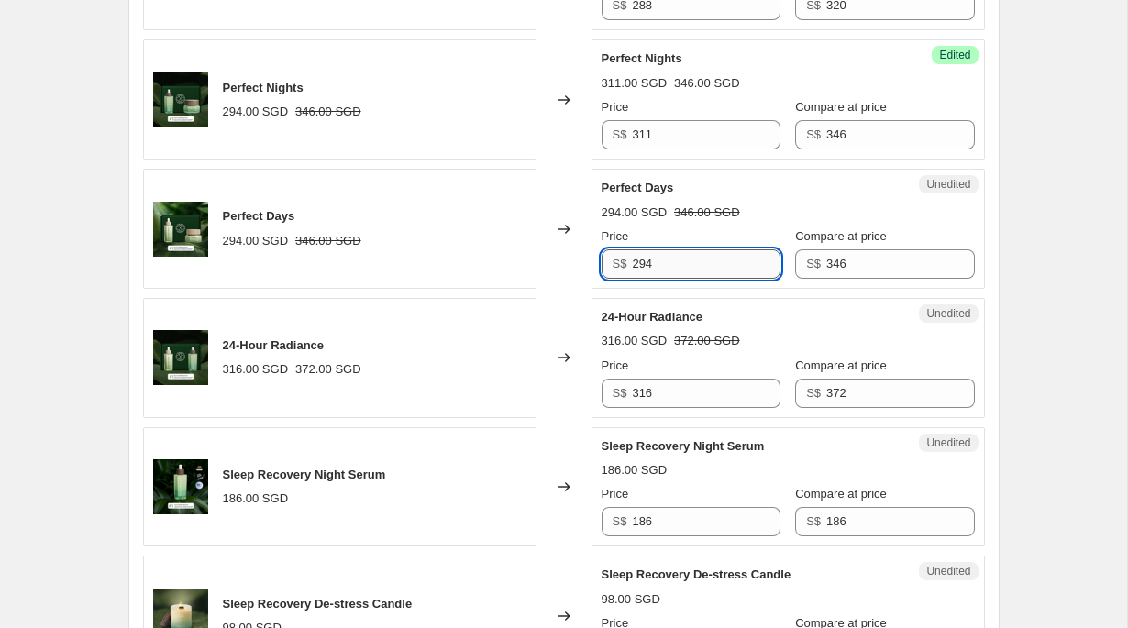
click at [678, 279] on input "294" at bounding box center [706, 263] width 148 height 29
paste input "311"
type input "311"
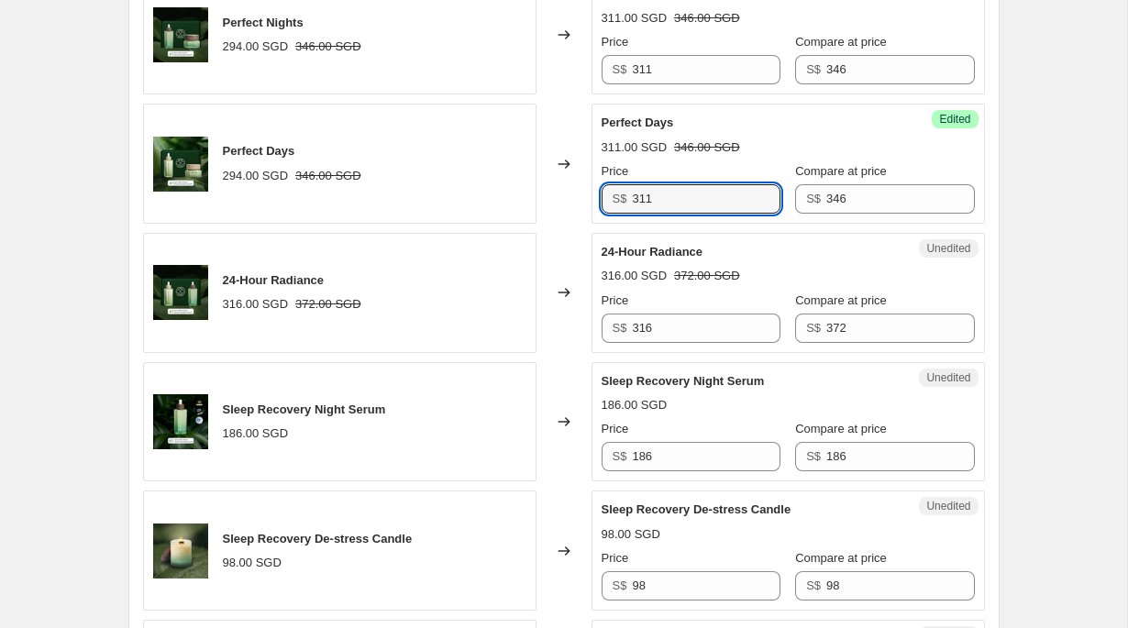
scroll to position [2465, 0]
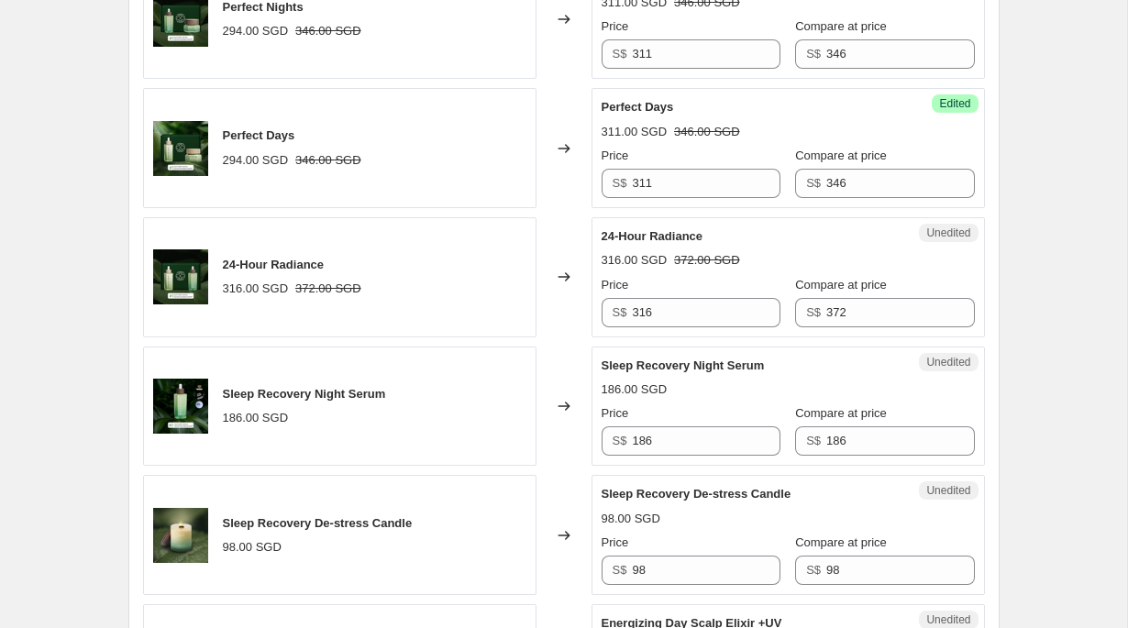
click at [721, 270] on strike "372.00 SGD" at bounding box center [707, 260] width 66 height 18
click at [715, 327] on input "316" at bounding box center [706, 312] width 148 height 29
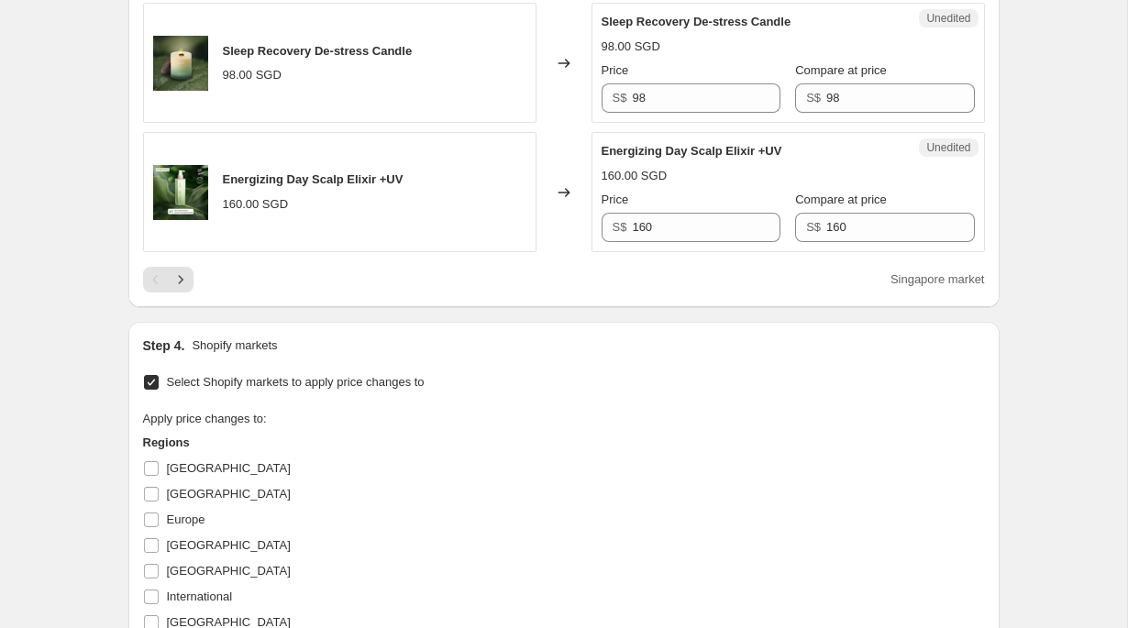
scroll to position [3007, 0]
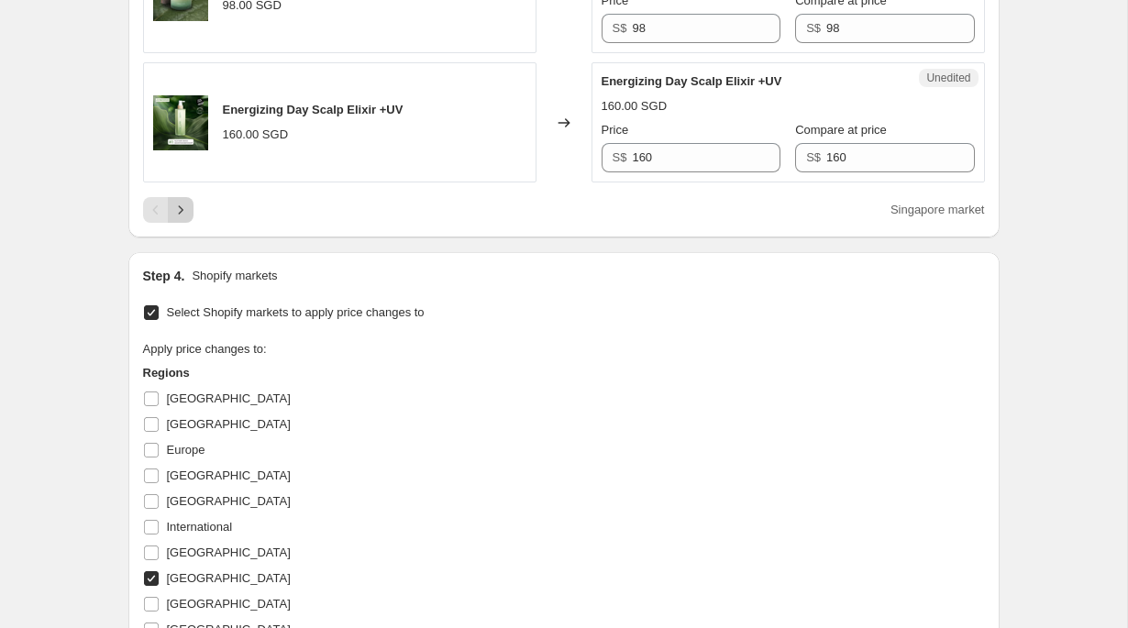
type input "335"
click at [186, 223] on button "Next" at bounding box center [181, 210] width 26 height 26
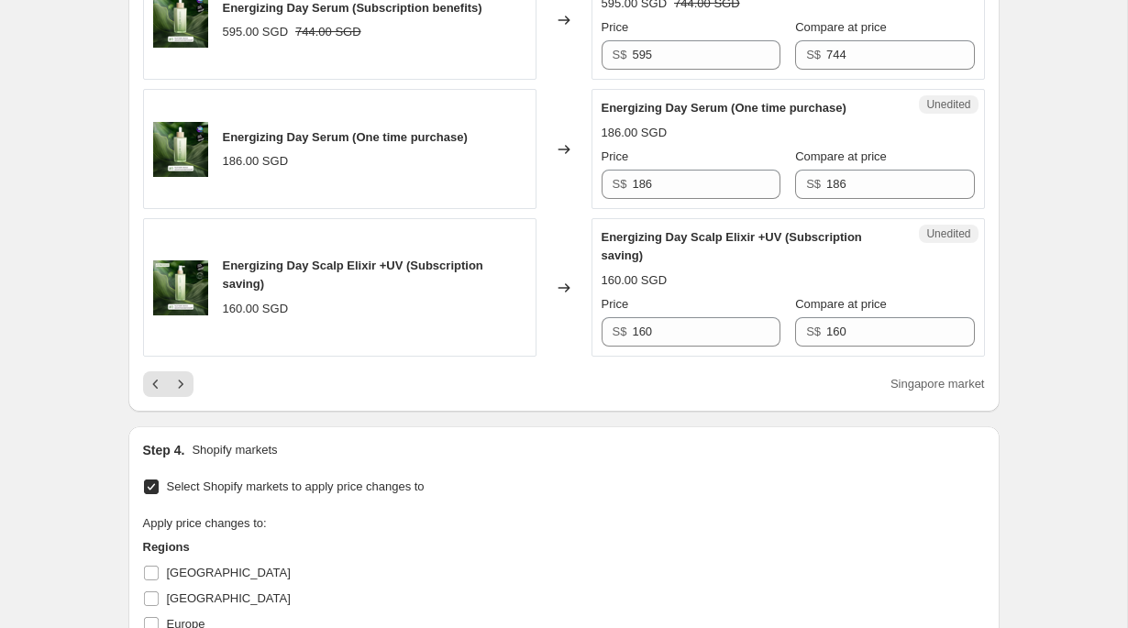
scroll to position [3386, 0]
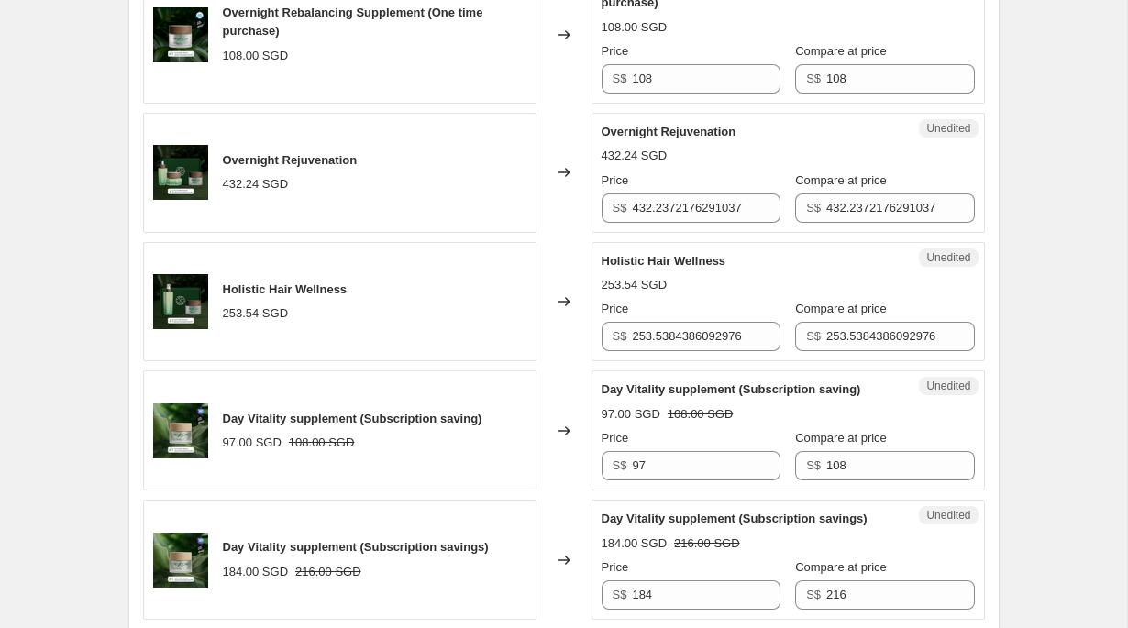
scroll to position [2675, 0]
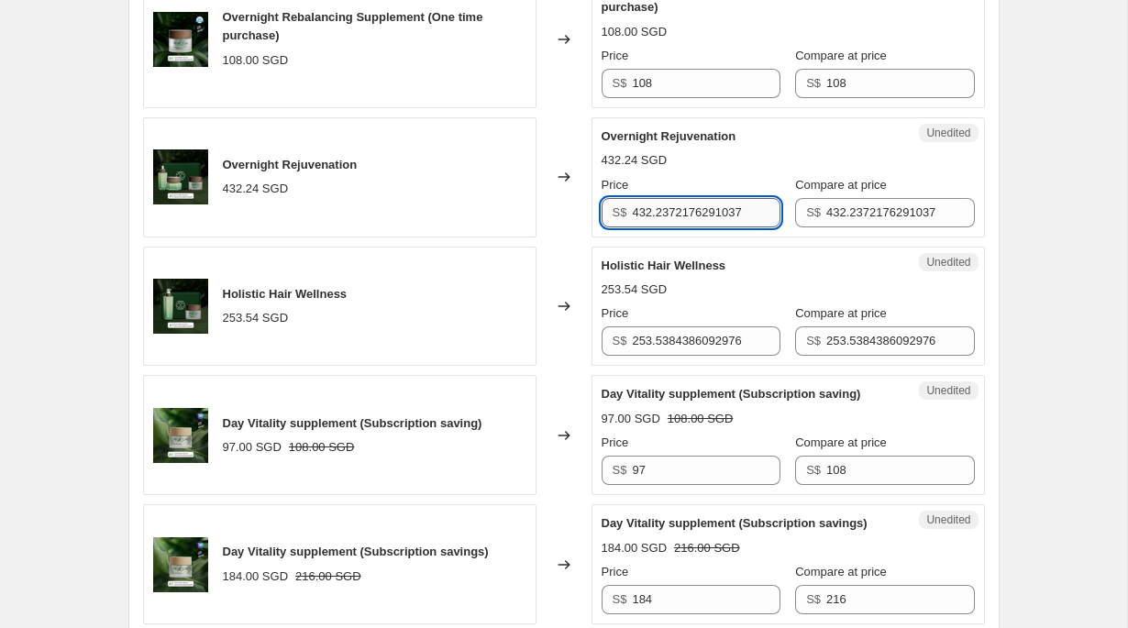
click at [645, 227] on input "432.2372176291037" at bounding box center [706, 212] width 148 height 29
type input "409"
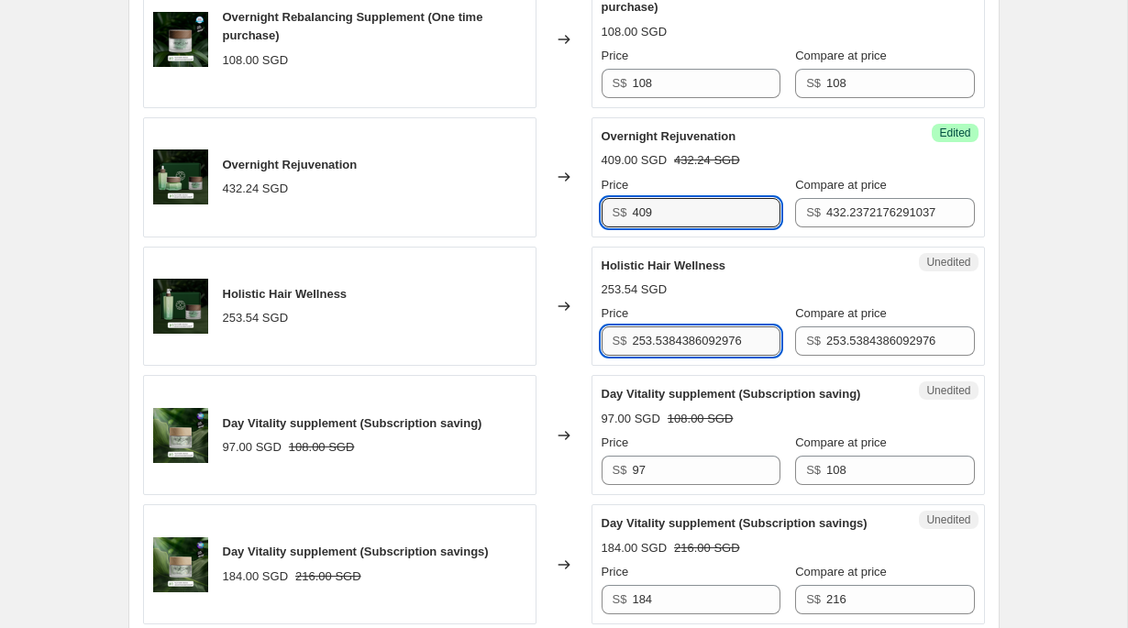
click at [695, 356] on input "253.5384386092976" at bounding box center [706, 340] width 148 height 29
type input "241"
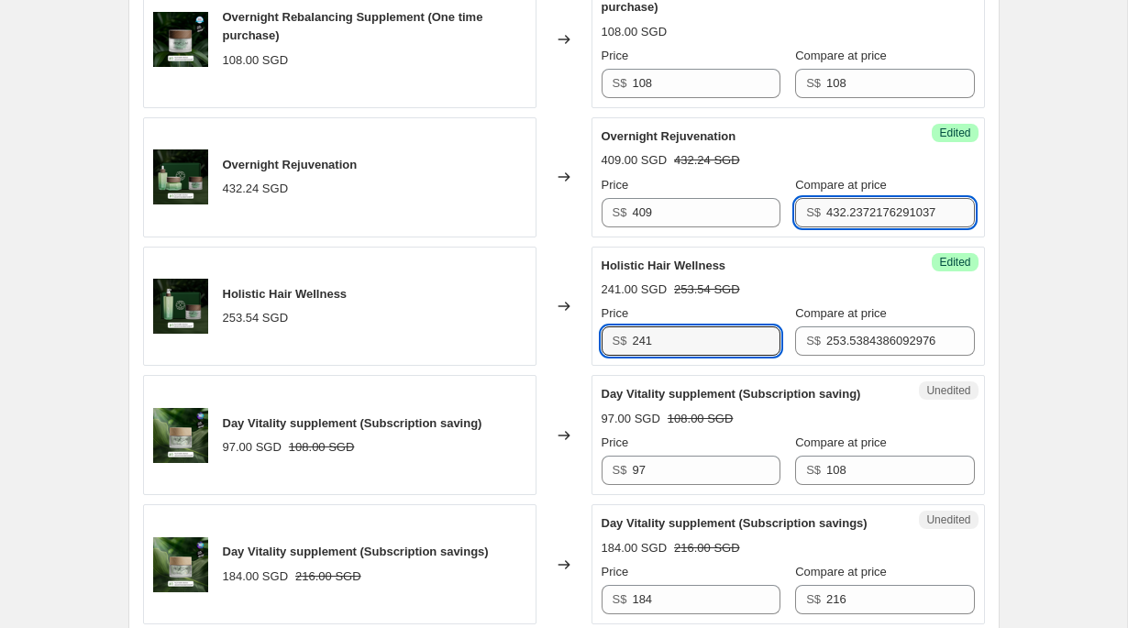
click at [832, 227] on input "432.2372176291037" at bounding box center [900, 212] width 148 height 29
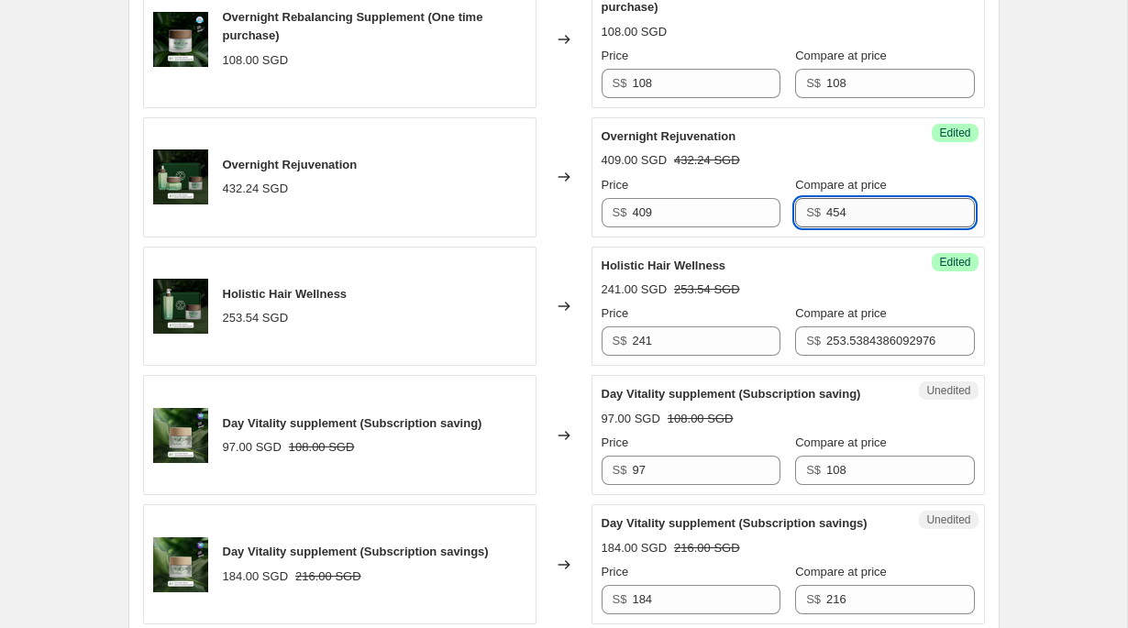
type input "454"
click at [898, 356] on input "253.5384386092976" at bounding box center [900, 340] width 148 height 29
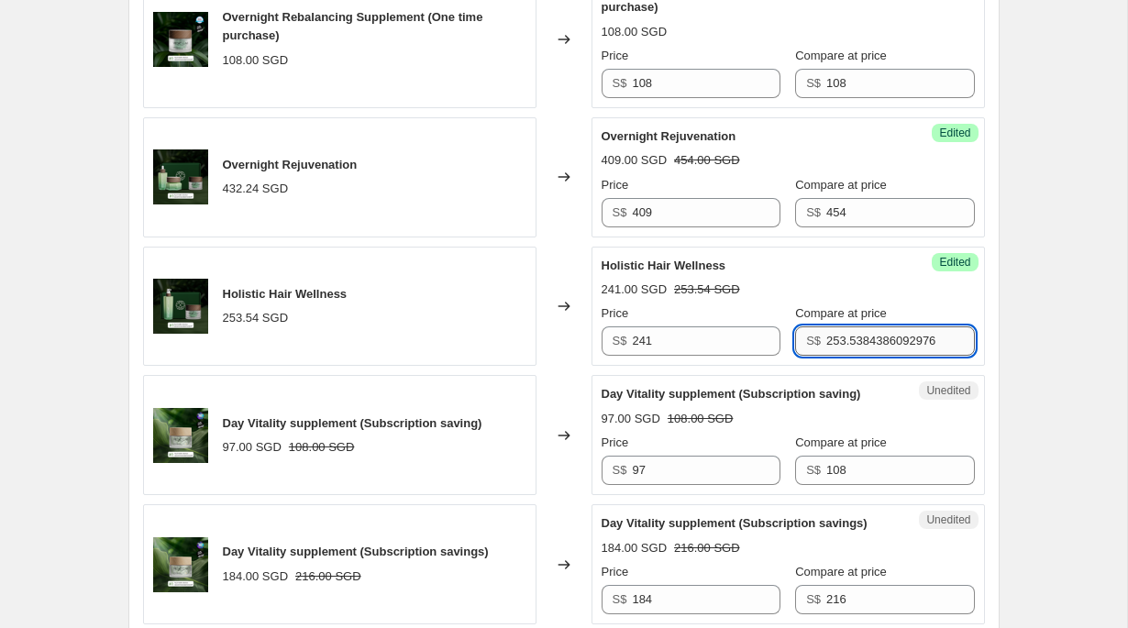
click at [898, 356] on input "253.5384386092976" at bounding box center [900, 340] width 148 height 29
type input "268"
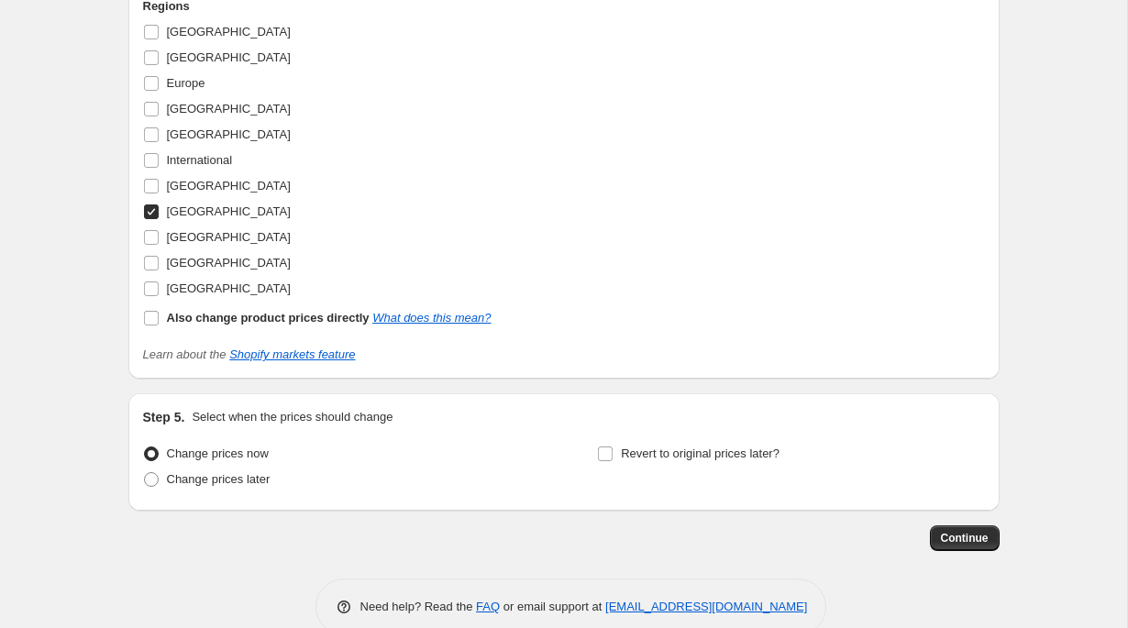
scroll to position [3684, 0]
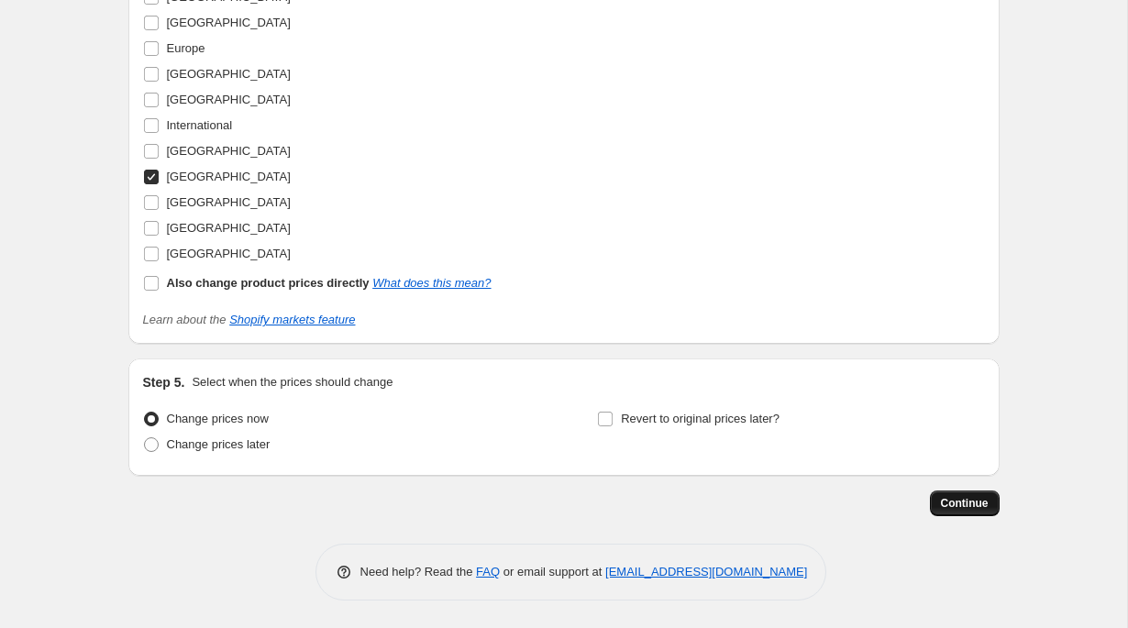
click at [983, 510] on span "Continue" at bounding box center [965, 503] width 48 height 15
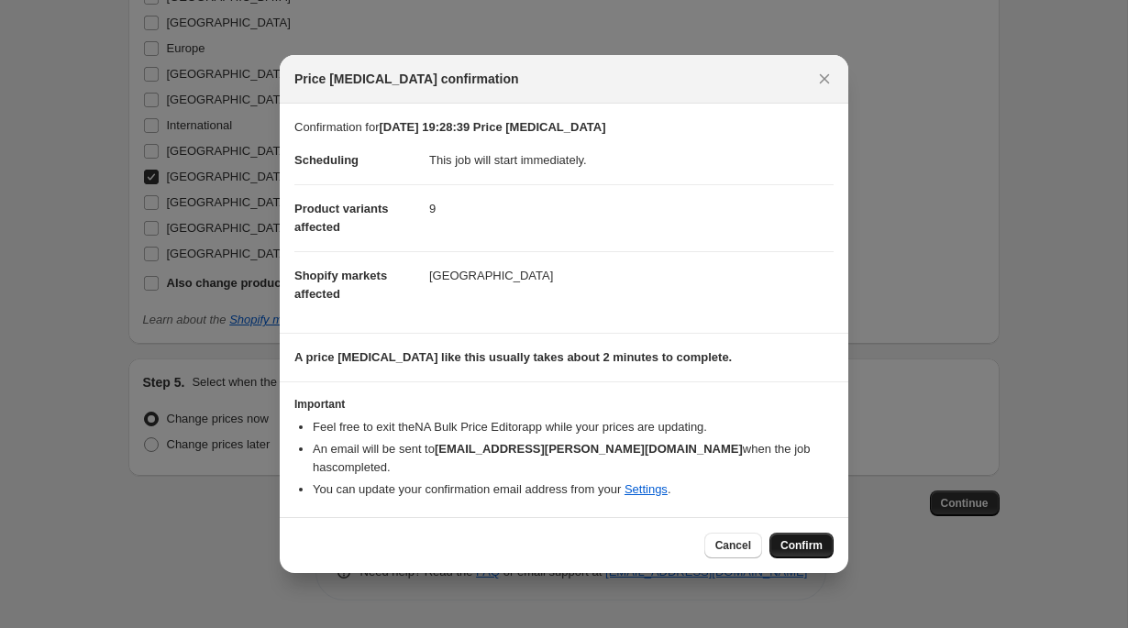
click at [821, 549] on span "Confirm" at bounding box center [801, 545] width 42 height 15
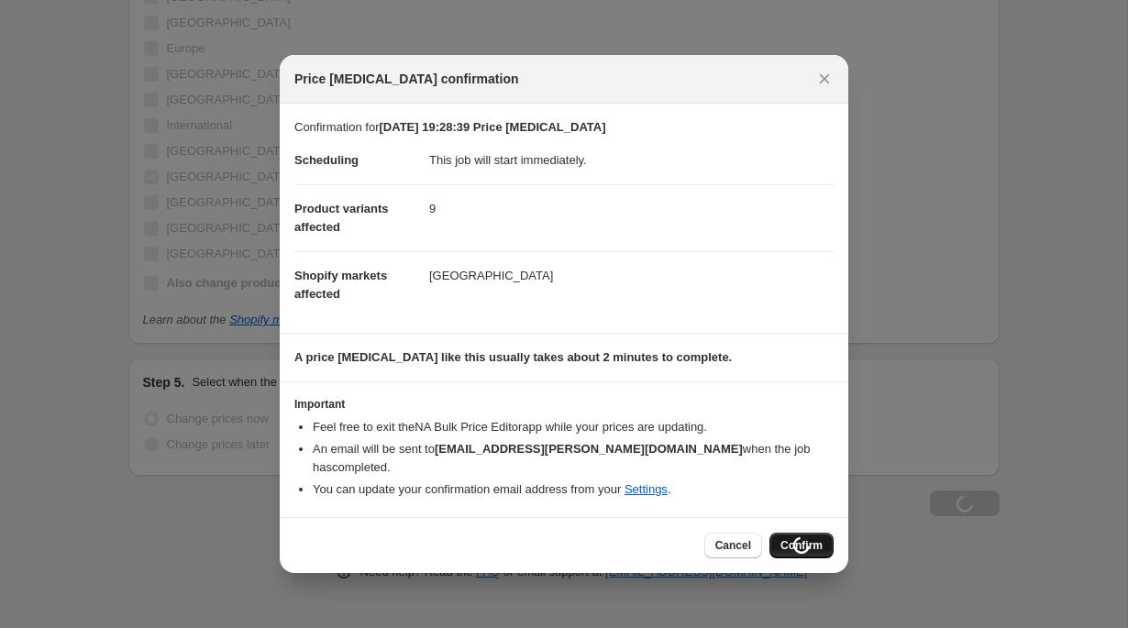
scroll to position [3746, 0]
